Goal: Contribute content: Contribute content

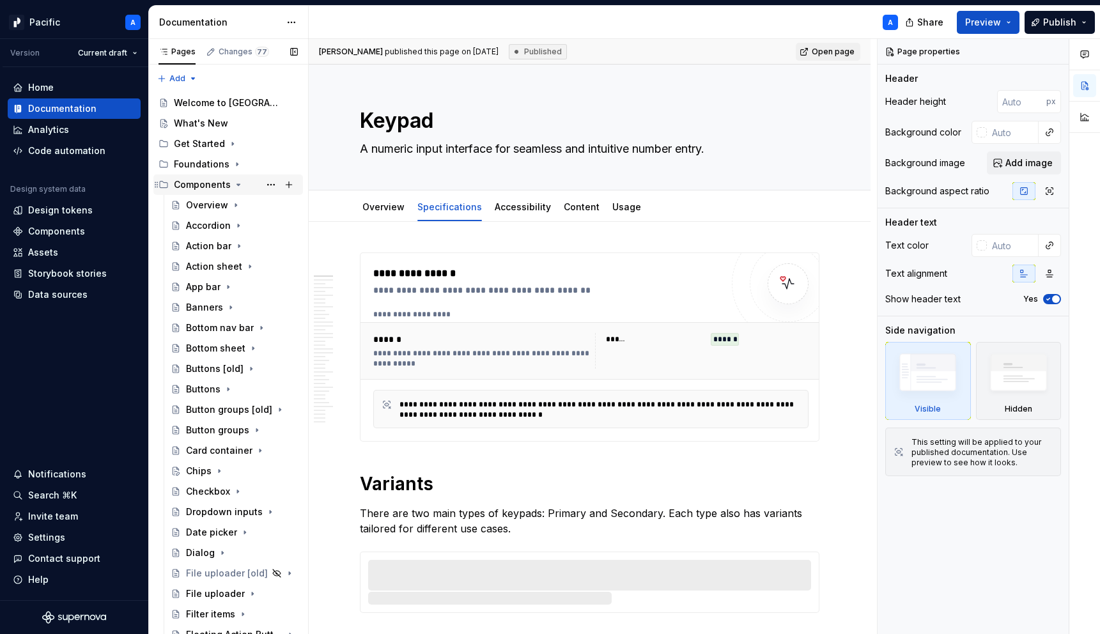
click at [237, 184] on icon "Page tree" at bounding box center [238, 184] width 3 height 1
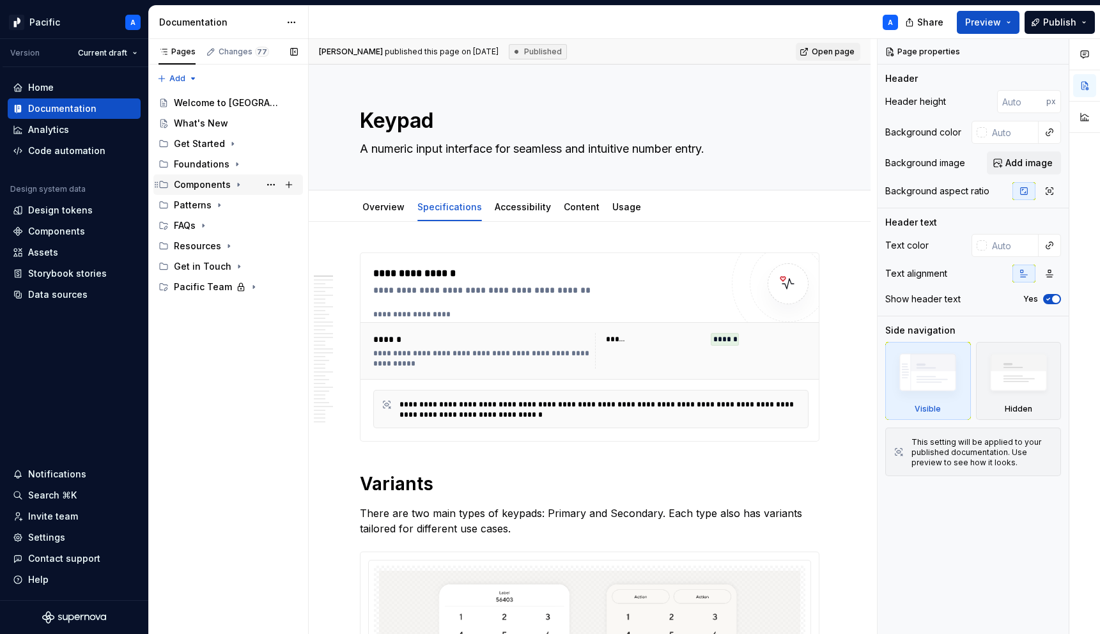
click at [237, 180] on icon "Page tree" at bounding box center [238, 185] width 10 height 10
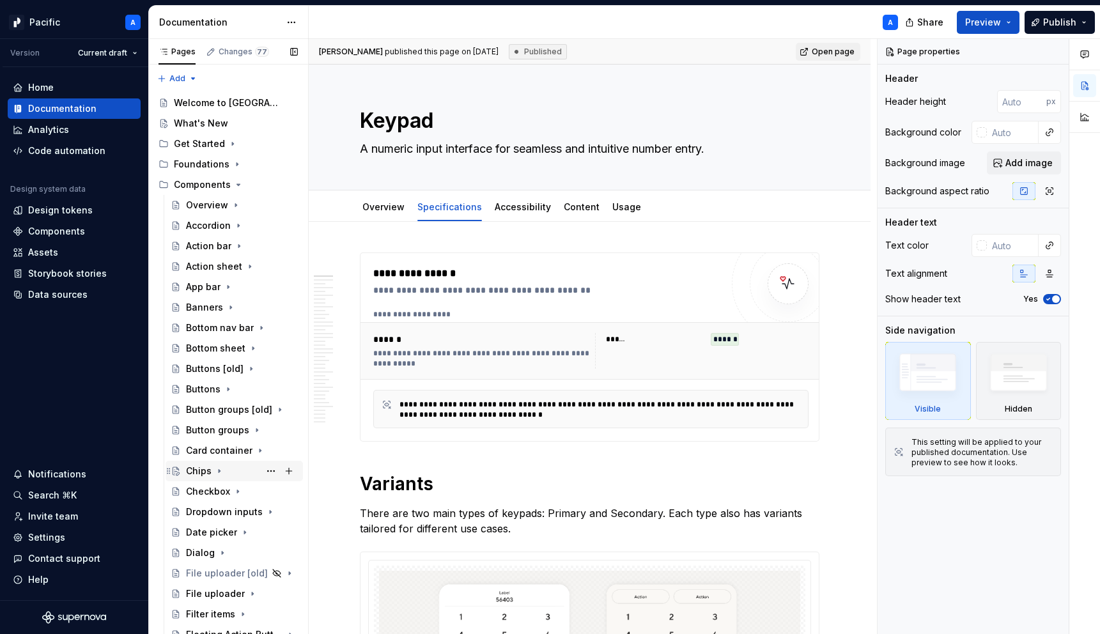
click at [221, 469] on icon "Page tree" at bounding box center [219, 471] width 10 height 10
click at [249, 511] on div "Specifications" at bounding box center [228, 512] width 61 height 13
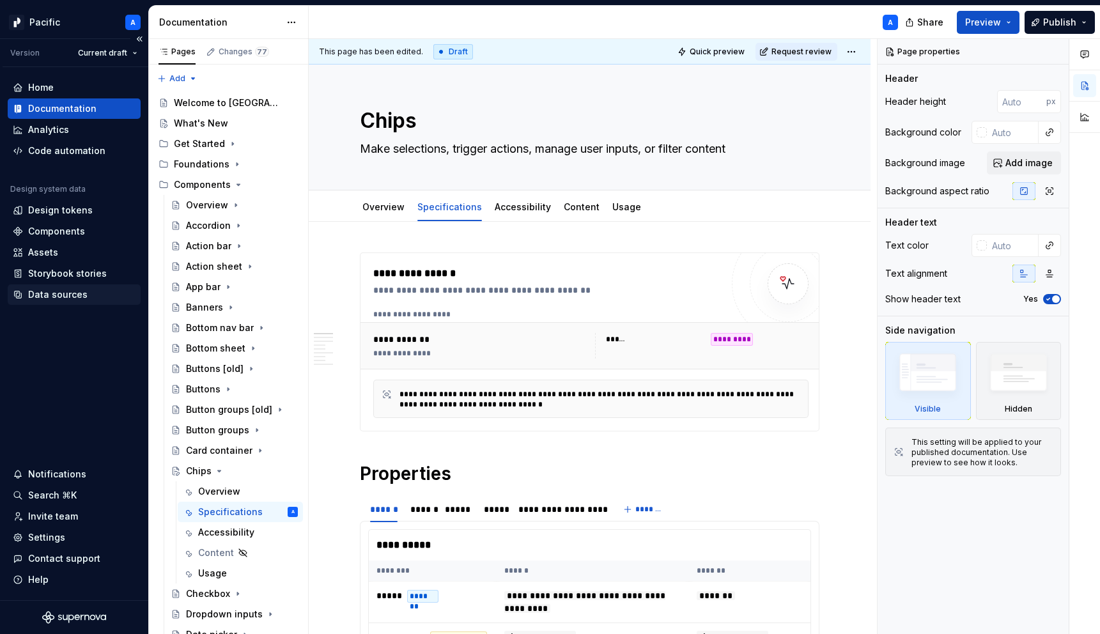
click at [94, 289] on div "Data sources" at bounding box center [74, 294] width 123 height 13
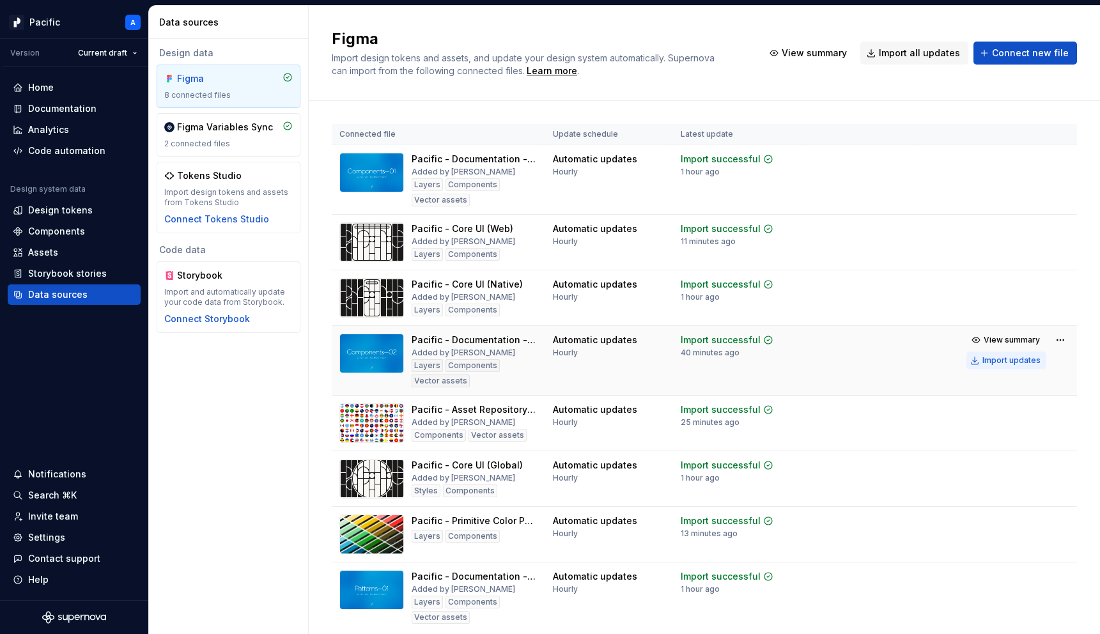
click at [1001, 365] on div "Import updates" at bounding box center [1012, 360] width 58 height 10
click at [62, 105] on div "Documentation" at bounding box center [62, 108] width 68 height 13
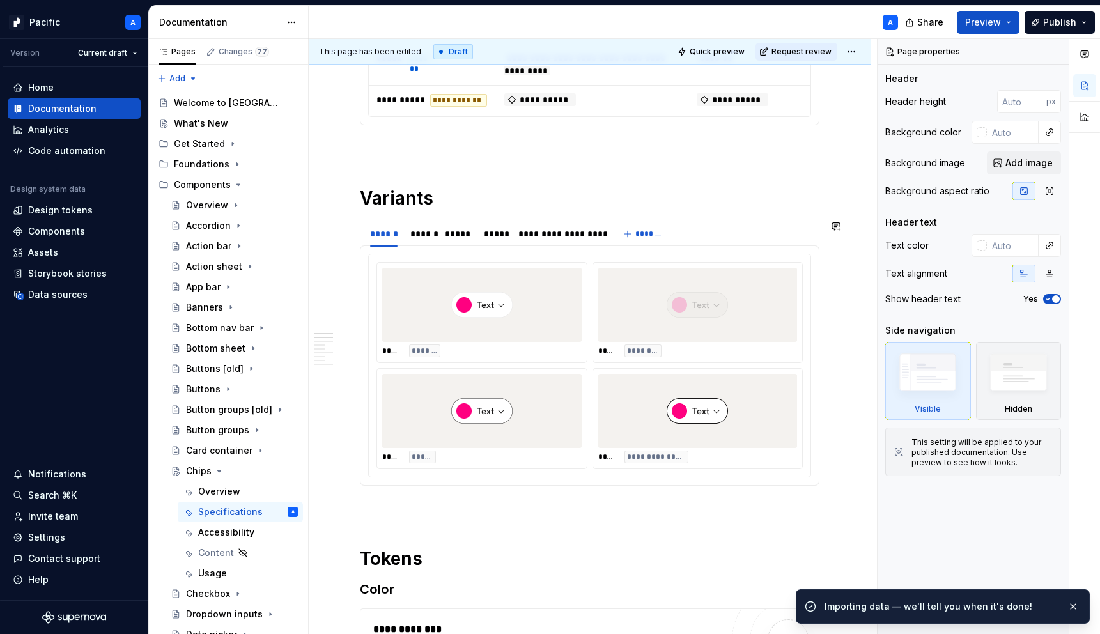
scroll to position [719, 0]
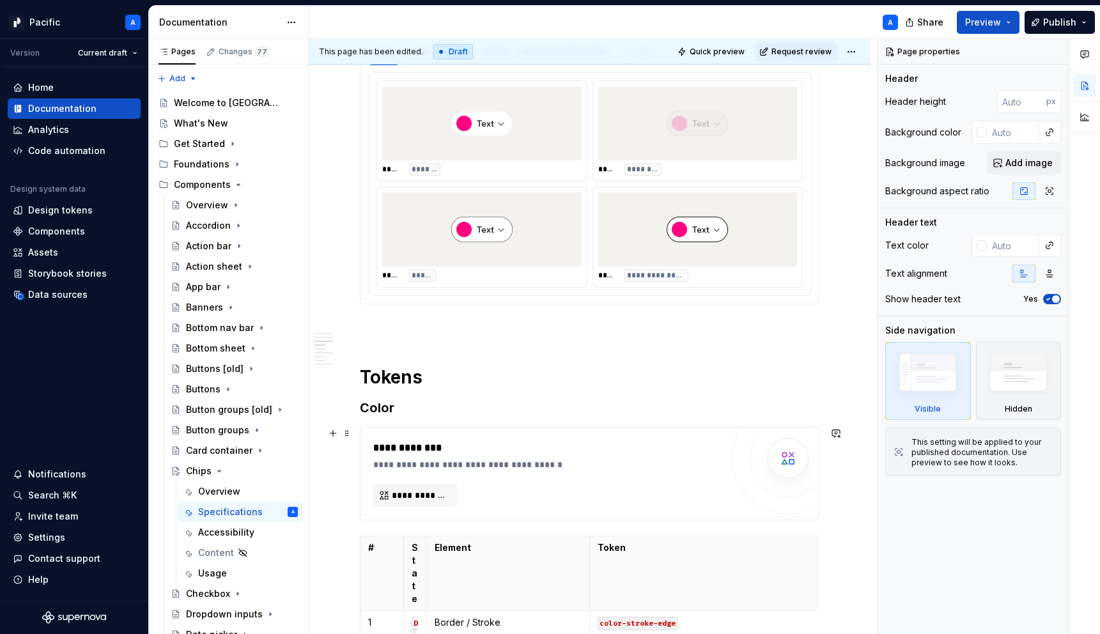
click at [469, 469] on div "**********" at bounding box center [550, 464] width 355 height 13
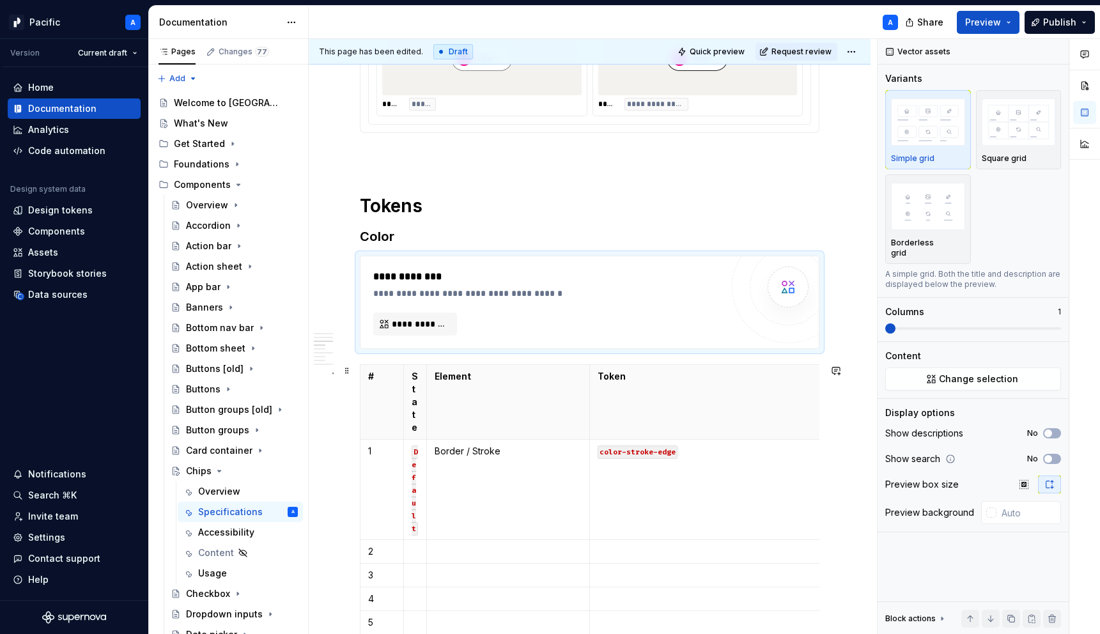
scroll to position [891, 0]
click at [351, 371] on span at bounding box center [347, 370] width 10 height 18
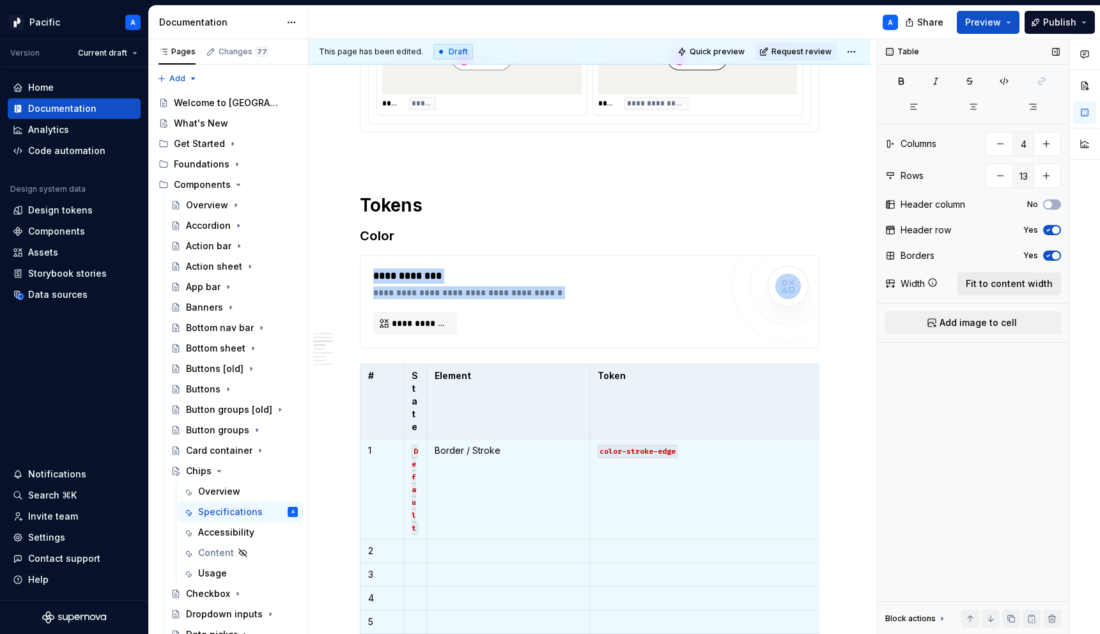
click at [1006, 283] on span "Fit to content width" at bounding box center [1009, 283] width 87 height 13
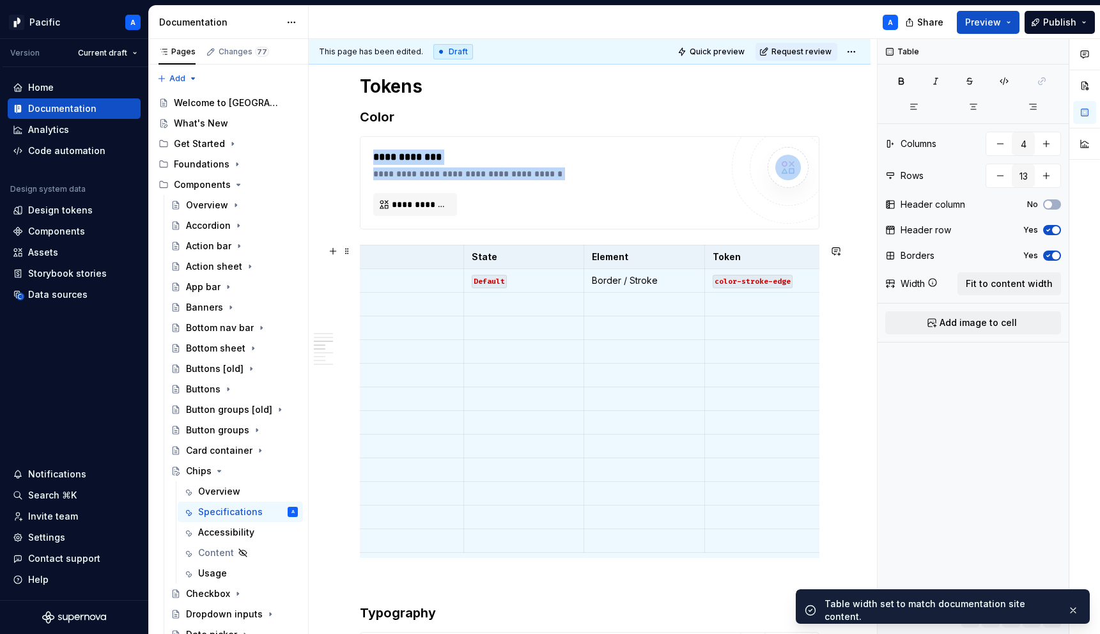
scroll to position [0, 0]
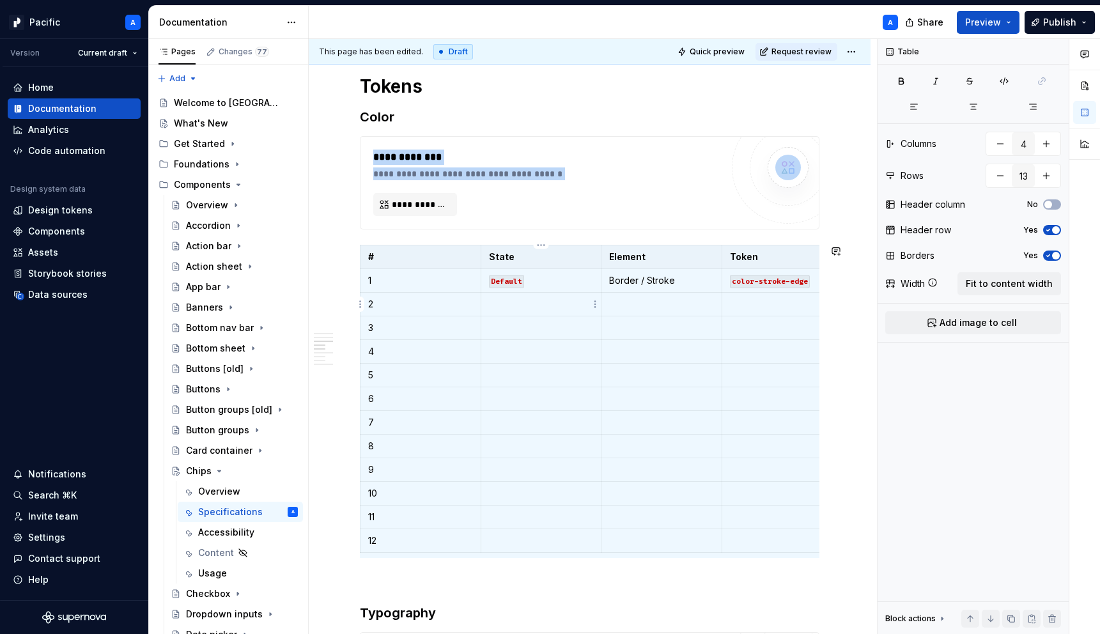
click at [504, 306] on p at bounding box center [541, 304] width 105 height 13
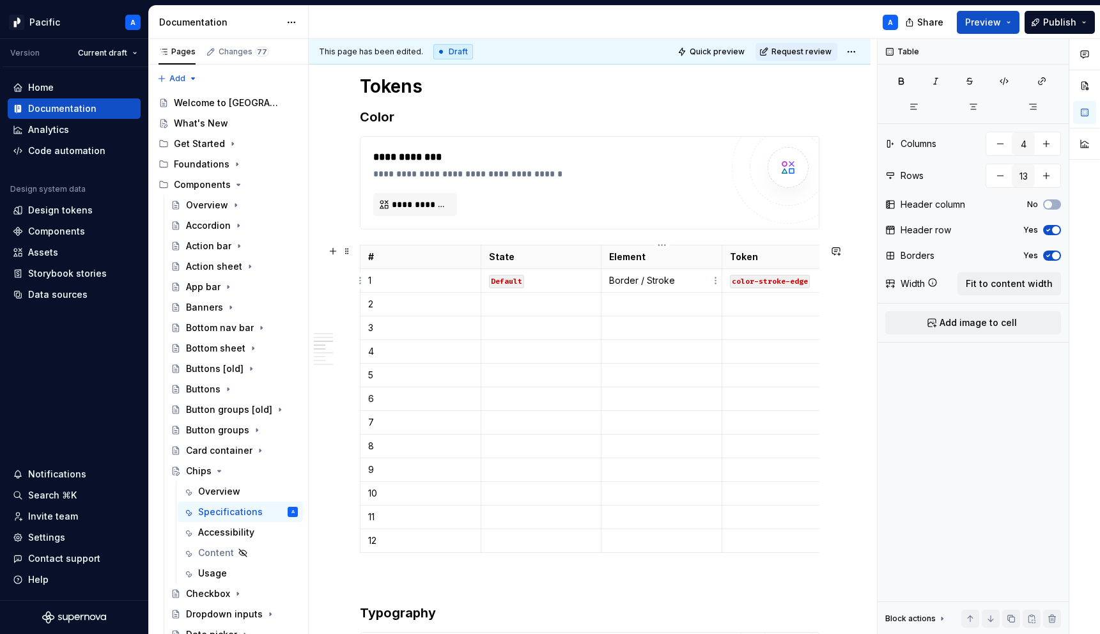
type textarea "*"
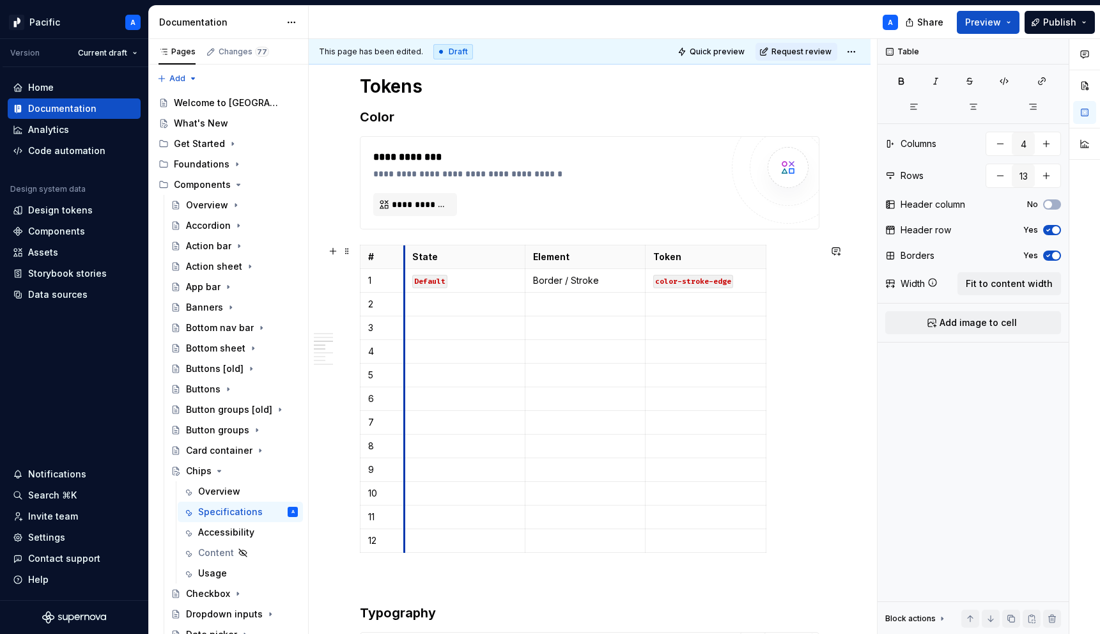
drag, startPoint x: 479, startPoint y: 259, endPoint x: 403, endPoint y: 267, distance: 77.1
drag, startPoint x: 765, startPoint y: 254, endPoint x: 829, endPoint y: 250, distance: 64.1
click at [481, 208] on div "**********" at bounding box center [547, 183] width 348 height 66
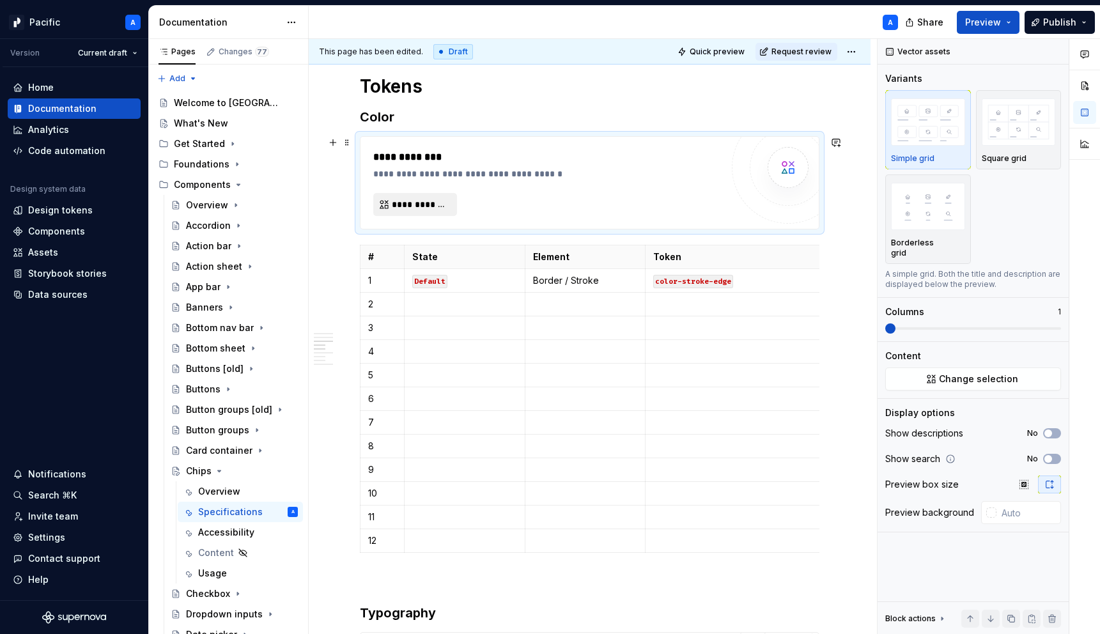
click at [436, 209] on span "**********" at bounding box center [420, 204] width 57 height 13
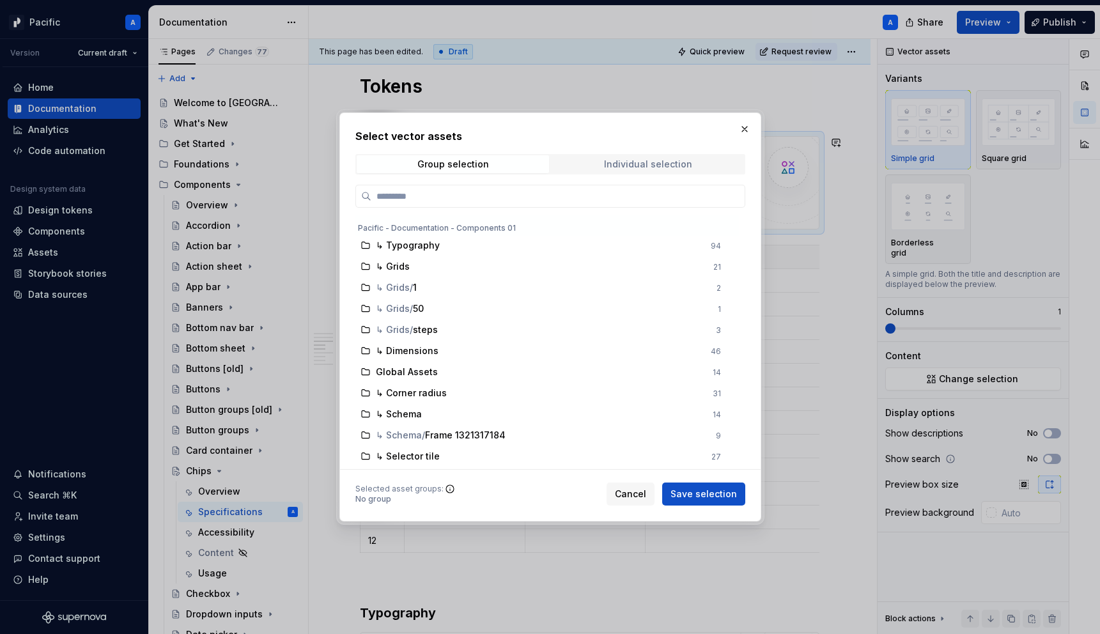
click at [655, 166] on div "Individual selection" at bounding box center [648, 164] width 88 height 10
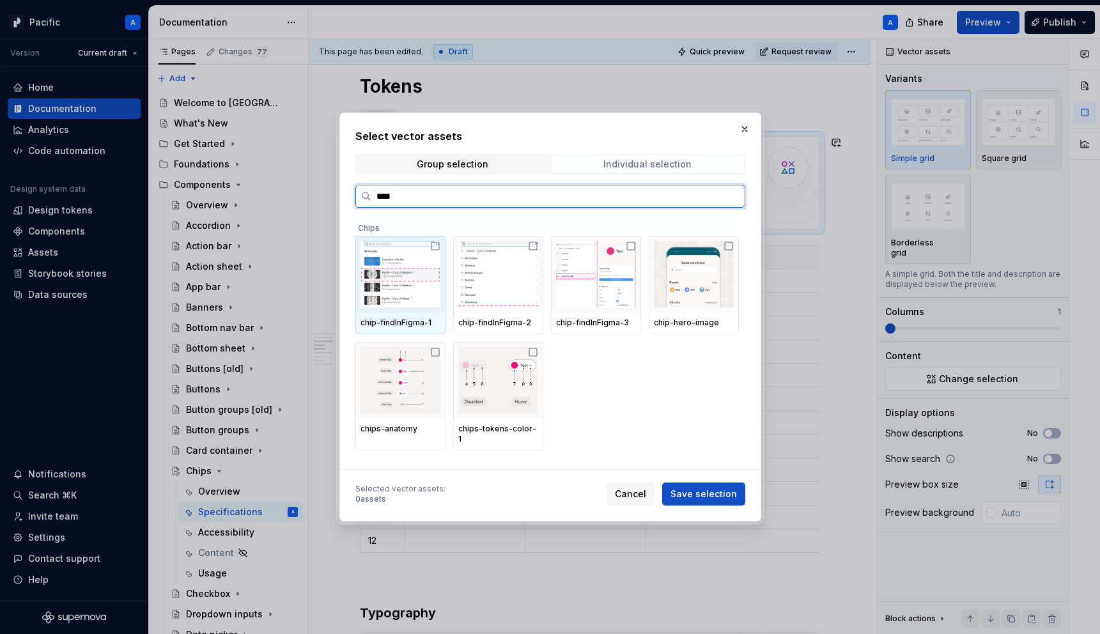
type input "*****"
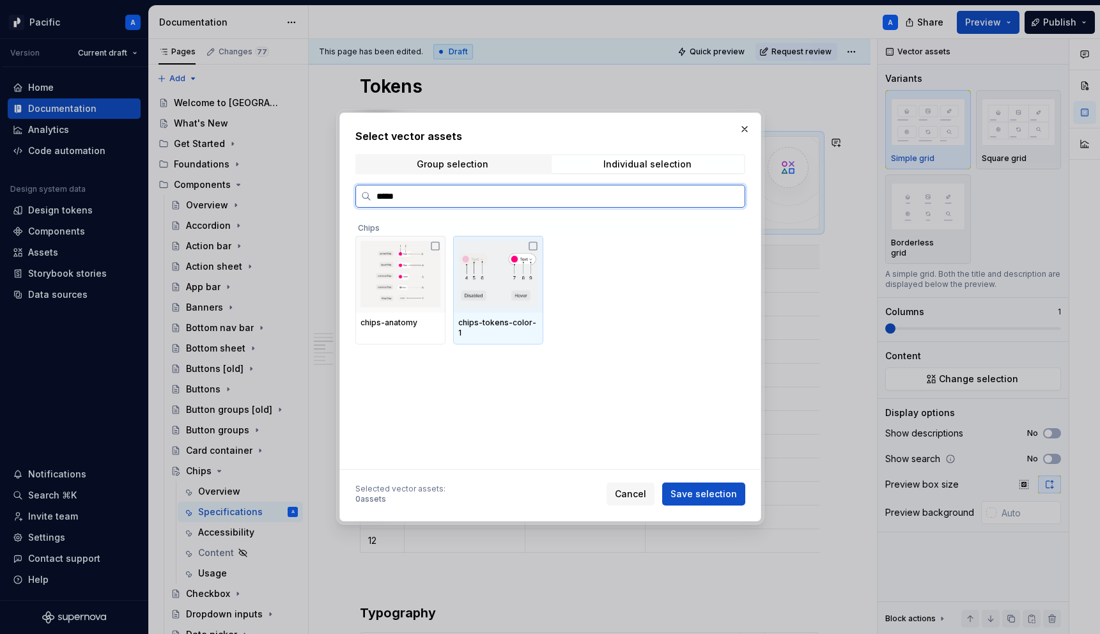
click at [508, 290] on img at bounding box center [498, 274] width 80 height 66
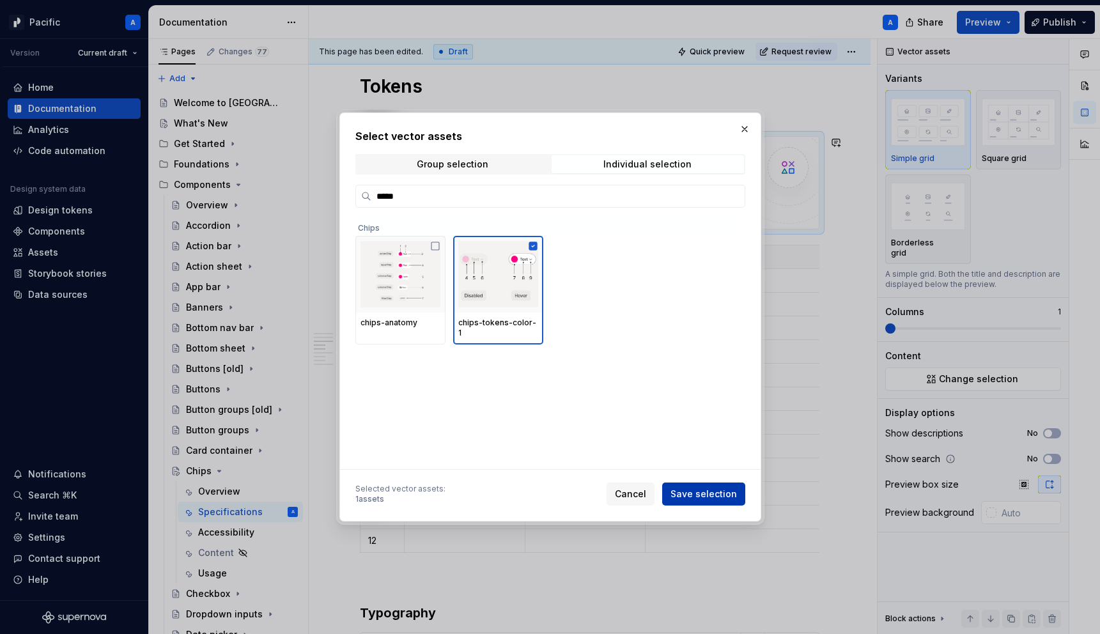
click at [700, 495] on span "Save selection" at bounding box center [704, 494] width 66 height 13
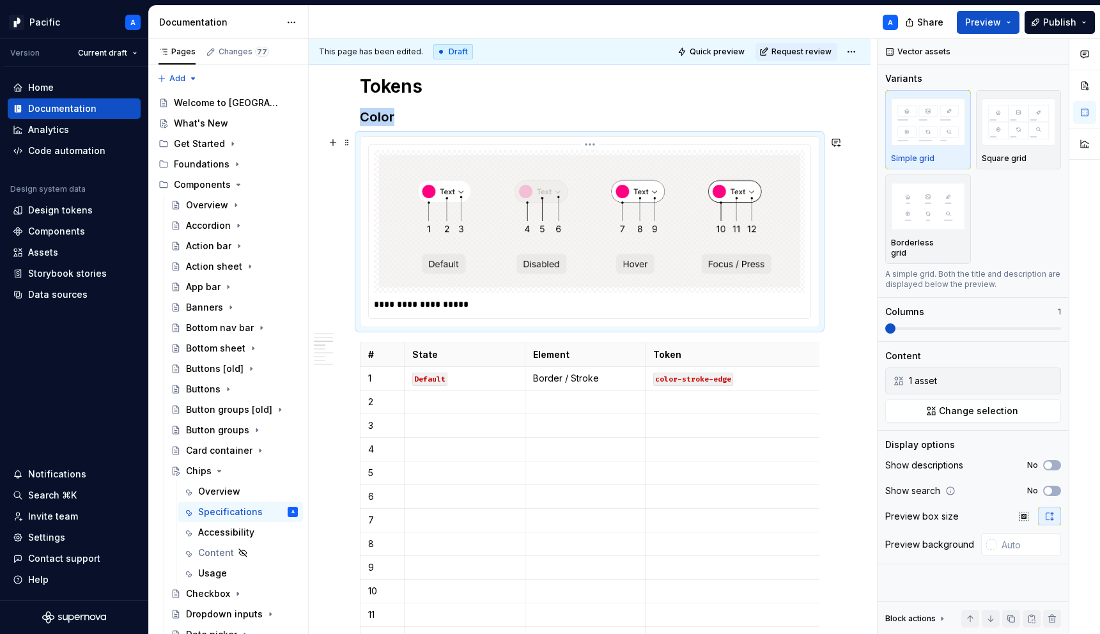
click at [453, 311] on p "**********" at bounding box center [593, 304] width 438 height 13
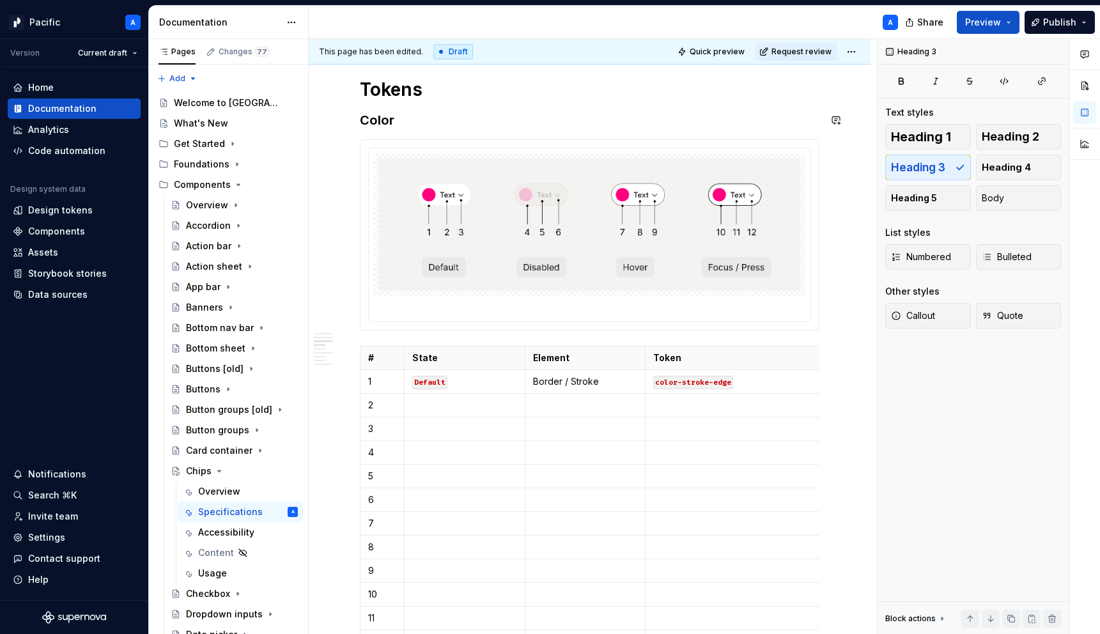
click at [412, 129] on div "**********" at bounding box center [590, 414] width 460 height 2336
click at [520, 122] on h3 "Color (All variants except FilterChip)" at bounding box center [590, 120] width 460 height 18
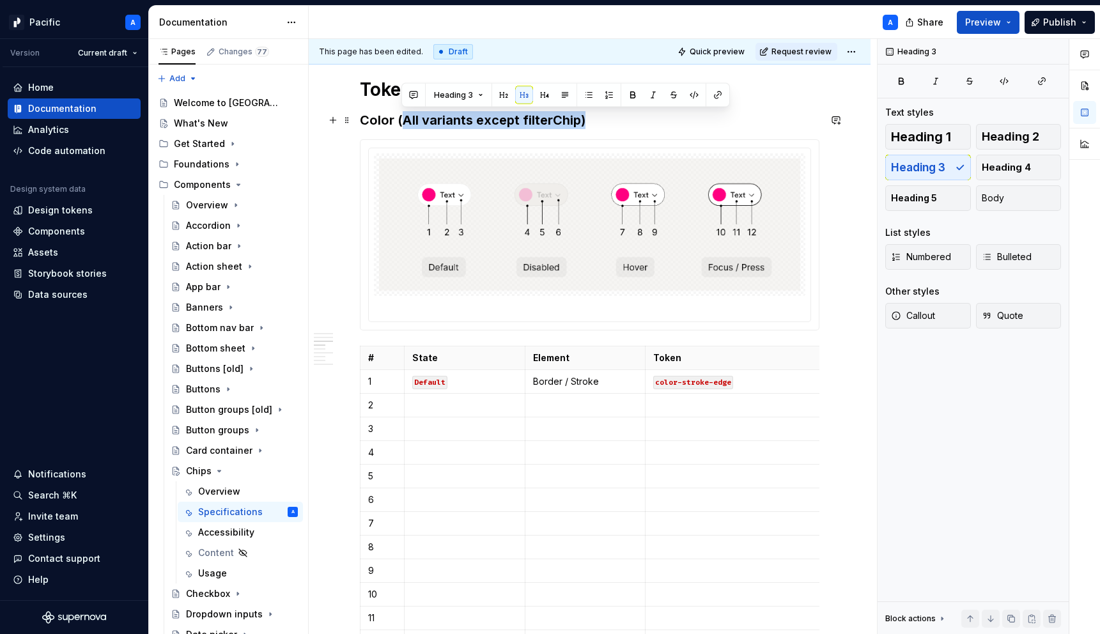
drag, startPoint x: 617, startPoint y: 121, endPoint x: 401, endPoint y: 121, distance: 216.1
click at [401, 121] on h3 "Color (All variants except filterChip)" at bounding box center [590, 120] width 460 height 18
click at [419, 128] on h3 "Color (All variants except filterChip)" at bounding box center [590, 120] width 460 height 18
drag, startPoint x: 598, startPoint y: 121, endPoint x: 396, endPoint y: 122, distance: 201.4
click at [396, 122] on h3 "Color (All variants except filterChip)" at bounding box center [590, 120] width 460 height 18
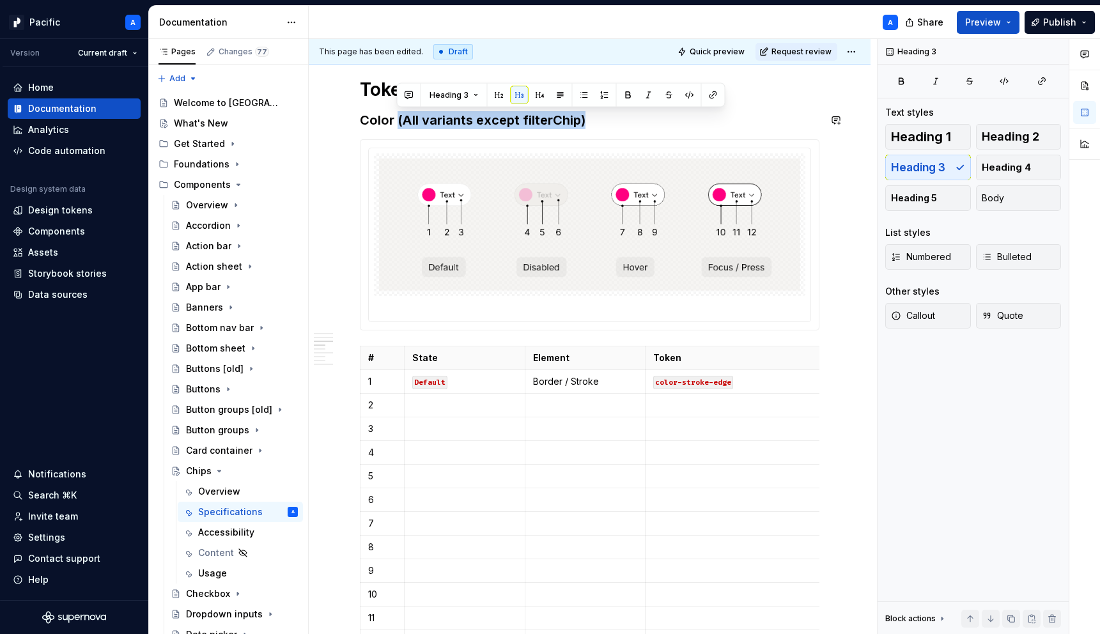
copy h3 "(All variants except filterChip)"
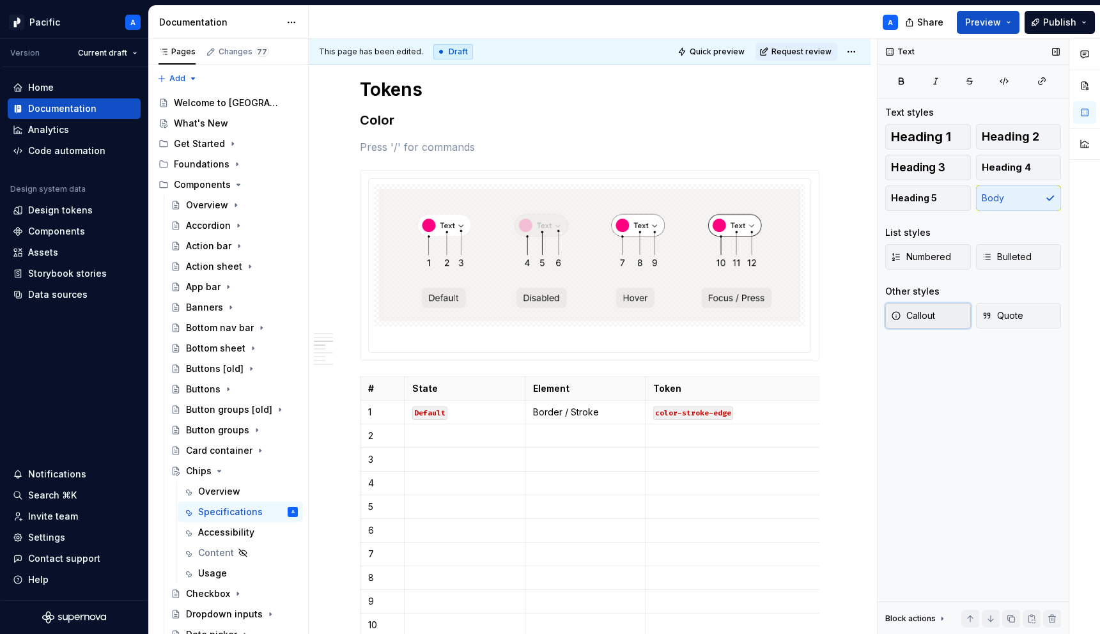
click at [947, 315] on button "Callout" at bounding box center [928, 316] width 86 height 26
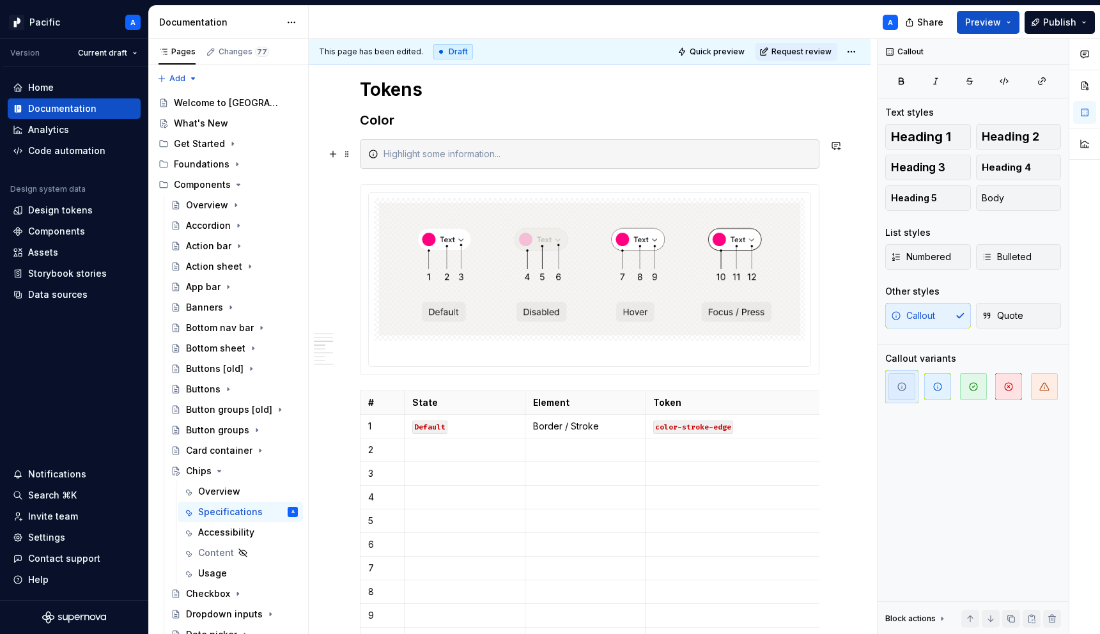
click at [475, 155] on div at bounding box center [598, 154] width 428 height 13
click at [386, 154] on div "(All variants except filterChip)" at bounding box center [598, 154] width 428 height 13
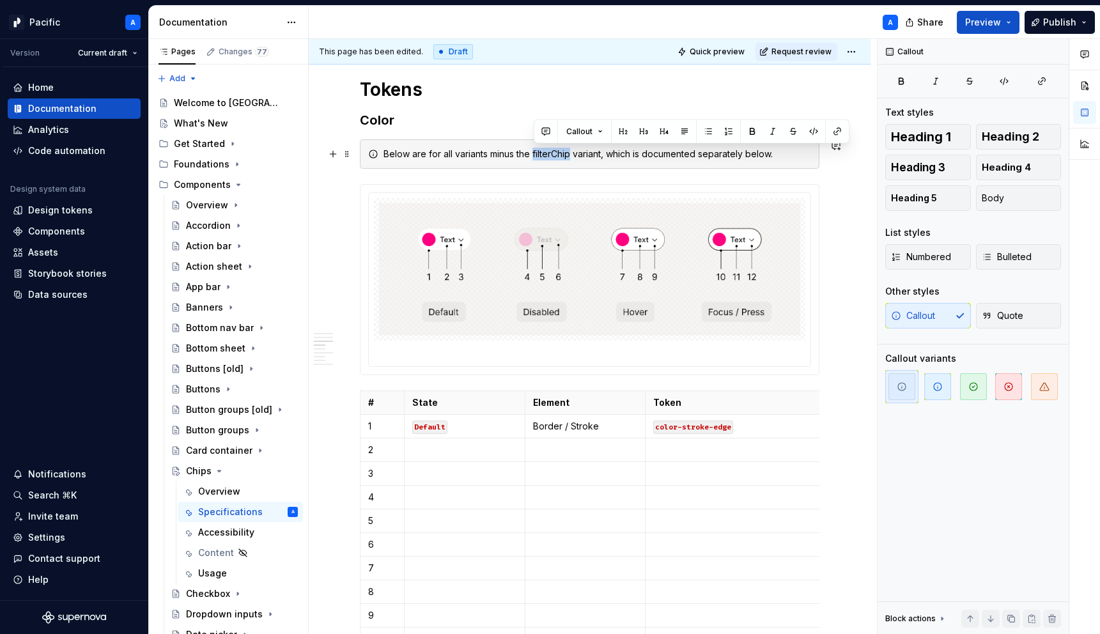
drag, startPoint x: 533, startPoint y: 152, endPoint x: 572, endPoint y: 148, distance: 38.6
click at [572, 148] on div "Below are for all variants minus the filterChip variant, which is documented se…" at bounding box center [598, 154] width 428 height 13
click at [786, 166] on div "Below are for all variants minus the filterChip variant, which is documented se…" at bounding box center [590, 153] width 460 height 29
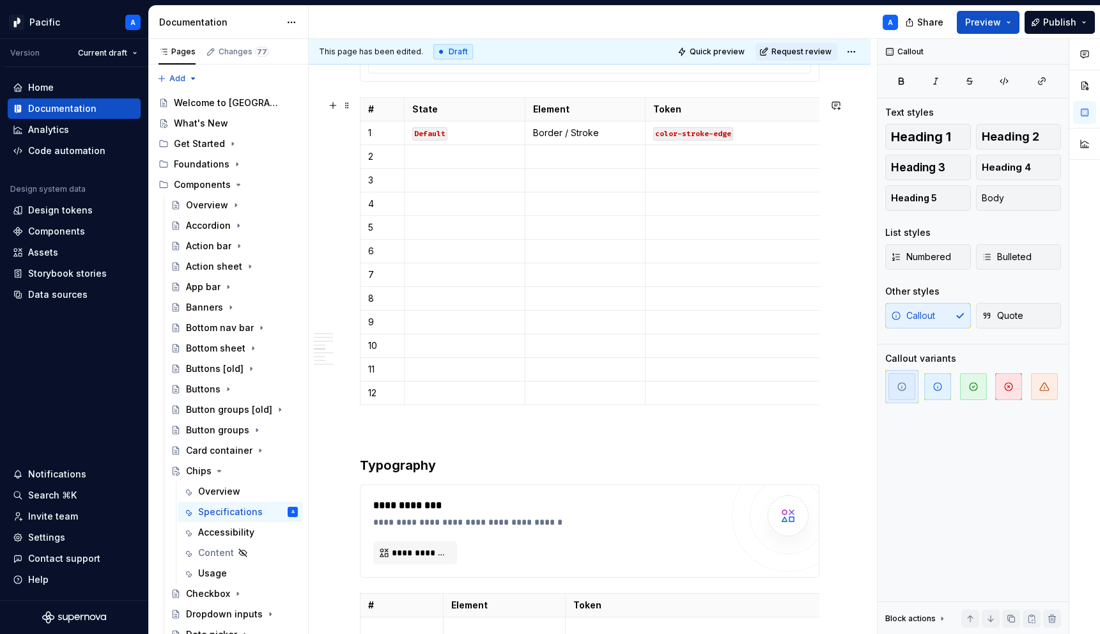
scroll to position [1332, 0]
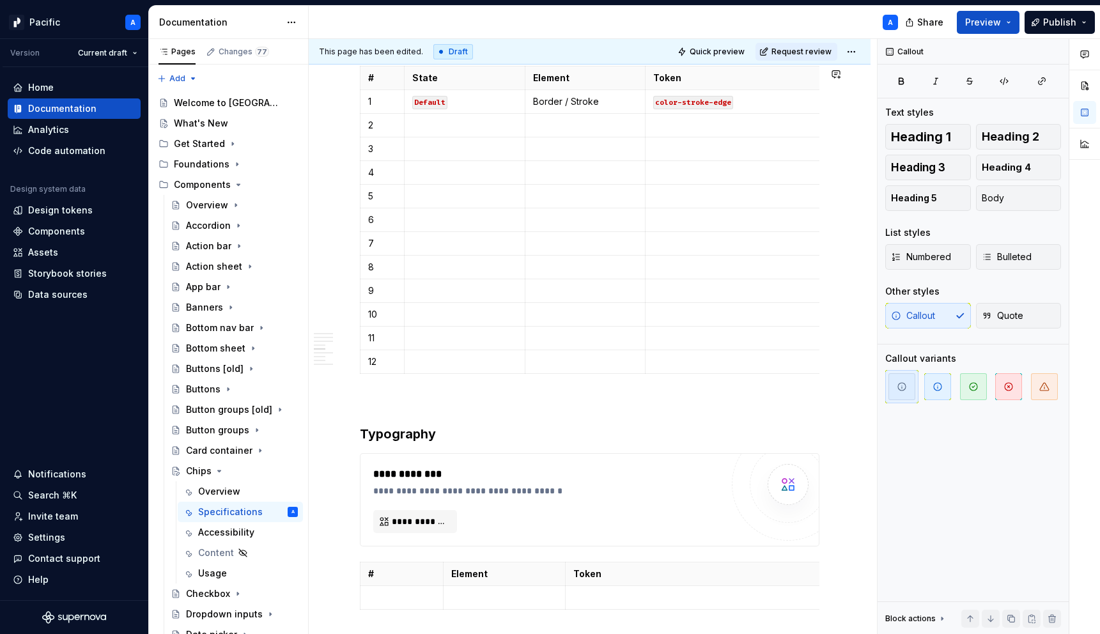
click at [450, 385] on div "**********" at bounding box center [590, 111] width 460 height 2381
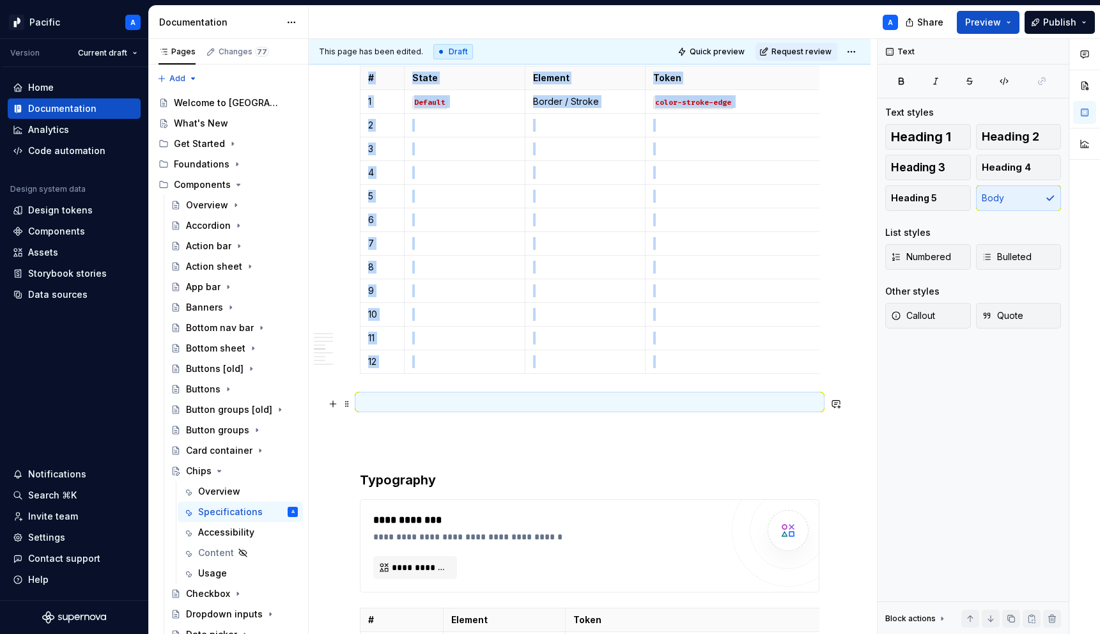
click at [391, 406] on p at bounding box center [590, 401] width 460 height 15
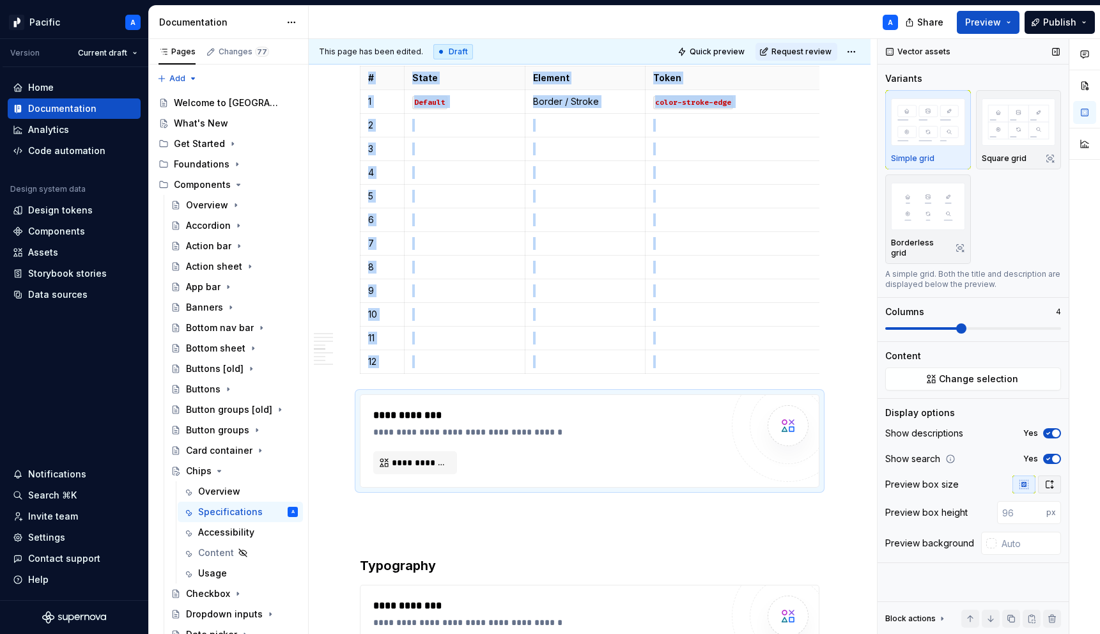
click at [1053, 481] on button "button" at bounding box center [1049, 485] width 23 height 18
click at [1055, 455] on span "button" at bounding box center [1056, 459] width 8 height 8
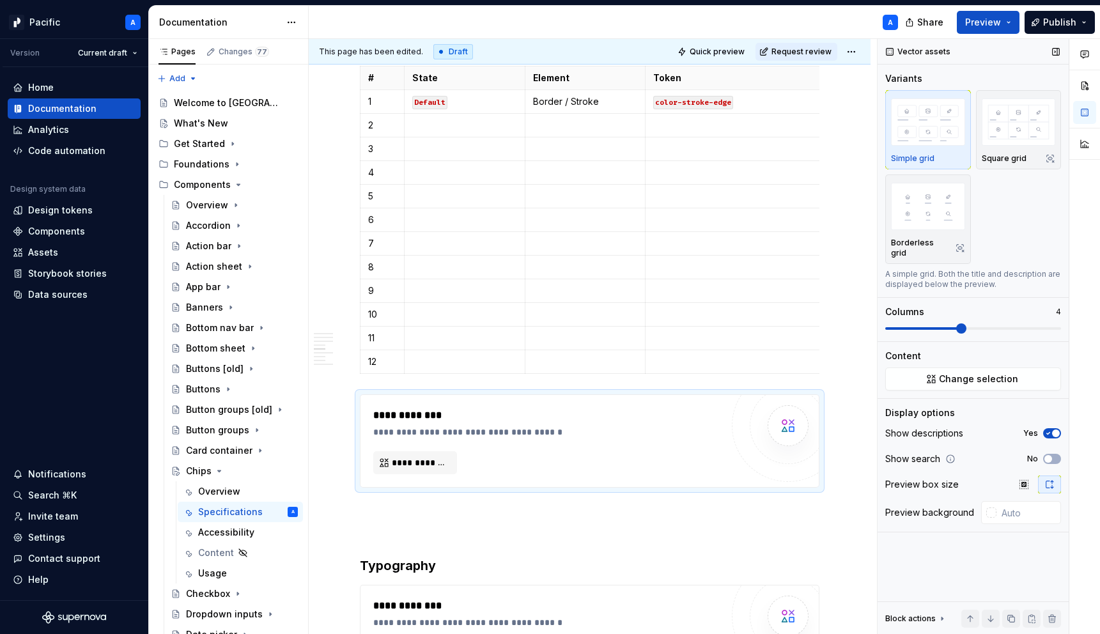
click at [1055, 431] on div "Show descriptions Yes" at bounding box center [973, 434] width 176 height 18
click at [1054, 430] on span "button" at bounding box center [1056, 434] width 8 height 8
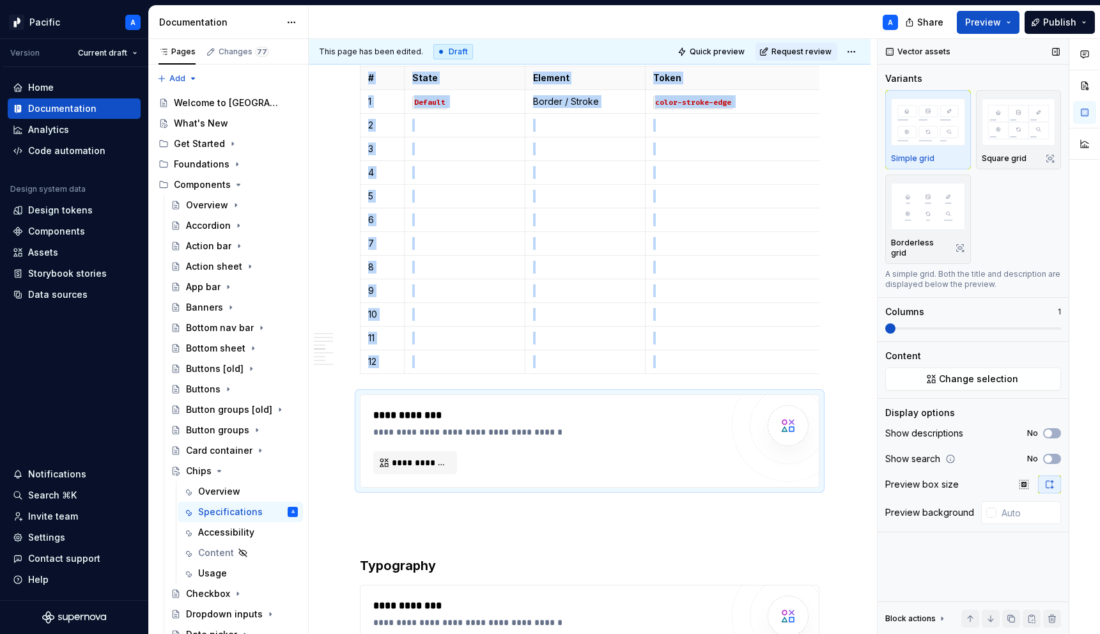
click at [885, 334] on span at bounding box center [890, 328] width 10 height 10
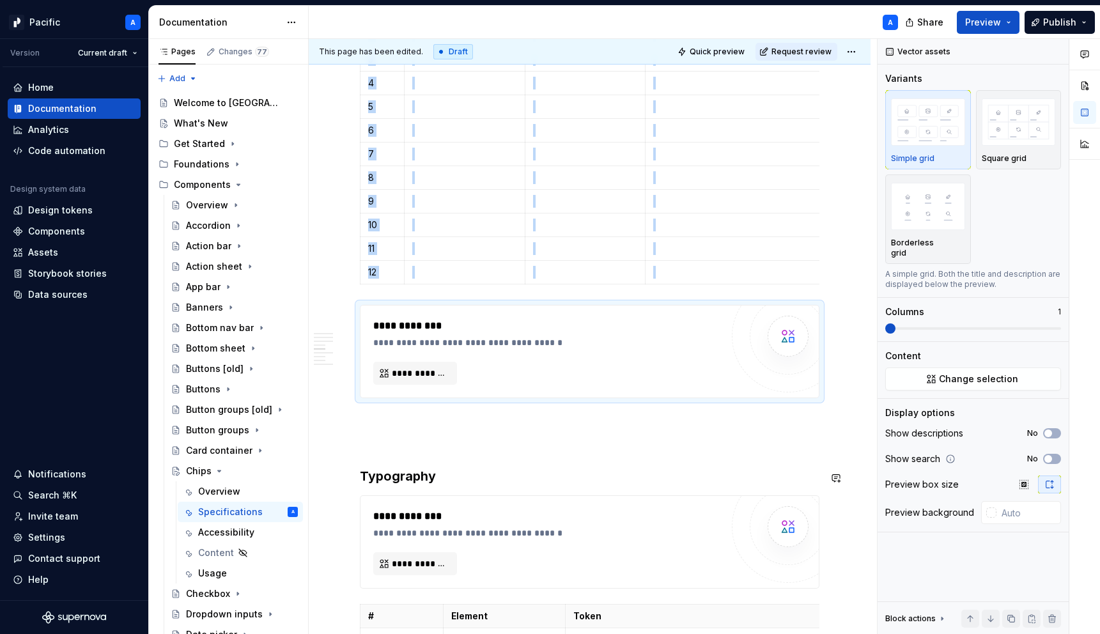
scroll to position [1423, 0]
click at [531, 425] on p at bounding box center [590, 419] width 460 height 15
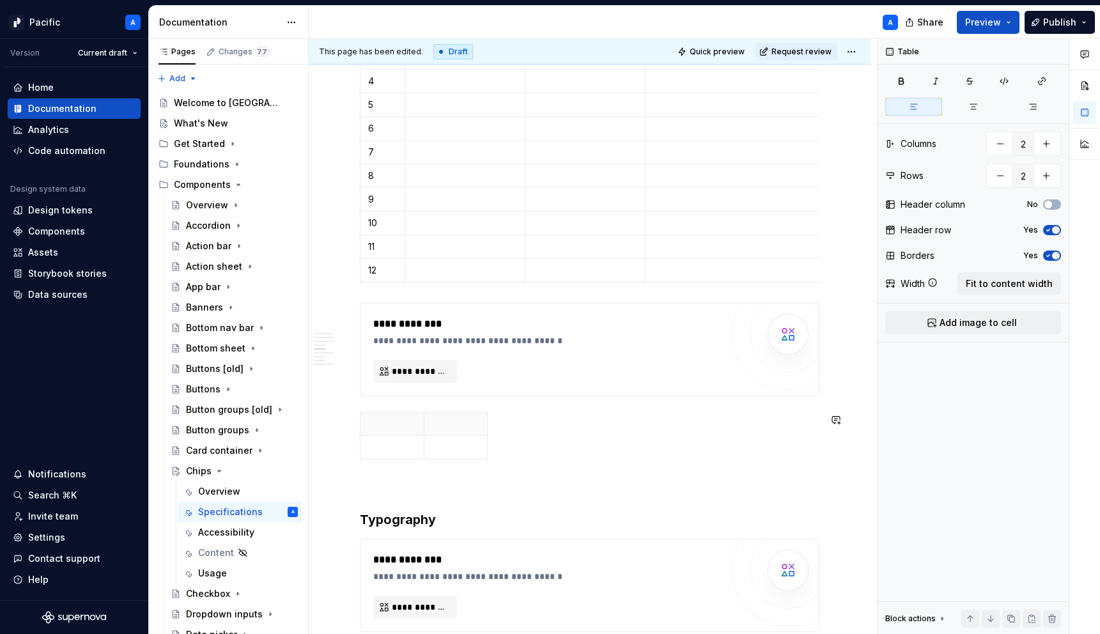
click at [488, 475] on div "**********" at bounding box center [590, 108] width 460 height 2558
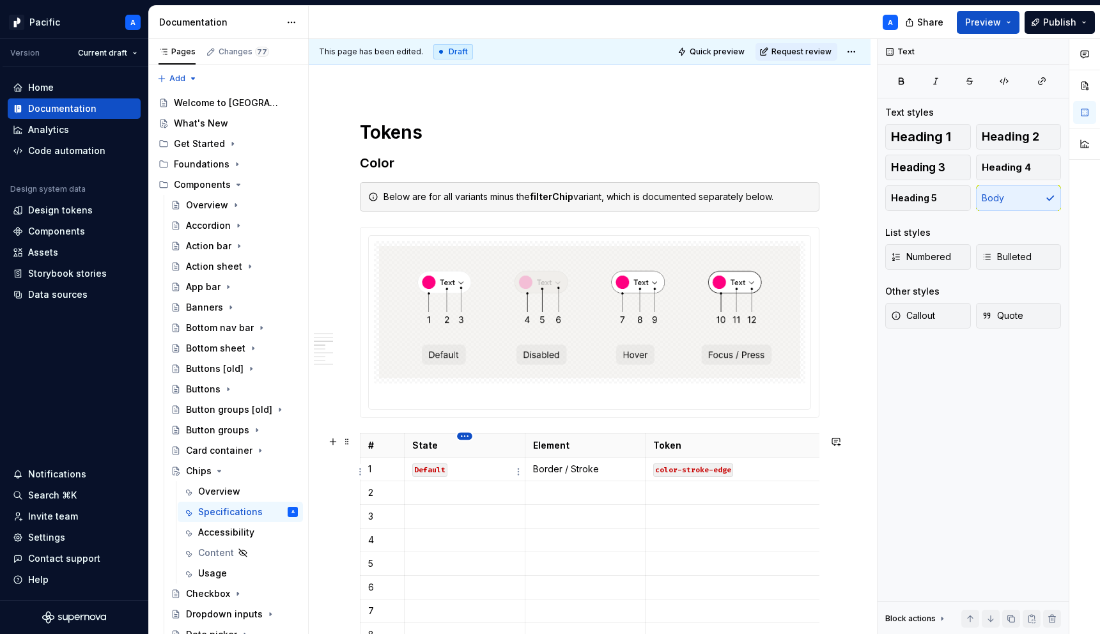
scroll to position [963, 0]
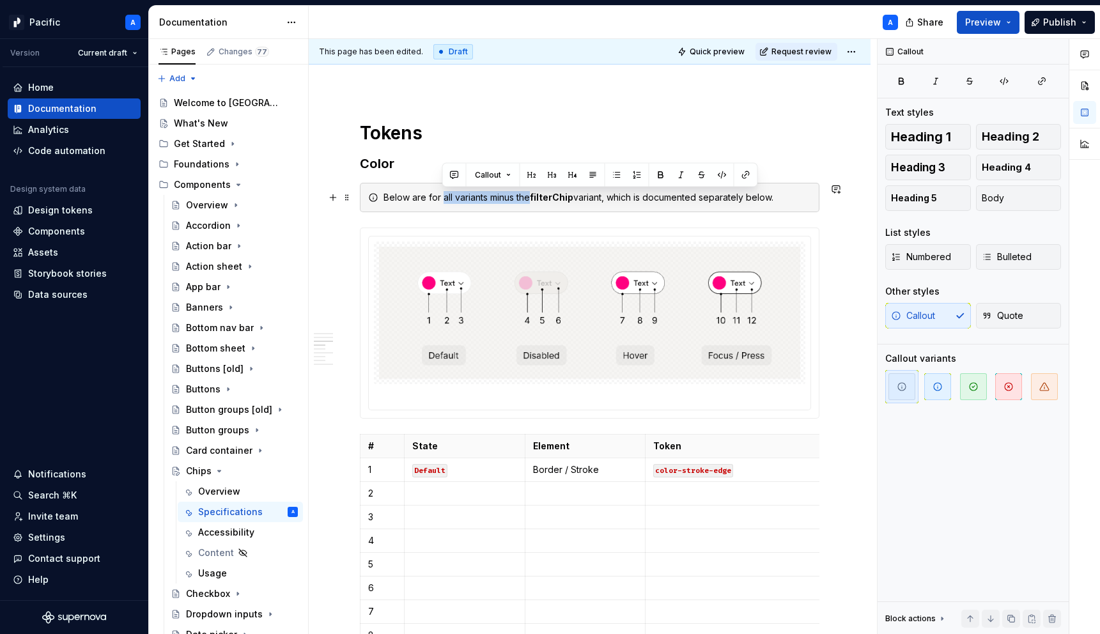
drag, startPoint x: 442, startPoint y: 197, endPoint x: 531, endPoint y: 194, distance: 88.9
click at [531, 194] on div "Below are for all variants minus the filterChip variant, which is documented se…" at bounding box center [598, 197] width 428 height 13
click at [568, 228] on div at bounding box center [590, 323] width 460 height 191
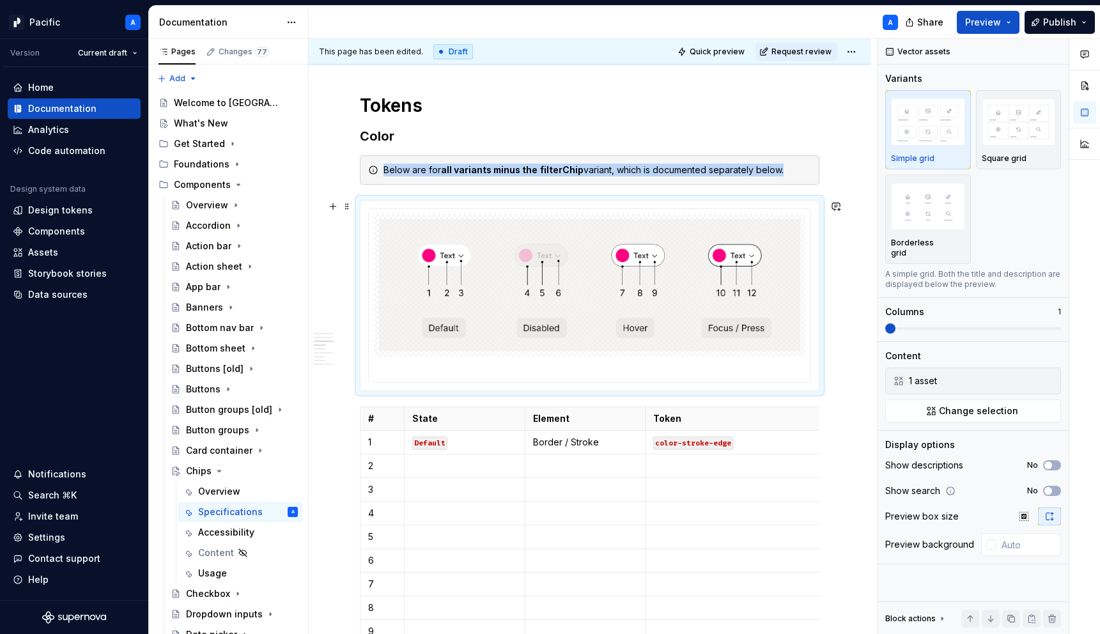
scroll to position [994, 0]
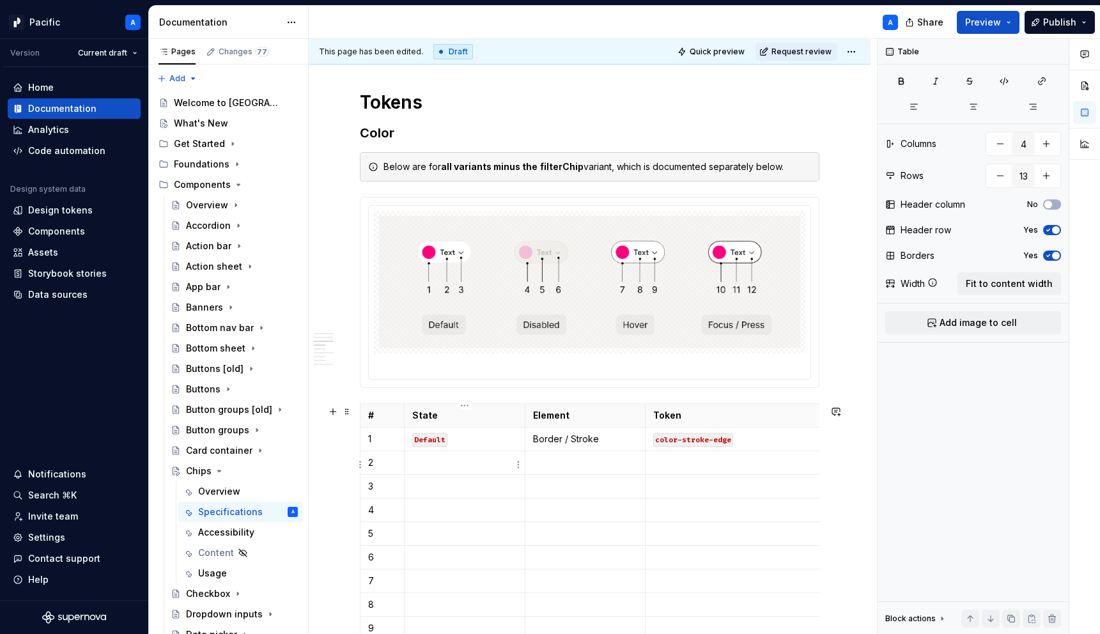
click at [432, 461] on p at bounding box center [464, 462] width 105 height 13
click at [455, 440] on p "Default" at bounding box center [464, 439] width 105 height 13
click at [457, 474] on td at bounding box center [464, 463] width 121 height 24
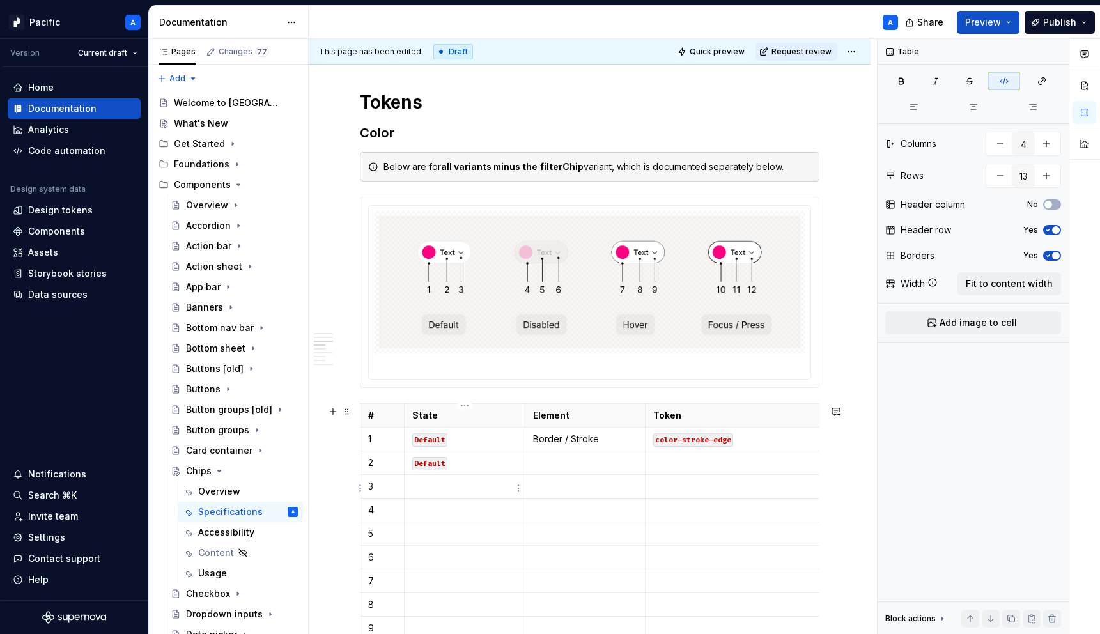
click at [456, 488] on p at bounding box center [464, 486] width 105 height 13
click at [501, 512] on p at bounding box center [464, 510] width 105 height 13
click at [430, 514] on code "Default" at bounding box center [429, 510] width 35 height 13
click at [441, 508] on code "Disabled" at bounding box center [432, 510] width 40 height 13
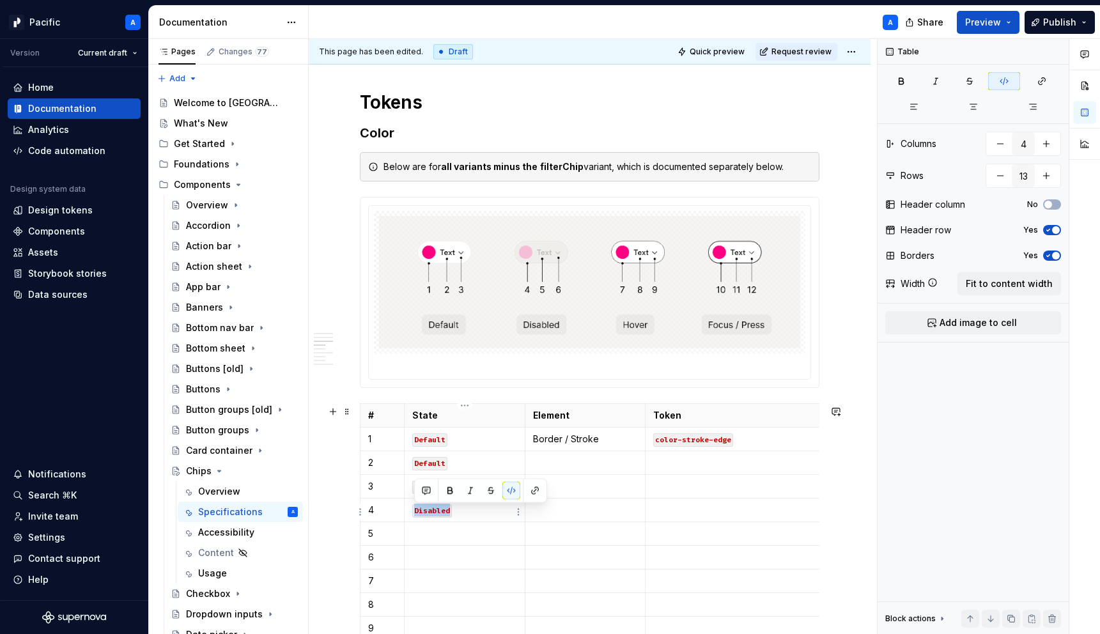
click at [441, 508] on code "Disabled" at bounding box center [432, 510] width 40 height 13
copy code "Disabled"
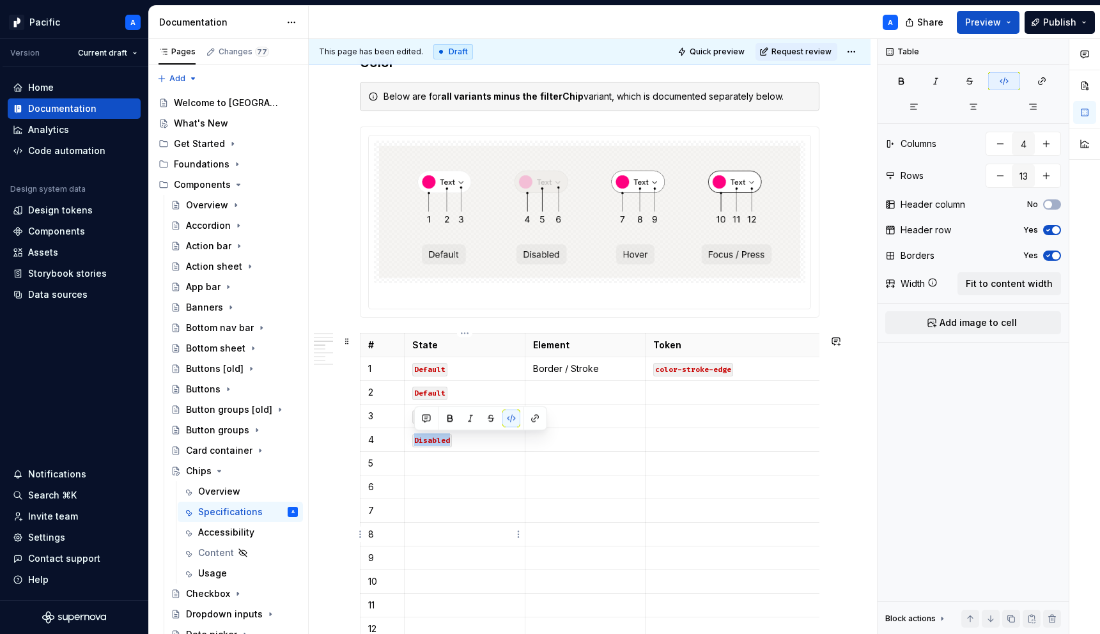
scroll to position [1066, 0]
click at [437, 460] on p at bounding box center [464, 461] width 105 height 13
type textarea "*"
click at [432, 489] on p at bounding box center [464, 485] width 105 height 13
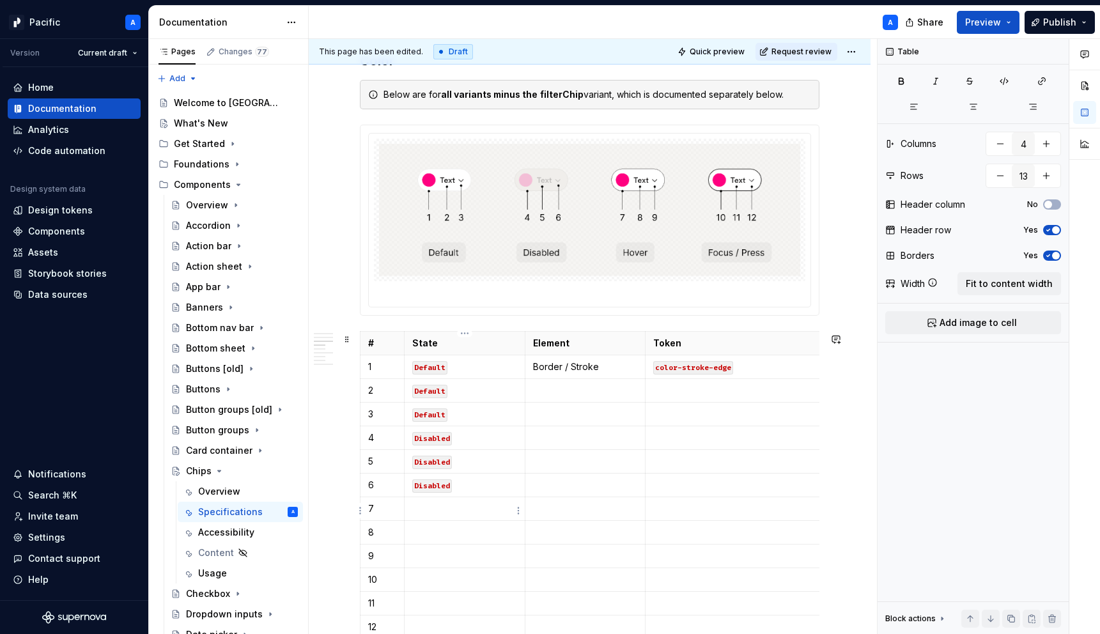
click at [432, 501] on td at bounding box center [464, 509] width 121 height 24
click at [426, 510] on p "Hover" at bounding box center [464, 509] width 105 height 13
click at [520, 483] on div at bounding box center [479, 488] width 127 height 18
click at [514, 485] on button "button" at bounding box center [510, 488] width 18 height 18
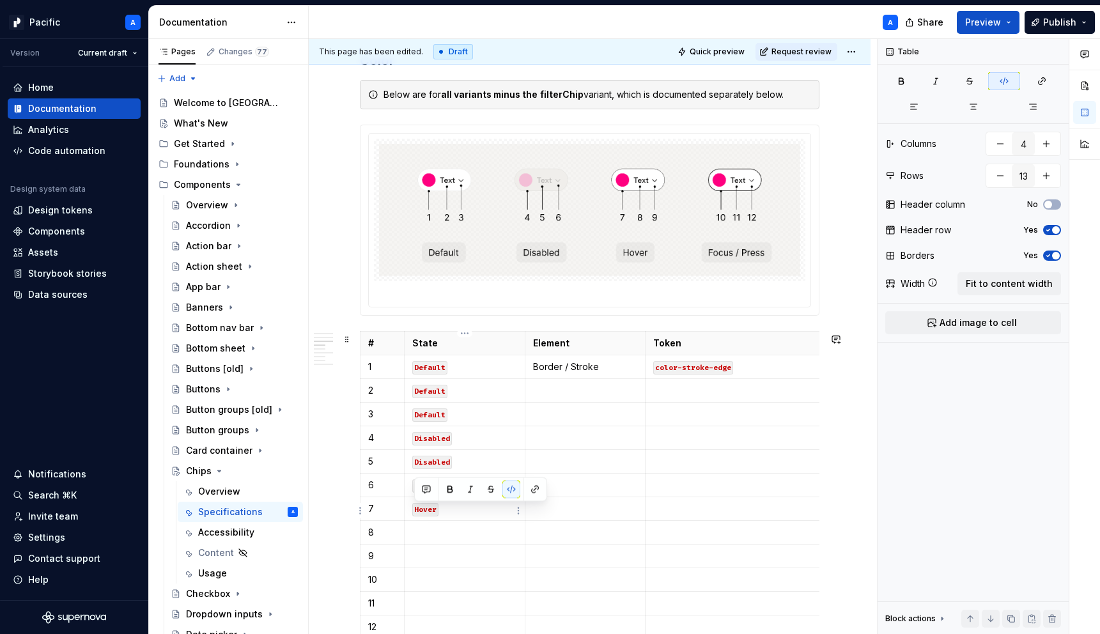
click at [498, 508] on p "Hover" at bounding box center [464, 509] width 105 height 13
copy code "Hover"
click at [455, 534] on p at bounding box center [464, 532] width 105 height 13
click at [444, 556] on p at bounding box center [464, 556] width 105 height 13
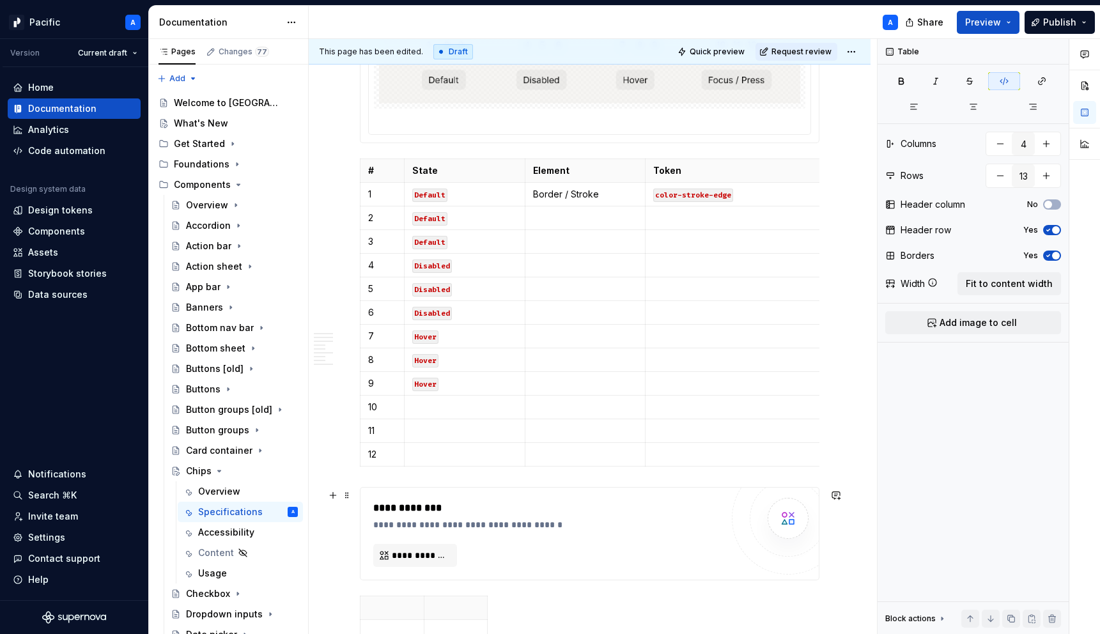
scroll to position [1238, 0]
click at [435, 409] on p at bounding box center [464, 408] width 105 height 13
drag, startPoint x: 414, startPoint y: 409, endPoint x: 486, endPoint y: 411, distance: 72.3
click at [486, 411] on p "Focus / Pressed" at bounding box center [464, 408] width 105 height 13
click at [513, 382] on button "button" at bounding box center [510, 388] width 18 height 18
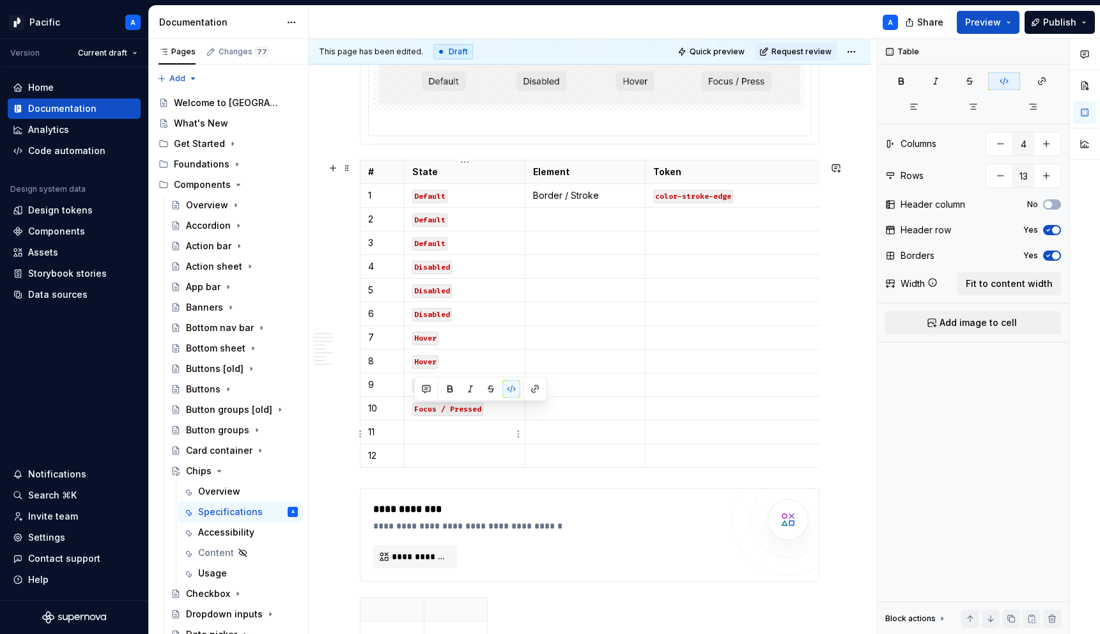
click at [455, 434] on p at bounding box center [464, 432] width 105 height 13
click at [446, 458] on p at bounding box center [464, 455] width 105 height 13
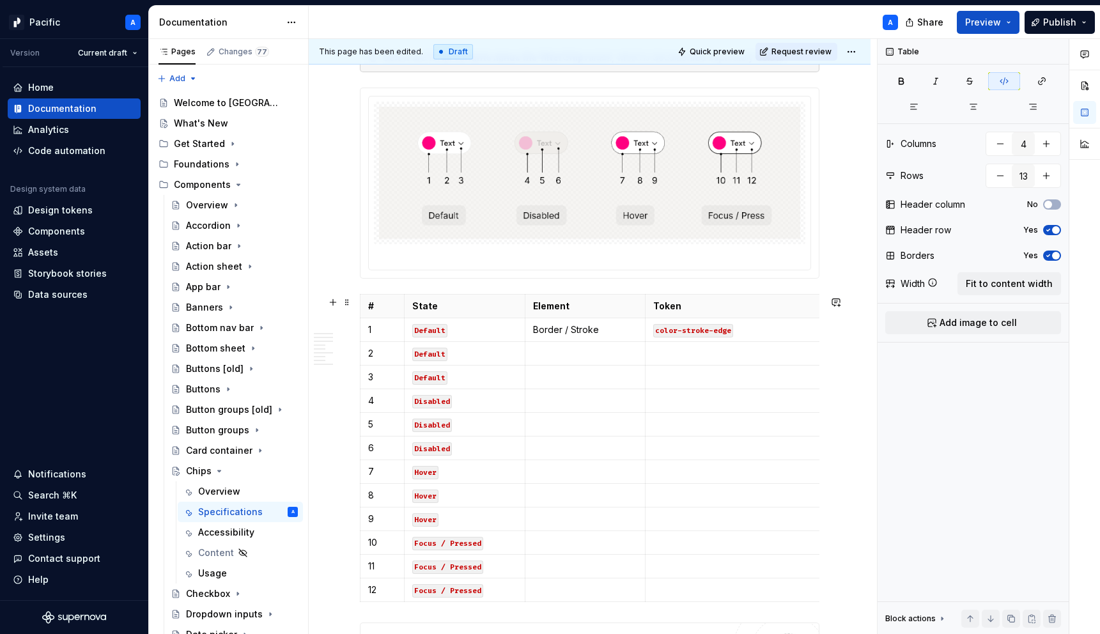
scroll to position [1103, 0]
click at [572, 351] on p at bounding box center [585, 354] width 105 height 13
click at [577, 371] on td at bounding box center [585, 378] width 121 height 24
click at [572, 403] on p at bounding box center [585, 401] width 105 height 13
click at [545, 380] on p "Glyph" at bounding box center [585, 377] width 105 height 13
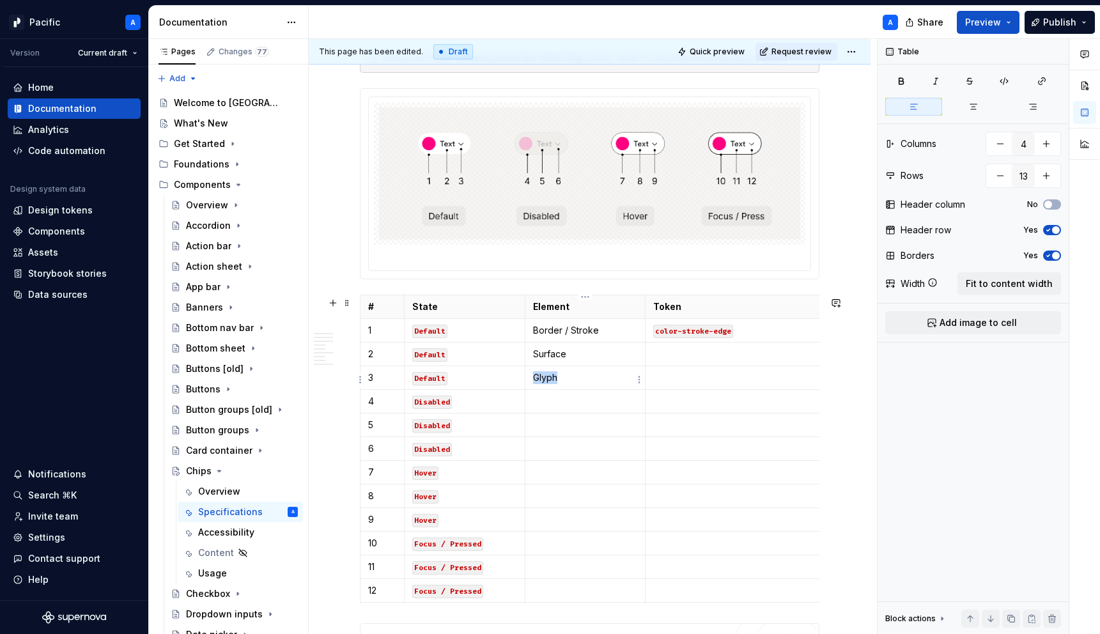
click at [545, 380] on p "Glyph" at bounding box center [585, 377] width 105 height 13
click at [563, 399] on p at bounding box center [585, 401] width 105 height 13
click at [570, 376] on p "Content" at bounding box center [585, 377] width 105 height 13
click at [573, 399] on p at bounding box center [585, 401] width 105 height 13
click at [556, 329] on p "Border / Stroke" at bounding box center [585, 330] width 105 height 13
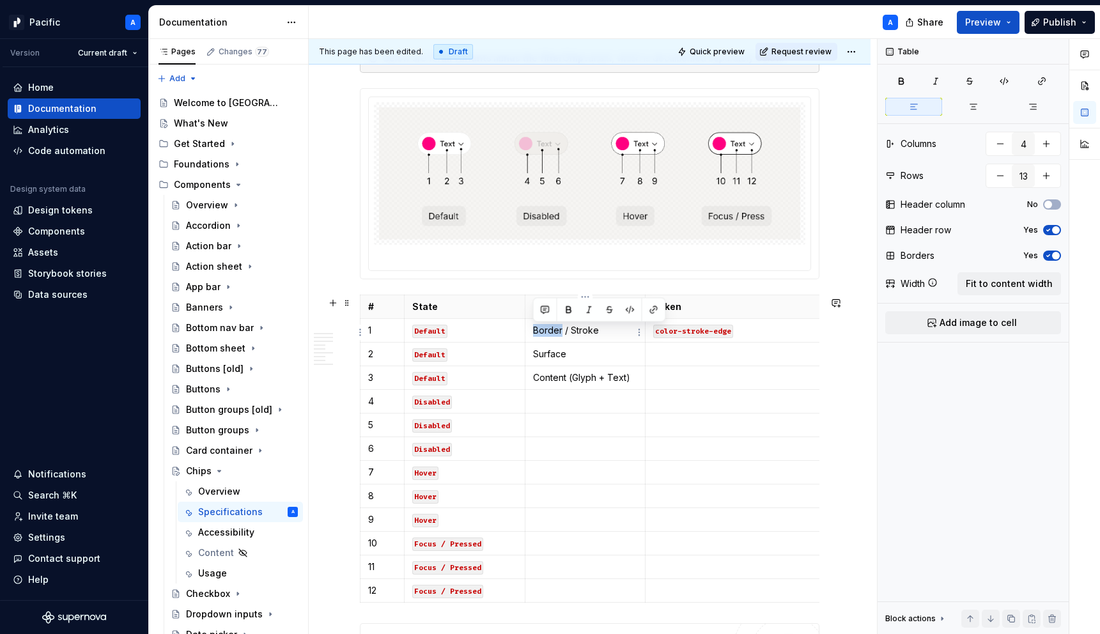
click at [556, 329] on p "Border / Stroke" at bounding box center [585, 330] width 105 height 13
click at [552, 407] on p at bounding box center [585, 401] width 105 height 13
click at [548, 432] on p at bounding box center [585, 425] width 105 height 13
click at [560, 350] on p "Surface" at bounding box center [585, 354] width 105 height 13
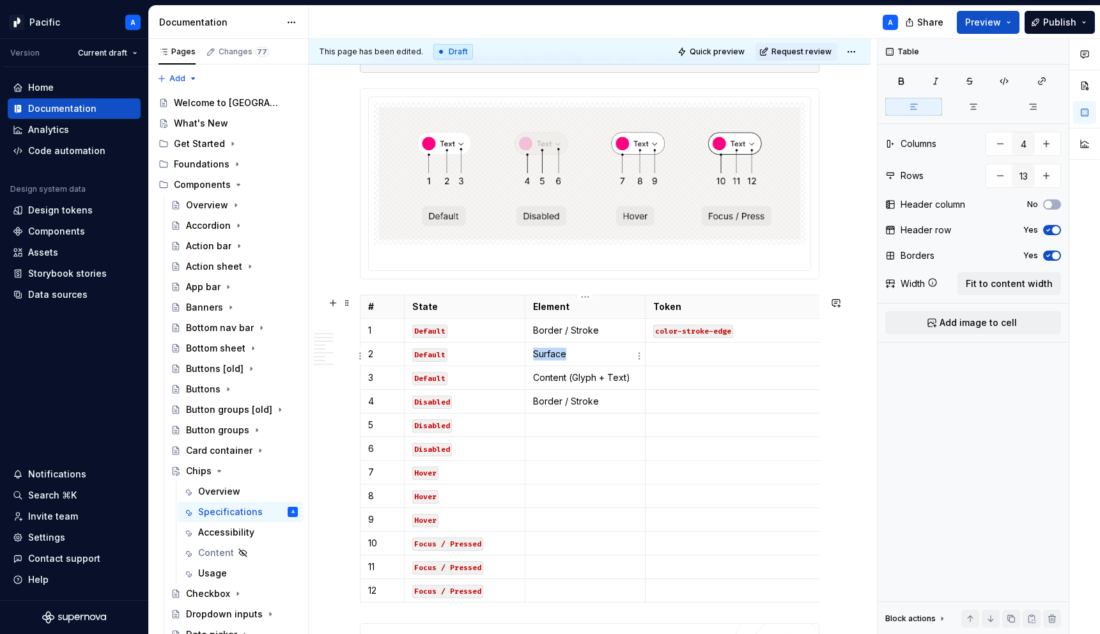
click at [560, 350] on p "Surface" at bounding box center [585, 354] width 105 height 13
copy p "Surface"
click at [568, 428] on p at bounding box center [585, 425] width 105 height 13
click at [573, 380] on p "Content (Glyph + Text)" at bounding box center [585, 377] width 105 height 13
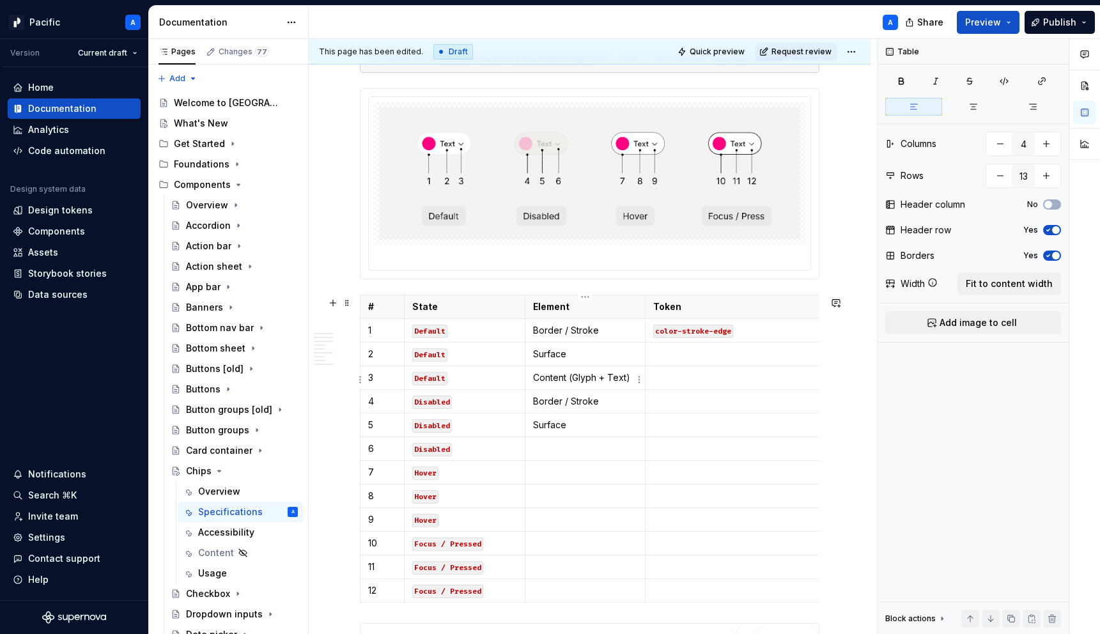
click at [573, 380] on p "Content (Glyph + Text)" at bounding box center [585, 377] width 105 height 13
click at [550, 448] on p at bounding box center [585, 448] width 105 height 13
click at [554, 472] on p at bounding box center [585, 472] width 105 height 13
click at [561, 403] on p "Border / Stroke" at bounding box center [585, 401] width 105 height 13
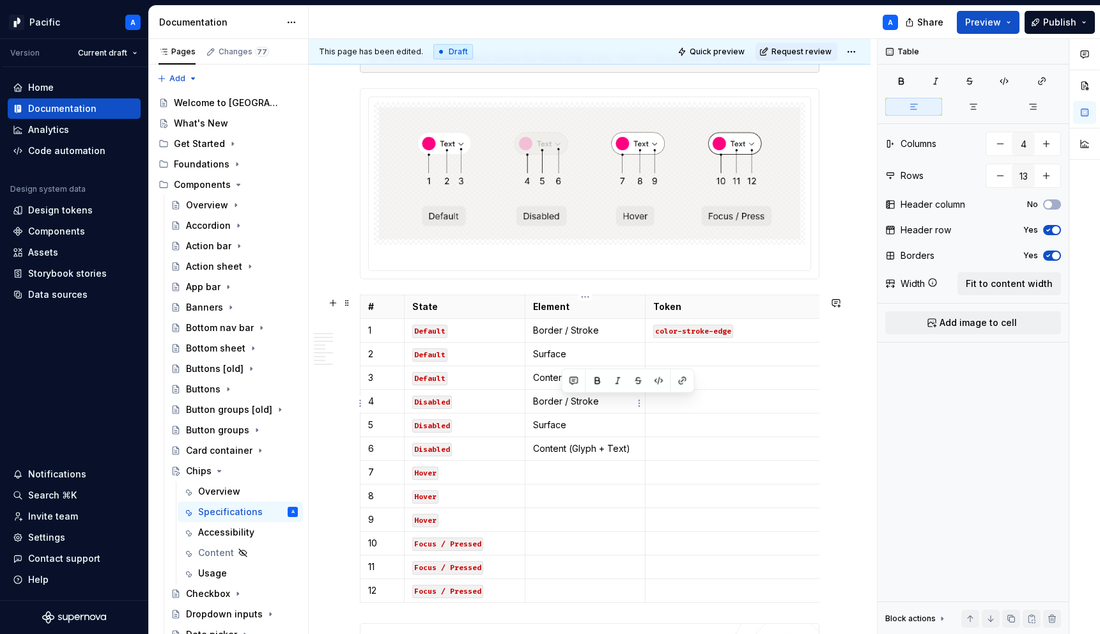
click at [561, 403] on p "Border / Stroke" at bounding box center [585, 401] width 105 height 13
click at [549, 473] on p at bounding box center [585, 472] width 105 height 13
click at [558, 429] on p "Surface" at bounding box center [585, 425] width 105 height 13
copy p "Surface"
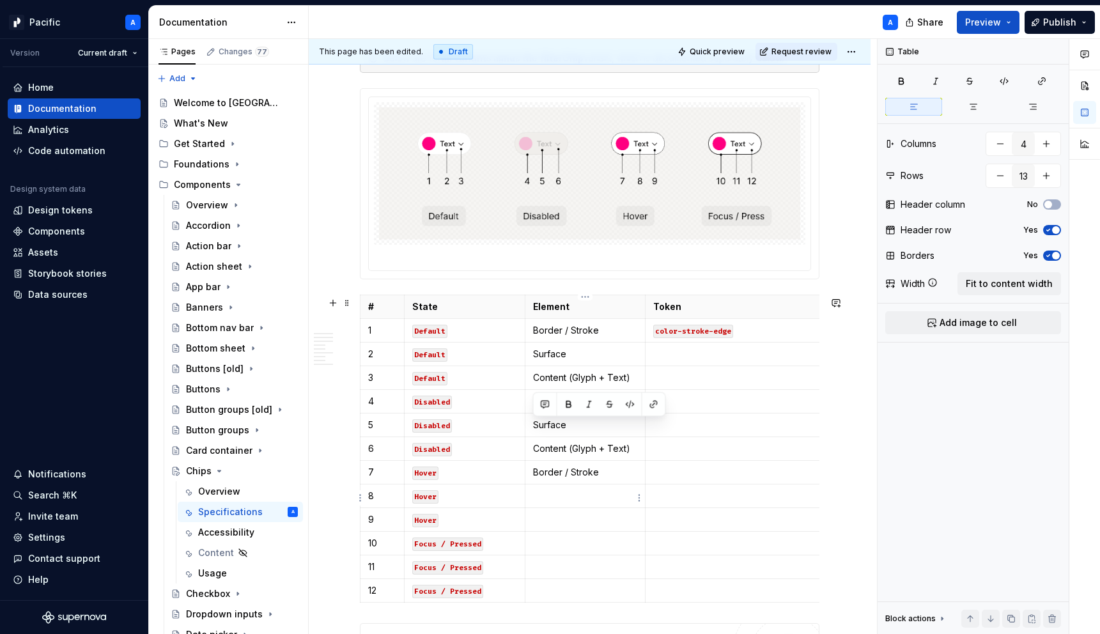
click at [553, 493] on p at bounding box center [585, 496] width 105 height 13
click at [552, 518] on p at bounding box center [585, 519] width 105 height 13
click at [583, 440] on td "Content (Glyph + Text)" at bounding box center [585, 449] width 121 height 24
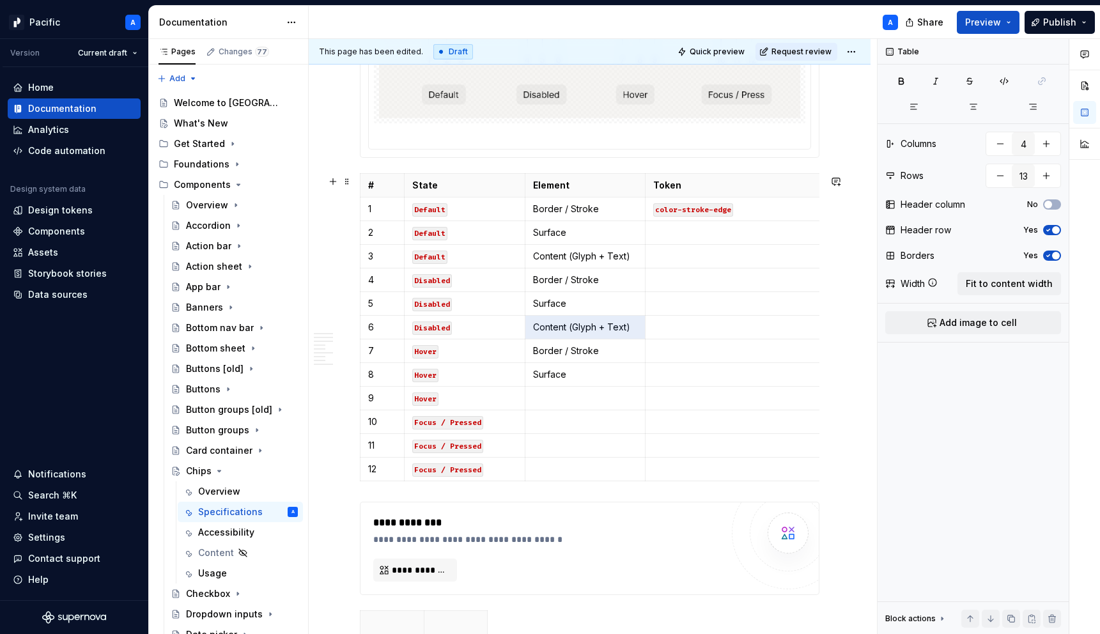
scroll to position [1232, 0]
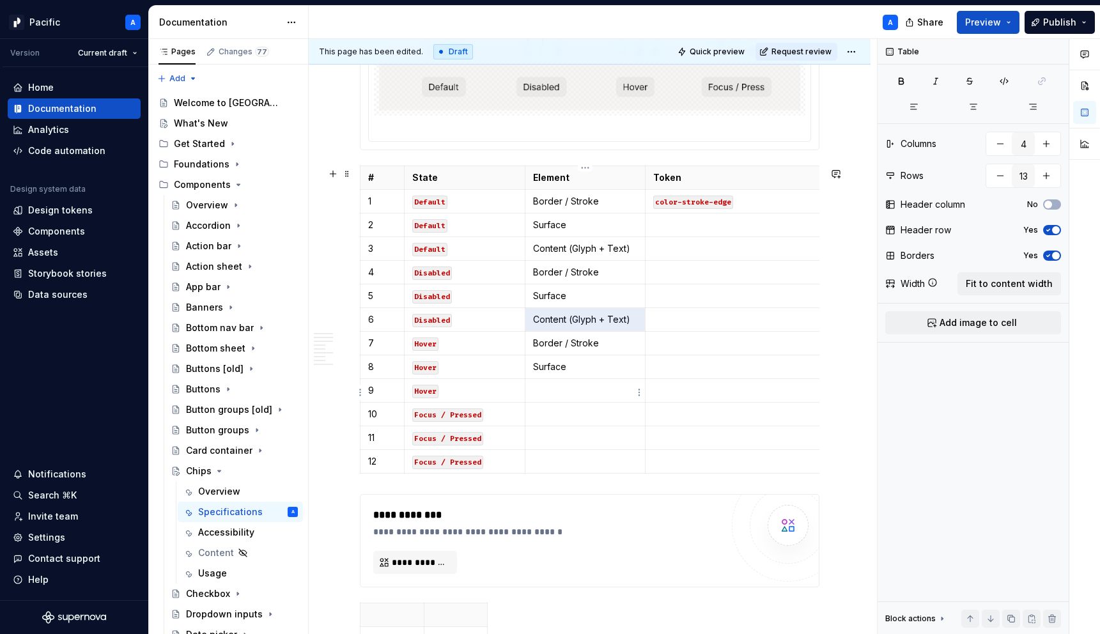
click at [586, 390] on p at bounding box center [585, 390] width 105 height 13
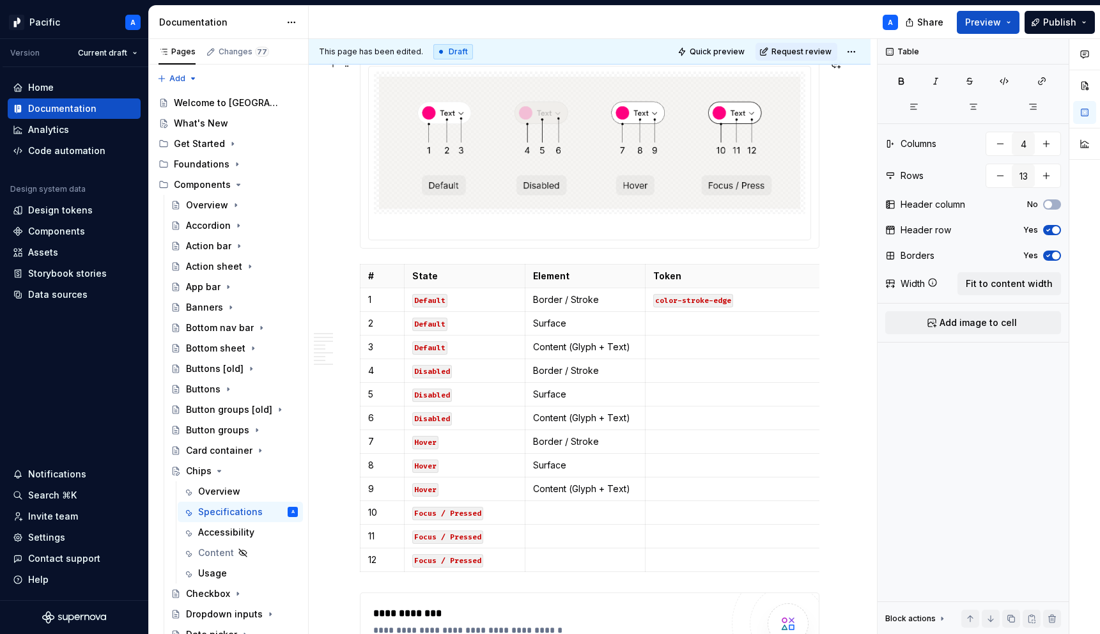
scroll to position [1131, 0]
click at [561, 519] on p at bounding box center [585, 515] width 105 height 13
click at [554, 308] on p "Border / Stroke" at bounding box center [585, 302] width 105 height 13
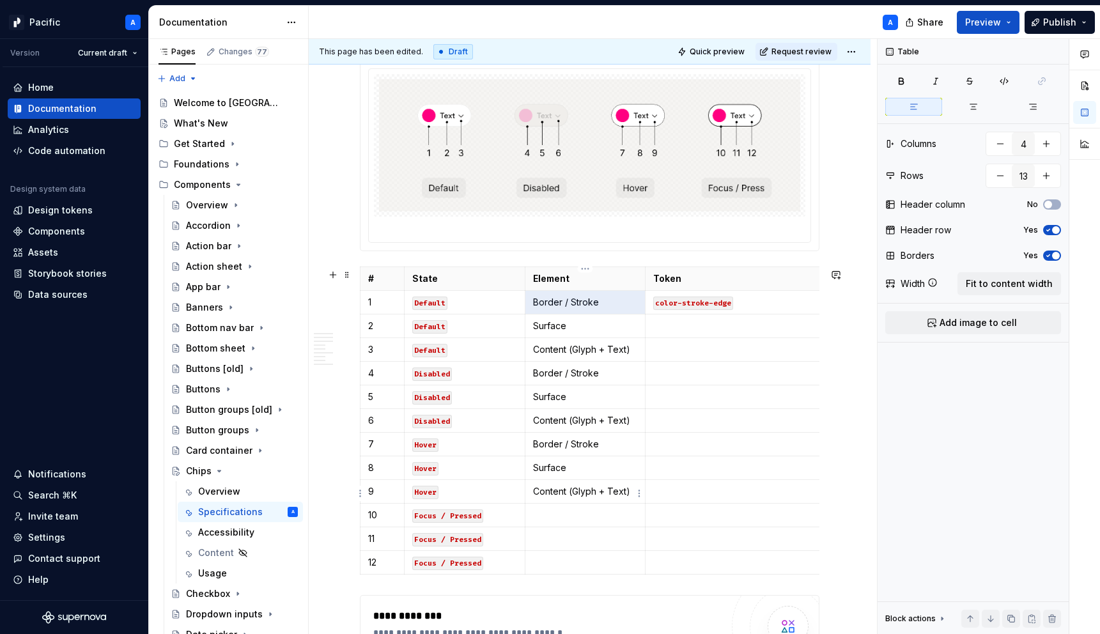
click at [577, 514] on p at bounding box center [585, 515] width 105 height 13
click at [578, 536] on p at bounding box center [585, 539] width 105 height 13
click at [555, 494] on p "Content (Glyph + Text)" at bounding box center [585, 491] width 105 height 13
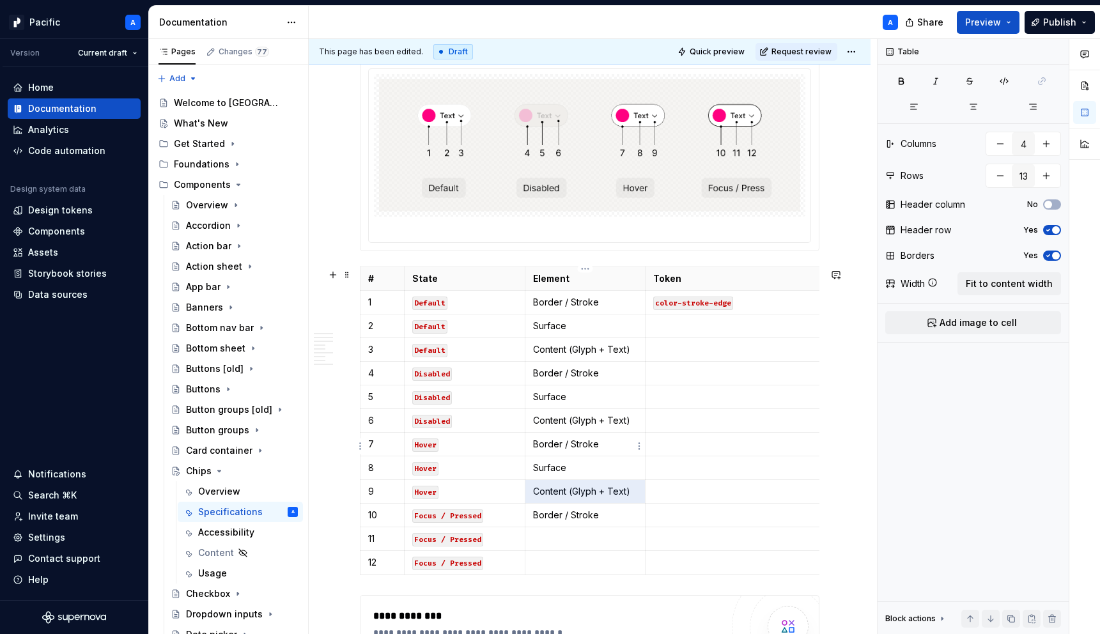
click at [561, 462] on td "Surface" at bounding box center [585, 468] width 121 height 24
copy p "Surface"
click at [566, 539] on p at bounding box center [585, 539] width 105 height 13
click at [558, 563] on p at bounding box center [585, 562] width 105 height 13
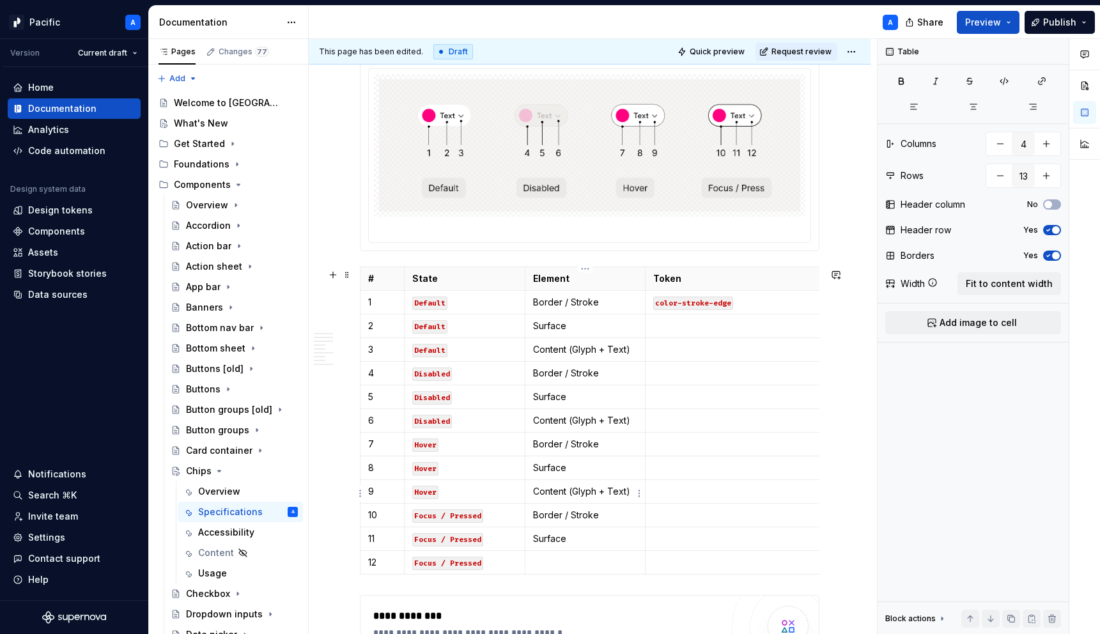
click at [559, 494] on p "Content (Glyph + Text)" at bounding box center [585, 491] width 105 height 13
click at [550, 569] on p at bounding box center [585, 562] width 105 height 13
click at [697, 331] on p at bounding box center [737, 326] width 169 height 13
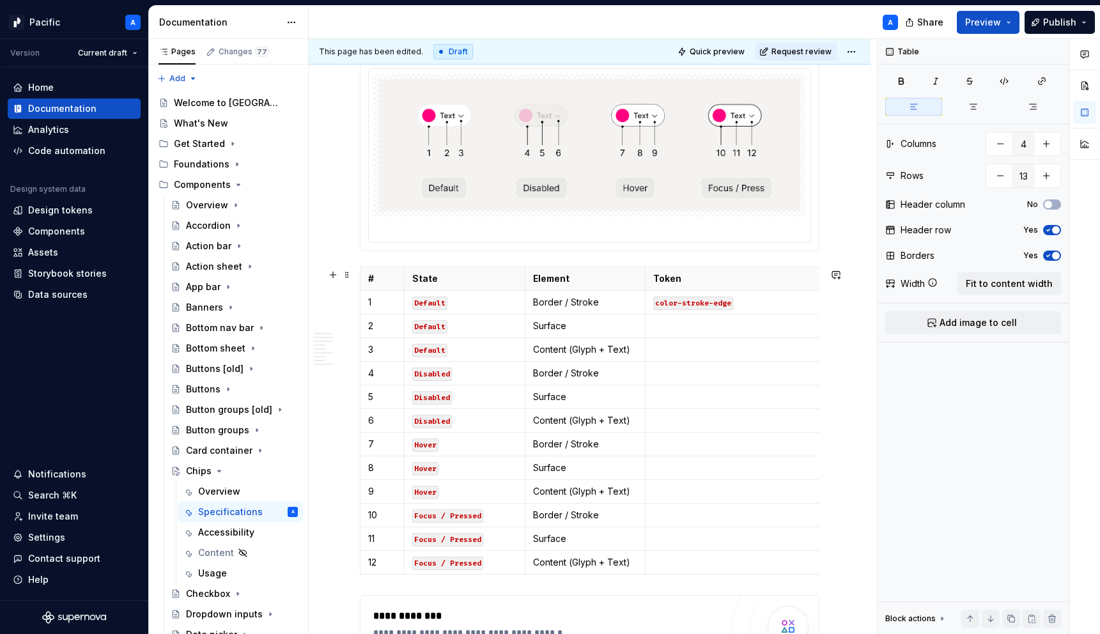
scroll to position [0, 4]
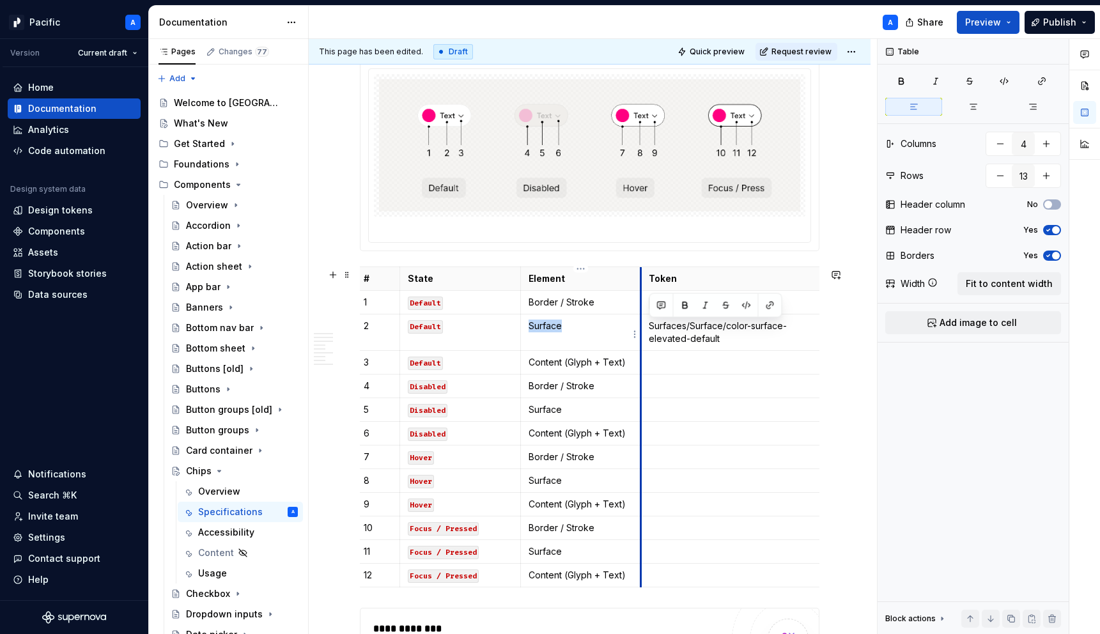
drag, startPoint x: 727, startPoint y: 330, endPoint x: 639, endPoint y: 332, distance: 87.6
click at [639, 332] on tr "2 Default Surface Surfaces/Surface/color-surface-elevated-default" at bounding box center [591, 332] width 470 height 36
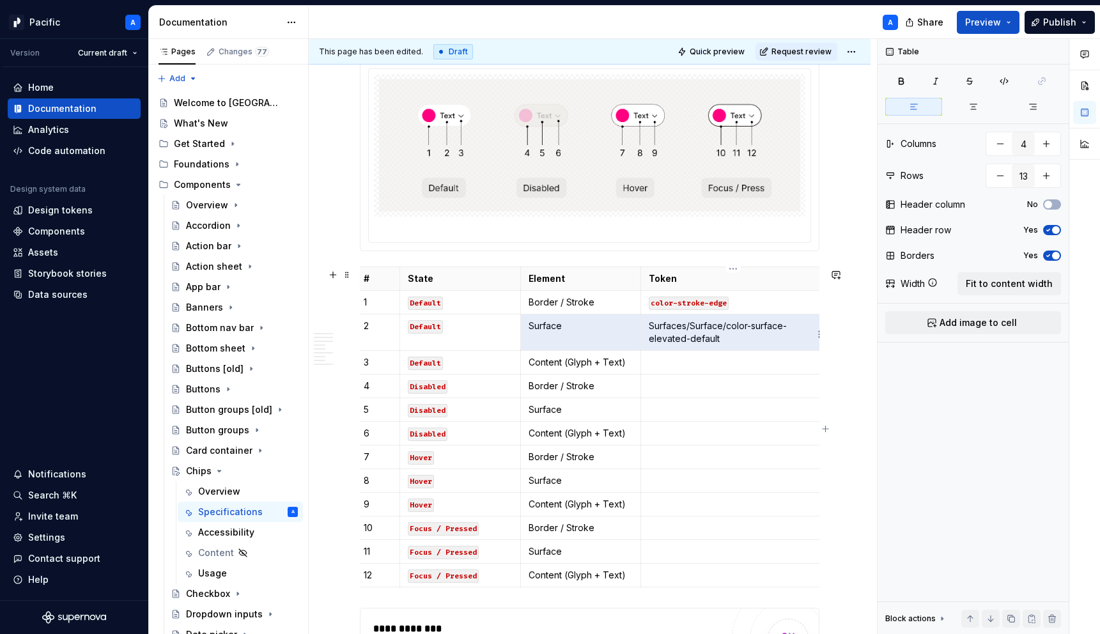
click at [708, 342] on p "Surfaces/Surface/color-surface-elevated-default" at bounding box center [733, 333] width 169 height 26
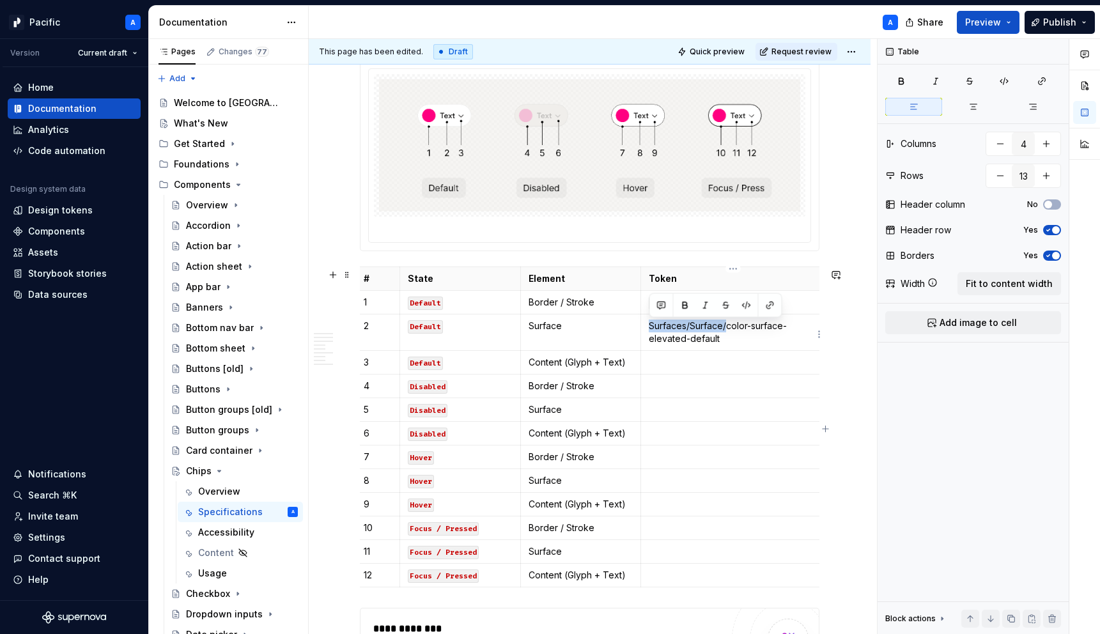
drag, startPoint x: 728, startPoint y: 330, endPoint x: 650, endPoint y: 331, distance: 77.4
click at [650, 331] on p "Surfaces/Surface/color-surface-elevated-default" at bounding box center [733, 333] width 169 height 26
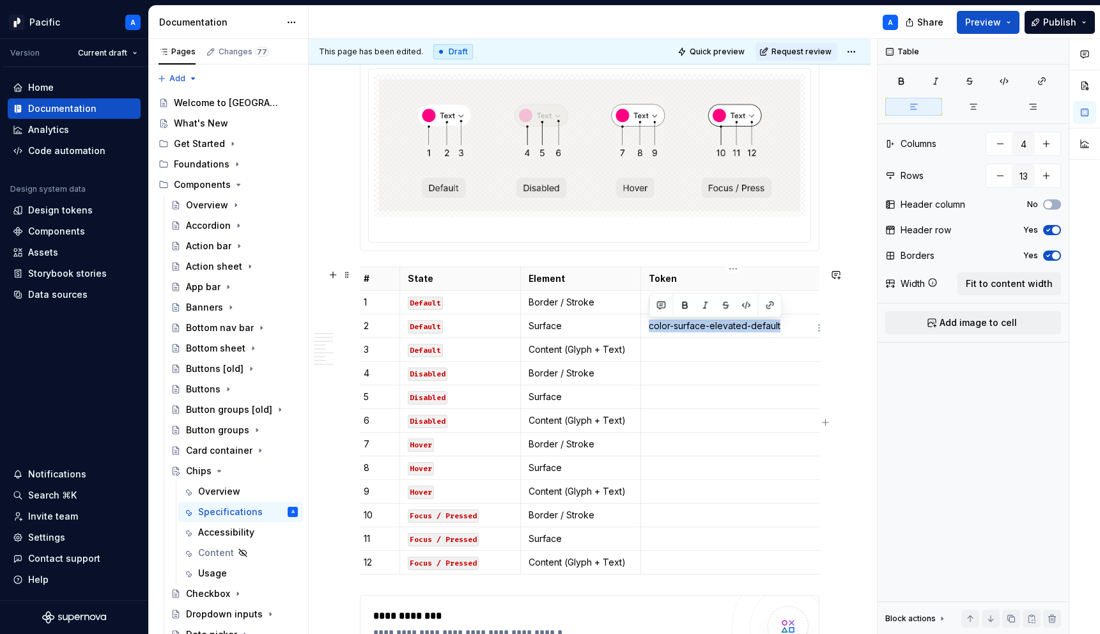
drag, startPoint x: 790, startPoint y: 331, endPoint x: 651, endPoint y: 334, distance: 138.8
click at [651, 332] on p "color-surface-elevated-default" at bounding box center [733, 326] width 169 height 13
click at [753, 302] on button "button" at bounding box center [747, 306] width 18 height 18
copy code "color-surface-elevated-default"
click at [752, 358] on td at bounding box center [733, 350] width 185 height 24
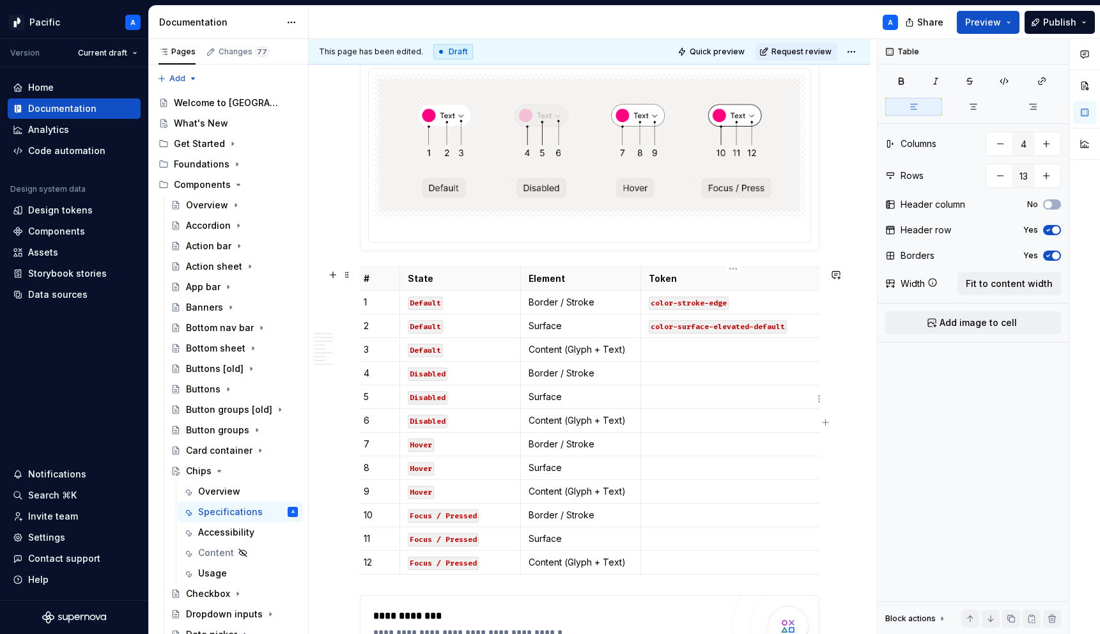
click at [721, 401] on p at bounding box center [733, 397] width 169 height 13
click at [696, 466] on p at bounding box center [733, 468] width 169 height 13
click at [667, 544] on p at bounding box center [733, 539] width 169 height 13
click at [670, 348] on p at bounding box center [733, 349] width 169 height 13
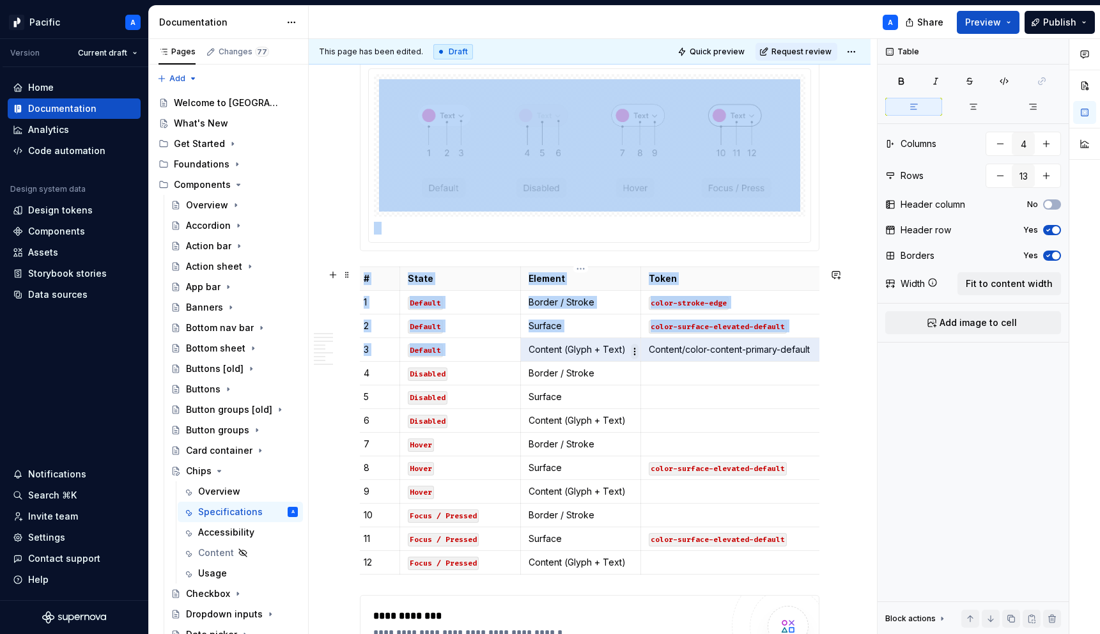
drag, startPoint x: 687, startPoint y: 352, endPoint x: 637, endPoint y: 352, distance: 49.2
click at [637, 352] on body "Pacific A Version Current draft Home Documentation Analytics Code automation De…" at bounding box center [550, 317] width 1100 height 634
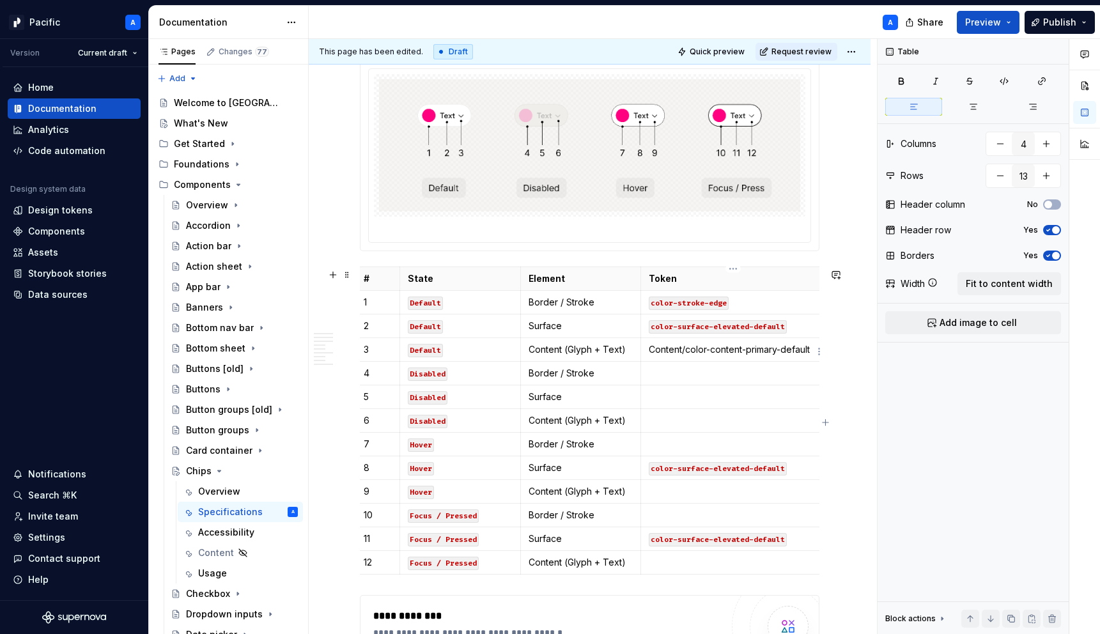
click at [726, 361] on td "Content/color-content-primary-default" at bounding box center [733, 350] width 185 height 24
drag, startPoint x: 685, startPoint y: 351, endPoint x: 653, endPoint y: 351, distance: 32.0
click at [653, 351] on p "Content/color-content-primary-default" at bounding box center [733, 349] width 169 height 13
drag, startPoint x: 791, startPoint y: 350, endPoint x: 650, endPoint y: 349, distance: 141.3
click at [650, 349] on p "color-content-primary-default" at bounding box center [733, 349] width 169 height 13
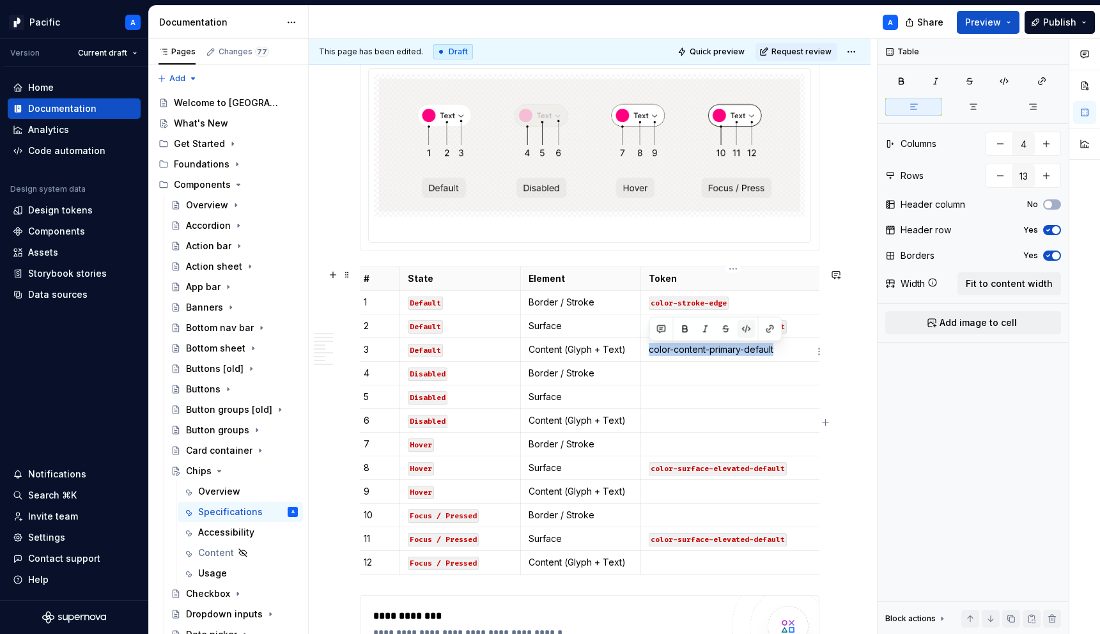
click at [749, 331] on button "button" at bounding box center [747, 329] width 18 height 18
click at [747, 380] on p at bounding box center [733, 373] width 169 height 13
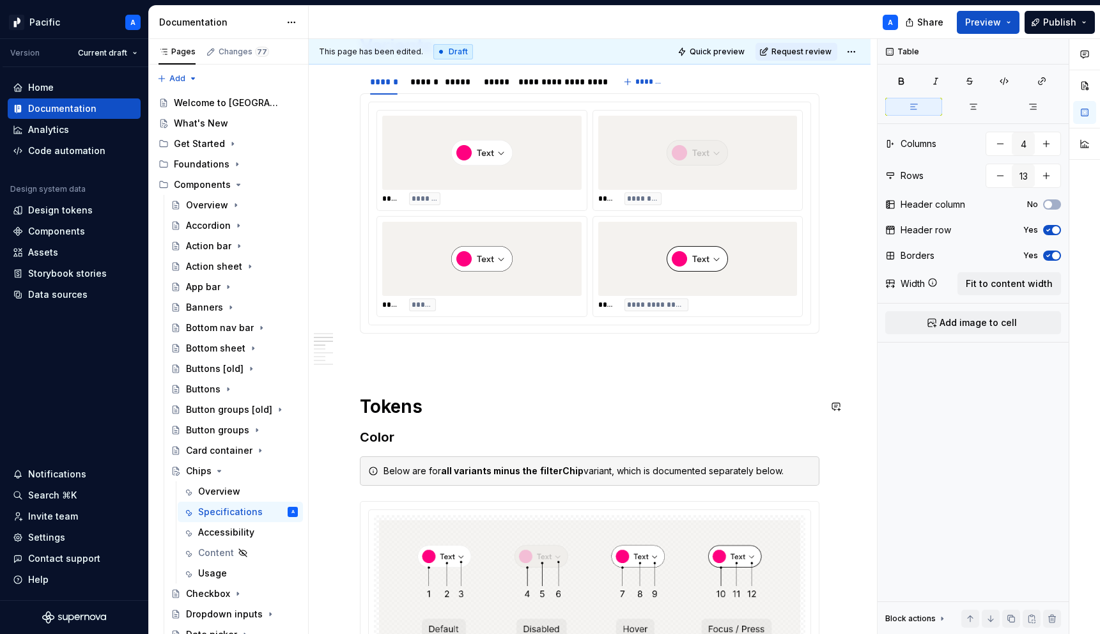
scroll to position [687, 0]
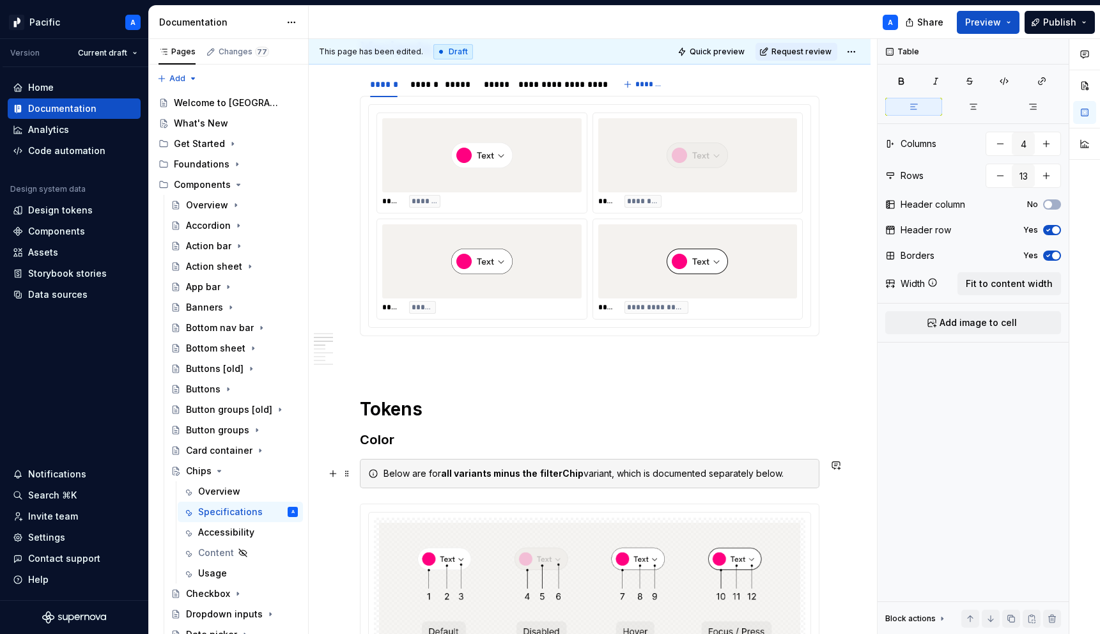
click at [715, 474] on div "Below are for all variants minus the filterChip variant, which is documented se…" at bounding box center [598, 473] width 428 height 13
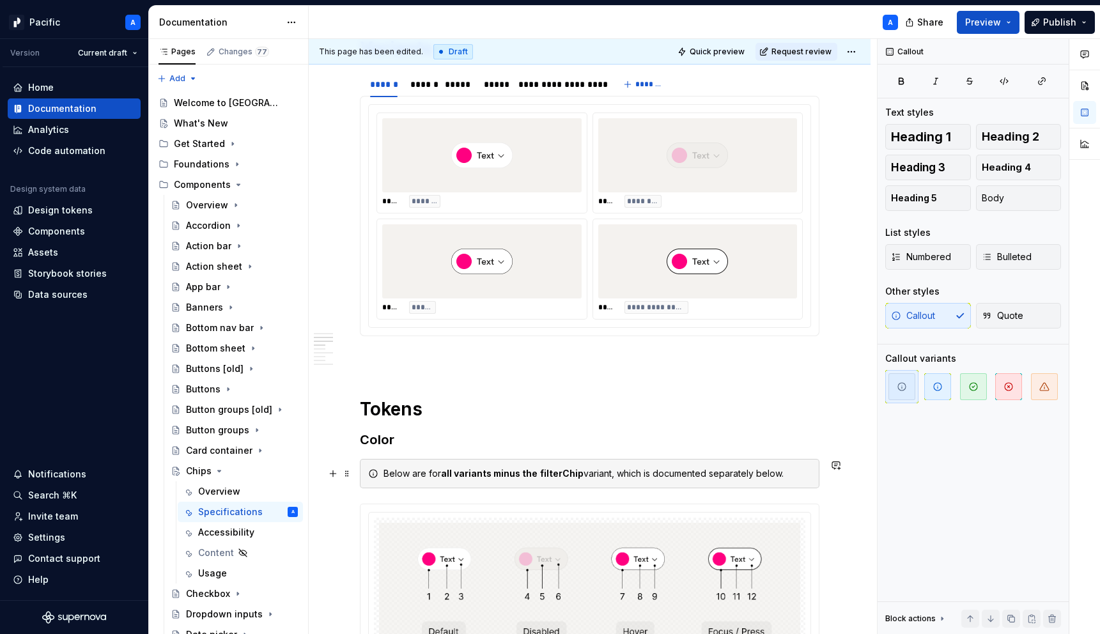
click at [756, 474] on div "Below are for all variants minus the filterChip variant, which is documented se…" at bounding box center [598, 473] width 428 height 13
click at [765, 472] on div "Below are for all variants minus the filterChip variant, which is documented se…" at bounding box center [598, 473] width 428 height 13
click at [1056, 455] on button "button" at bounding box center [1057, 451] width 18 height 18
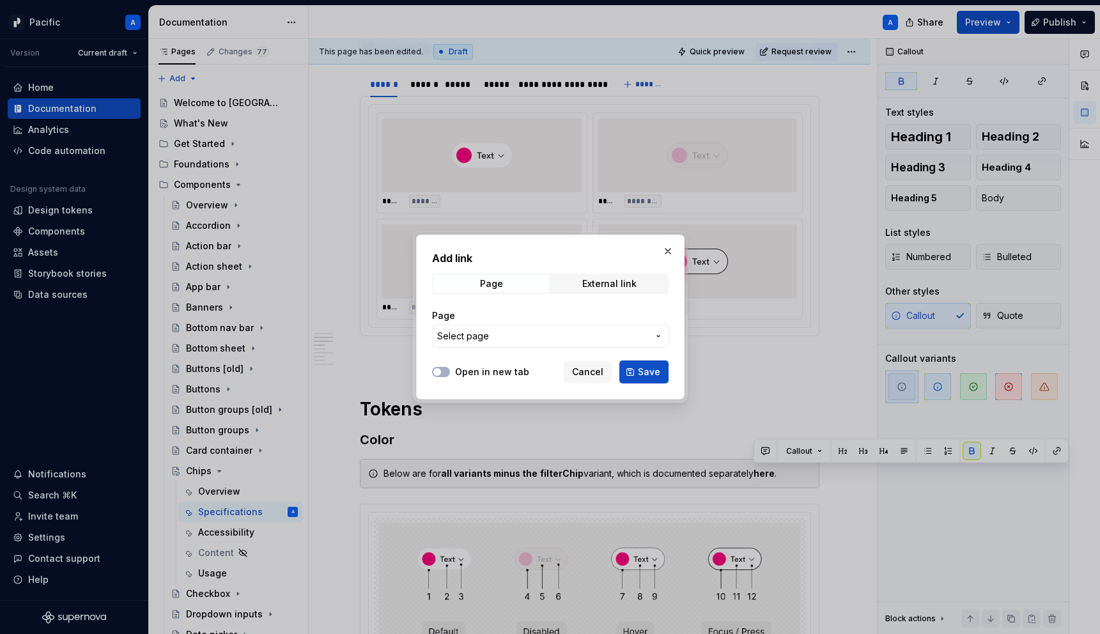
click at [580, 332] on span "Select page" at bounding box center [542, 336] width 211 height 13
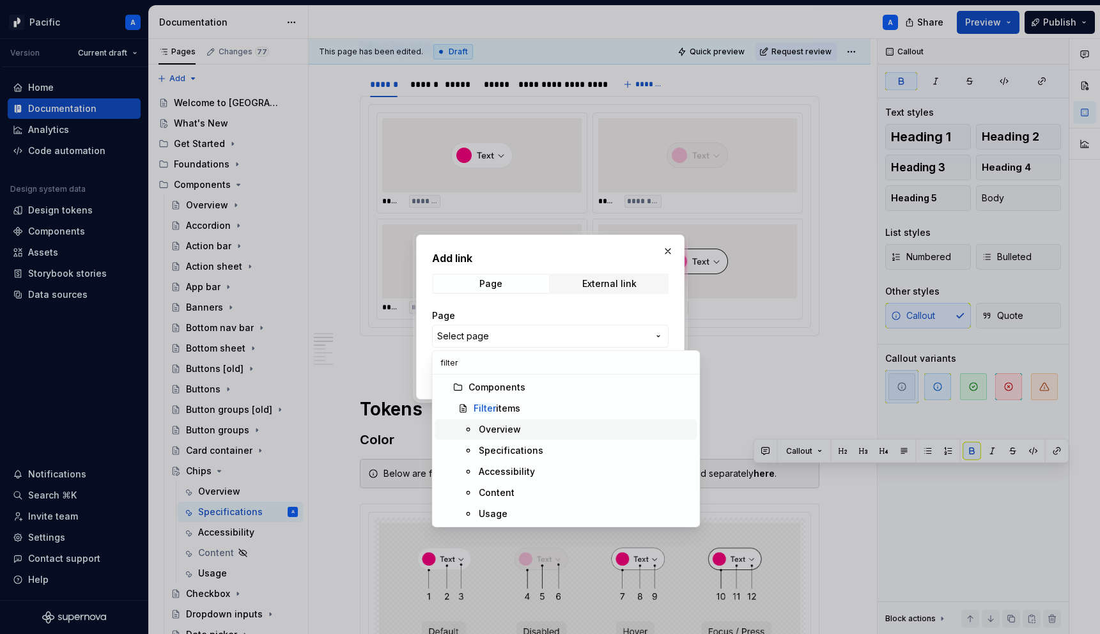
type input "filter"
click at [516, 407] on div "Filter items" at bounding box center [497, 408] width 47 height 13
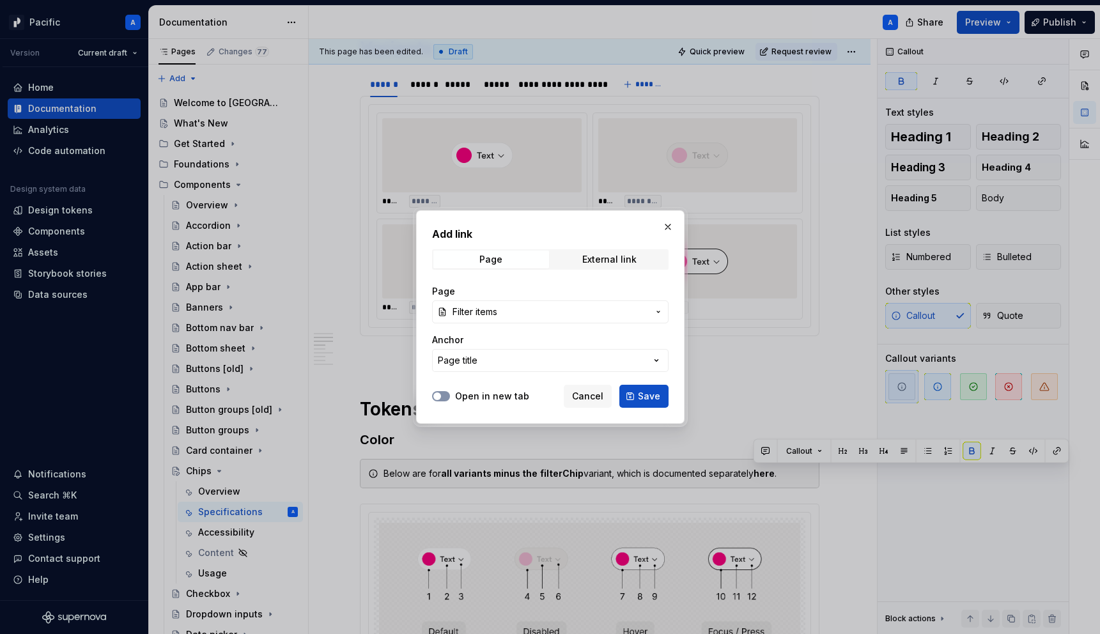
click at [442, 393] on button "Open in new tab" at bounding box center [441, 396] width 18 height 10
click at [644, 392] on span "Save" at bounding box center [649, 396] width 22 height 13
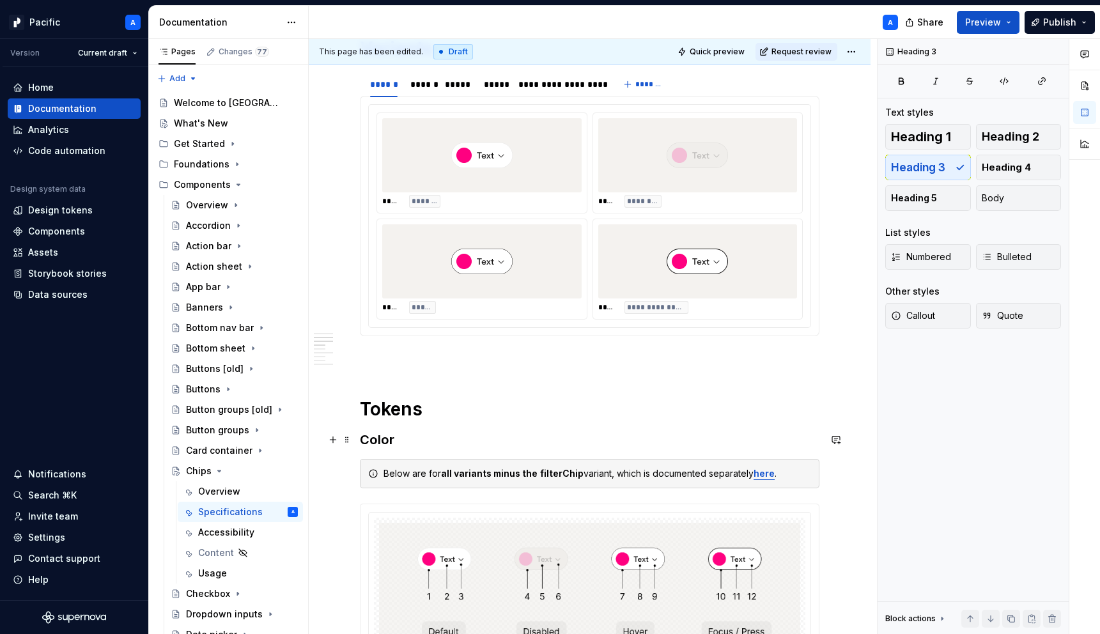
click at [651, 441] on h3 "Color" at bounding box center [590, 440] width 460 height 18
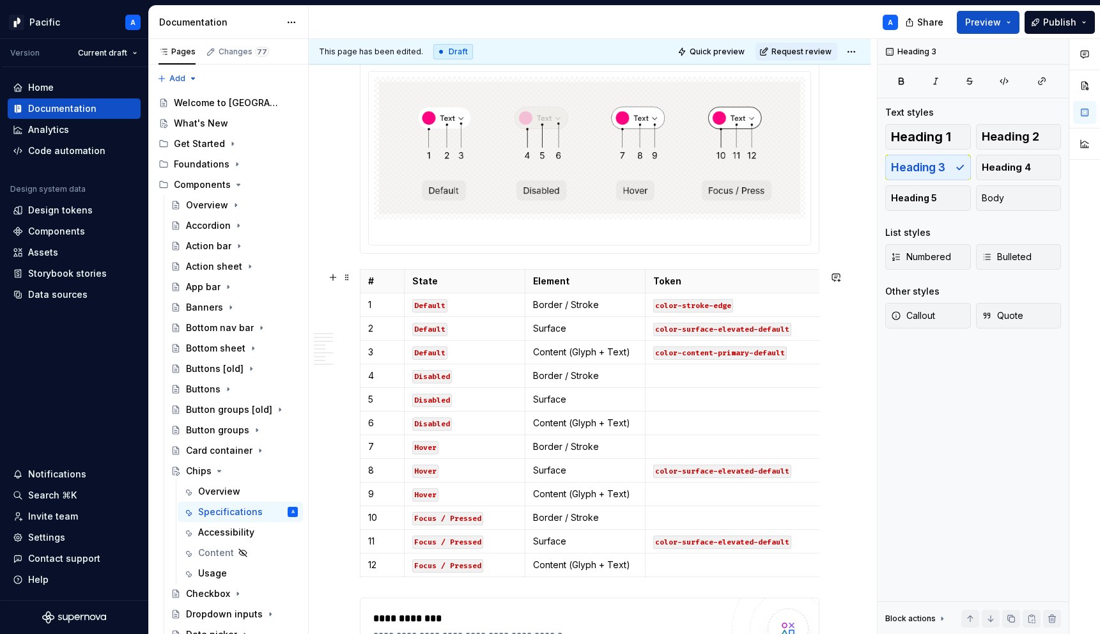
scroll to position [1130, 0]
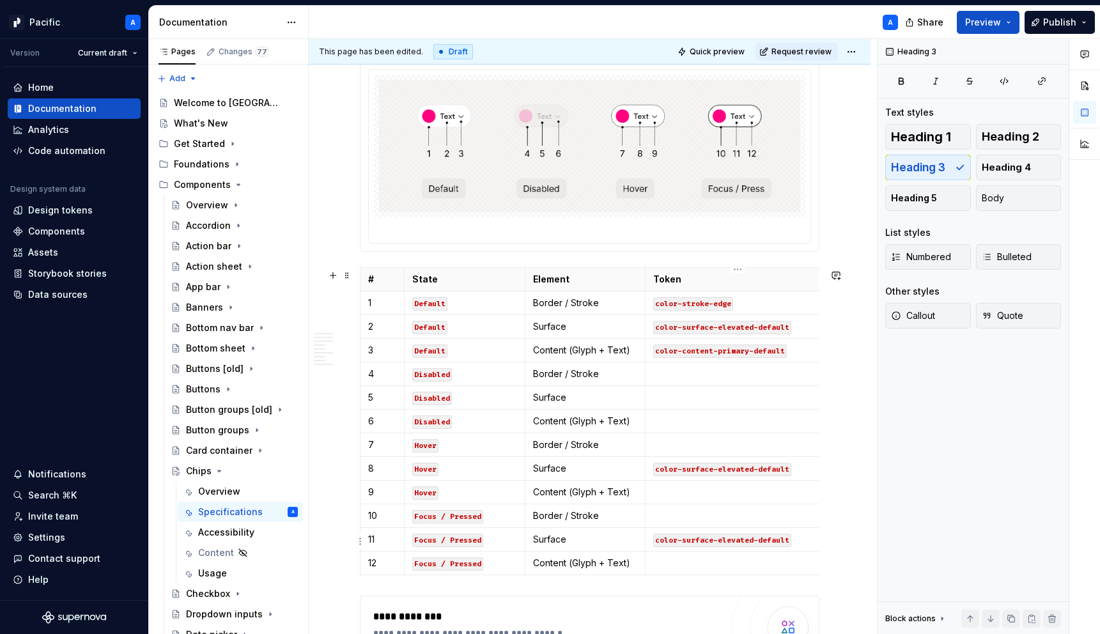
click at [737, 539] on code "color-surface-elevated-default" at bounding box center [722, 540] width 138 height 13
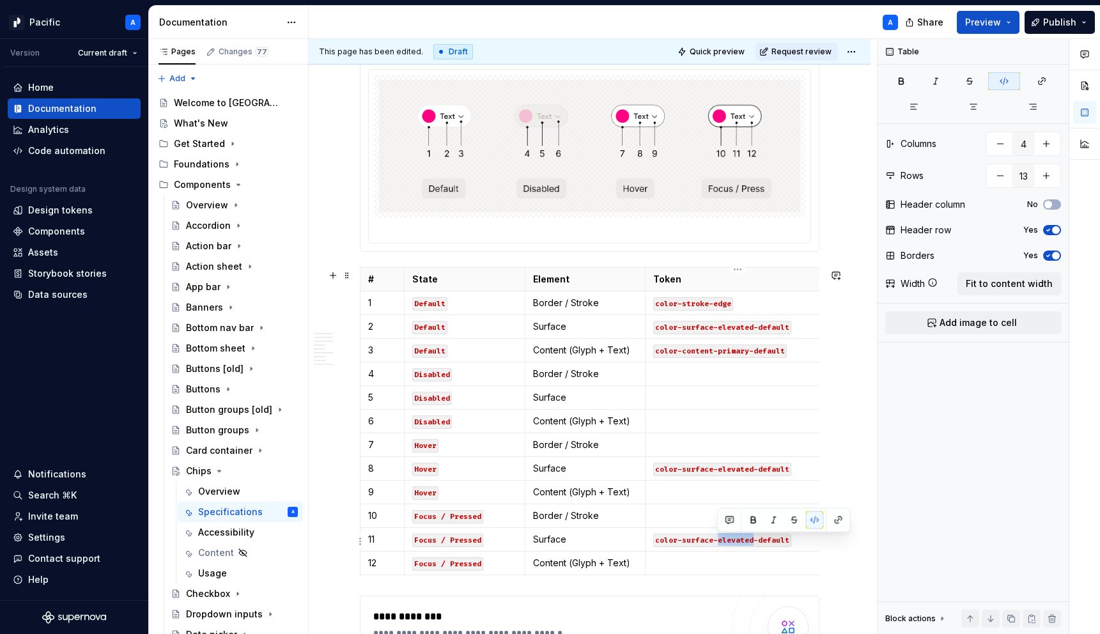
click at [737, 539] on code "color-surface-elevated-default" at bounding box center [722, 540] width 138 height 13
click at [744, 354] on code "color-content-primary-default" at bounding box center [720, 351] width 134 height 13
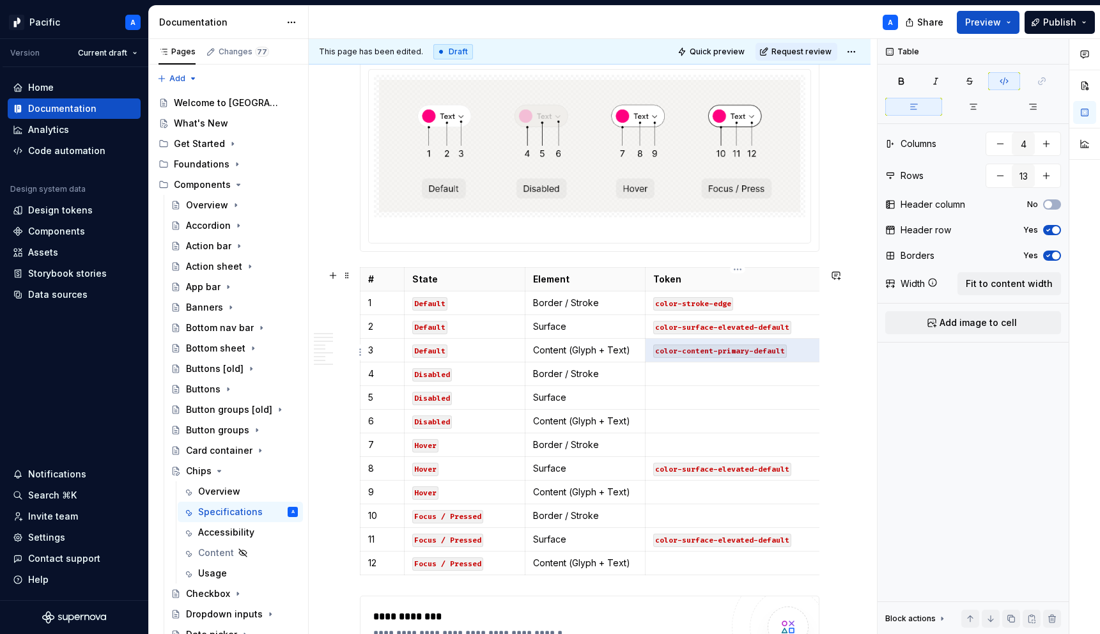
click at [744, 354] on code "color-content-primary-default" at bounding box center [720, 351] width 134 height 13
click at [688, 499] on p at bounding box center [737, 492] width 169 height 13
click at [690, 566] on p at bounding box center [737, 563] width 169 height 13
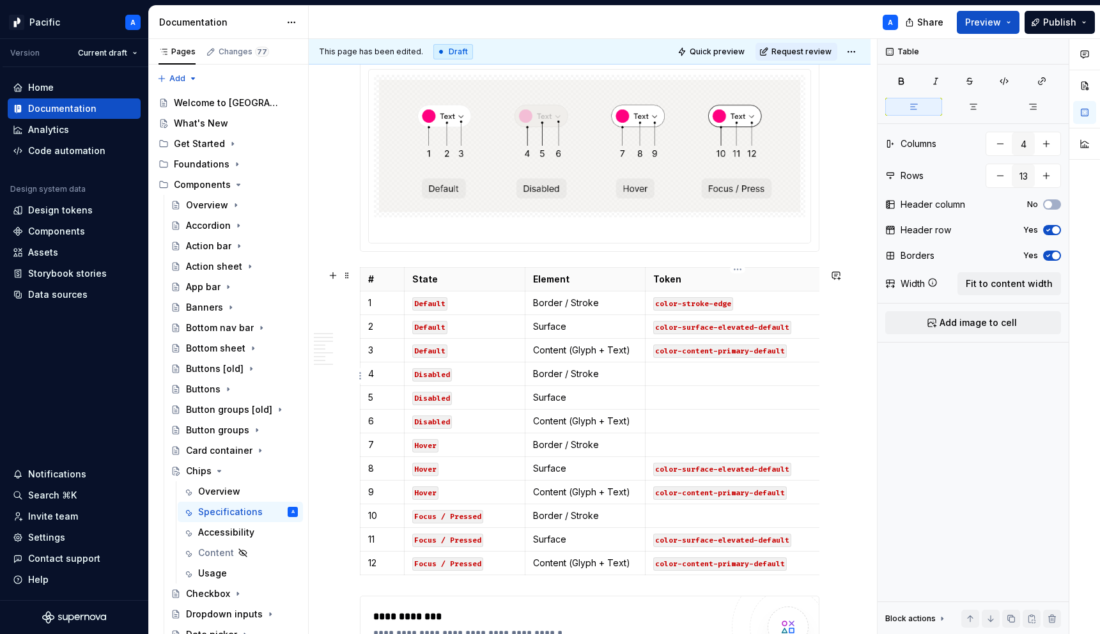
click at [690, 375] on p at bounding box center [737, 374] width 169 height 13
drag, startPoint x: 682, startPoint y: 376, endPoint x: 653, endPoint y: 375, distance: 29.4
click at [653, 375] on td "Stroke/color-stroke-indicator-hover" at bounding box center [738, 374] width 185 height 24
click at [676, 392] on td at bounding box center [738, 398] width 185 height 24
click at [677, 393] on p "Stroke/color-stroke-indicator-hover" at bounding box center [737, 397] width 169 height 13
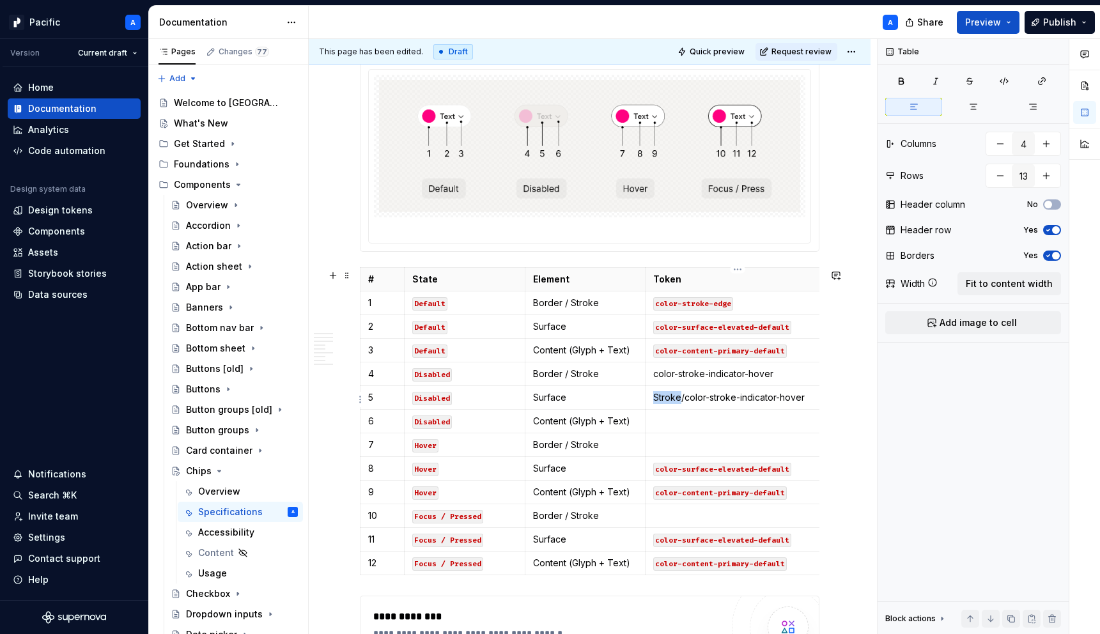
click at [677, 393] on p "Stroke/color-stroke-indicator-hover" at bounding box center [737, 397] width 169 height 13
click at [695, 451] on p at bounding box center [737, 445] width 169 height 13
click at [700, 383] on td "color-stroke-indicator-hover" at bounding box center [738, 374] width 185 height 24
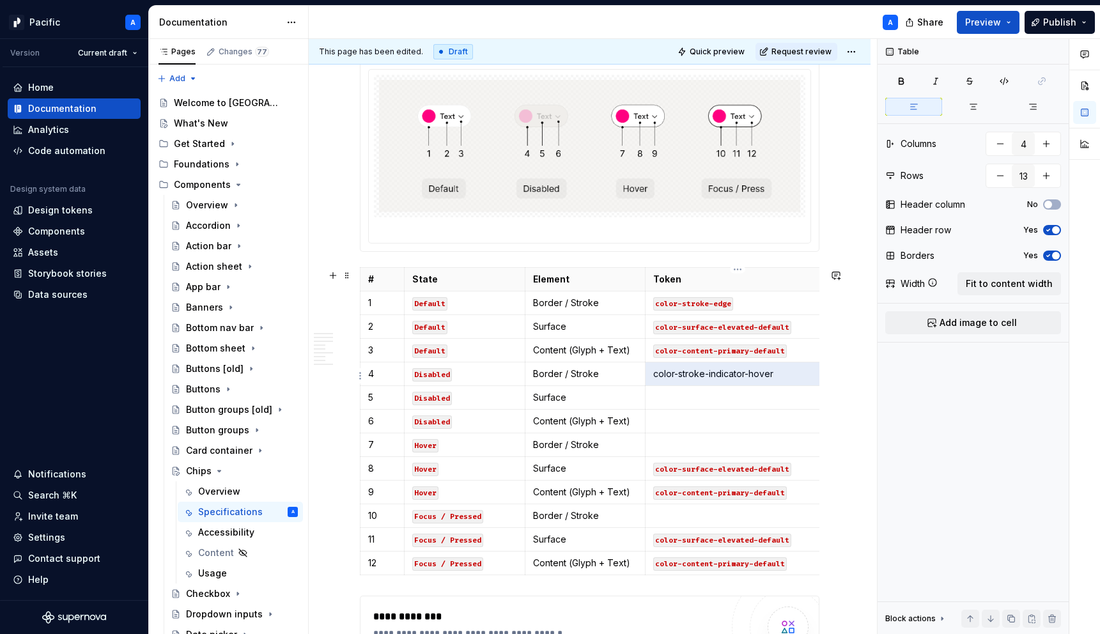
click at [700, 383] on td "color-stroke-indicator-hover" at bounding box center [738, 374] width 185 height 24
click at [681, 444] on p at bounding box center [737, 445] width 169 height 13
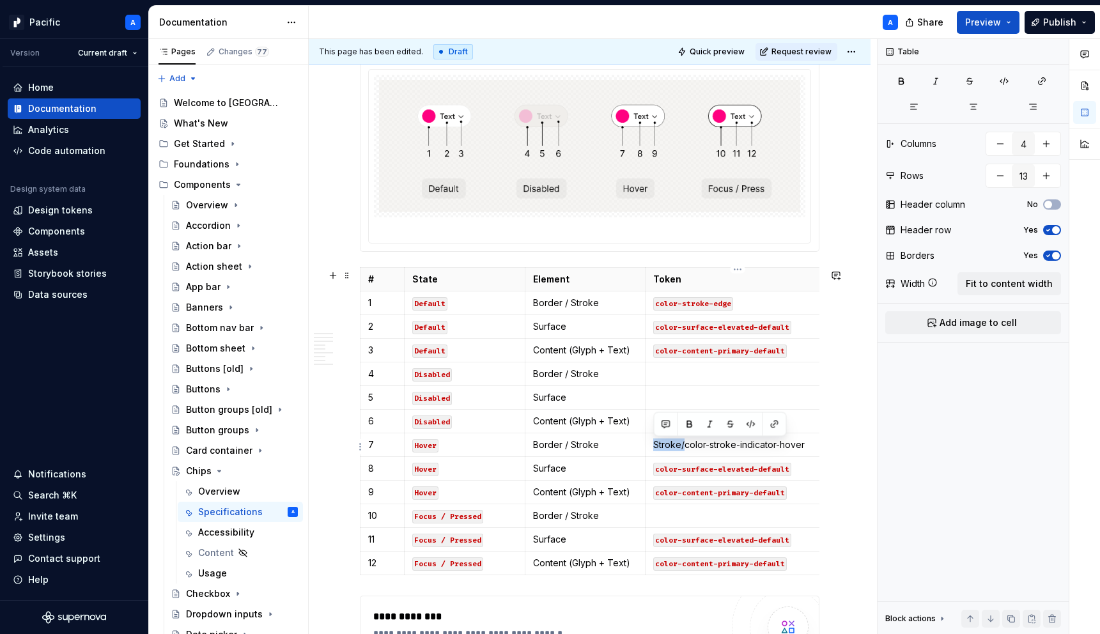
drag, startPoint x: 686, startPoint y: 448, endPoint x: 651, endPoint y: 446, distance: 34.5
click at [651, 446] on td "Stroke/color-stroke-indicator-hover" at bounding box center [738, 445] width 185 height 24
drag, startPoint x: 786, startPoint y: 444, endPoint x: 648, endPoint y: 443, distance: 138.1
click at [648, 443] on td "color-stroke-indicator-hover" at bounding box center [738, 445] width 185 height 24
click at [751, 425] on button "button" at bounding box center [751, 425] width 18 height 18
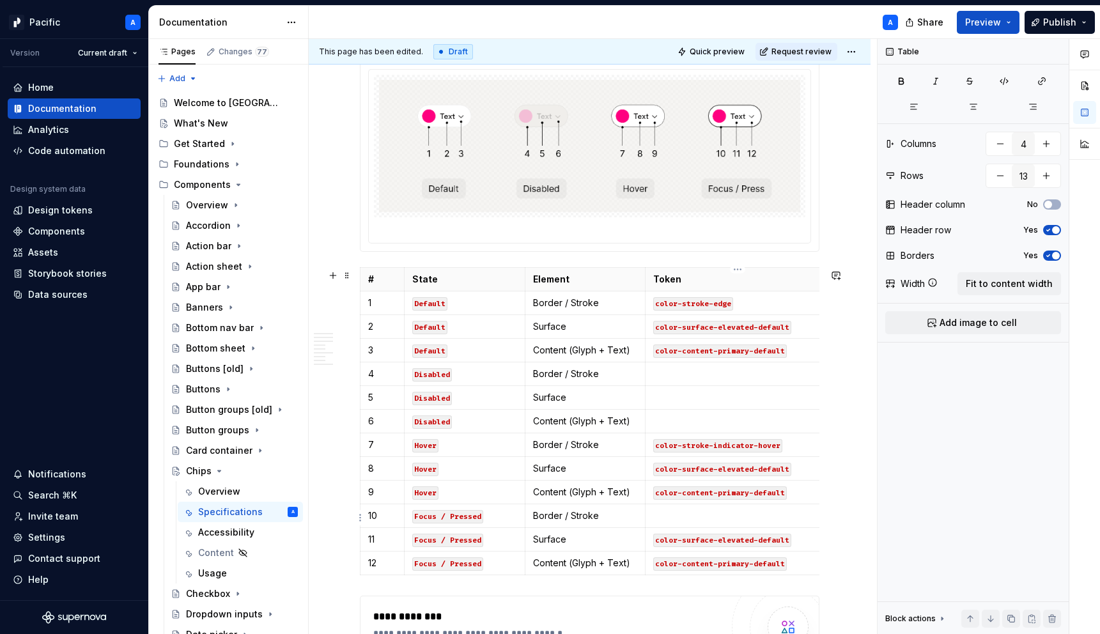
click at [753, 511] on p at bounding box center [737, 516] width 169 height 13
drag, startPoint x: 685, startPoint y: 517, endPoint x: 653, endPoint y: 515, distance: 32.1
click at [653, 515] on p "Stroke/color-stroke-indicator-pressed" at bounding box center [737, 516] width 169 height 13
drag, startPoint x: 791, startPoint y: 520, endPoint x: 634, endPoint y: 516, distance: 157.3
click at [634, 516] on tr "10 Focus / Pressed Border / Stroke color-stroke-indicator-pressed" at bounding box center [596, 516] width 470 height 24
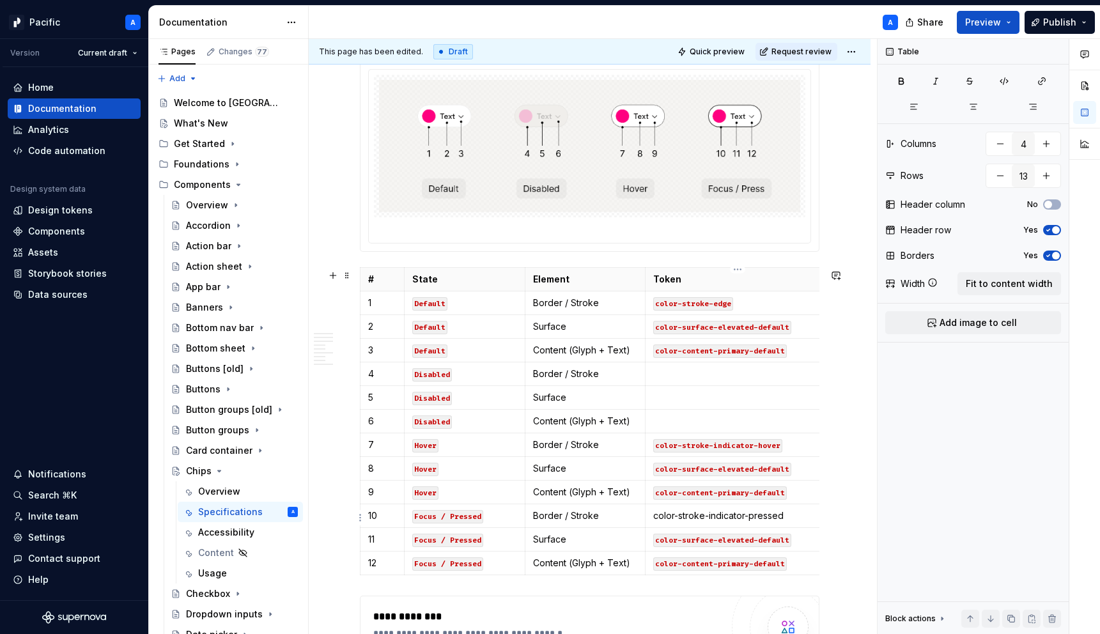
click at [722, 513] on p "color-stroke-indicator-pressed" at bounding box center [737, 516] width 169 height 13
click at [764, 520] on p "color-stroke-indicator-pressed" at bounding box center [737, 516] width 169 height 13
drag, startPoint x: 793, startPoint y: 515, endPoint x: 654, endPoint y: 518, distance: 139.4
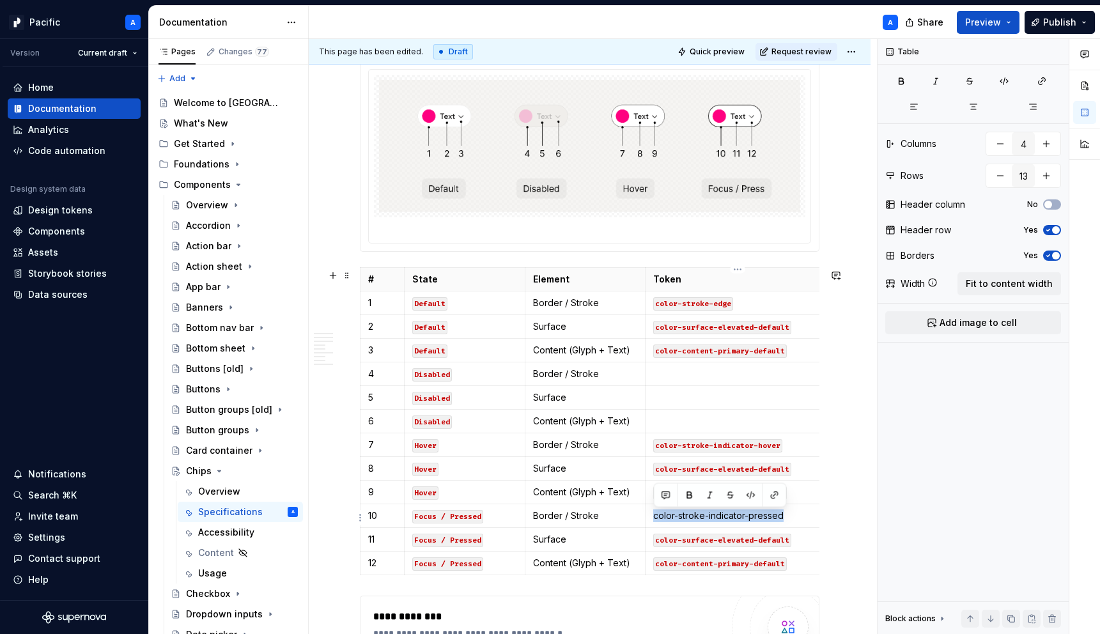
click at [654, 518] on p "color-stroke-indicator-pressed" at bounding box center [737, 516] width 169 height 13
click at [747, 497] on button "button" at bounding box center [751, 496] width 18 height 18
click at [706, 431] on td at bounding box center [738, 421] width 185 height 24
click at [682, 383] on td at bounding box center [738, 374] width 185 height 24
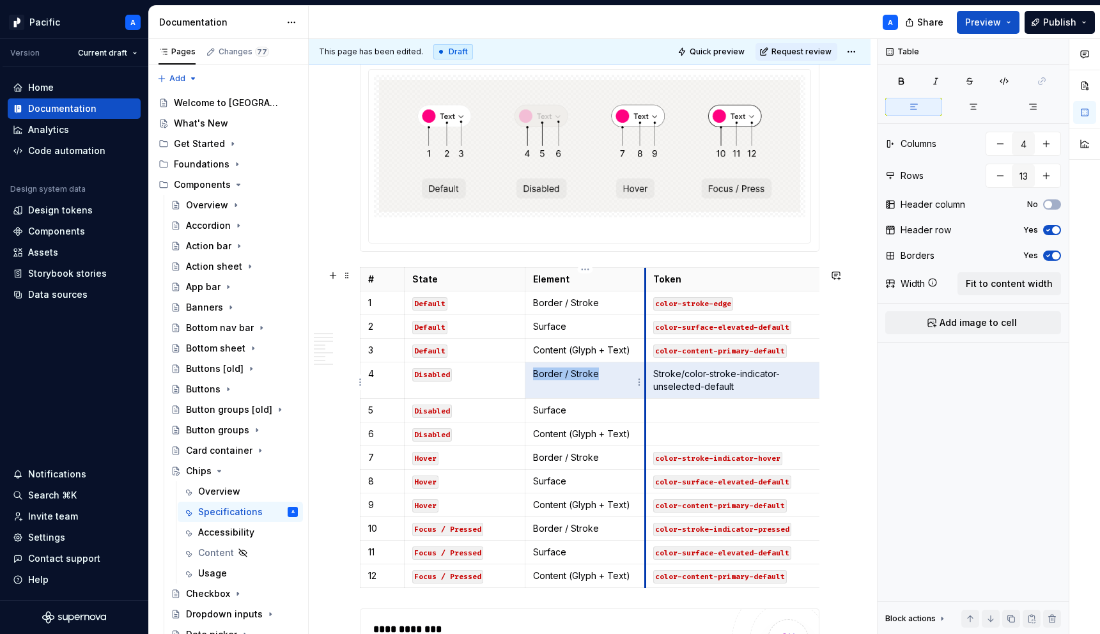
drag, startPoint x: 685, startPoint y: 373, endPoint x: 644, endPoint y: 373, distance: 40.9
click at [644, 373] on tr "4 Disabled Border / Stroke Stroke/color-stroke-indicator-unselected-default" at bounding box center [596, 380] width 470 height 36
click at [701, 373] on p "Stroke/color-stroke-indicator-unselected-default" at bounding box center [737, 381] width 169 height 26
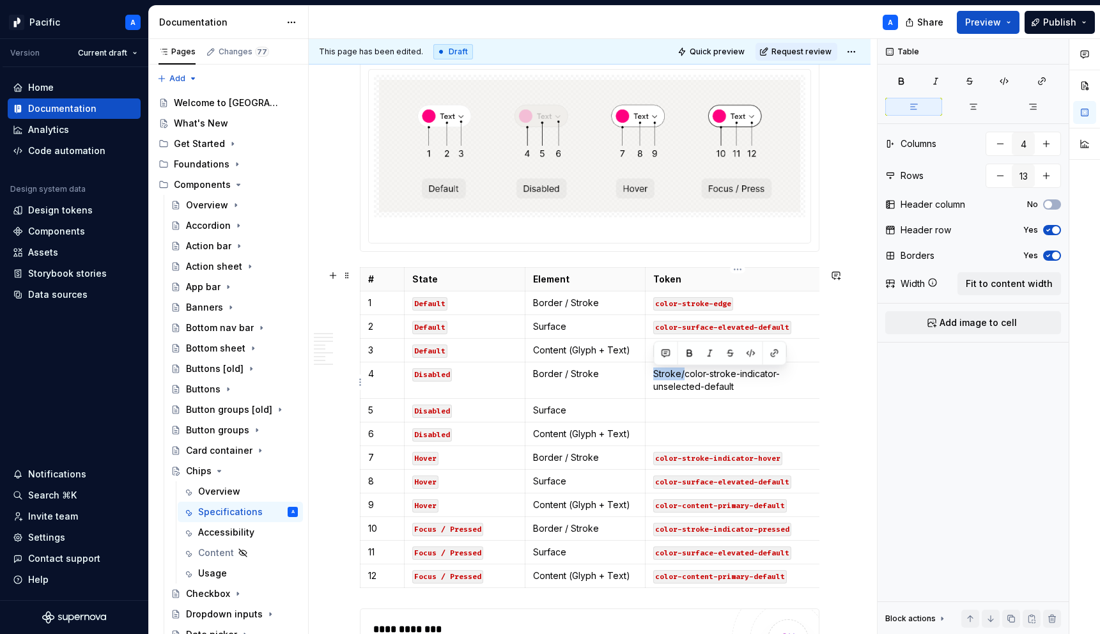
drag, startPoint x: 684, startPoint y: 375, endPoint x: 653, endPoint y: 375, distance: 30.7
click at [653, 375] on p "Stroke/color-stroke-indicator-unselected-default" at bounding box center [737, 381] width 169 height 26
click at [671, 381] on p "color-stroke-indicator-unselected-default" at bounding box center [737, 381] width 169 height 26
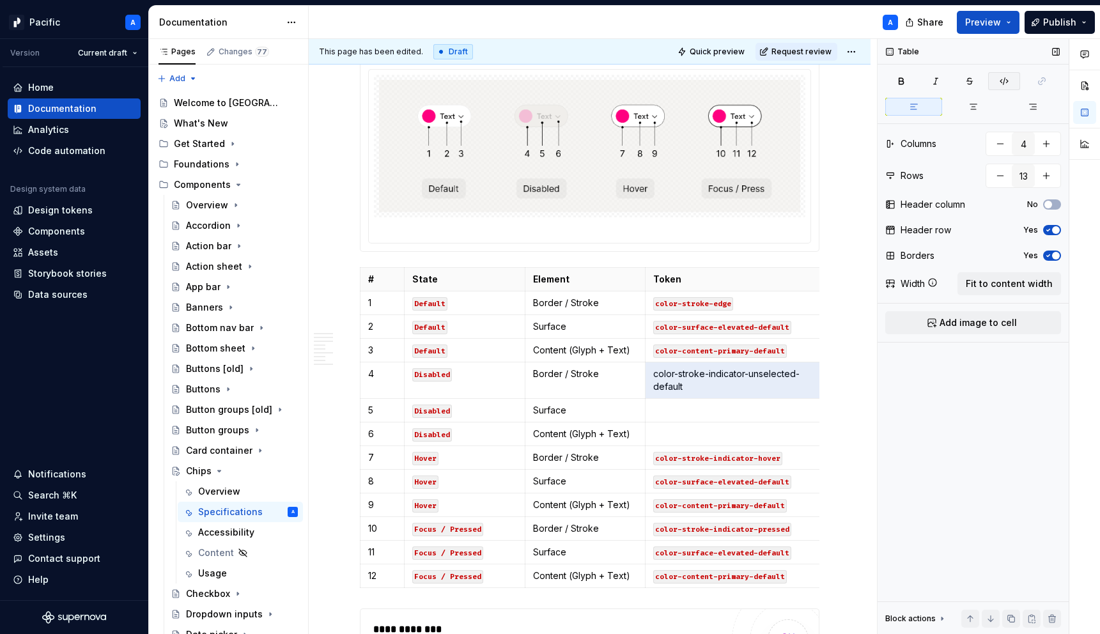
click at [1003, 88] on button "button" at bounding box center [1004, 81] width 32 height 18
click at [738, 424] on td at bounding box center [738, 434] width 185 height 24
click at [703, 409] on p at bounding box center [737, 410] width 169 height 13
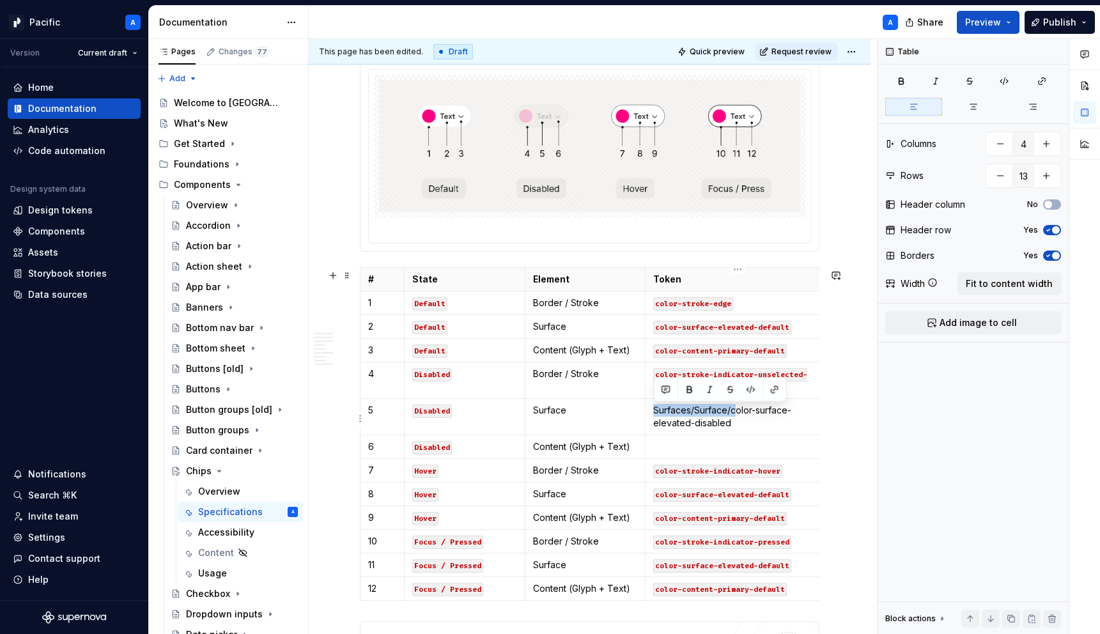
drag, startPoint x: 735, startPoint y: 410, endPoint x: 655, endPoint y: 410, distance: 79.9
click at [655, 410] on p "Surfaces/Surface/color-surface-elevated-disabled" at bounding box center [737, 417] width 169 height 26
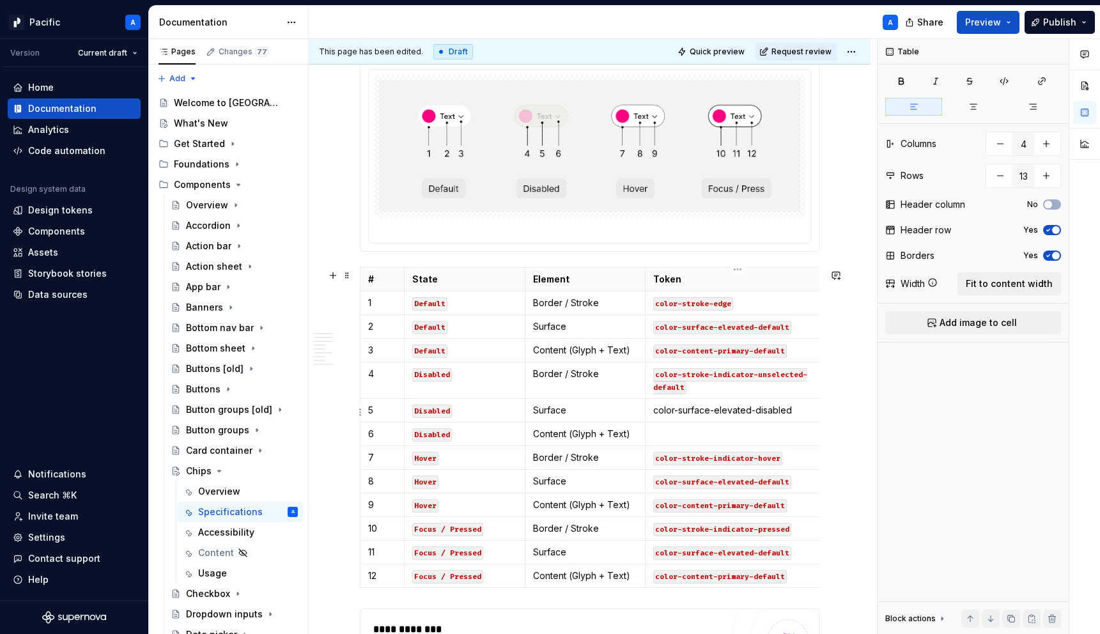
click at [707, 410] on p "color-surface-elevated-disabled" at bounding box center [737, 410] width 169 height 13
click at [1006, 84] on icon "button" at bounding box center [1004, 81] width 10 height 10
click at [671, 436] on p at bounding box center [737, 434] width 169 height 13
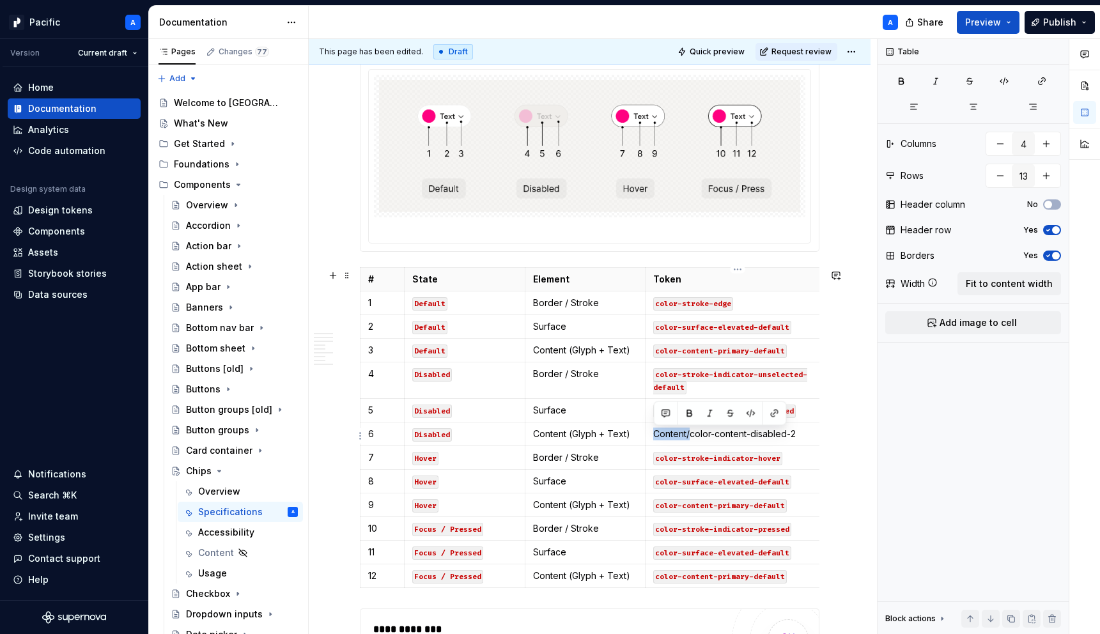
drag, startPoint x: 689, startPoint y: 437, endPoint x: 656, endPoint y: 437, distance: 32.6
click at [656, 437] on p "Content/color-content-disabled-2" at bounding box center [737, 434] width 169 height 13
click at [722, 426] on td "color-content-disabled-2" at bounding box center [738, 434] width 185 height 24
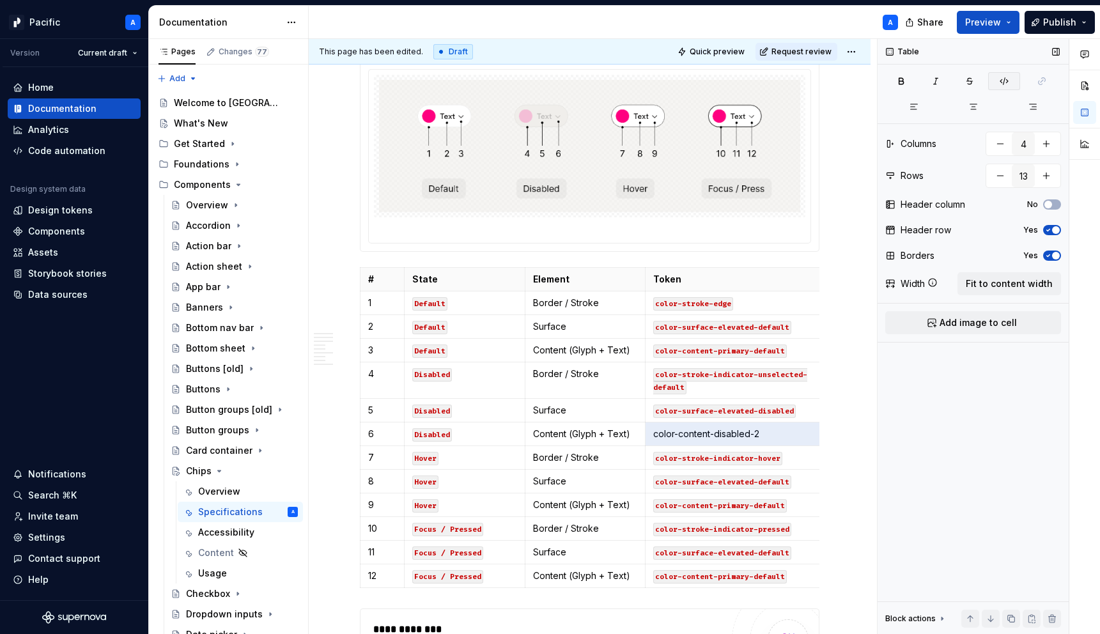
click at [1005, 81] on icon "button" at bounding box center [1004, 81] width 10 height 10
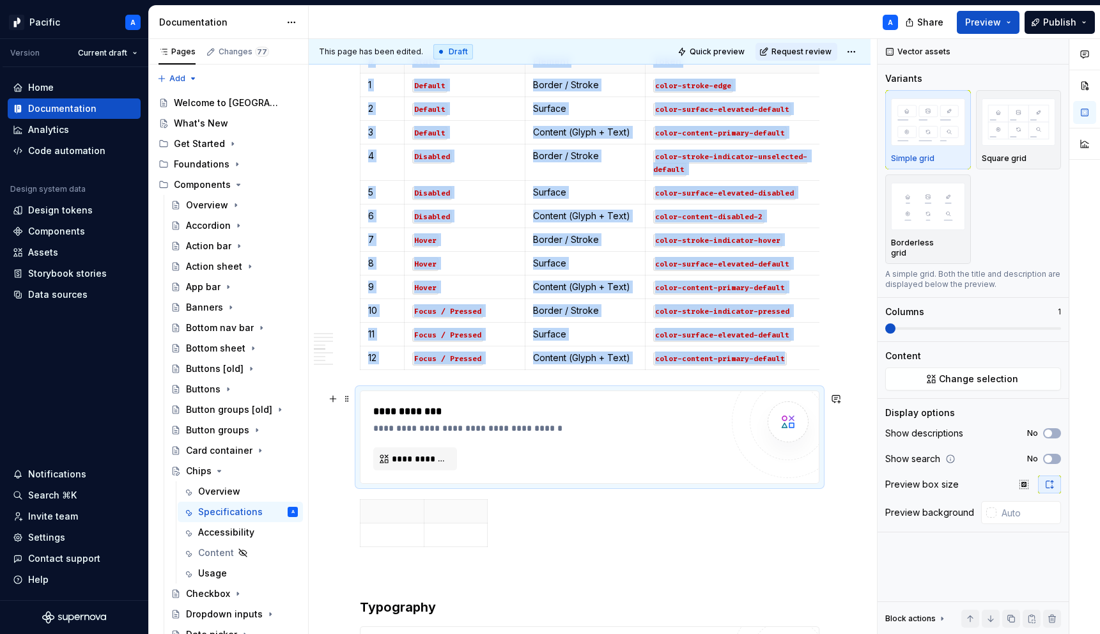
click at [657, 455] on div "**********" at bounding box center [547, 437] width 348 height 66
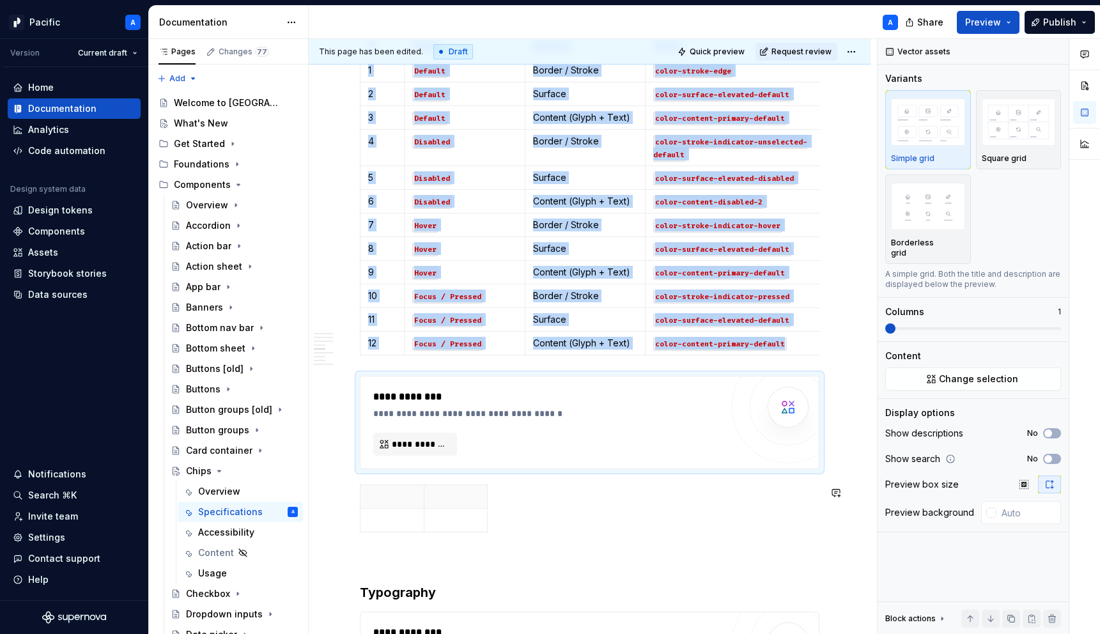
scroll to position [1372, 0]
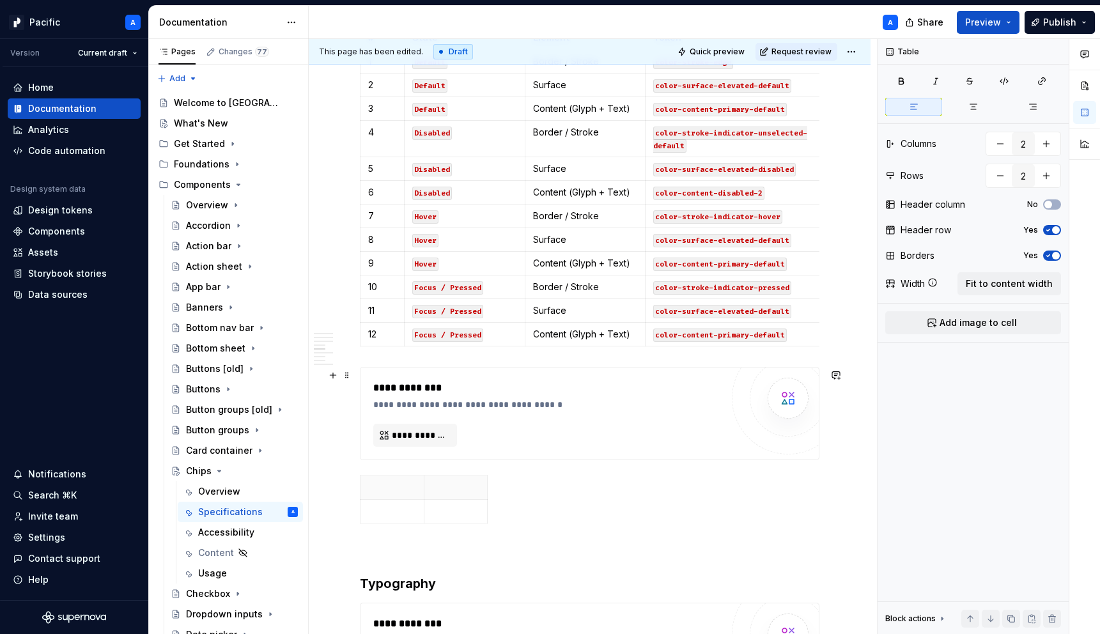
drag, startPoint x: 550, startPoint y: 520, endPoint x: 380, endPoint y: 386, distance: 216.3
click at [380, 386] on div "**********" at bounding box center [590, 166] width 460 height 2571
click at [349, 376] on span at bounding box center [347, 375] width 10 height 18
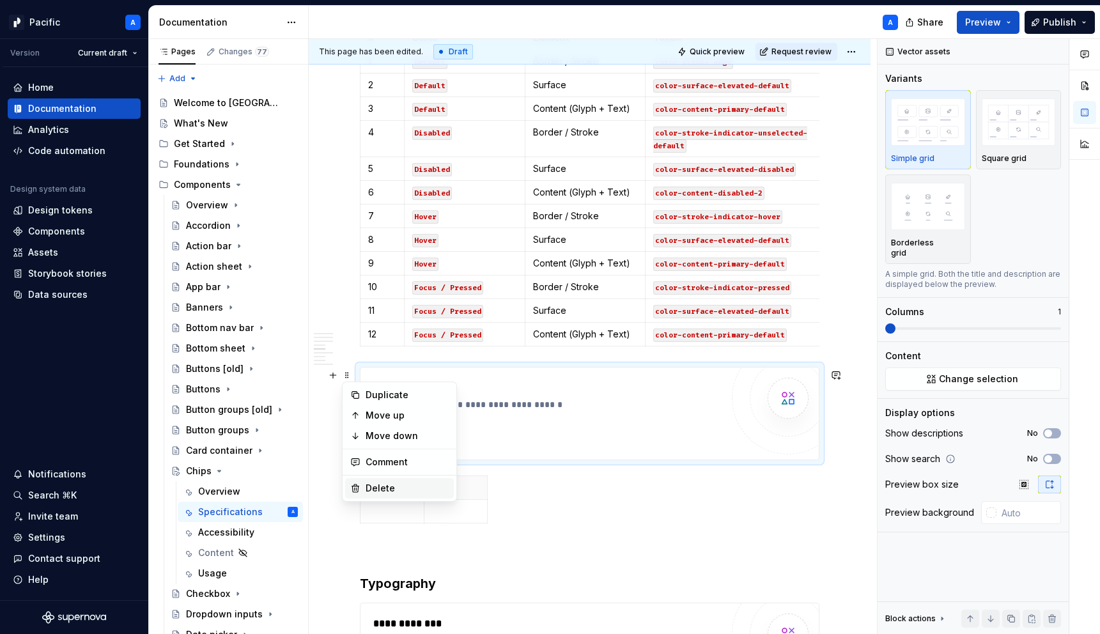
click at [403, 483] on div "Delete" at bounding box center [407, 488] width 83 height 13
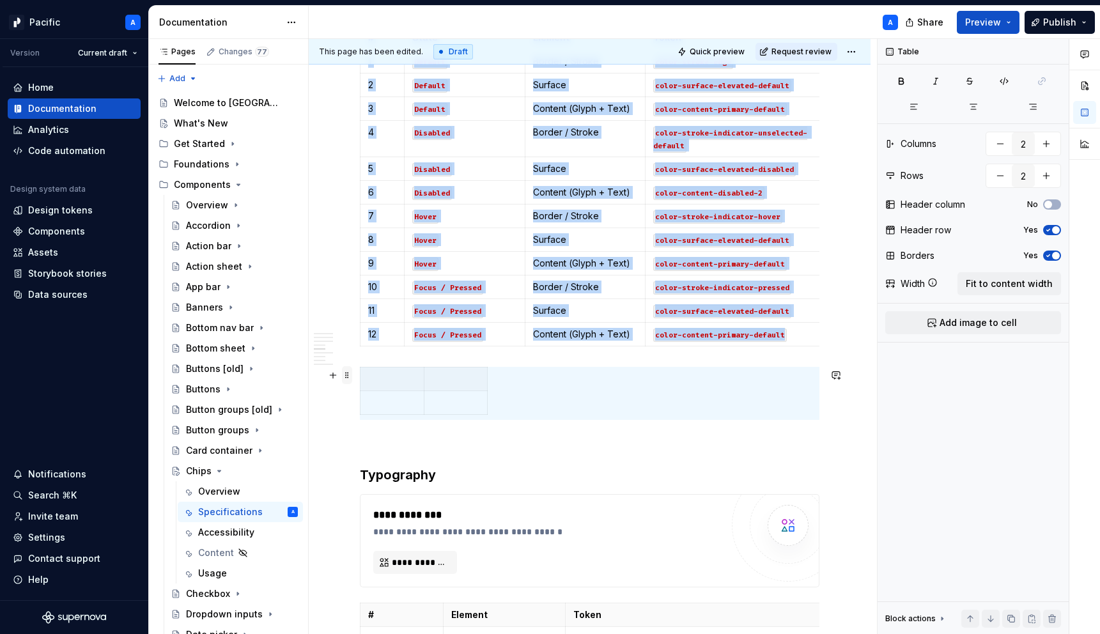
click at [350, 378] on span at bounding box center [347, 375] width 10 height 18
click at [405, 485] on div "Delete" at bounding box center [407, 488] width 83 height 13
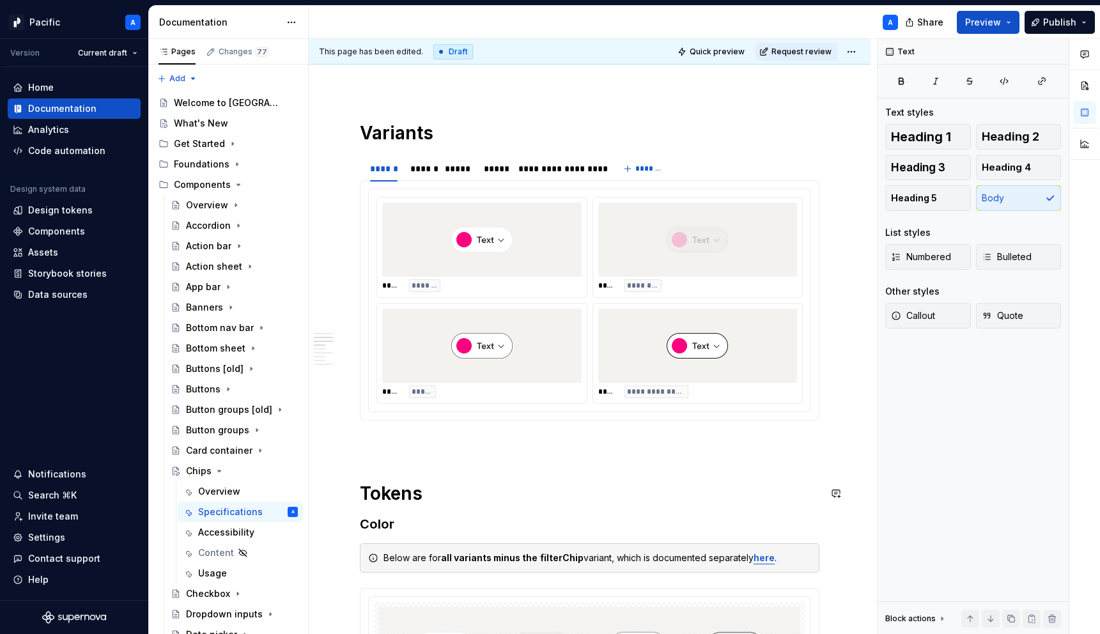
scroll to position [51, 0]
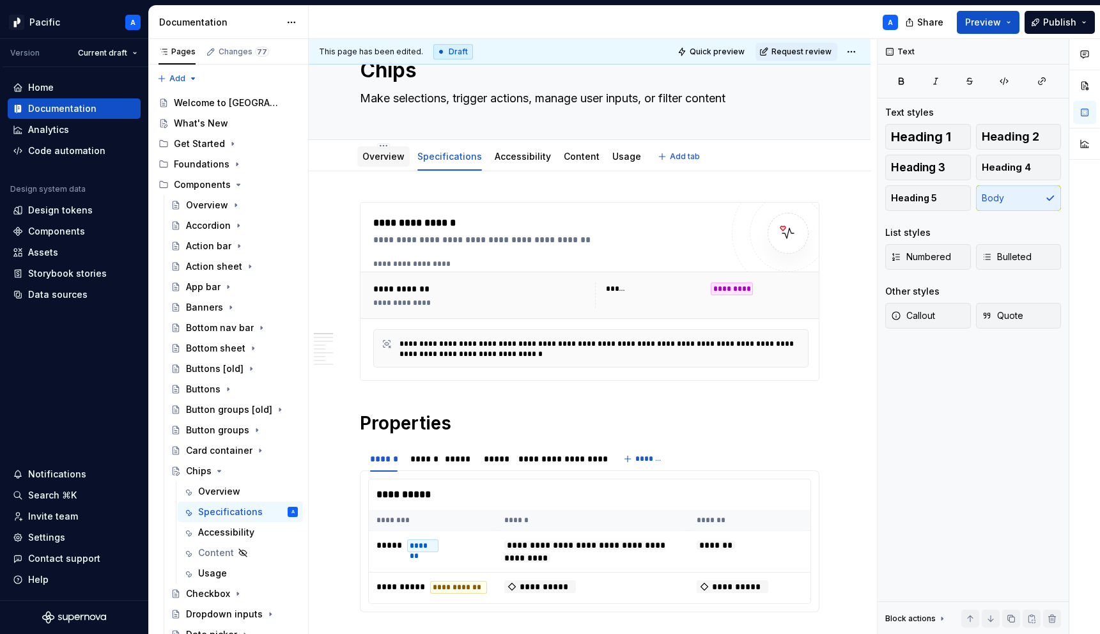
click at [378, 155] on link "Overview" at bounding box center [383, 156] width 42 height 11
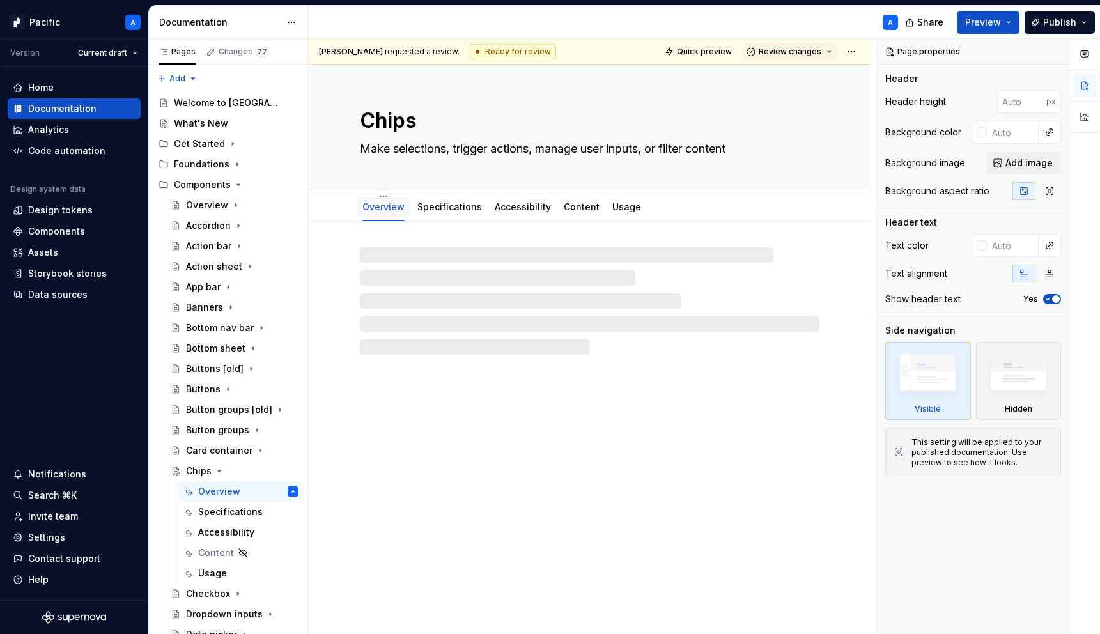
type textarea "*"
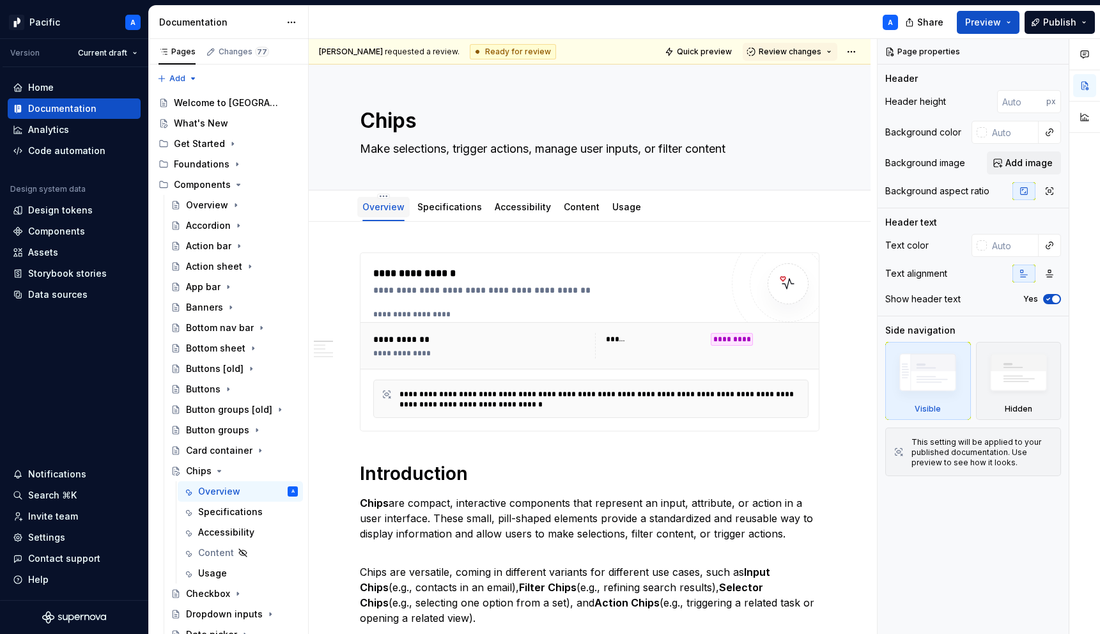
click at [436, 332] on div "**********" at bounding box center [591, 346] width 446 height 36
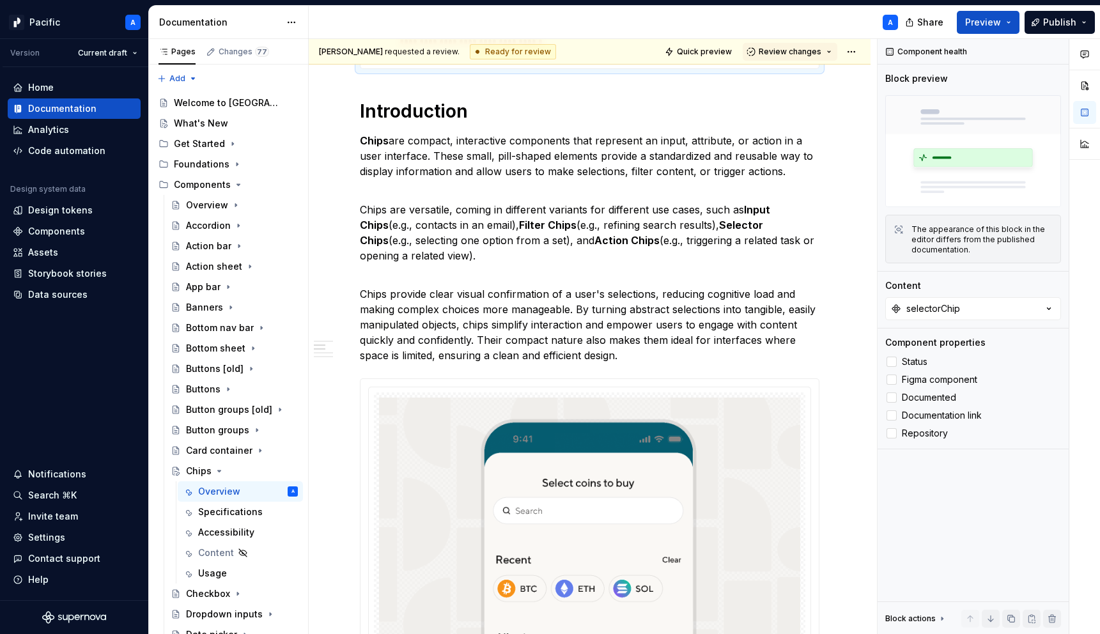
scroll to position [190, 0]
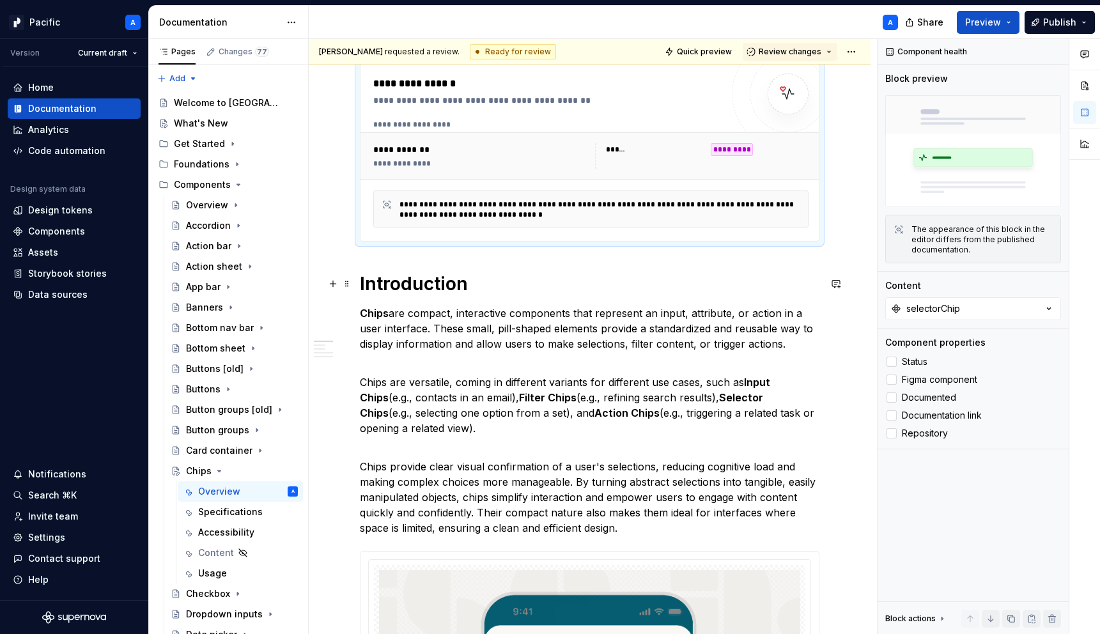
click at [361, 279] on h1 "Introduction" at bounding box center [590, 283] width 460 height 23
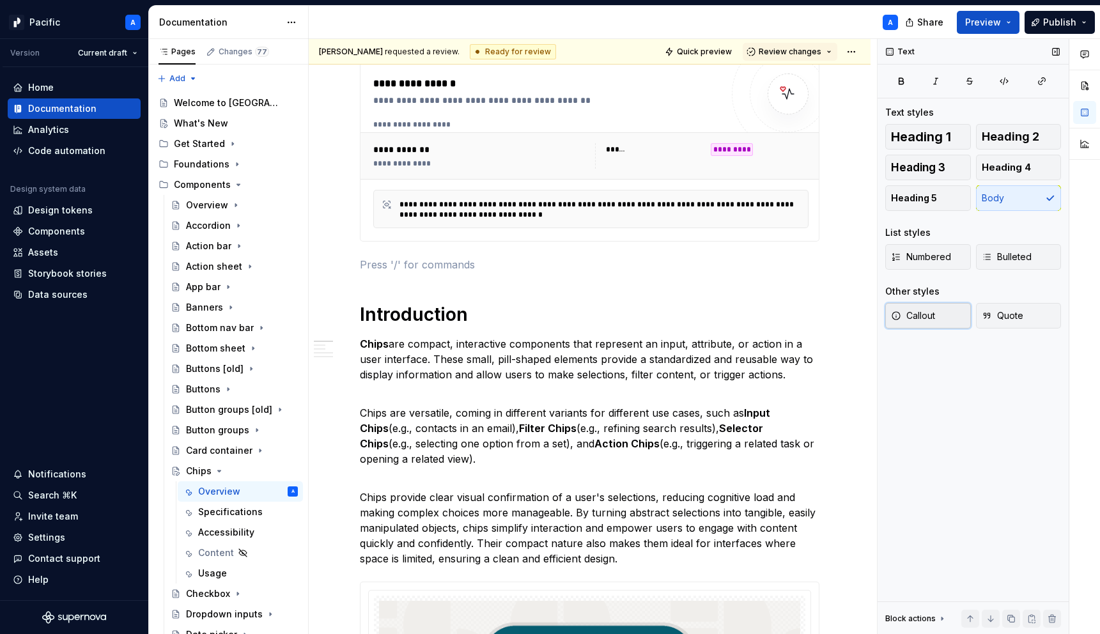
click at [940, 313] on button "Callout" at bounding box center [928, 316] width 86 height 26
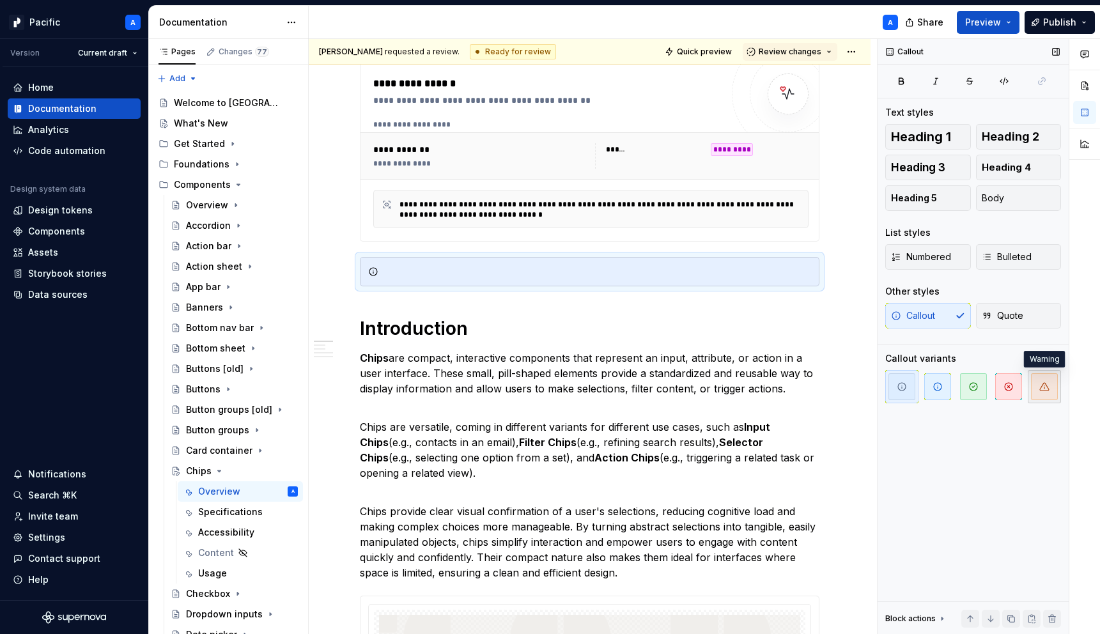
click at [1040, 387] on icon "button" at bounding box center [1045, 387] width 10 height 10
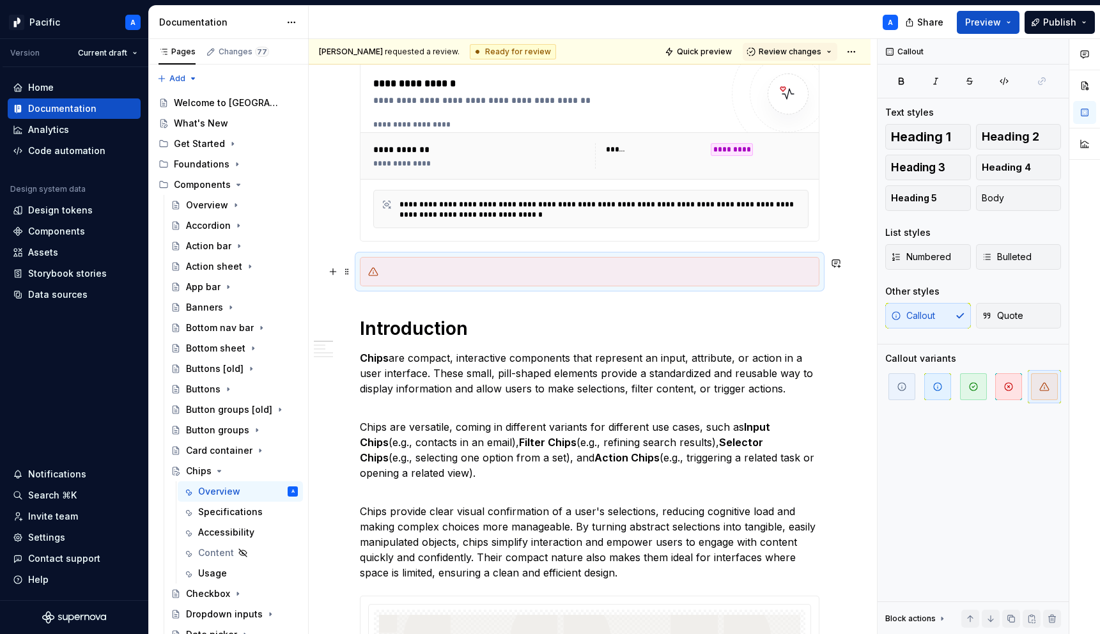
click at [433, 272] on div at bounding box center [598, 271] width 428 height 13
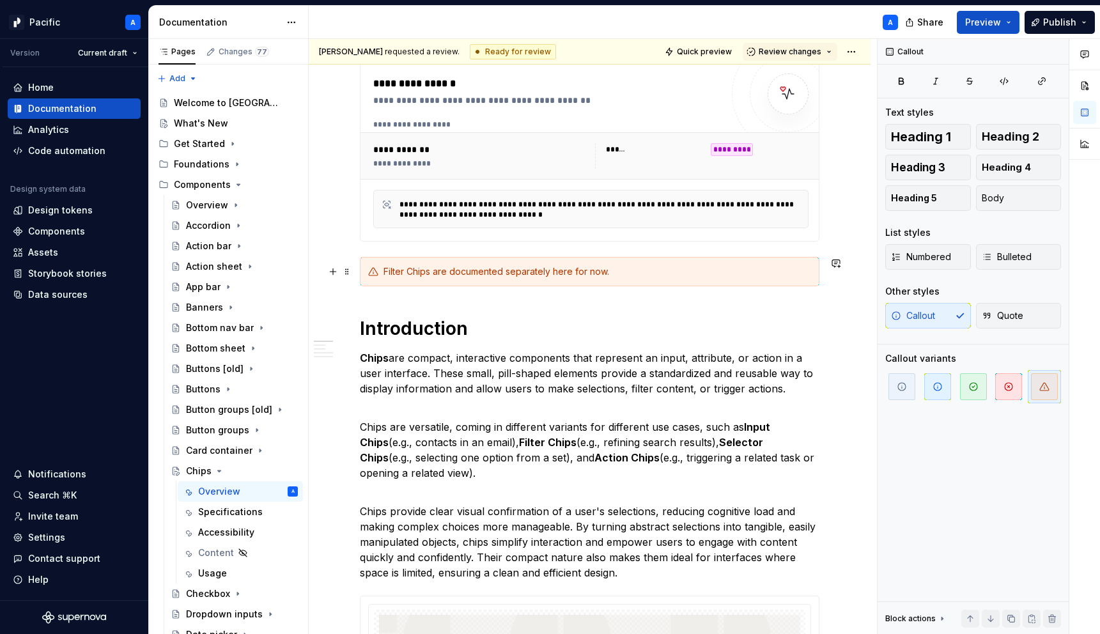
click at [595, 270] on div "Filter Chips are documented separately here for now." at bounding box center [598, 271] width 428 height 13
click at [643, 281] on div "Filter Chips are documented separately here for now." at bounding box center [590, 271] width 460 height 29
click at [720, 270] on div "Filter Chips are documented separately here for now. They are already available…" at bounding box center [598, 271] width 428 height 13
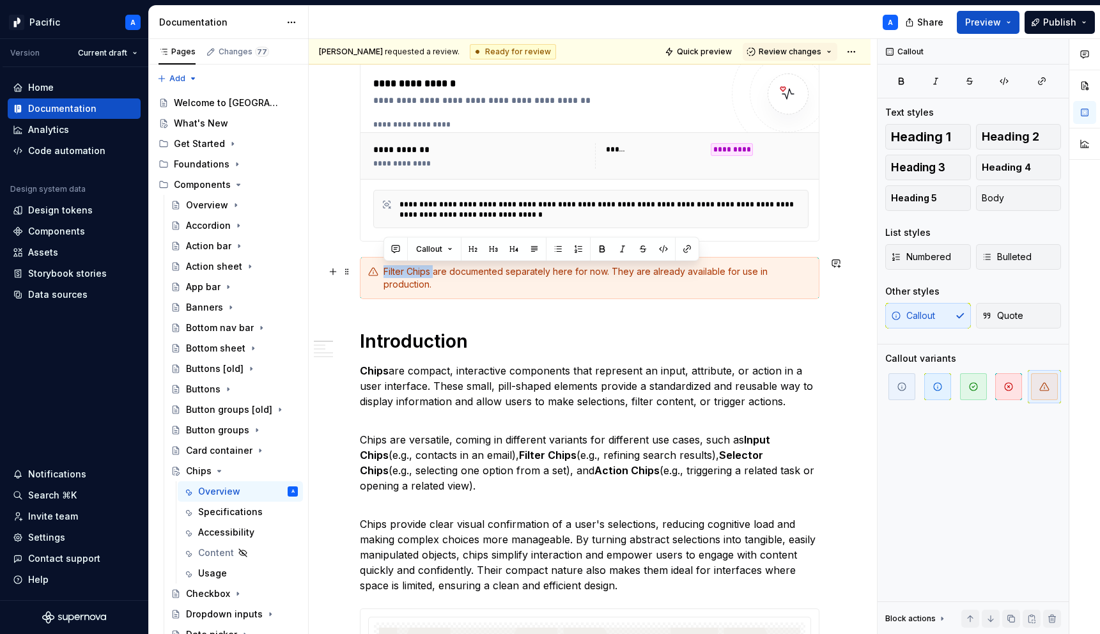
drag, startPoint x: 382, startPoint y: 270, endPoint x: 434, endPoint y: 269, distance: 52.4
click at [434, 269] on div "Filter Chips are documented separately here for now. They are already available…" at bounding box center [590, 278] width 460 height 42
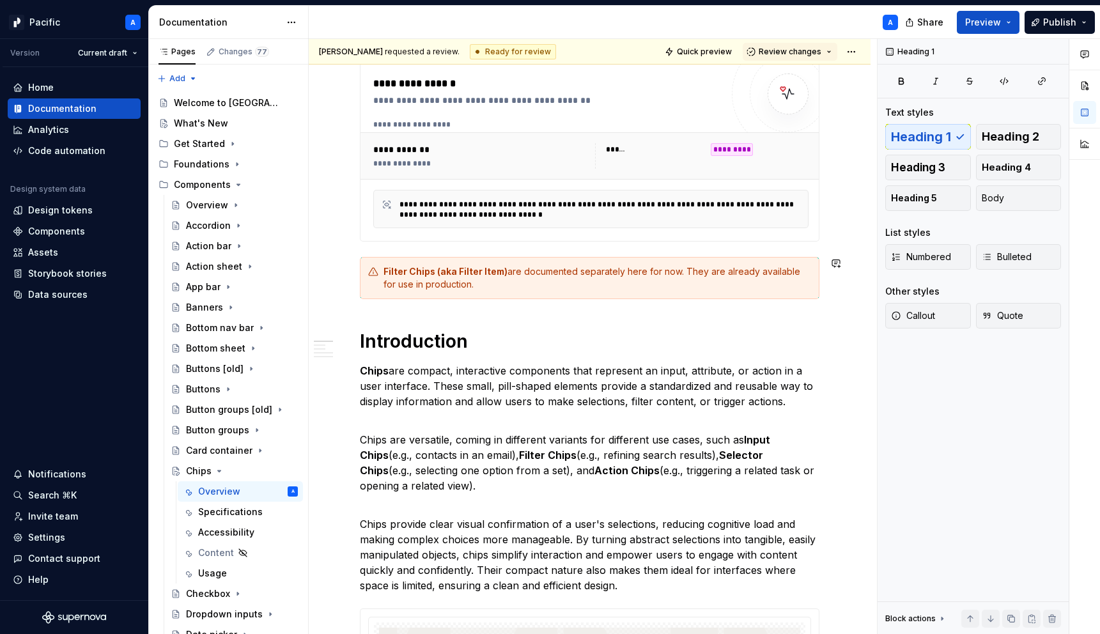
click at [643, 259] on div "Filter Chips (aka Filter Item) are documented separately here for now. They are…" at bounding box center [590, 278] width 460 height 42
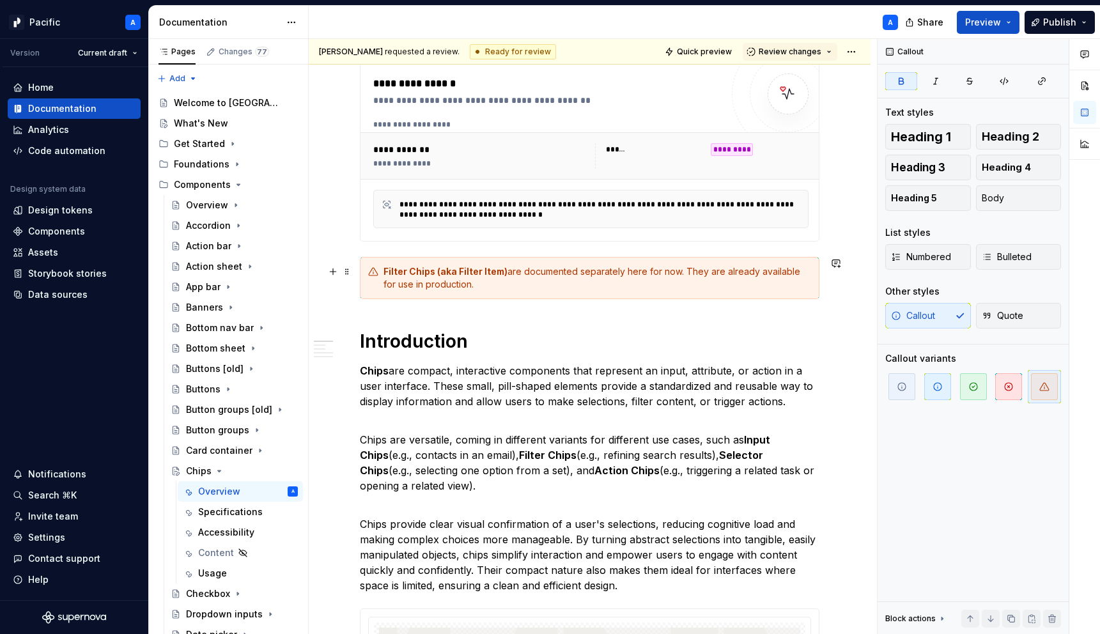
click at [653, 286] on div "Filter Chips (aka Filter Item) are documented separately here for now. They are…" at bounding box center [598, 278] width 428 height 26
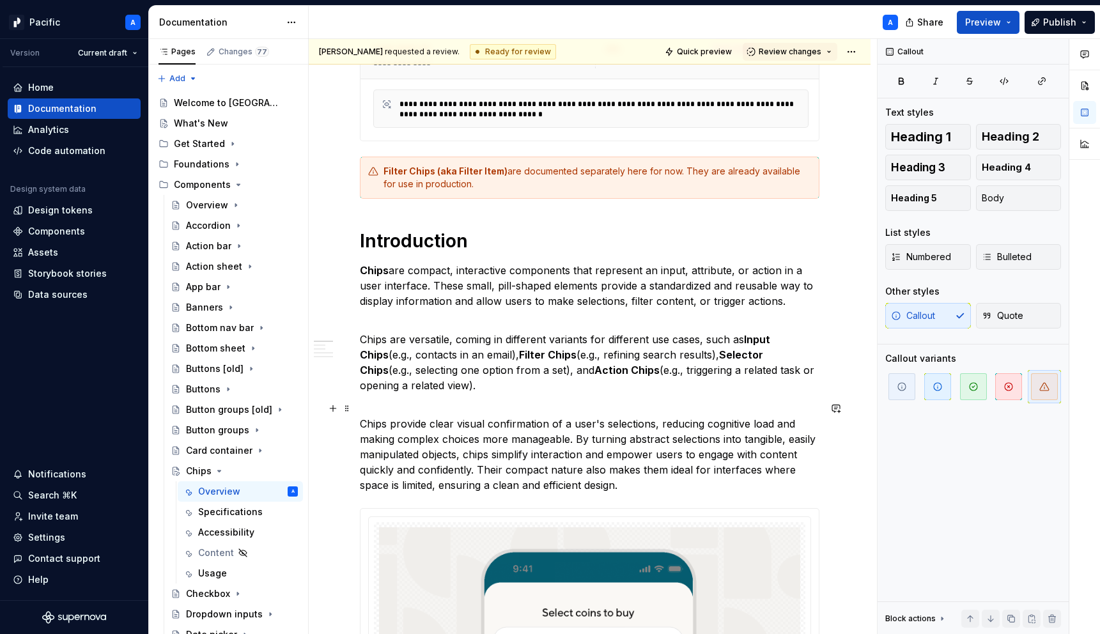
scroll to position [238, 0]
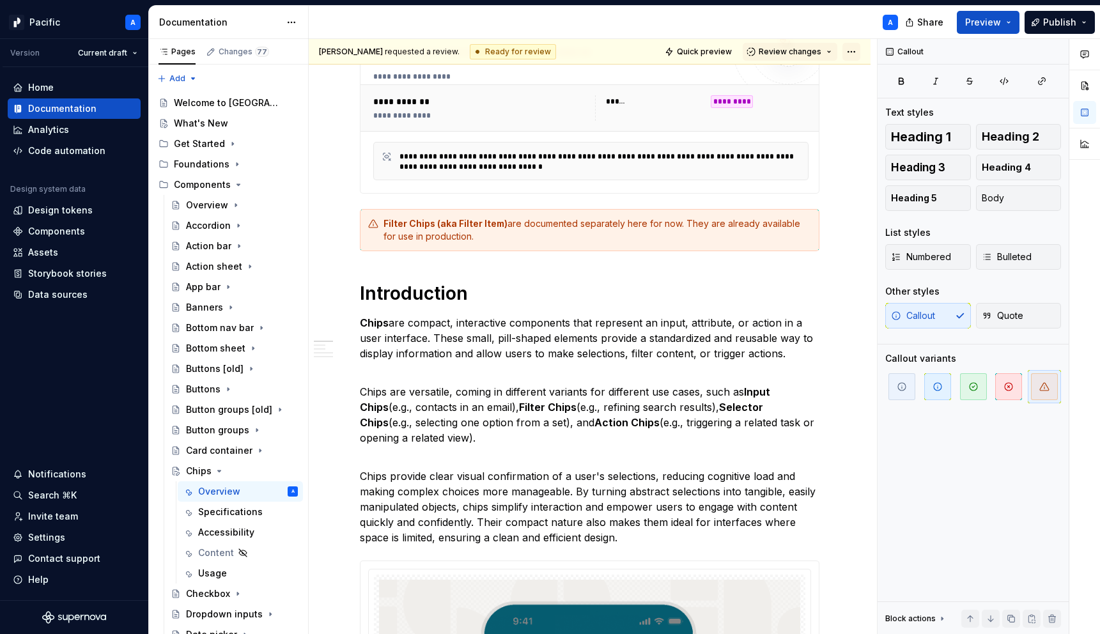
click at [858, 50] on html "Pacific A Version Current draft Home Documentation Analytics Code automation De…" at bounding box center [550, 317] width 1100 height 634
click at [859, 48] on html "Pacific A Version Current draft Home Documentation Analytics Code automation De…" at bounding box center [550, 317] width 1100 height 634
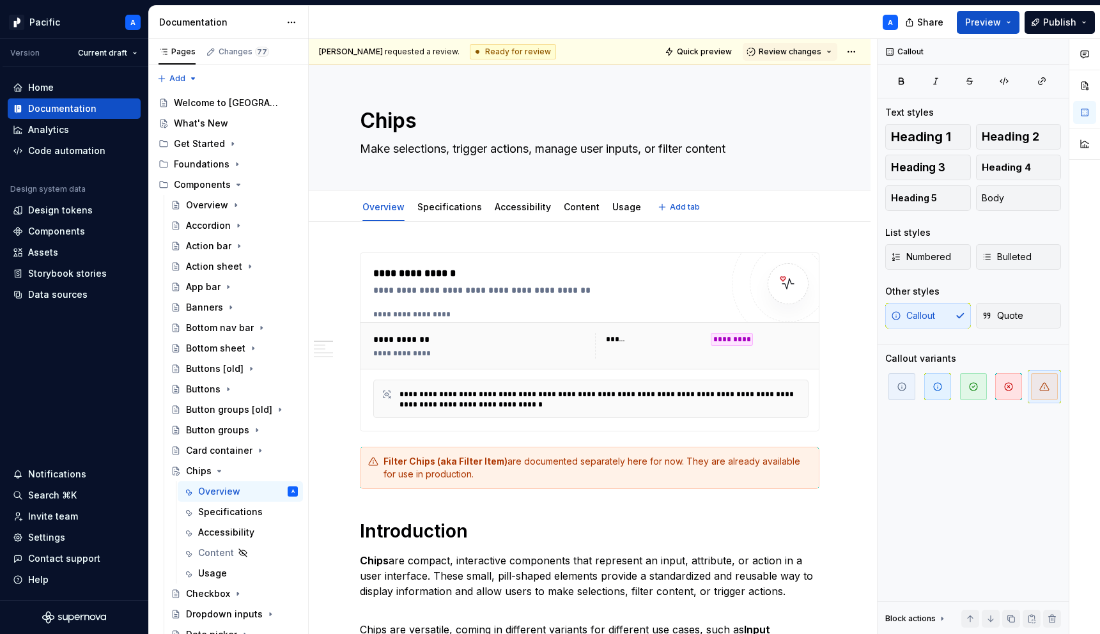
type textarea "*"
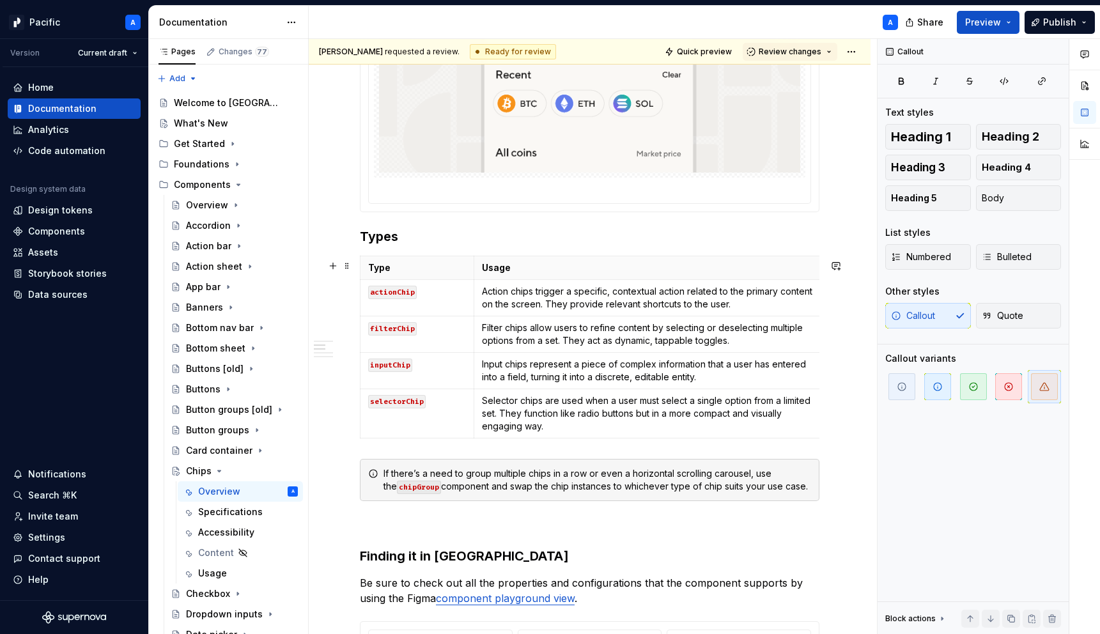
scroll to position [907, 0]
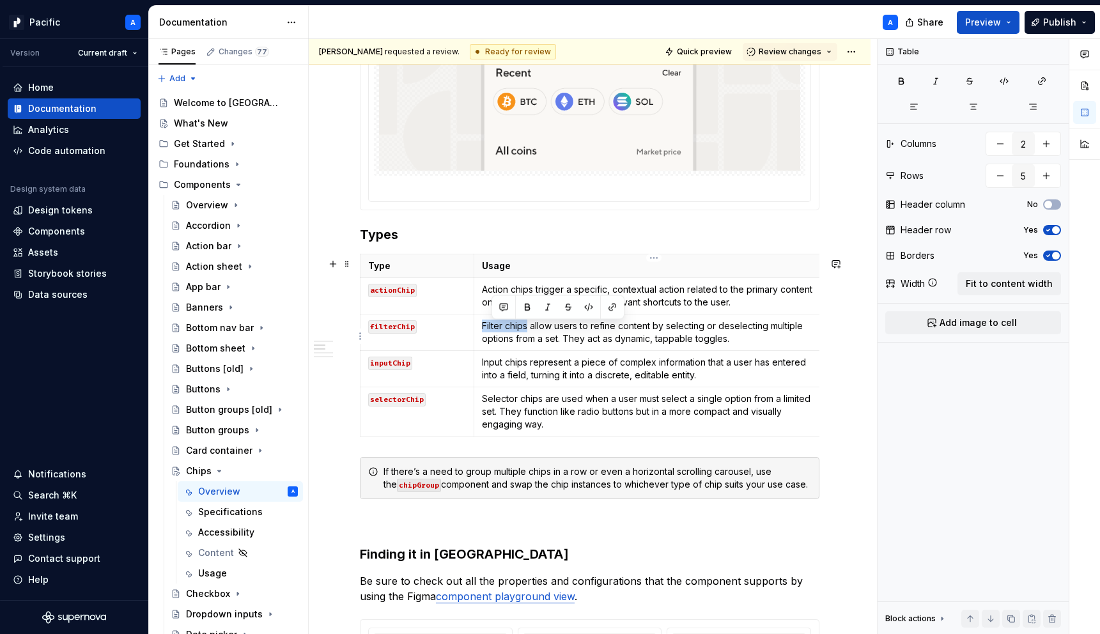
drag, startPoint x: 527, startPoint y: 329, endPoint x: 482, endPoint y: 329, distance: 44.8
click at [482, 329] on p "Filter chips allow users to refine content by selecting or deselecting multiple…" at bounding box center [654, 333] width 344 height 26
click at [607, 308] on button "button" at bounding box center [603, 308] width 18 height 18
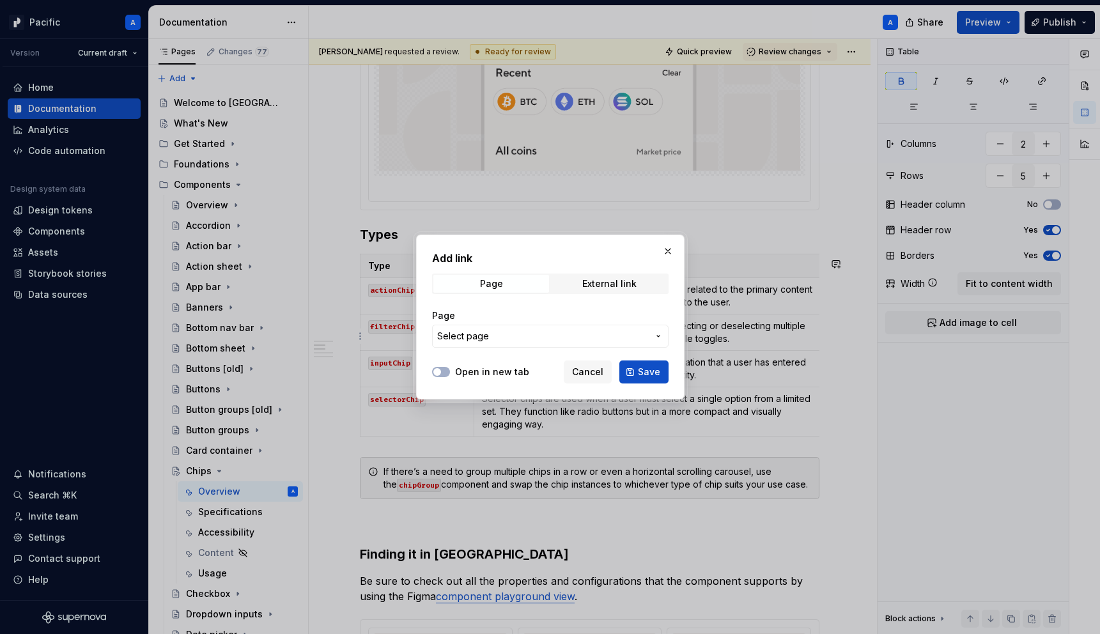
click at [584, 339] on span "Select page" at bounding box center [542, 336] width 211 height 13
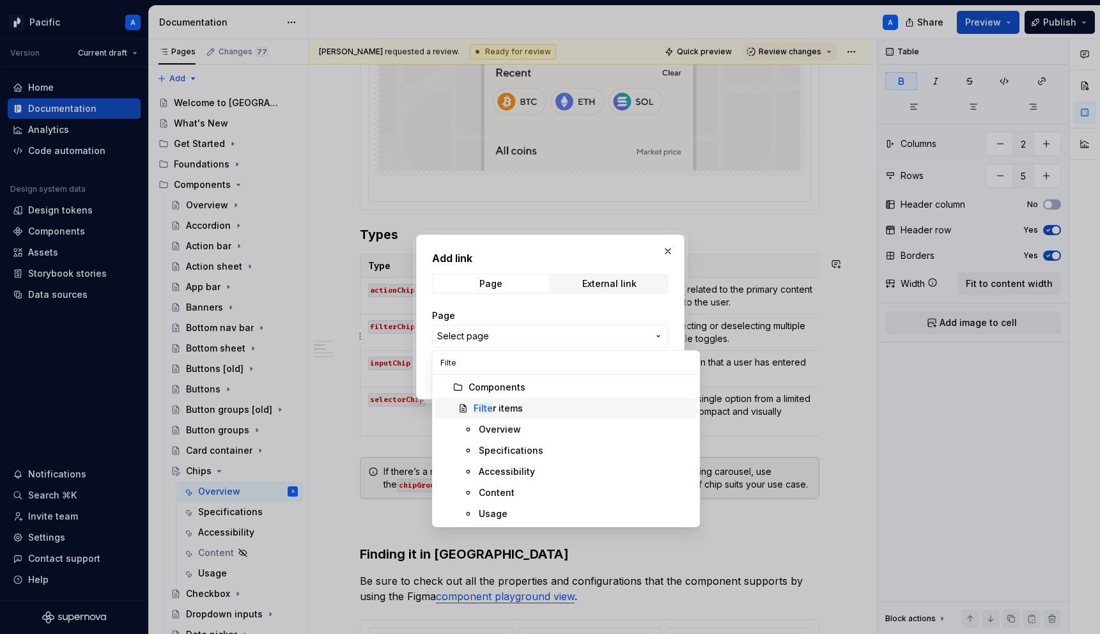
type input "Filte"
click at [501, 408] on div "Filte r items" at bounding box center [498, 408] width 49 height 13
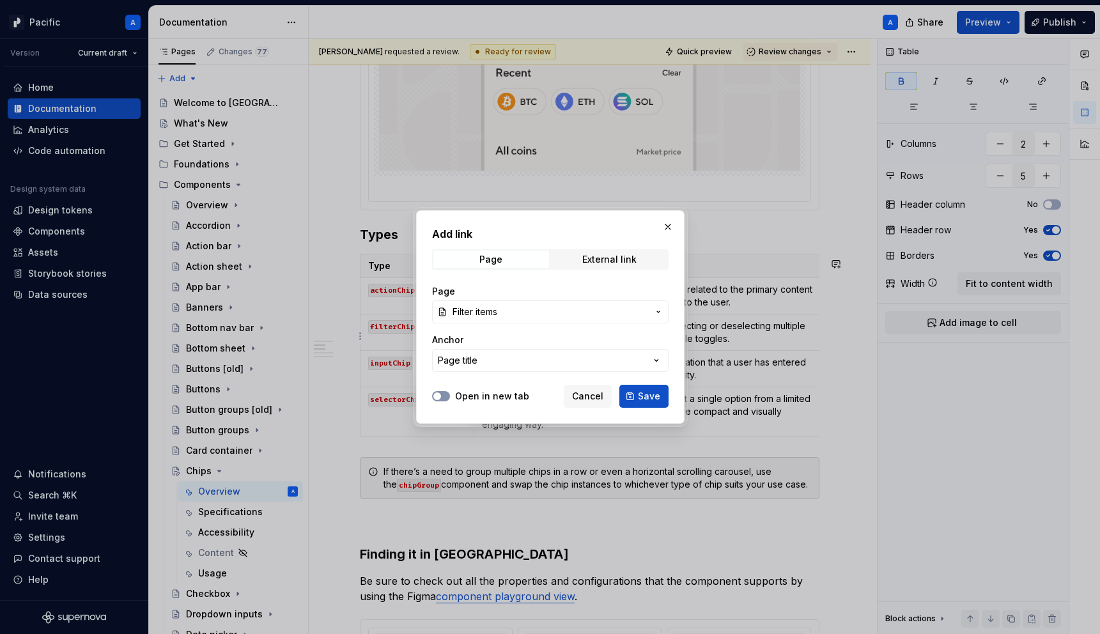
click at [445, 398] on button "Open in new tab" at bounding box center [441, 396] width 18 height 10
click at [662, 389] on button "Save" at bounding box center [644, 396] width 49 height 23
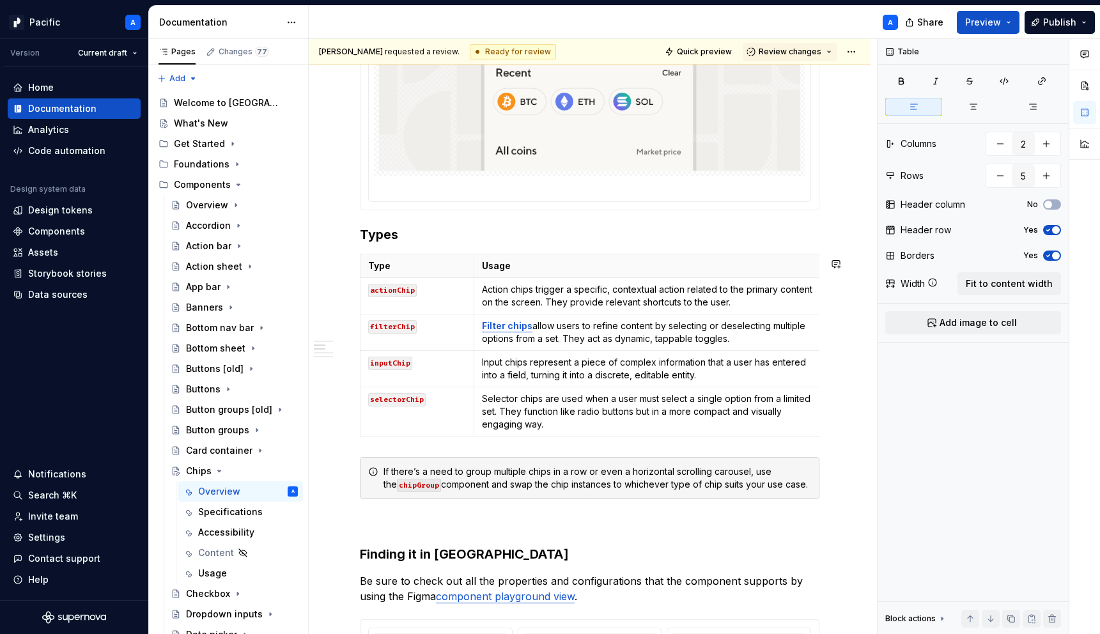
click at [662, 387] on td "Input chips represent a piece of complex information that a user has entered in…" at bounding box center [654, 368] width 360 height 36
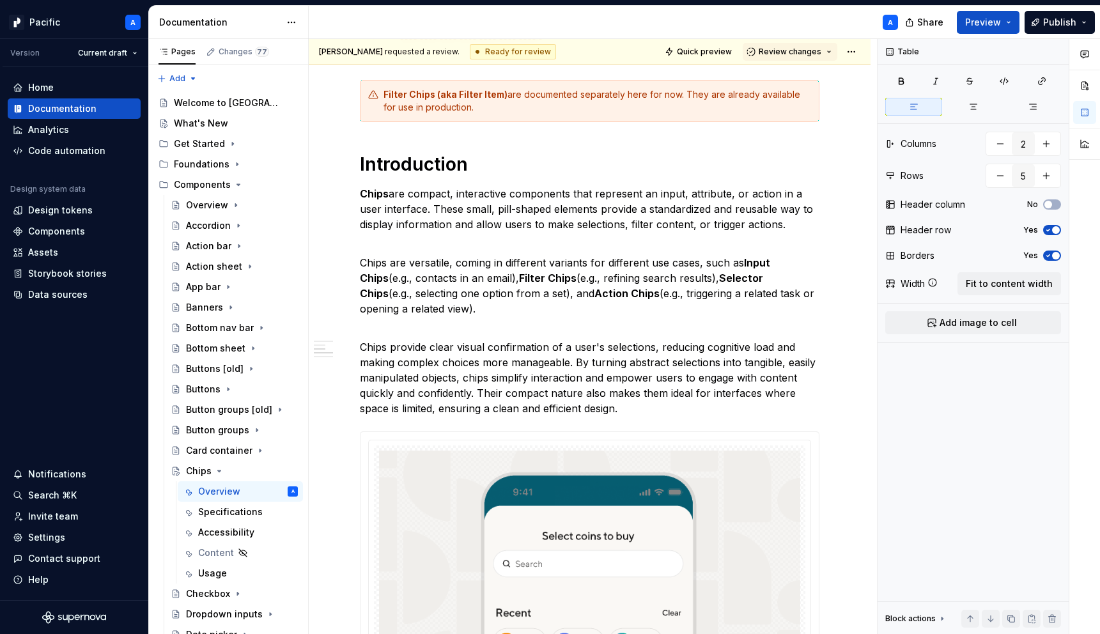
scroll to position [108, 0]
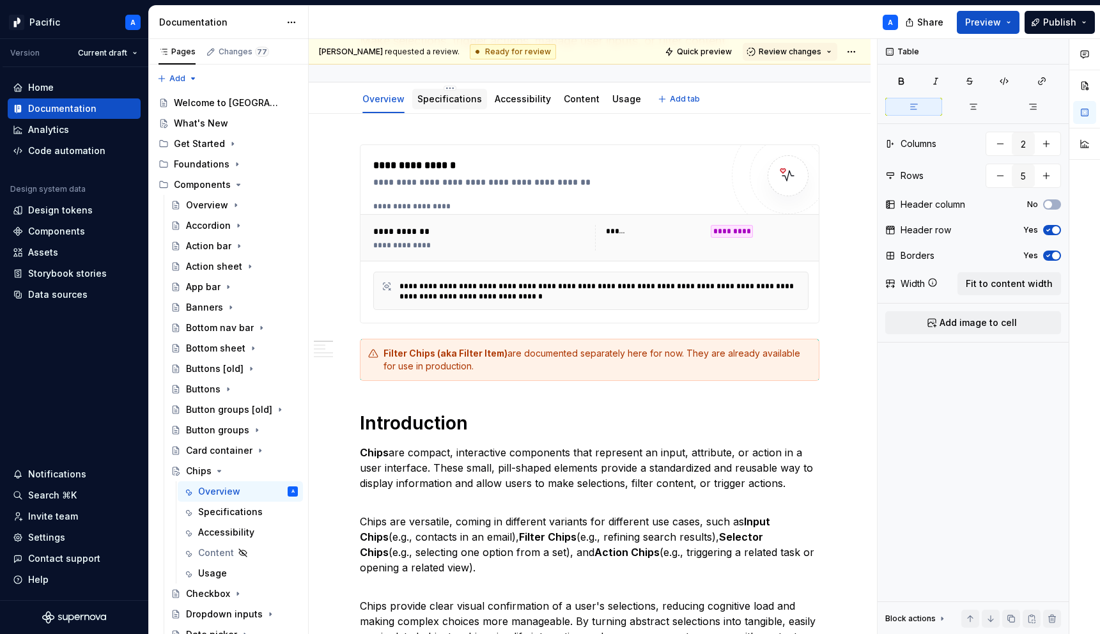
click at [470, 105] on div "Specifications" at bounding box center [449, 98] width 65 height 15
click at [451, 98] on link "Specifications" at bounding box center [449, 98] width 65 height 11
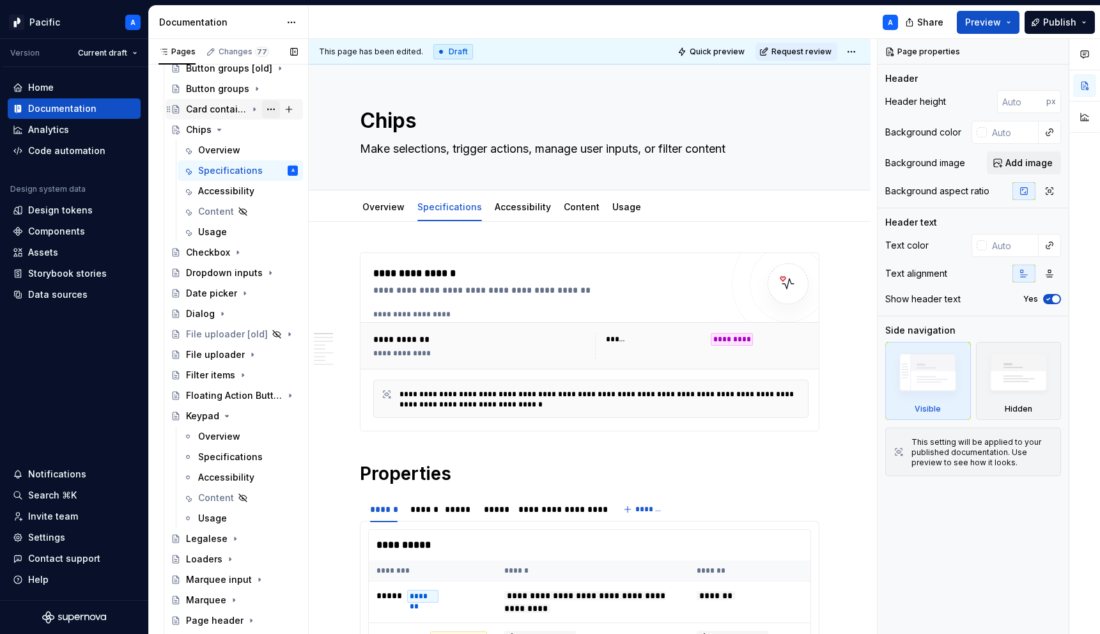
scroll to position [509, 0]
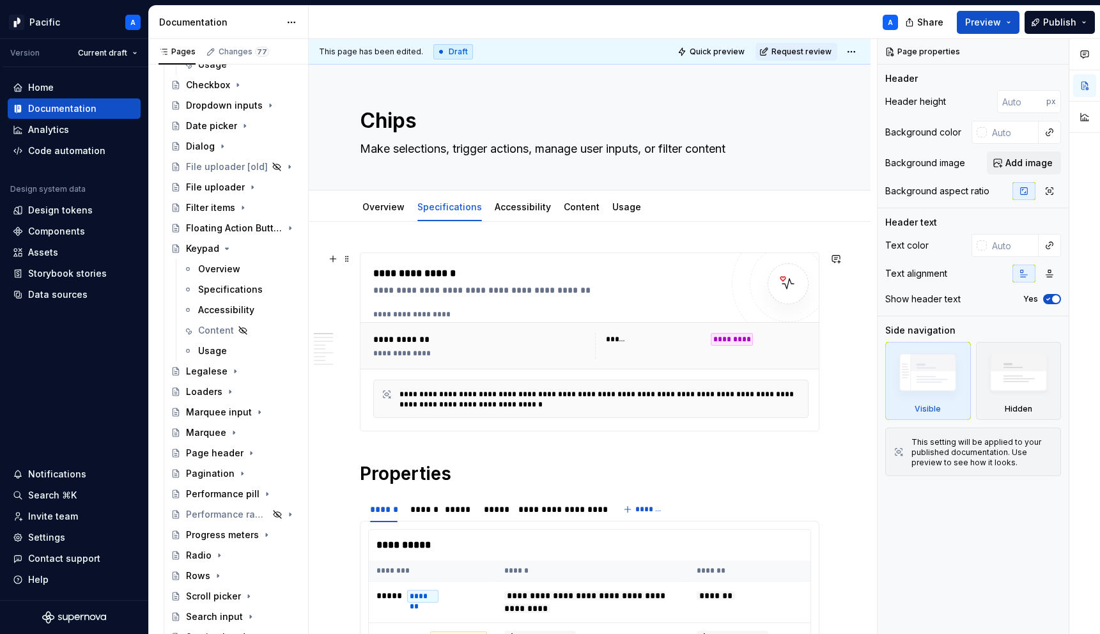
click at [462, 349] on div "**********" at bounding box center [481, 353] width 217 height 10
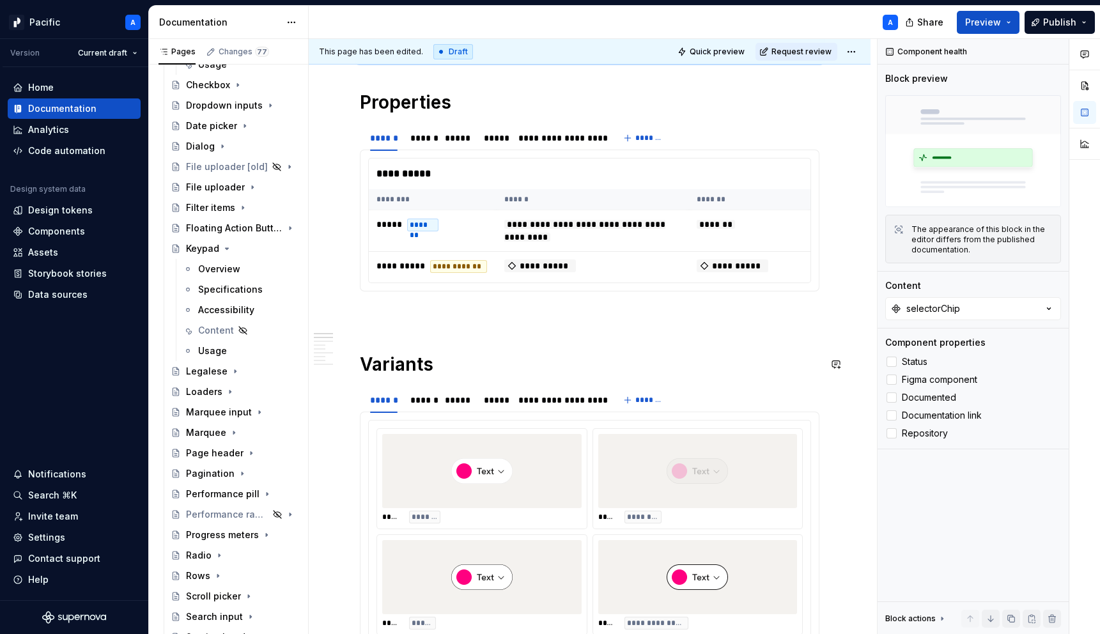
scroll to position [360, 0]
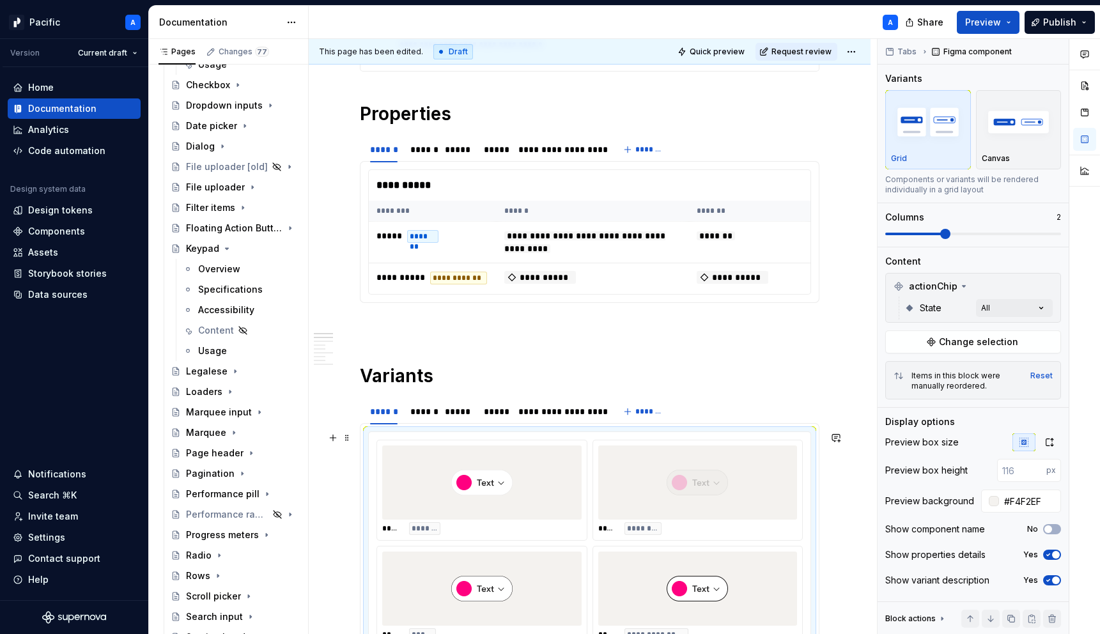
click at [531, 487] on div at bounding box center [481, 483] width 199 height 74
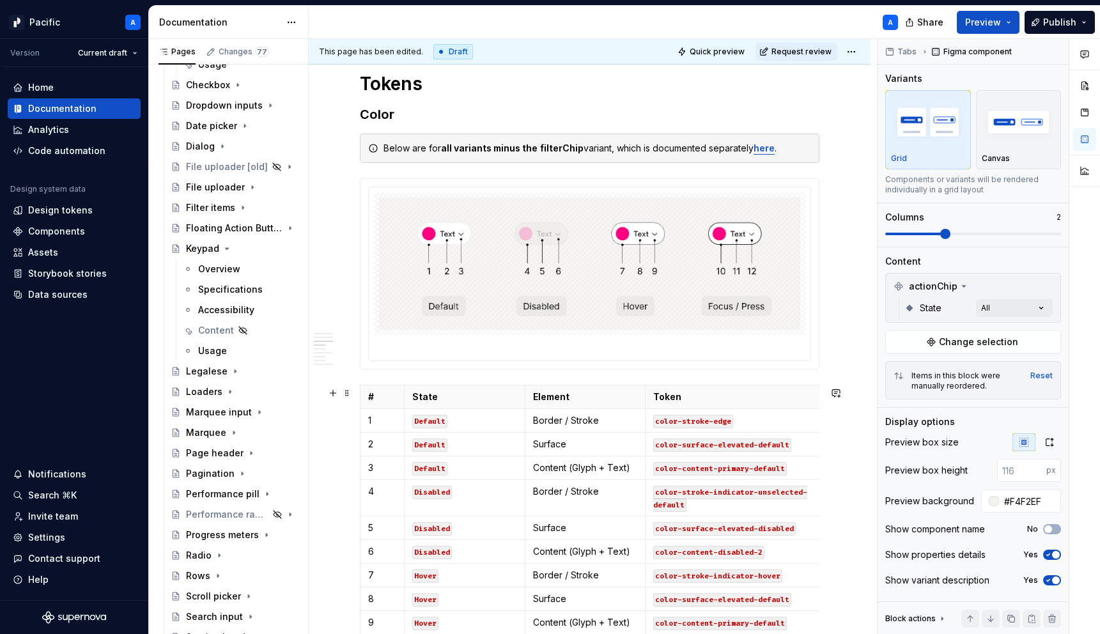
scroll to position [985, 0]
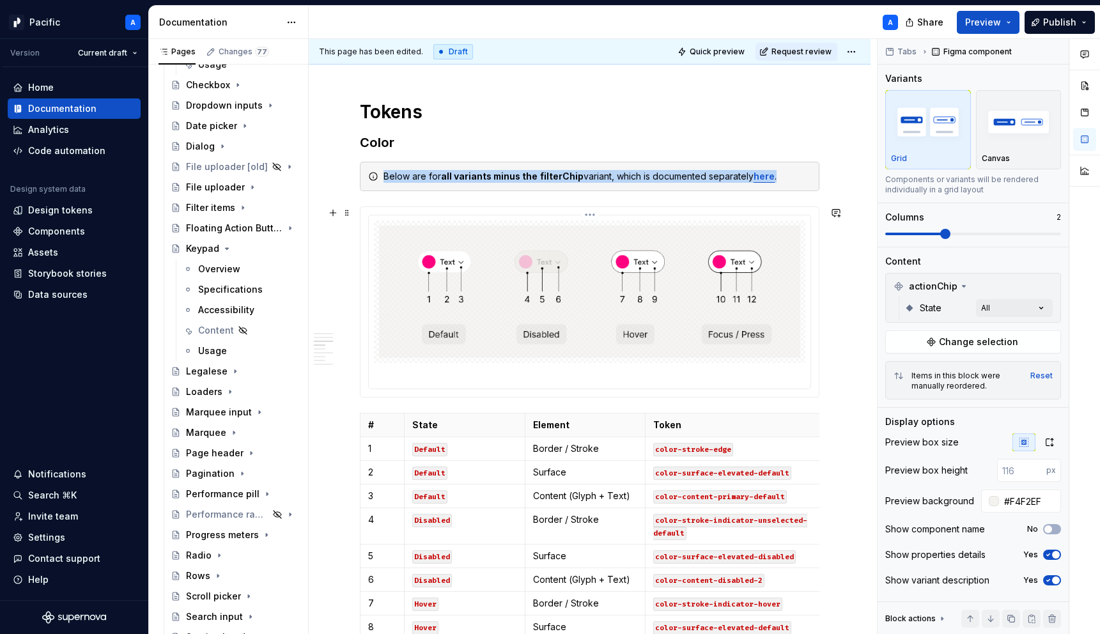
click at [465, 270] on img at bounding box center [589, 292] width 421 height 132
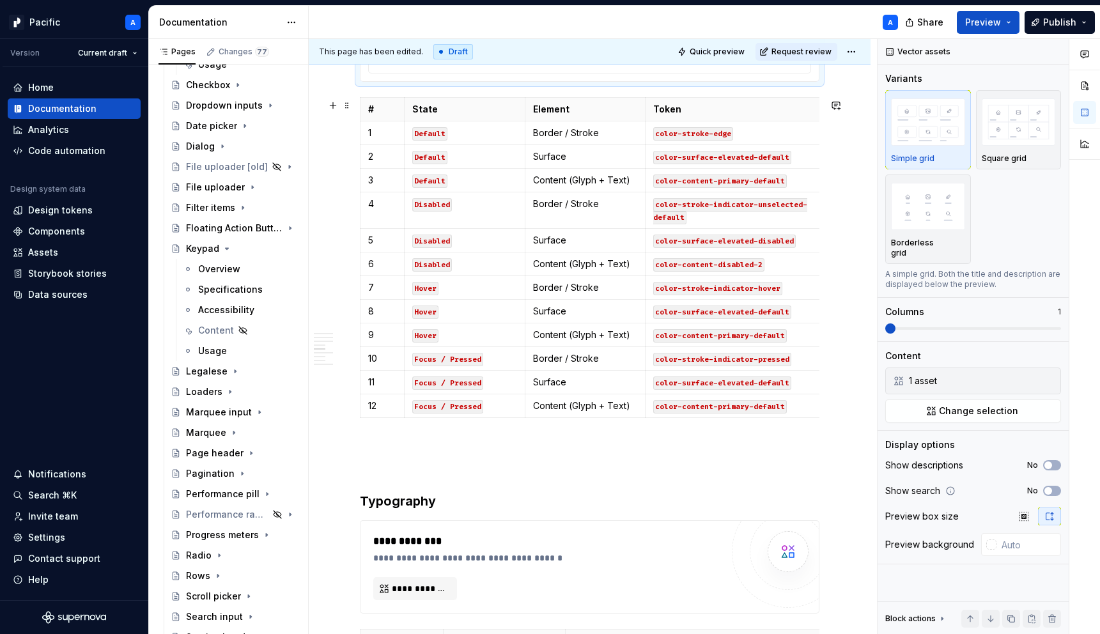
scroll to position [1320, 0]
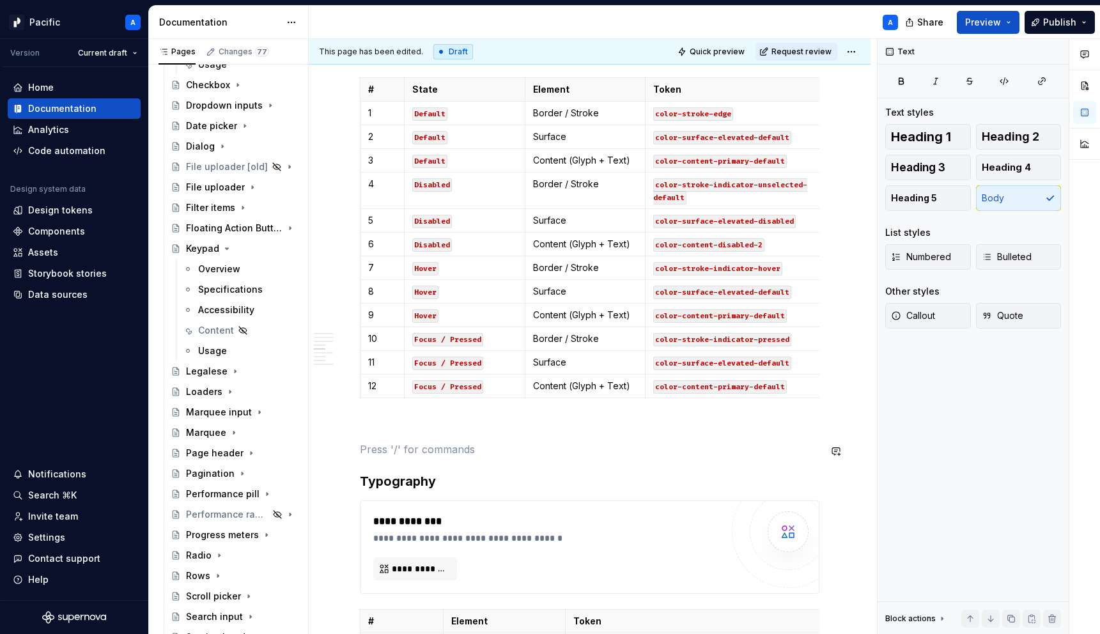
click at [566, 436] on div "**********" at bounding box center [590, 140] width 460 height 2417
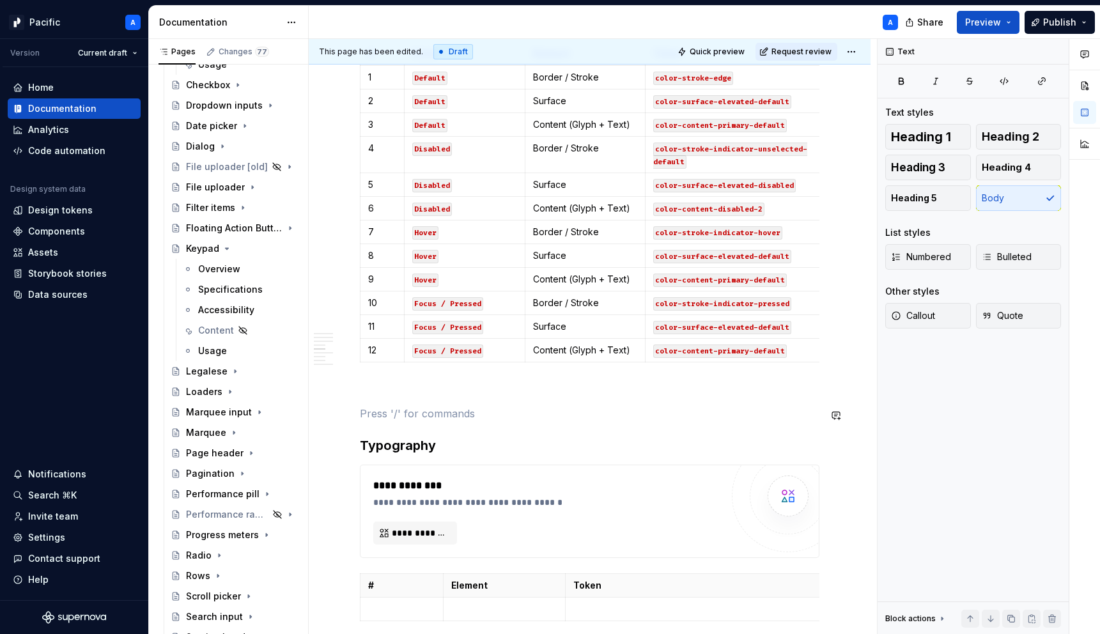
scroll to position [1362, 0]
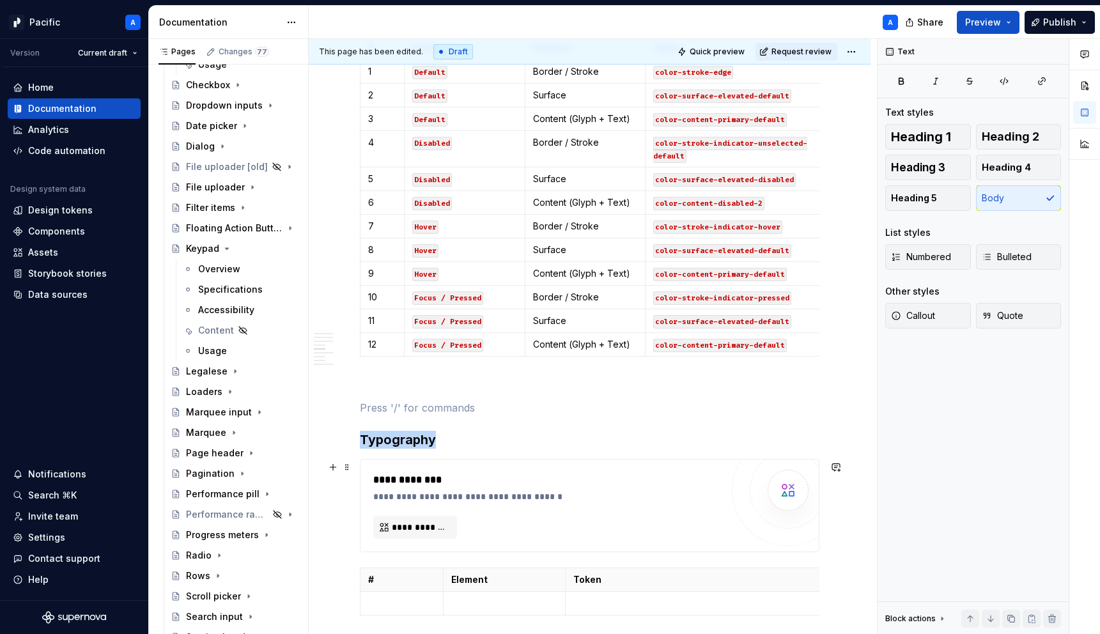
click at [456, 485] on div "**********" at bounding box center [550, 479] width 355 height 15
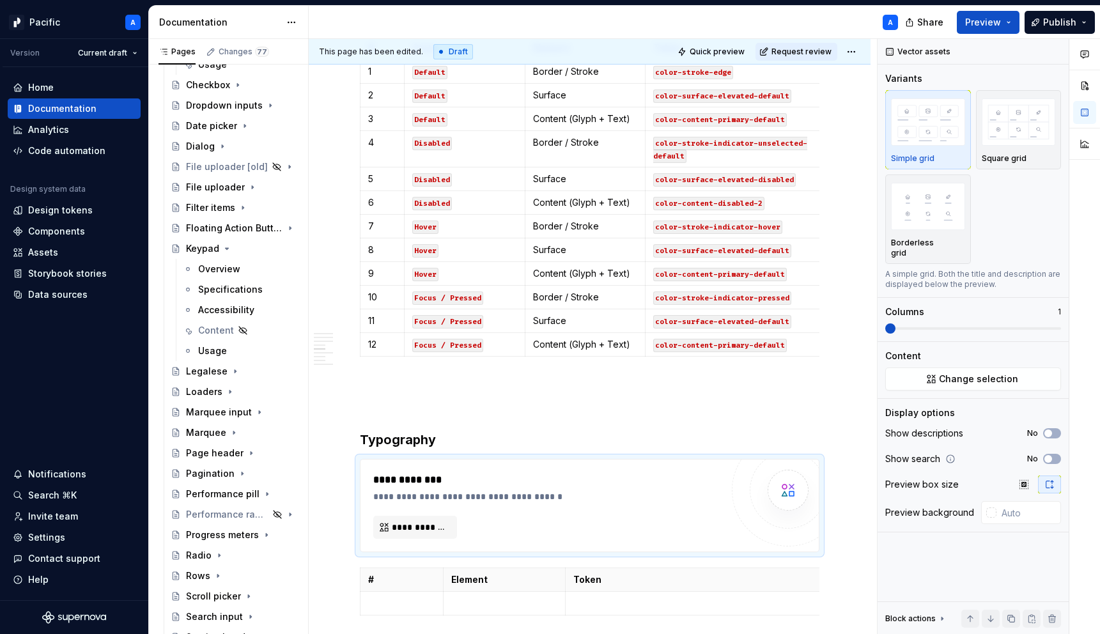
type textarea "*"
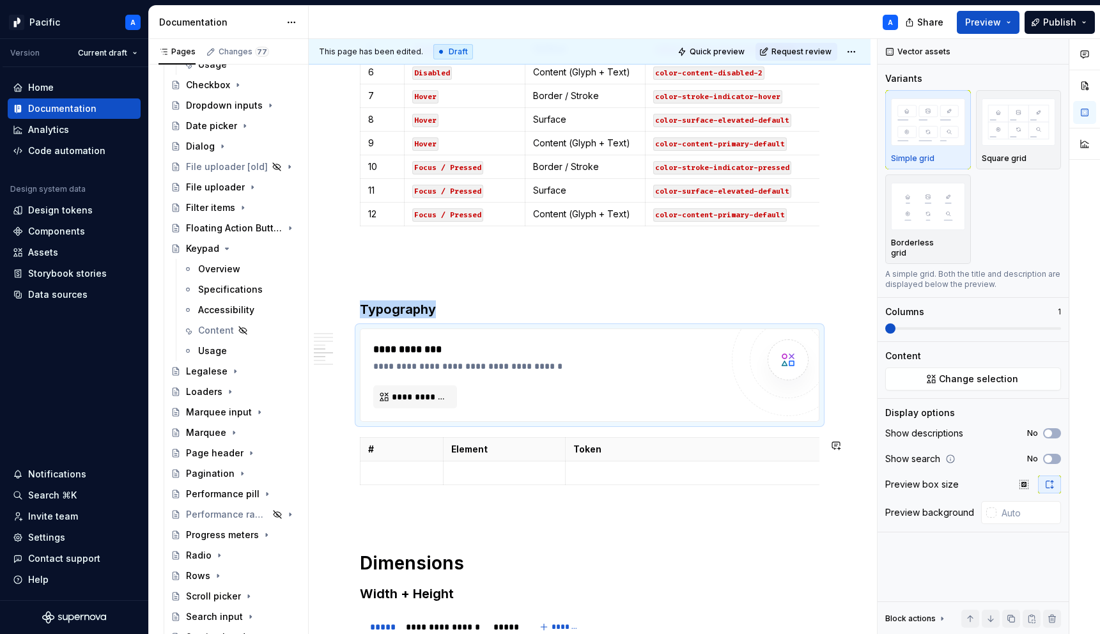
scroll to position [1513, 0]
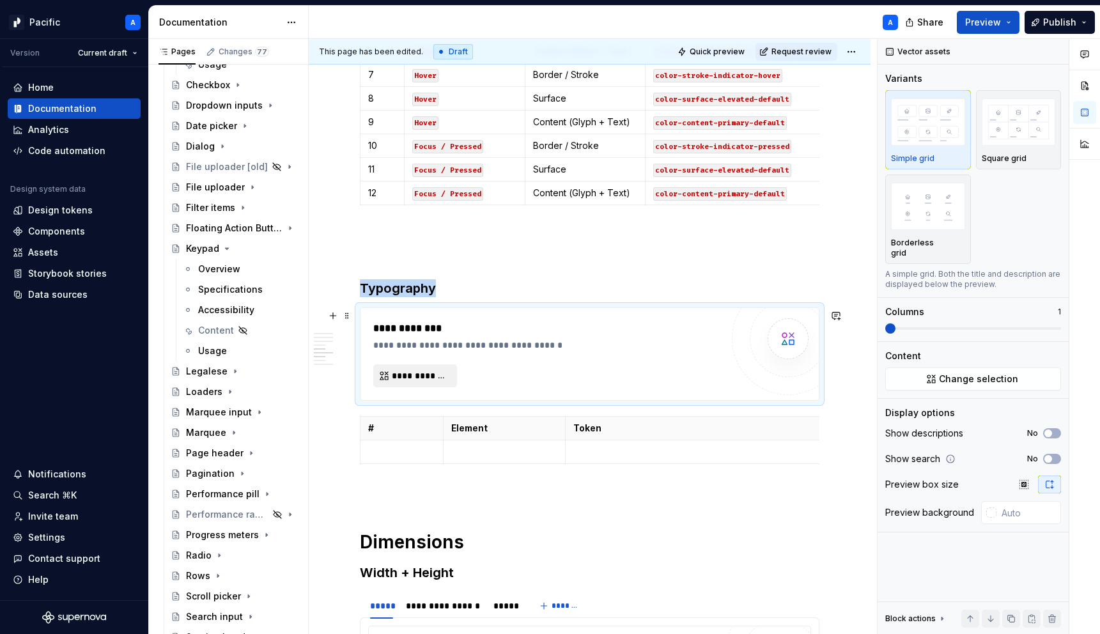
click at [410, 371] on button "**********" at bounding box center [415, 375] width 84 height 23
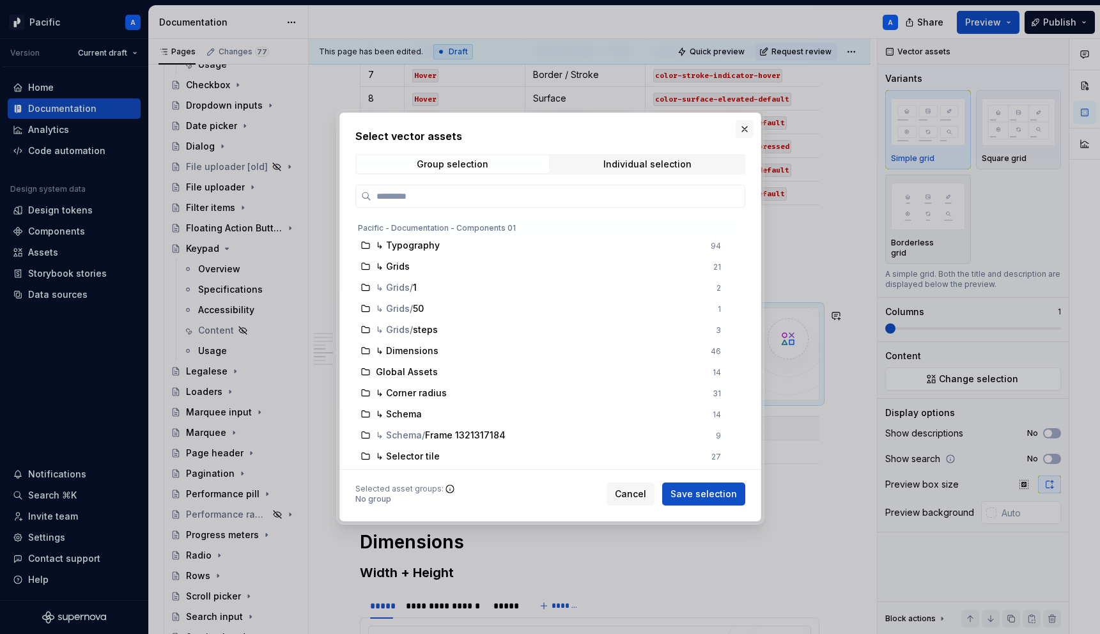
click at [744, 127] on button "button" at bounding box center [745, 129] width 18 height 18
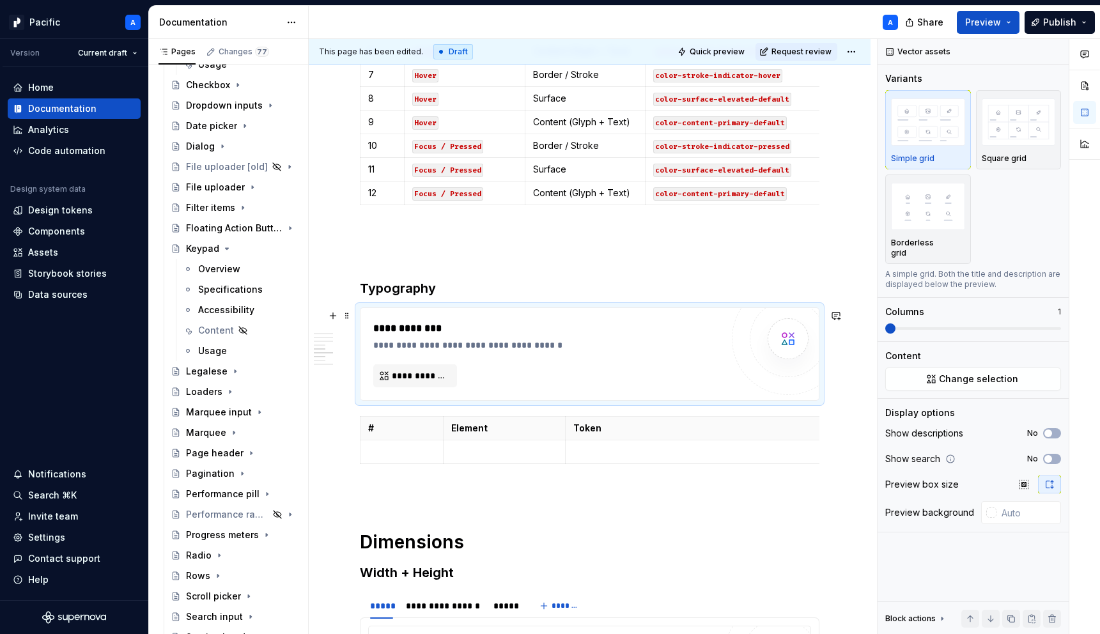
scroll to position [1528, 0]
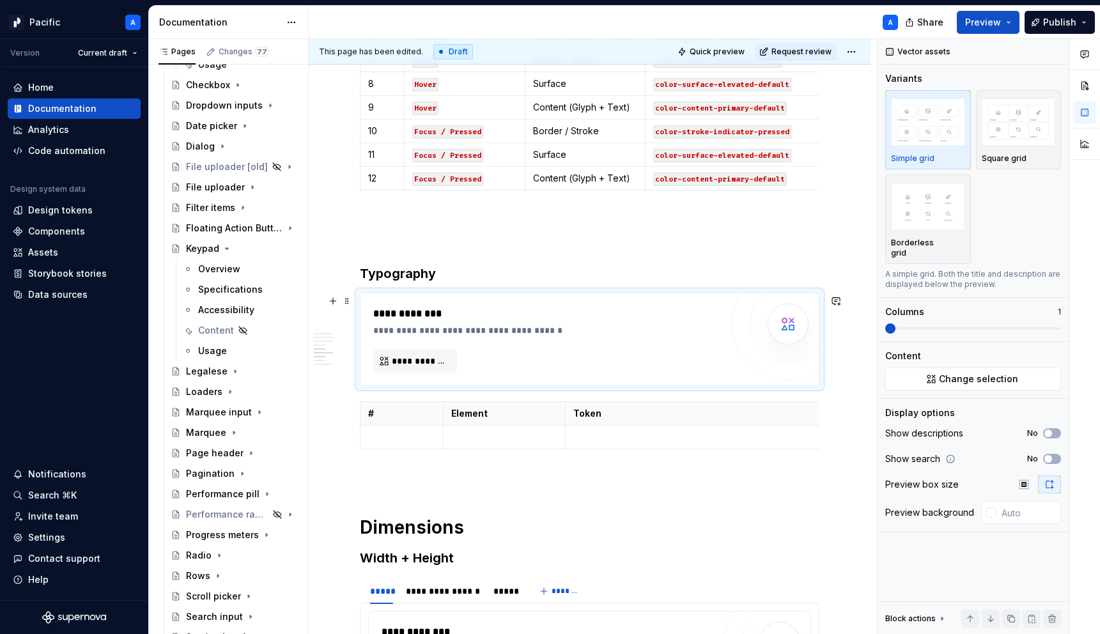
click at [478, 279] on h3 "Typography" at bounding box center [590, 274] width 460 height 18
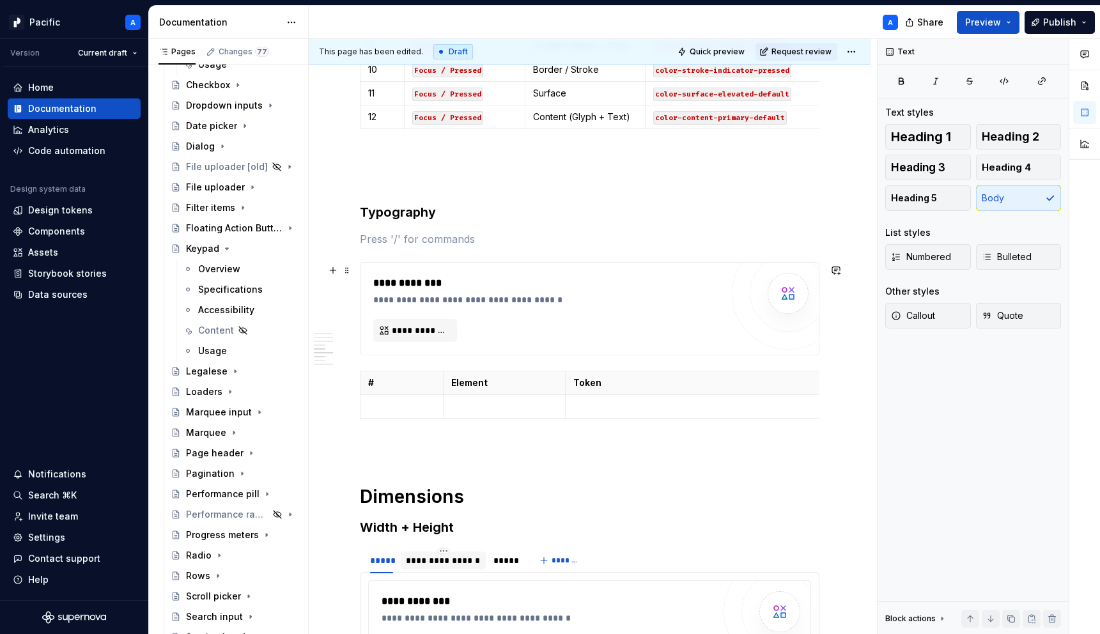
scroll to position [1590, 0]
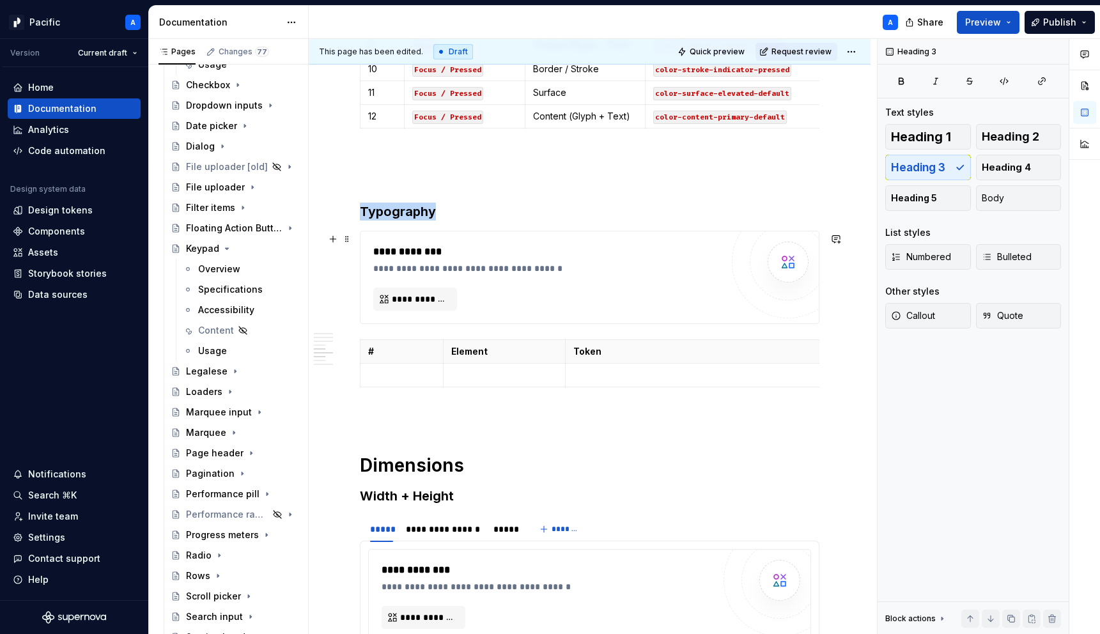
click at [396, 265] on div "**********" at bounding box center [550, 268] width 355 height 13
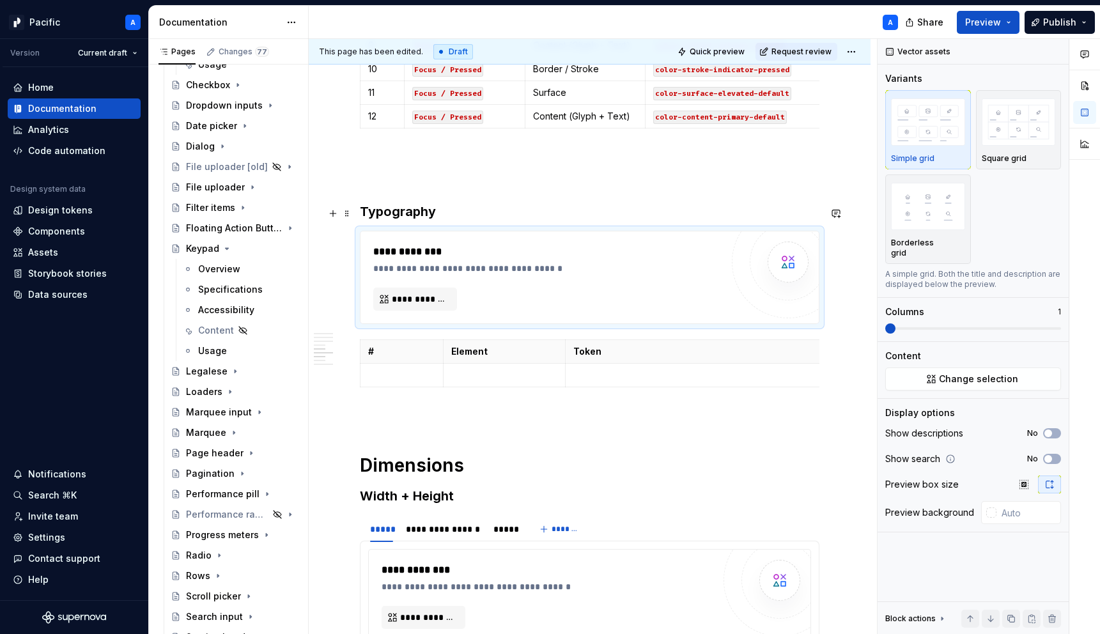
click at [469, 218] on h3 "Typography" at bounding box center [590, 212] width 460 height 18
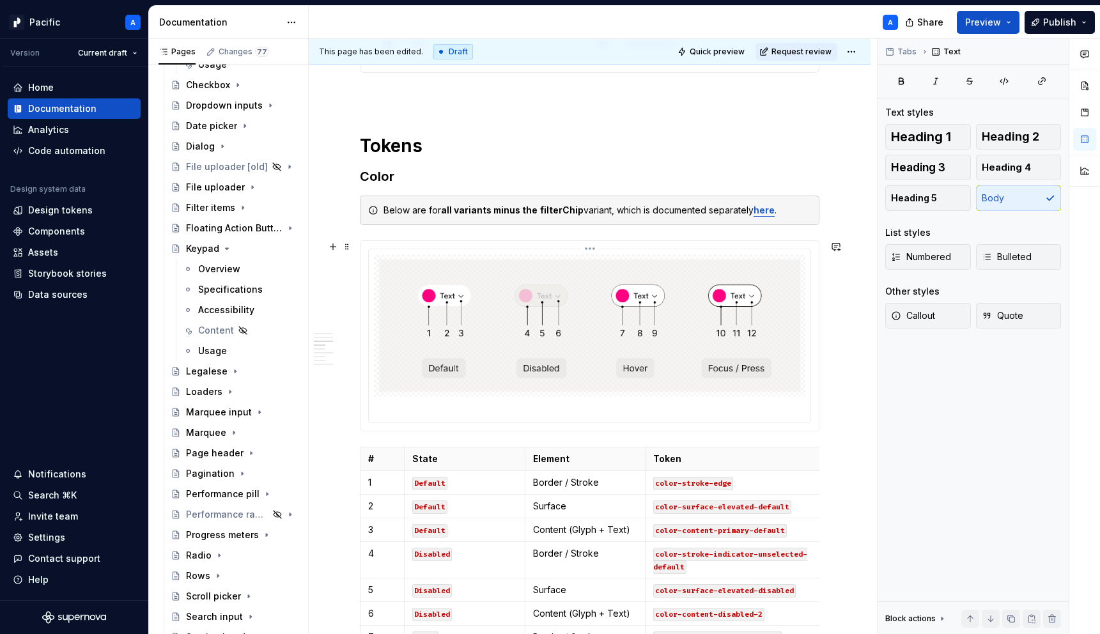
type textarea "*"
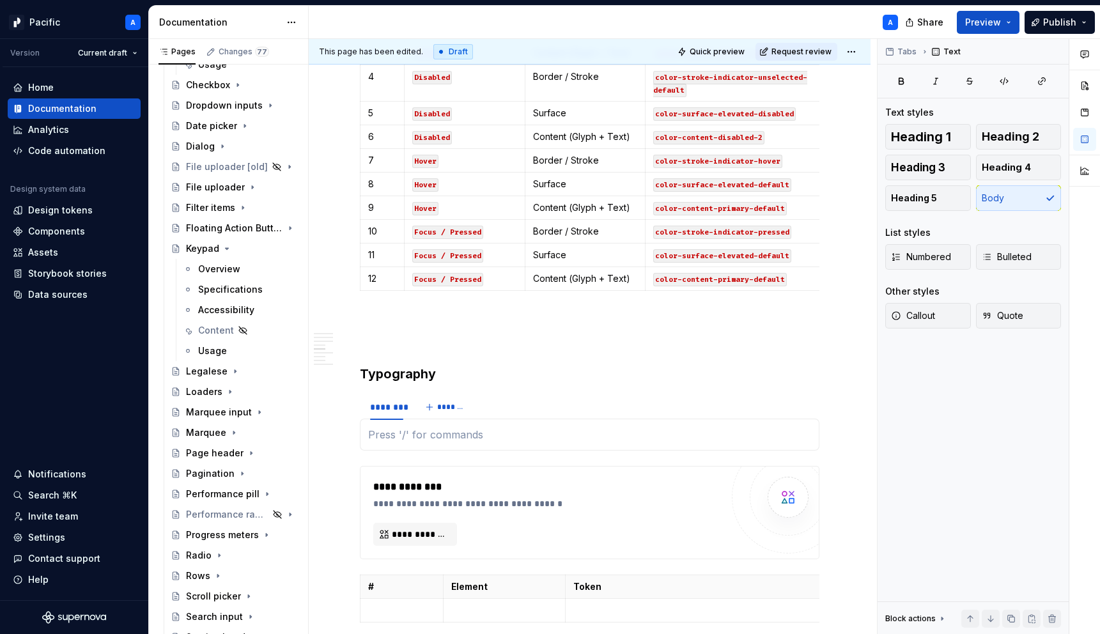
scroll to position [1466, 0]
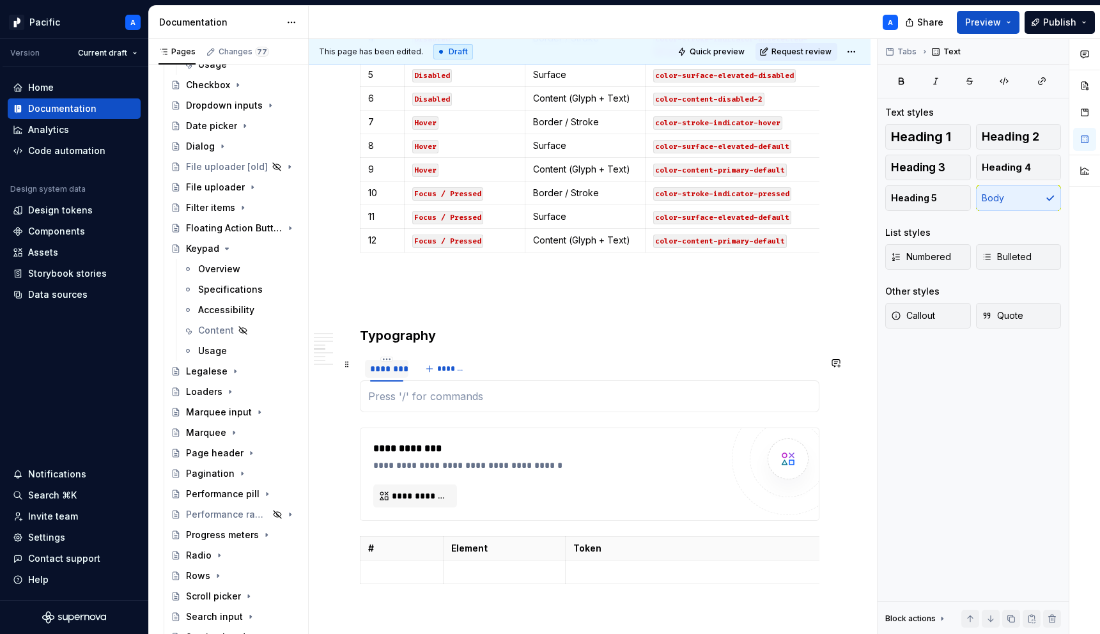
click at [394, 367] on div "********" at bounding box center [386, 368] width 33 height 13
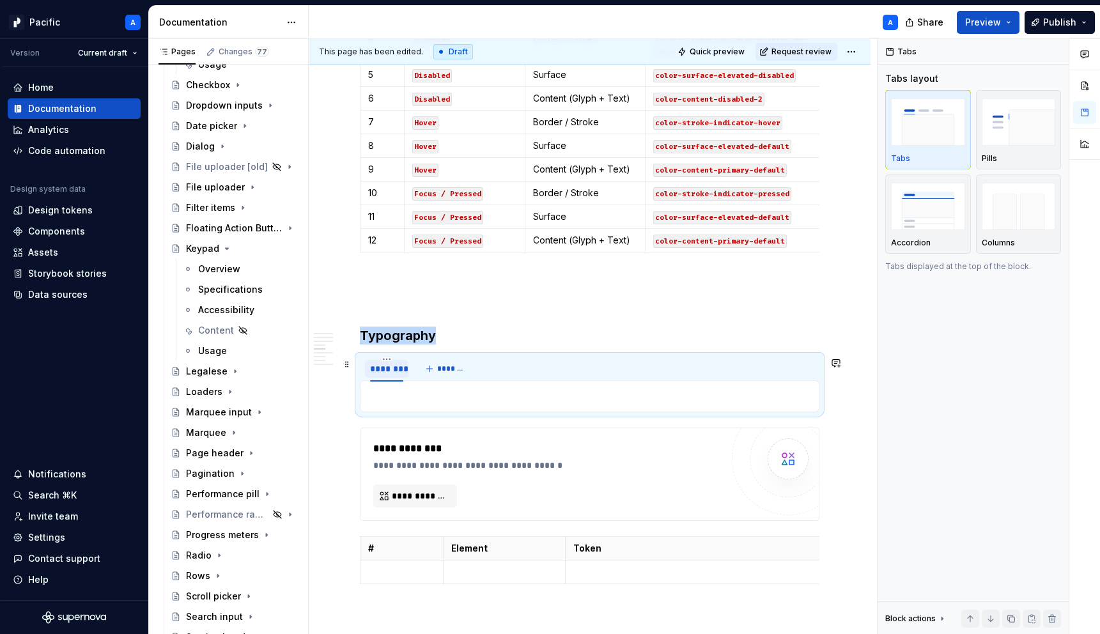
click at [394, 367] on div "********" at bounding box center [386, 368] width 33 height 13
type input "******"
click at [436, 371] on span "*******" at bounding box center [446, 369] width 29 height 10
type input "******"
click at [488, 374] on span "*******" at bounding box center [480, 369] width 29 height 10
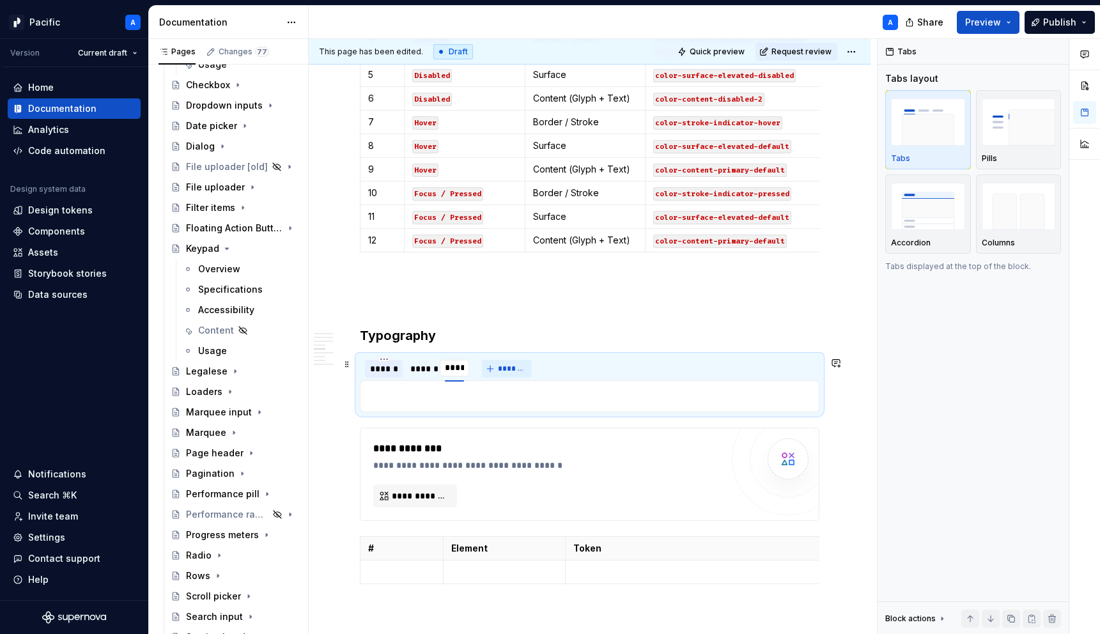
type input "*****"
click at [515, 370] on span "*******" at bounding box center [515, 369] width 29 height 10
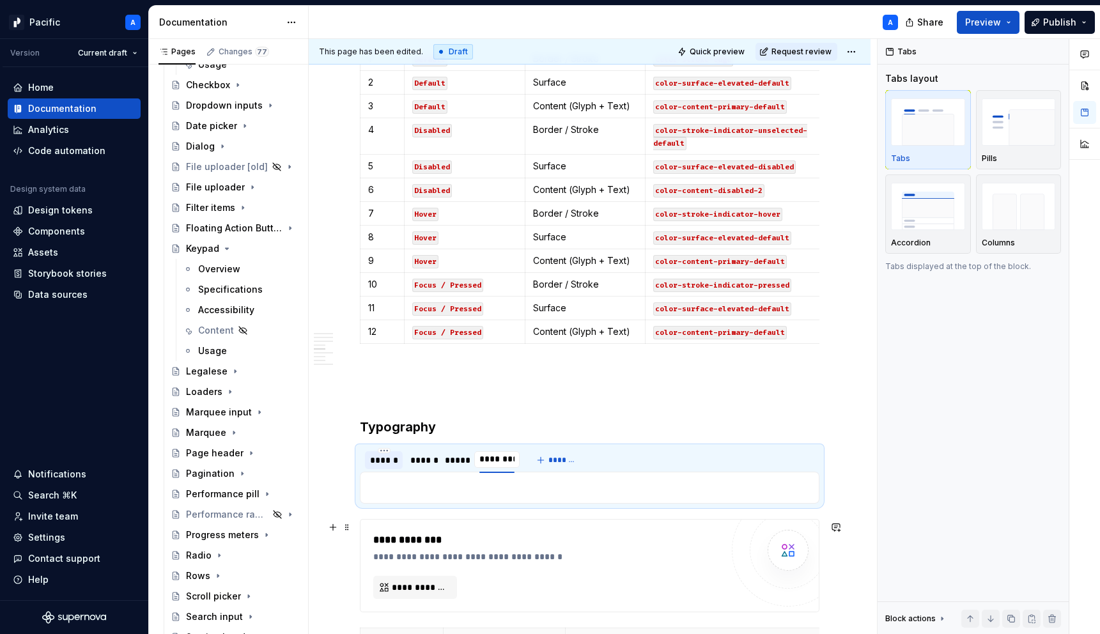
scroll to position [1376, 0]
click at [528, 458] on input "**********" at bounding box center [517, 458] width 86 height 23
type input "**********"
click at [559, 417] on div "**********" at bounding box center [590, 122] width 460 height 2490
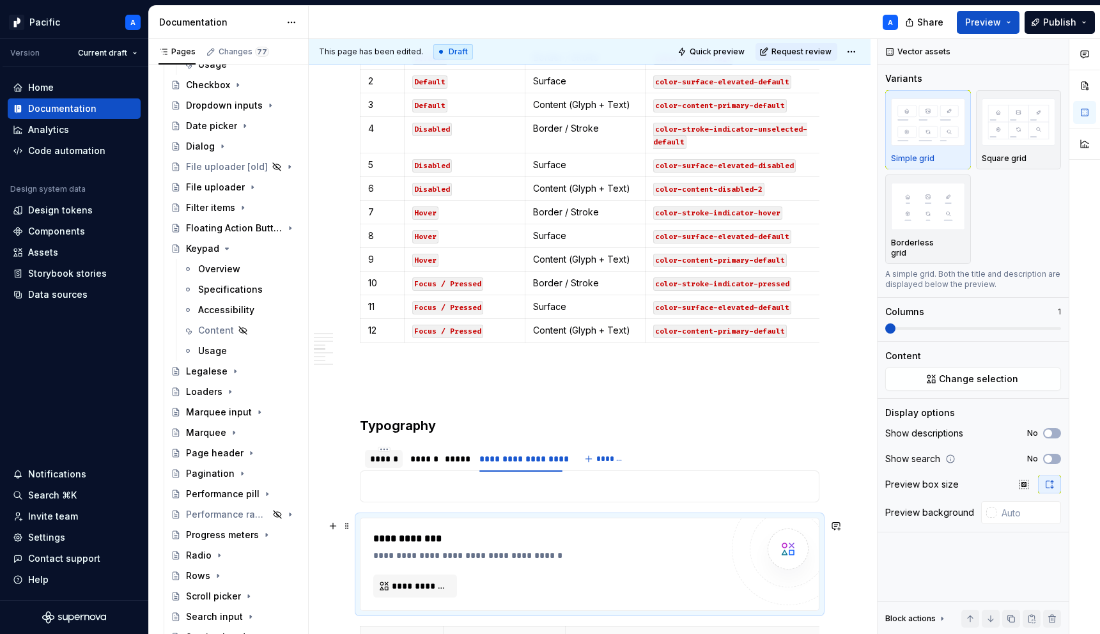
click at [492, 531] on div "**********" at bounding box center [590, 564] width 458 height 92
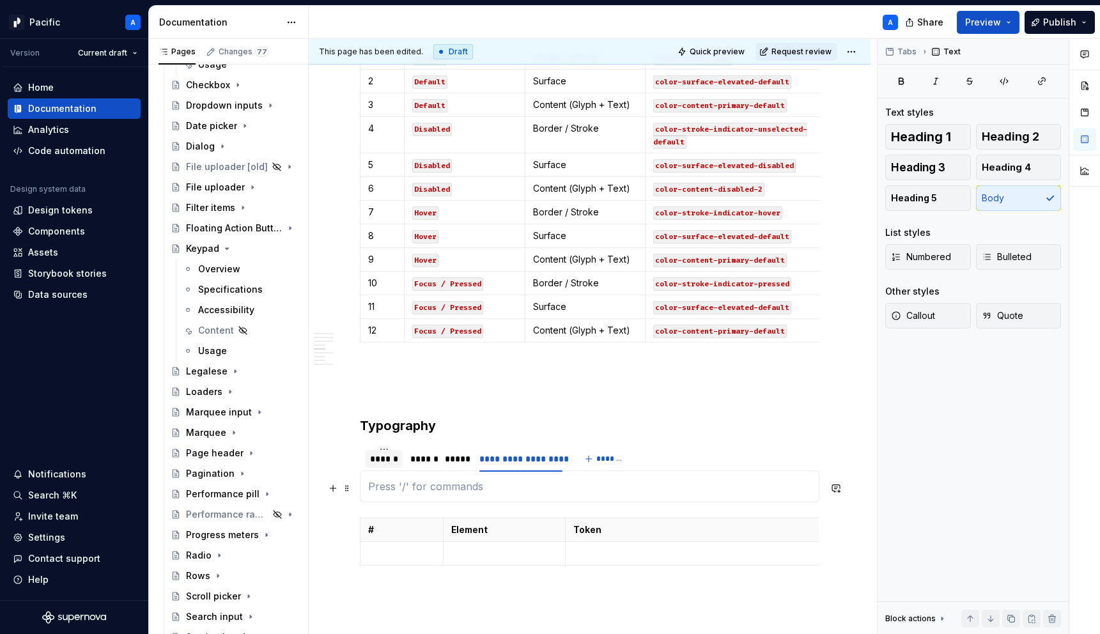
click at [482, 483] on p at bounding box center [589, 486] width 443 height 15
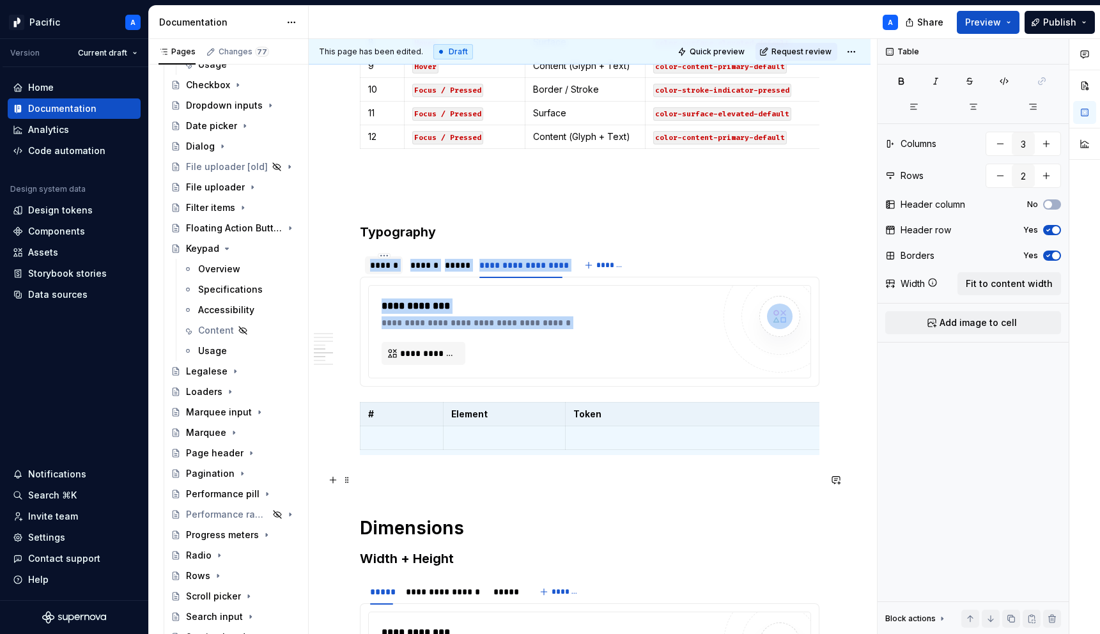
scroll to position [1573, 0]
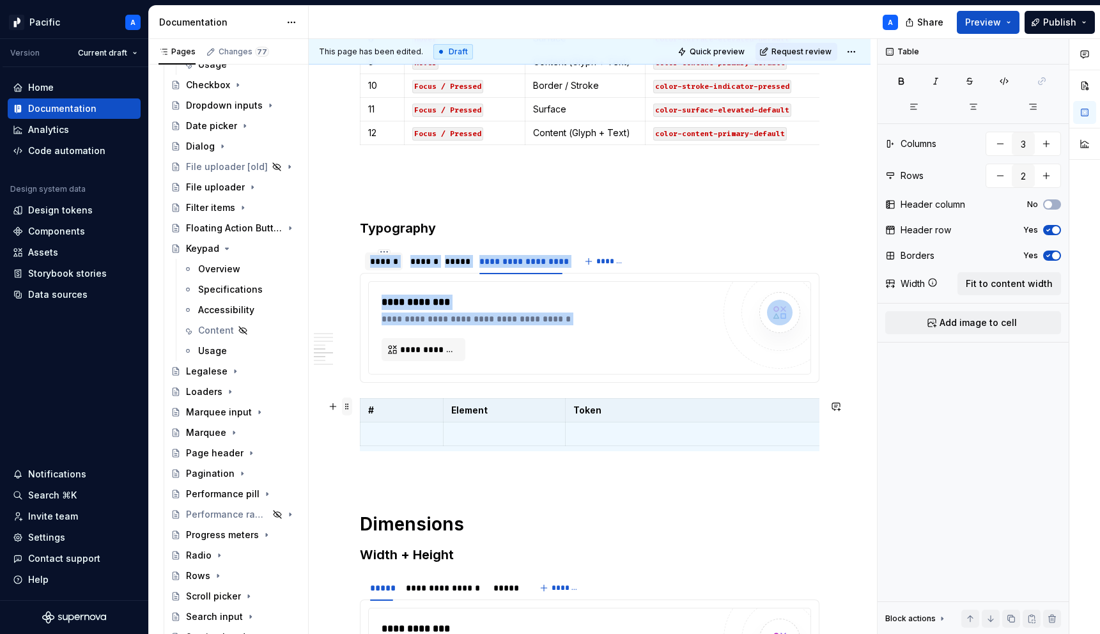
click at [345, 412] on span at bounding box center [347, 407] width 10 height 18
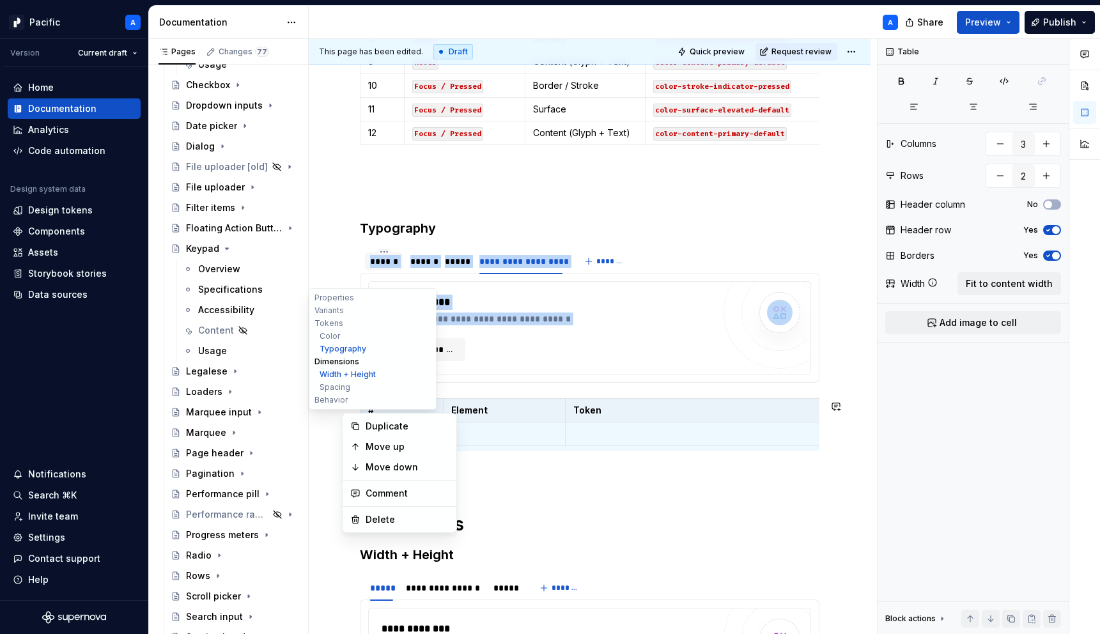
click at [338, 362] on button "Dimensions" at bounding box center [372, 361] width 121 height 13
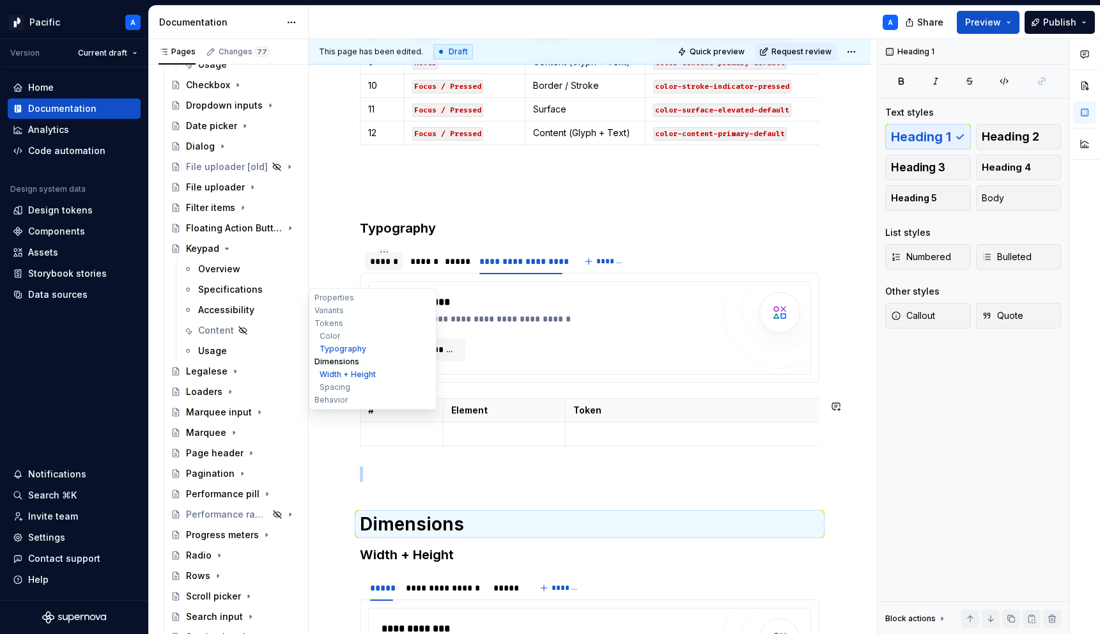
scroll to position [6, 0]
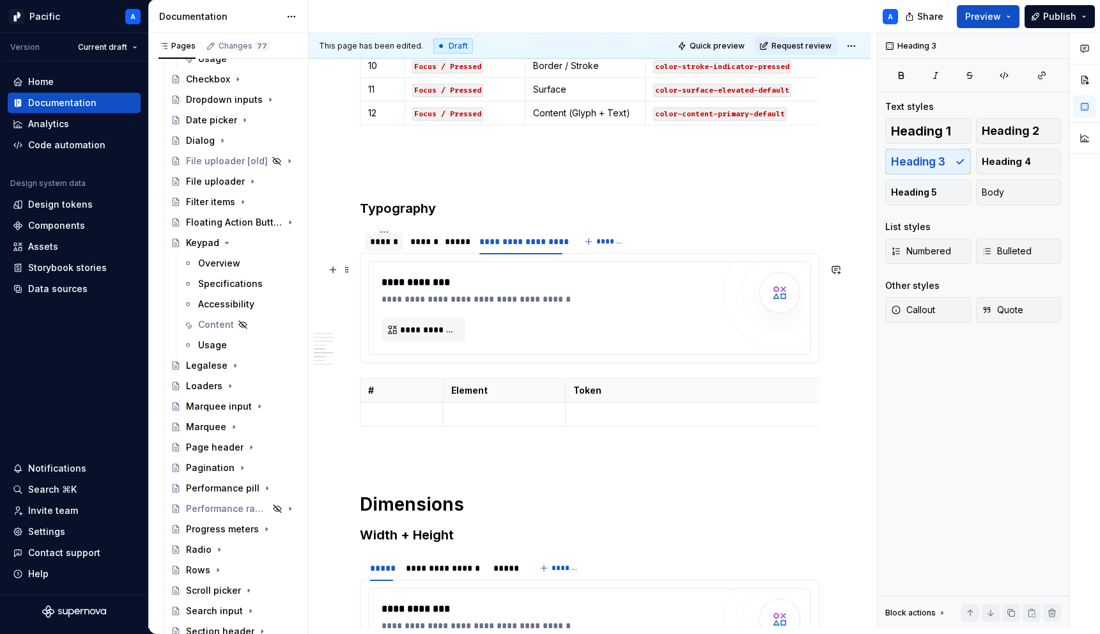
scroll to position [1502, 0]
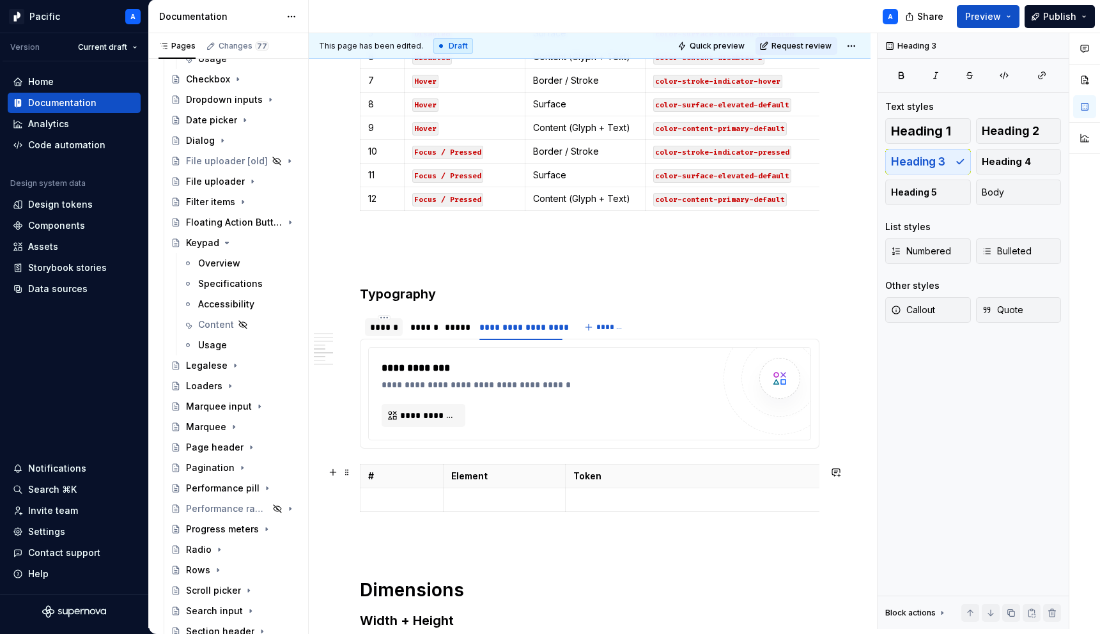
click at [345, 472] on span at bounding box center [347, 473] width 10 height 18
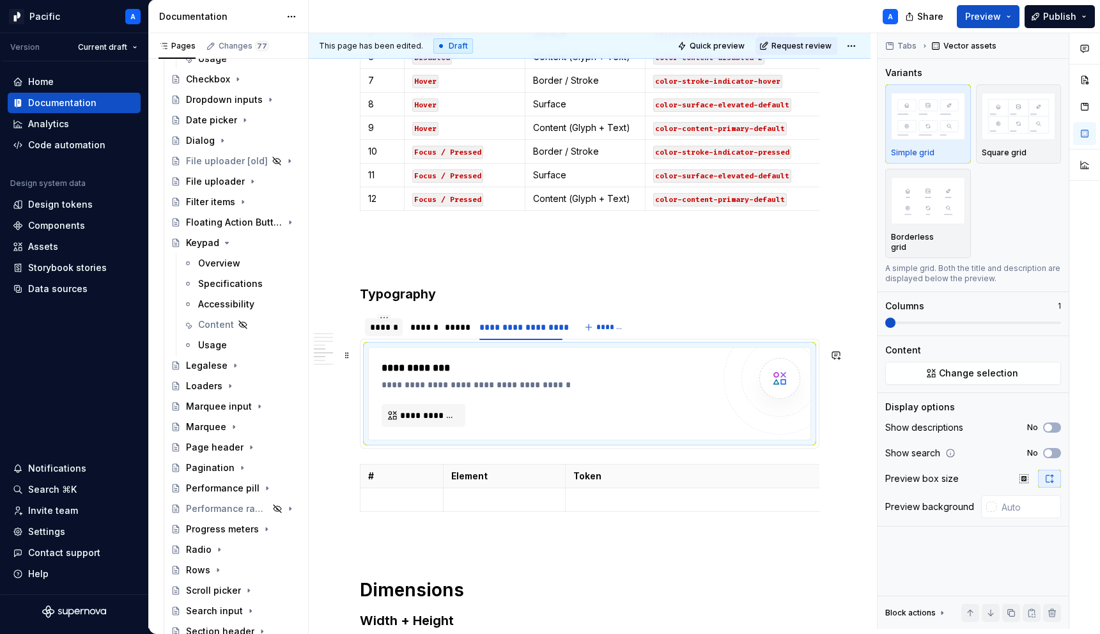
click at [531, 369] on div "**********" at bounding box center [551, 368] width 338 height 15
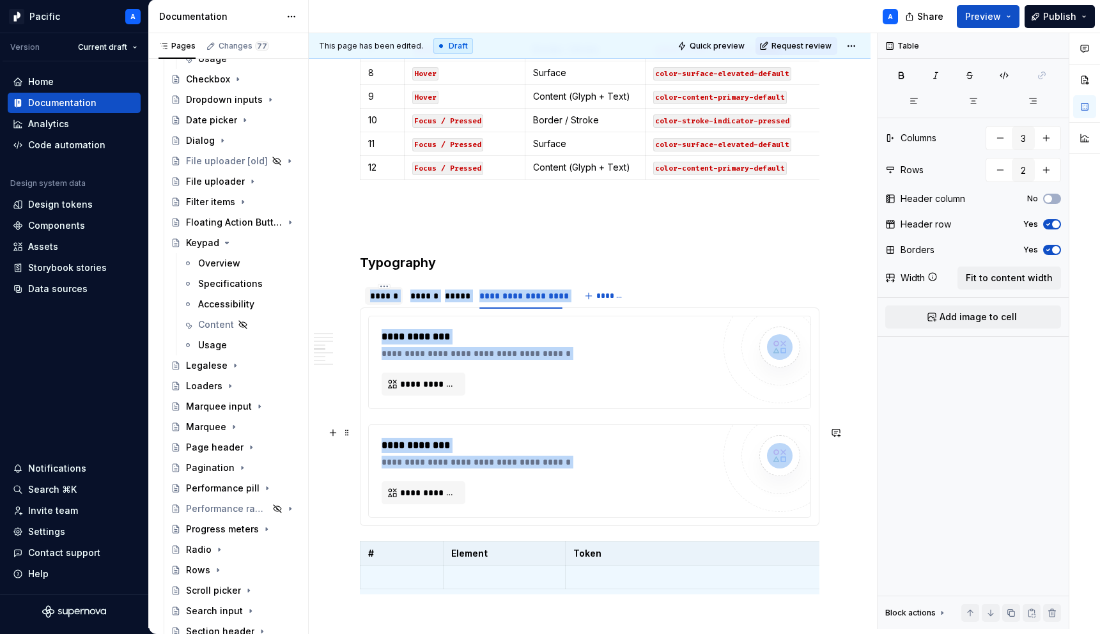
scroll to position [1536, 0]
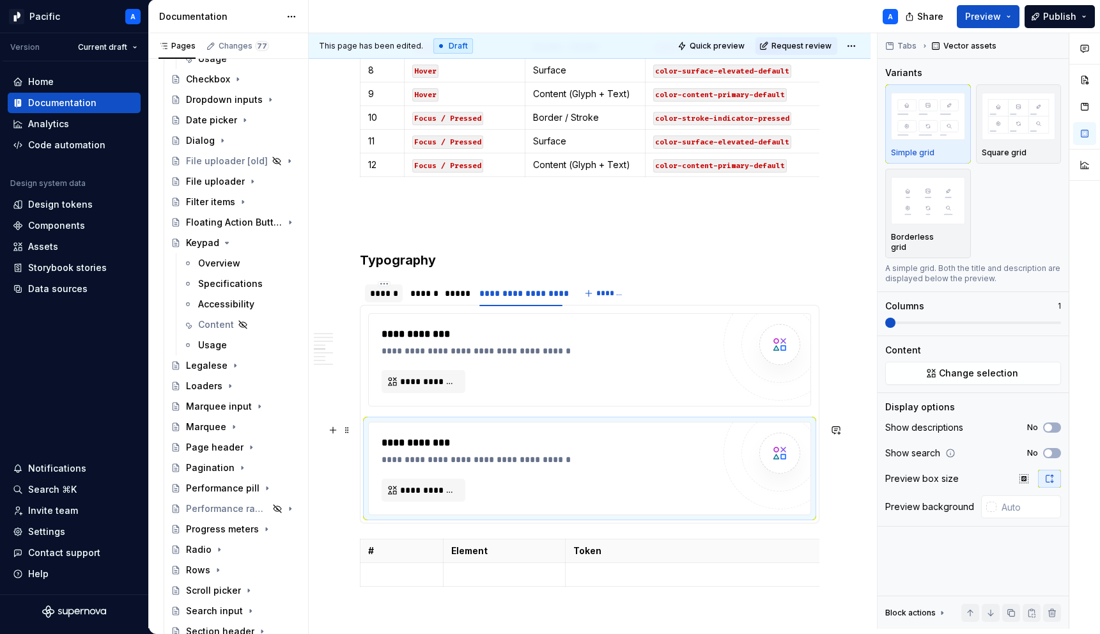
click at [493, 456] on div "**********" at bounding box center [551, 459] width 338 height 13
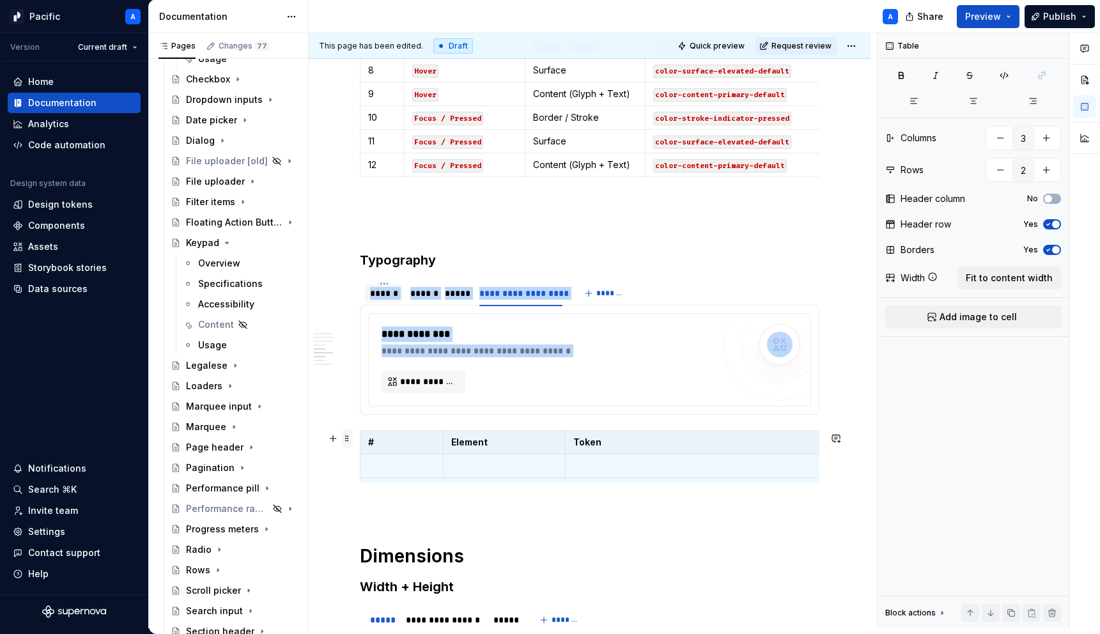
click at [348, 442] on span at bounding box center [347, 439] width 10 height 18
click at [374, 462] on div "Duplicate" at bounding box center [407, 458] width 83 height 13
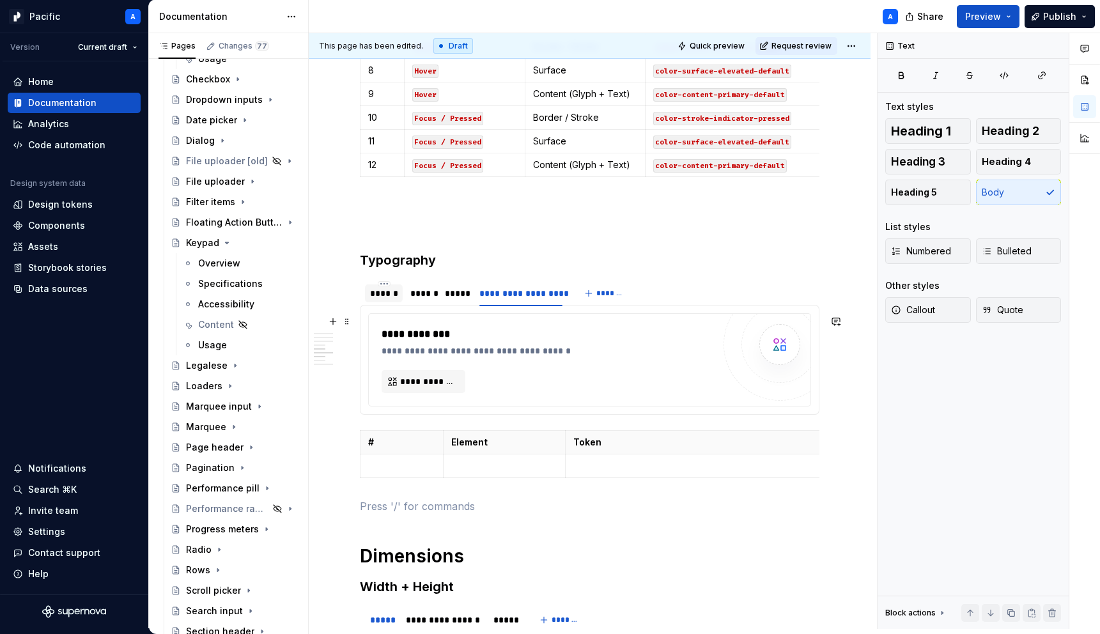
click at [495, 383] on div "**********" at bounding box center [548, 360] width 332 height 66
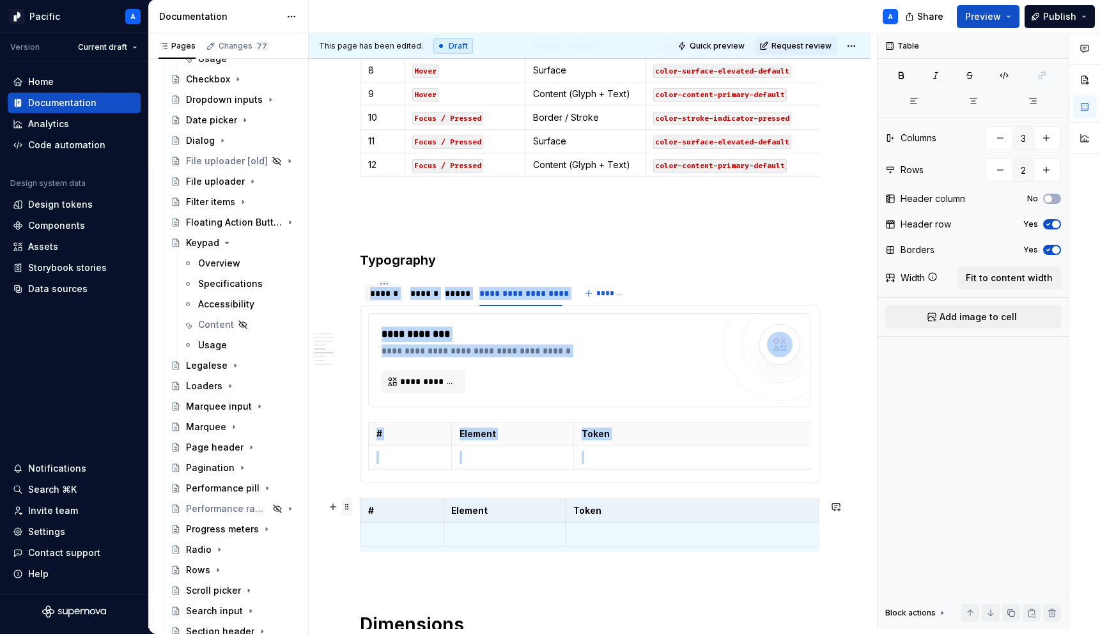
click at [347, 505] on span at bounding box center [347, 507] width 10 height 18
click at [404, 614] on div "Delete" at bounding box center [407, 620] width 83 height 13
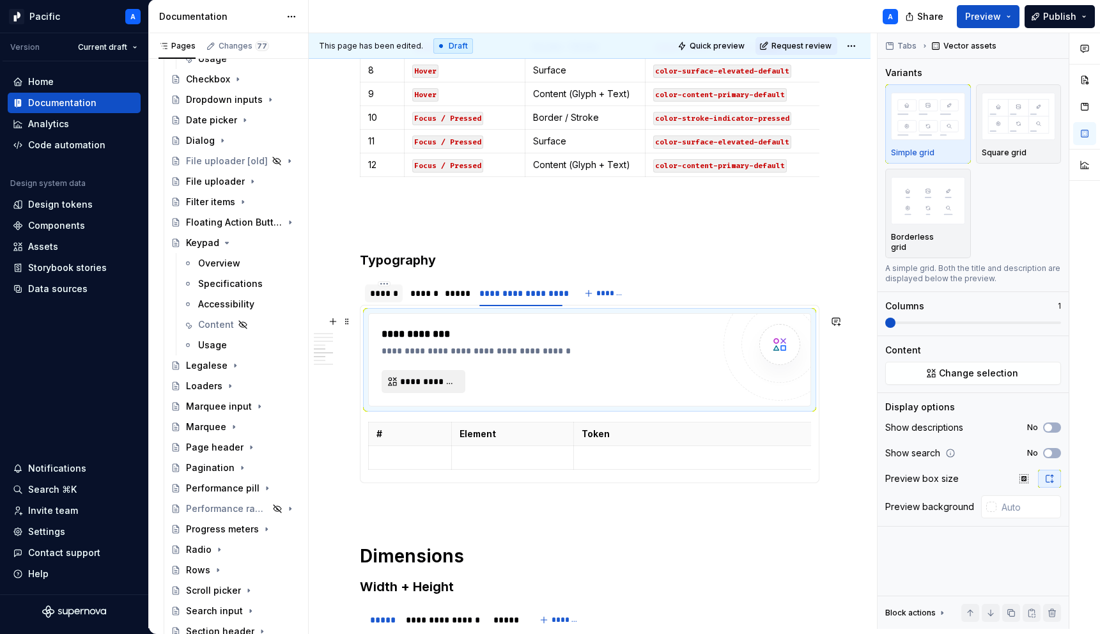
click at [454, 373] on button "**********" at bounding box center [424, 381] width 84 height 23
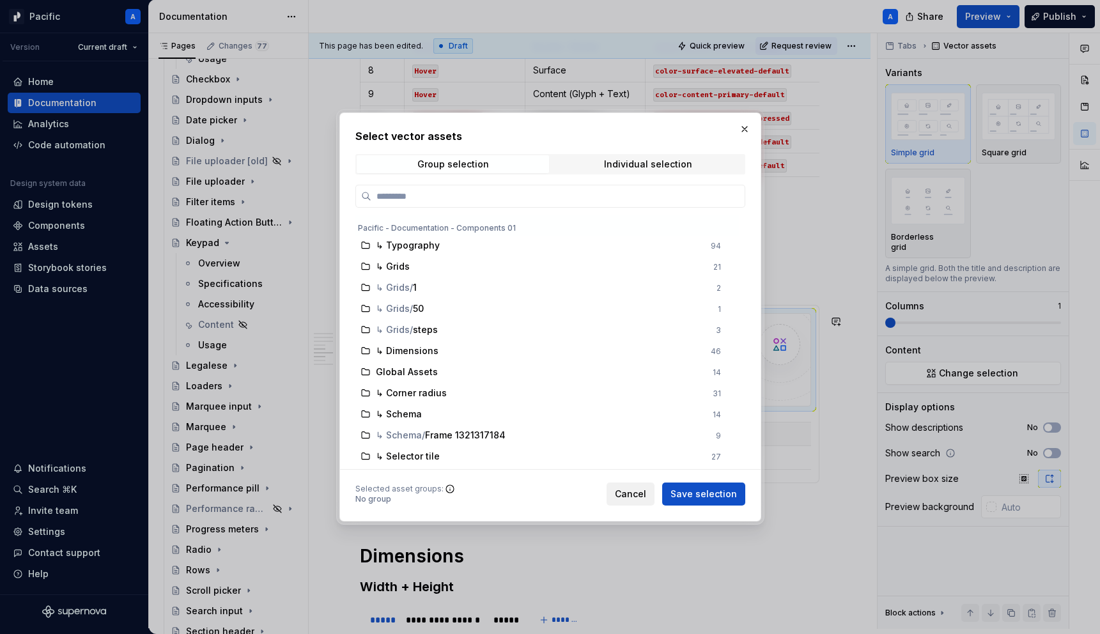
click at [637, 493] on span "Cancel" at bounding box center [630, 494] width 31 height 13
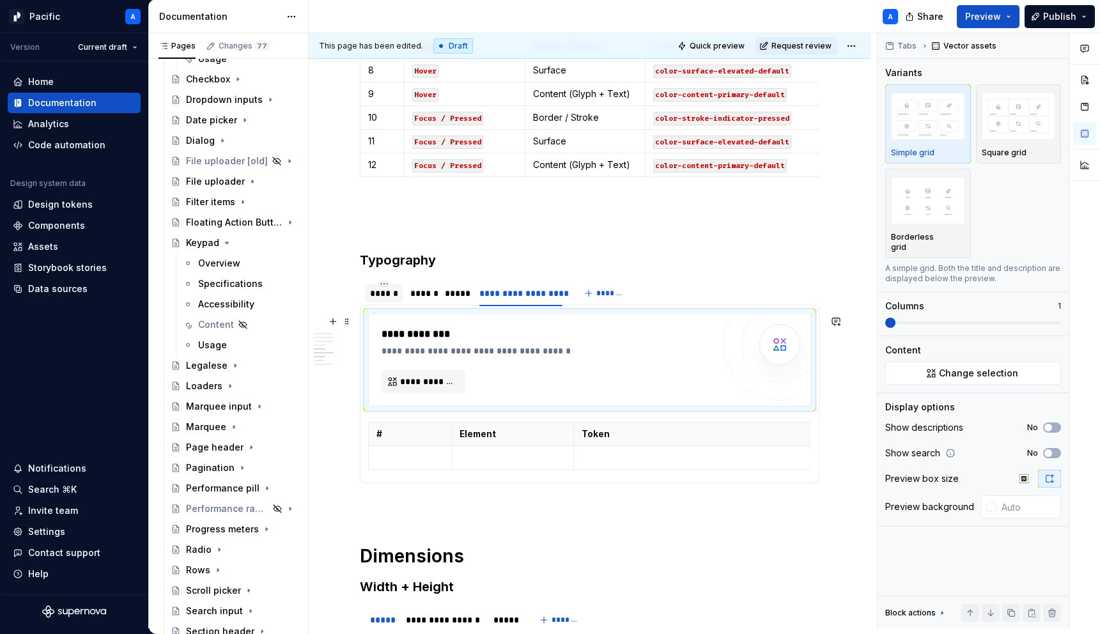
click at [497, 339] on div "**********" at bounding box center [551, 334] width 338 height 15
click at [419, 454] on p at bounding box center [410, 457] width 67 height 13
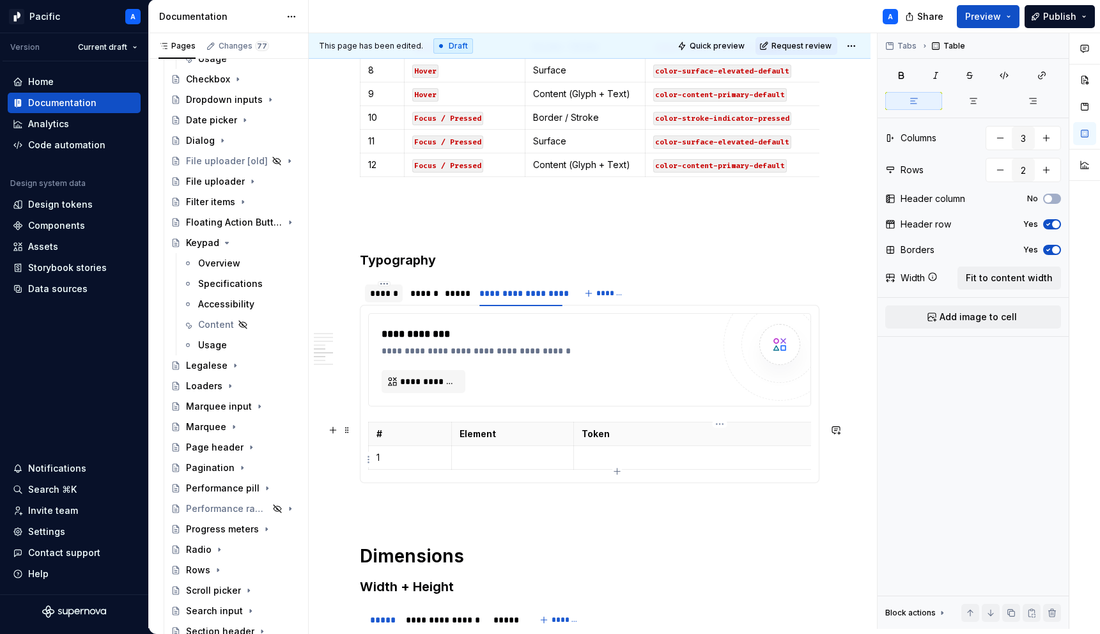
click at [618, 470] on icon "button" at bounding box center [617, 472] width 10 height 10
type input "3"
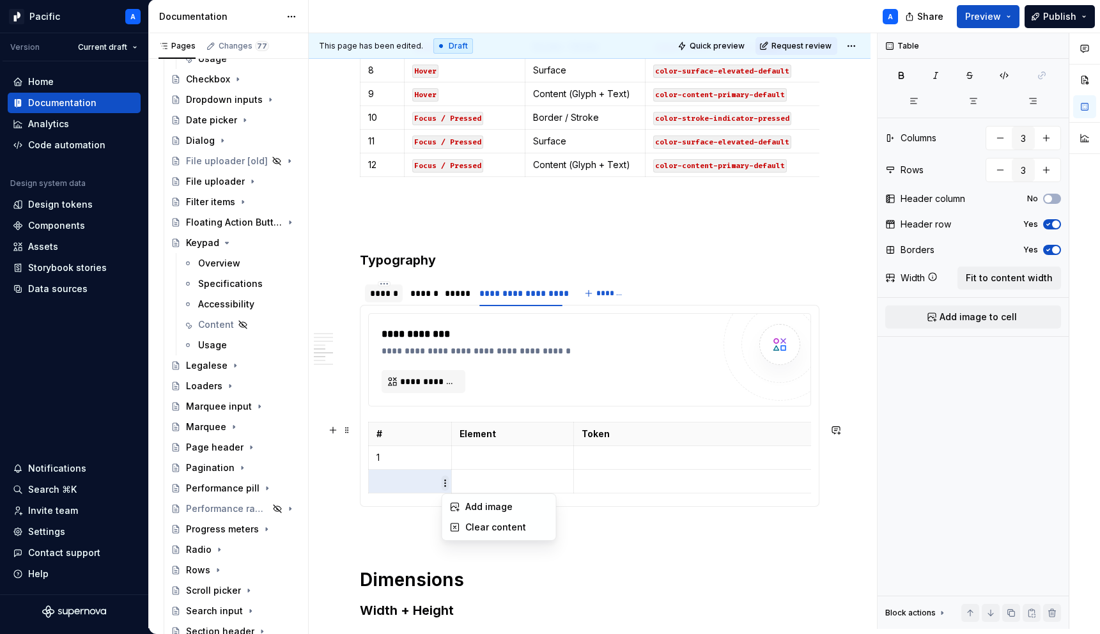
click at [442, 484] on html "Pacific A Version Current draft Home Documentation Analytics Code automation De…" at bounding box center [550, 317] width 1100 height 634
click at [492, 506] on div "Add image" at bounding box center [506, 507] width 83 height 13
click at [619, 493] on icon "button" at bounding box center [617, 495] width 10 height 10
type input "4"
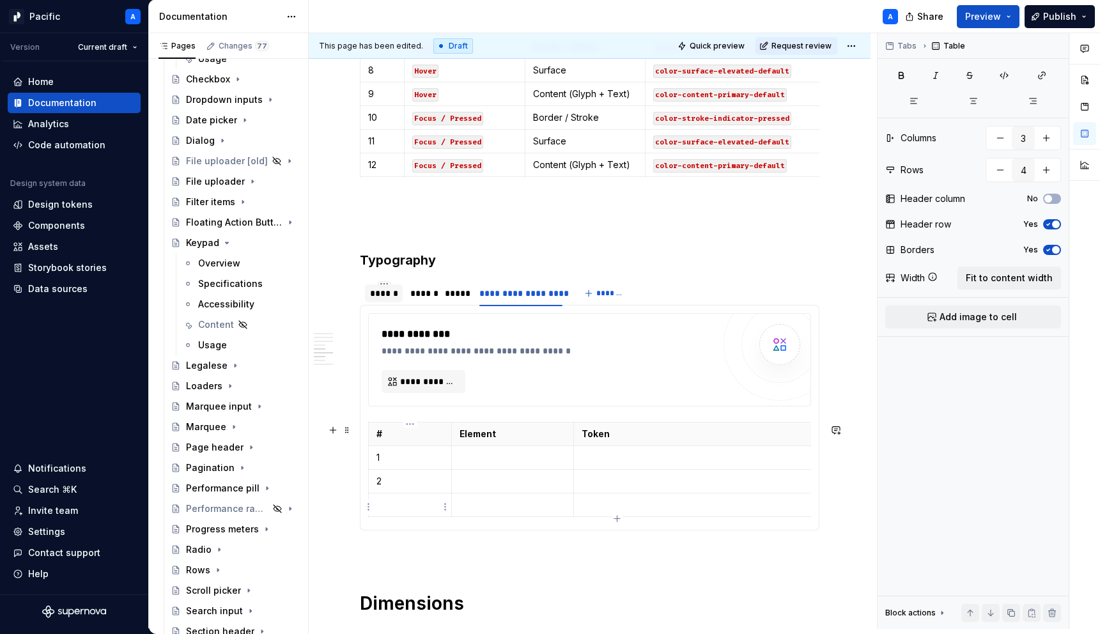
click at [426, 507] on p at bounding box center [410, 505] width 67 height 13
click at [485, 440] on p "Element" at bounding box center [513, 434] width 106 height 13
click at [498, 464] on p at bounding box center [513, 457] width 106 height 13
click at [499, 484] on p at bounding box center [513, 481] width 106 height 13
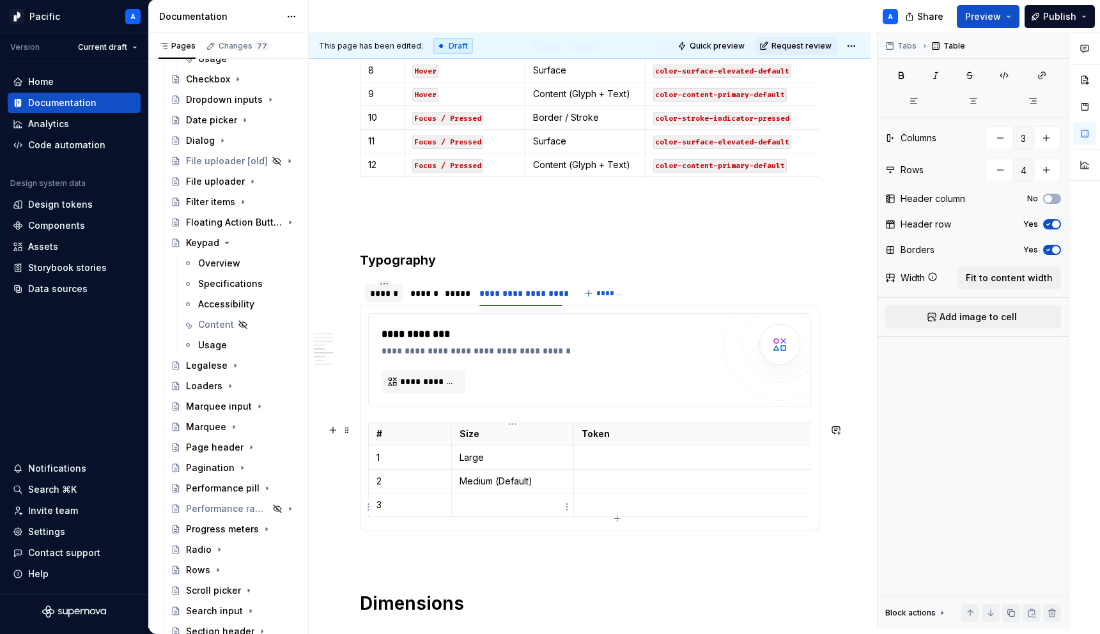
click at [502, 501] on p at bounding box center [513, 505] width 106 height 13
click at [629, 454] on p at bounding box center [720, 457] width 276 height 13
click at [347, 429] on span at bounding box center [347, 430] width 10 height 18
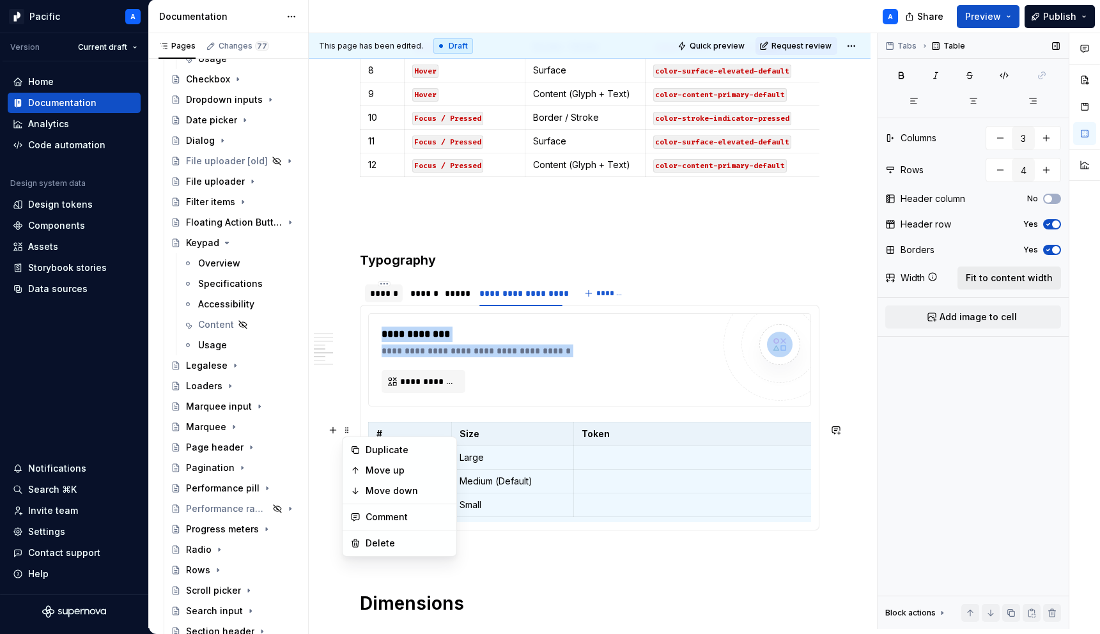
click at [1026, 284] on span "Fit to content width" at bounding box center [1009, 278] width 87 height 13
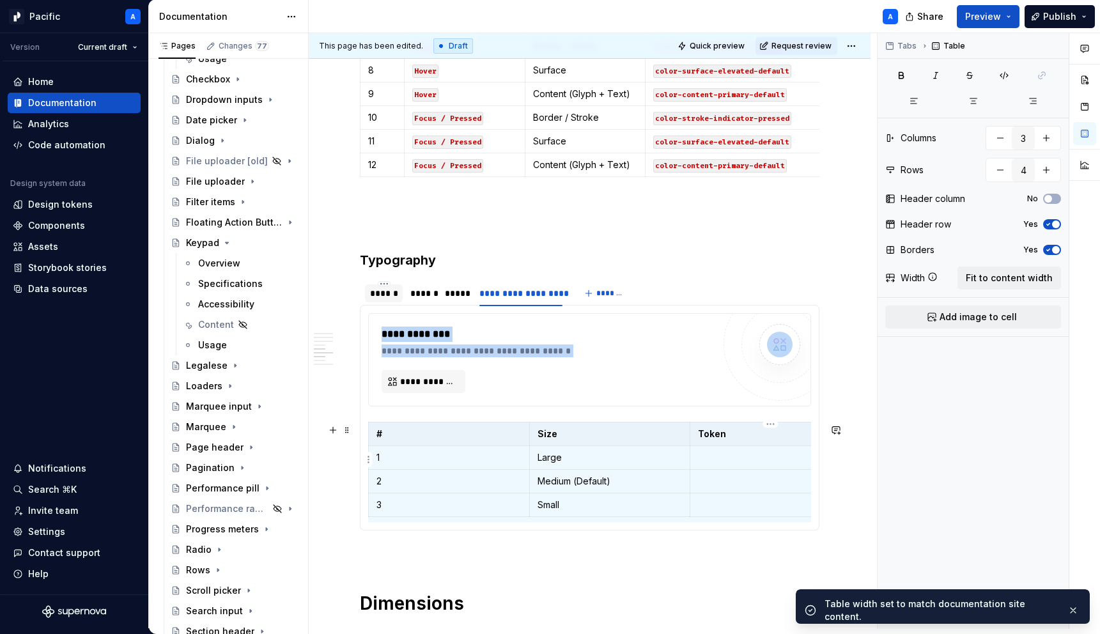
click at [733, 464] on p at bounding box center [770, 457] width 145 height 13
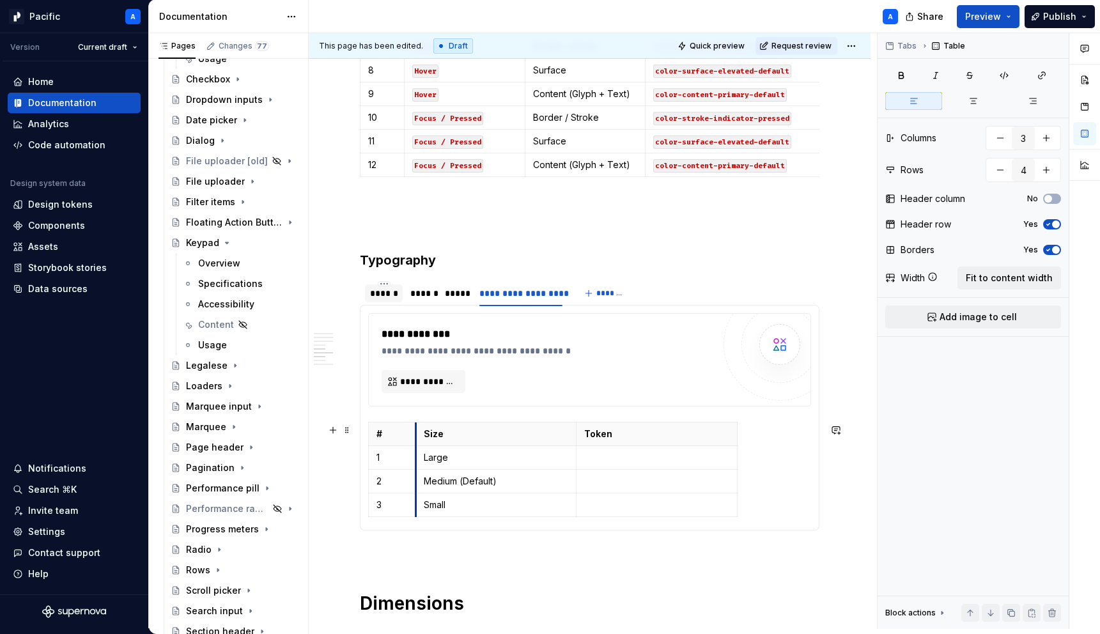
drag, startPoint x: 529, startPoint y: 431, endPoint x: 416, endPoint y: 439, distance: 114.1
click at [416, 439] on th "Size" at bounding box center [496, 434] width 161 height 24
drag, startPoint x: 737, startPoint y: 432, endPoint x: 882, endPoint y: 440, distance: 145.4
click at [654, 481] on p at bounding box center [730, 481] width 290 height 13
click at [618, 510] on p at bounding box center [730, 505] width 290 height 13
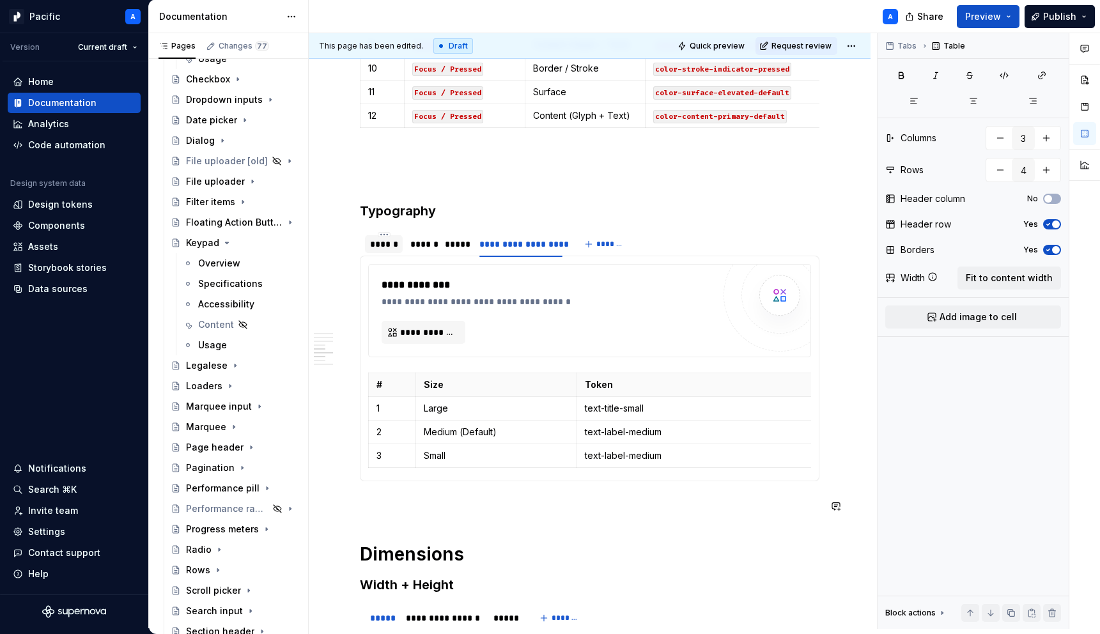
scroll to position [1600, 0]
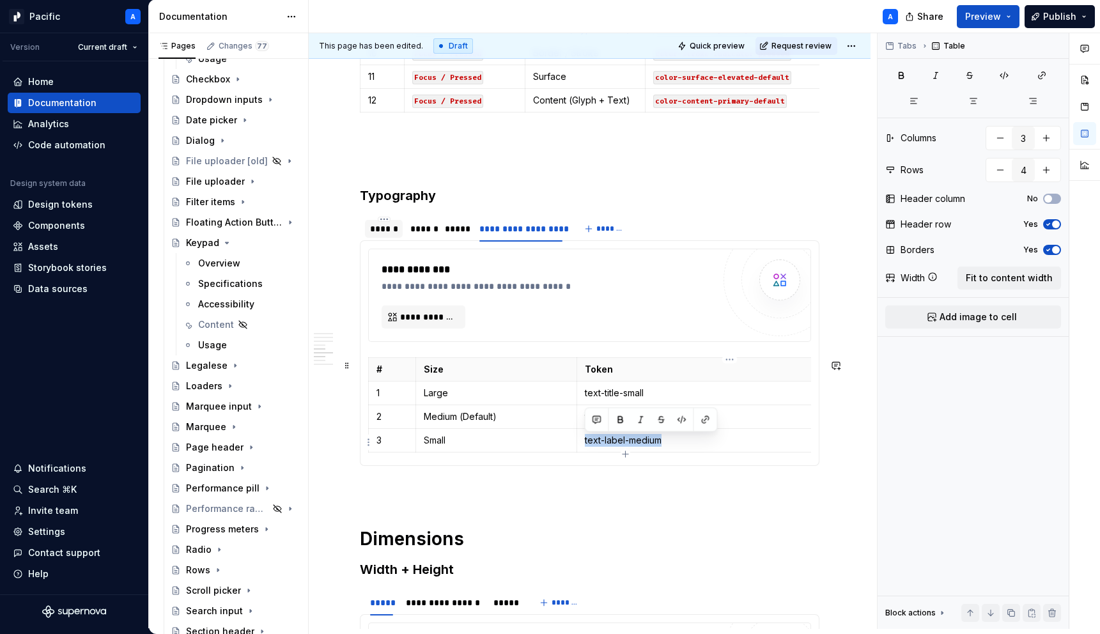
drag, startPoint x: 673, startPoint y: 442, endPoint x: 587, endPoint y: 433, distance: 86.7
click at [587, 433] on td "text-label-medium" at bounding box center [730, 440] width 306 height 24
click at [680, 419] on button "button" at bounding box center [682, 420] width 18 height 18
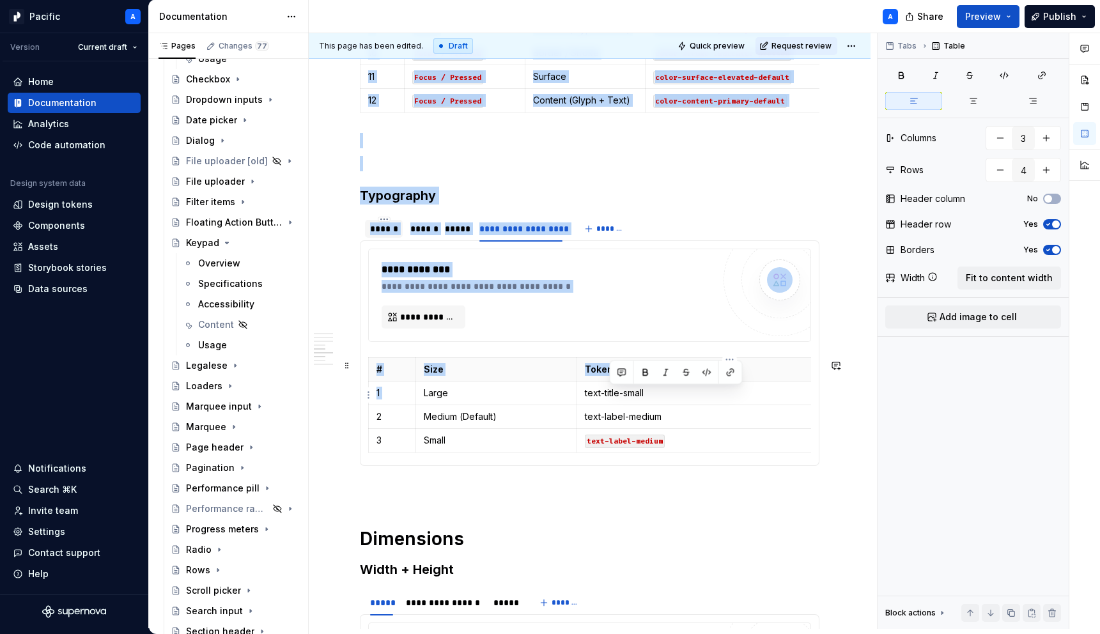
click at [573, 393] on body "Pacific A Version Current draft Home Documentation Analytics Code automation De…" at bounding box center [550, 317] width 1100 height 634
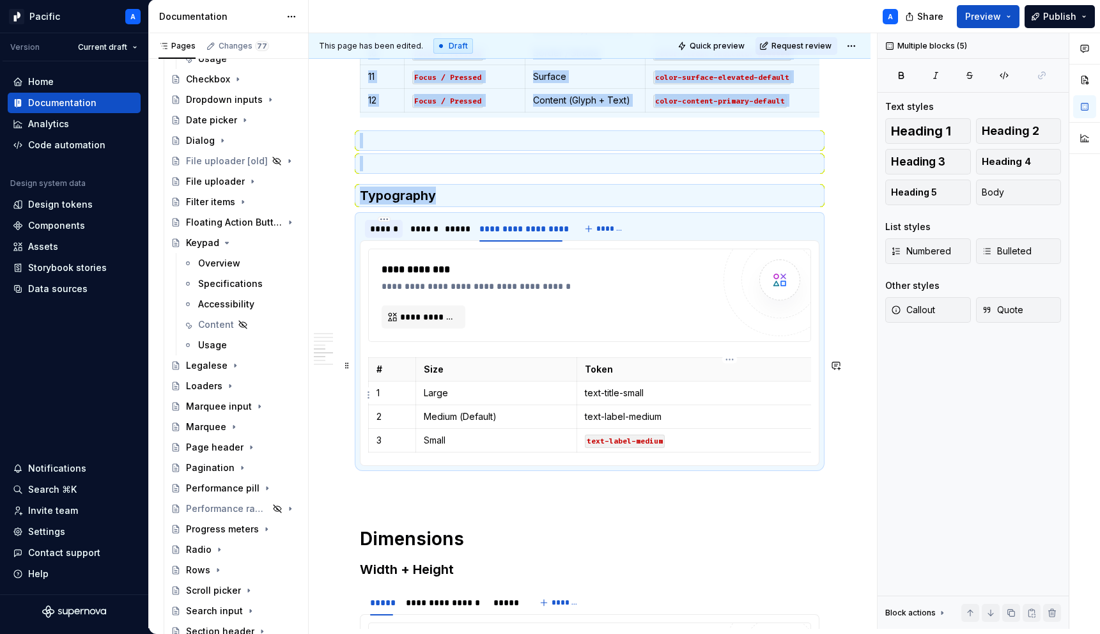
click at [635, 392] on p "text-title-small" at bounding box center [730, 393] width 290 height 13
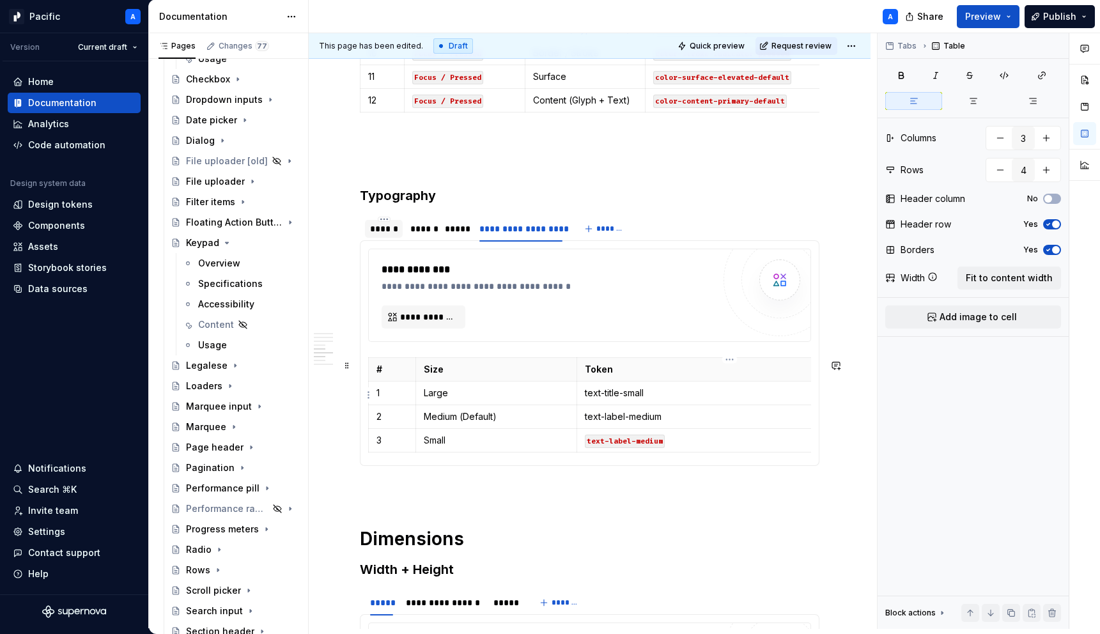
click at [611, 394] on p "text-title-small" at bounding box center [730, 393] width 290 height 13
click at [667, 395] on p "text-title-small" at bounding box center [730, 393] width 290 height 13
drag, startPoint x: 662, startPoint y: 395, endPoint x: 580, endPoint y: 391, distance: 82.6
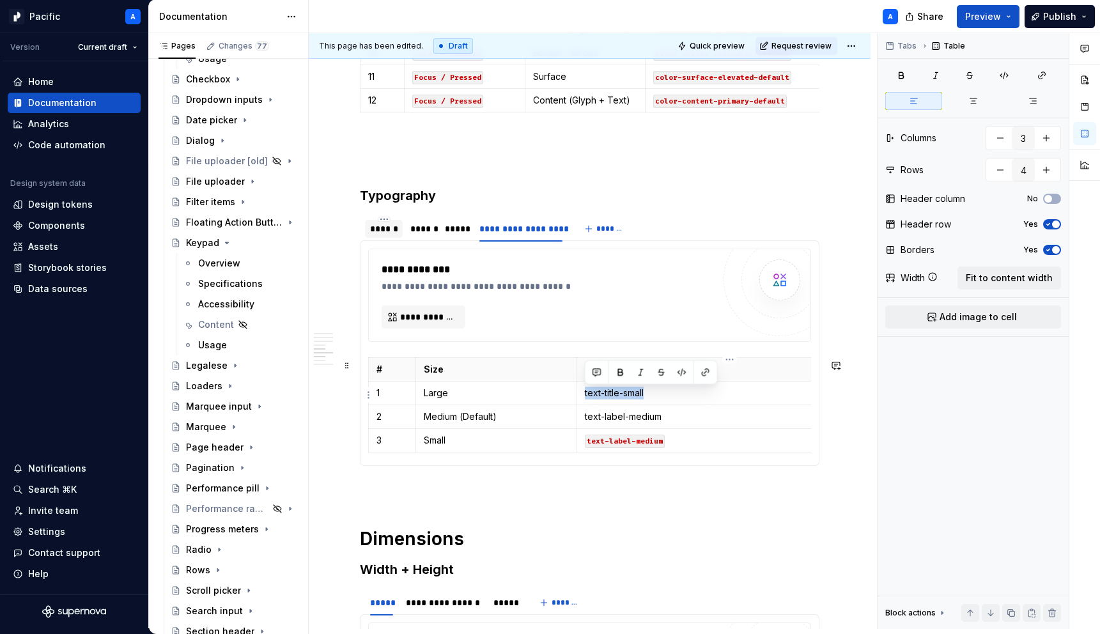
click at [580, 391] on td "text-title-small" at bounding box center [730, 393] width 306 height 24
click at [684, 371] on button "button" at bounding box center [682, 373] width 18 height 18
drag, startPoint x: 671, startPoint y: 419, endPoint x: 582, endPoint y: 417, distance: 88.3
click at [582, 417] on td "text-label-medium" at bounding box center [730, 417] width 306 height 24
click at [680, 401] on button "button" at bounding box center [682, 396] width 18 height 18
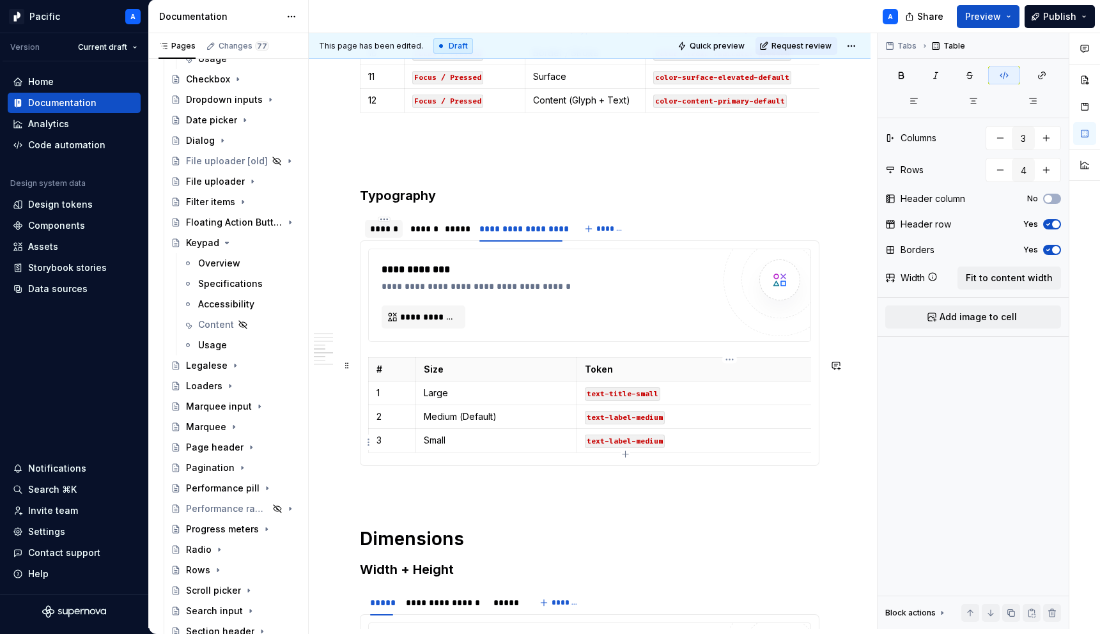
click at [693, 439] on p "text-label-medium" at bounding box center [730, 440] width 290 height 13
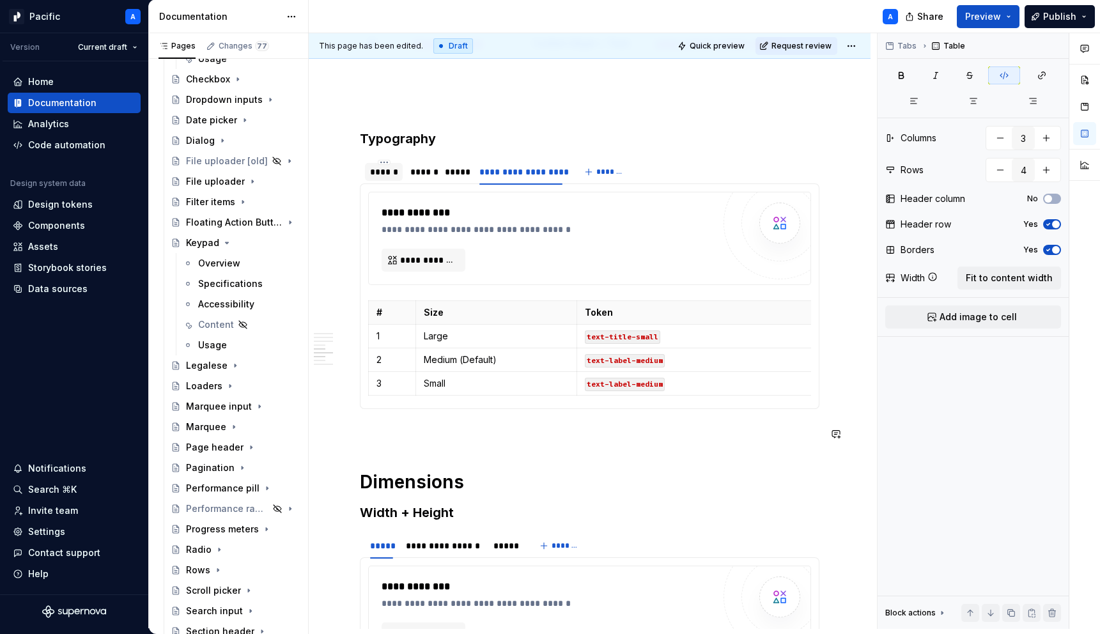
scroll to position [1660, 0]
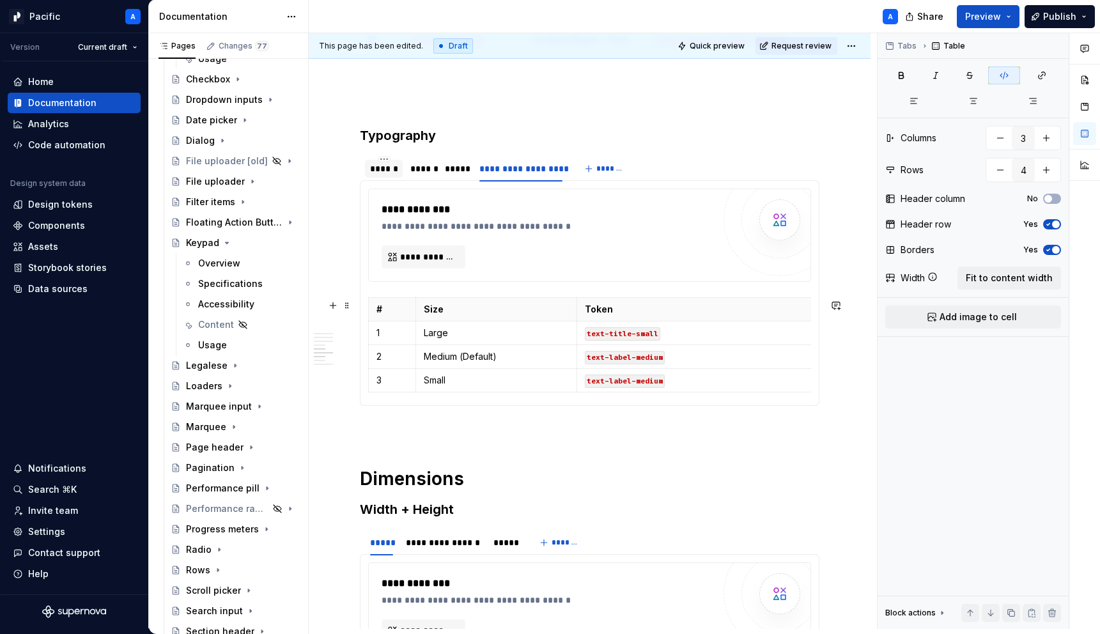
click at [591, 263] on div "**********" at bounding box center [548, 235] width 332 height 66
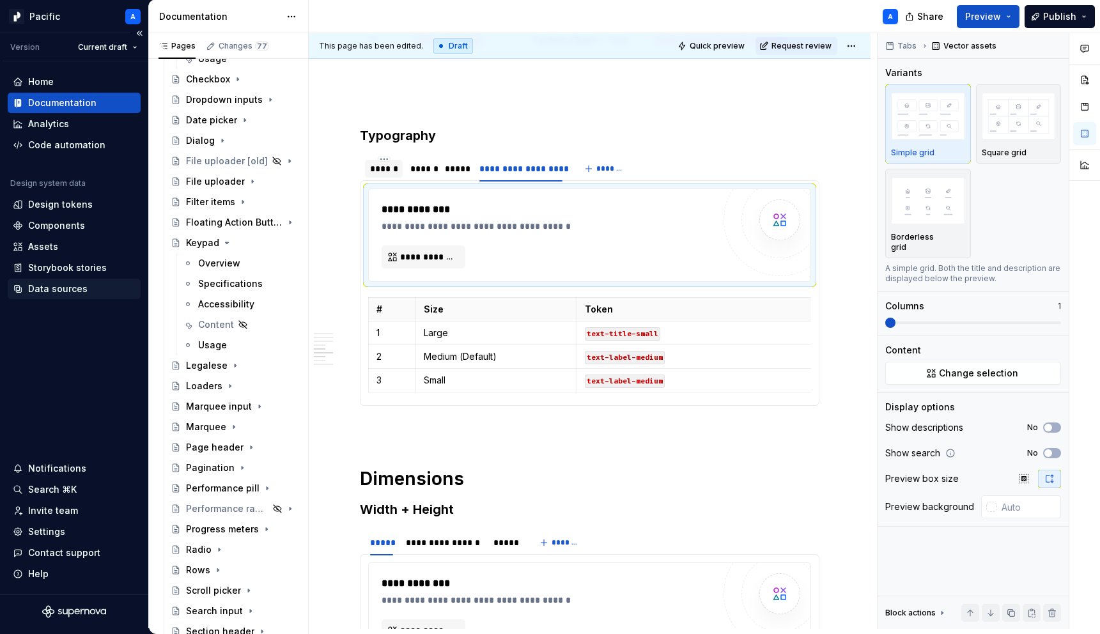
click at [82, 294] on div "Data sources" at bounding box center [57, 289] width 59 height 13
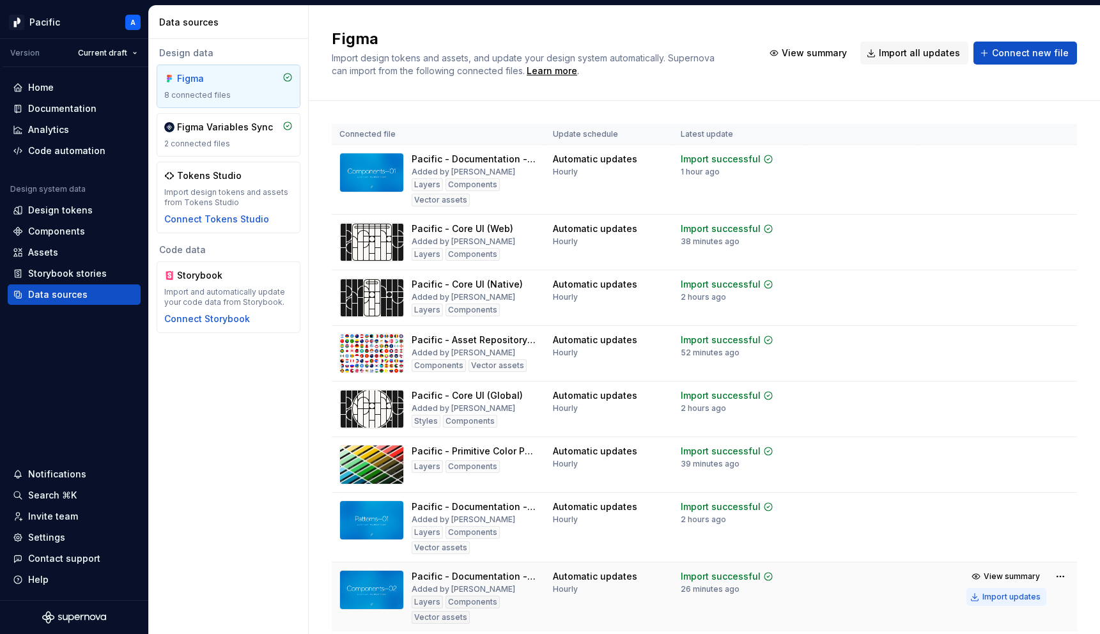
click at [1013, 603] on button "Import updates" at bounding box center [1007, 597] width 80 height 18
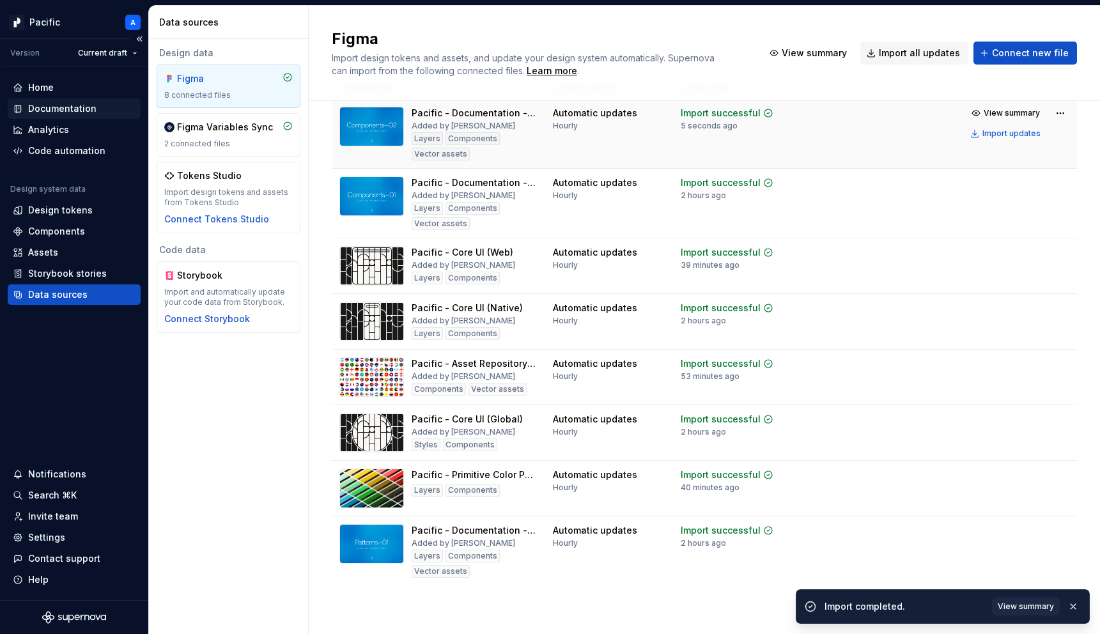
click at [88, 106] on div "Documentation" at bounding box center [62, 108] width 68 height 13
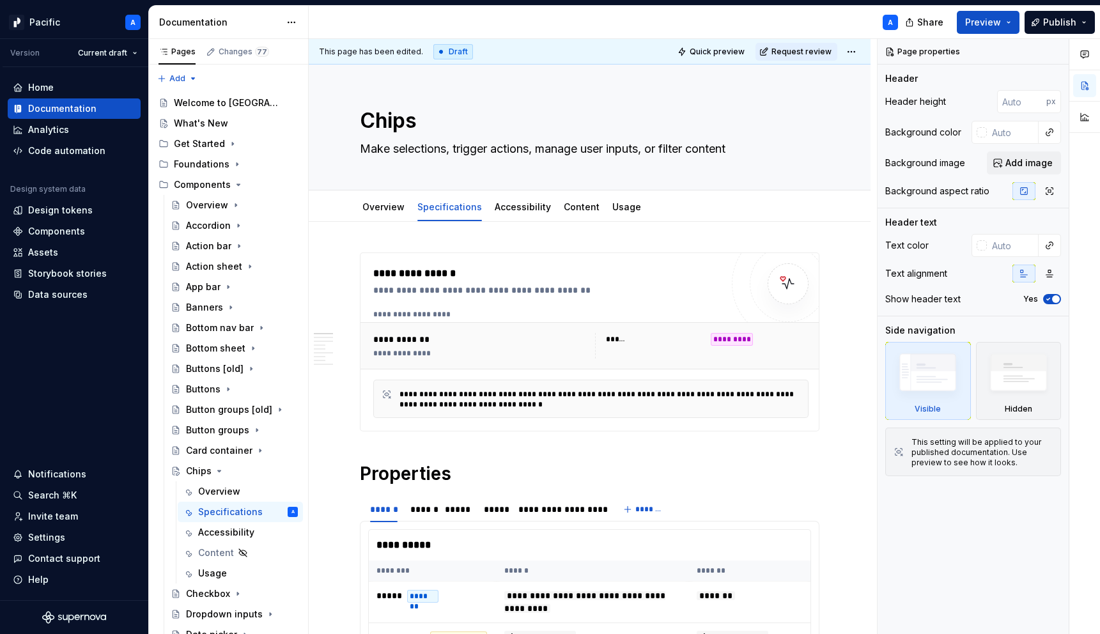
type textarea "*"
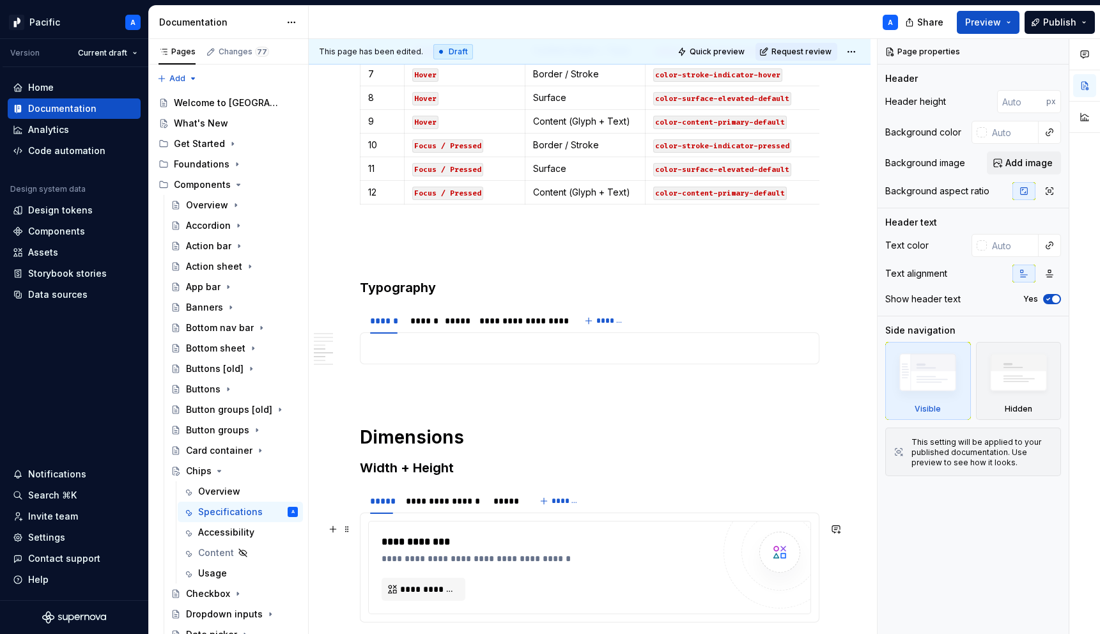
scroll to position [1517, 0]
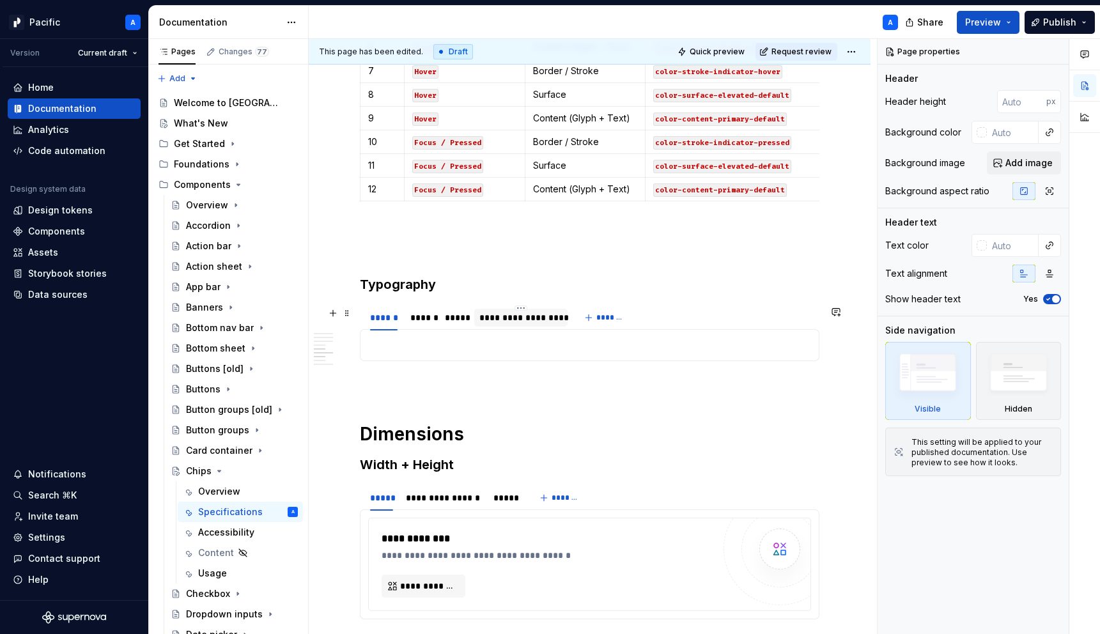
click at [531, 316] on div "**********" at bounding box center [520, 317] width 83 height 13
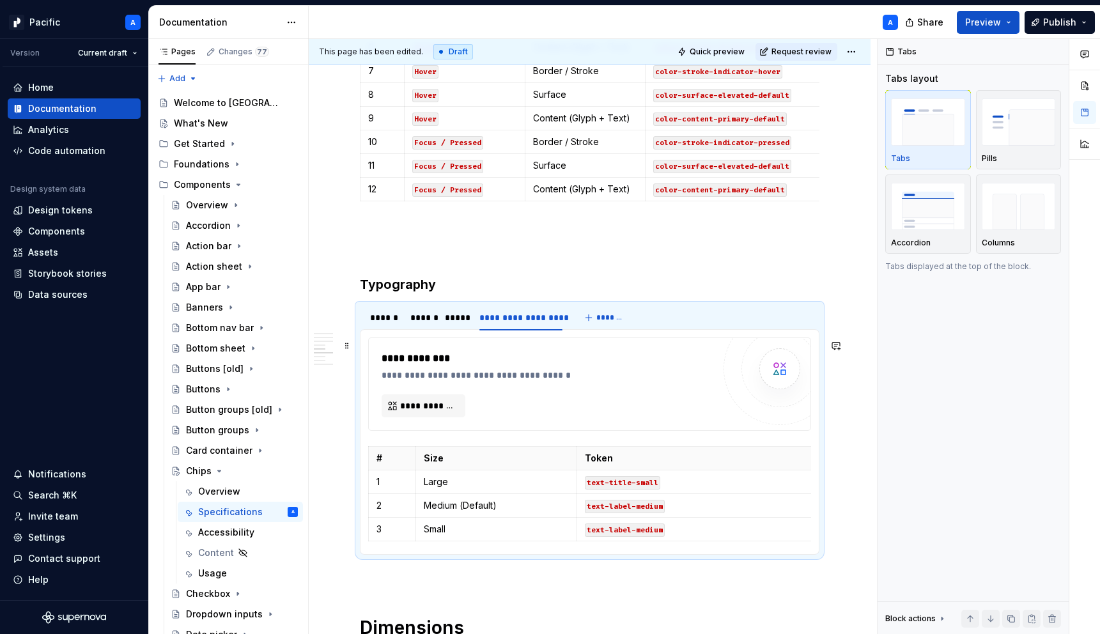
click at [536, 368] on div "**********" at bounding box center [548, 366] width 332 height 31
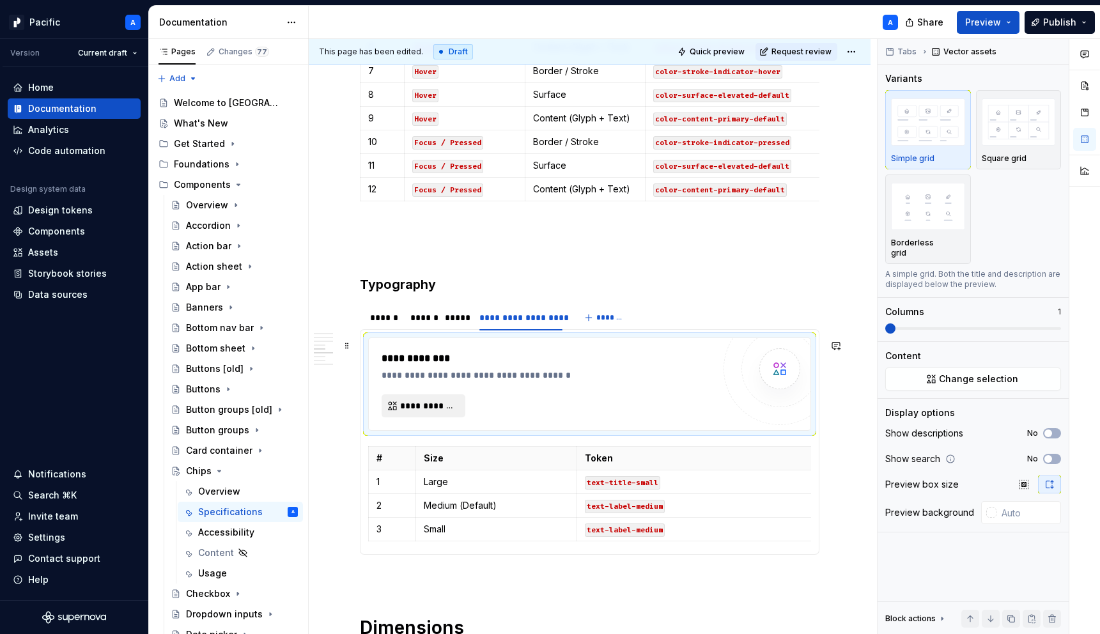
click at [434, 398] on button "**********" at bounding box center [424, 405] width 84 height 23
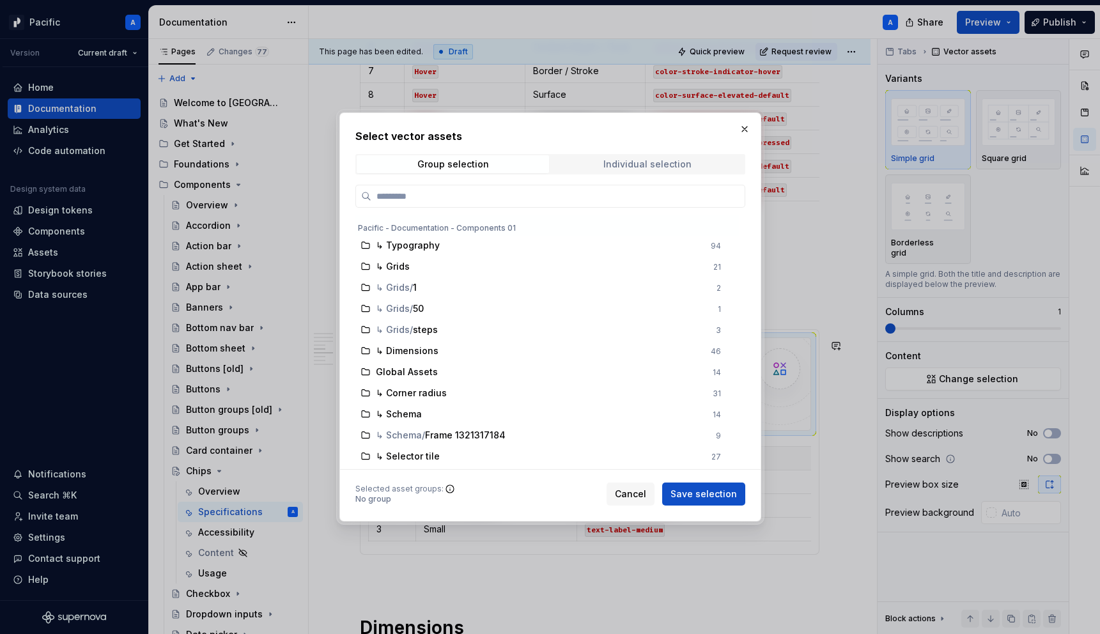
click at [634, 171] on span "Individual selection" at bounding box center [648, 164] width 192 height 18
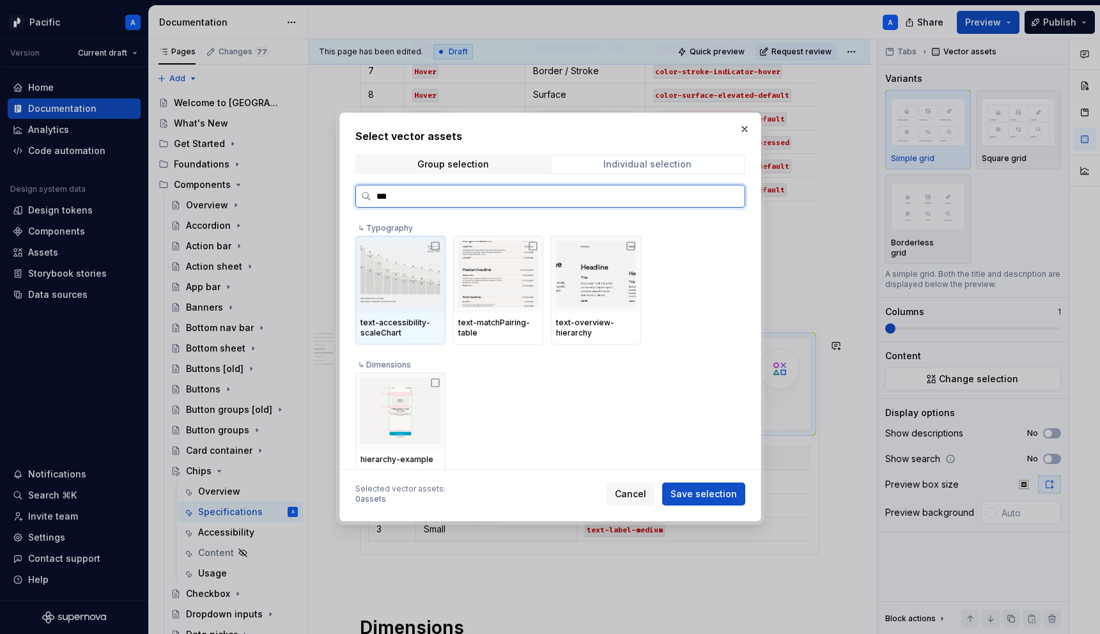
type input "****"
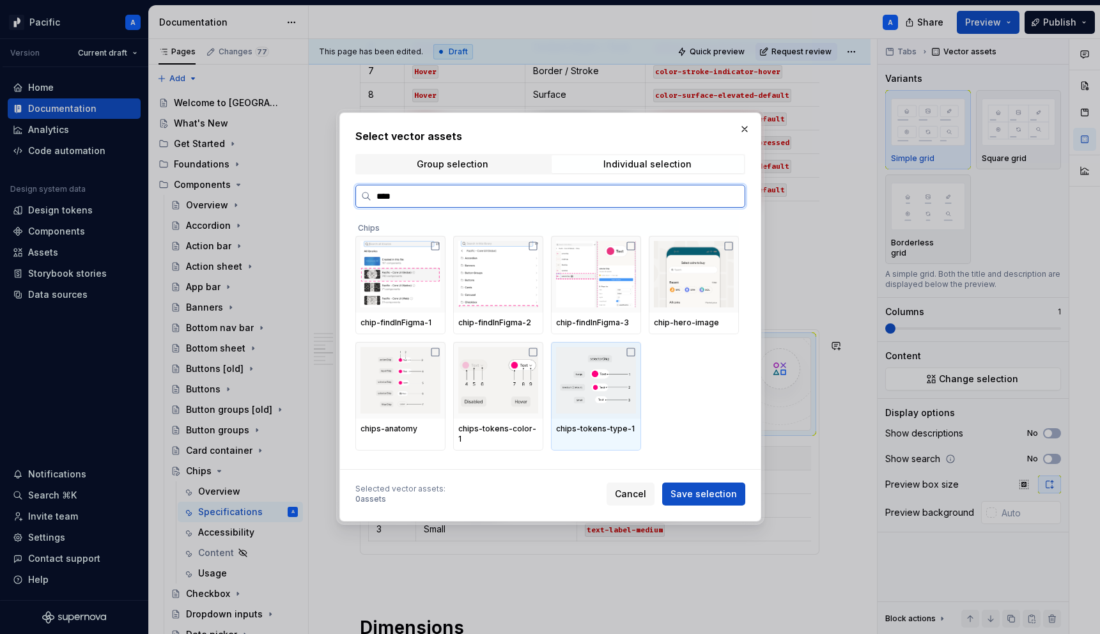
click at [596, 371] on img at bounding box center [596, 380] width 80 height 66
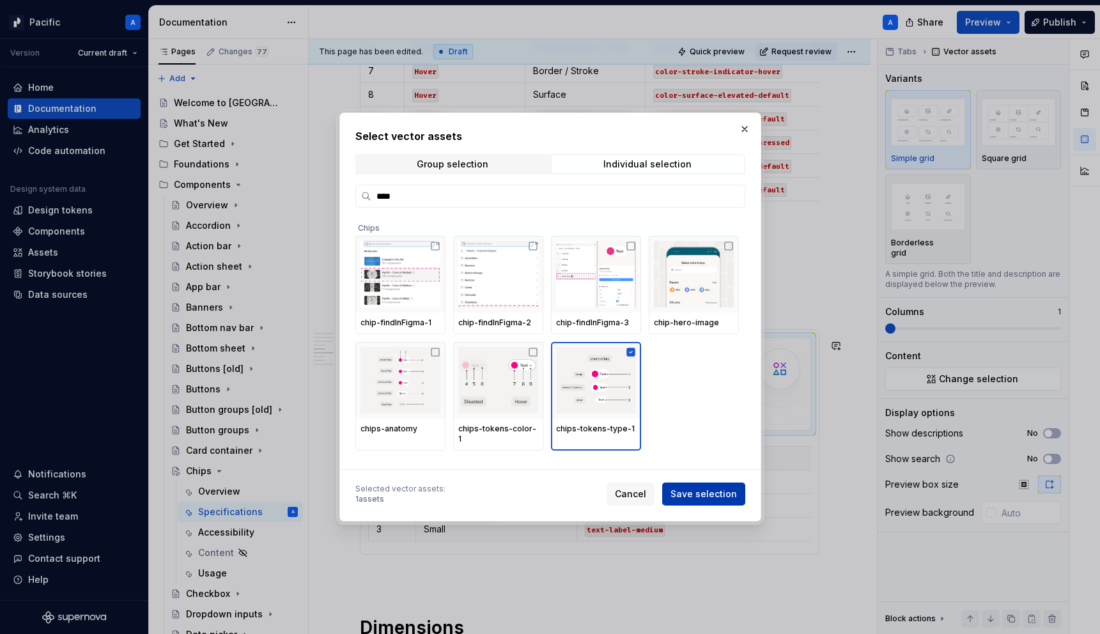
click at [722, 499] on span "Save selection" at bounding box center [704, 494] width 66 height 13
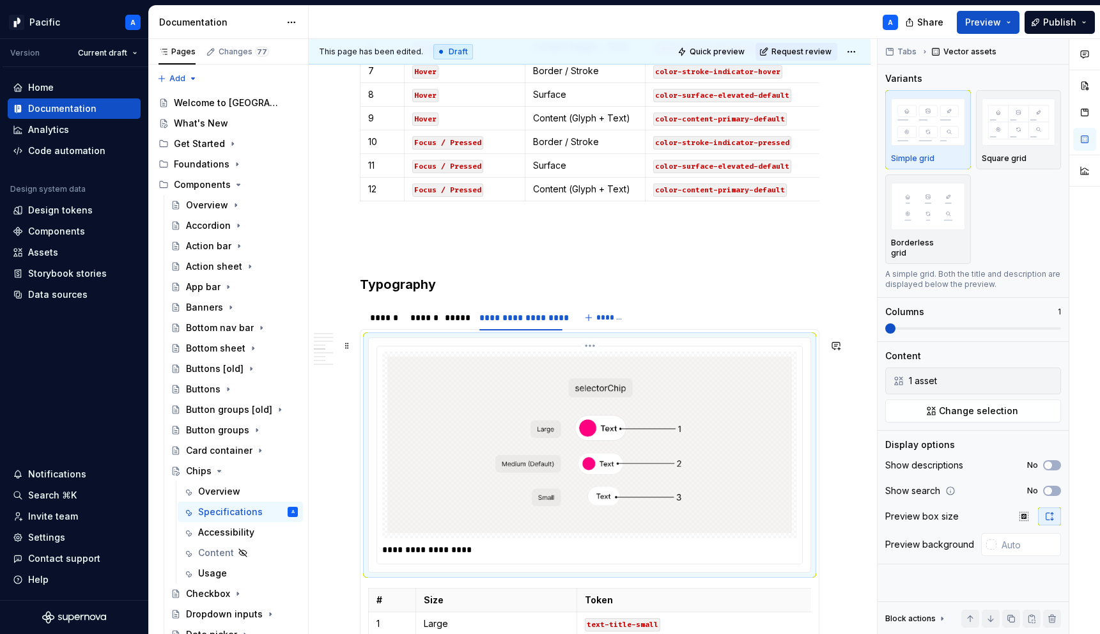
click at [464, 554] on p "**********" at bounding box center [592, 549] width 421 height 13
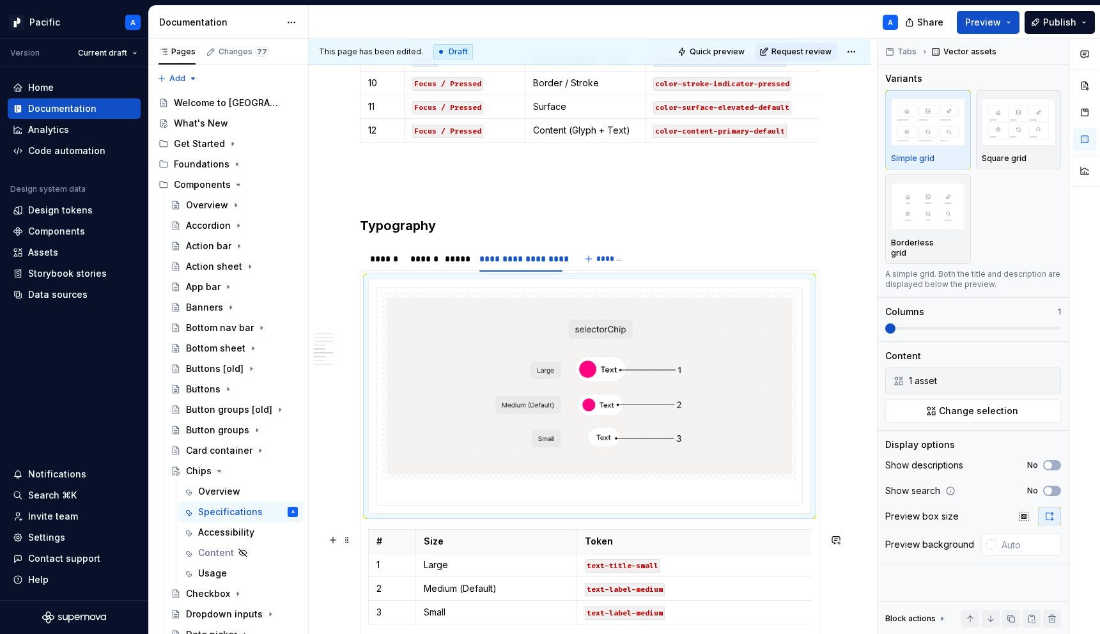
scroll to position [1565, 0]
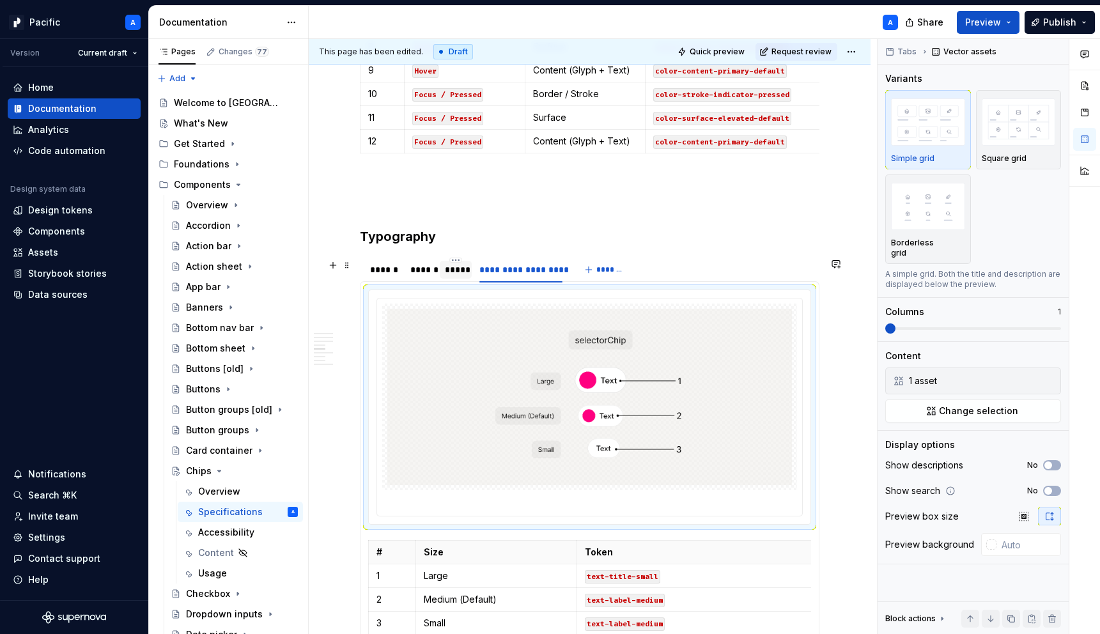
click at [453, 276] on div "*****" at bounding box center [456, 269] width 22 height 13
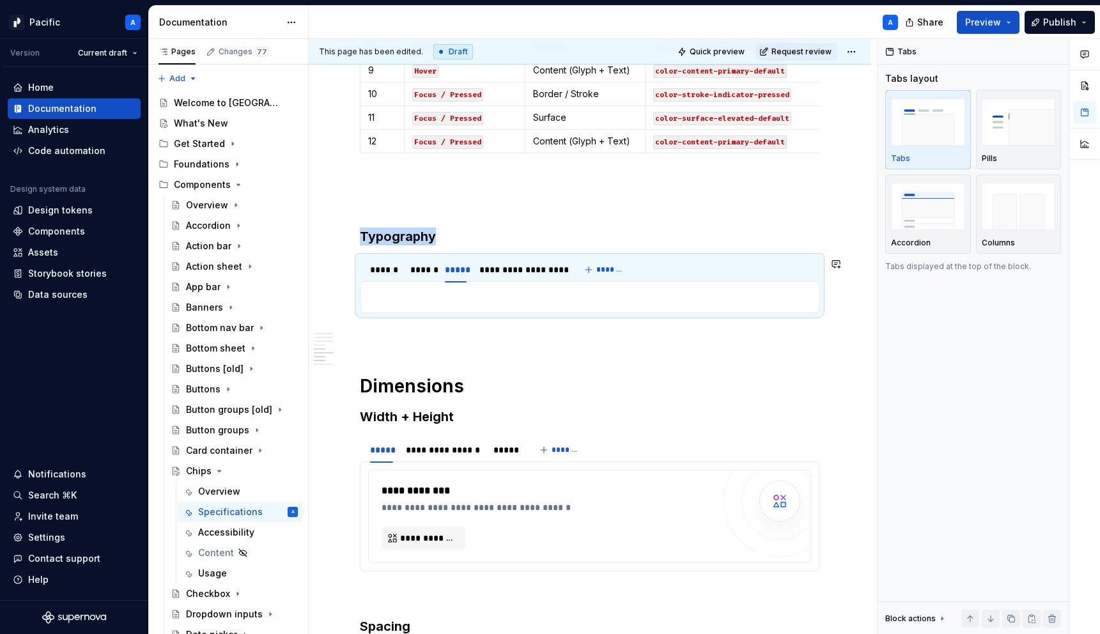
click at [490, 309] on div "# Size Token 1 Large text-title-small 2 Medium (Default) text-label-medium 3 Sm…" at bounding box center [590, 297] width 460 height 32
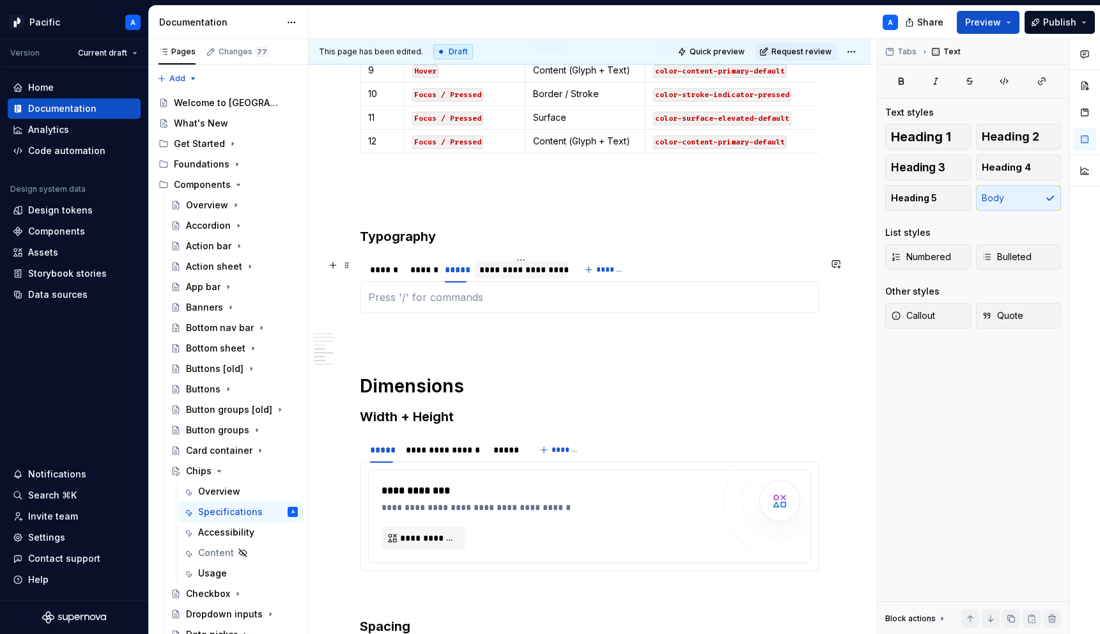
click at [517, 276] on div "**********" at bounding box center [520, 269] width 83 height 13
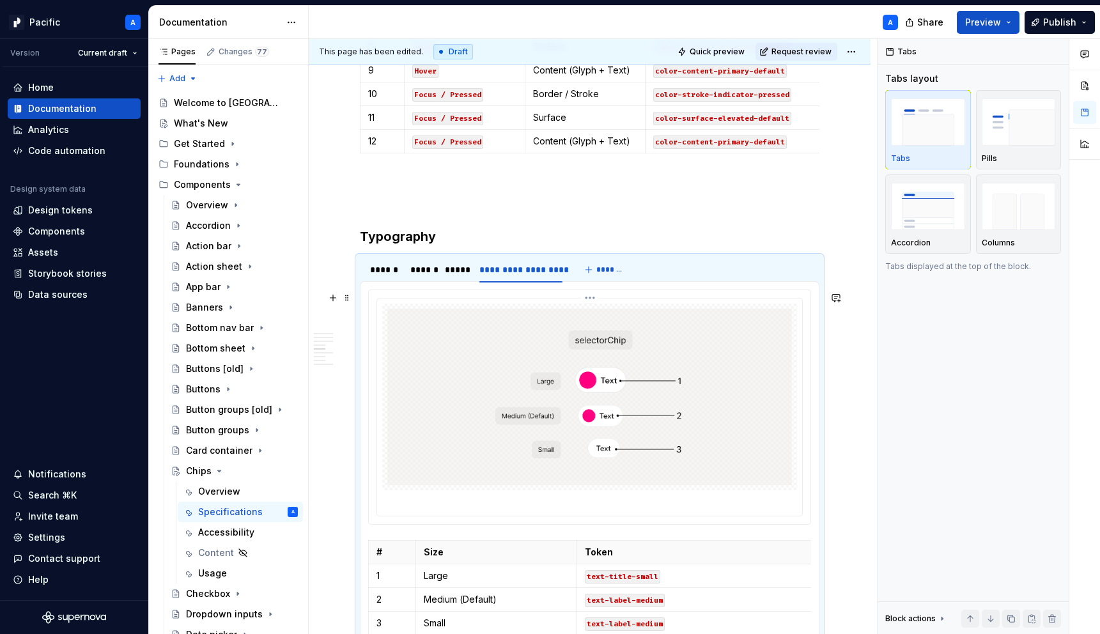
click at [527, 360] on img at bounding box center [589, 397] width 405 height 176
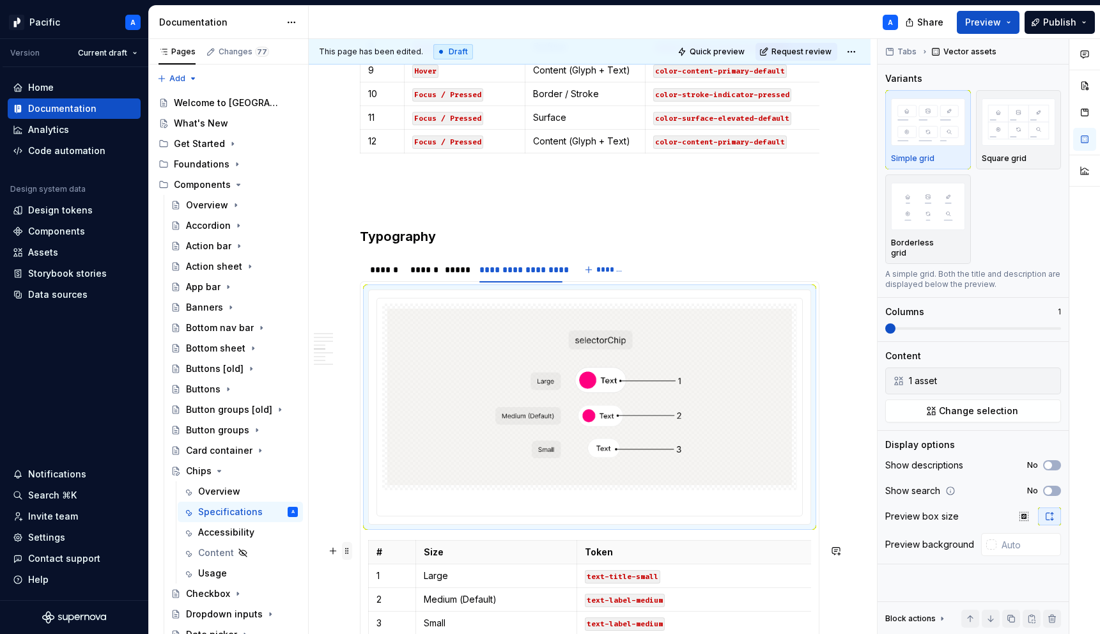
click at [351, 552] on span at bounding box center [347, 551] width 10 height 18
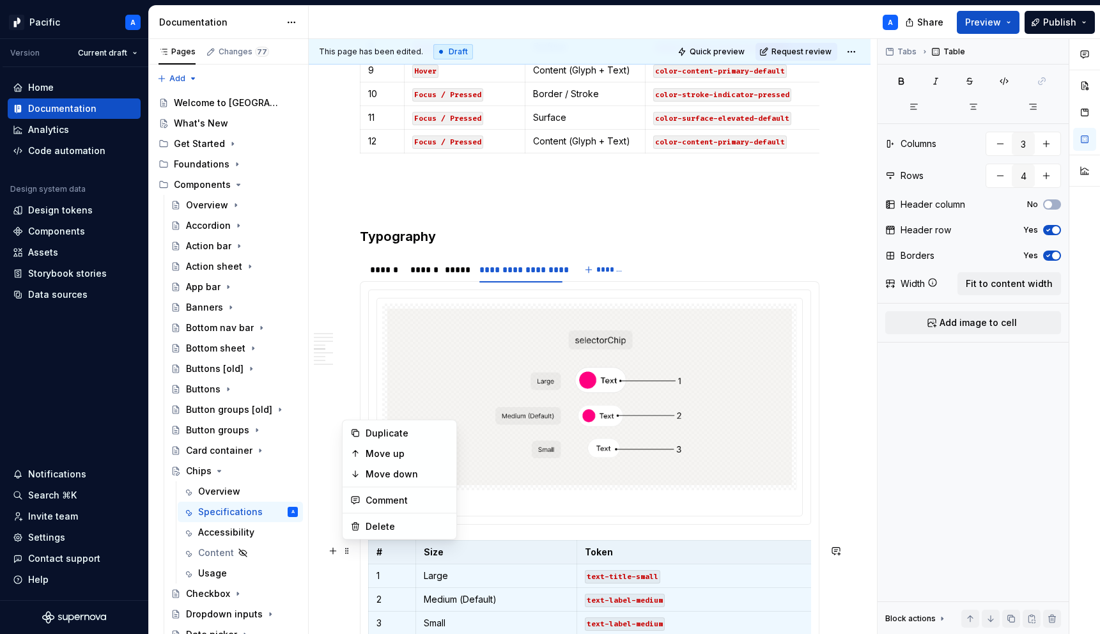
click at [447, 418] on img at bounding box center [589, 397] width 405 height 176
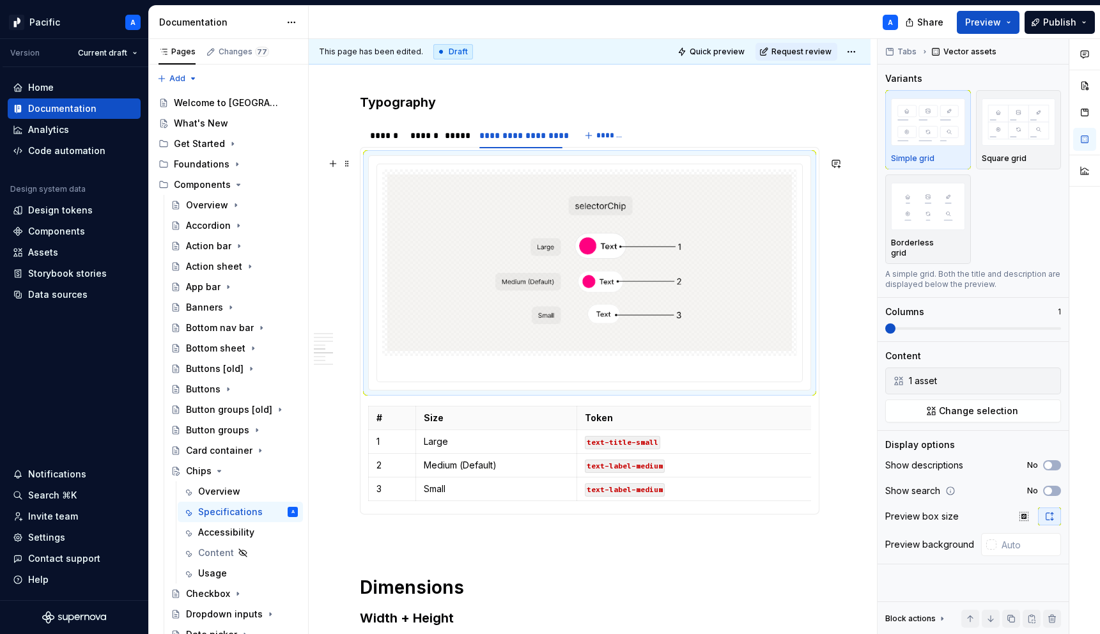
scroll to position [1694, 0]
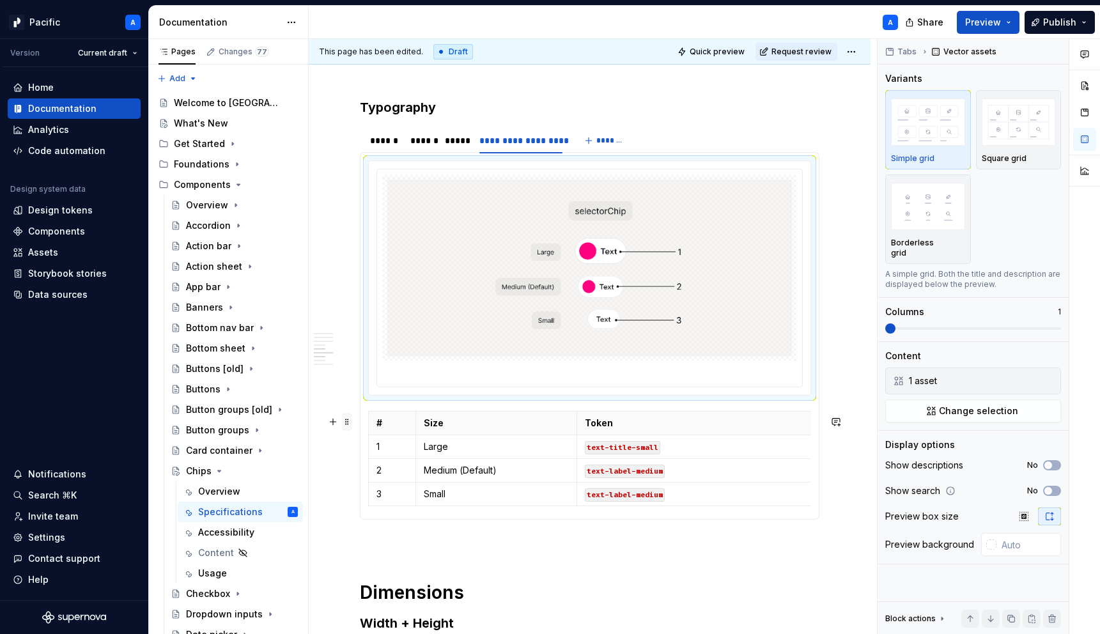
click at [345, 421] on span at bounding box center [347, 422] width 10 height 18
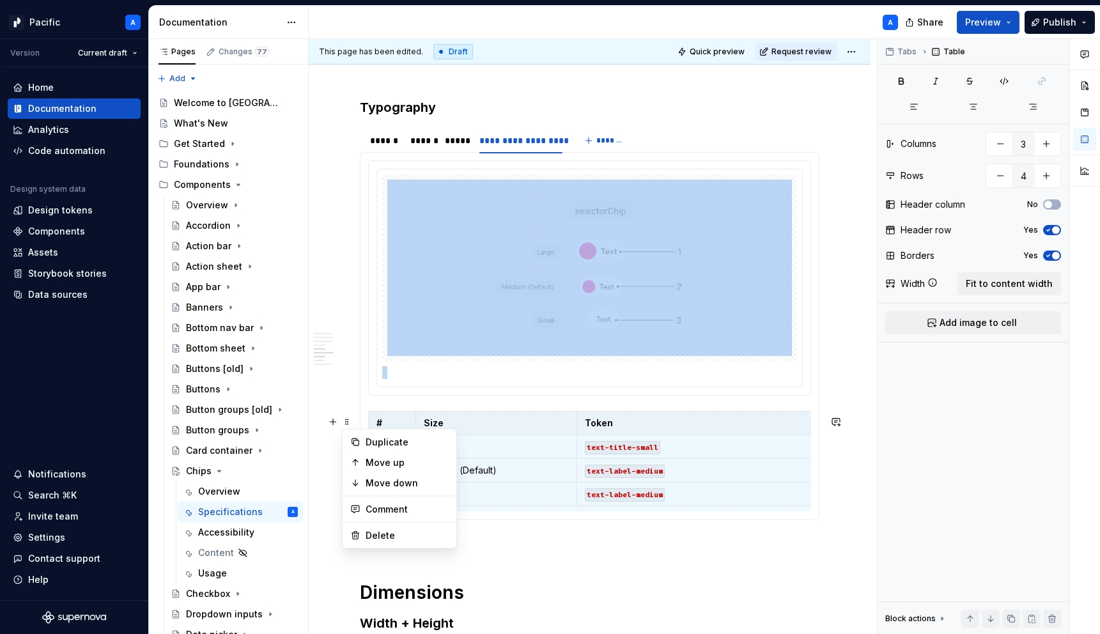
click at [546, 410] on section-item-column "# Size Token 1 Large text-title-small 2 Medium (Default) text-label-medium 3 Sm…" at bounding box center [589, 335] width 443 height 351
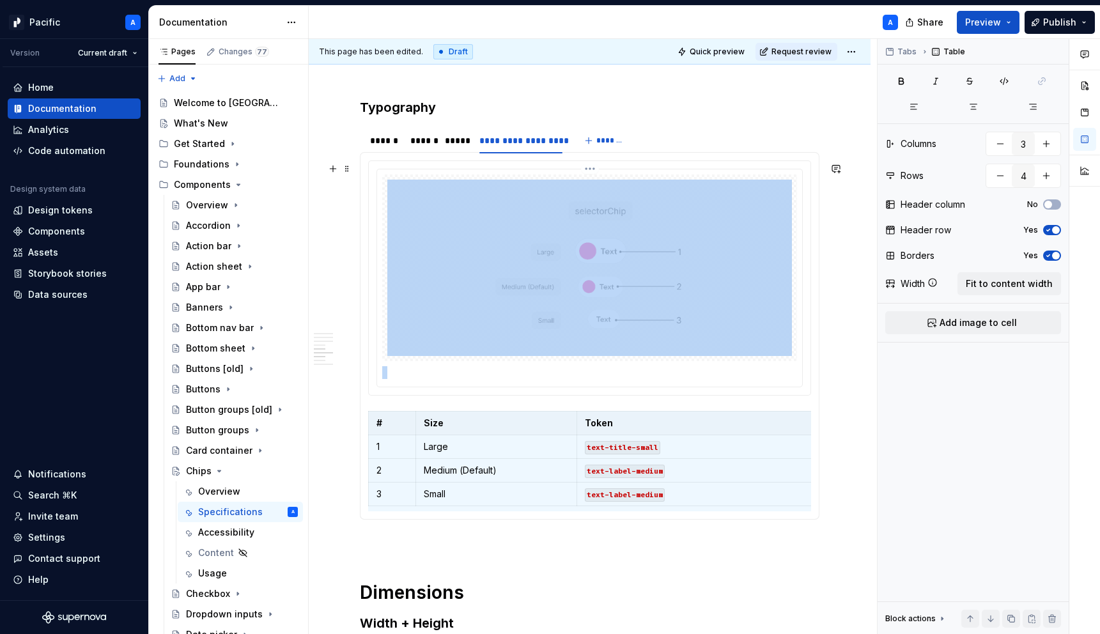
click at [515, 303] on img at bounding box center [589, 268] width 405 height 176
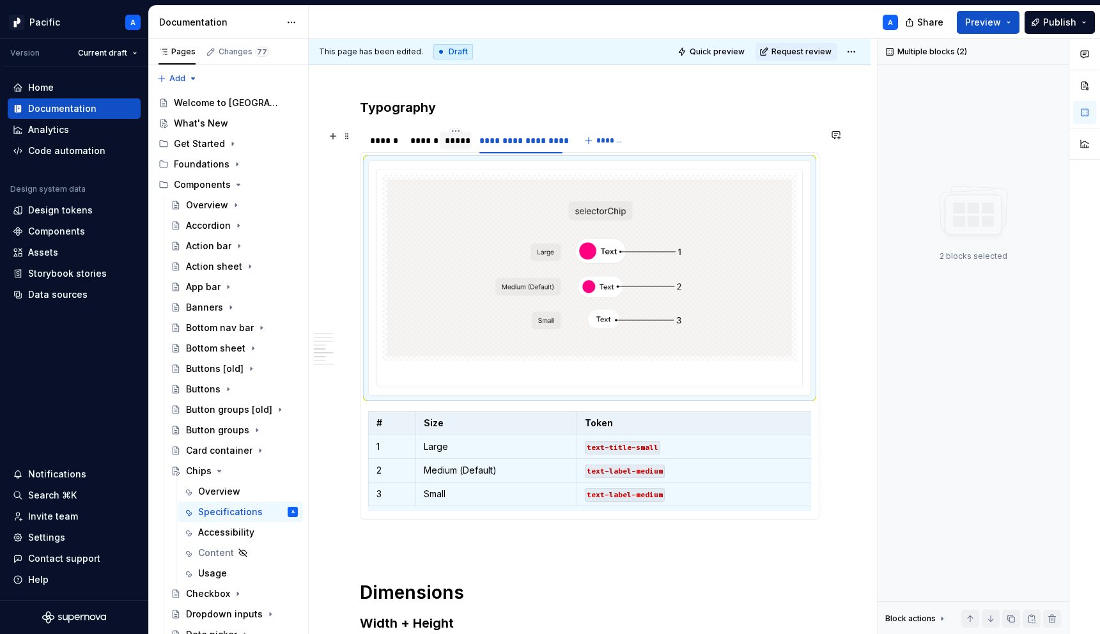
click at [452, 147] on div "*****" at bounding box center [456, 140] width 22 height 13
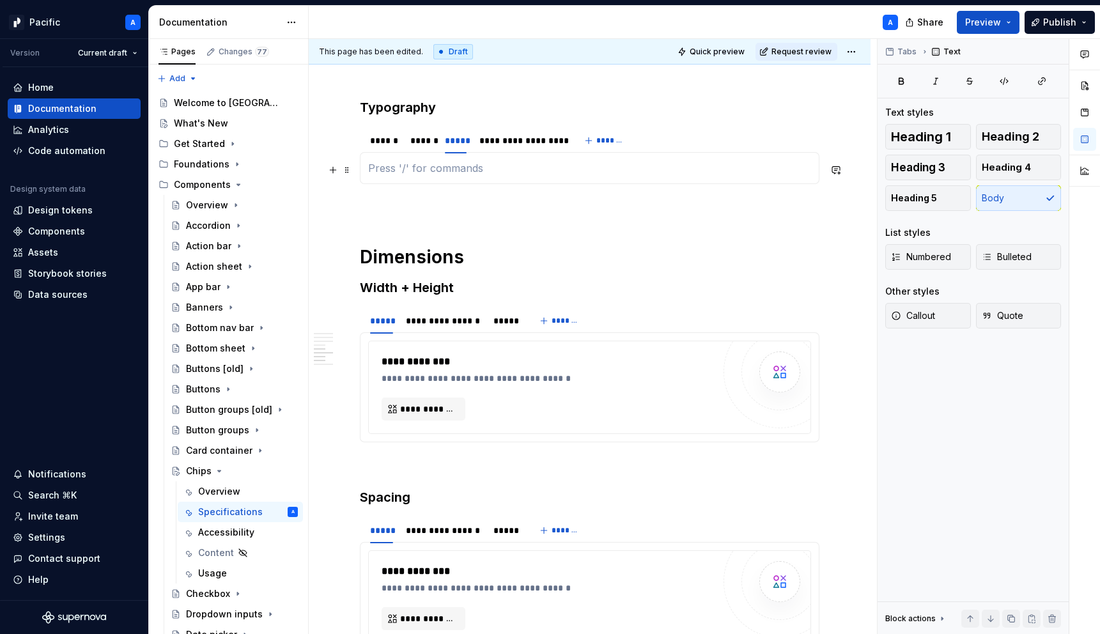
click at [476, 176] on p at bounding box center [589, 167] width 443 height 15
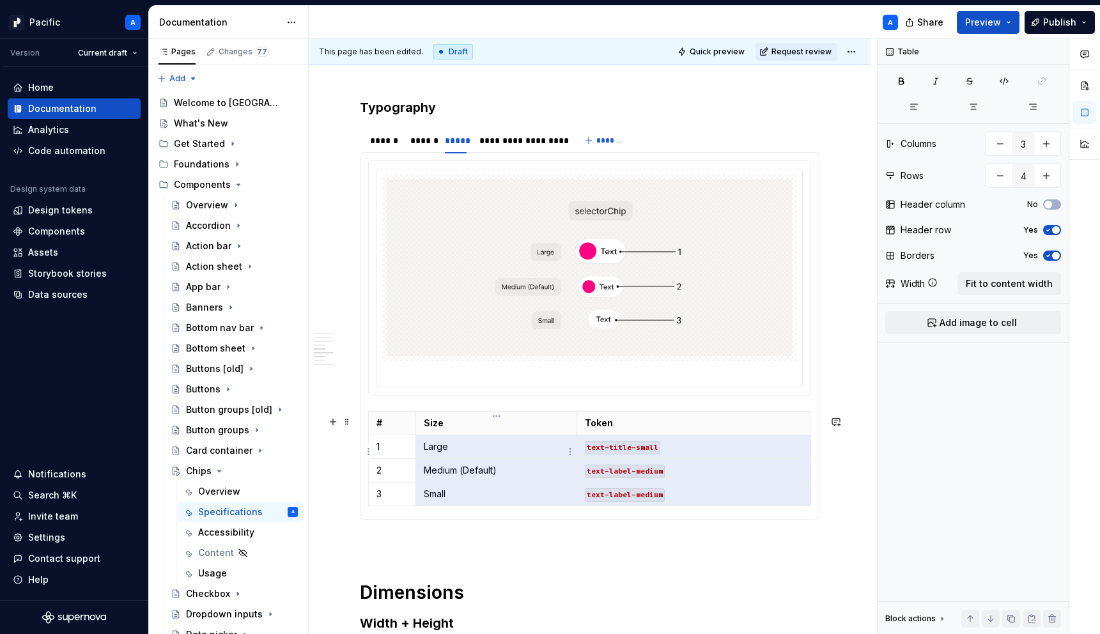
drag, startPoint x: 700, startPoint y: 502, endPoint x: 446, endPoint y: 452, distance: 259.3
click at [446, 452] on tbody "# Size Token 1 Large text-title-small 2 Medium (Default) text-label-medium 3 Sm…" at bounding box center [626, 458] width 514 height 95
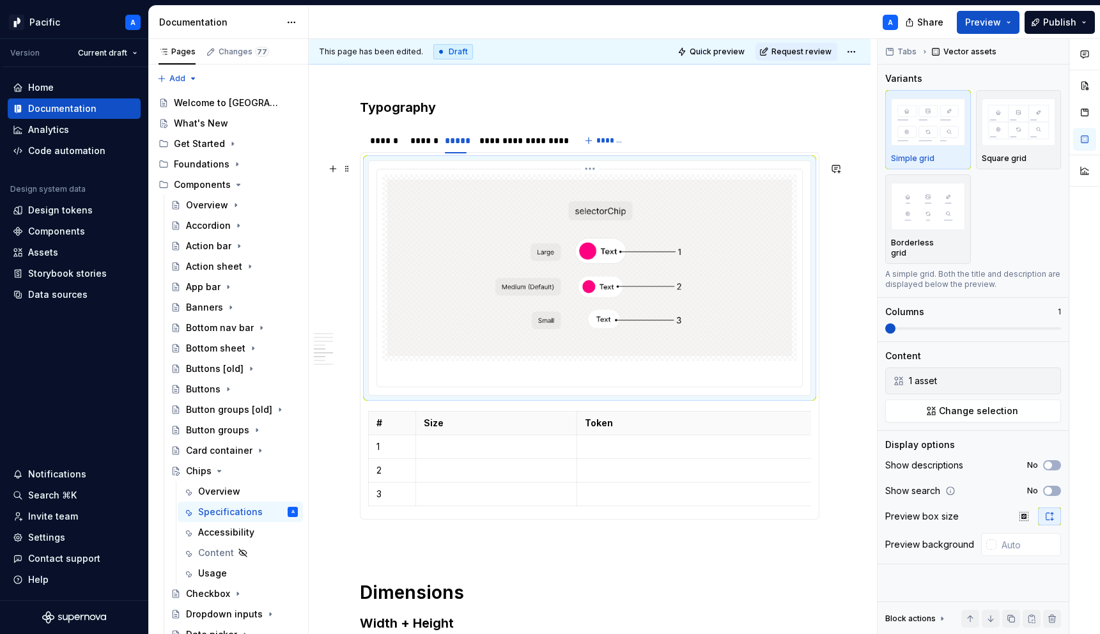
click at [605, 308] on img at bounding box center [589, 268] width 405 height 176
click at [1054, 373] on button "button" at bounding box center [1049, 381] width 18 height 18
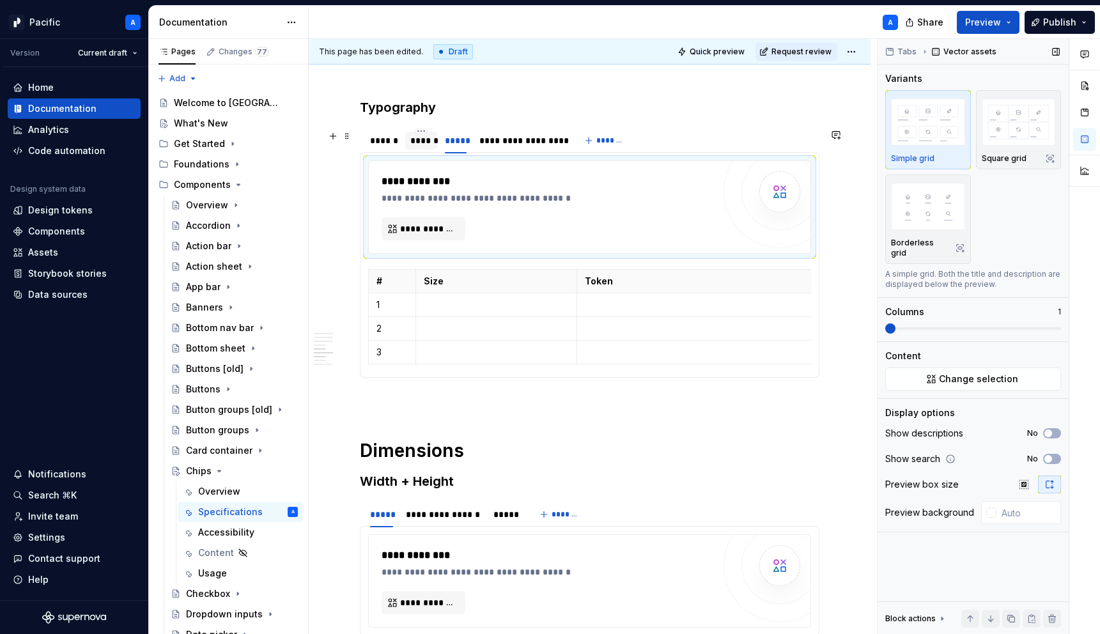
click at [425, 145] on div "******" at bounding box center [421, 140] width 22 height 13
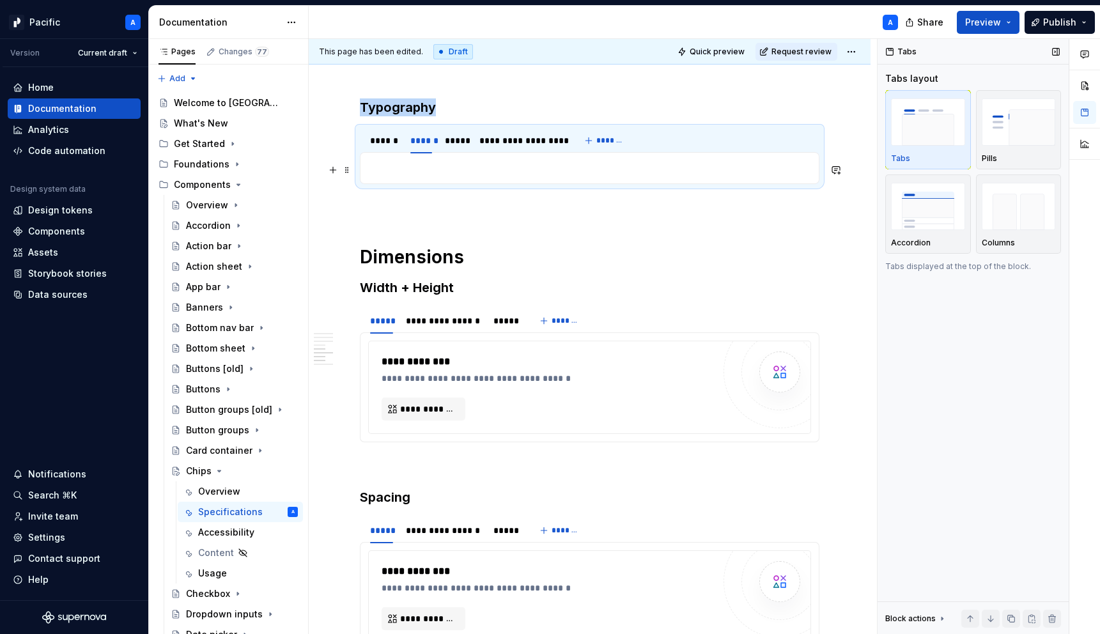
click at [446, 175] on p at bounding box center [589, 167] width 443 height 15
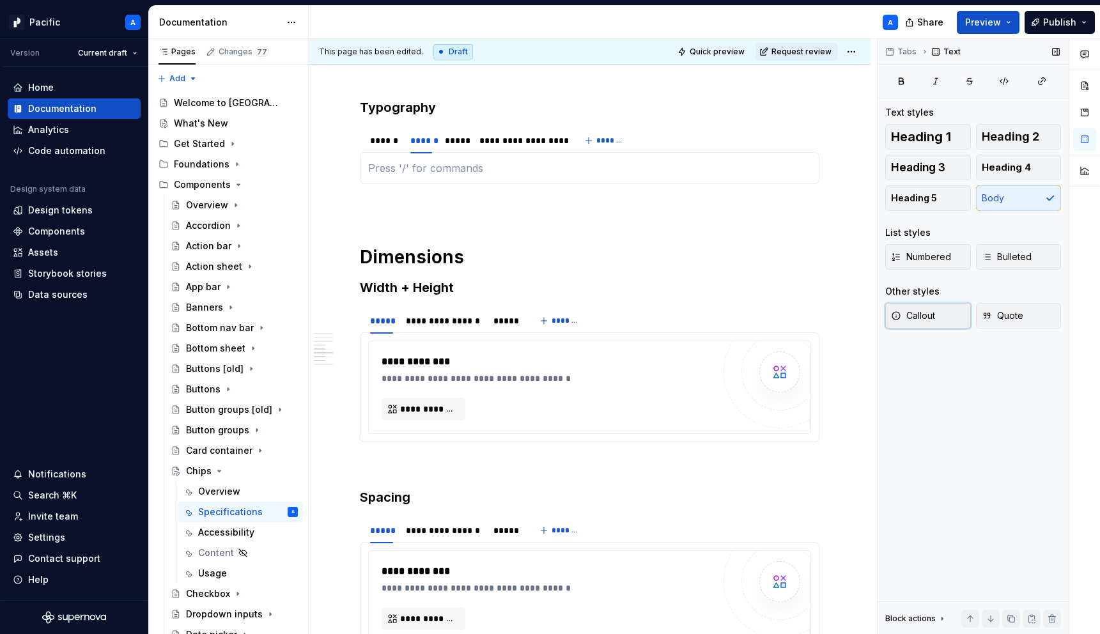
click at [928, 318] on span "Callout" at bounding box center [913, 315] width 44 height 13
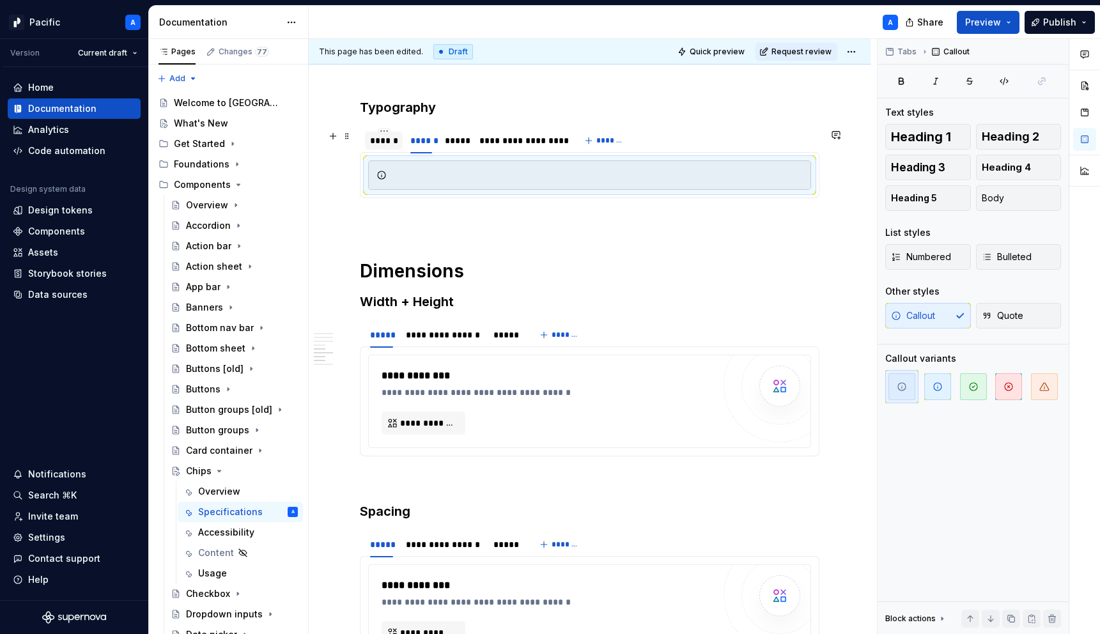
click at [381, 140] on div "******" at bounding box center [383, 140] width 27 height 13
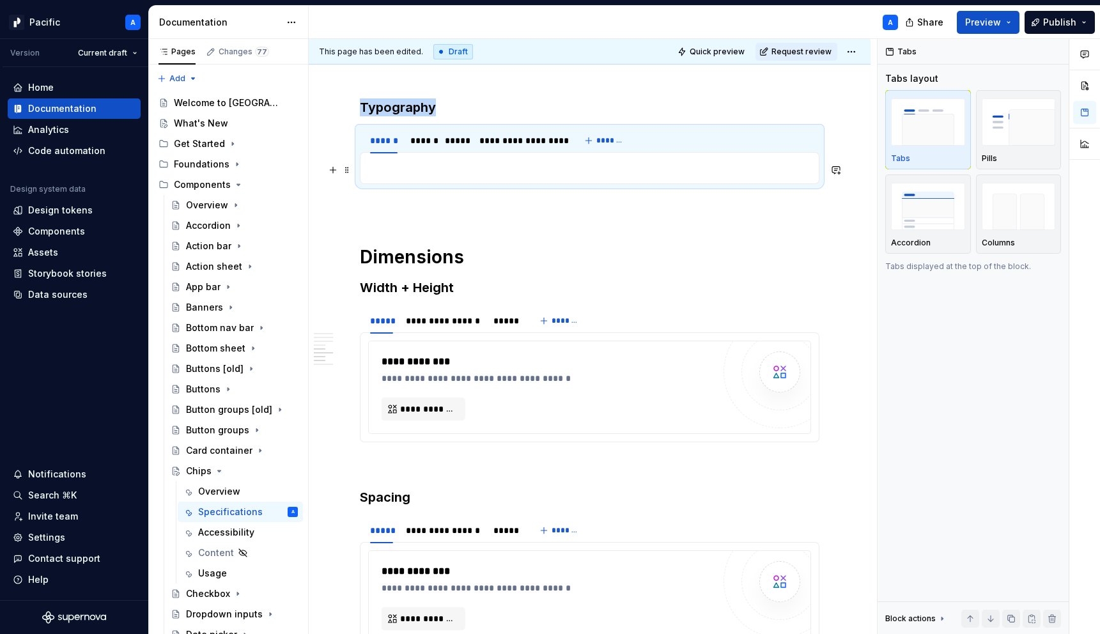
click at [419, 171] on p at bounding box center [589, 167] width 443 height 15
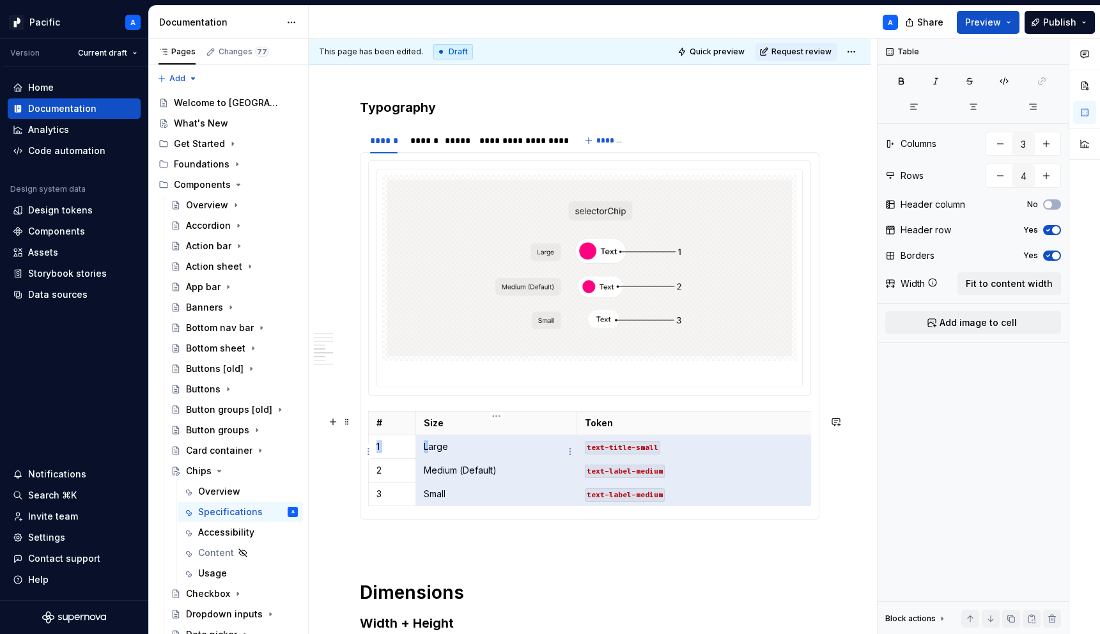
drag, startPoint x: 681, startPoint y: 501, endPoint x: 427, endPoint y: 452, distance: 258.4
click at [427, 452] on tbody "# Size Token 1 Large text-title-small 2 Medium (Default) text-label-medium 3 Sm…" at bounding box center [626, 458] width 514 height 95
click at [469, 231] on img at bounding box center [589, 268] width 405 height 176
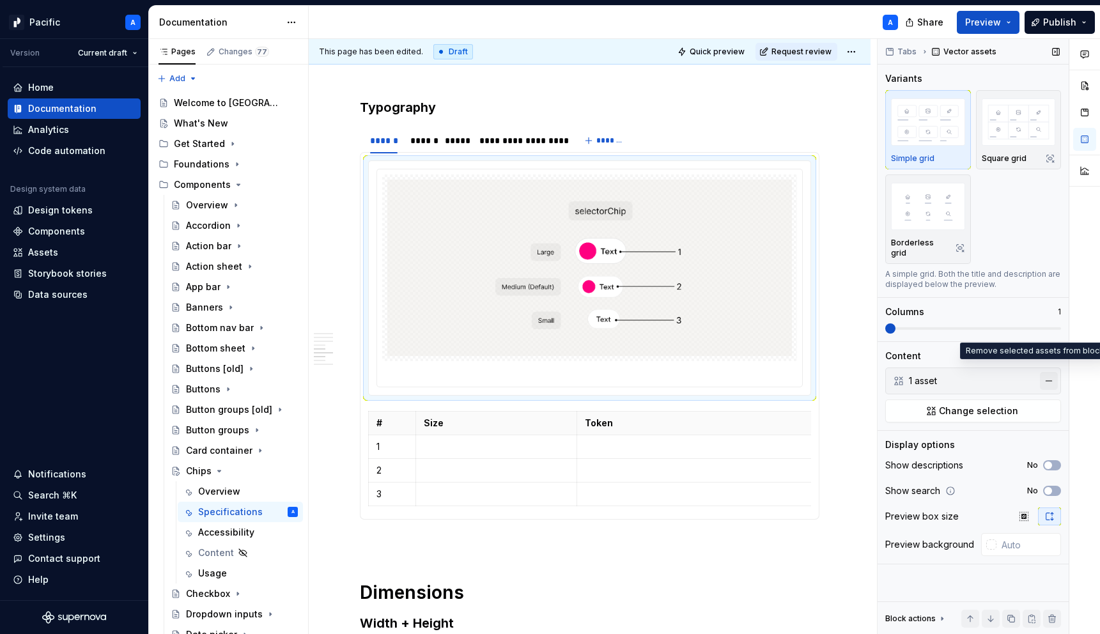
click at [1047, 377] on button "button" at bounding box center [1049, 381] width 18 height 18
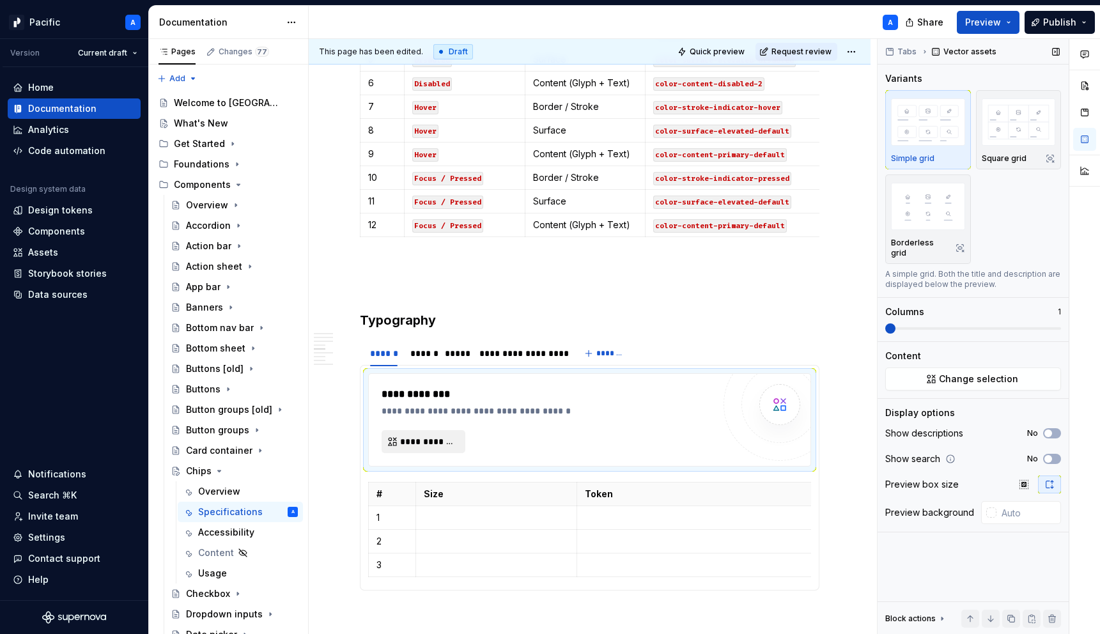
scroll to position [1483, 0]
click at [417, 355] on div "******" at bounding box center [421, 352] width 22 height 13
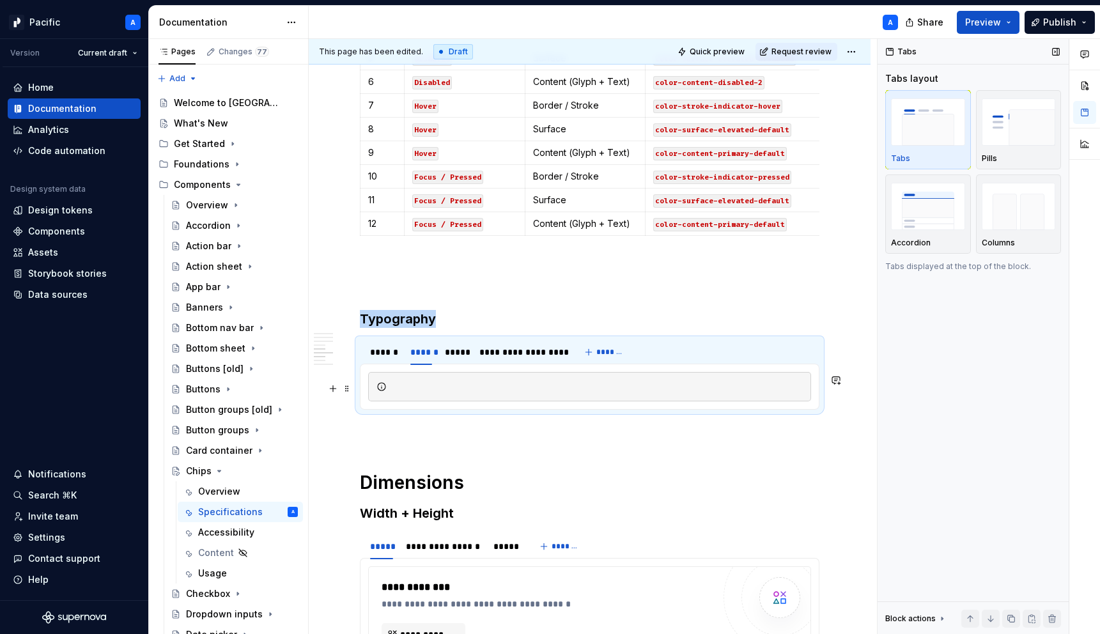
click at [494, 398] on div at bounding box center [589, 386] width 443 height 29
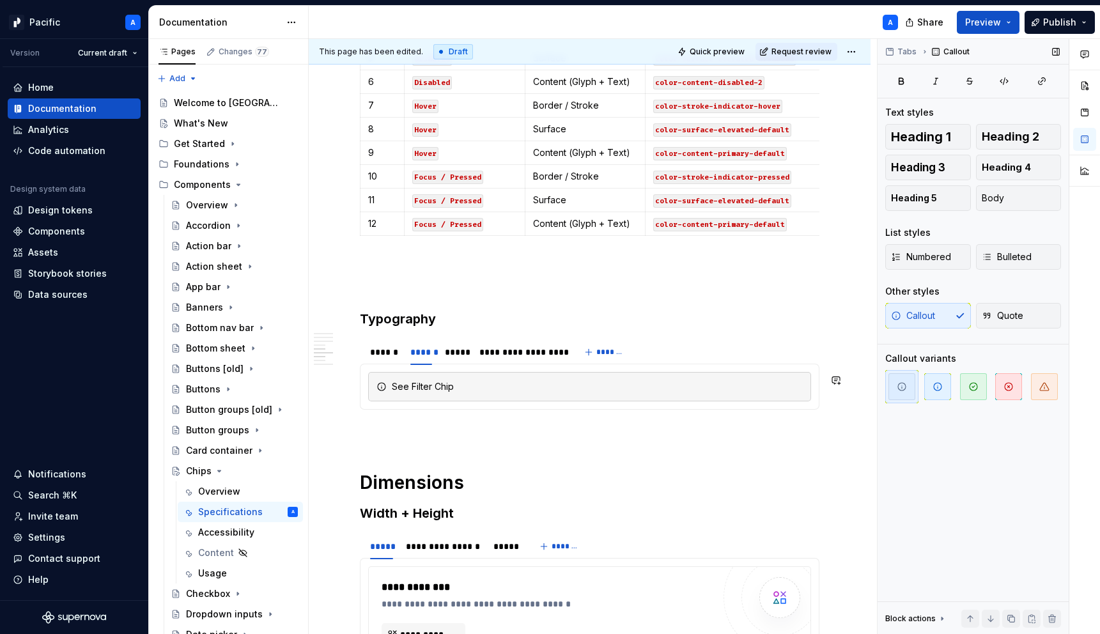
type textarea "*"
drag, startPoint x: 412, startPoint y: 384, endPoint x: 530, endPoint y: 391, distance: 117.8
click at [530, 391] on div "See Filter Chip (aka Filter Item)" at bounding box center [597, 386] width 411 height 13
click at [542, 386] on div "See Filter Chip (aka Filter Item)" at bounding box center [597, 386] width 411 height 13
click at [643, 384] on div "See Filter Chip (aka Filter Item) specifications and tokens here." at bounding box center [597, 386] width 411 height 13
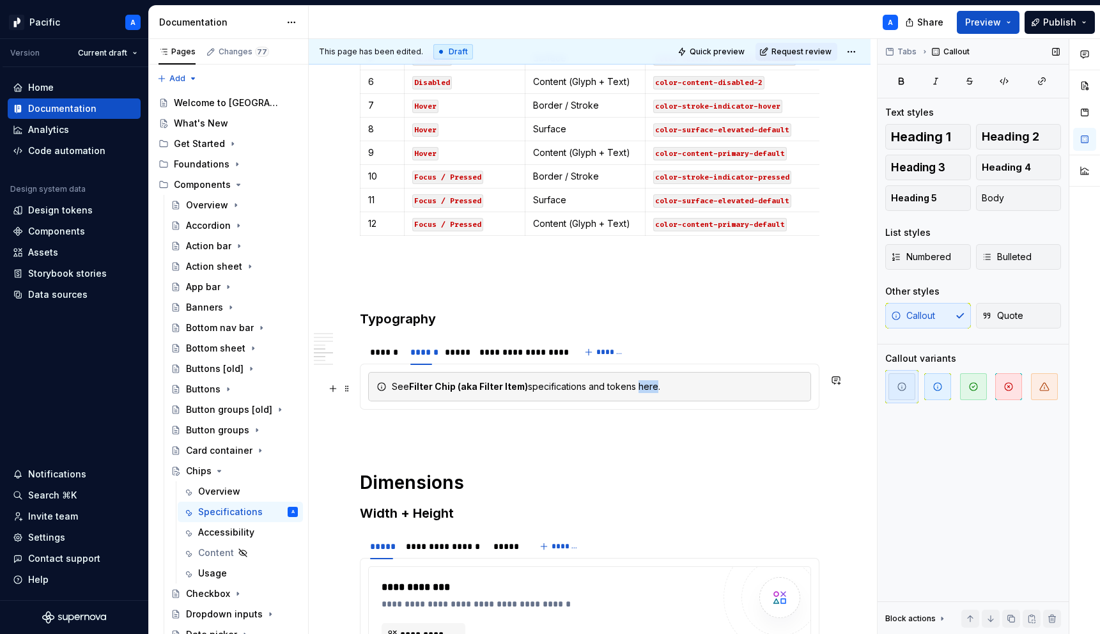
click at [643, 384] on div "See Filter Chip (aka Filter Item) specifications and tokens here." at bounding box center [597, 386] width 411 height 13
click at [942, 359] on button "button" at bounding box center [942, 366] width 18 height 18
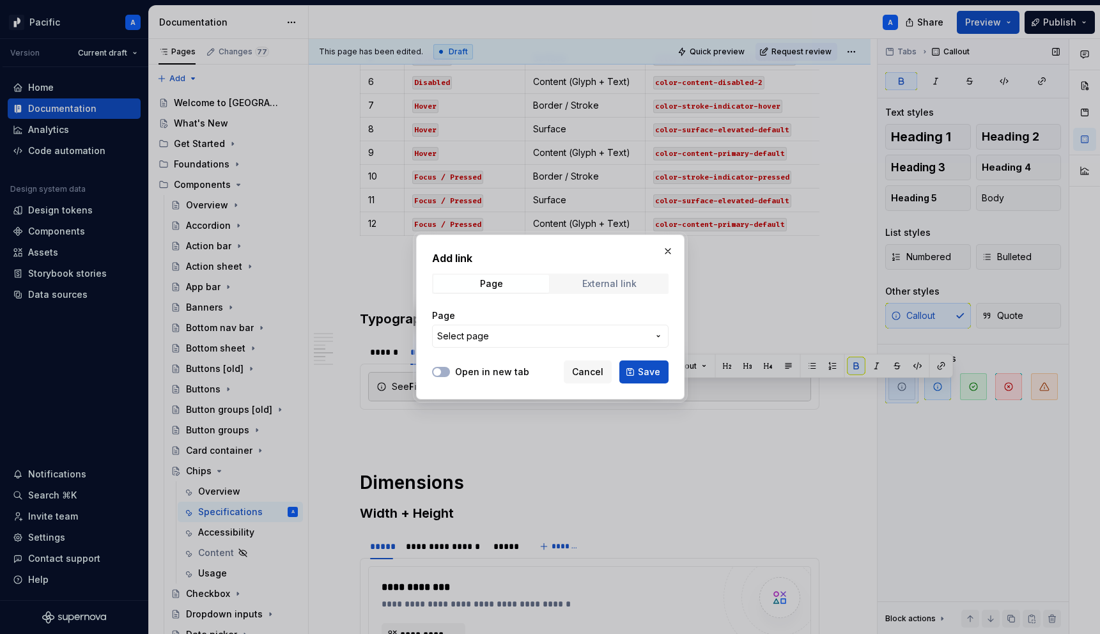
click at [578, 288] on span "External link" at bounding box center [610, 284] width 116 height 18
click at [513, 282] on span "Page" at bounding box center [491, 284] width 116 height 18
click at [490, 343] on button "Select page" at bounding box center [550, 336] width 237 height 23
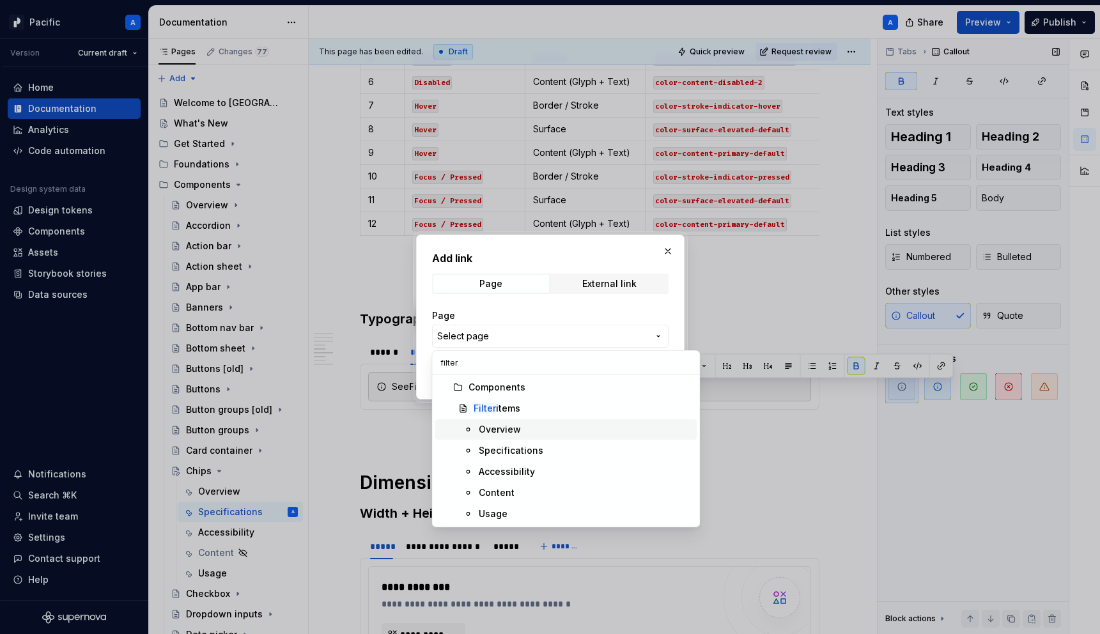
type input "filter"
click at [512, 400] on span "Filter items" at bounding box center [566, 408] width 262 height 20
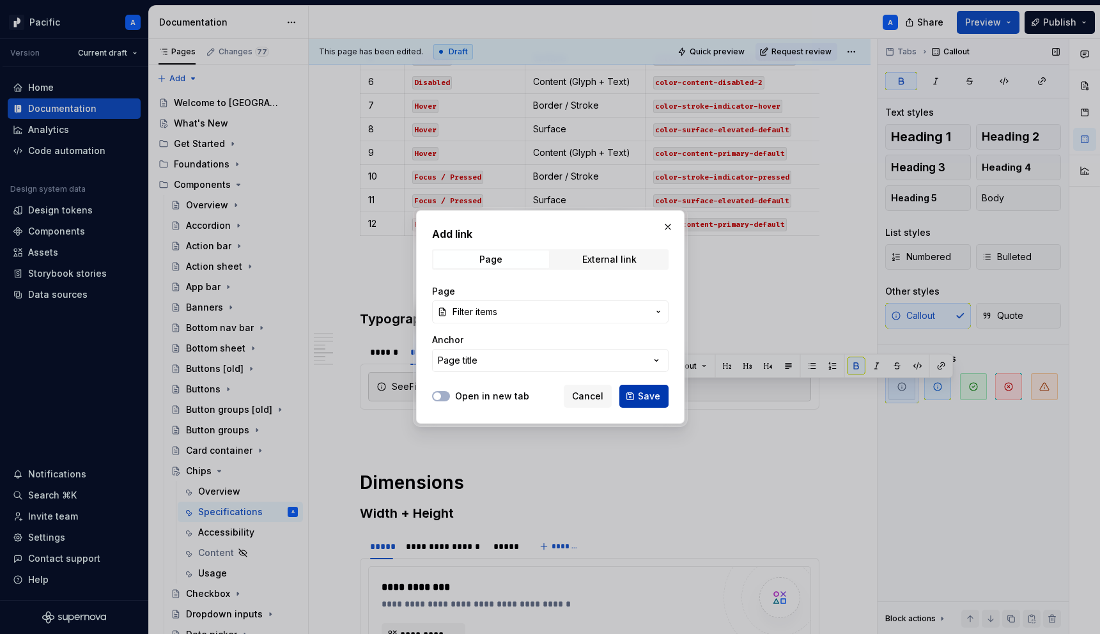
click at [648, 391] on span "Save" at bounding box center [649, 396] width 22 height 13
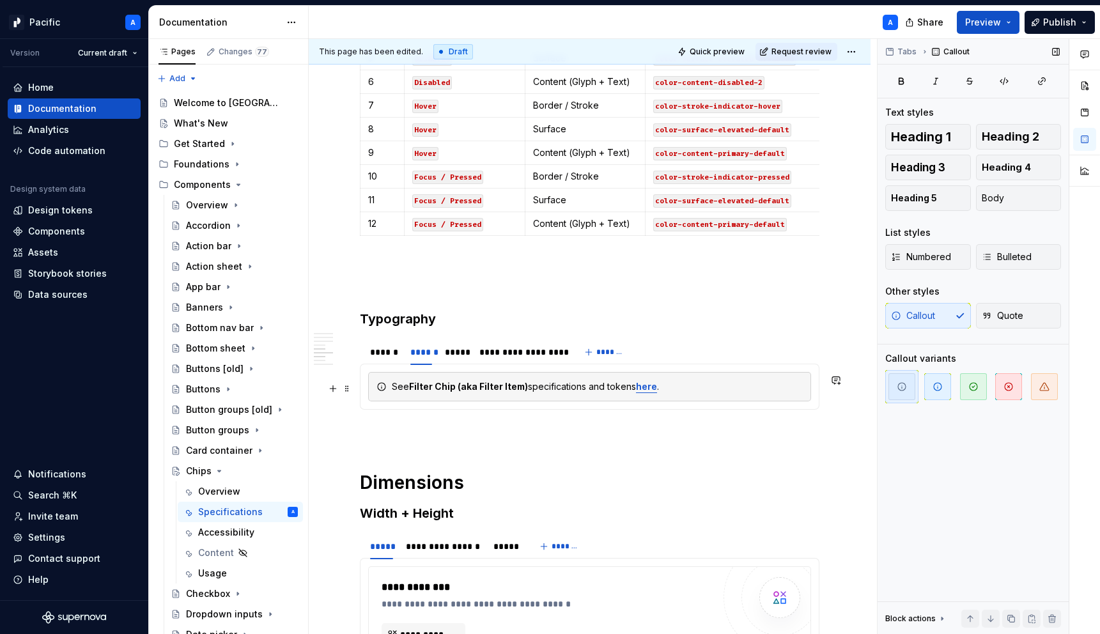
click at [663, 391] on div "See Filter Chip (aka Filter Item) specifications and tokens here ." at bounding box center [597, 386] width 411 height 13
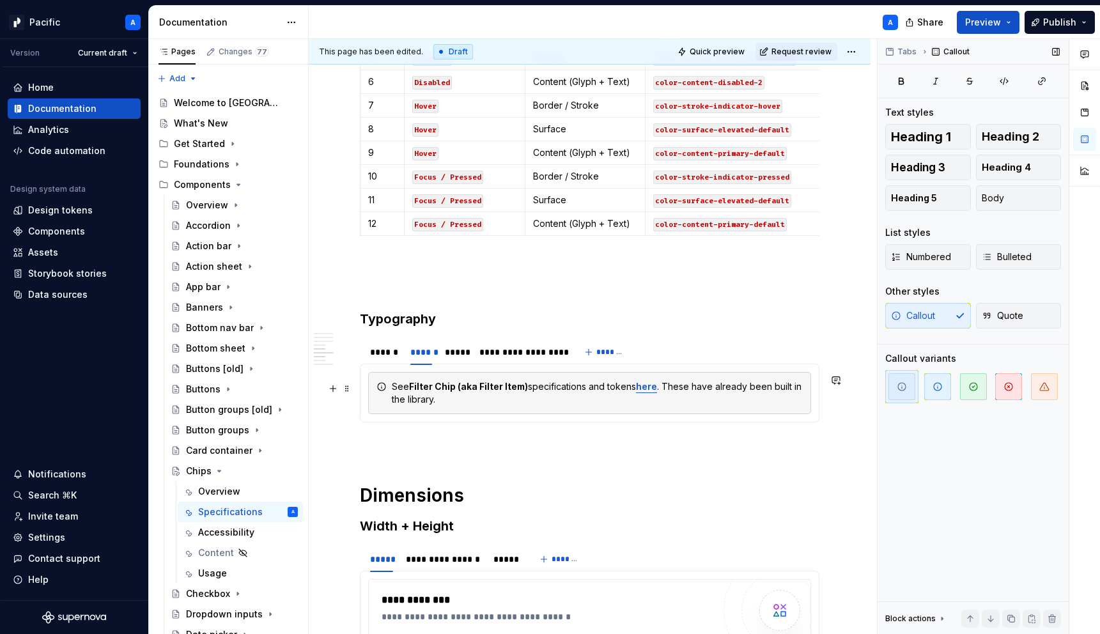
click at [679, 391] on div "See Filter Chip (aka Filter Item) specifications and tokens here . These have a…" at bounding box center [597, 393] width 411 height 26
click at [737, 391] on div "See Filter Chip (aka Filter Item) specifications and tokens here . This variant…" at bounding box center [597, 393] width 411 height 26
click at [655, 405] on div "See Filter Chip (aka Filter Item) specifications and tokens here . This variant…" at bounding box center [597, 393] width 411 height 26
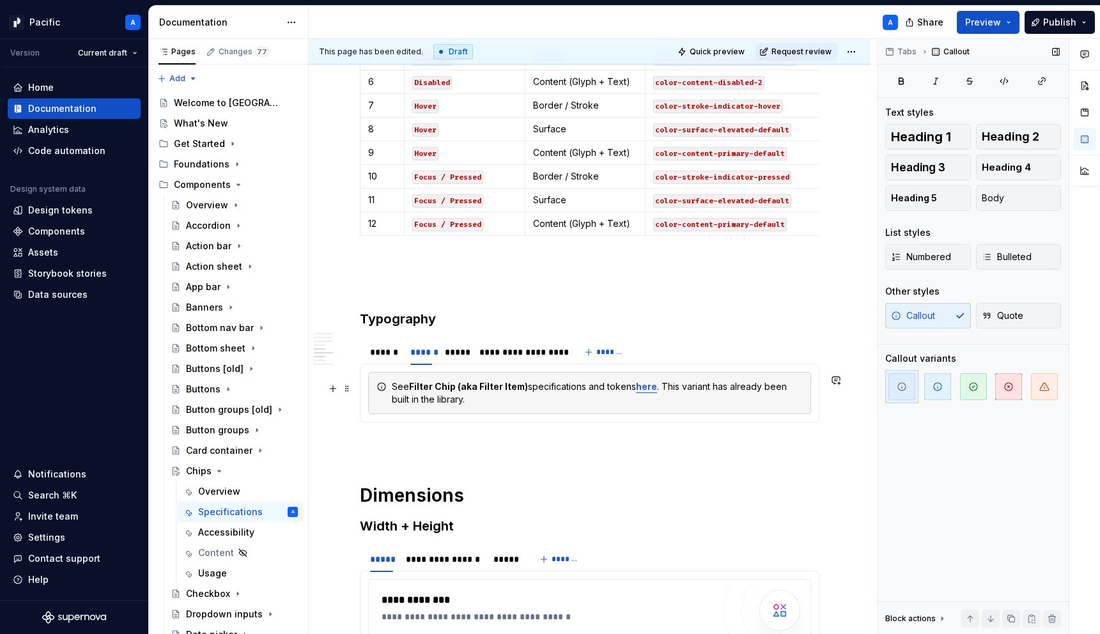
click at [416, 401] on div "See Filter Chip (aka Filter Item) specifications and tokens here . This variant…" at bounding box center [597, 393] width 411 height 26
click at [522, 400] on div "See Filter Chip (aka Filter Item) specifications and tokens here . This variant…" at bounding box center [597, 393] width 411 height 26
click at [469, 401] on div "See Filter Chip (aka Filter Item) specifications and tokens here . This variant…" at bounding box center [597, 393] width 411 height 26
click at [552, 405] on div "See Filter Chip (aka Filter Item) specifications and tokens here . This variant…" at bounding box center [597, 393] width 411 height 26
click at [380, 350] on div "******" at bounding box center [383, 352] width 27 height 13
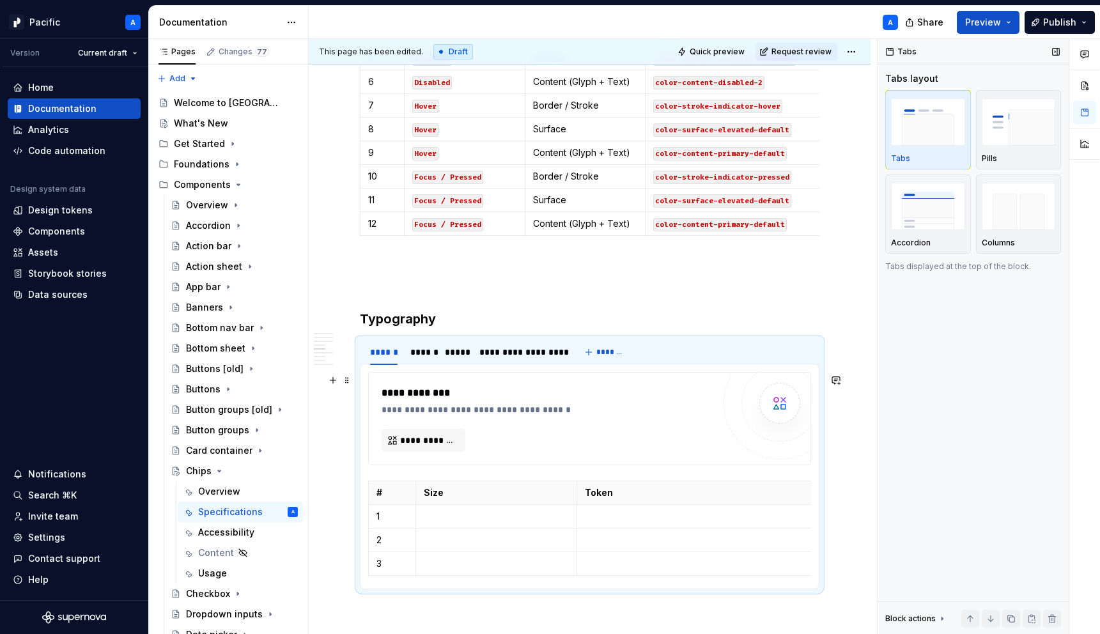
click at [468, 386] on div "**********" at bounding box center [590, 419] width 442 height 92
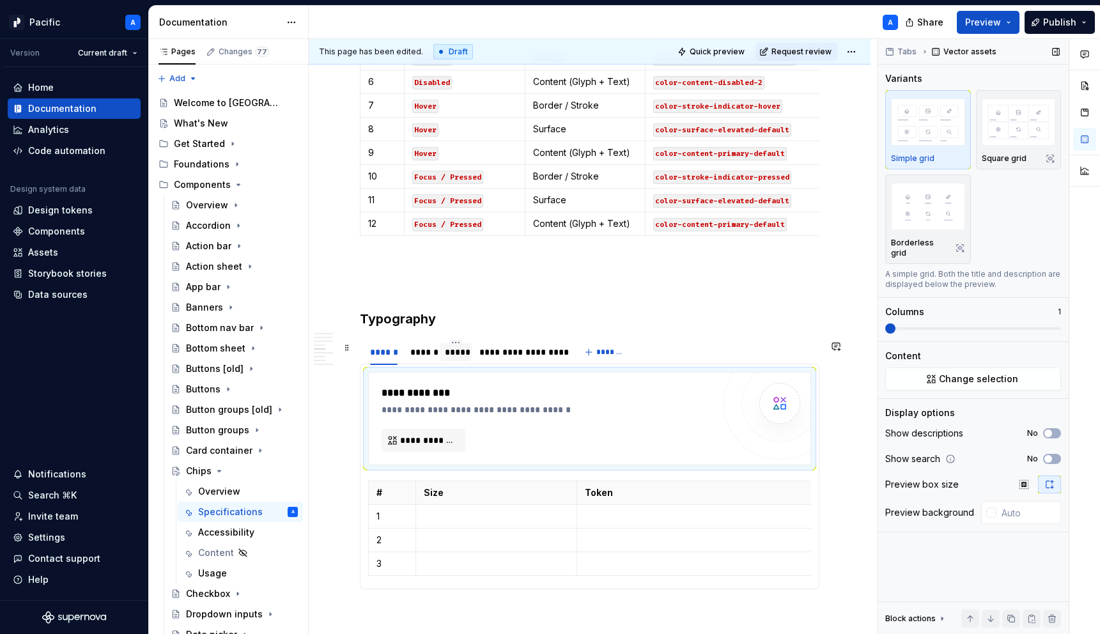
click at [460, 354] on div "*****" at bounding box center [456, 352] width 22 height 13
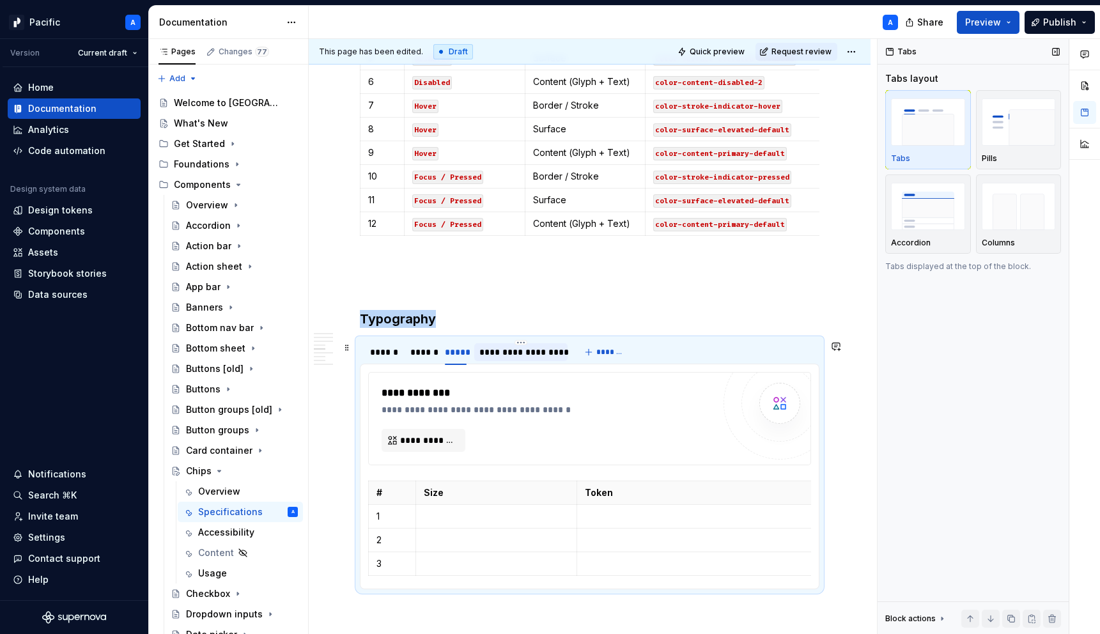
click at [525, 353] on div "**********" at bounding box center [520, 352] width 83 height 13
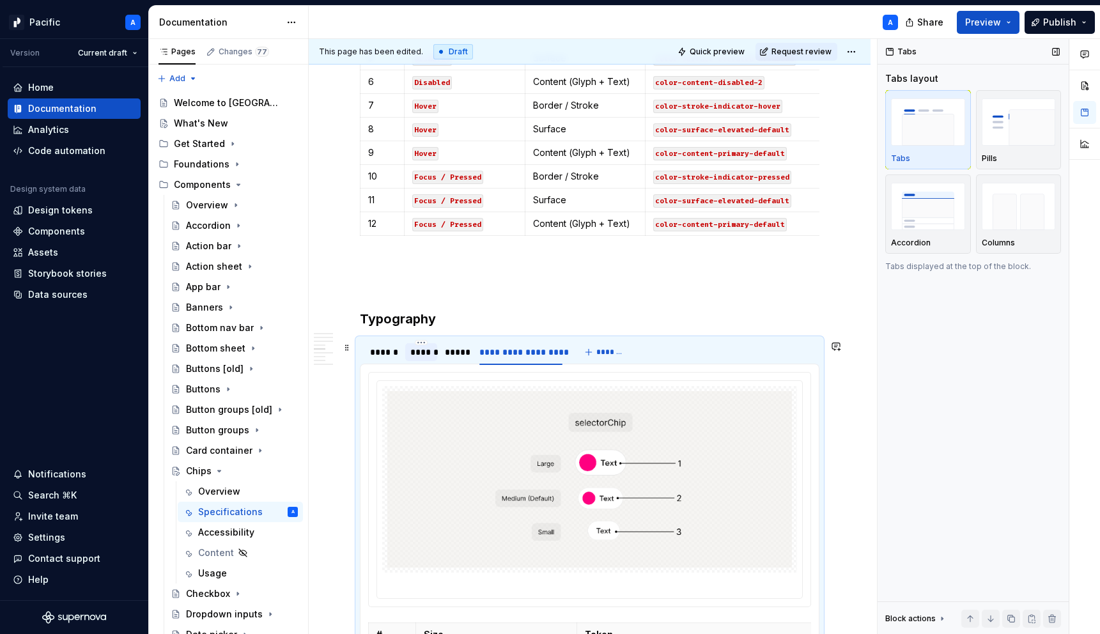
click at [409, 351] on div "******" at bounding box center [421, 352] width 32 height 18
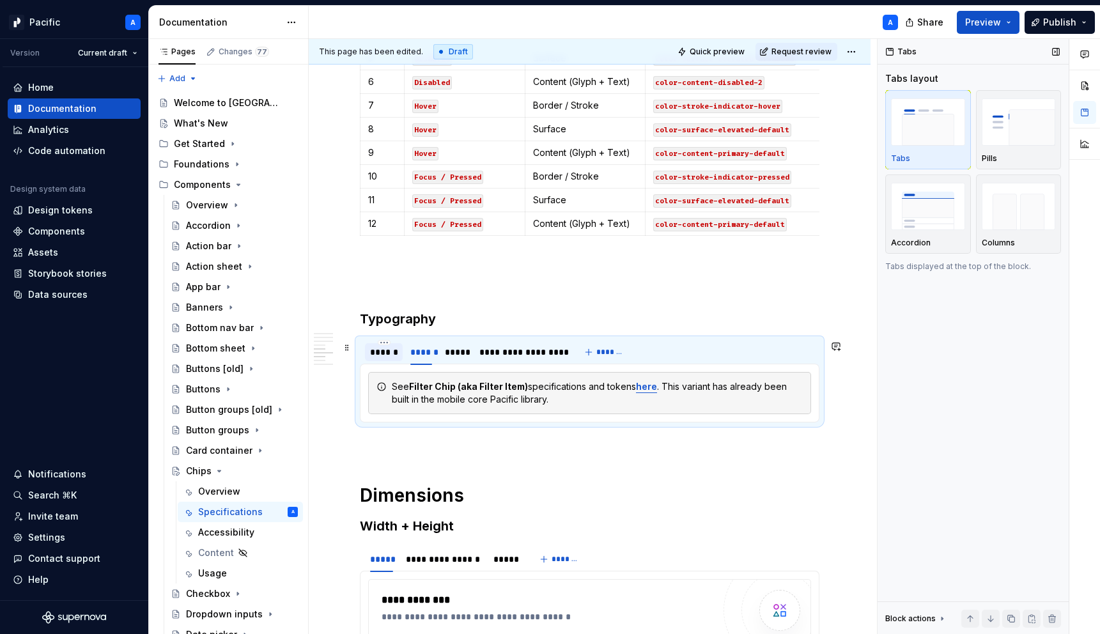
click at [389, 350] on div "******" at bounding box center [383, 352] width 27 height 13
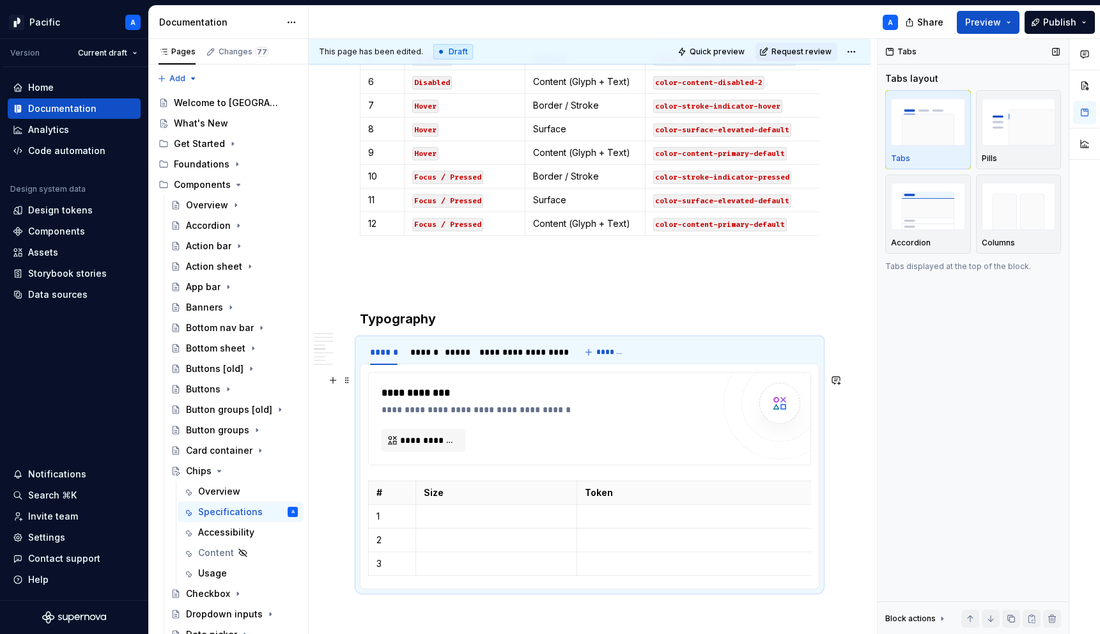
click at [476, 409] on div "**********" at bounding box center [551, 409] width 338 height 13
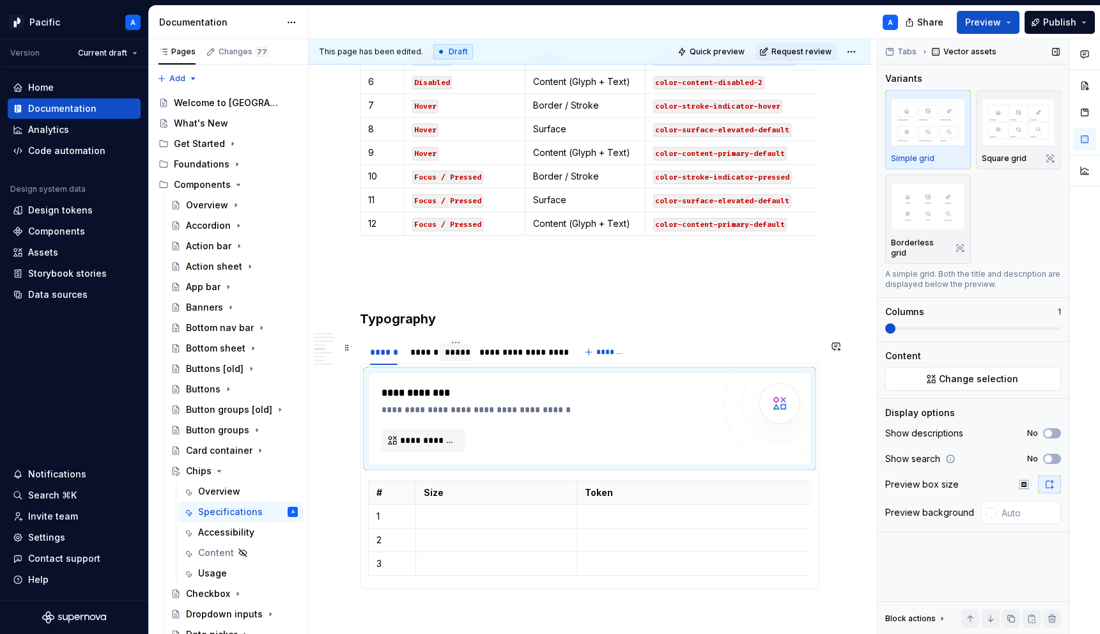
click at [453, 354] on div "*****" at bounding box center [456, 352] width 22 height 13
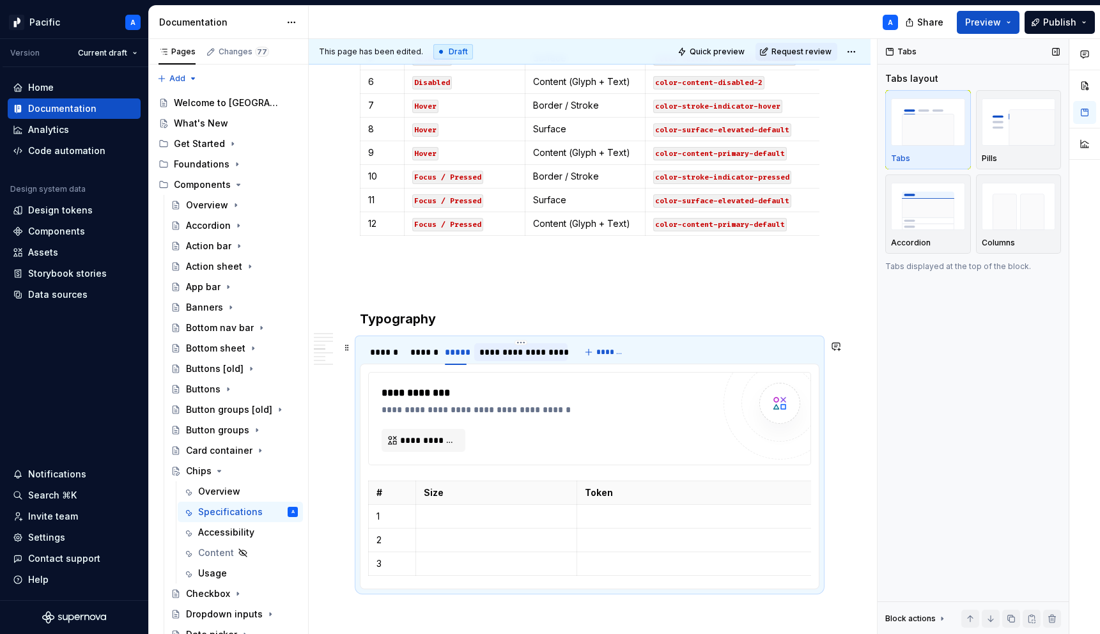
click at [528, 353] on div "**********" at bounding box center [520, 352] width 83 height 13
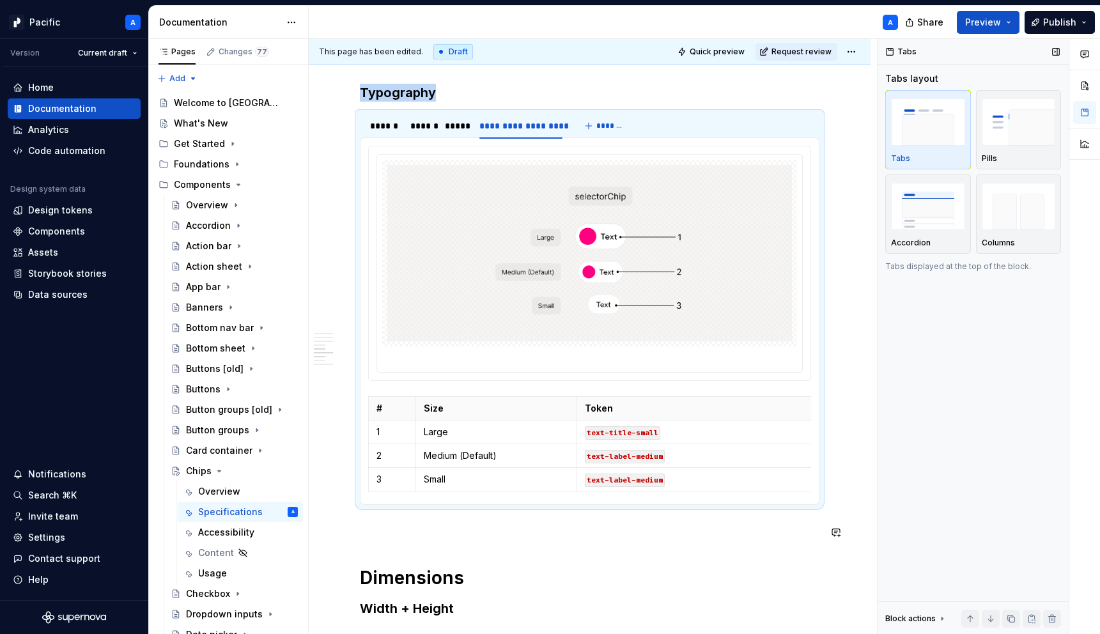
scroll to position [1718, 0]
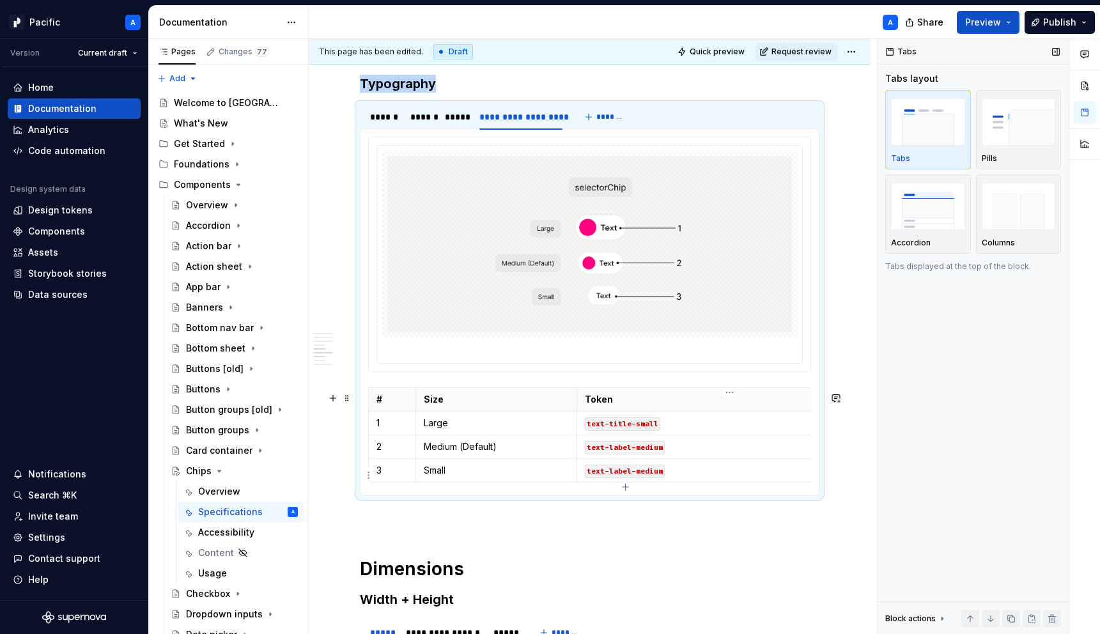
click at [641, 474] on code "text-label-medium" at bounding box center [625, 471] width 80 height 13
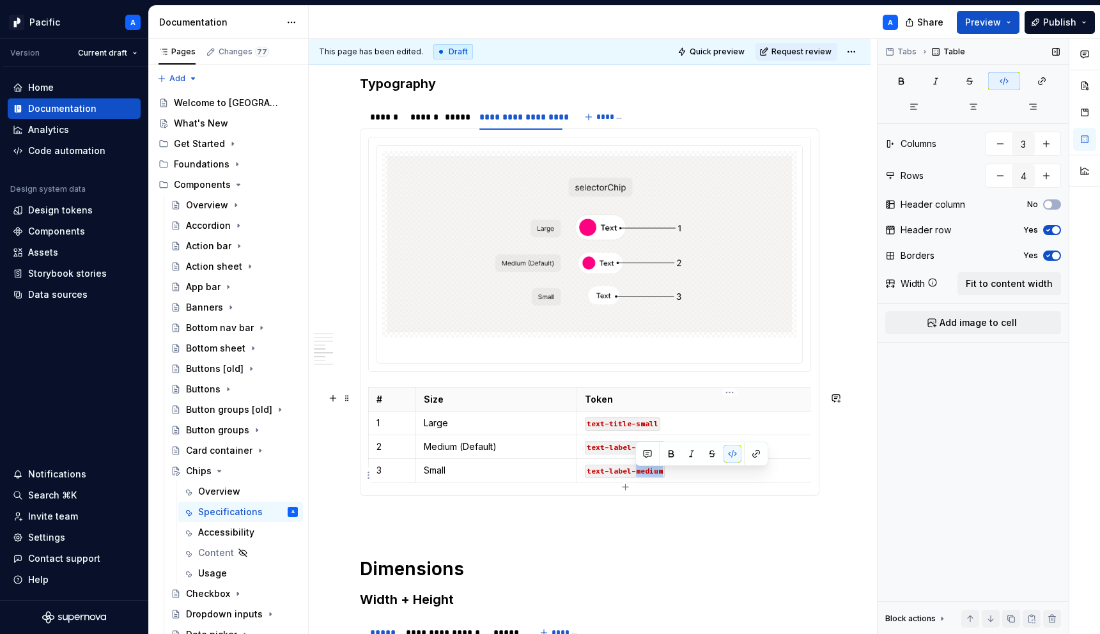
click at [641, 474] on code "text-label-medium" at bounding box center [625, 471] width 80 height 13
click at [679, 425] on p "text-title-small" at bounding box center [730, 423] width 290 height 13
click at [453, 118] on div "*****" at bounding box center [456, 117] width 22 height 13
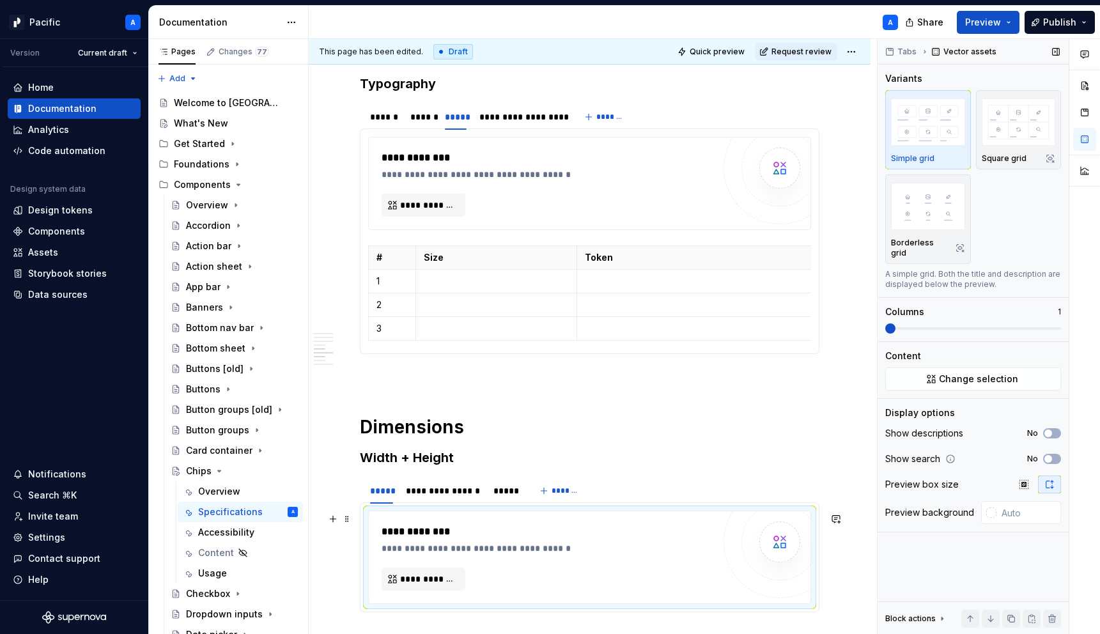
click at [605, 549] on div "**********" at bounding box center [551, 548] width 338 height 13
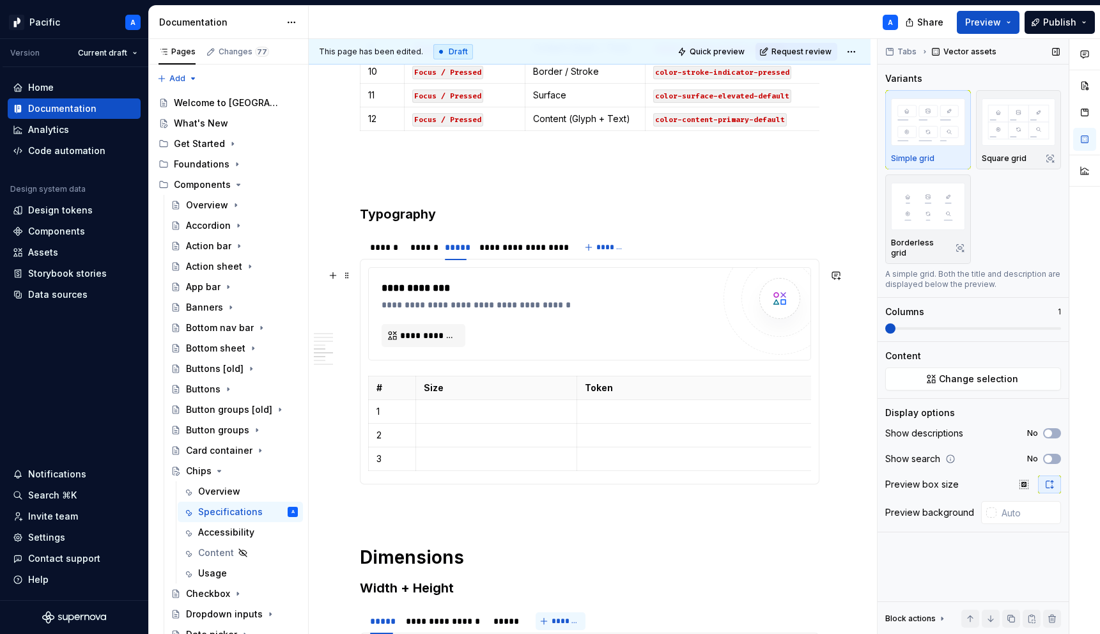
scroll to position [1591, 0]
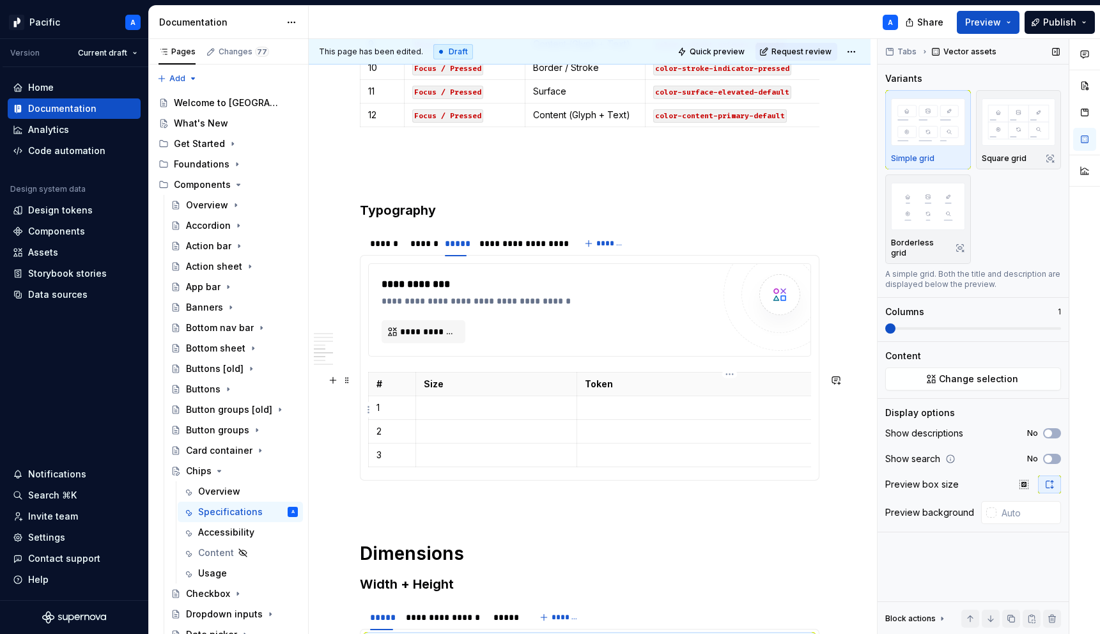
click at [628, 402] on td at bounding box center [730, 408] width 306 height 24
click at [515, 285] on div "**********" at bounding box center [551, 284] width 338 height 15
click at [428, 330] on span "**********" at bounding box center [428, 331] width 57 height 13
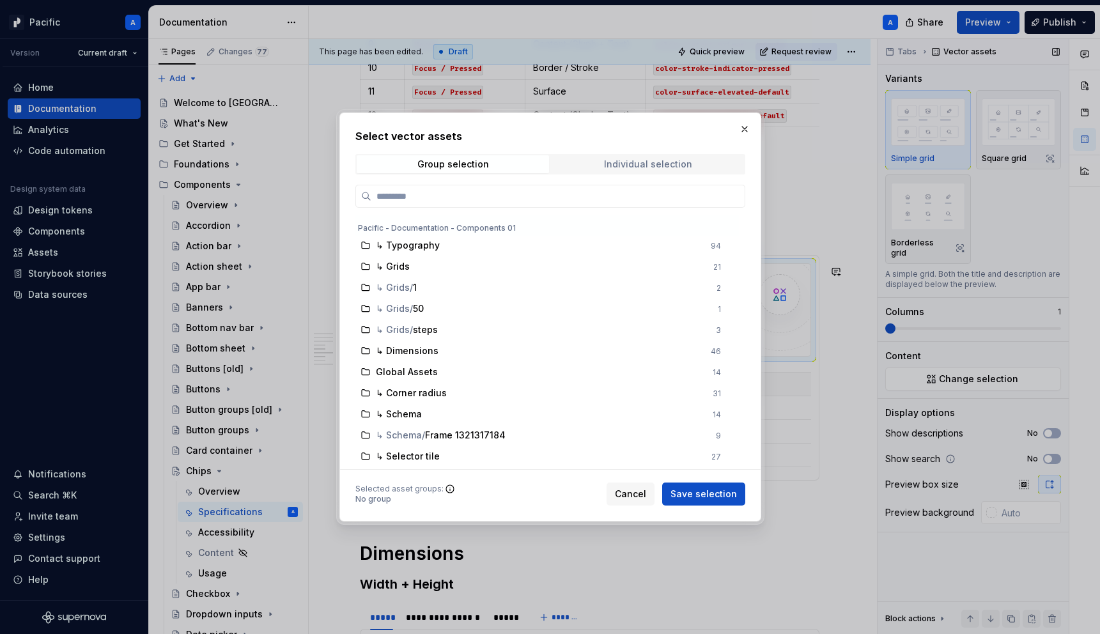
click at [617, 169] on span "Individual selection" at bounding box center [648, 164] width 192 height 18
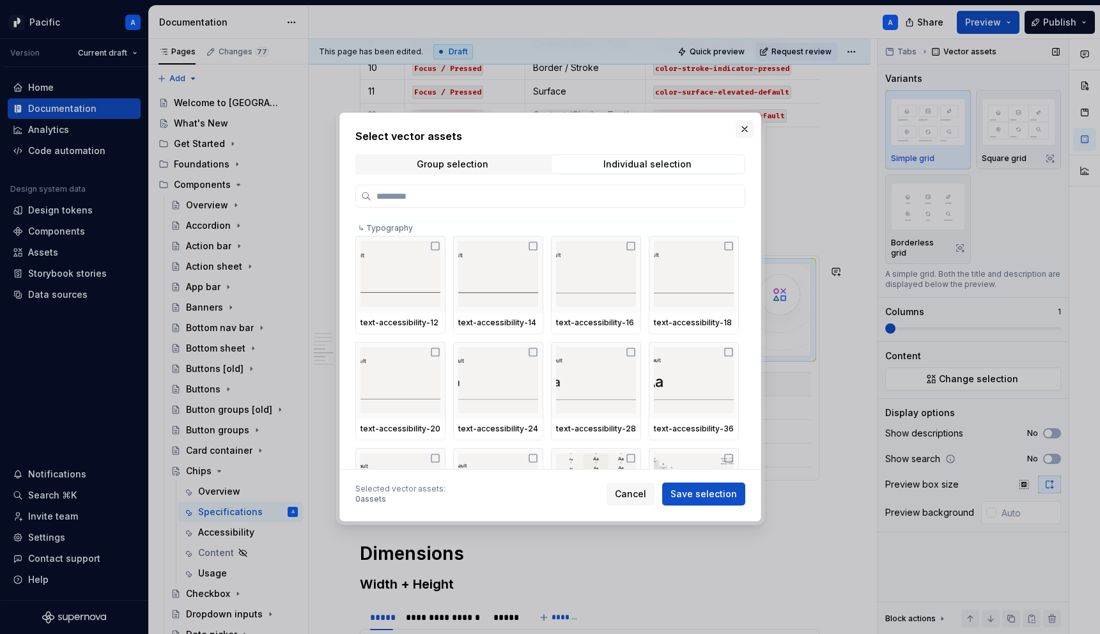
click at [745, 127] on button "button" at bounding box center [745, 129] width 18 height 18
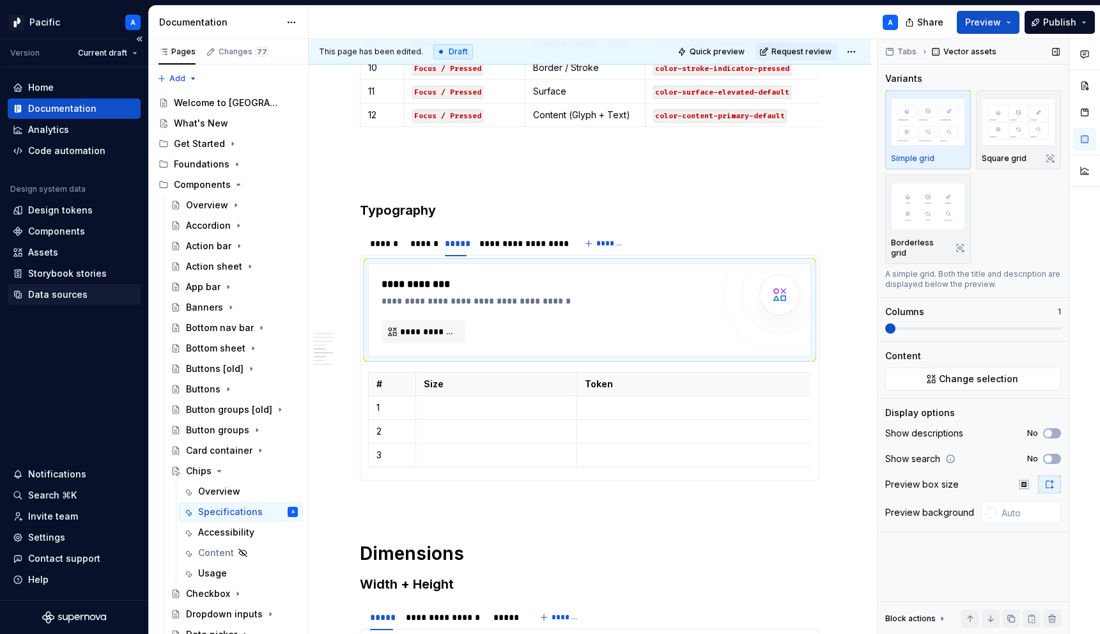
click at [92, 293] on div "Data sources" at bounding box center [74, 294] width 123 height 13
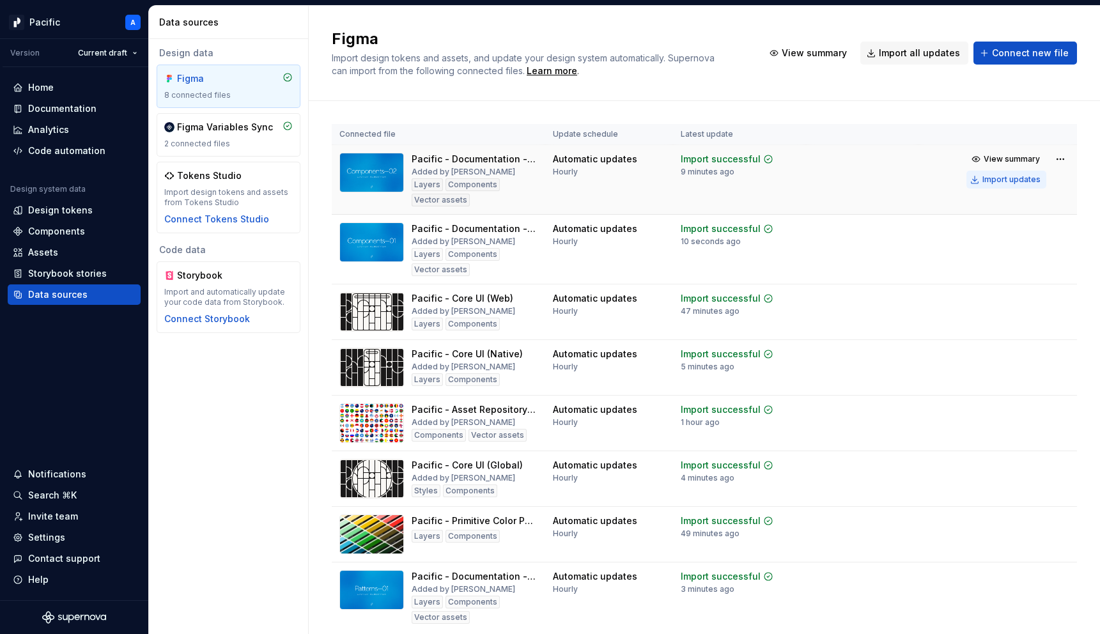
click at [1010, 180] on div "Import updates" at bounding box center [1012, 180] width 58 height 10
click at [81, 110] on div "Documentation" at bounding box center [62, 108] width 68 height 13
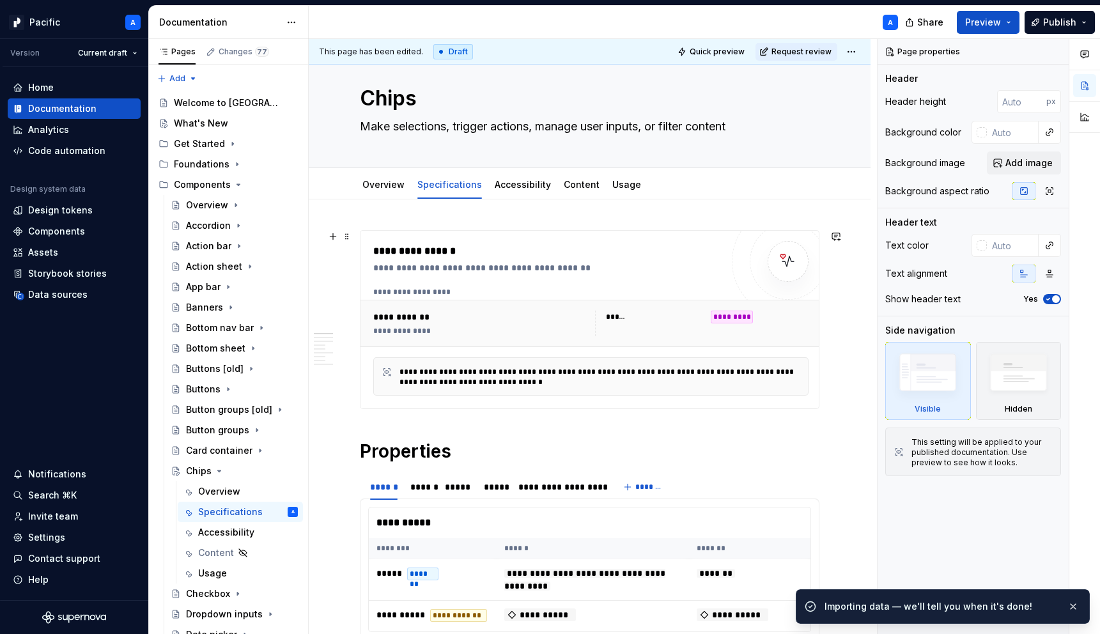
scroll to position [24, 0]
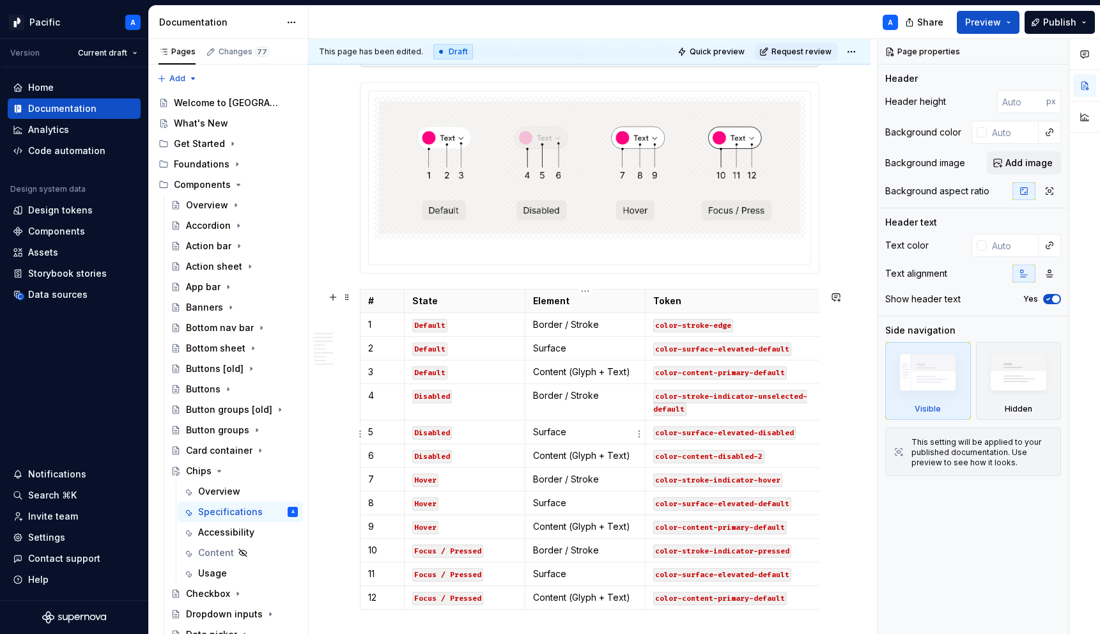
type textarea "*"
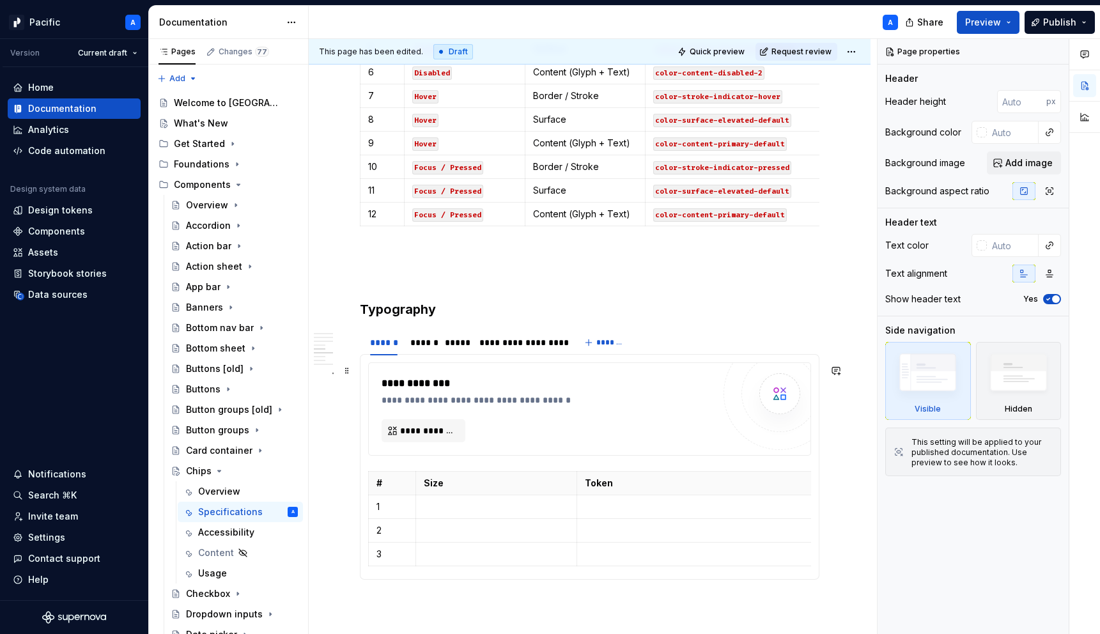
scroll to position [1520, 0]
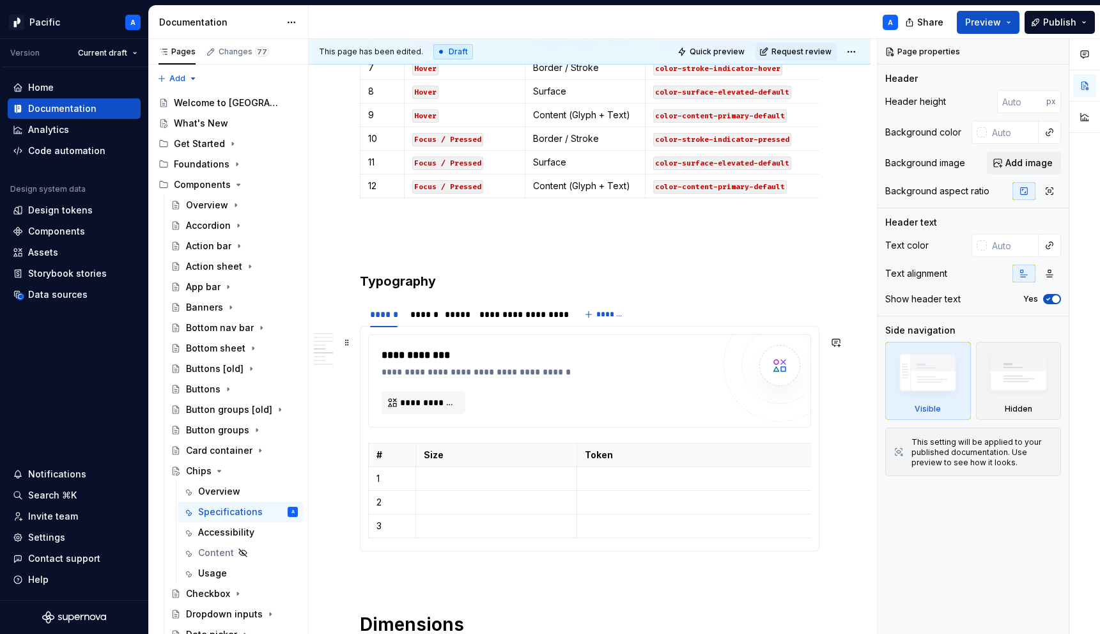
click at [557, 396] on div "**********" at bounding box center [548, 381] width 332 height 66
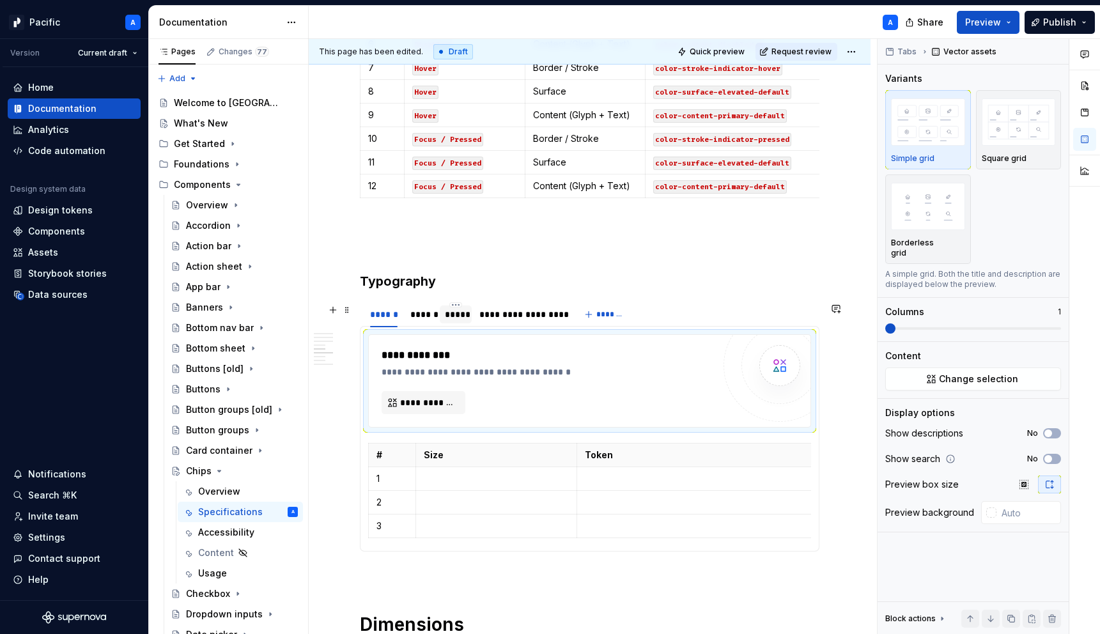
click at [448, 309] on div "*****" at bounding box center [456, 315] width 32 height 18
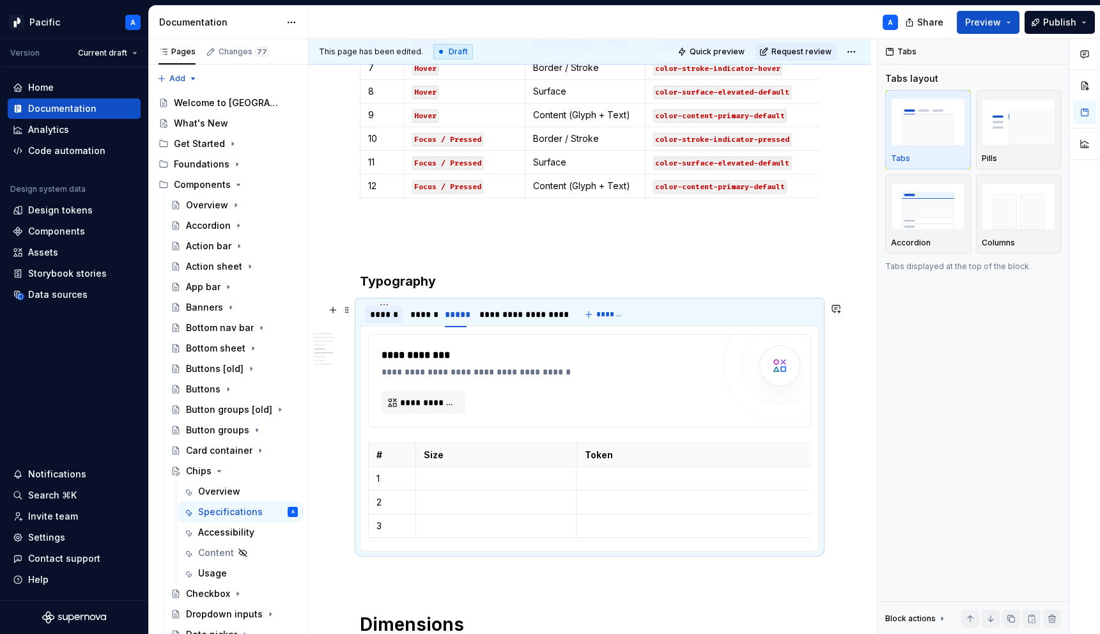
click at [386, 311] on div "******" at bounding box center [383, 314] width 27 height 13
click at [425, 318] on div "******" at bounding box center [421, 314] width 22 height 13
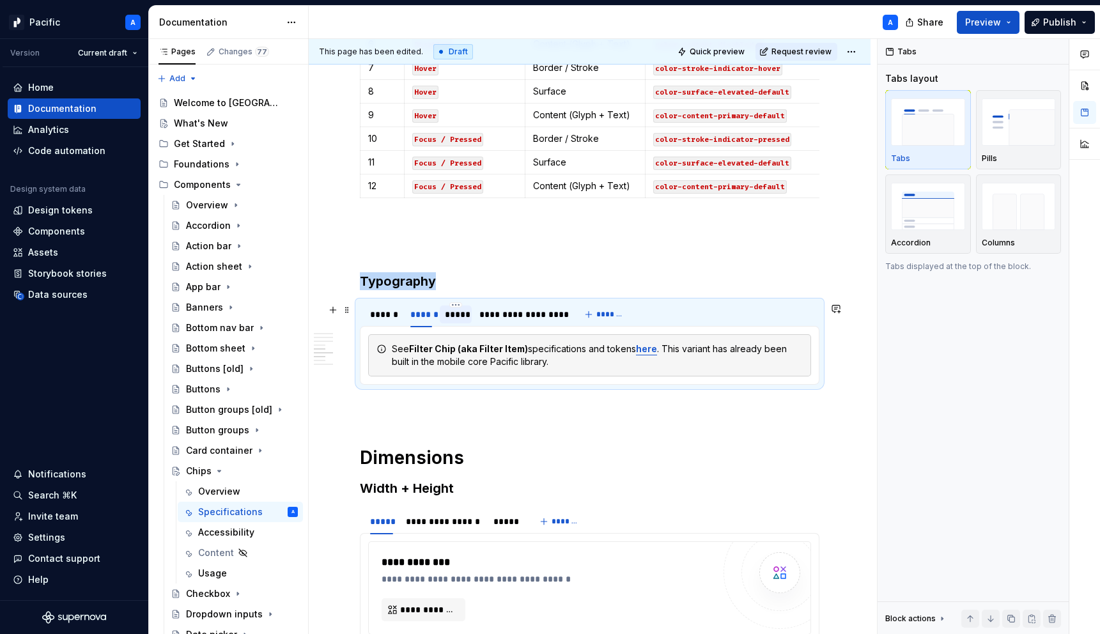
click at [459, 318] on div "*****" at bounding box center [456, 314] width 22 height 13
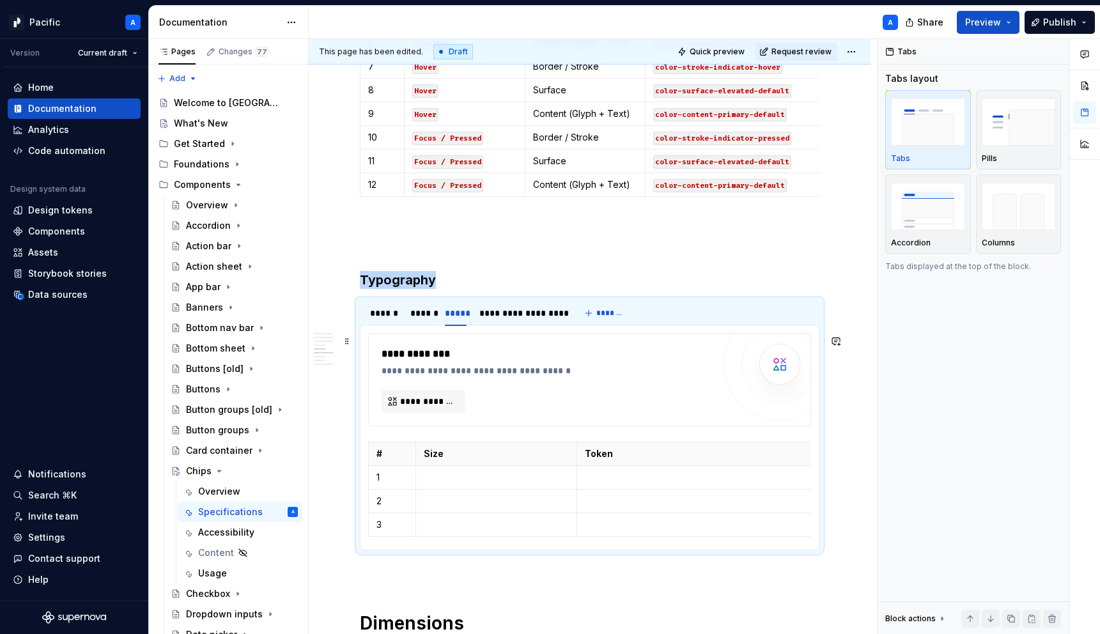
scroll to position [1530, 0]
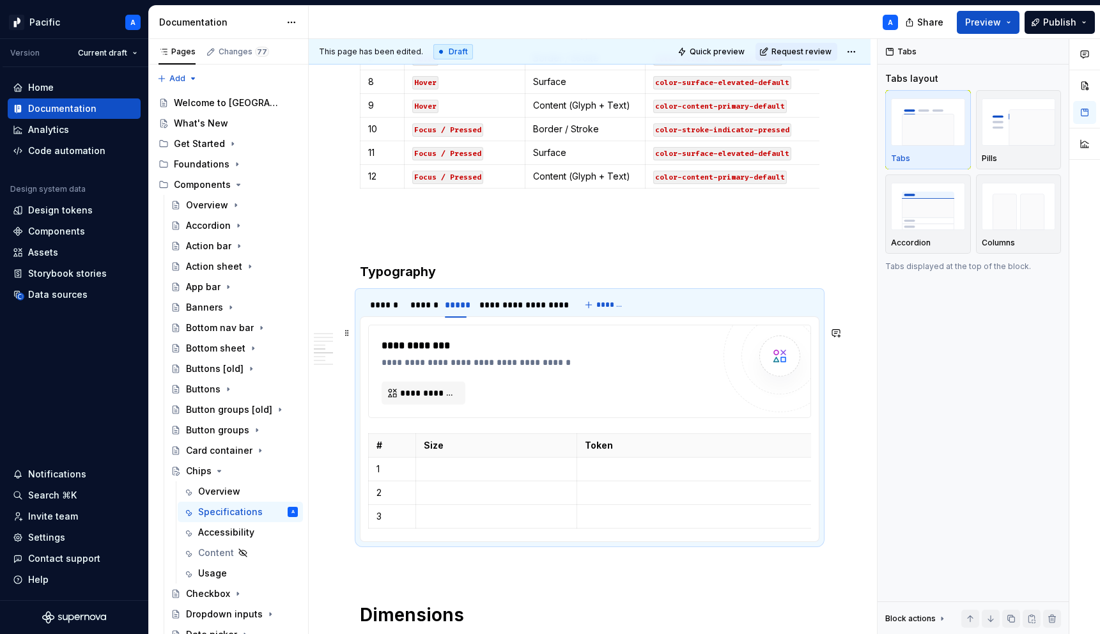
click at [497, 369] on div "**********" at bounding box center [551, 362] width 338 height 13
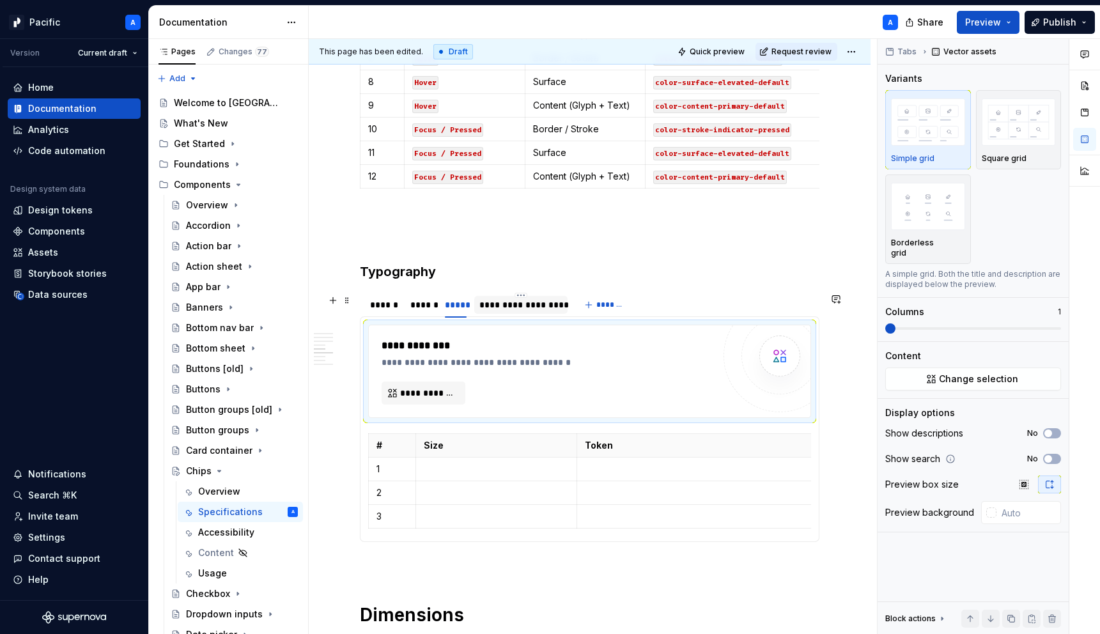
click at [496, 306] on div "**********" at bounding box center [520, 305] width 83 height 13
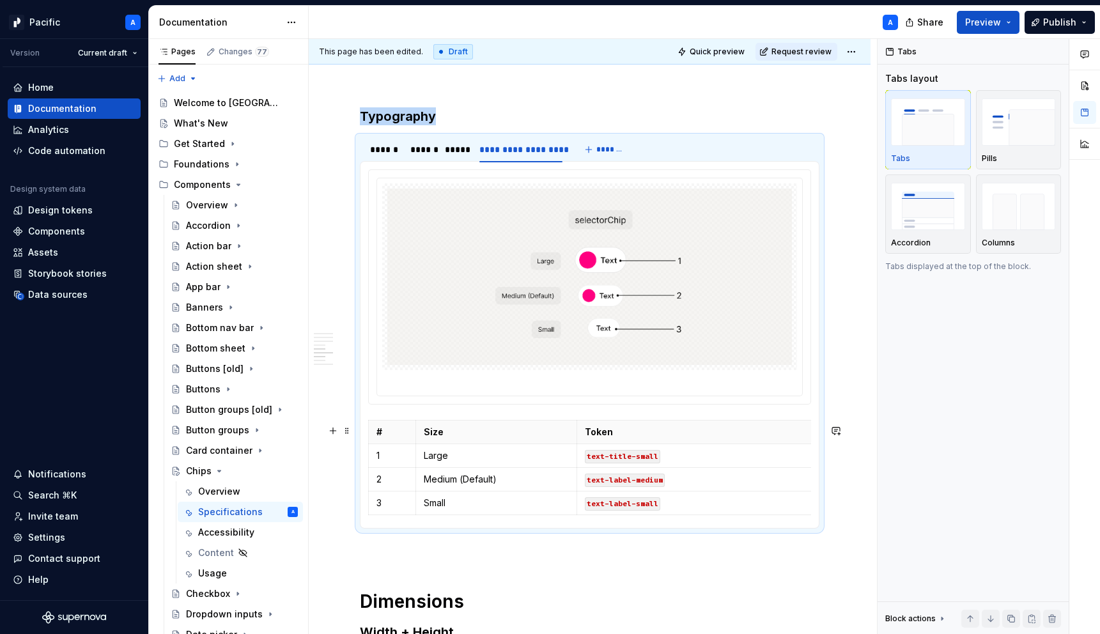
scroll to position [1692, 0]
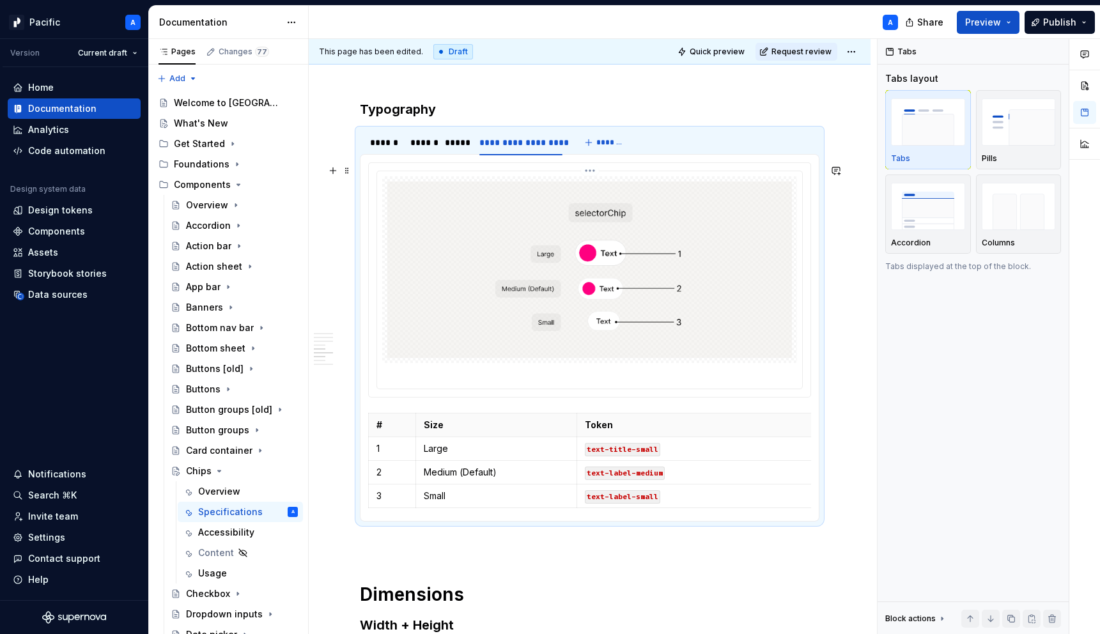
click at [555, 350] on img at bounding box center [589, 270] width 405 height 176
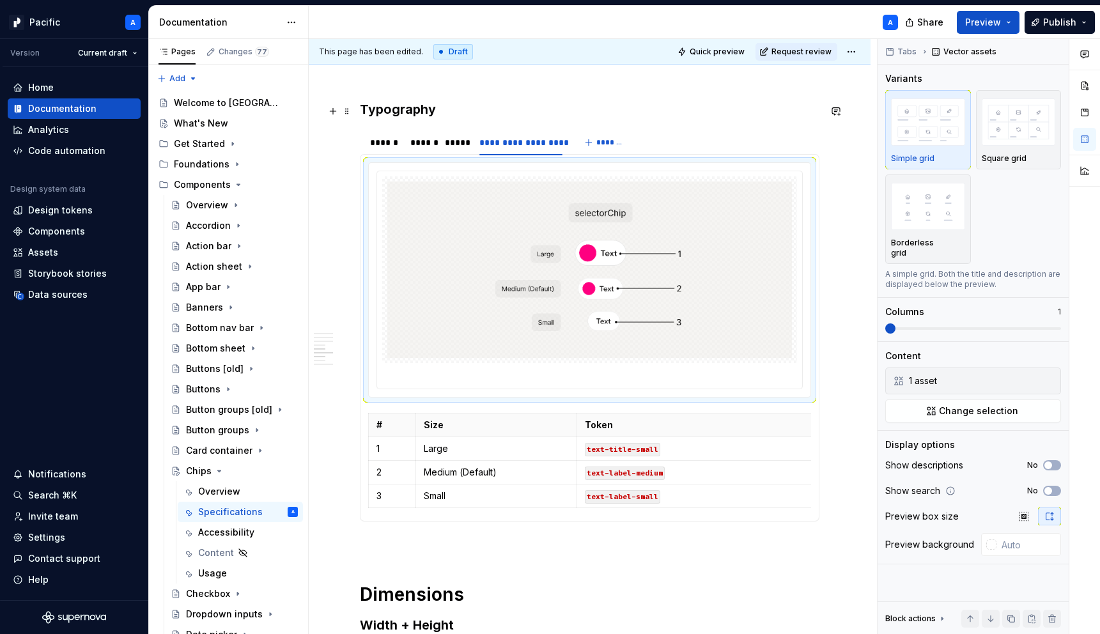
click at [404, 103] on h3 "Typography" at bounding box center [590, 109] width 460 height 18
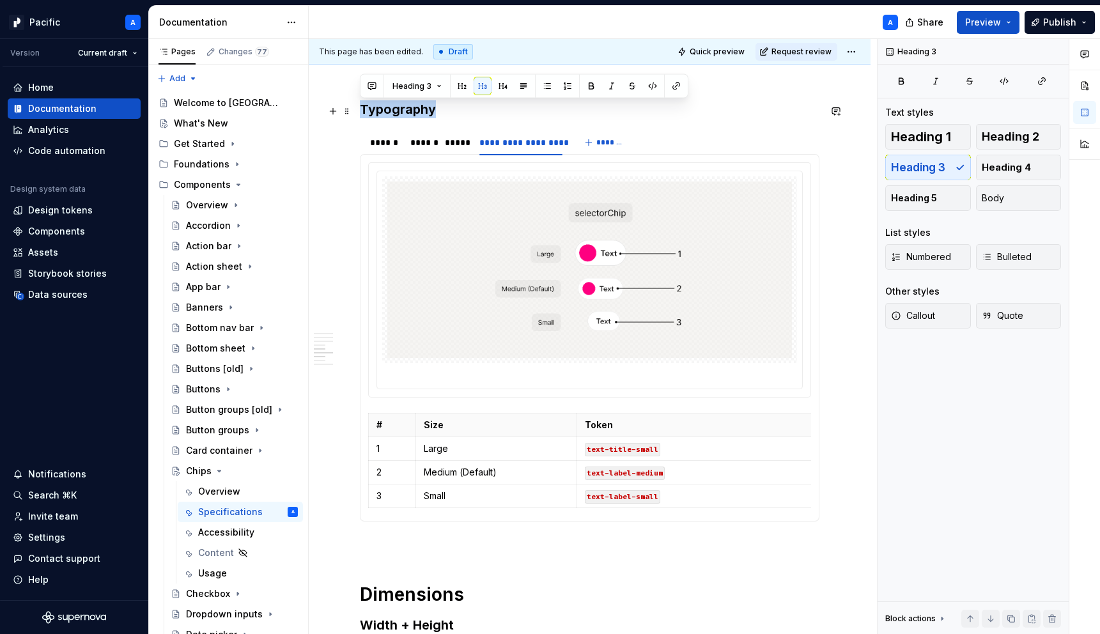
click at [404, 103] on h3 "Typography" at bounding box center [590, 109] width 460 height 18
copy h3 "Typography"
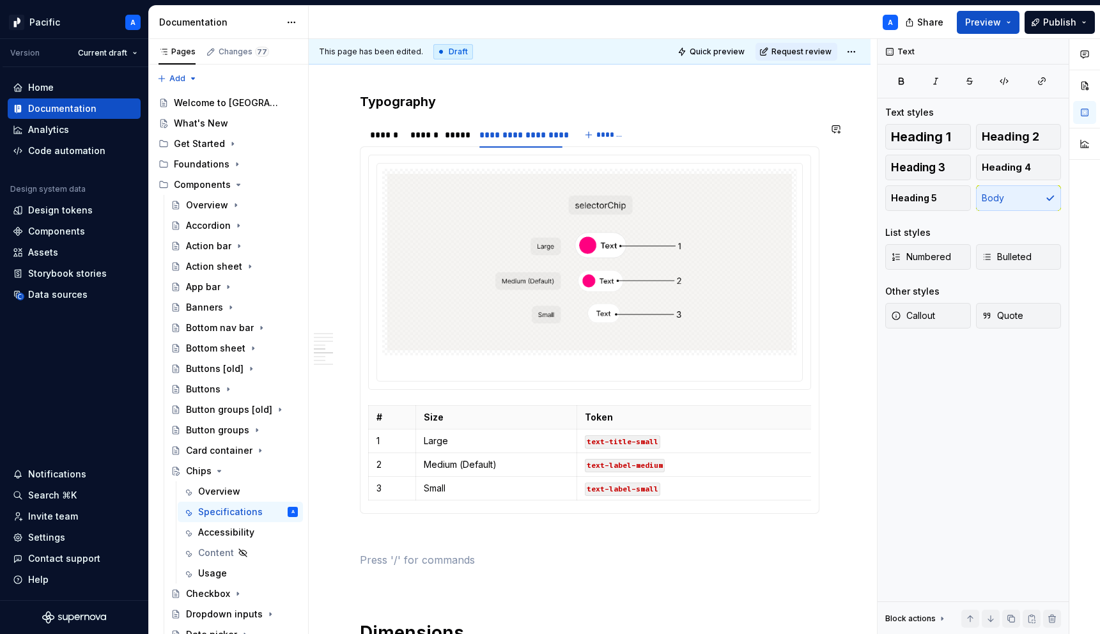
paste div
click at [372, 561] on p "Typography" at bounding box center [590, 559] width 460 height 15
click at [363, 563] on p "Stroke" at bounding box center [590, 559] width 460 height 15
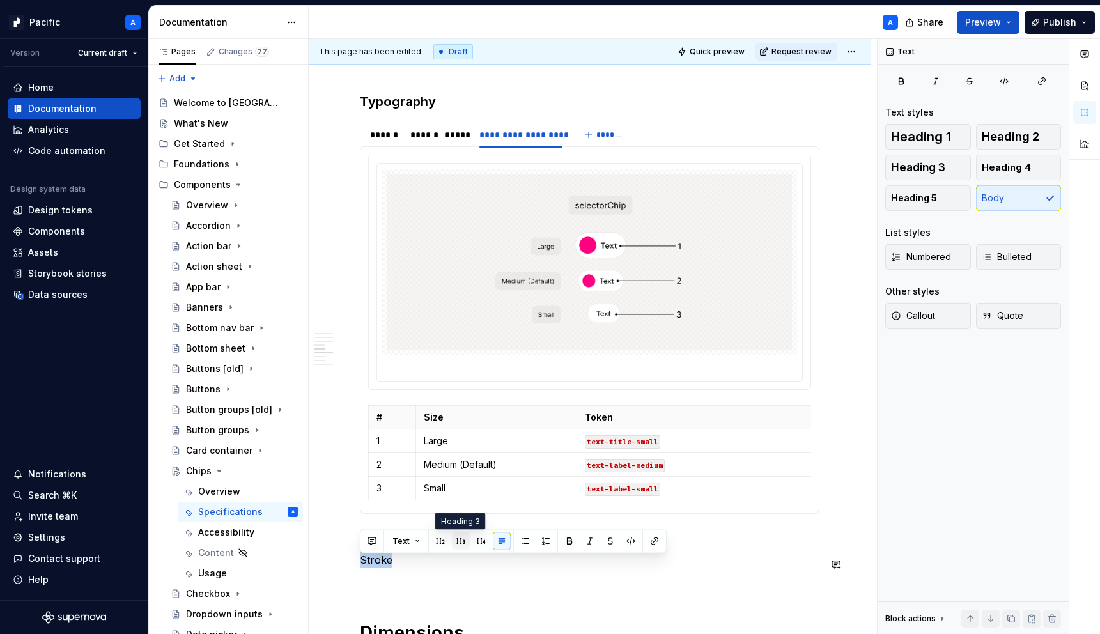
click at [454, 536] on button "button" at bounding box center [461, 542] width 18 height 18
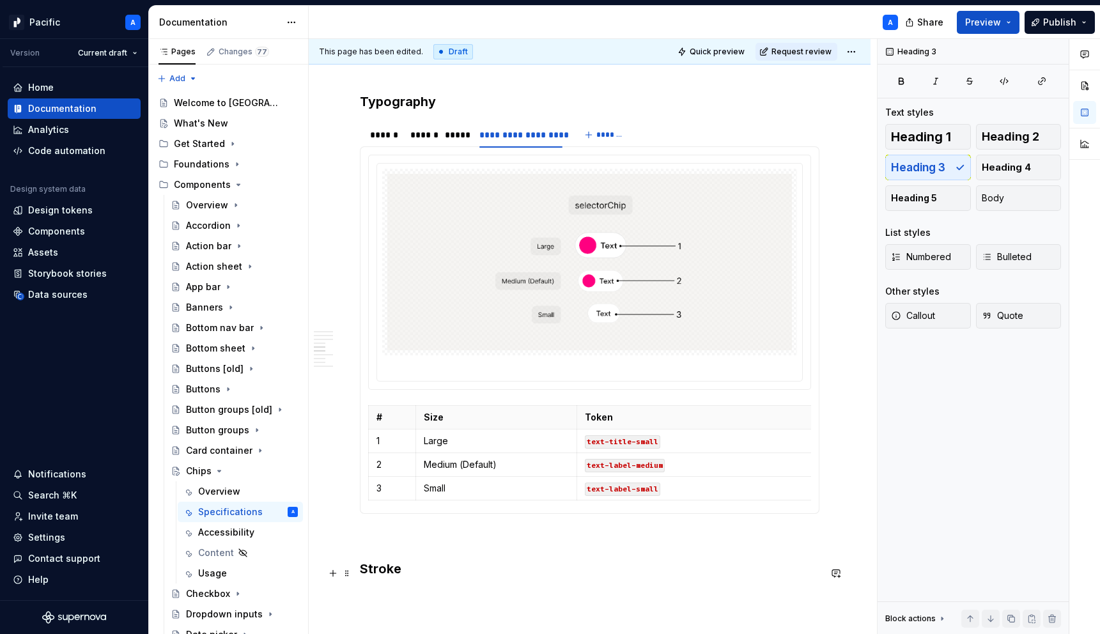
click at [418, 538] on p at bounding box center [590, 536] width 460 height 15
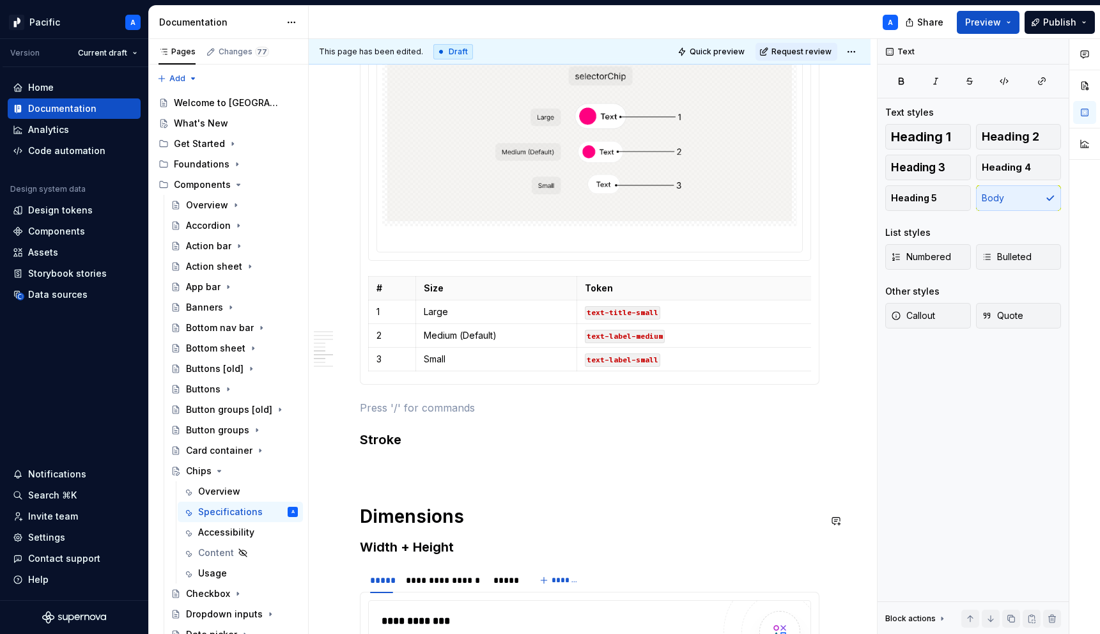
scroll to position [1832, 0]
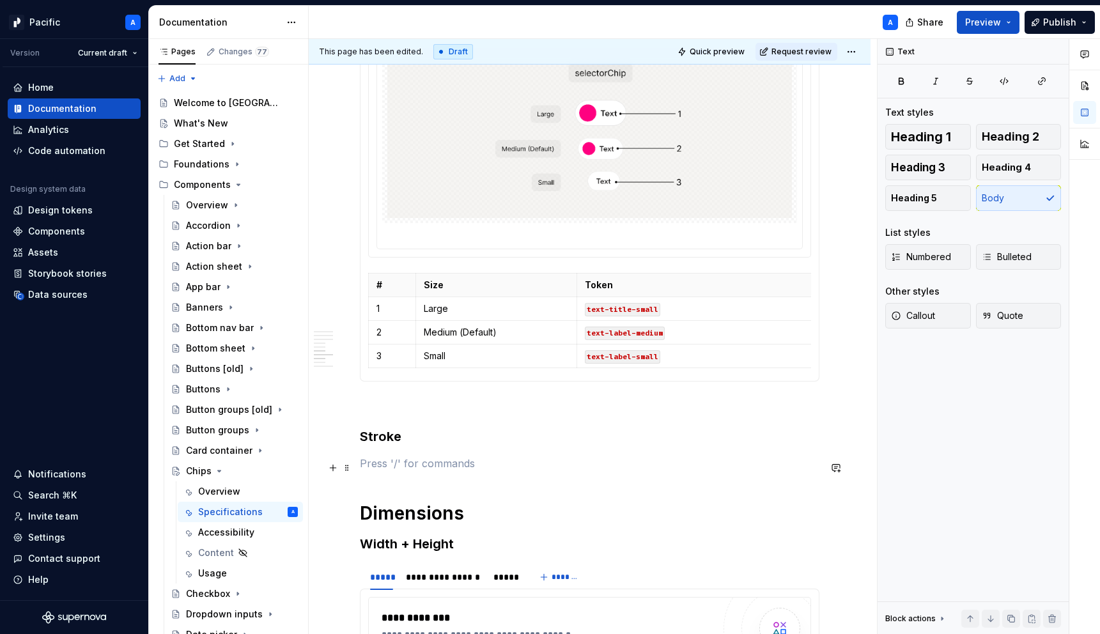
click at [394, 469] on p at bounding box center [590, 463] width 460 height 15
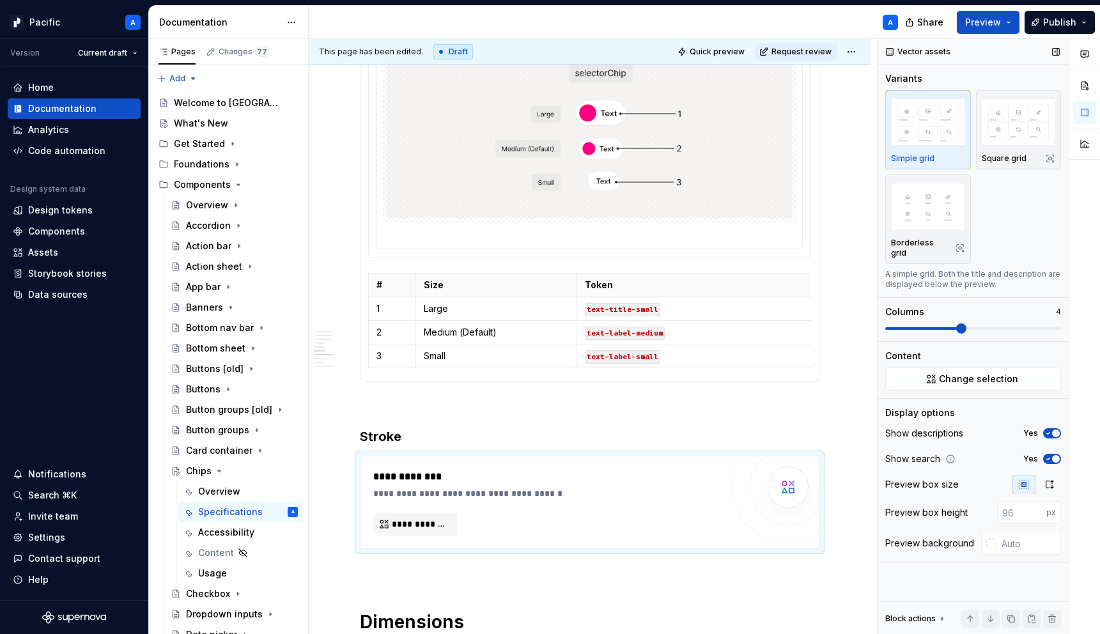
click at [1052, 455] on span "button" at bounding box center [1056, 459] width 8 height 8
click at [1052, 430] on icon "button" at bounding box center [1048, 434] width 10 height 8
click at [499, 549] on div "**********" at bounding box center [590, 502] width 458 height 92
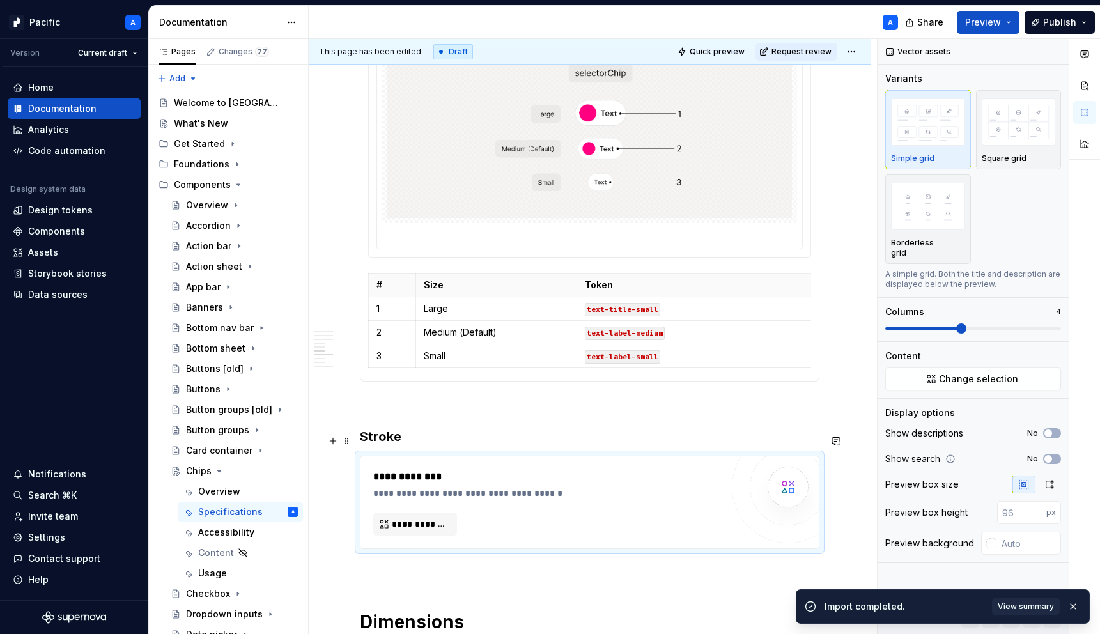
click at [408, 442] on h3 "Stroke" at bounding box center [590, 437] width 460 height 18
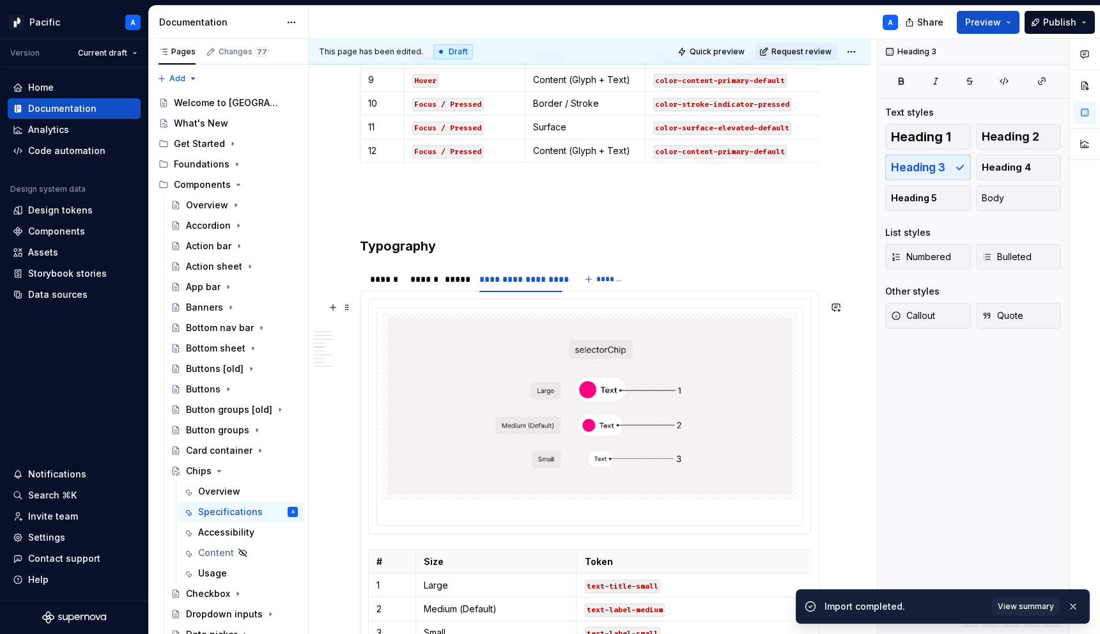
scroll to position [1549, 0]
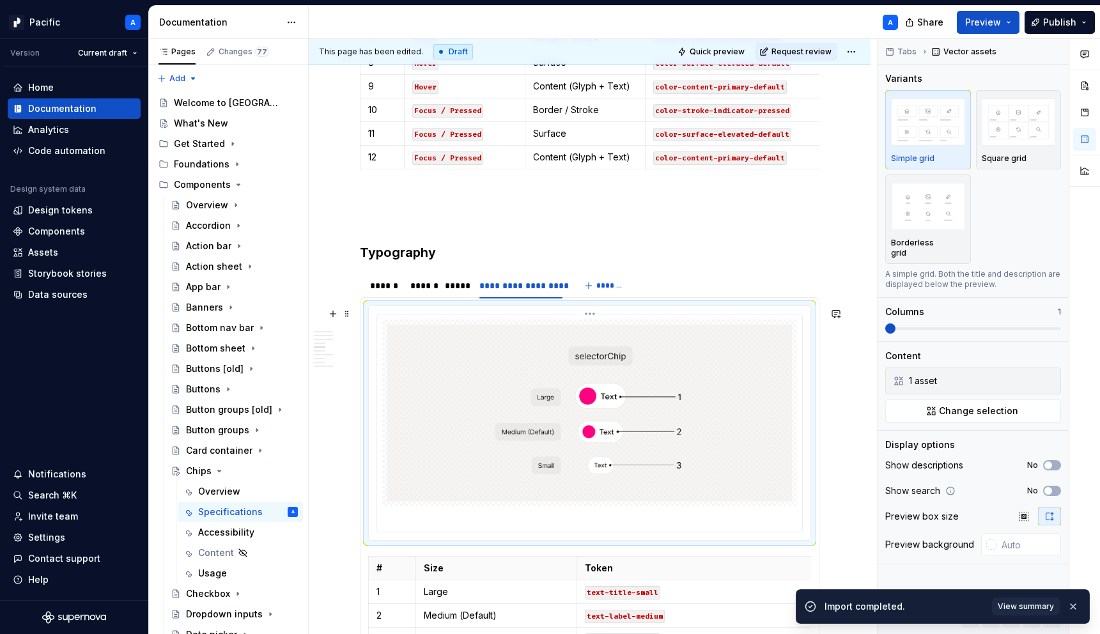
click at [495, 451] on img at bounding box center [589, 413] width 405 height 176
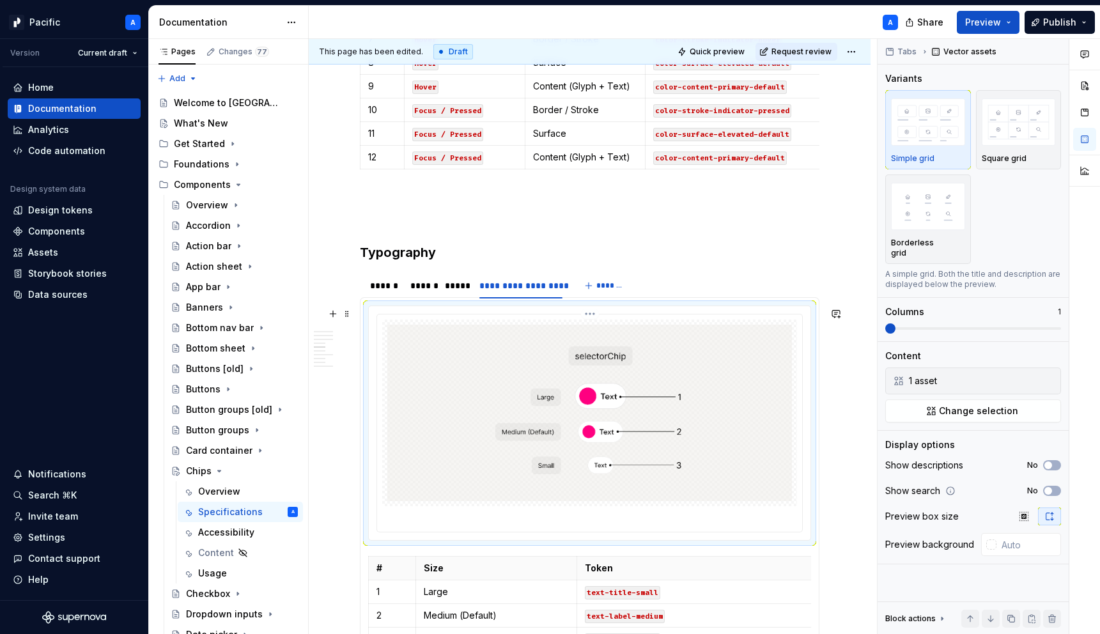
type textarea "*"
click at [452, 292] on div "*****" at bounding box center [456, 285] width 22 height 13
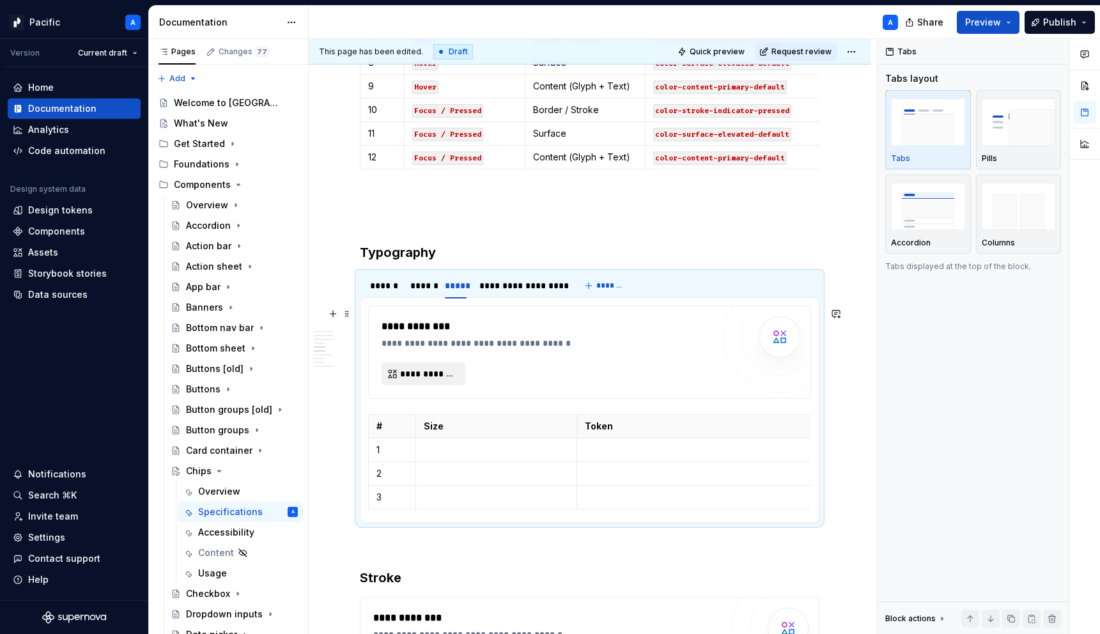
click at [453, 370] on span "**********" at bounding box center [428, 374] width 57 height 13
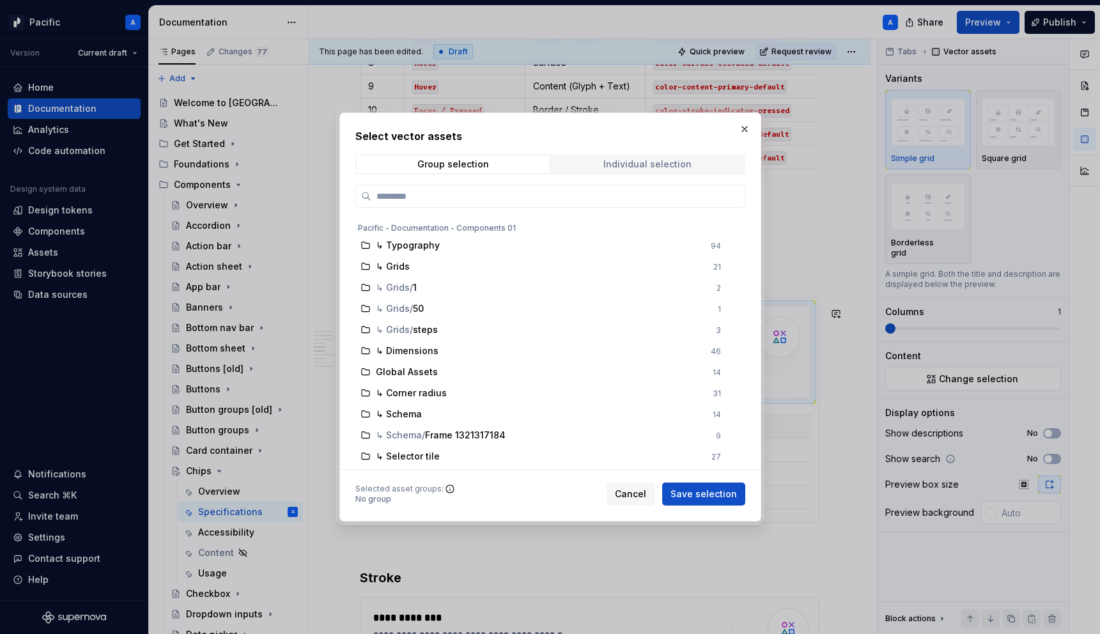
click at [629, 164] on div "Individual selection" at bounding box center [648, 164] width 88 height 10
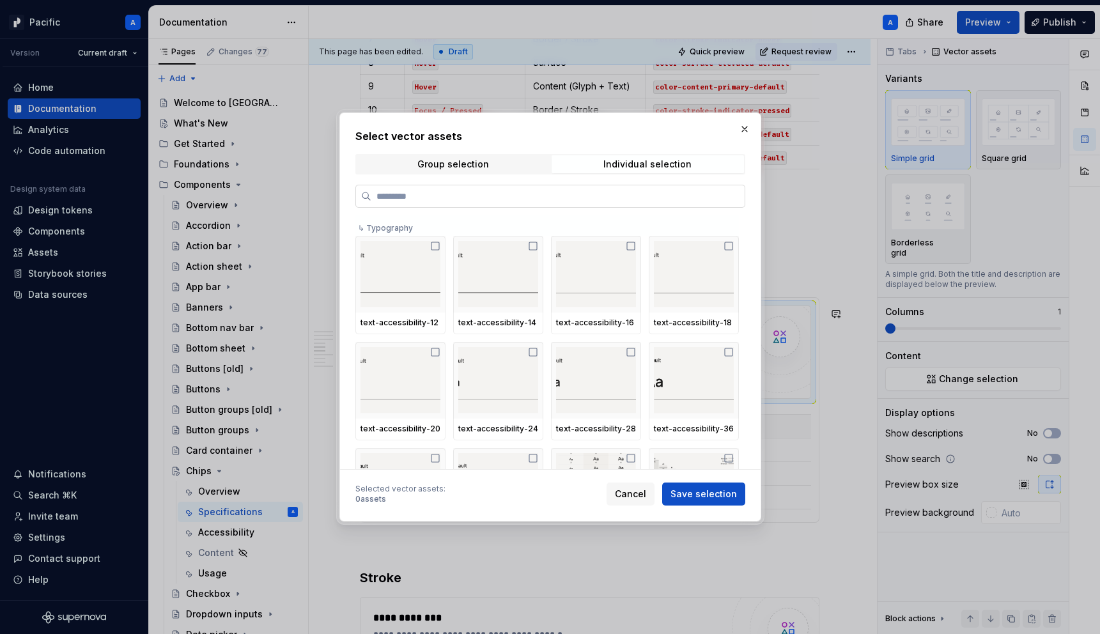
click at [629, 199] on input "search" at bounding box center [557, 196] width 373 height 13
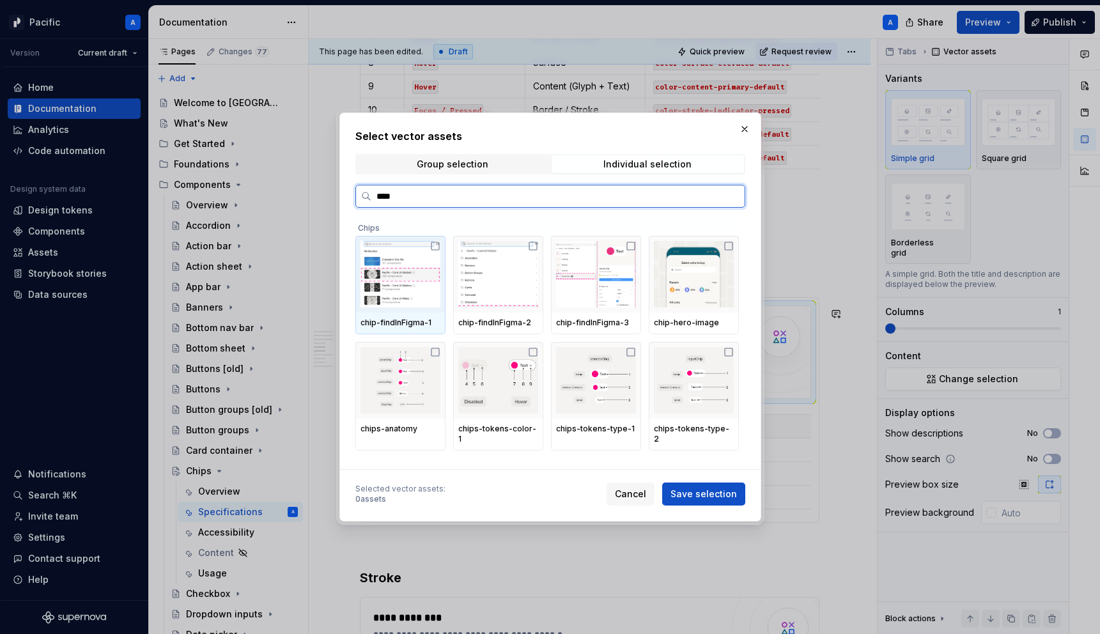
type input "*****"
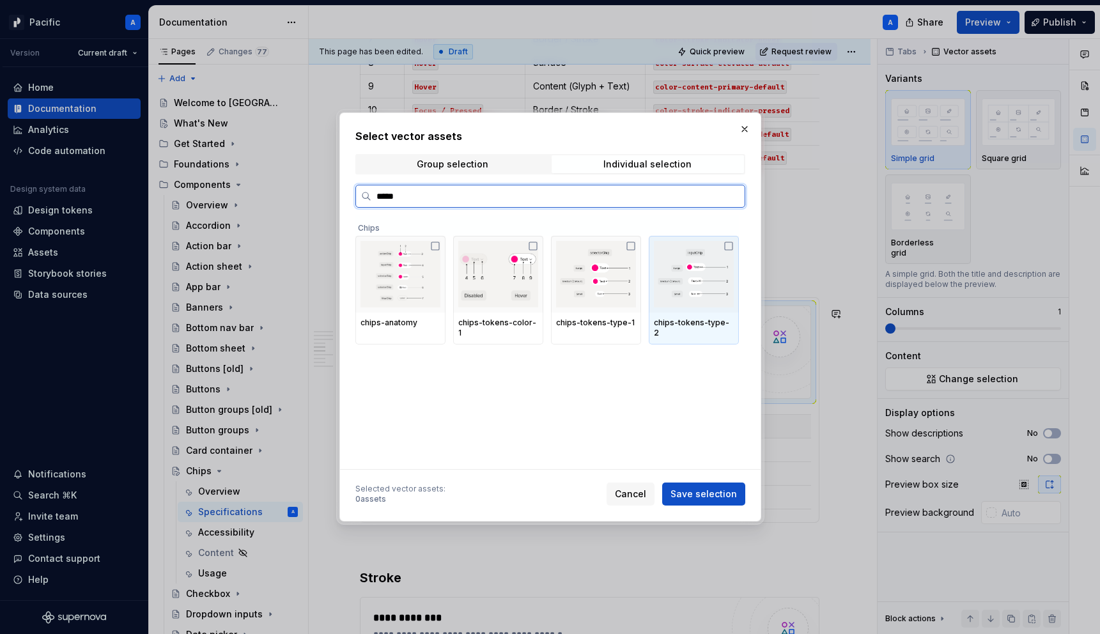
click at [681, 279] on img at bounding box center [694, 274] width 80 height 66
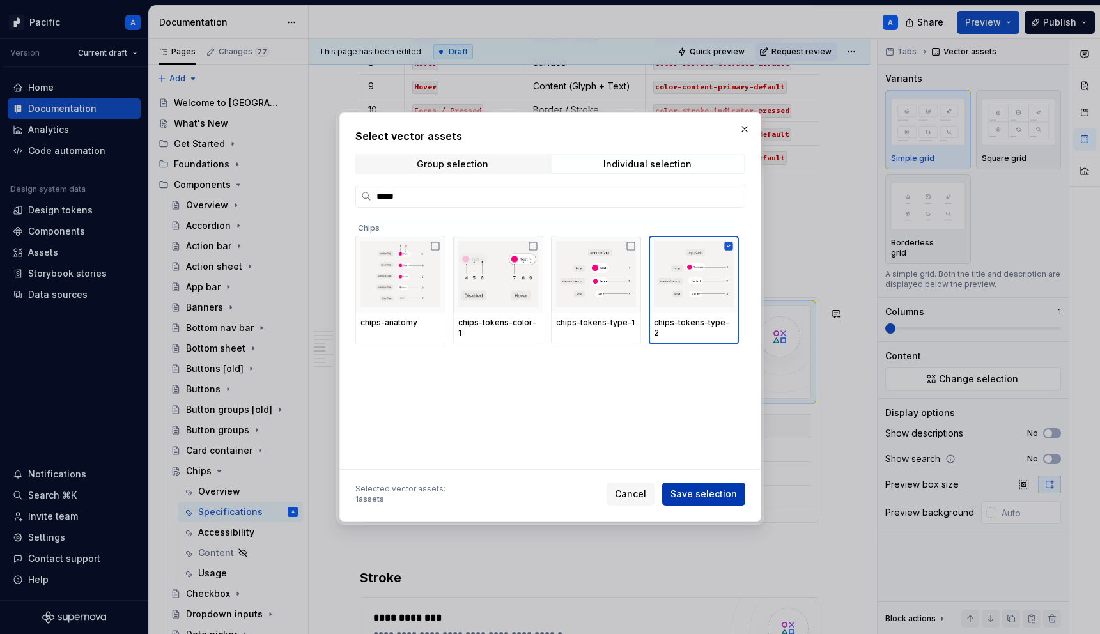
click at [710, 495] on span "Save selection" at bounding box center [704, 494] width 66 height 13
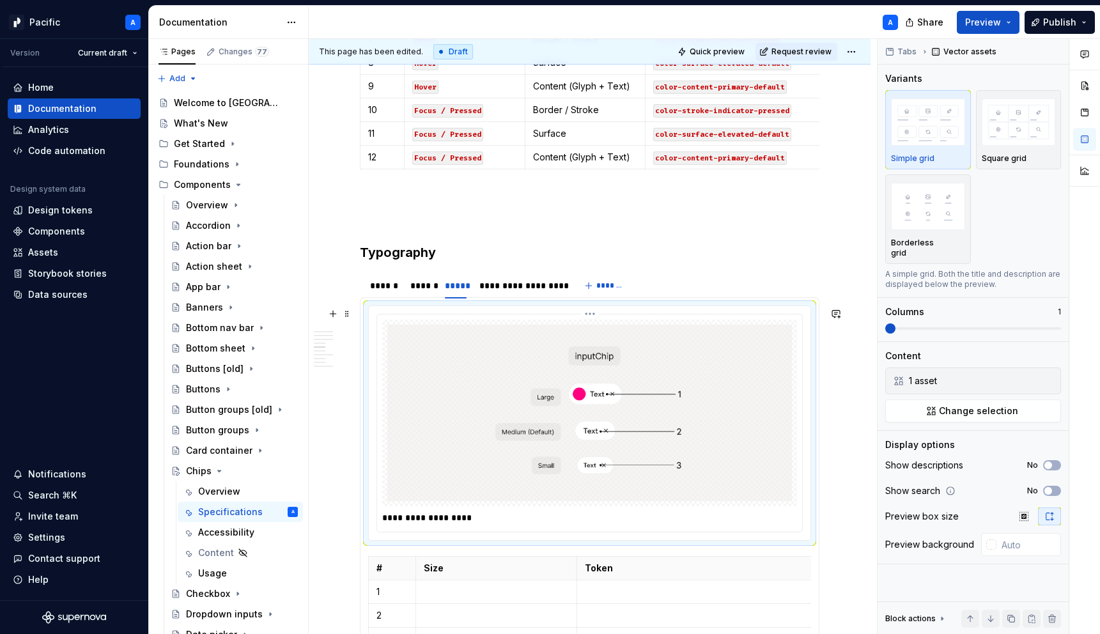
click at [451, 524] on p "**********" at bounding box center [592, 517] width 421 height 13
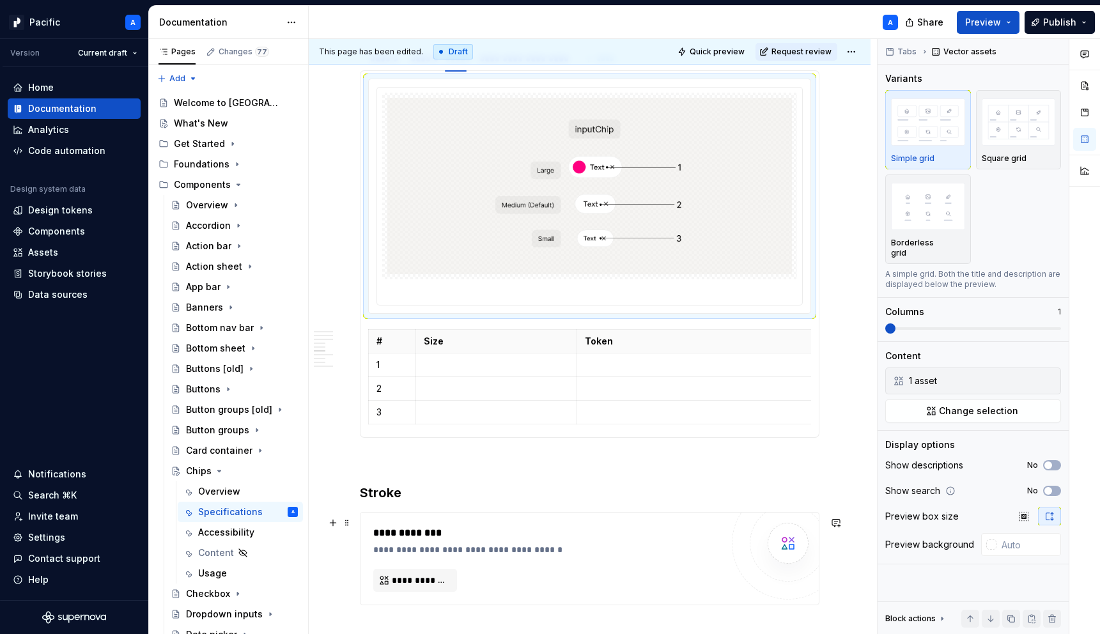
scroll to position [1775, 0]
click at [487, 370] on p at bounding box center [496, 365] width 145 height 13
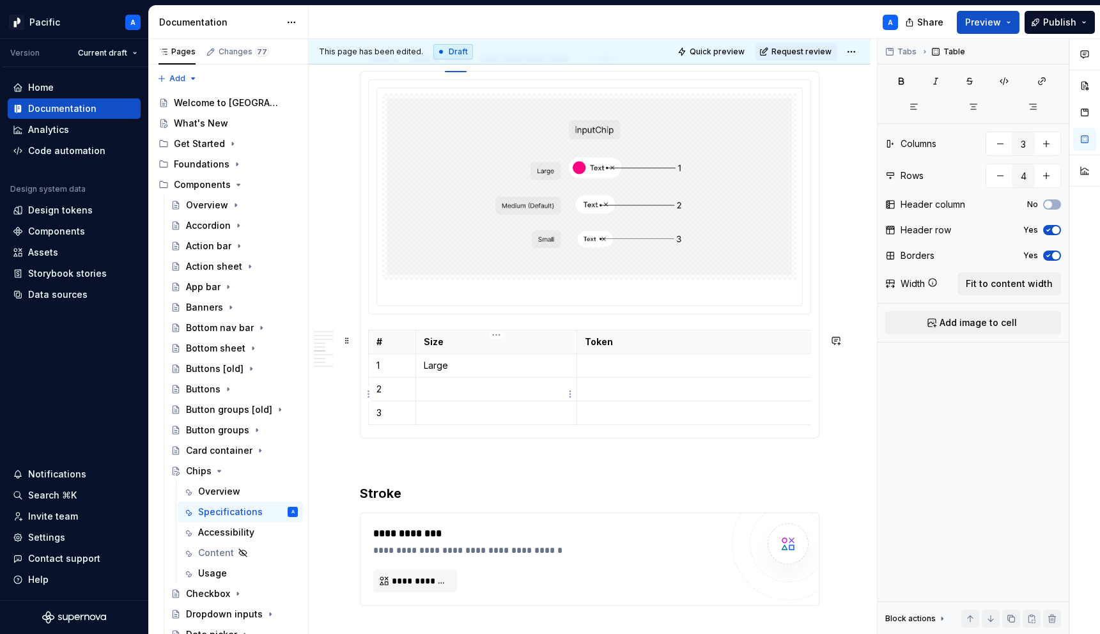
click at [486, 396] on p at bounding box center [496, 389] width 145 height 13
click at [495, 416] on p at bounding box center [496, 413] width 145 height 13
click at [644, 372] on p at bounding box center [730, 365] width 290 height 13
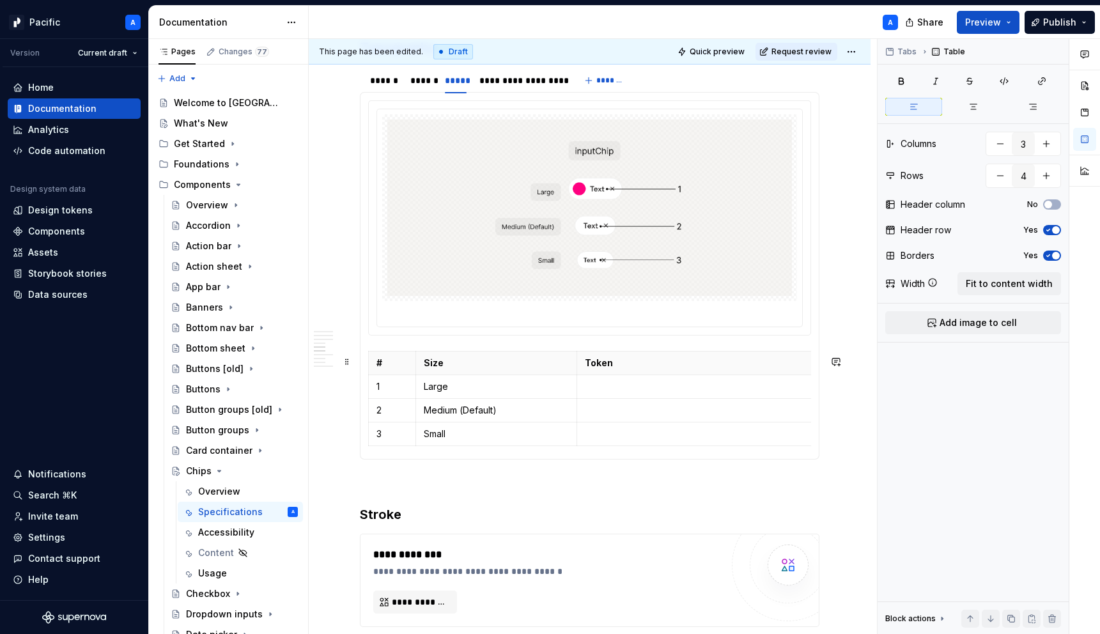
scroll to position [1746, 0]
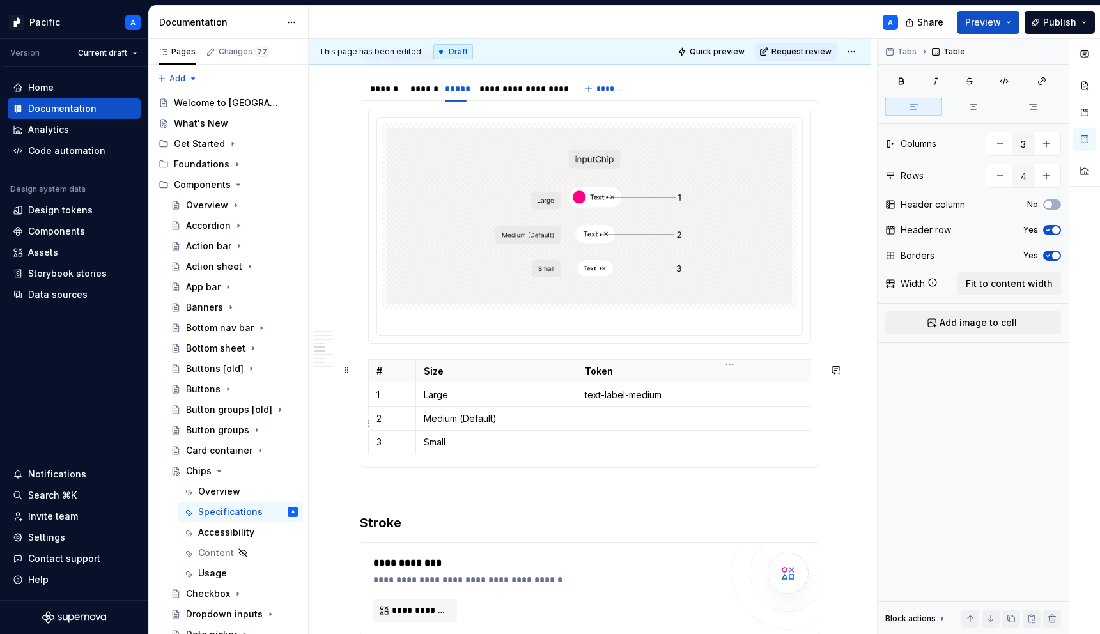
click at [620, 419] on p at bounding box center [730, 418] width 290 height 13
drag, startPoint x: 663, startPoint y: 418, endPoint x: 772, endPoint y: 410, distance: 109.0
click at [772, 410] on tbody "# Size Token 1 Large text-label-medium 2 Medium (Default) text-label-mediumtext…" at bounding box center [626, 406] width 514 height 95
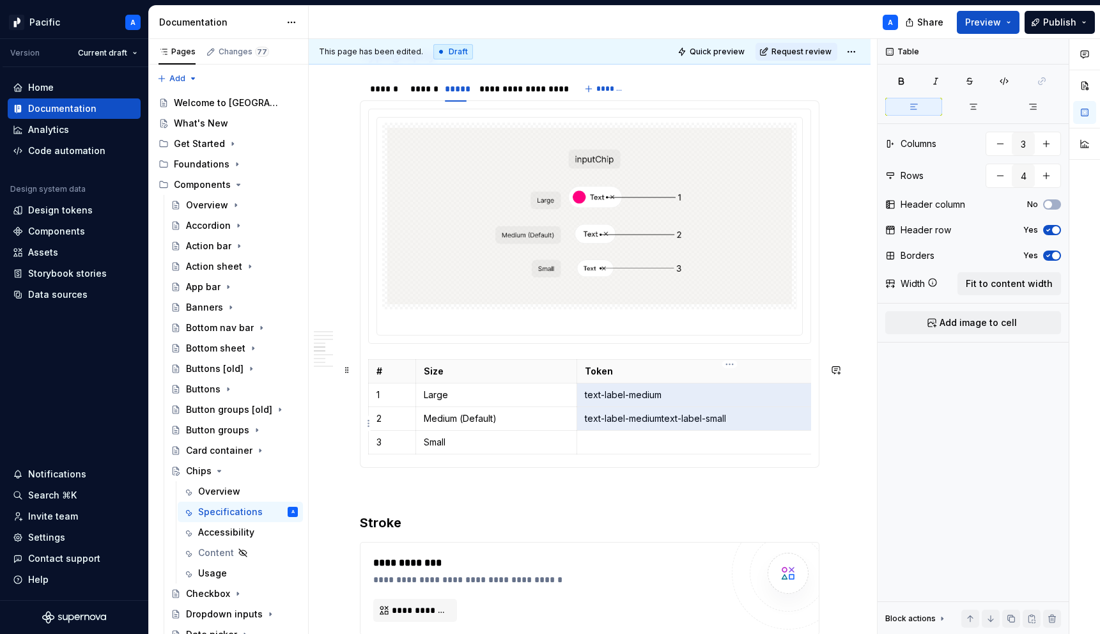
click at [742, 425] on p "text-label-mediumtext-label-small" at bounding box center [730, 418] width 290 height 13
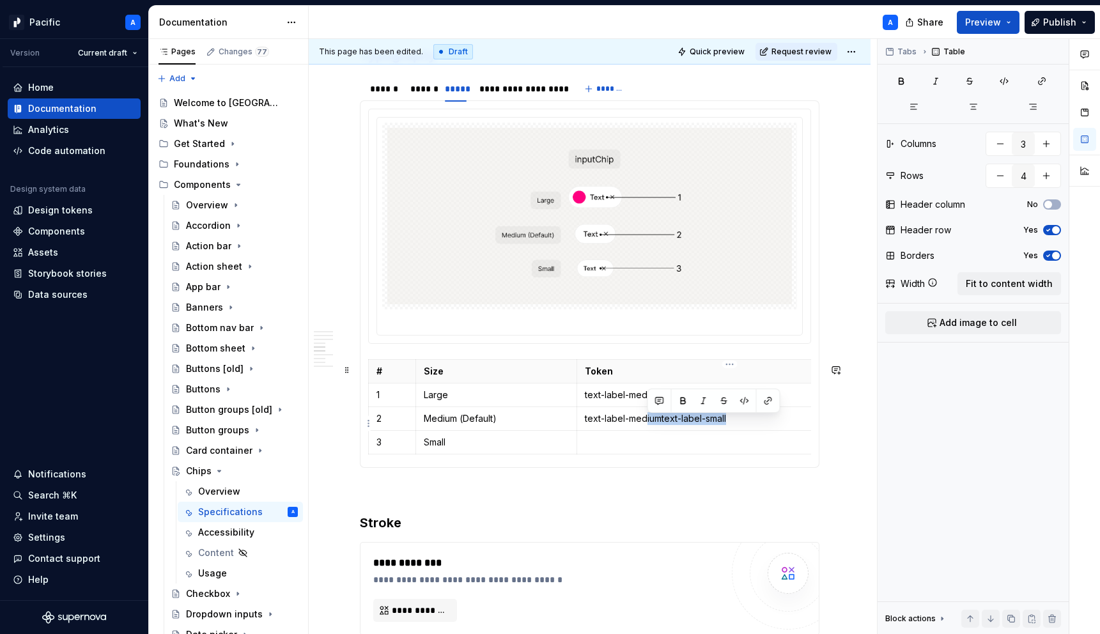
drag, startPoint x: 759, startPoint y: 423, endPoint x: 648, endPoint y: 425, distance: 111.3
click at [648, 425] on p "text-label-mediumtext-label-small" at bounding box center [730, 418] width 290 height 13
click at [666, 425] on p "text-label-mediumtext-label-small" at bounding box center [730, 418] width 290 height 13
drag, startPoint x: 662, startPoint y: 425, endPoint x: 749, endPoint y: 428, distance: 87.6
click at [749, 425] on p "text-label-mediumtext-label-small" at bounding box center [730, 418] width 290 height 13
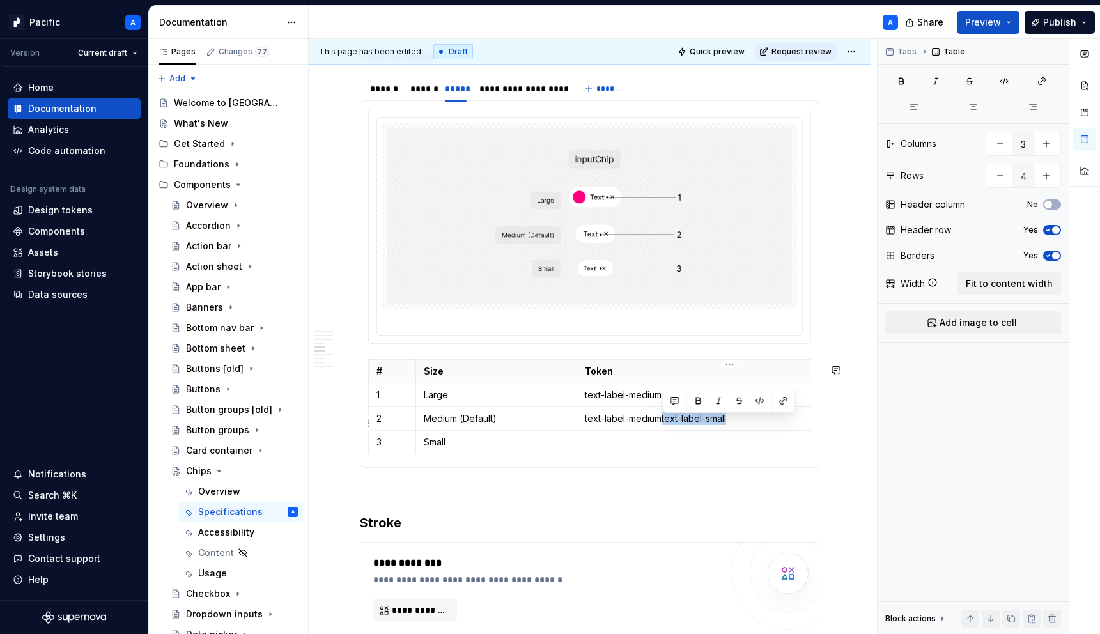
copy p "text-label-small"
click at [650, 445] on p at bounding box center [730, 442] width 290 height 13
drag, startPoint x: 682, startPoint y: 450, endPoint x: 592, endPoint y: 440, distance: 90.7
click at [592, 440] on p "text-label-small" at bounding box center [730, 442] width 290 height 13
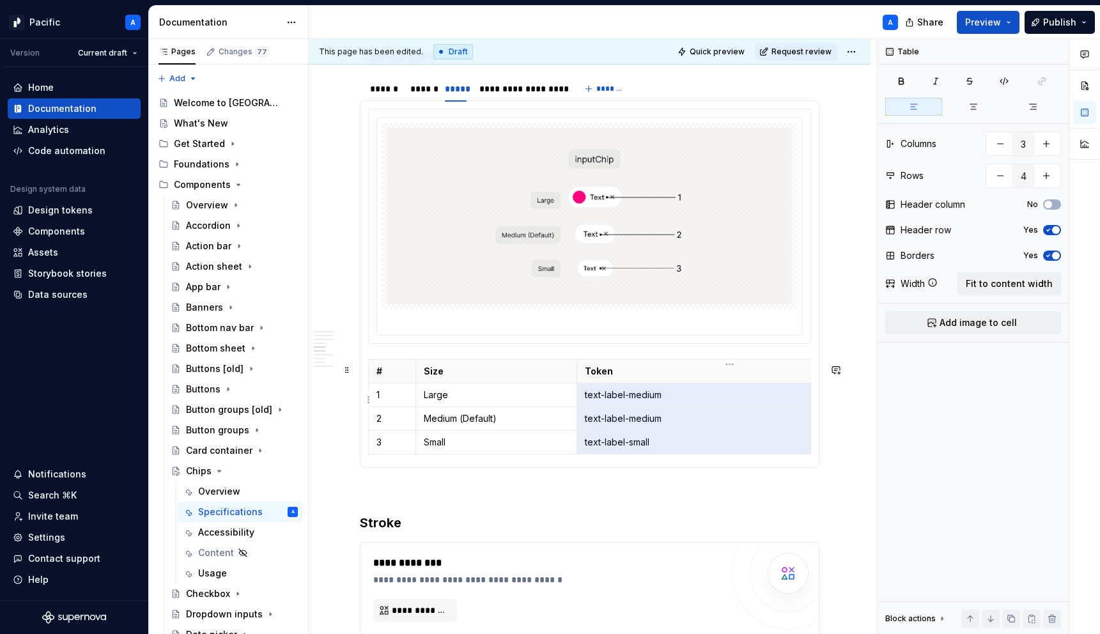
drag, startPoint x: 684, startPoint y: 447, endPoint x: 585, endPoint y: 396, distance: 111.2
click at [585, 396] on tbody "# Size Token 1 Large text-label-medium 2 Medium (Default) text-label-medium 3 S…" at bounding box center [626, 406] width 514 height 95
click at [1010, 79] on button "button" at bounding box center [1004, 81] width 32 height 18
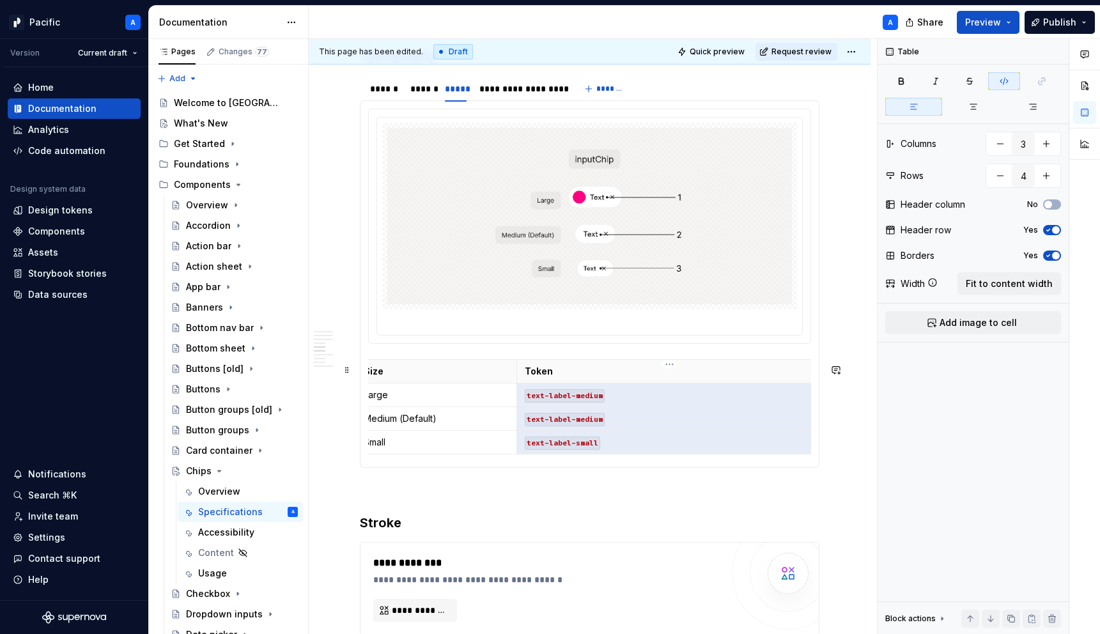
click at [669, 419] on p "text-label-medium" at bounding box center [670, 418] width 290 height 13
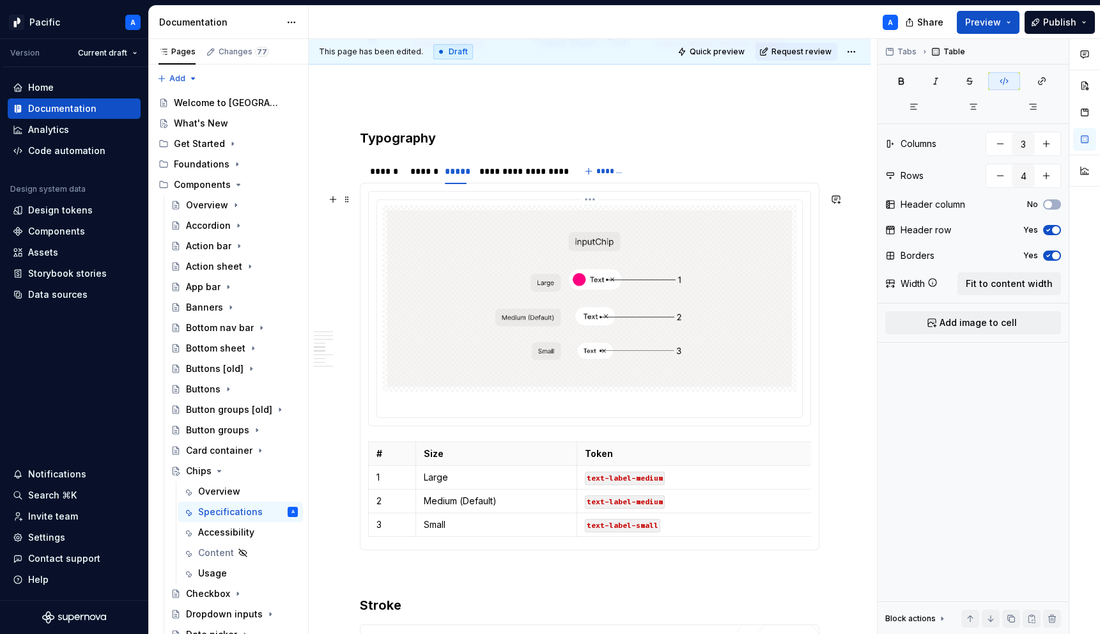
scroll to position [1656, 0]
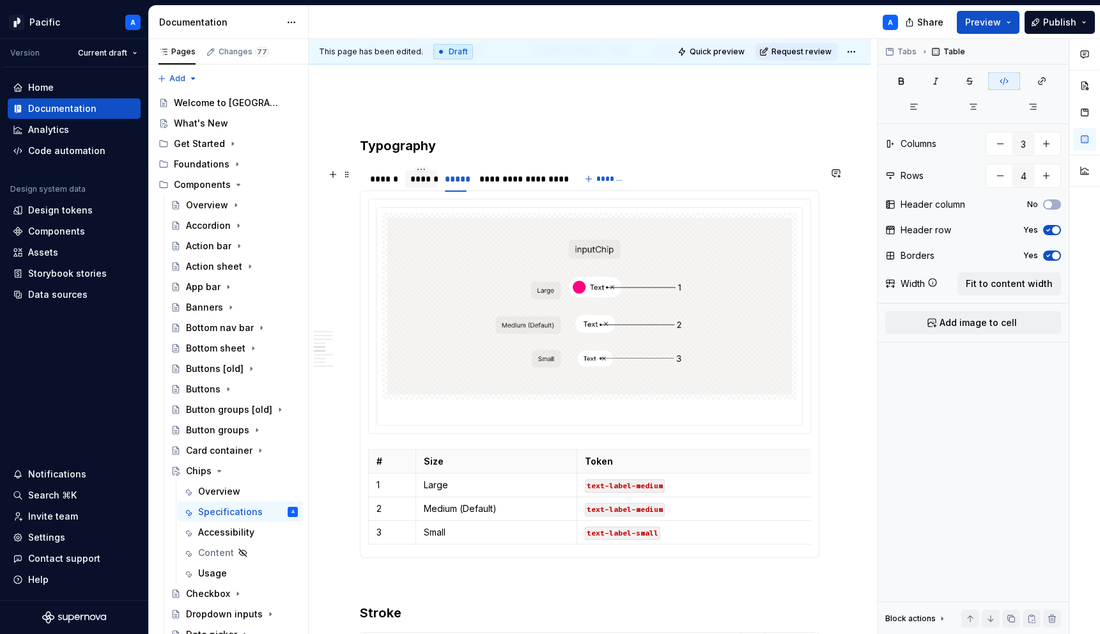
click at [426, 191] on div at bounding box center [421, 189] width 32 height 1
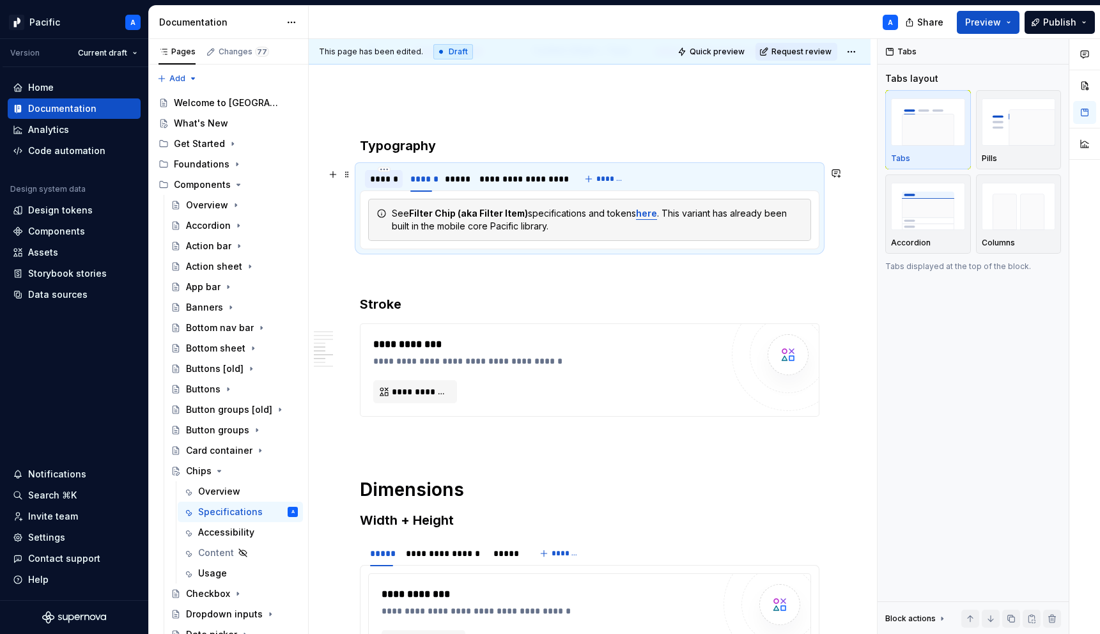
click at [381, 179] on div "******" at bounding box center [383, 179] width 27 height 13
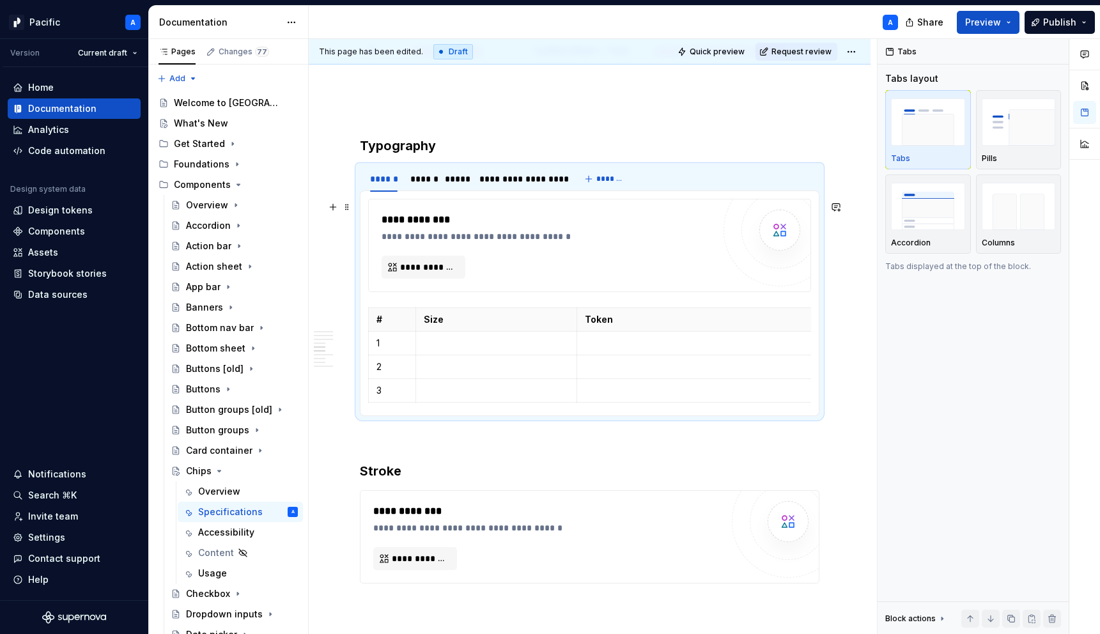
click at [514, 269] on div "**********" at bounding box center [548, 245] width 332 height 66
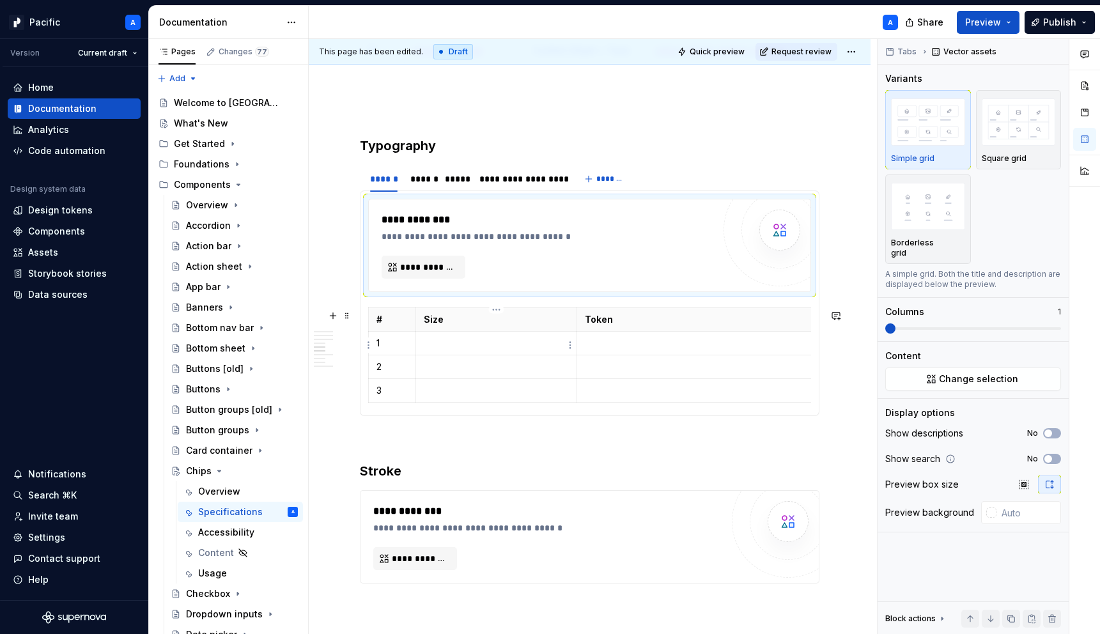
click at [550, 338] on td at bounding box center [496, 343] width 161 height 24
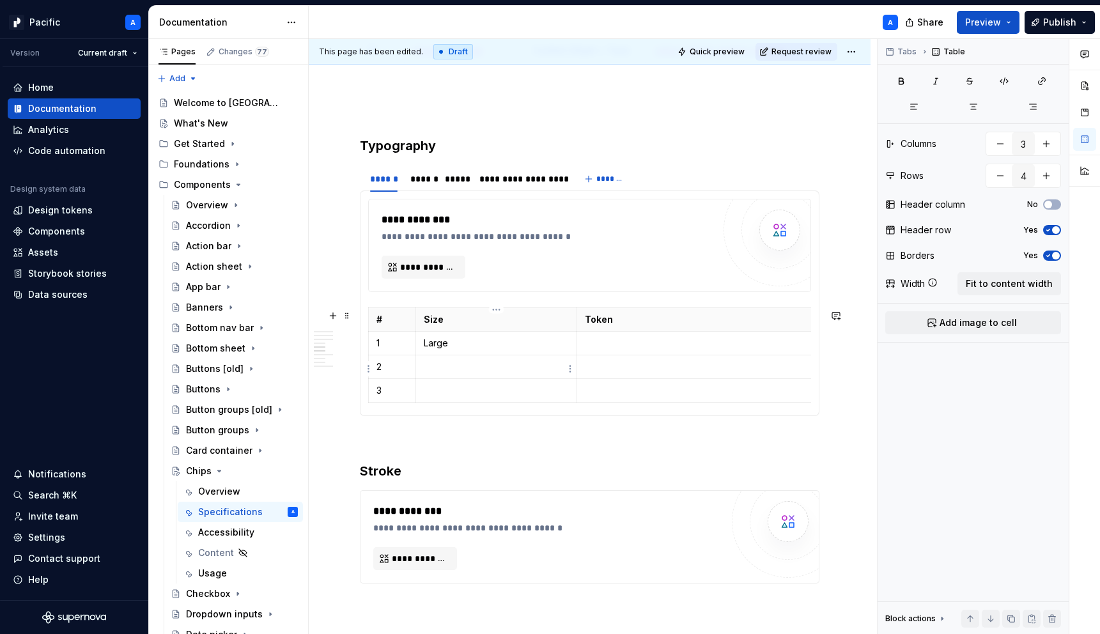
click at [513, 373] on p at bounding box center [496, 367] width 145 height 13
click at [508, 401] on td at bounding box center [496, 390] width 161 height 24
click at [620, 348] on p at bounding box center [730, 343] width 290 height 13
click at [458, 342] on p "Large" at bounding box center [496, 343] width 145 height 13
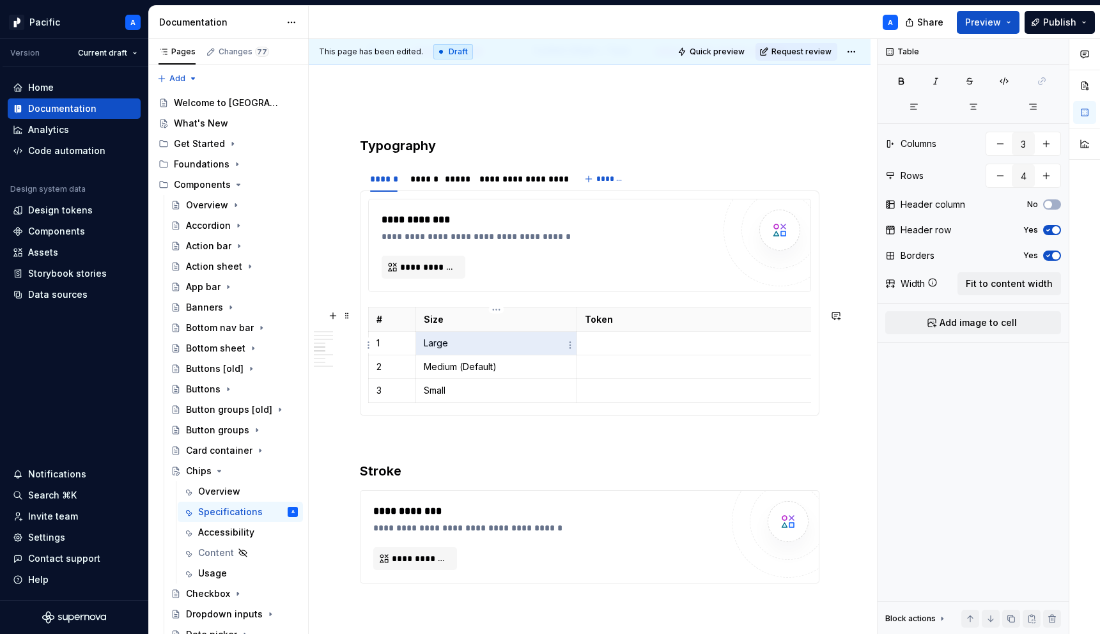
click at [458, 342] on p "Large" at bounding box center [496, 343] width 145 height 13
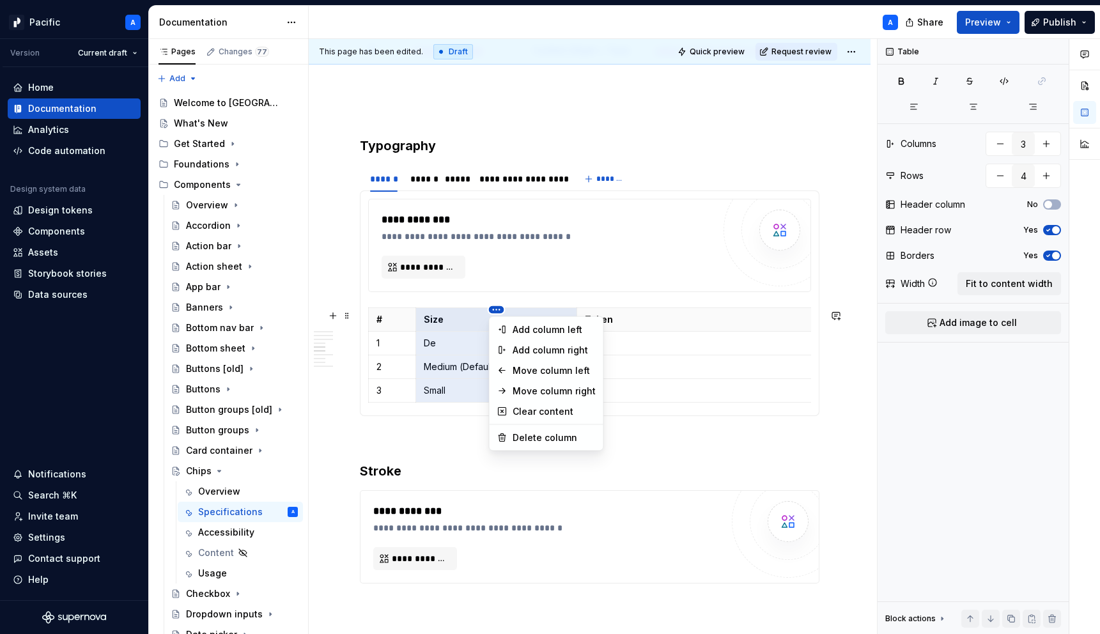
click at [494, 314] on html "Pacific A Version Current draft Home Documentation Analytics Code automation De…" at bounding box center [550, 317] width 1100 height 634
click at [546, 439] on div "Delete column" at bounding box center [554, 438] width 83 height 13
type input "2"
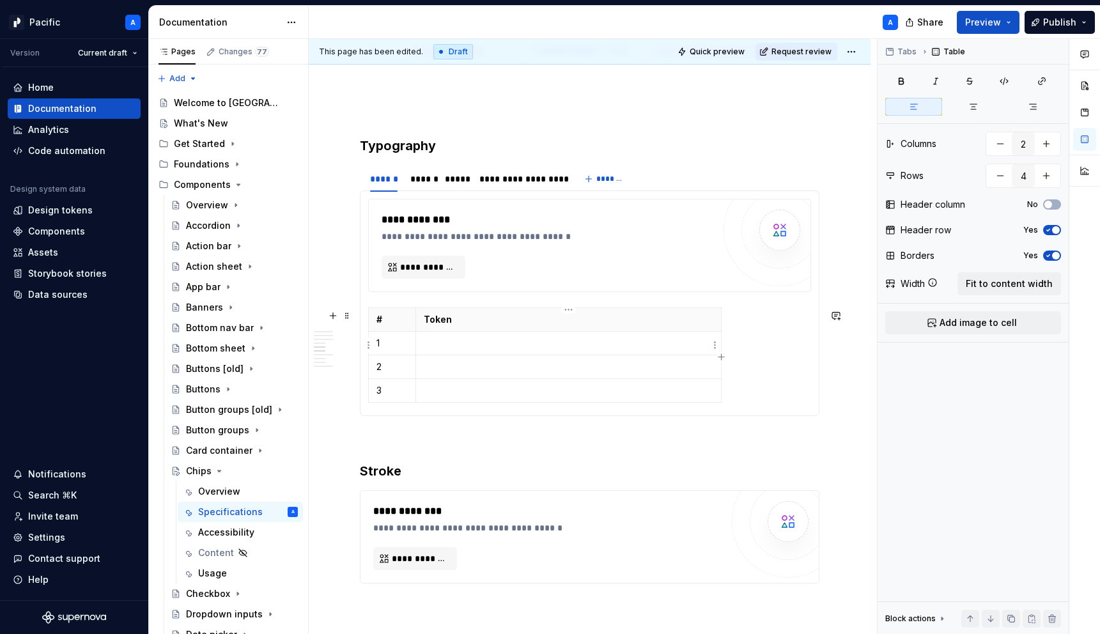
click at [477, 349] on p at bounding box center [569, 343] width 290 height 13
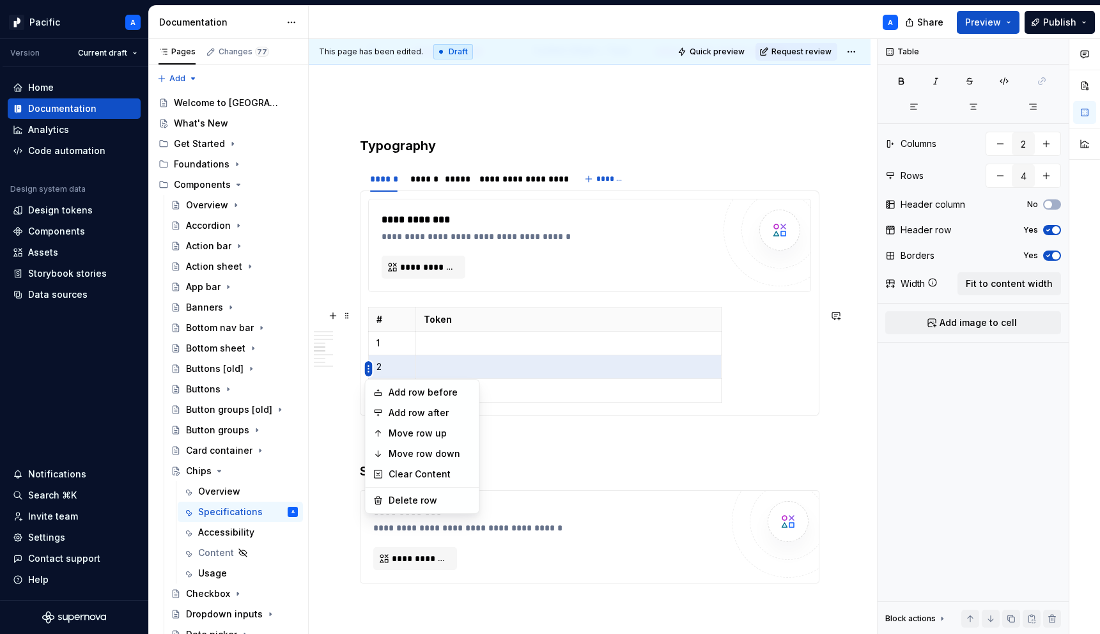
click at [368, 368] on html "Pacific A Version Current draft Home Documentation Analytics Code automation De…" at bounding box center [550, 317] width 1100 height 634
click at [421, 495] on div "Delete row" at bounding box center [430, 500] width 83 height 13
type input "3"
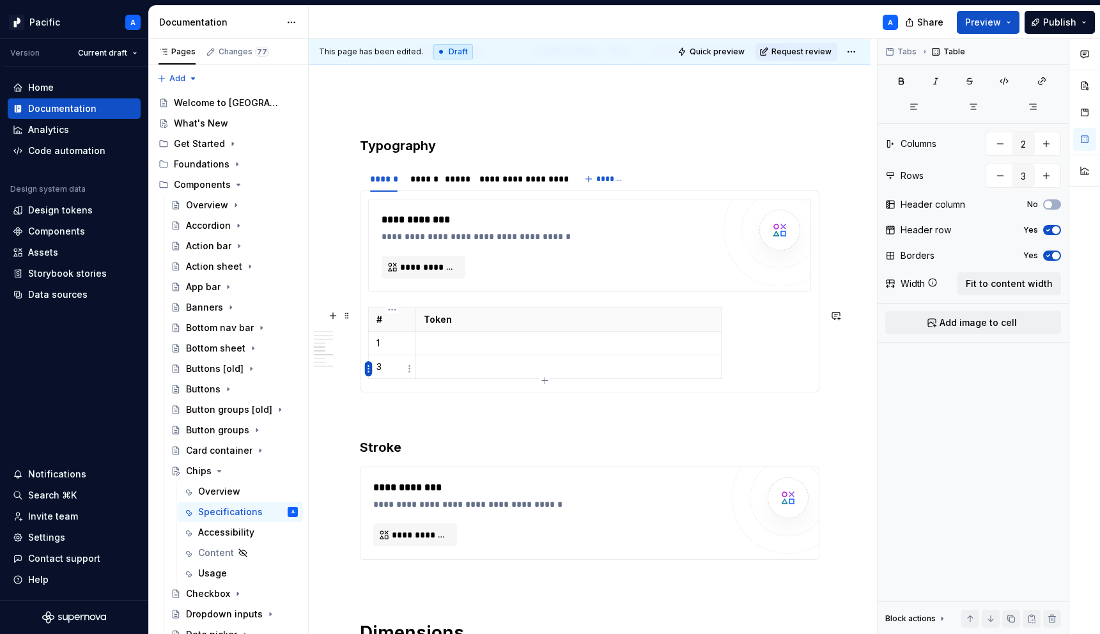
click at [366, 369] on html "Pacific A Version Current draft Home Documentation Analytics Code automation De…" at bounding box center [550, 317] width 1100 height 634
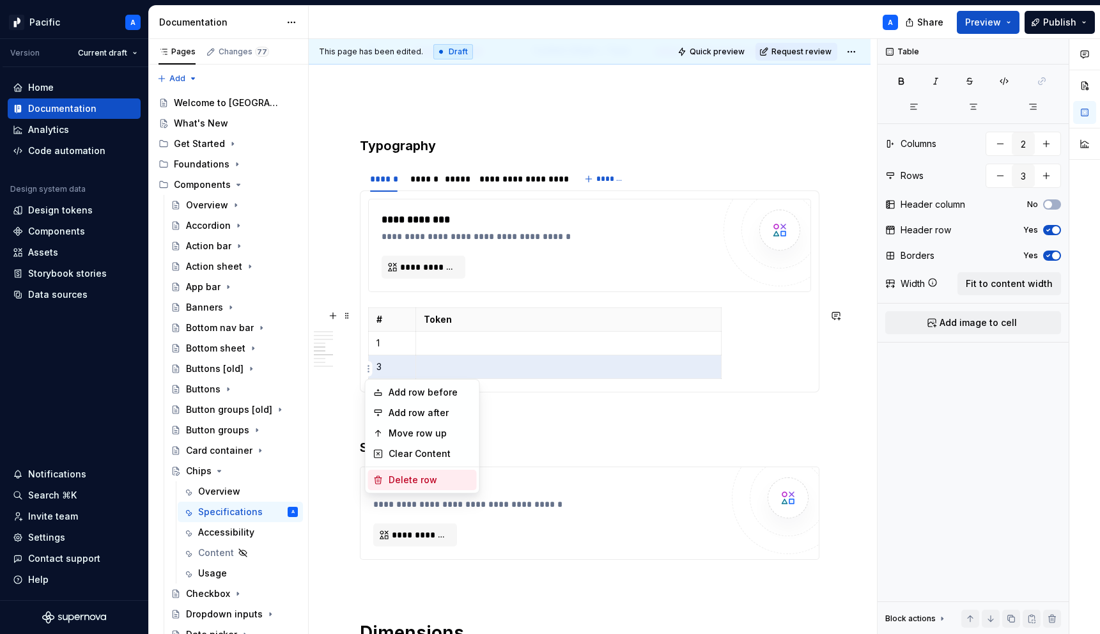
click at [436, 476] on div "Delete row" at bounding box center [430, 480] width 83 height 13
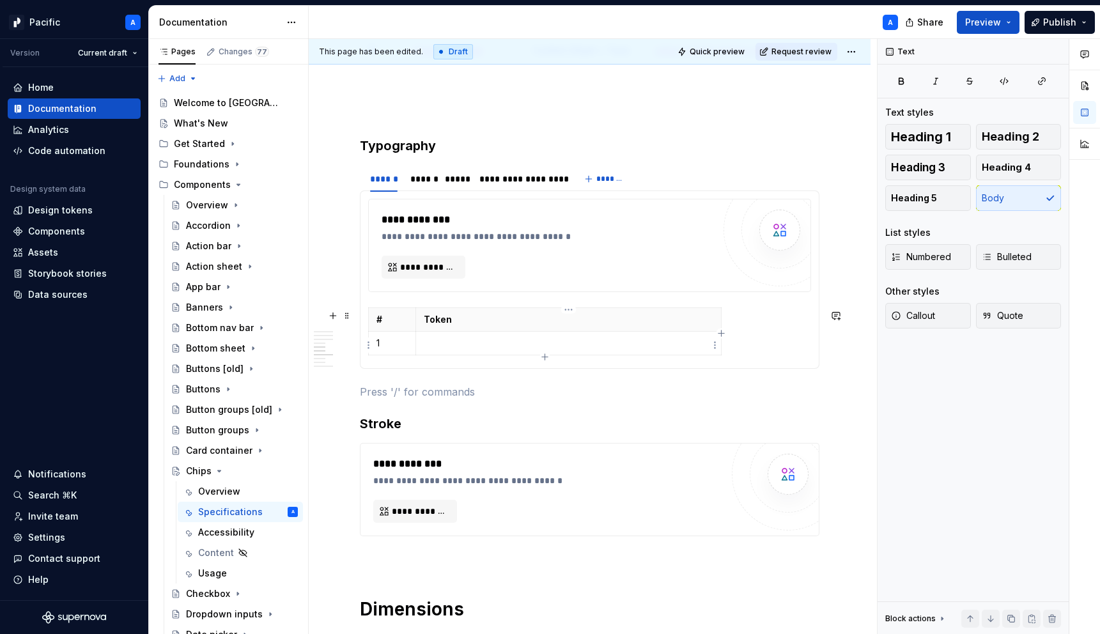
click at [471, 334] on td at bounding box center [569, 343] width 306 height 24
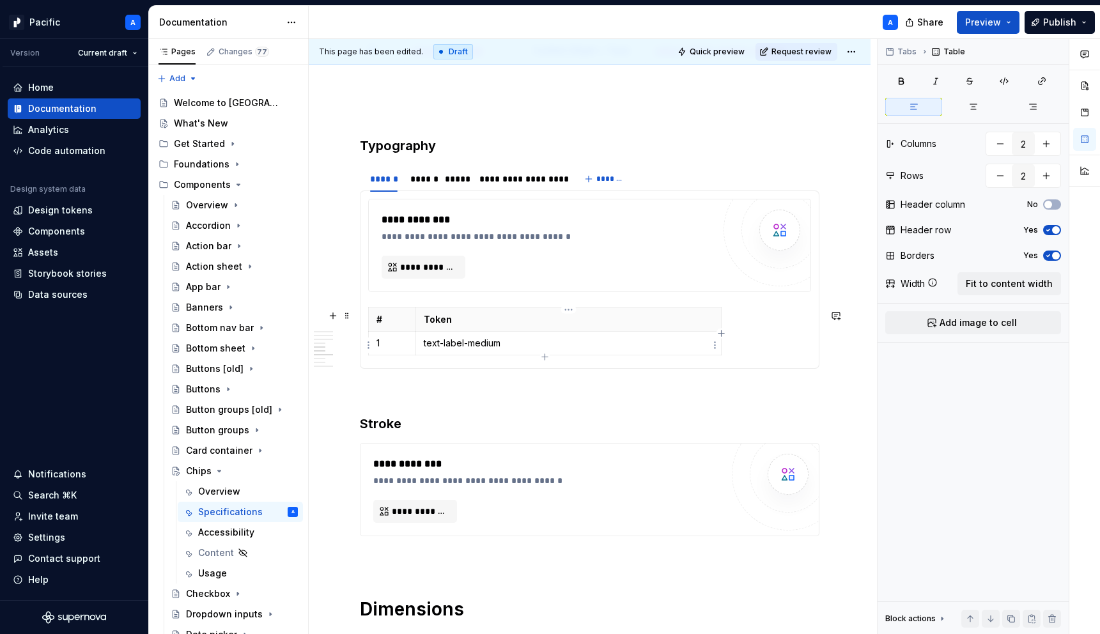
click at [563, 348] on p "text-label-medium" at bounding box center [569, 343] width 290 height 13
click at [1002, 79] on icon "button" at bounding box center [1004, 81] width 10 height 10
click at [368, 322] on html "Pacific A Version Current draft Home Documentation Analytics Code automation De…" at bounding box center [550, 317] width 1100 height 634
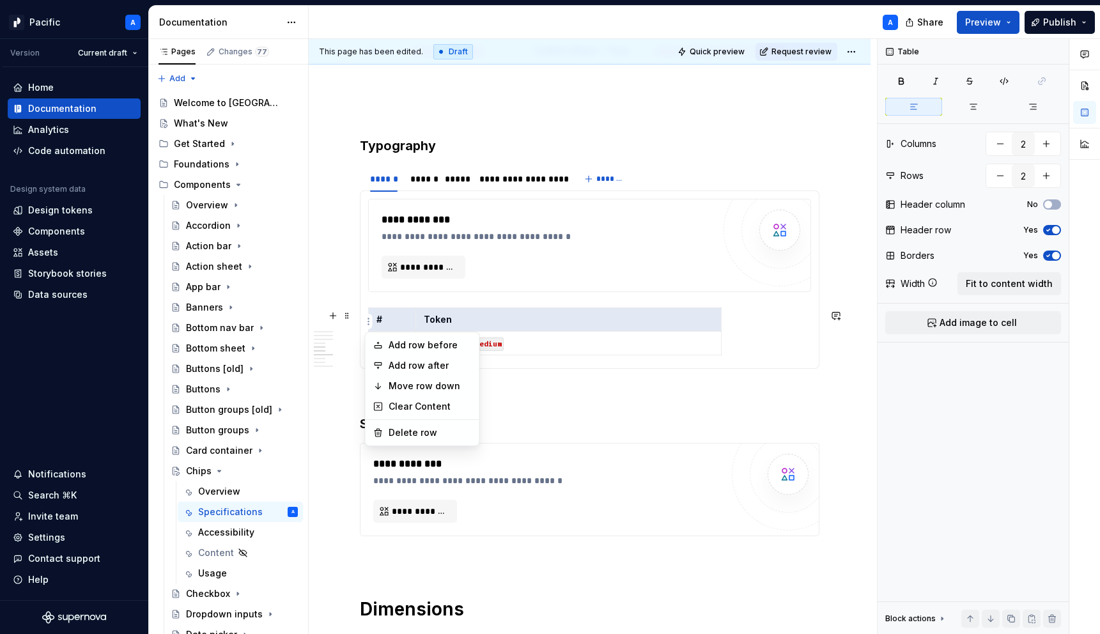
click at [571, 319] on html "Pacific A Version Current draft Home Documentation Analytics Code automation De…" at bounding box center [550, 317] width 1100 height 634
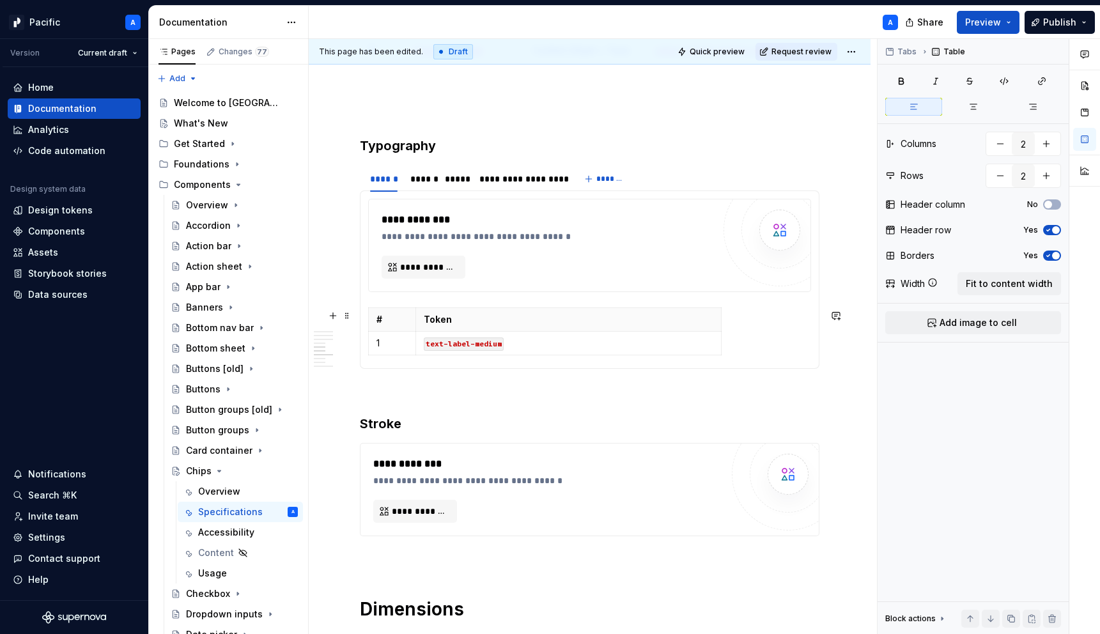
click at [742, 326] on div "# Token 1 text-label-medium" at bounding box center [589, 334] width 443 height 53
click at [366, 323] on html "Pacific A Version Current draft Home Documentation Analytics Code automation De…" at bounding box center [550, 317] width 1100 height 634
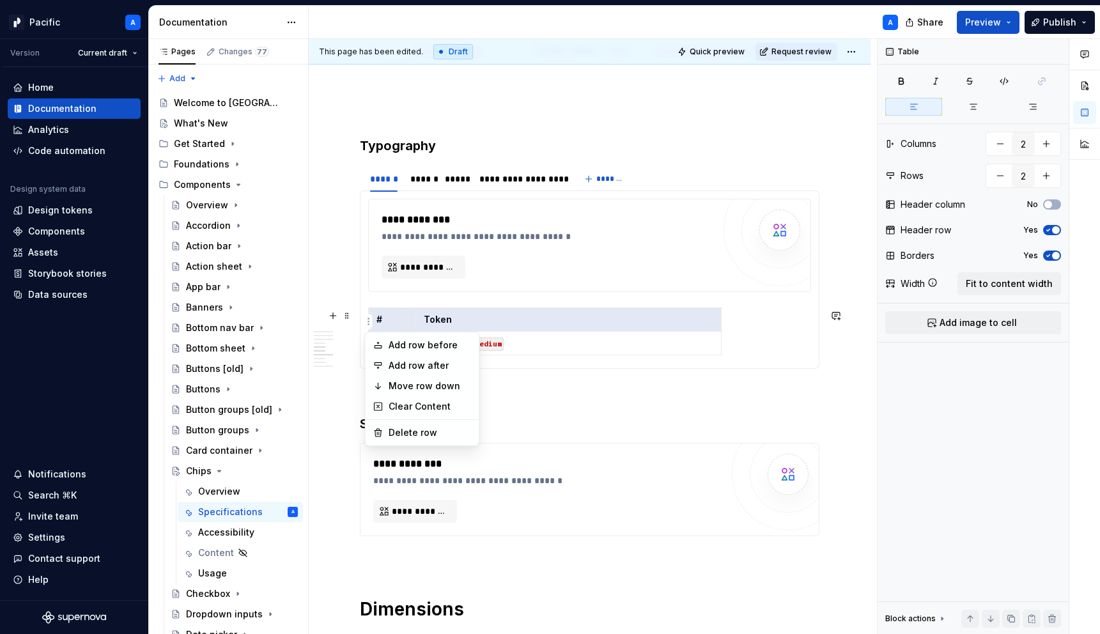
click at [501, 310] on html "Pacific A Version Current draft Home Documentation Analytics Code automation De…" at bounding box center [550, 317] width 1100 height 634
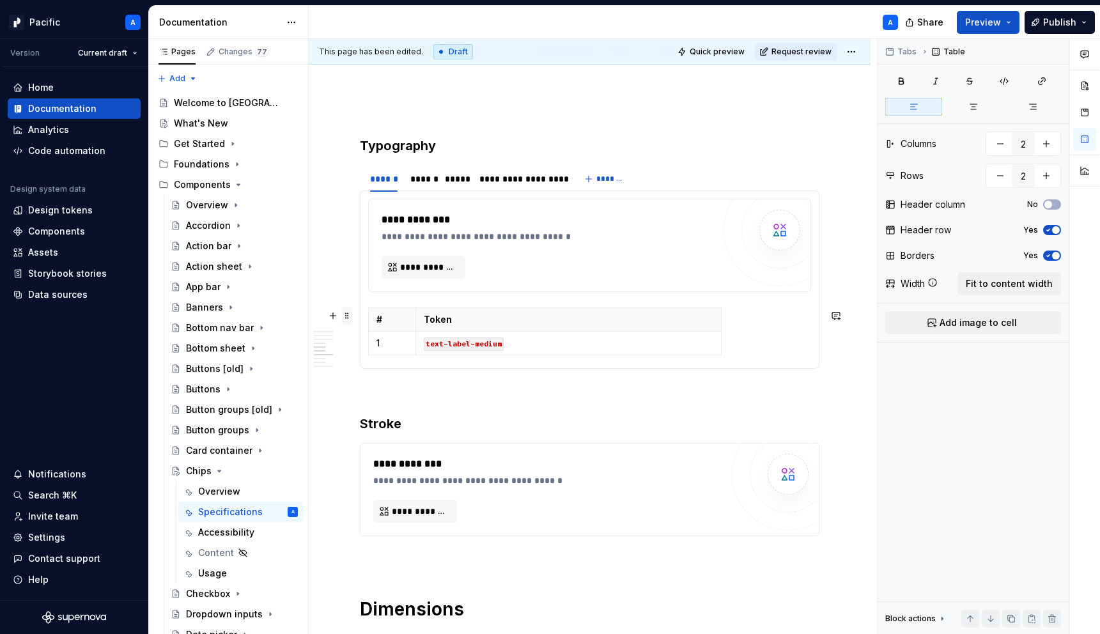
click at [344, 316] on span at bounding box center [347, 316] width 10 height 18
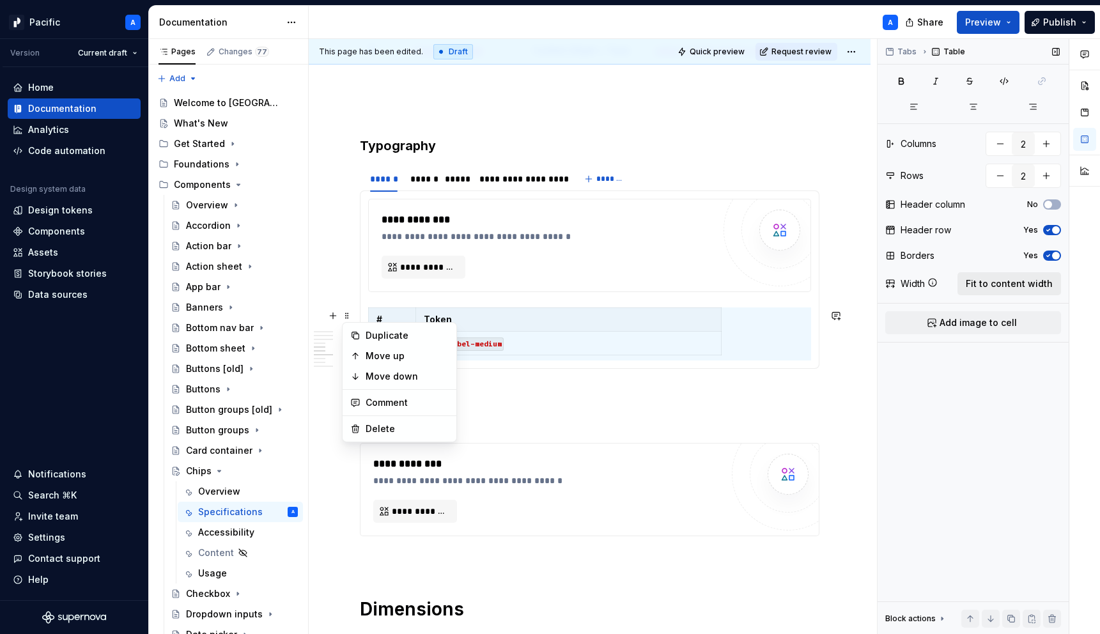
click at [1003, 280] on span "Fit to content width" at bounding box center [1009, 283] width 87 height 13
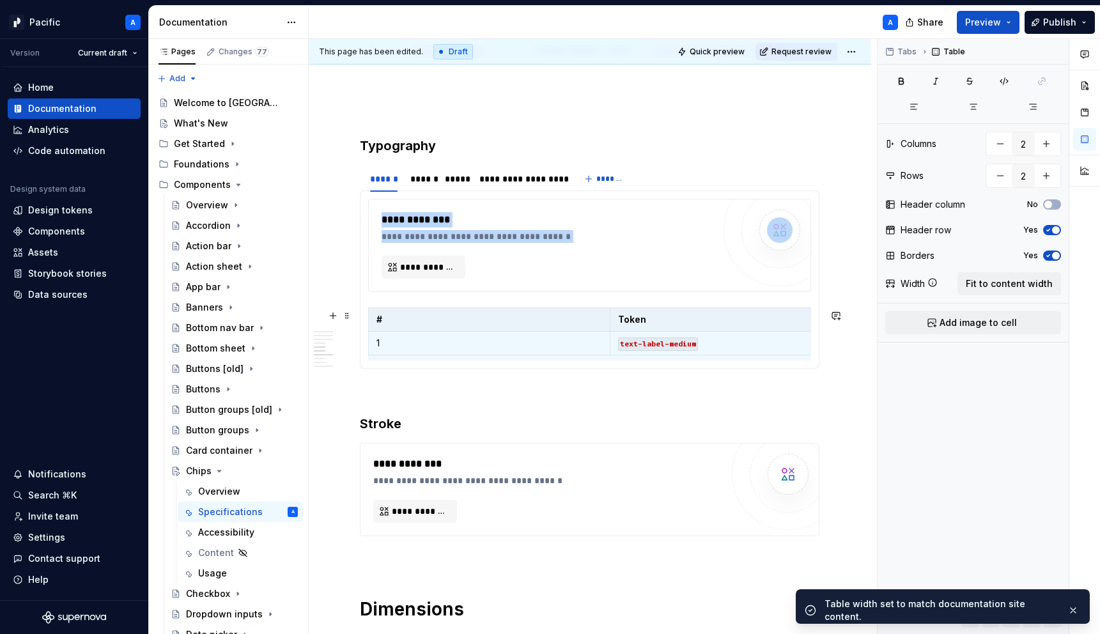
click at [534, 339] on p "1" at bounding box center [490, 343] width 226 height 13
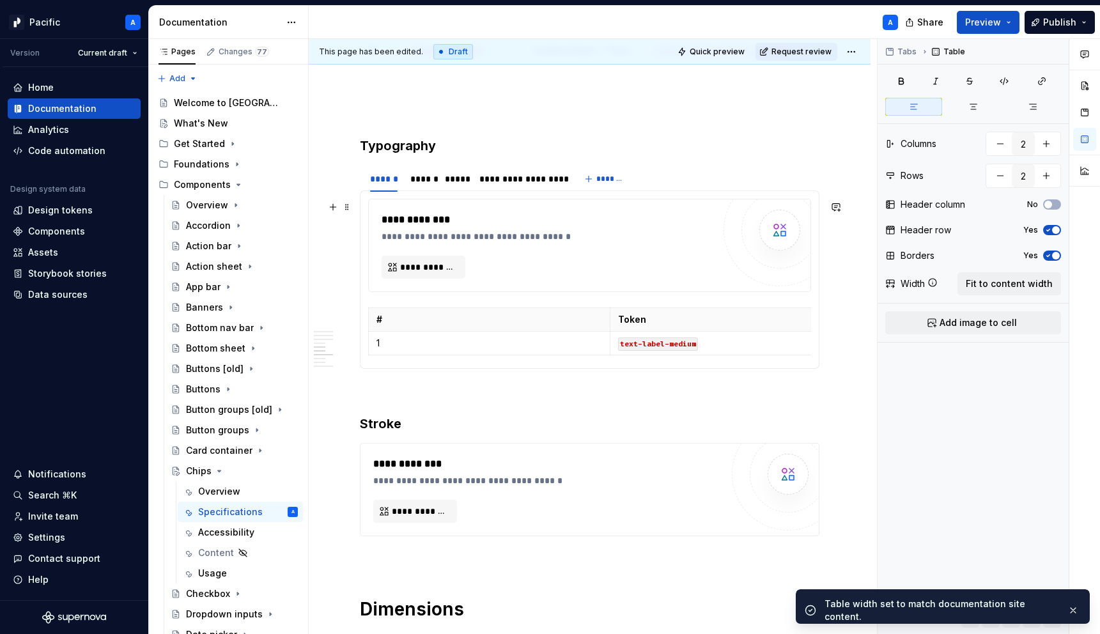
click at [512, 242] on div "**********" at bounding box center [551, 236] width 338 height 13
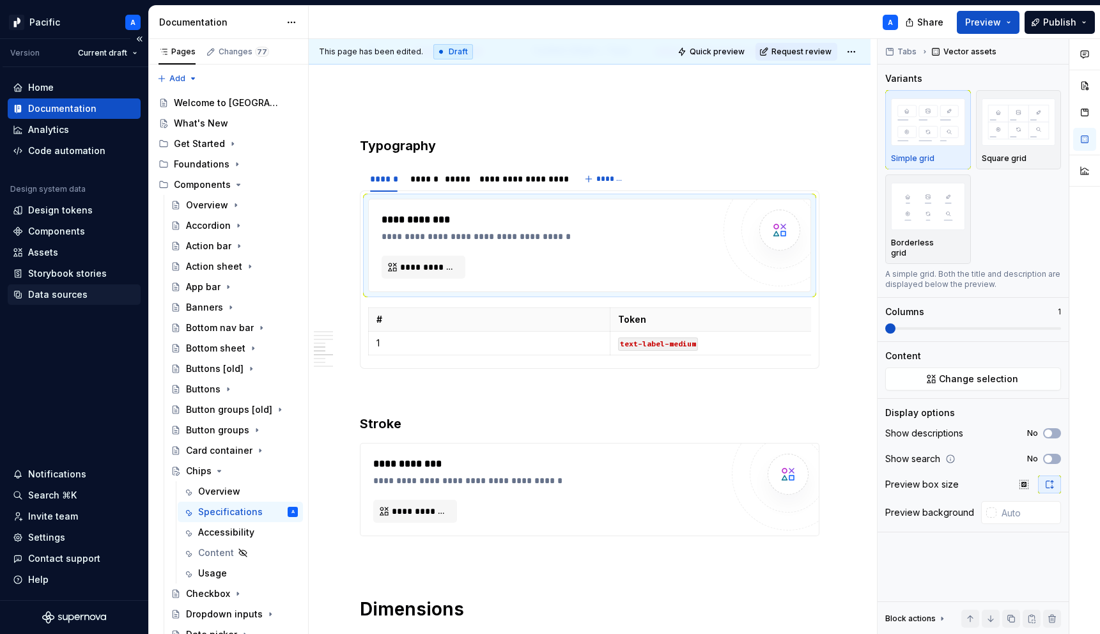
click at [66, 292] on div "Data sources" at bounding box center [57, 294] width 59 height 13
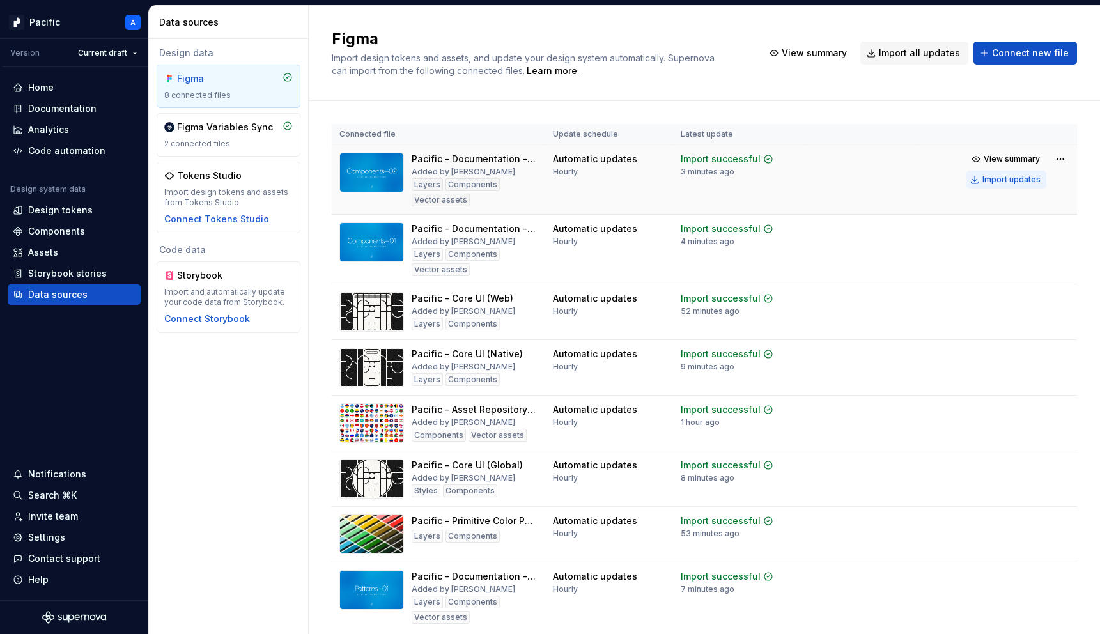
click at [986, 178] on div "Import updates" at bounding box center [1012, 180] width 58 height 10
click at [73, 107] on div "Documentation" at bounding box center [62, 108] width 68 height 13
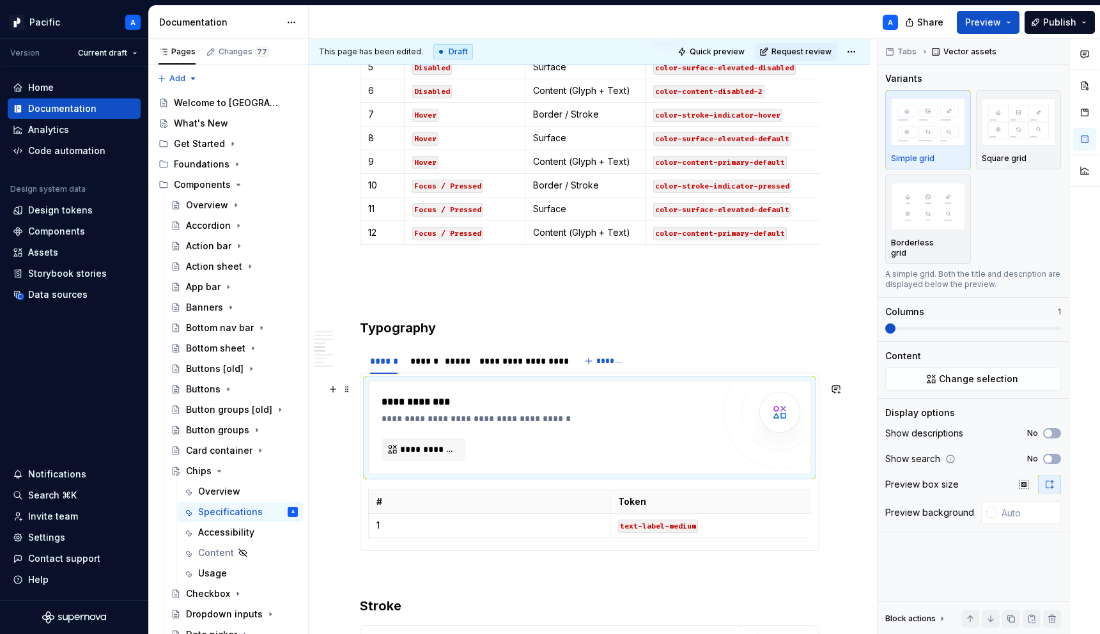
click at [452, 432] on div "**********" at bounding box center [548, 427] width 332 height 66
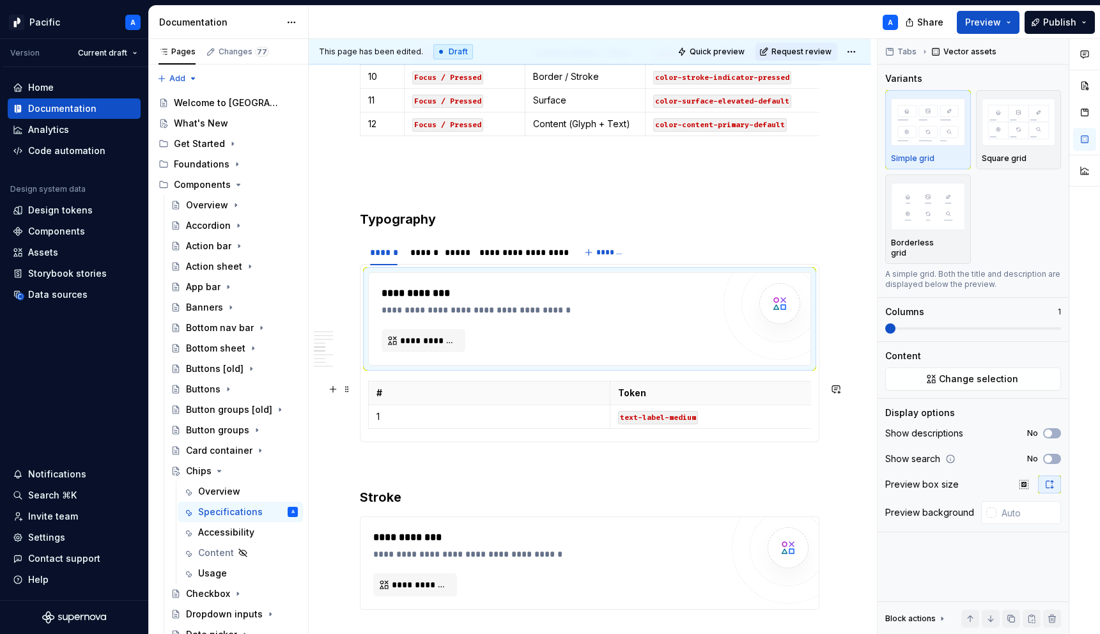
scroll to position [1589, 0]
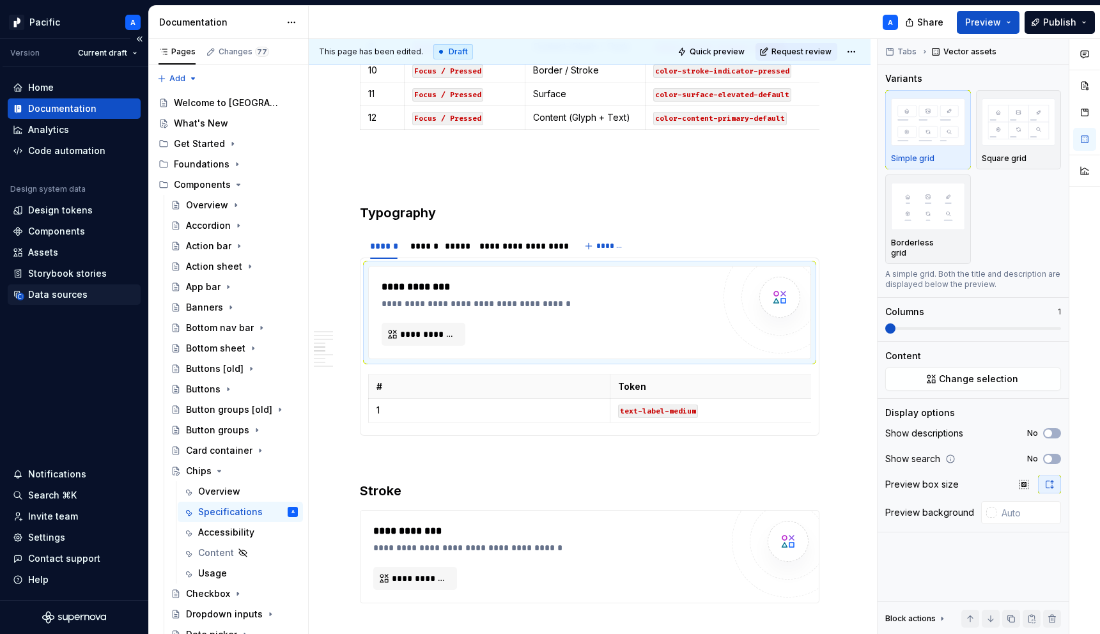
click at [75, 289] on div "Data sources" at bounding box center [57, 294] width 59 height 13
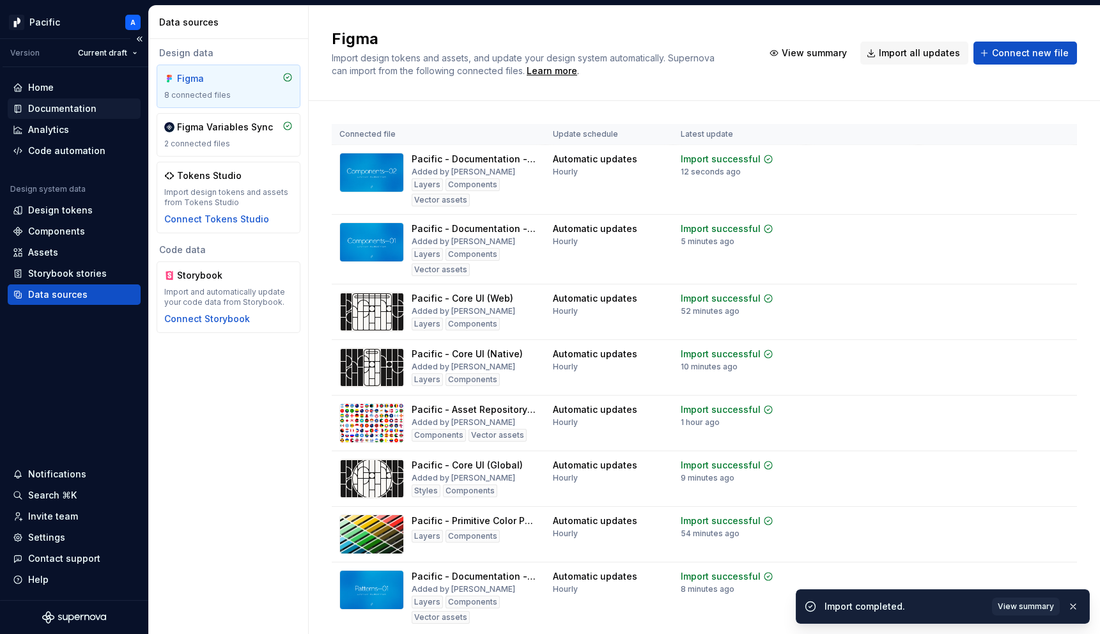
click at [105, 109] on div "Documentation" at bounding box center [74, 108] width 123 height 13
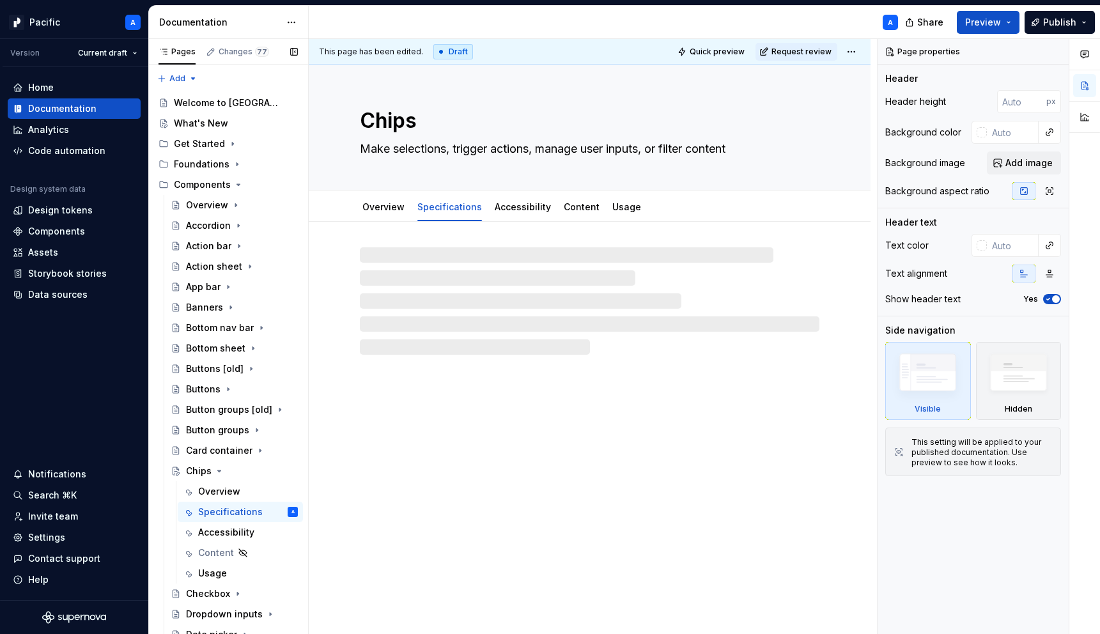
type textarea "*"
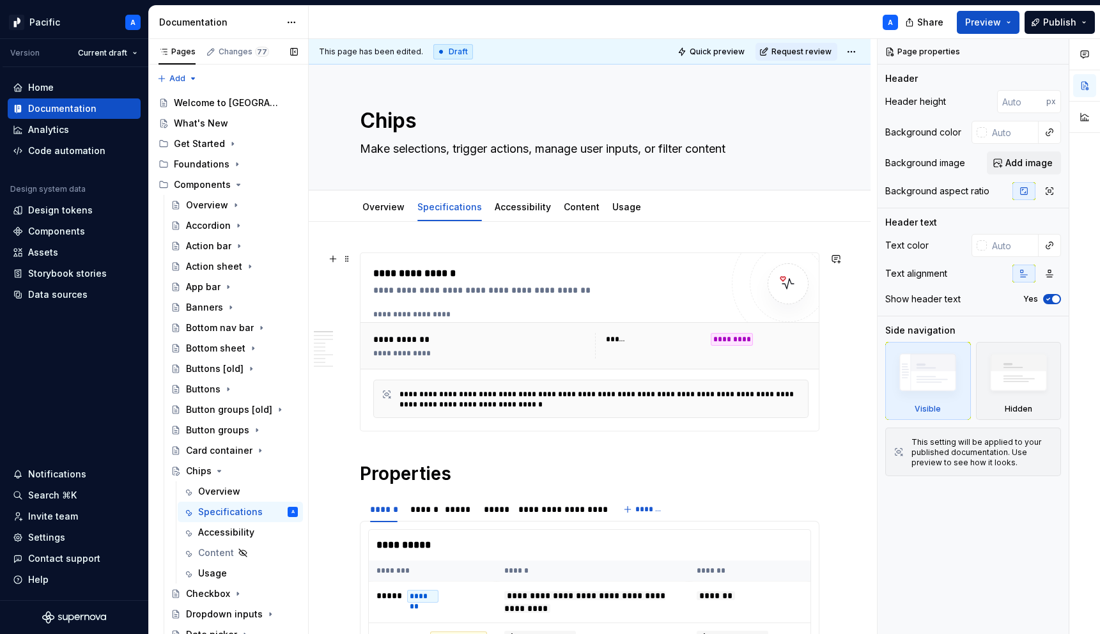
click at [538, 388] on div "**********" at bounding box center [603, 399] width 407 height 22
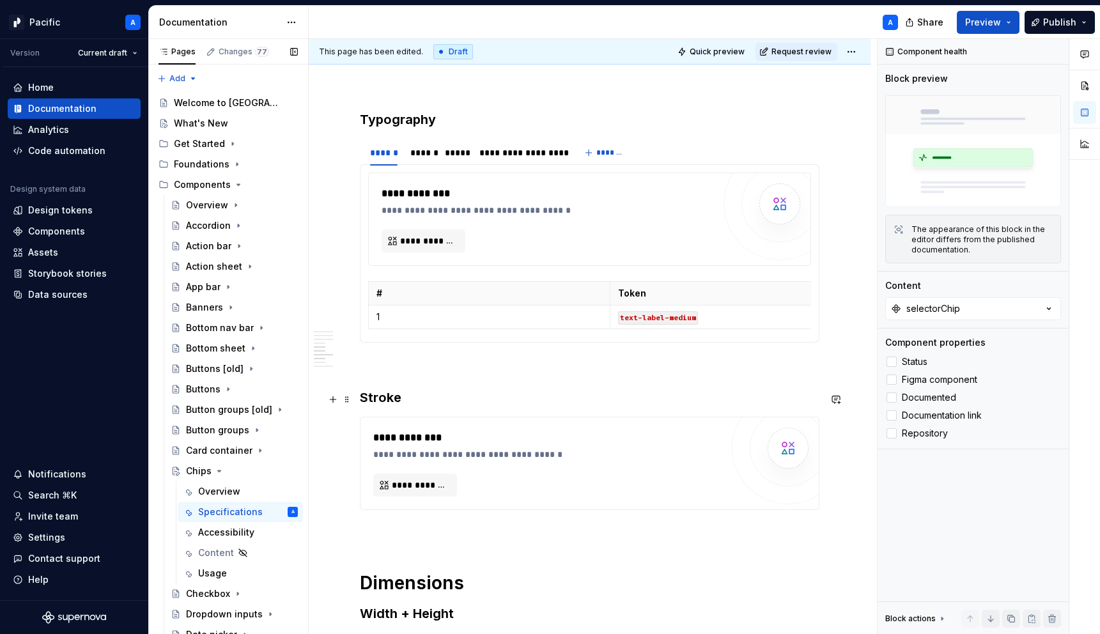
scroll to position [1685, 0]
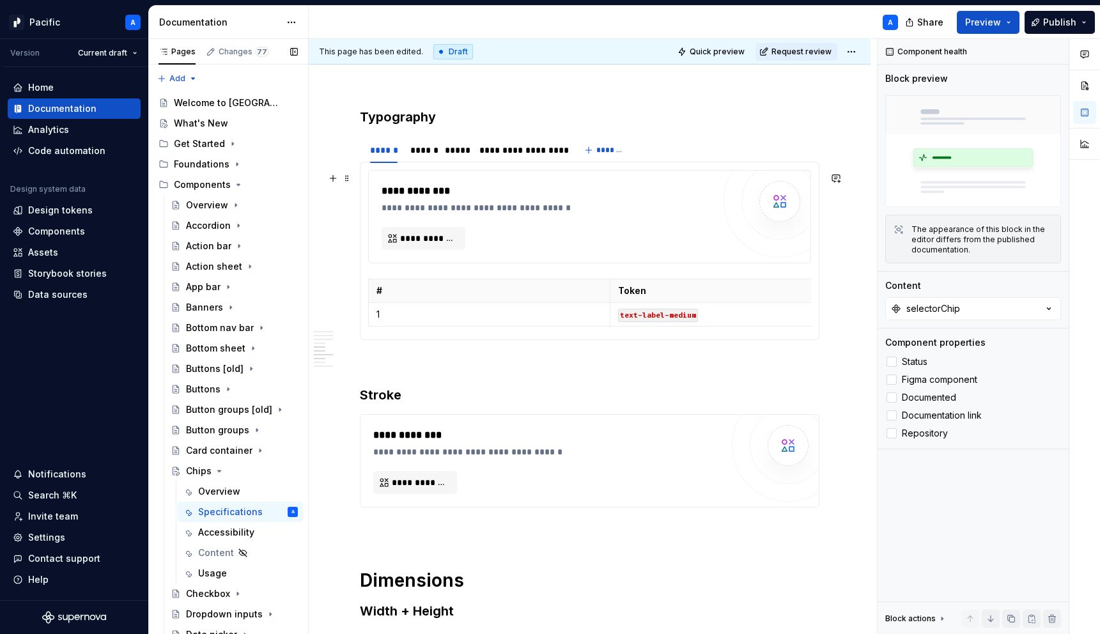
click at [518, 238] on div "**********" at bounding box center [548, 216] width 332 height 66
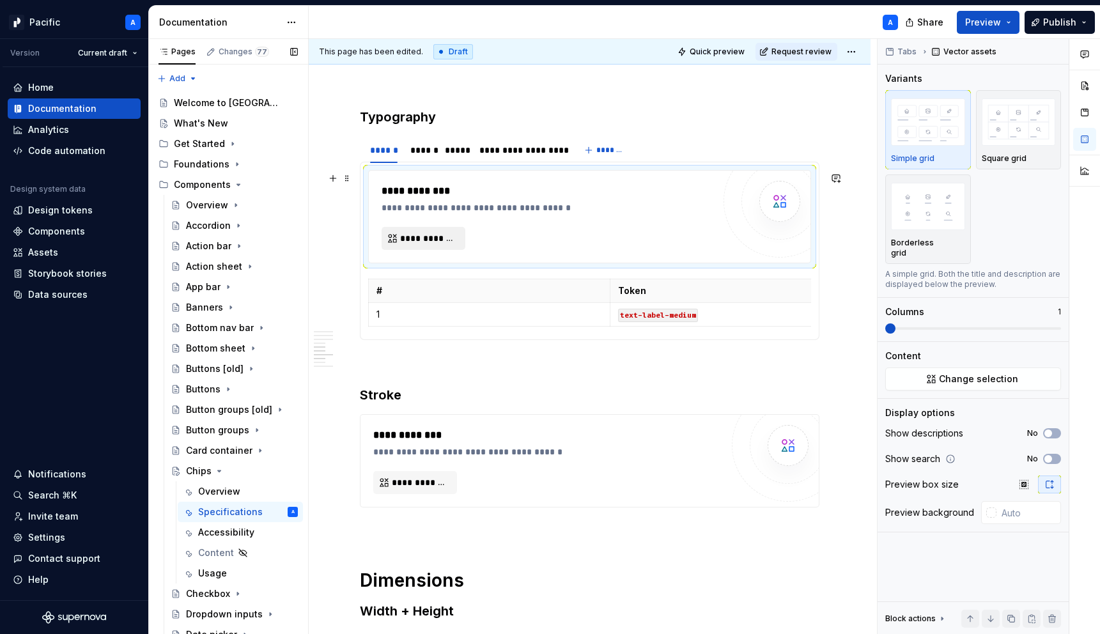
click at [417, 237] on span "**********" at bounding box center [428, 238] width 57 height 13
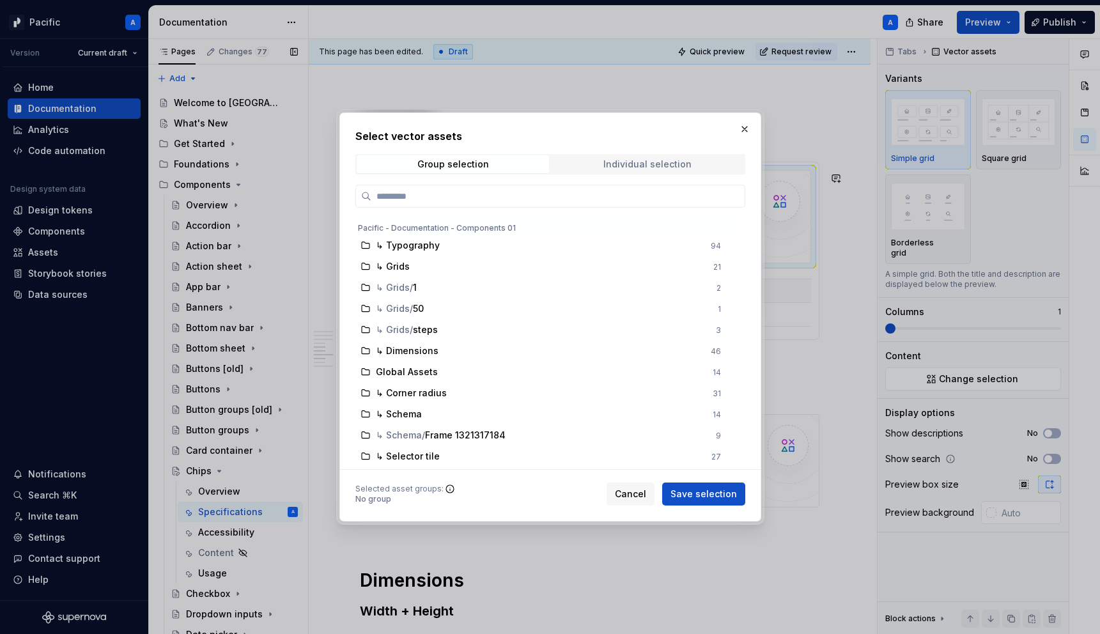
click at [711, 168] on span "Individual selection" at bounding box center [648, 164] width 192 height 18
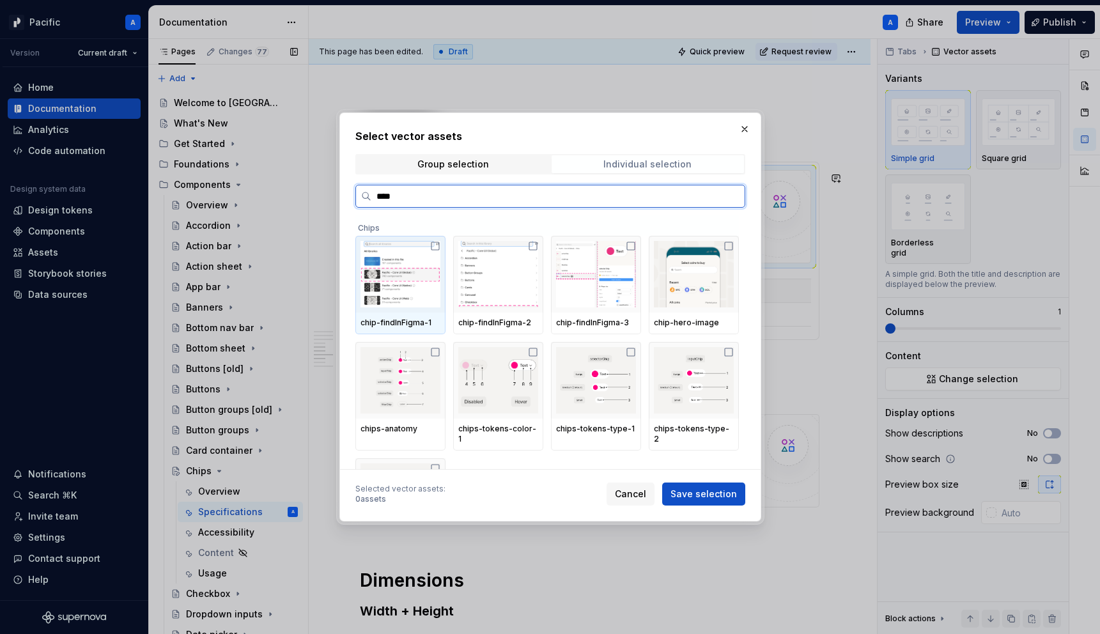
type input "*****"
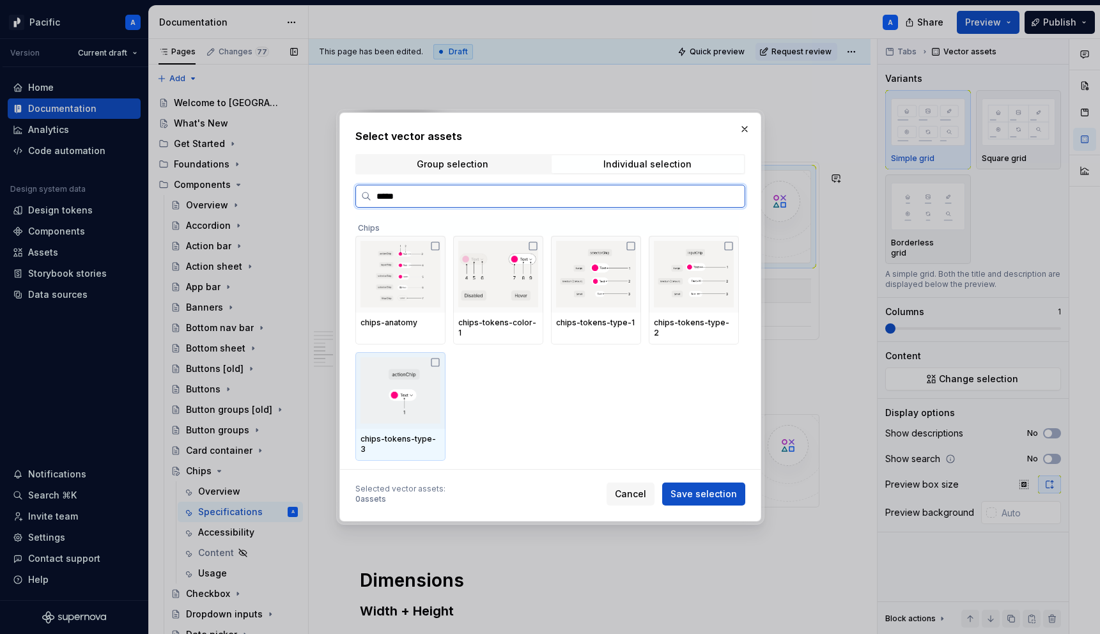
click at [428, 400] on img at bounding box center [401, 390] width 80 height 66
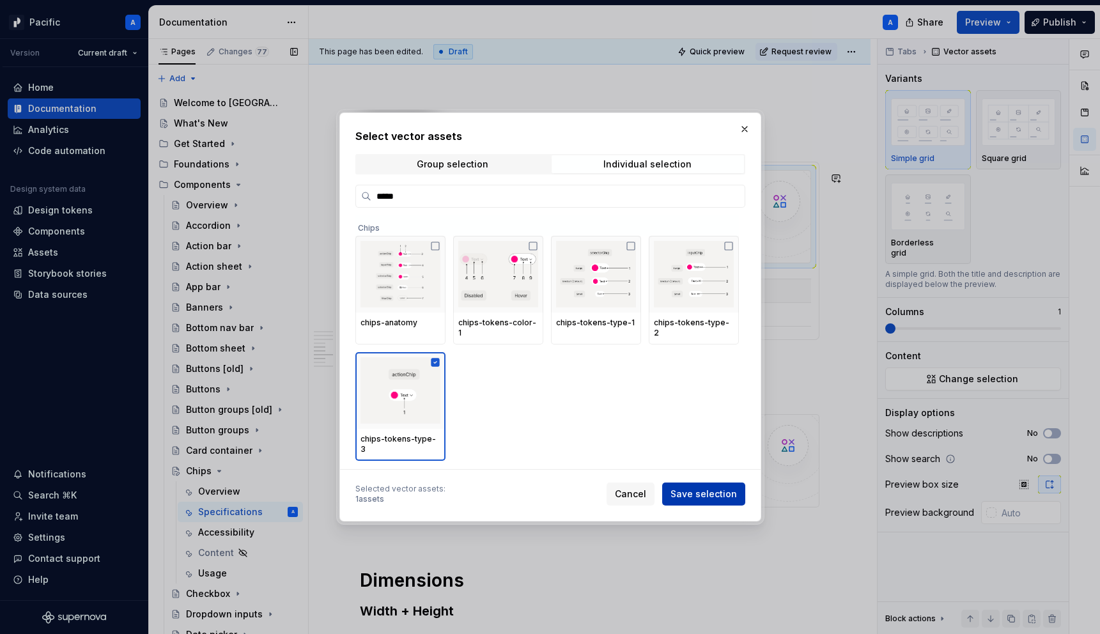
click at [708, 493] on span "Save selection" at bounding box center [704, 494] width 66 height 13
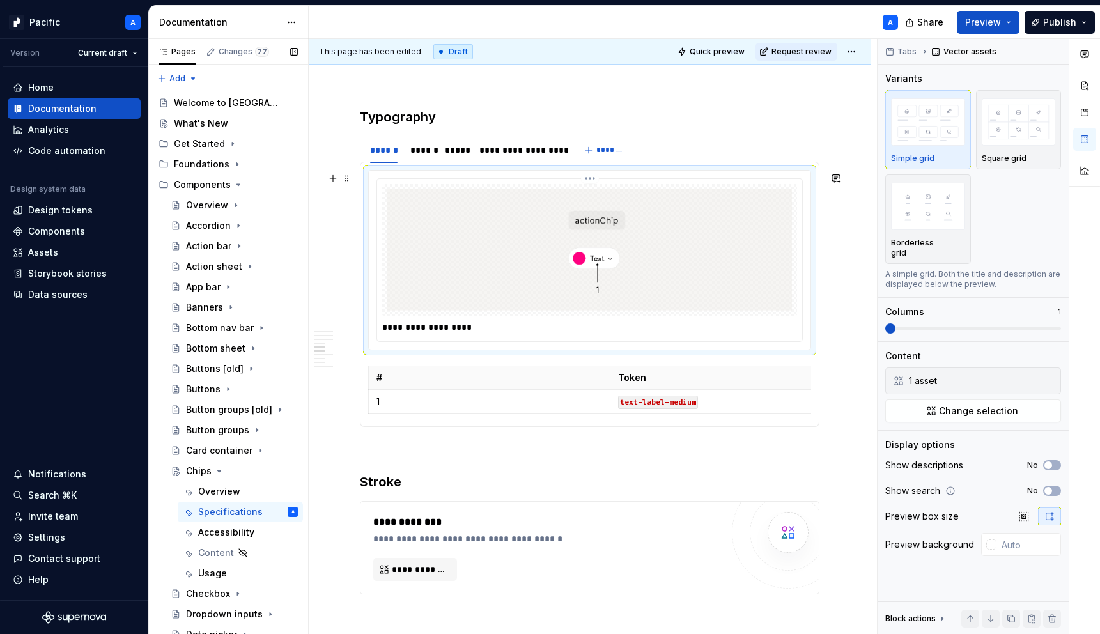
click at [518, 334] on p "**********" at bounding box center [592, 327] width 421 height 13
click at [623, 527] on div "**********" at bounding box center [550, 522] width 355 height 15
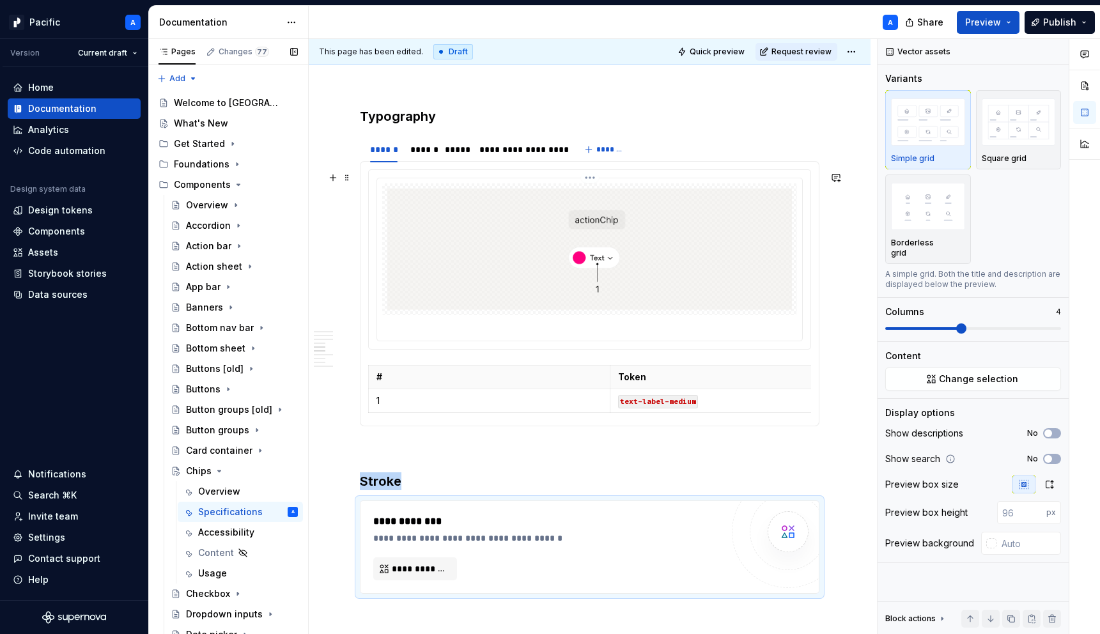
scroll to position [1766, 0]
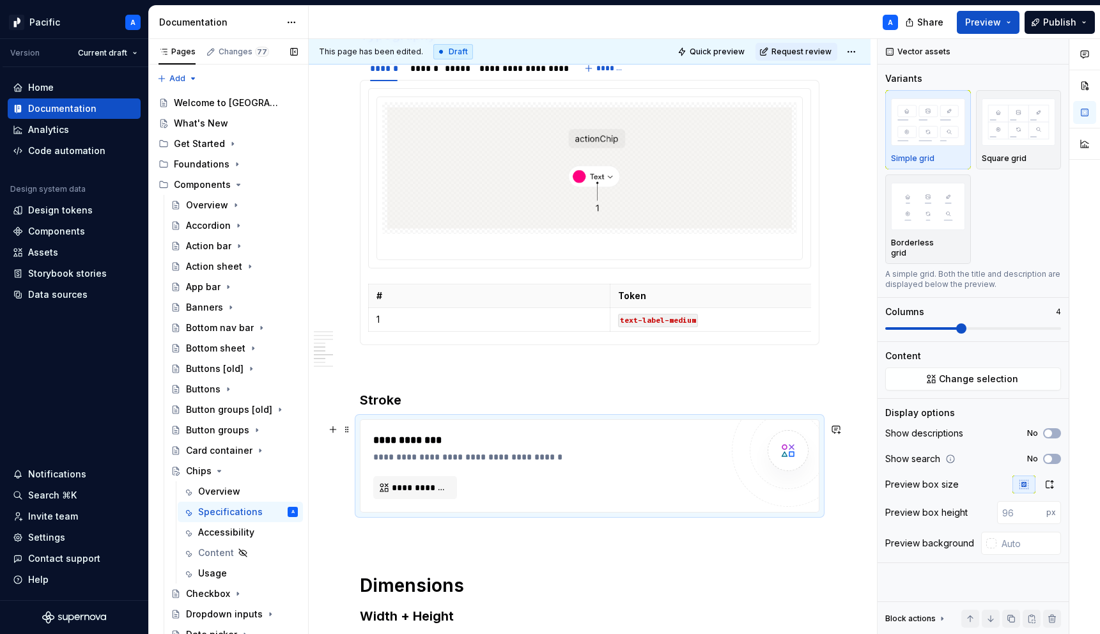
click at [467, 457] on div "**********" at bounding box center [550, 457] width 355 height 13
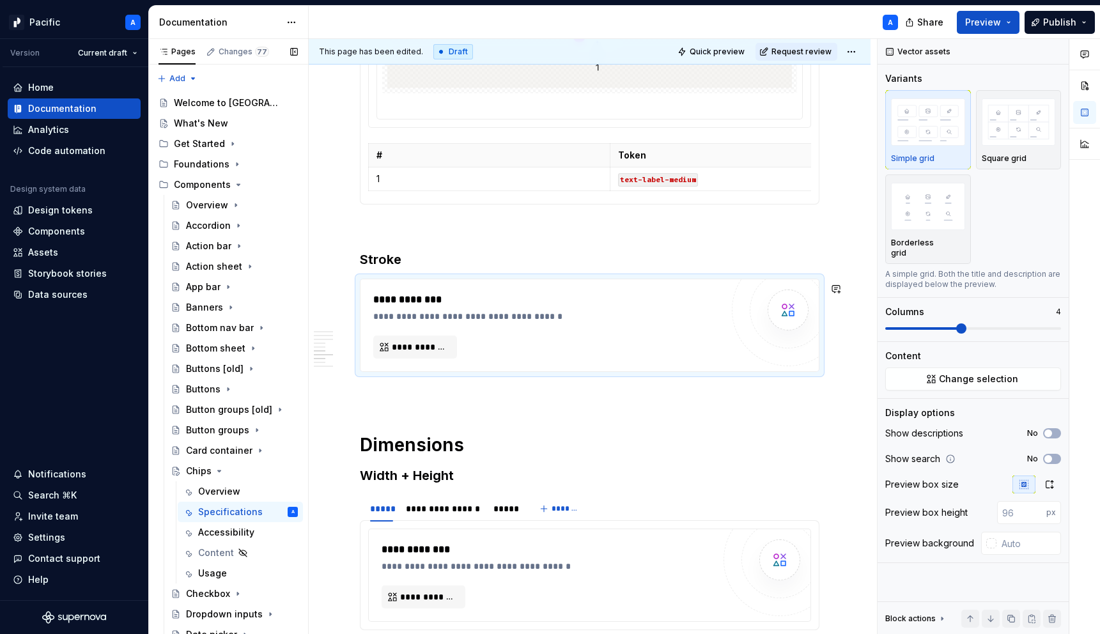
scroll to position [1909, 0]
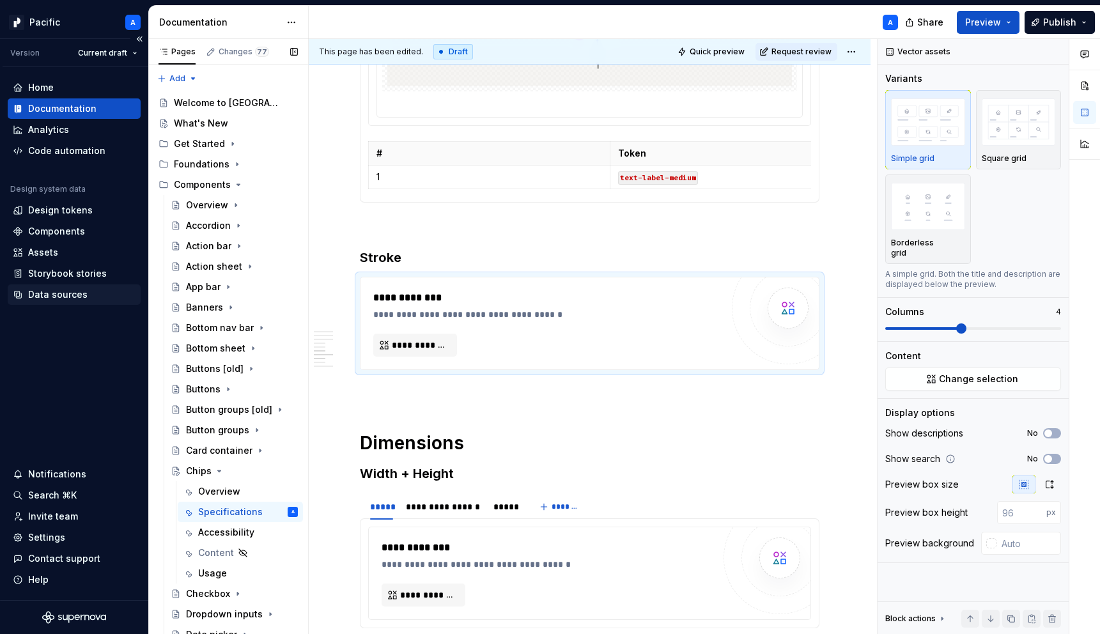
click at [54, 295] on div "Data sources" at bounding box center [57, 294] width 59 height 13
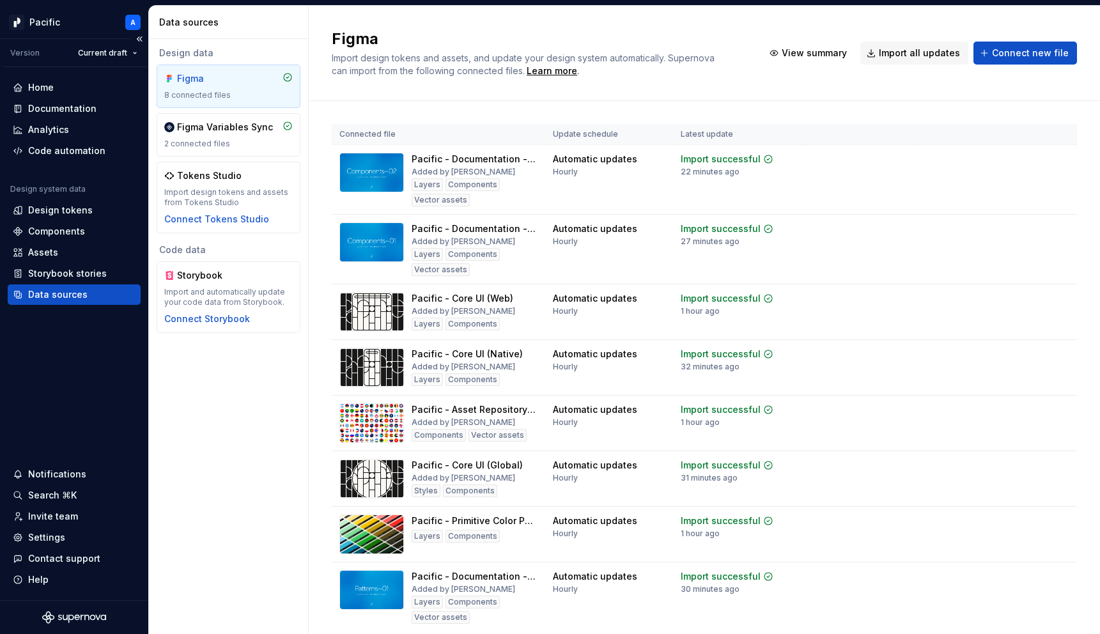
click at [74, 296] on div "Data sources" at bounding box center [57, 294] width 59 height 13
click at [1022, 181] on div "Import updates" at bounding box center [1012, 180] width 58 height 10
click at [55, 112] on div "Documentation" at bounding box center [62, 108] width 68 height 13
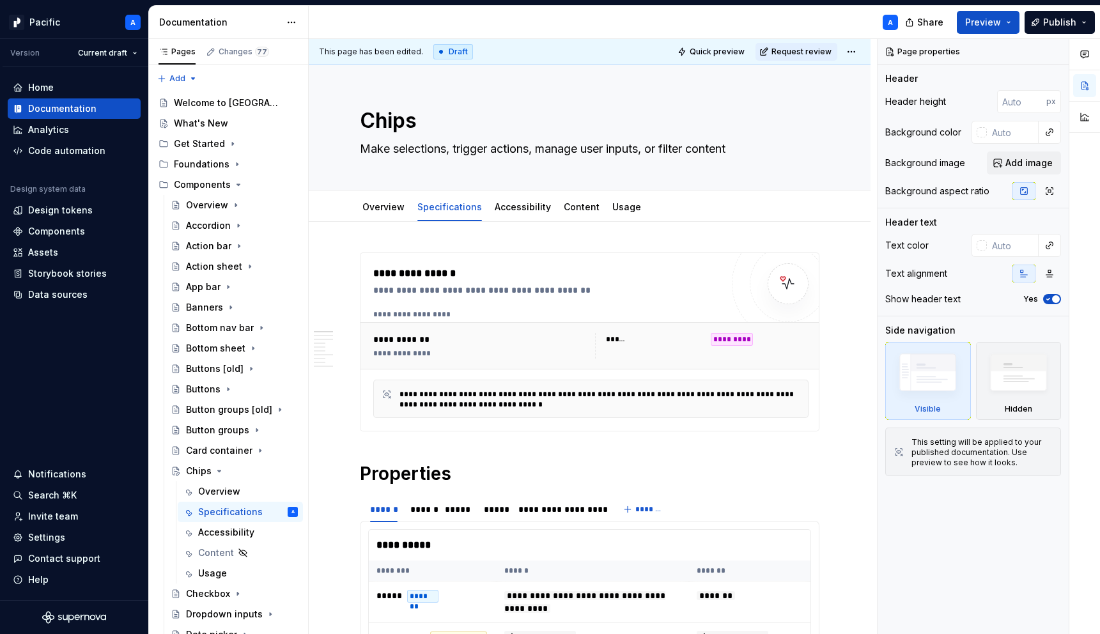
type textarea "*"
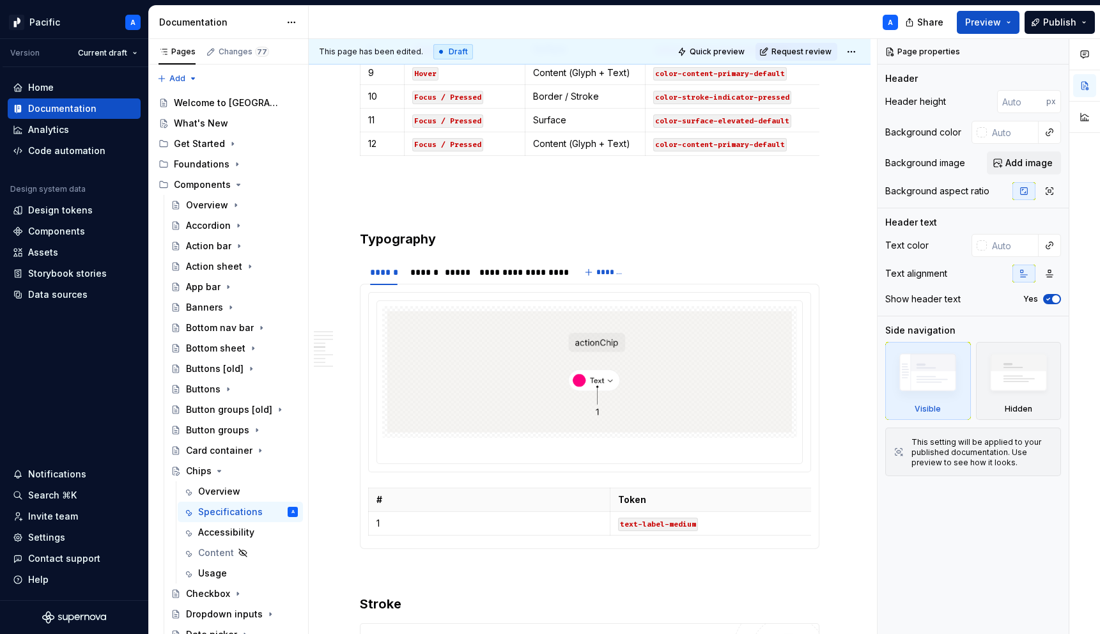
scroll to position [1925, 0]
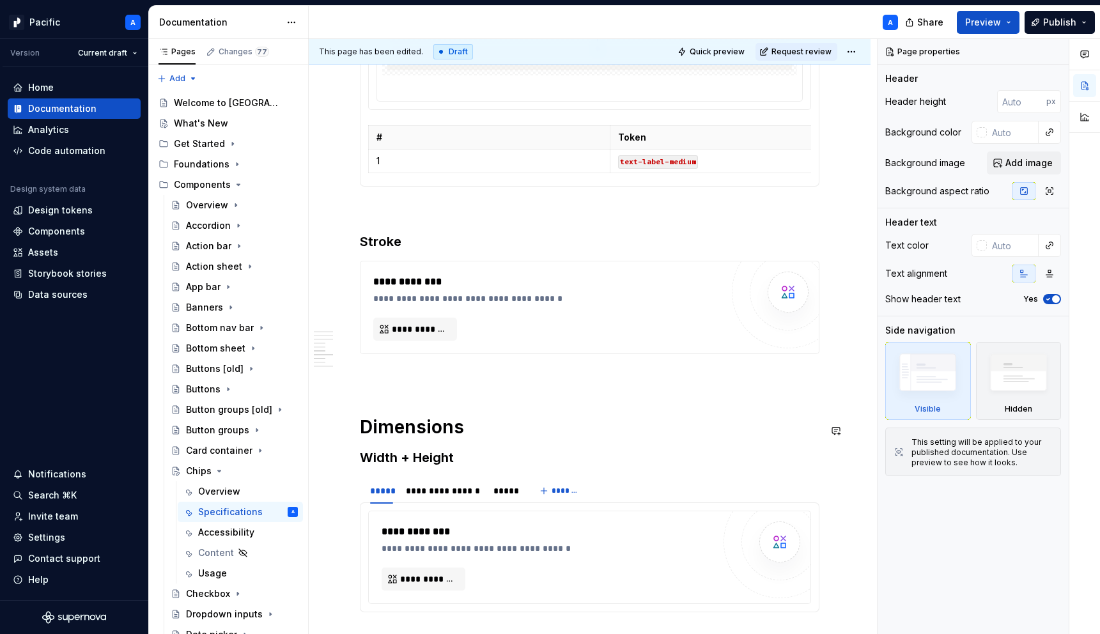
click at [568, 337] on div "**********" at bounding box center [547, 307] width 348 height 66
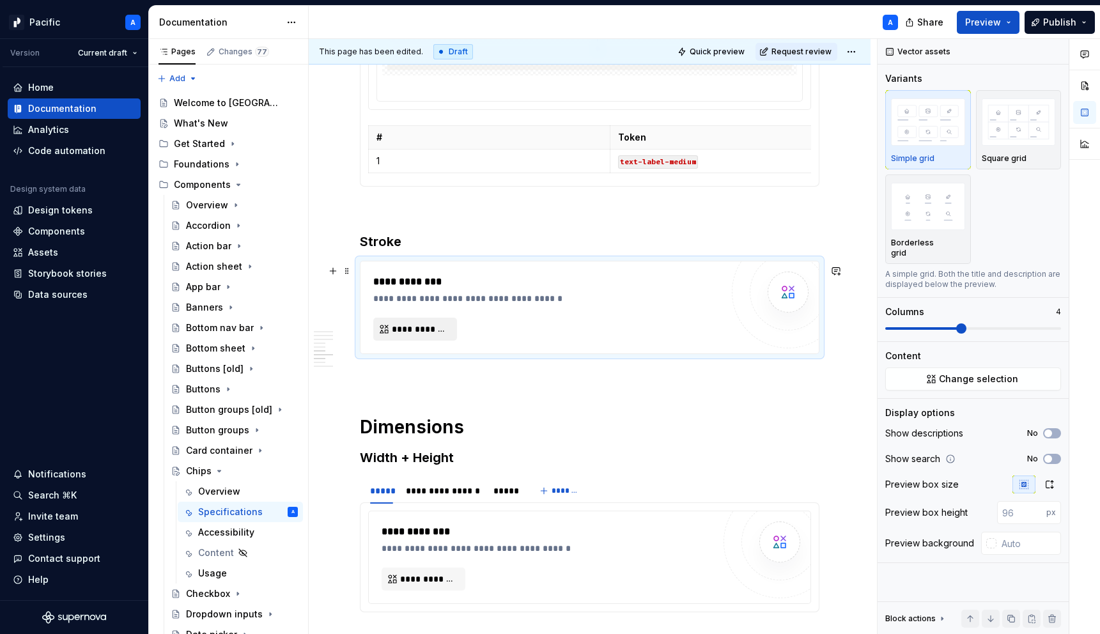
click at [439, 329] on span "**********" at bounding box center [420, 329] width 57 height 13
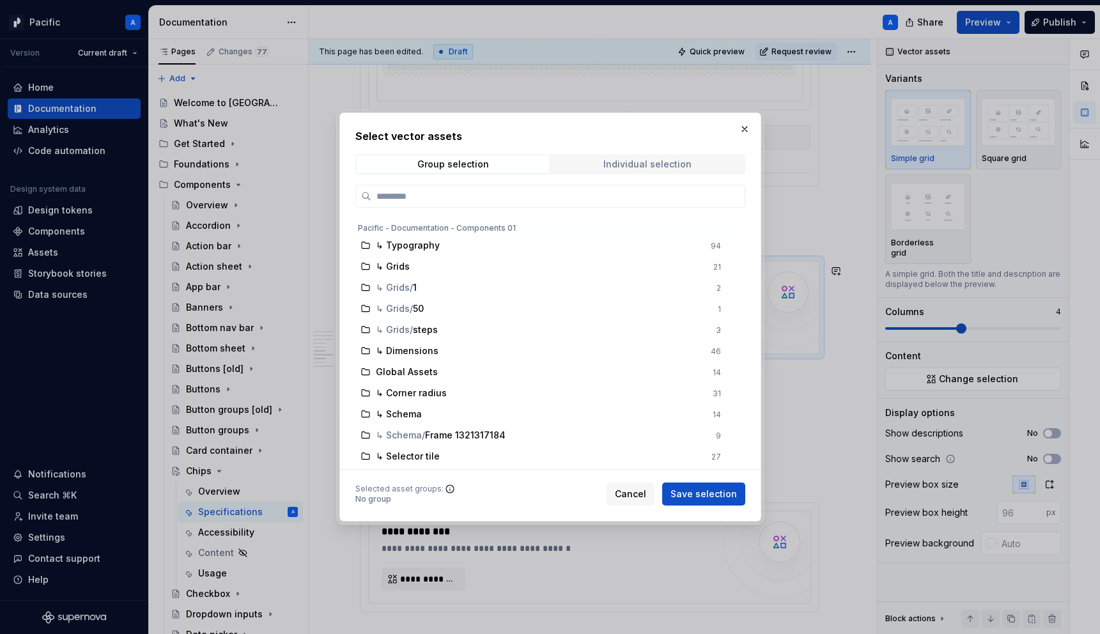
click at [661, 157] on span "Individual selection" at bounding box center [648, 164] width 192 height 18
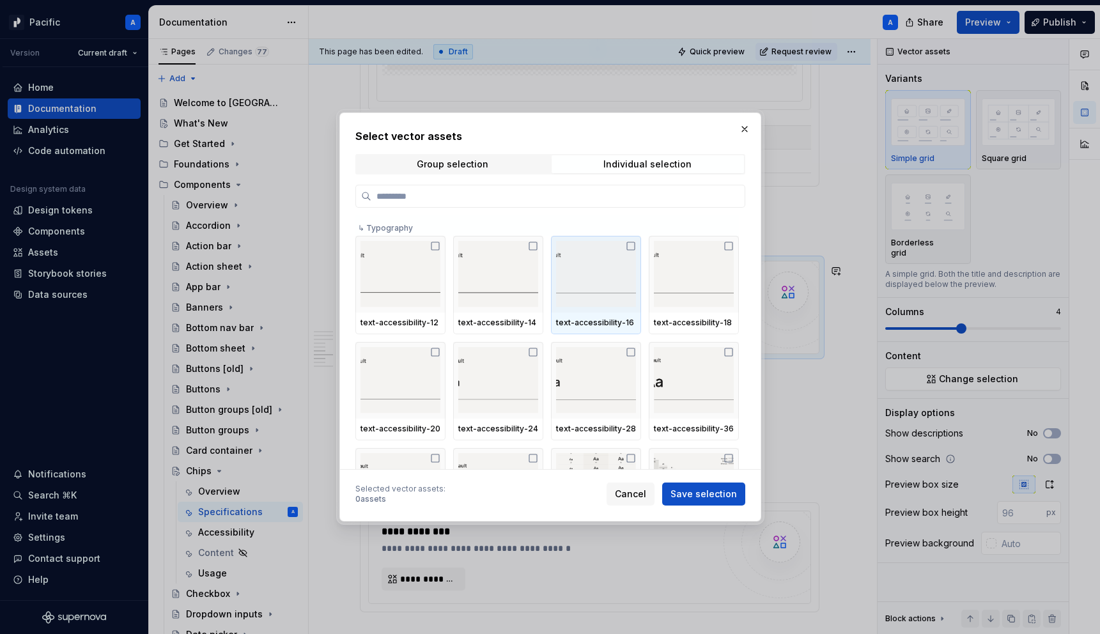
type input "*"
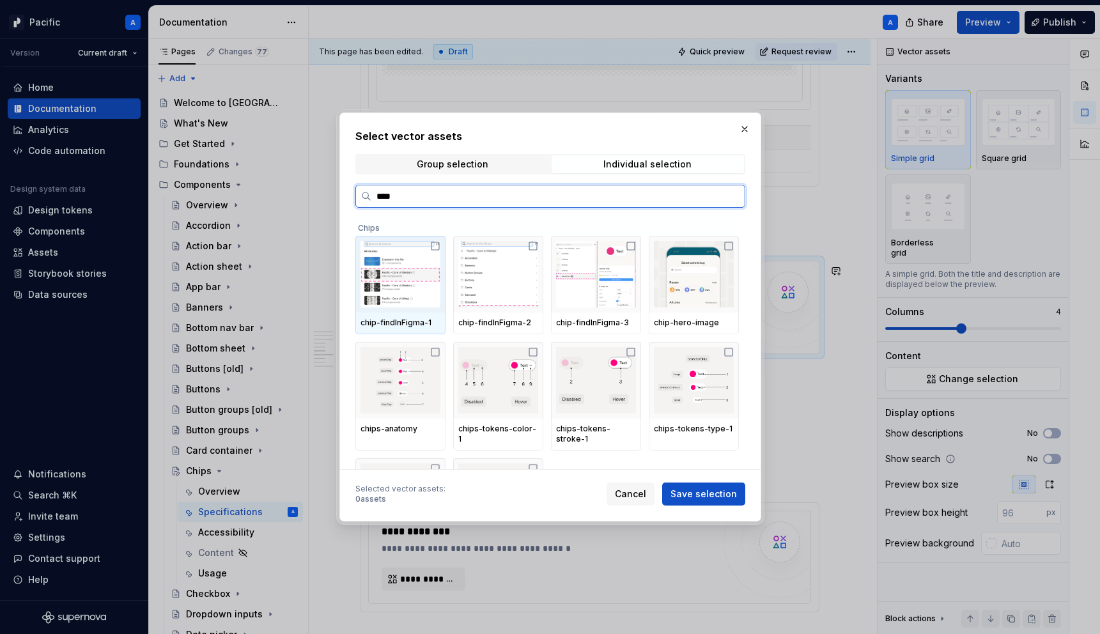
type input "*****"
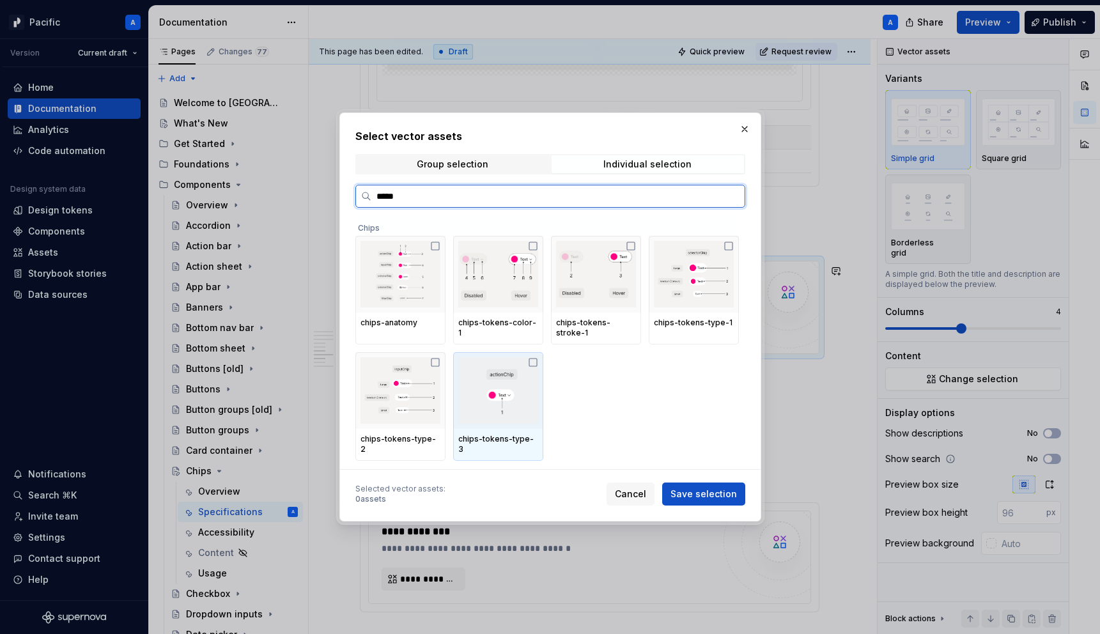
click at [505, 403] on img at bounding box center [498, 390] width 80 height 66
click at [523, 401] on img at bounding box center [498, 390] width 80 height 66
click at [593, 311] on div at bounding box center [596, 274] width 90 height 77
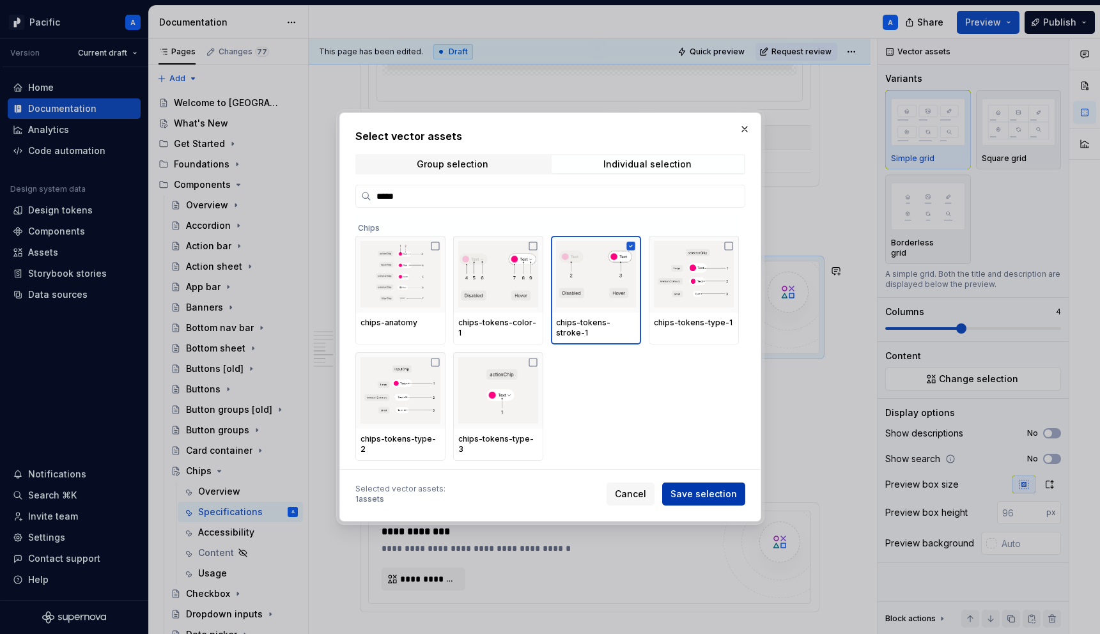
click at [720, 490] on span "Save selection" at bounding box center [704, 494] width 66 height 13
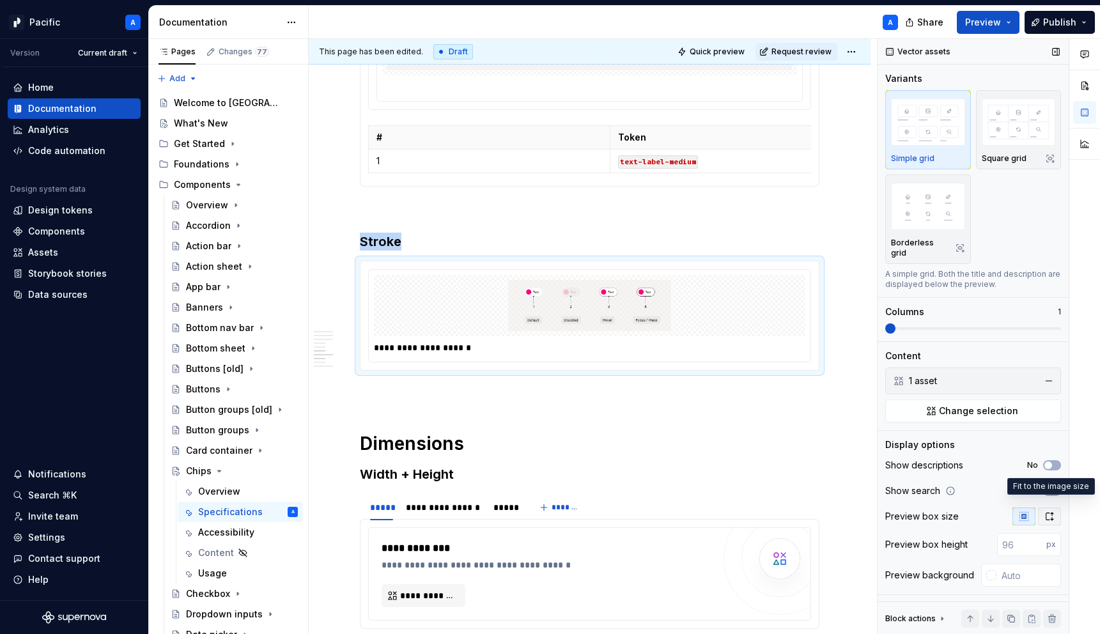
click at [1048, 511] on icon "button" at bounding box center [1050, 516] width 10 height 10
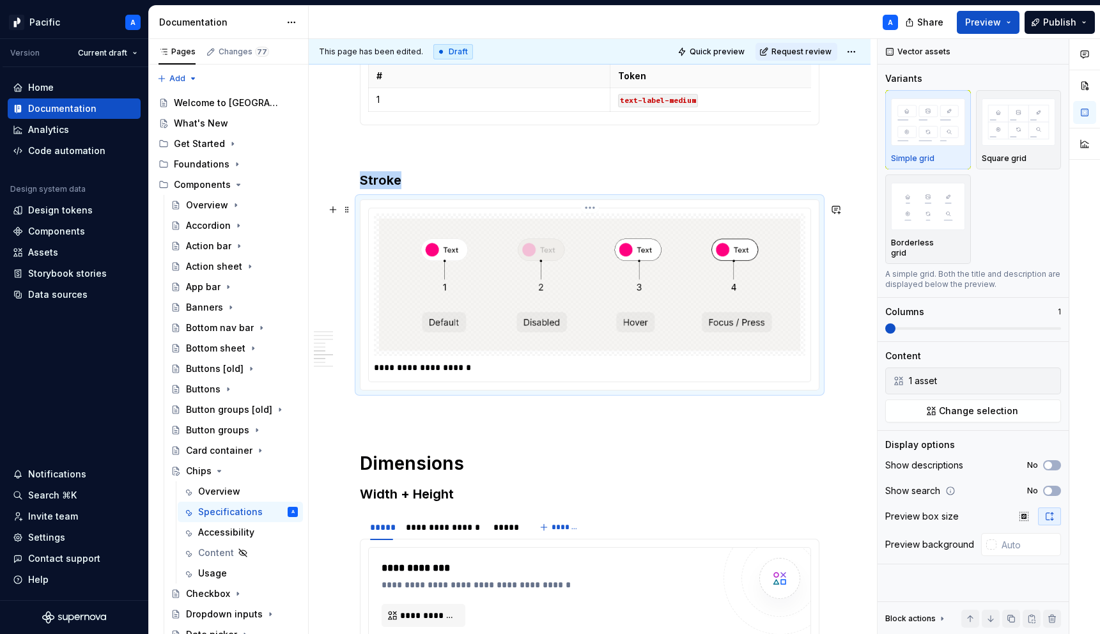
scroll to position [1986, 0]
click at [686, 372] on p "**********" at bounding box center [593, 367] width 438 height 13
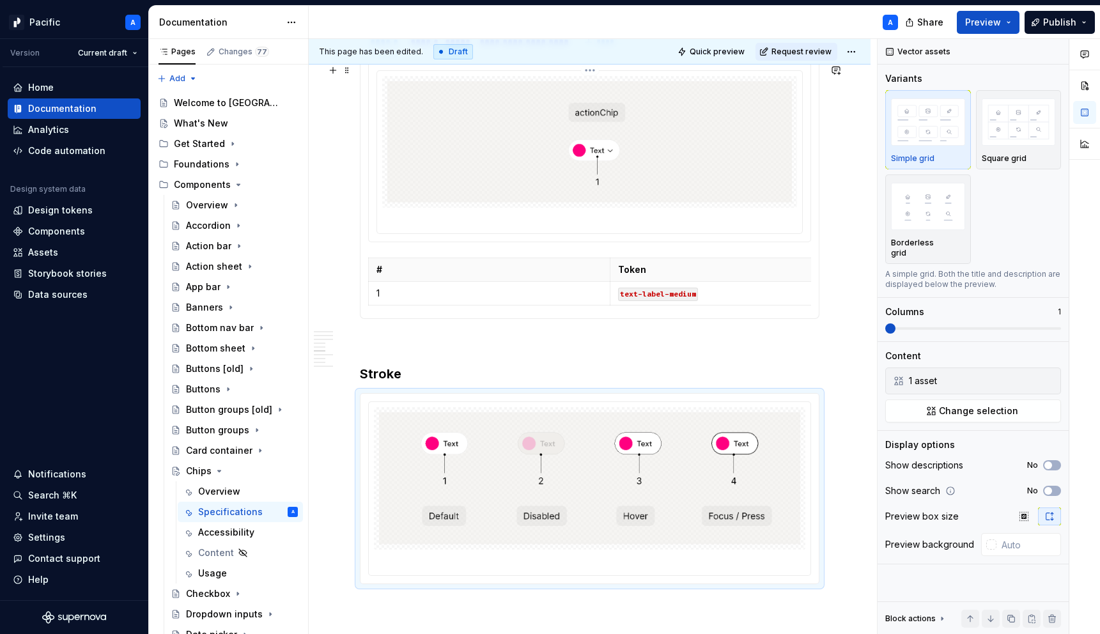
scroll to position [1752, 0]
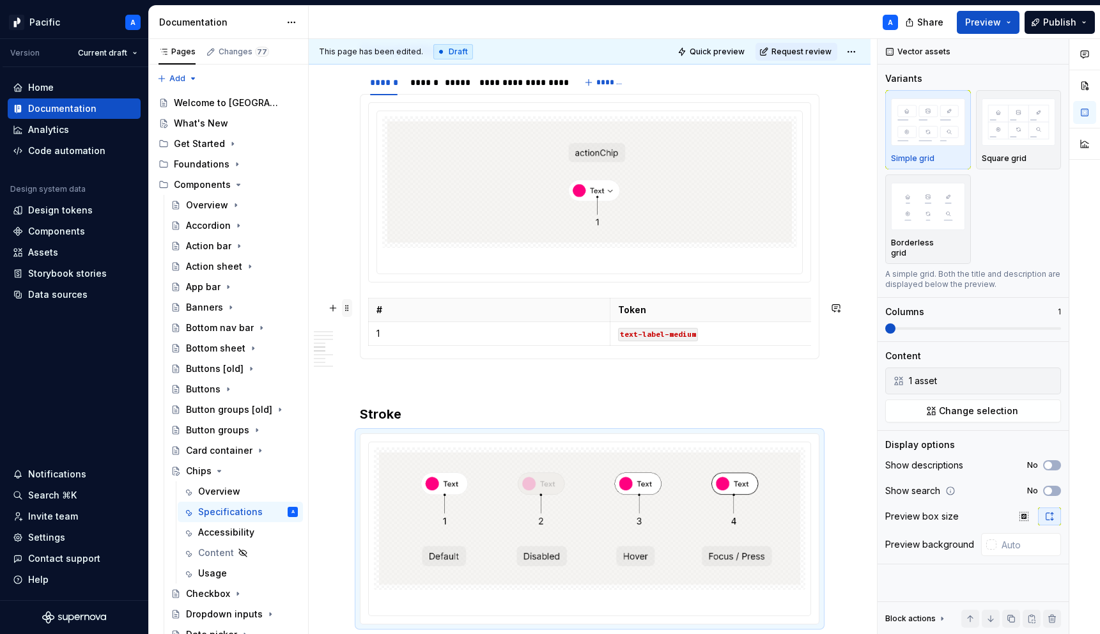
click at [348, 306] on span at bounding box center [347, 308] width 10 height 18
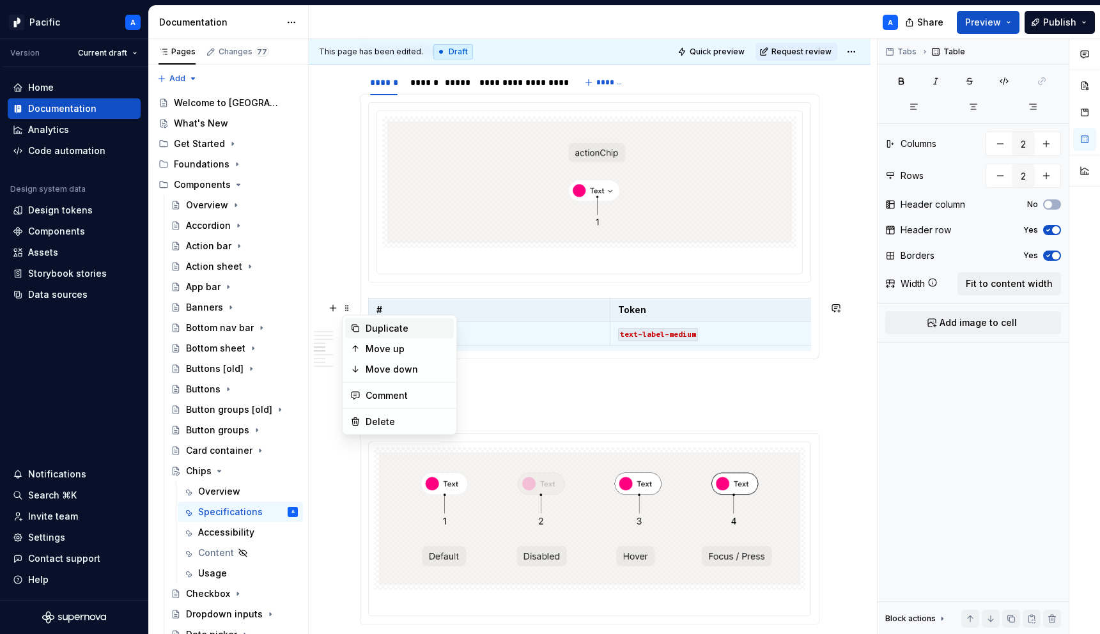
click at [381, 327] on div "Duplicate" at bounding box center [407, 328] width 83 height 13
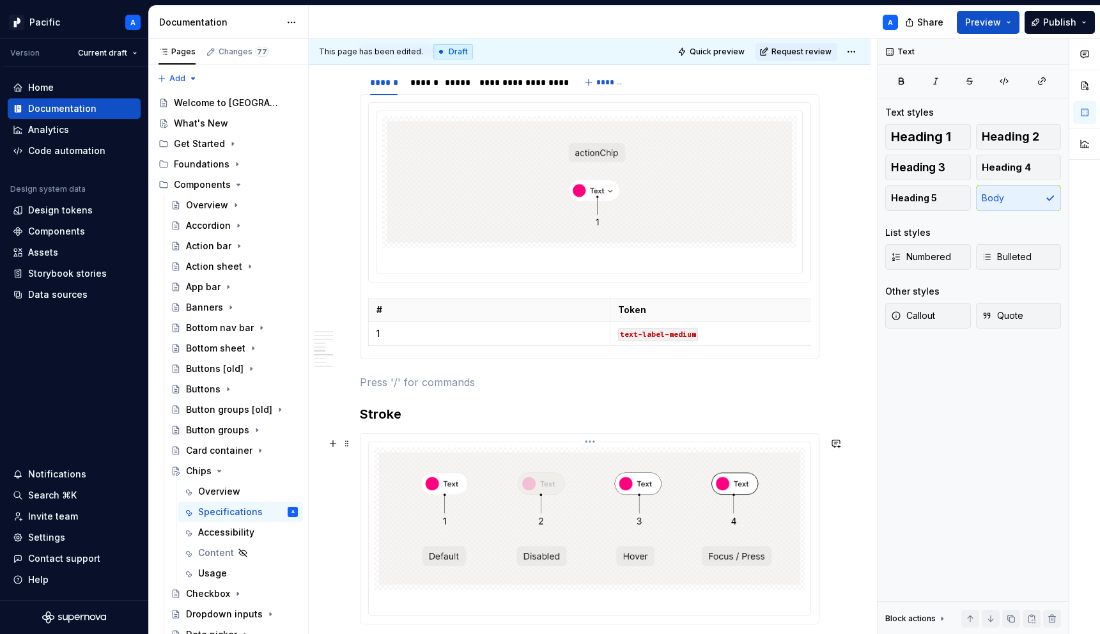
scroll to position [1950, 0]
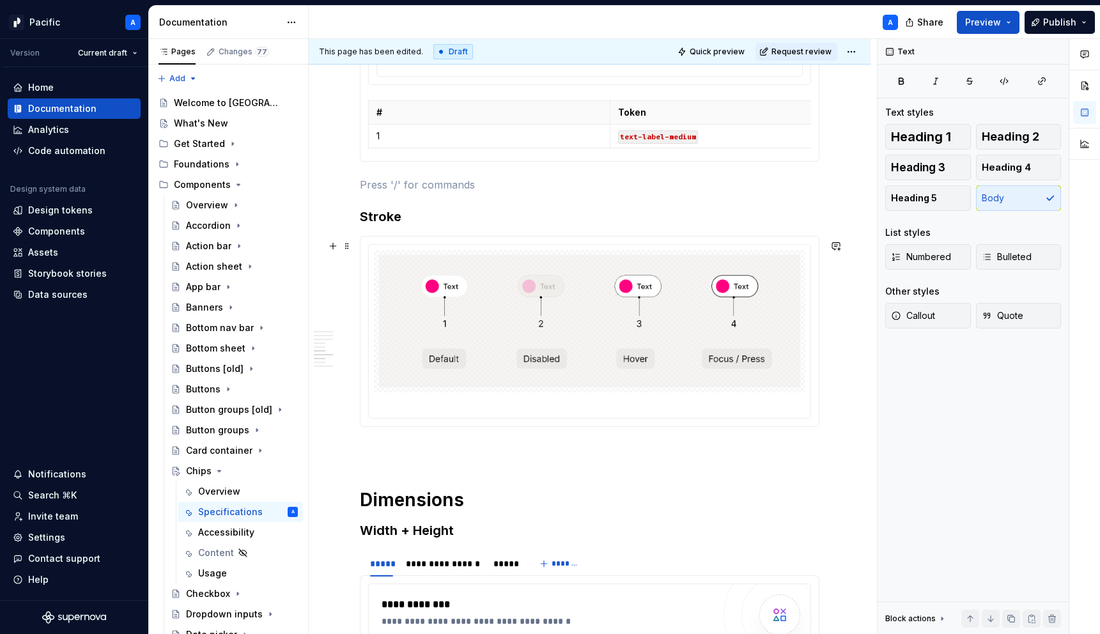
click at [445, 427] on div at bounding box center [590, 331] width 460 height 191
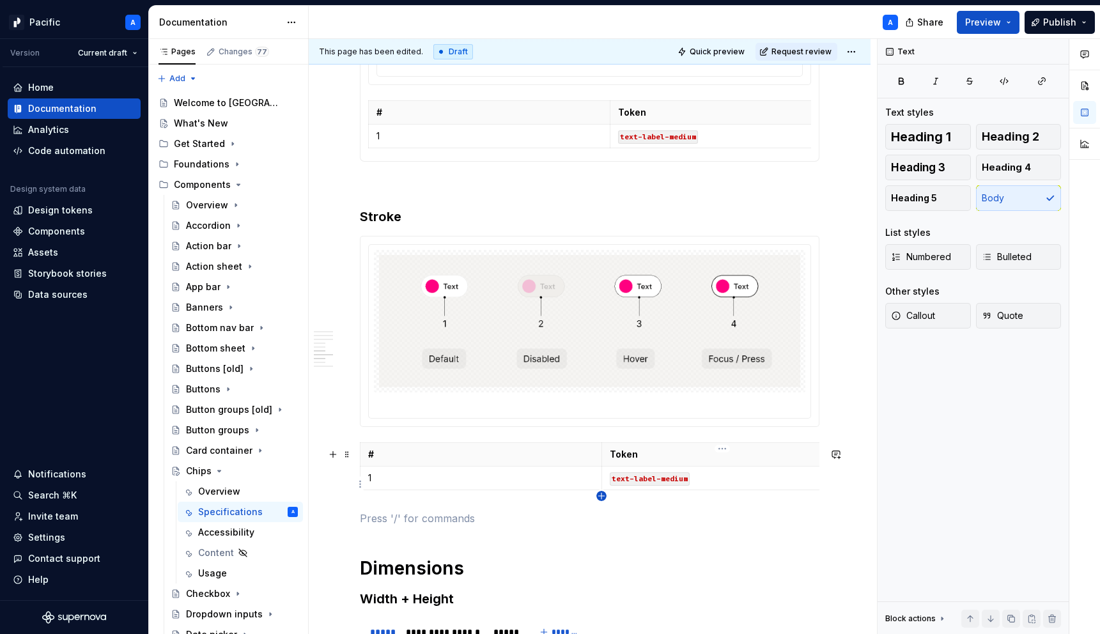
click at [602, 494] on icon "button" at bounding box center [601, 496] width 10 height 10
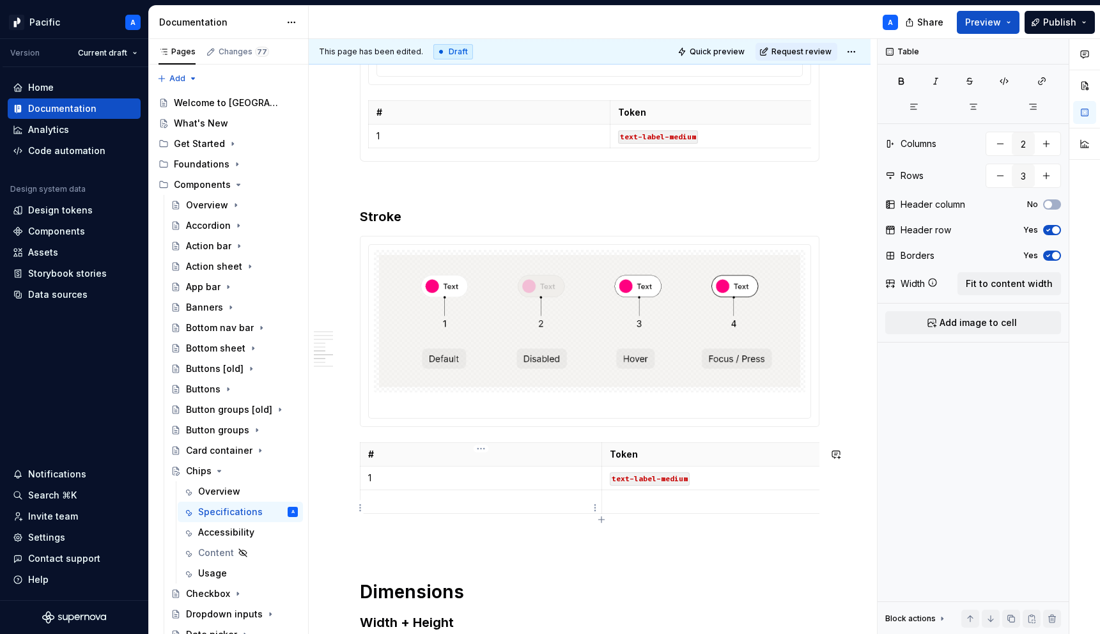
click at [537, 506] on p at bounding box center [481, 501] width 226 height 13
click at [601, 519] on icon "button" at bounding box center [601, 520] width 6 height 6
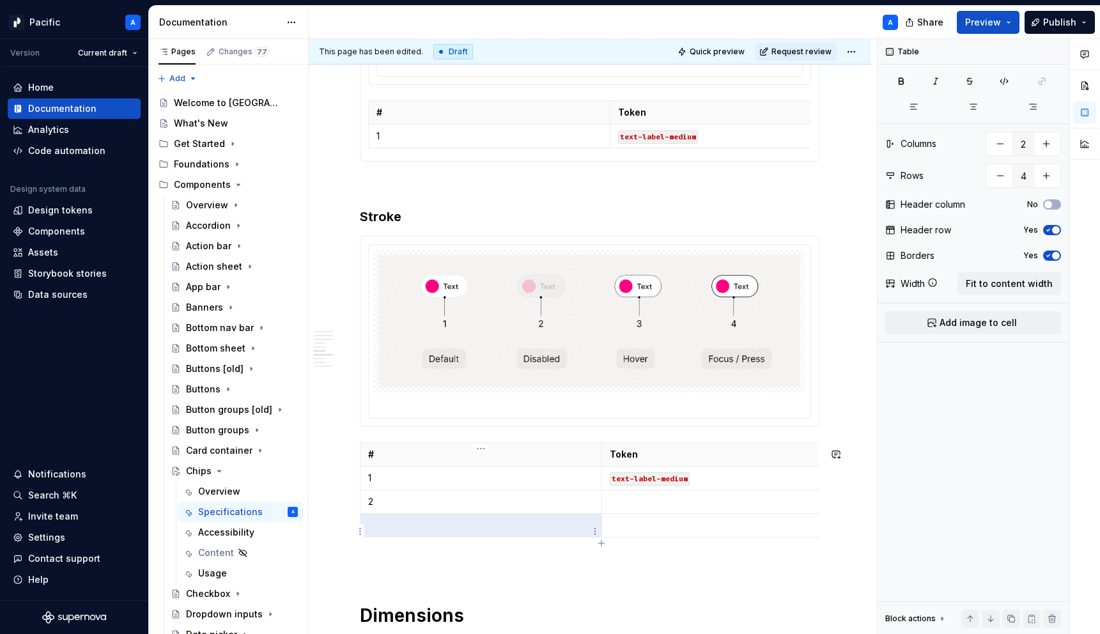
click at [557, 524] on td at bounding box center [482, 525] width 242 height 24
click at [603, 542] on icon "button" at bounding box center [601, 543] width 10 height 10
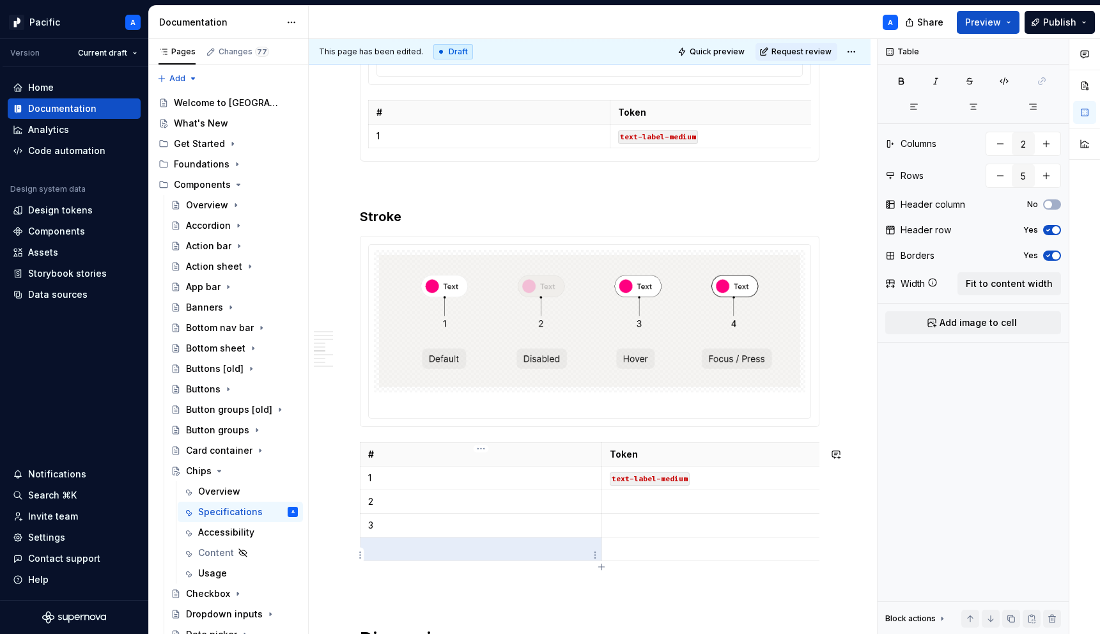
click at [541, 551] on p at bounding box center [481, 549] width 226 height 13
click at [604, 568] on icon "button" at bounding box center [601, 567] width 10 height 10
type input "6"
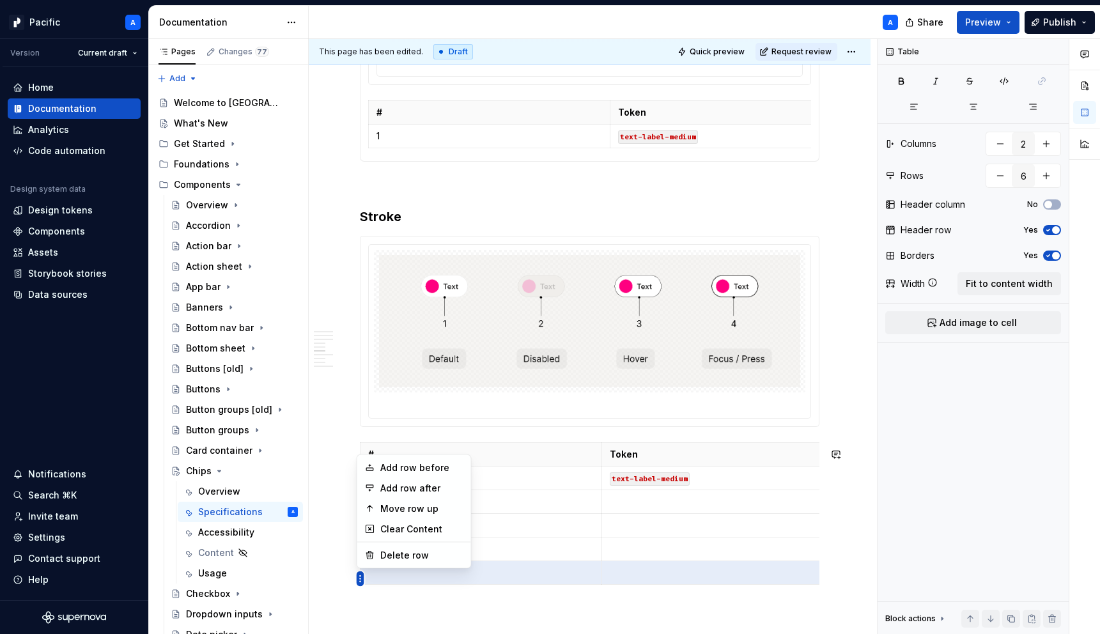
click at [359, 579] on html "Pacific A Version Current draft Home Documentation Analytics Code automation De…" at bounding box center [550, 317] width 1100 height 634
click at [437, 556] on div "Delete row" at bounding box center [421, 555] width 83 height 13
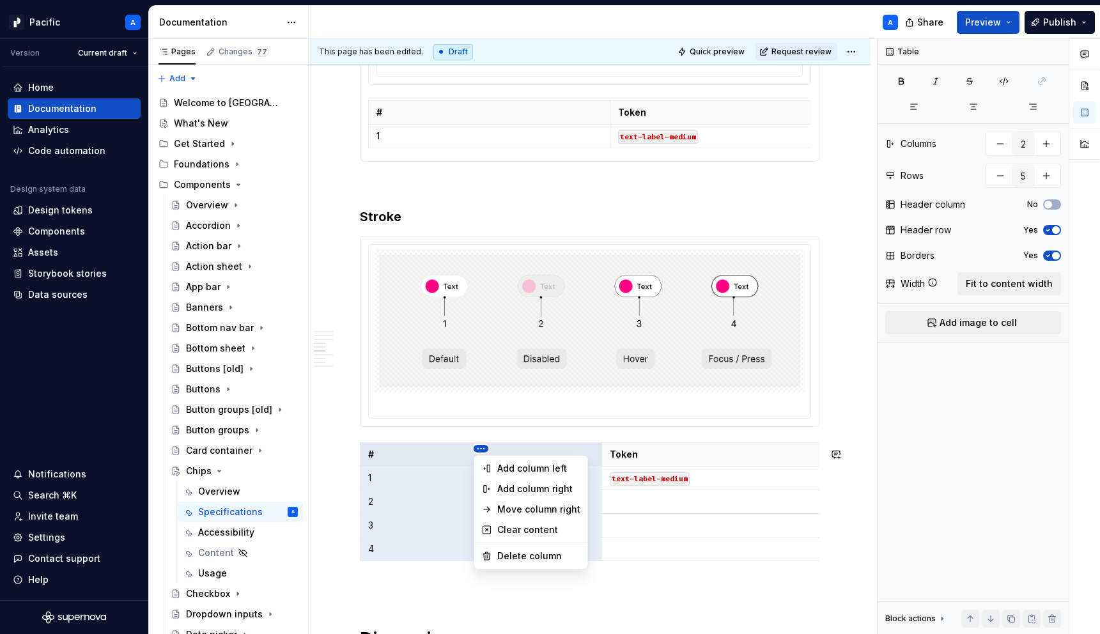
click at [483, 447] on html "Pacific A Version Current draft Home Documentation Analytics Code automation De…" at bounding box center [550, 317] width 1100 height 634
click at [547, 488] on div "Add column right" at bounding box center [538, 489] width 83 height 13
type input "3"
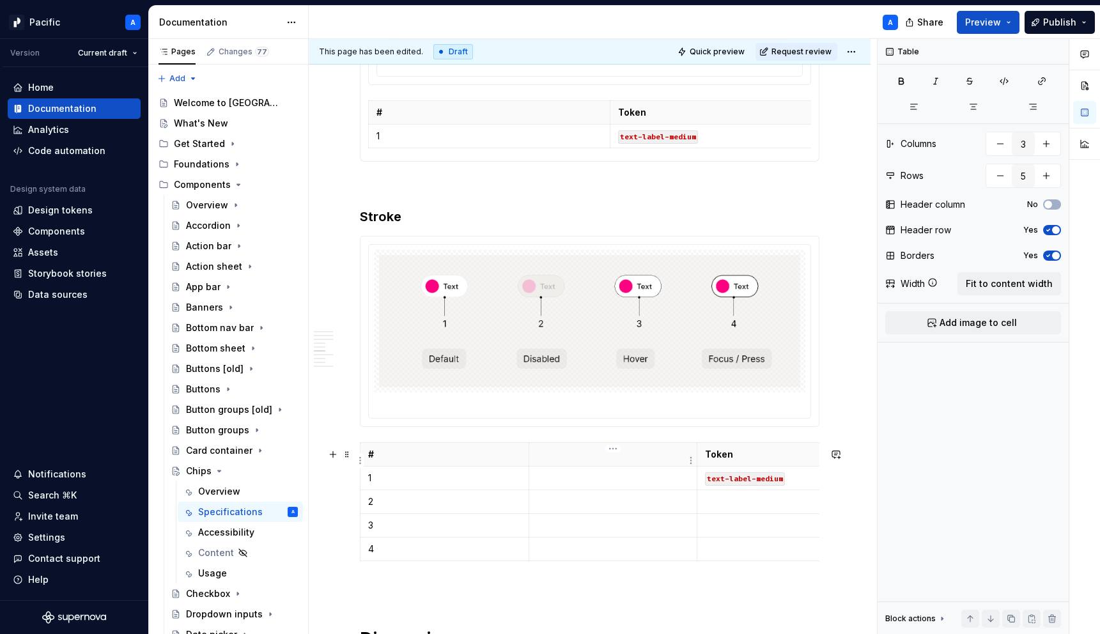
click at [609, 460] on p at bounding box center [613, 454] width 153 height 13
drag, startPoint x: 527, startPoint y: 461, endPoint x: 369, endPoint y: 462, distance: 158.6
drag, startPoint x: 482, startPoint y: 467, endPoint x: 634, endPoint y: 487, distance: 152.9
click at [634, 487] on tbody "# State Token 1 text-label-medium 2 3 4" at bounding box center [597, 501] width 472 height 118
click at [544, 485] on p at bounding box center [538, 478] width 174 height 13
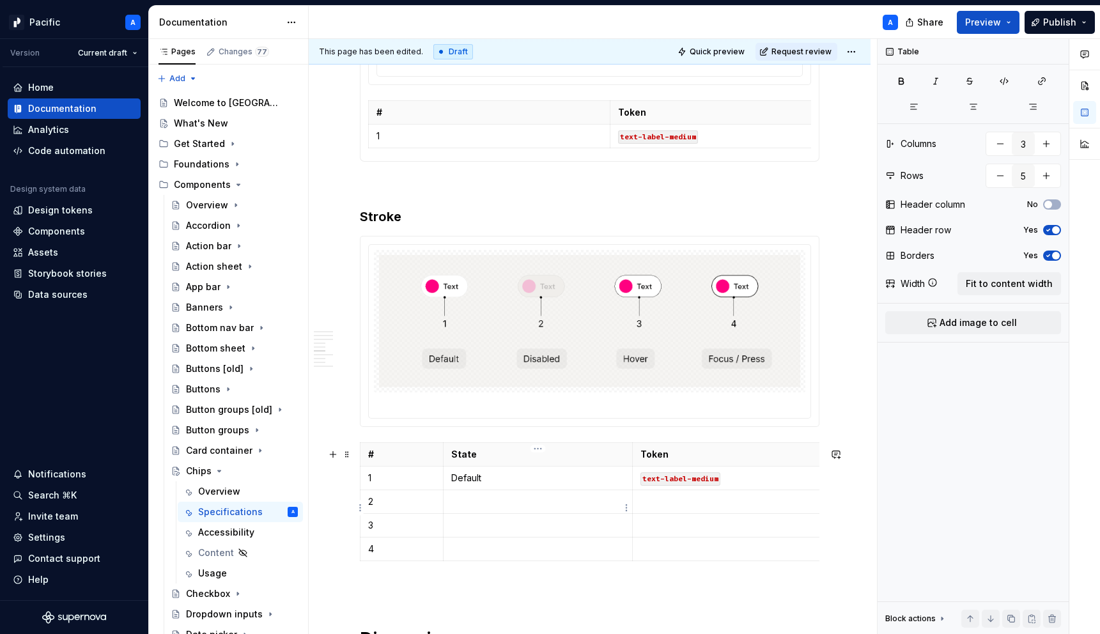
click at [509, 508] on p at bounding box center [538, 501] width 174 height 13
click at [494, 532] on p at bounding box center [538, 525] width 174 height 13
click at [486, 545] on td at bounding box center [538, 549] width 190 height 24
click at [692, 508] on p at bounding box center [754, 501] width 226 height 13
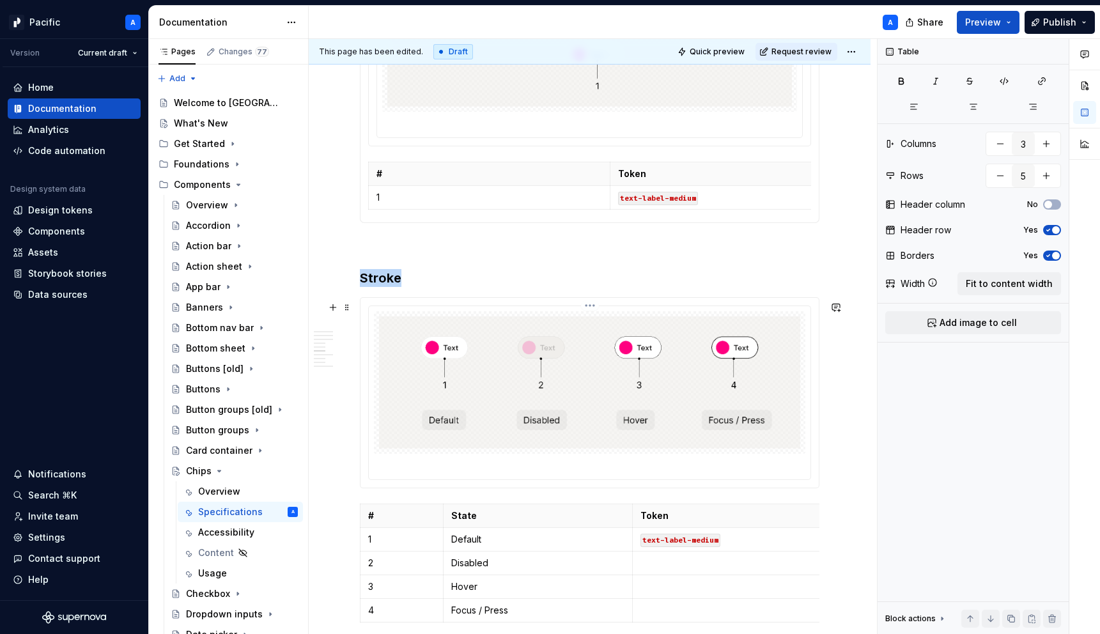
click at [687, 421] on img at bounding box center [589, 382] width 421 height 132
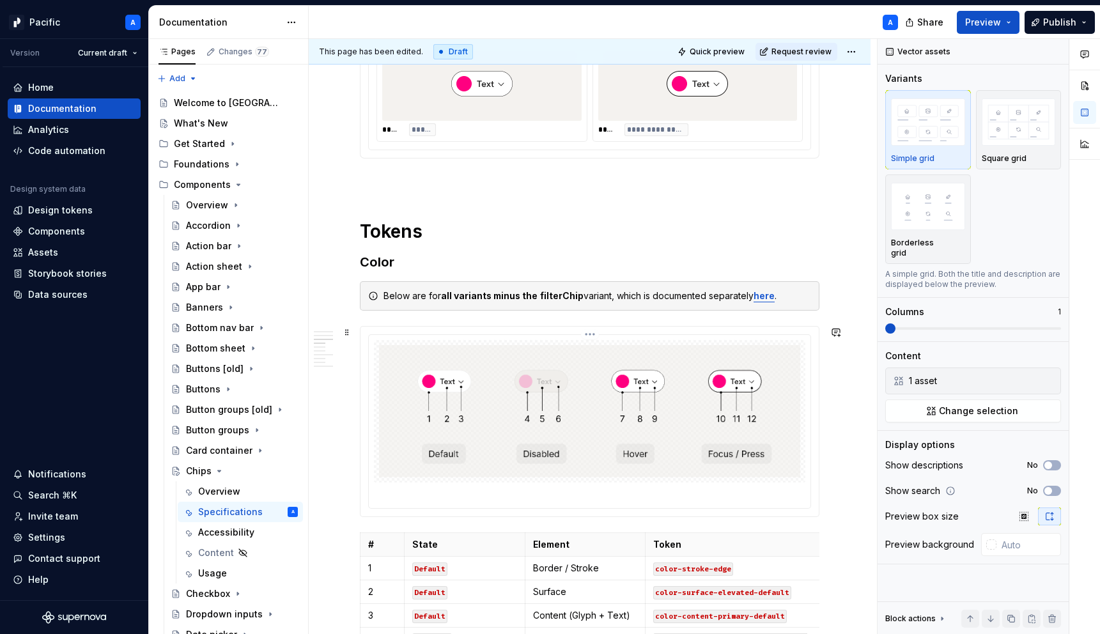
scroll to position [831, 0]
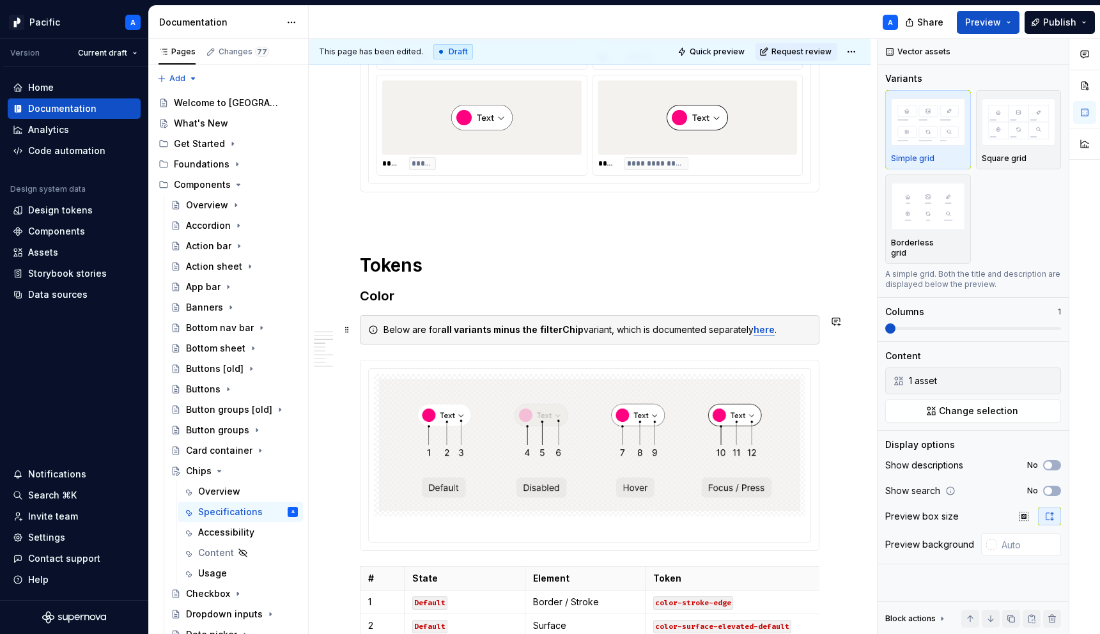
click at [398, 331] on div "Below are for all variants minus the filterChip variant, which is documented se…" at bounding box center [598, 329] width 428 height 13
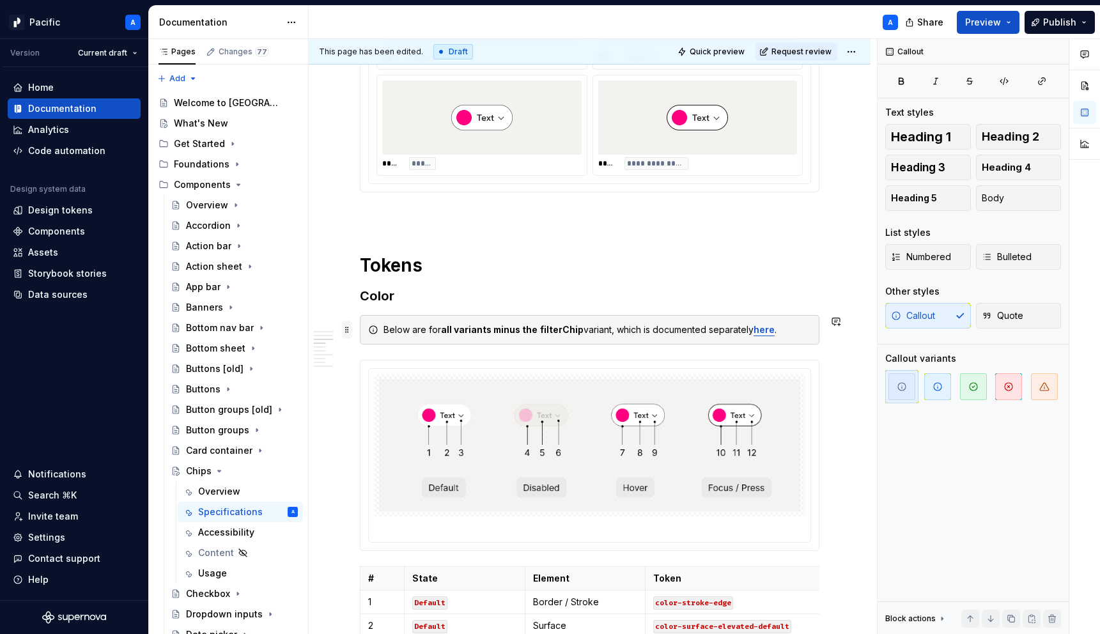
click at [348, 329] on span at bounding box center [347, 330] width 10 height 18
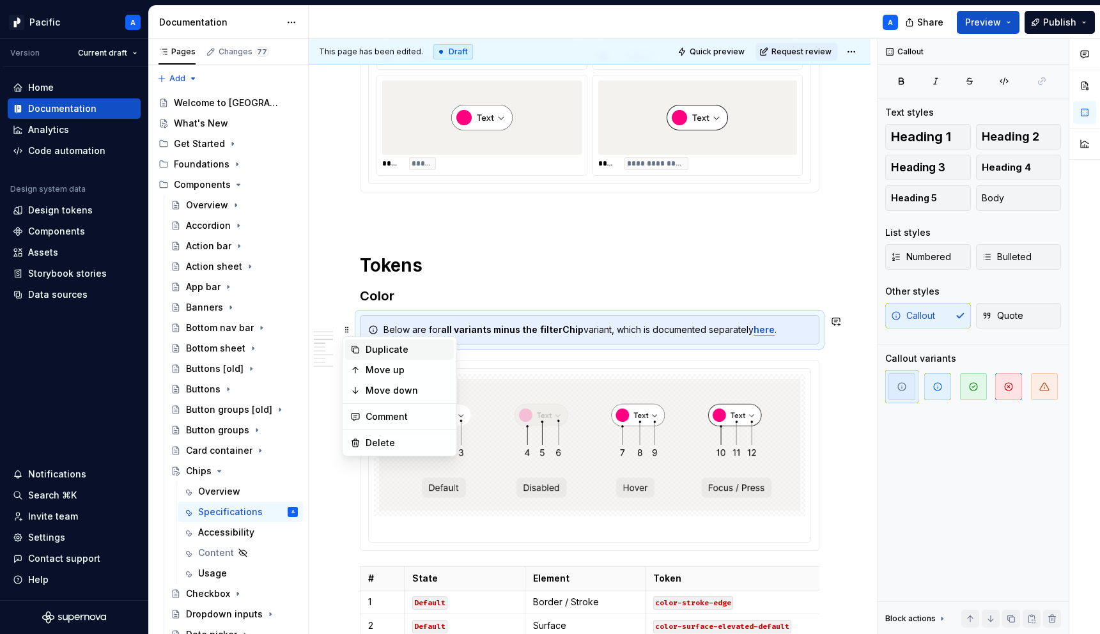
click at [405, 348] on div "Duplicate" at bounding box center [407, 349] width 83 height 13
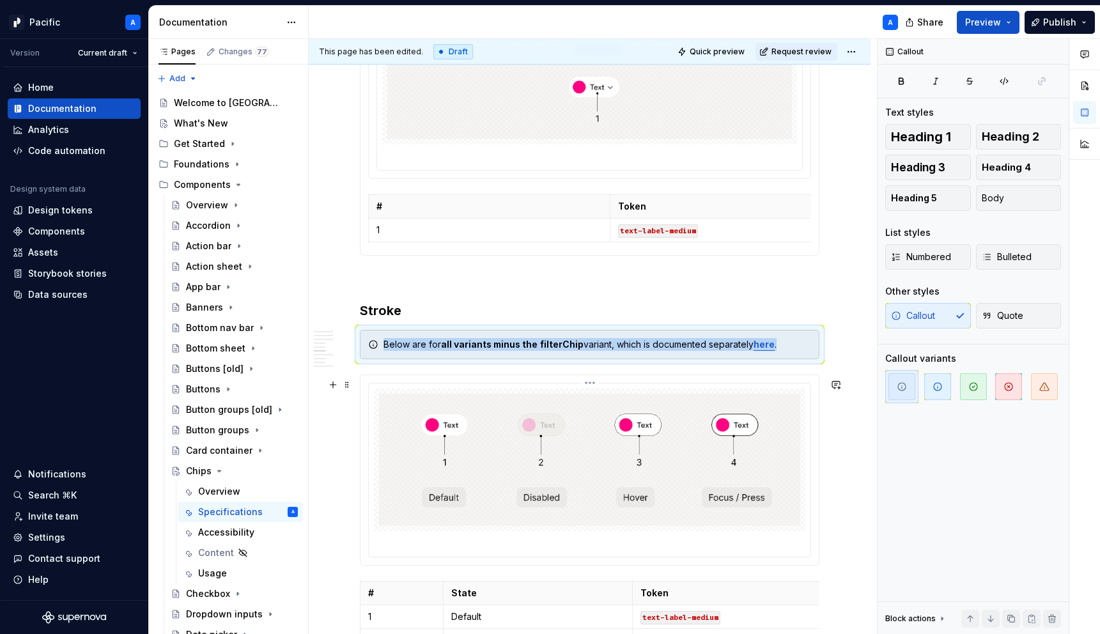
click at [497, 437] on img at bounding box center [589, 460] width 421 height 132
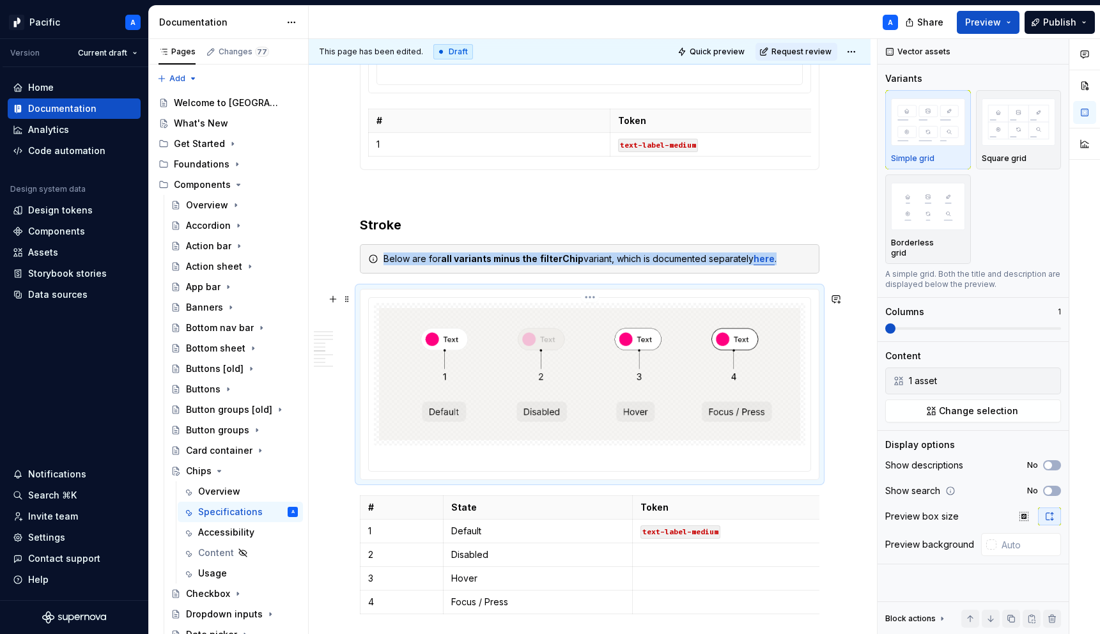
scroll to position [1960, 0]
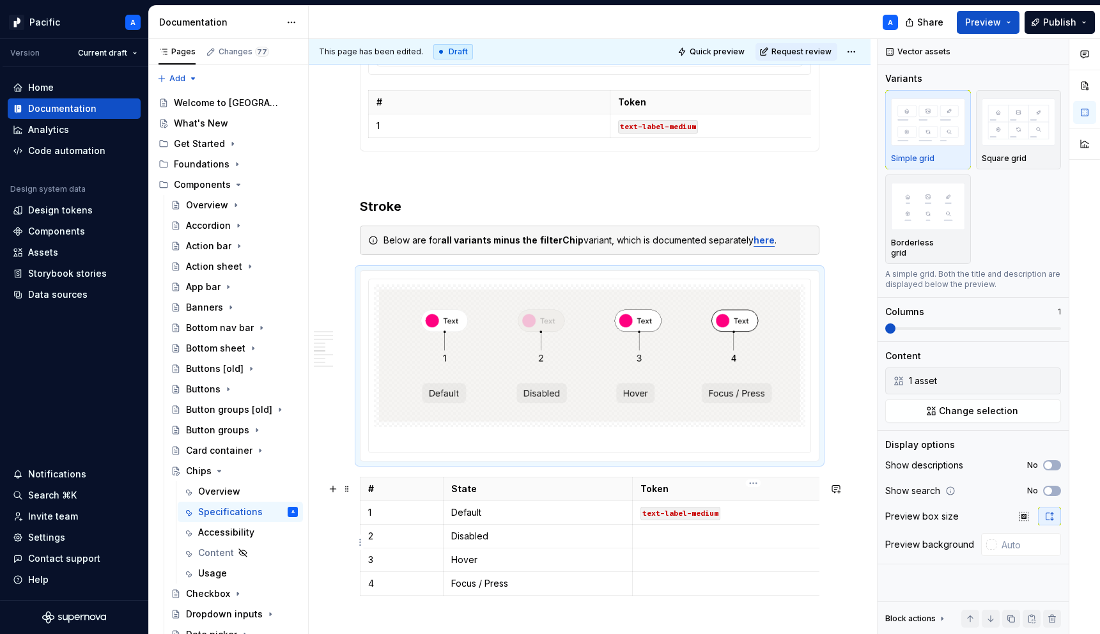
click at [650, 543] on p at bounding box center [754, 536] width 226 height 13
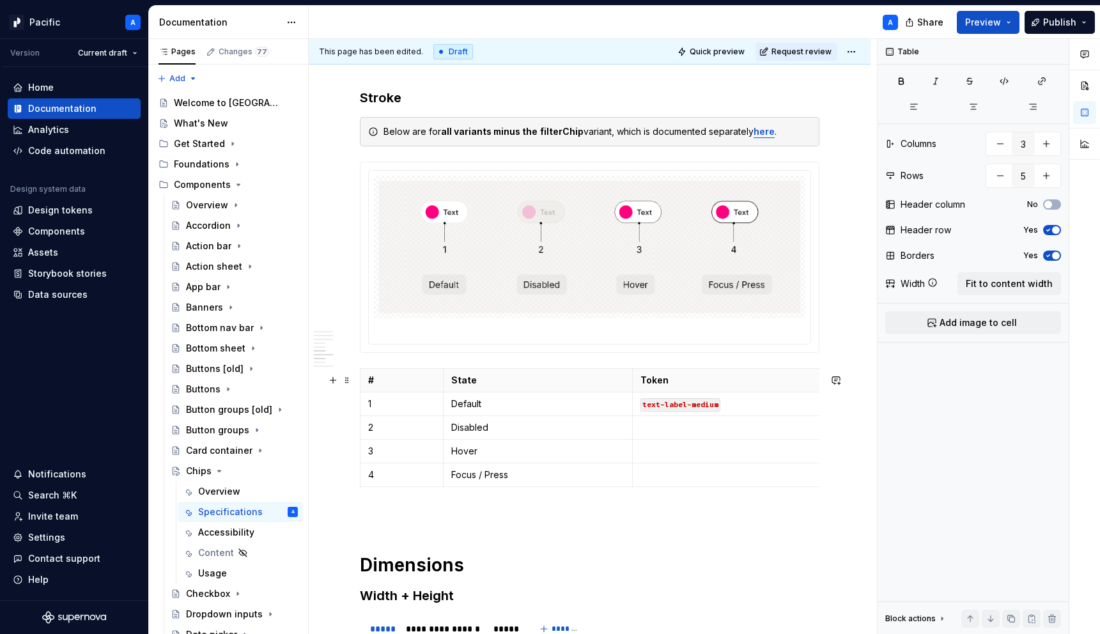
scroll to position [2071, 0]
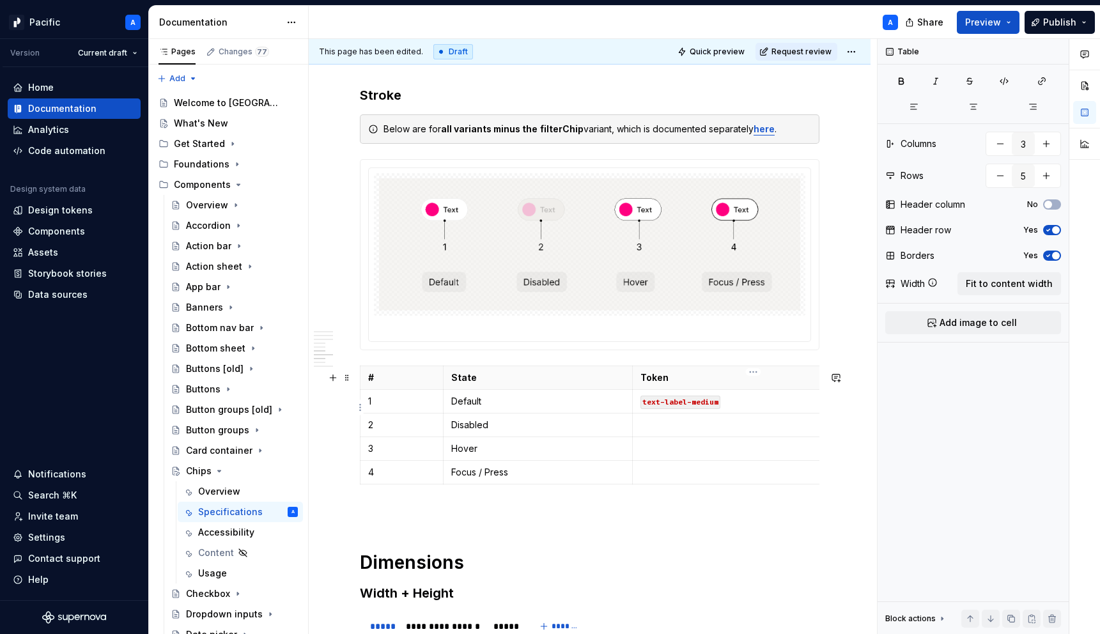
click at [672, 404] on code "text-label-medium" at bounding box center [681, 402] width 80 height 13
click at [677, 409] on code "stroke-extraSmall" at bounding box center [681, 402] width 80 height 13
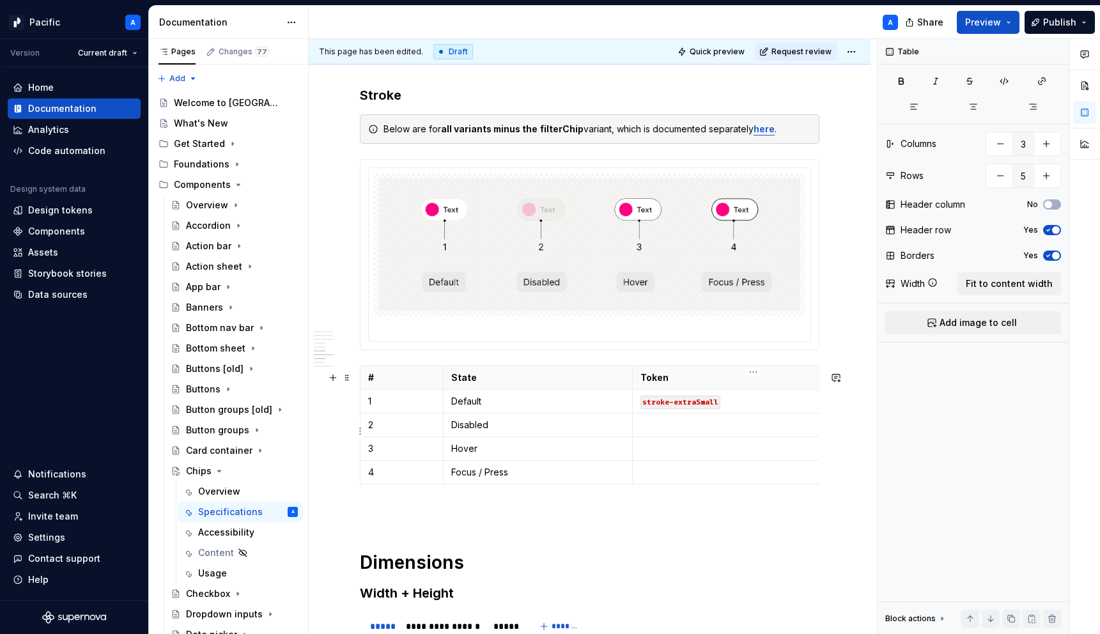
click at [680, 428] on p at bounding box center [754, 425] width 226 height 13
click at [711, 409] on code "stroke-extraSmall" at bounding box center [681, 402] width 80 height 13
click at [697, 427] on p at bounding box center [754, 425] width 226 height 13
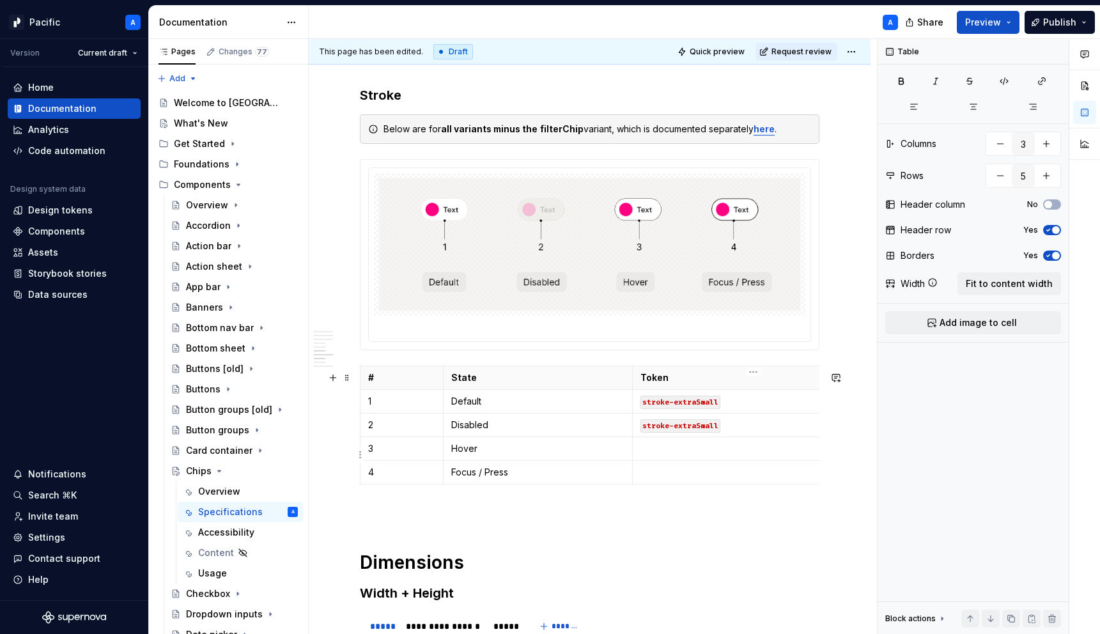
click at [687, 452] on p at bounding box center [754, 448] width 226 height 13
click at [683, 471] on p at bounding box center [754, 472] width 226 height 13
click at [682, 478] on code "stroke-extraSmall" at bounding box center [681, 473] width 80 height 13
click at [699, 479] on code "stroke-extraSmall" at bounding box center [681, 473] width 80 height 13
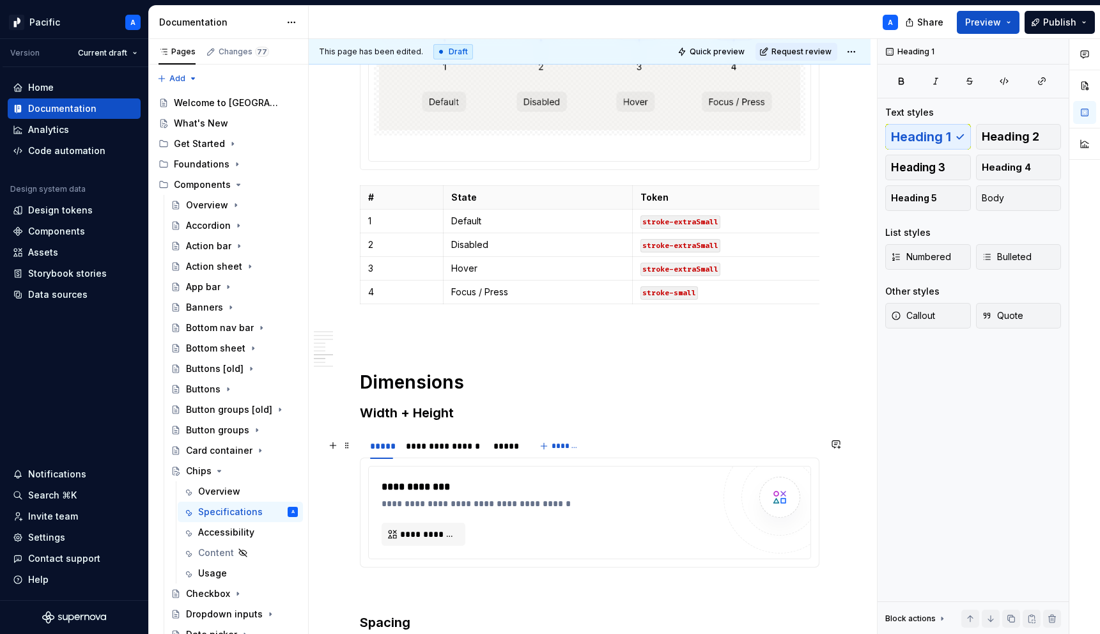
scroll to position [2463, 0]
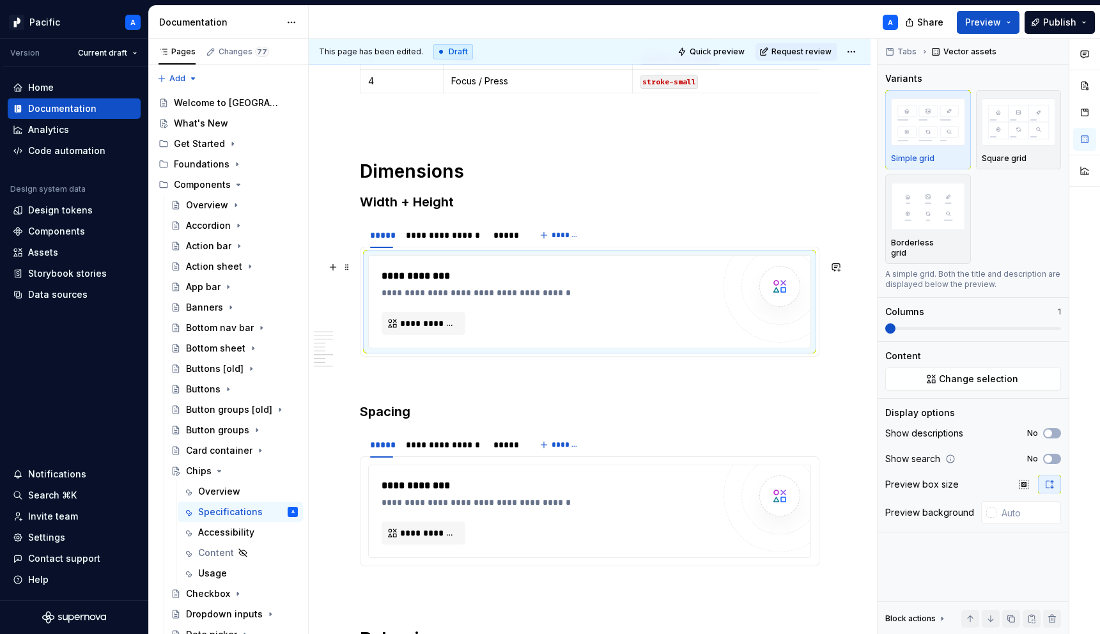
click at [572, 306] on div "**********" at bounding box center [548, 302] width 332 height 66
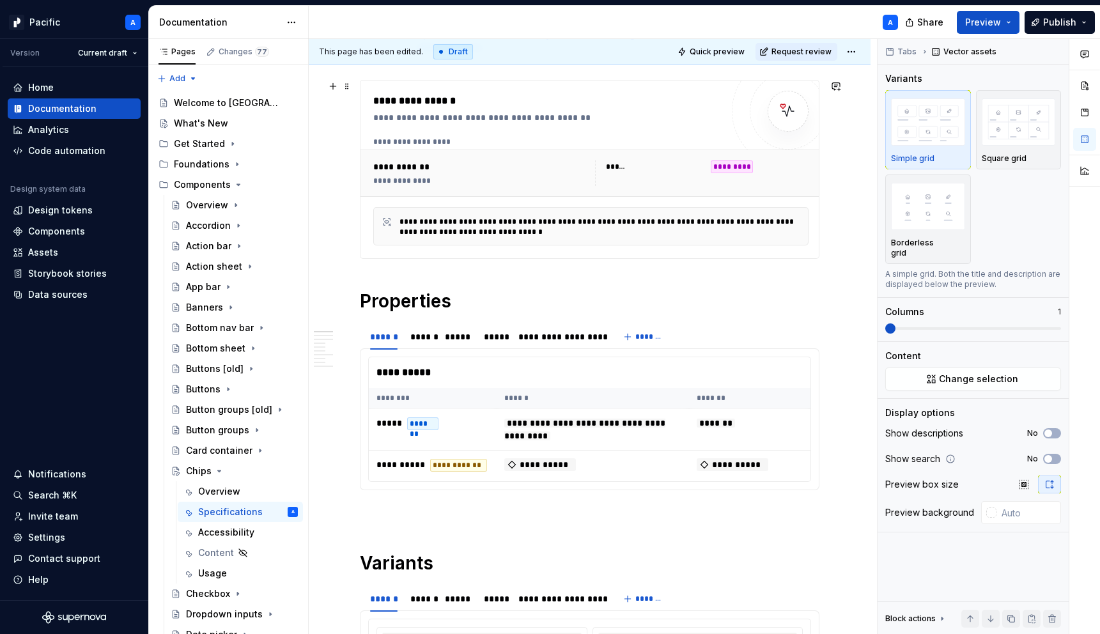
scroll to position [181, 0]
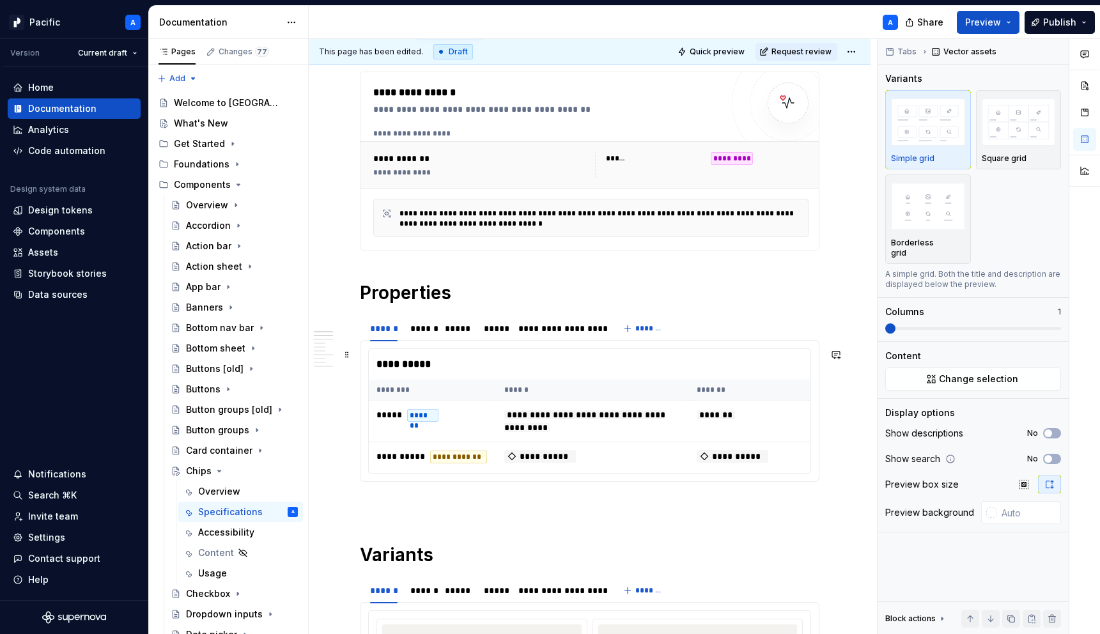
click at [529, 377] on div "**********" at bounding box center [593, 364] width 448 height 31
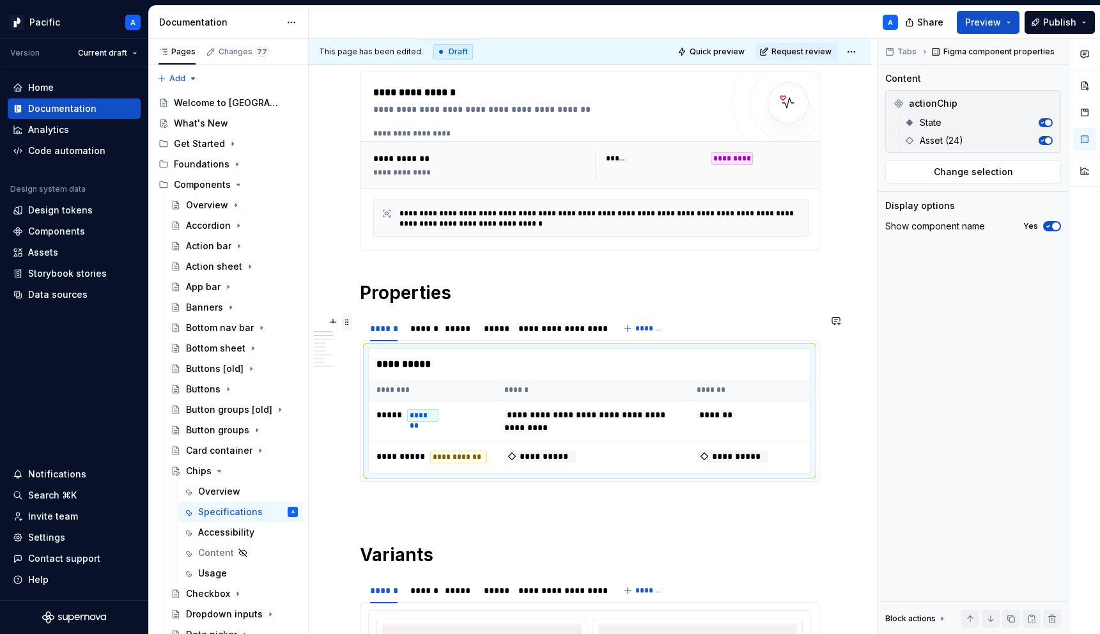
click at [349, 323] on span at bounding box center [347, 322] width 10 height 18
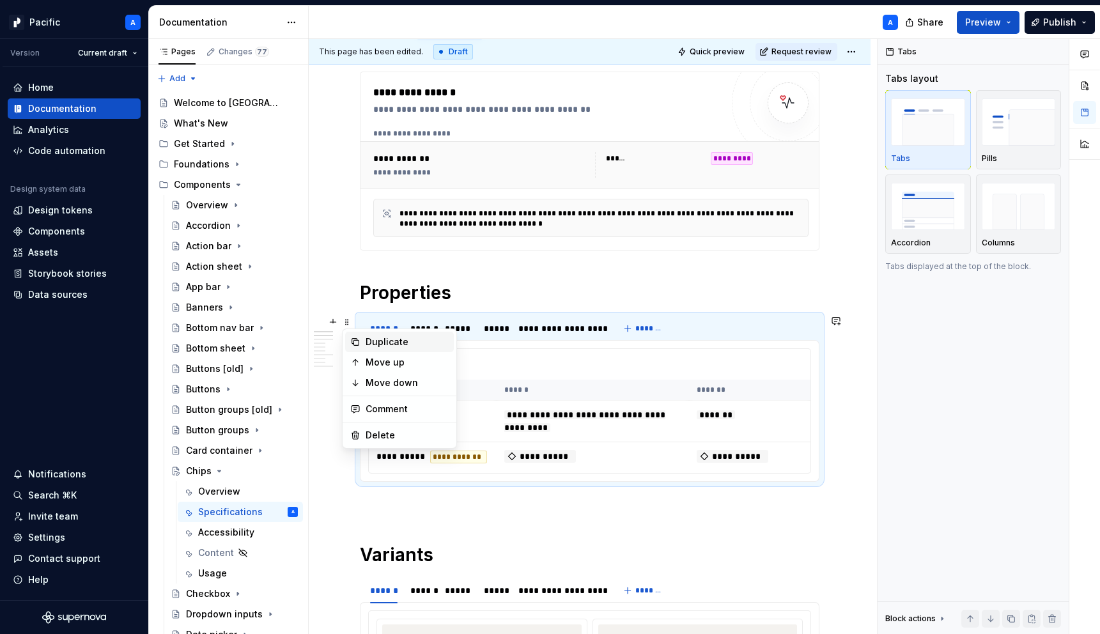
click at [380, 340] on div "Duplicate" at bounding box center [407, 342] width 83 height 13
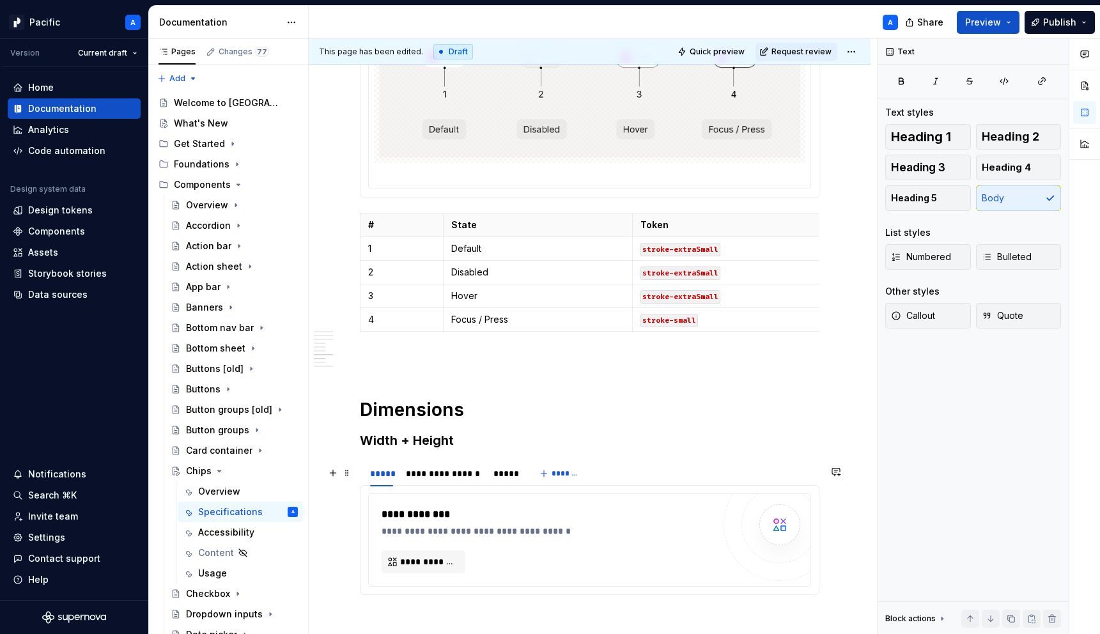
scroll to position [2226, 0]
click at [504, 444] on h3 "Width + Height" at bounding box center [590, 439] width 460 height 18
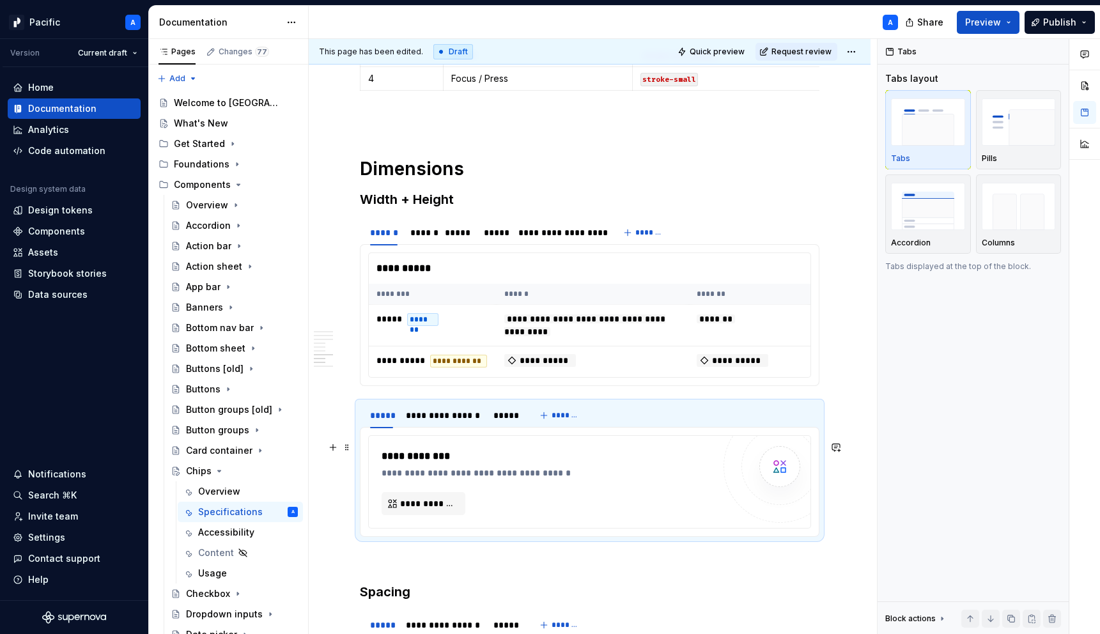
scroll to position [2467, 0]
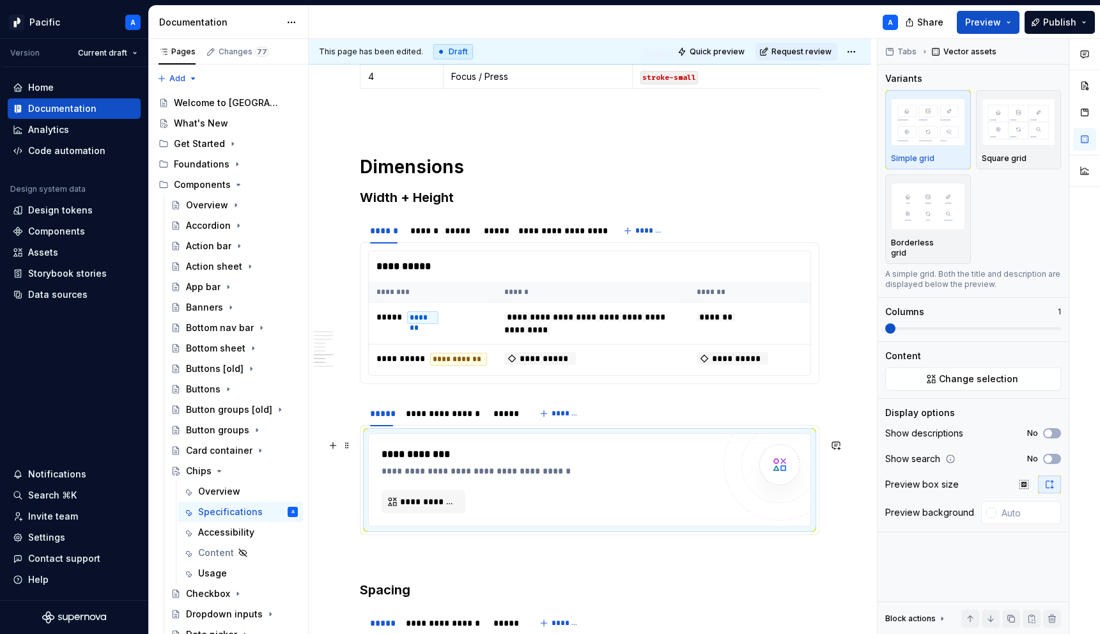
click at [513, 471] on div "**********" at bounding box center [551, 471] width 338 height 13
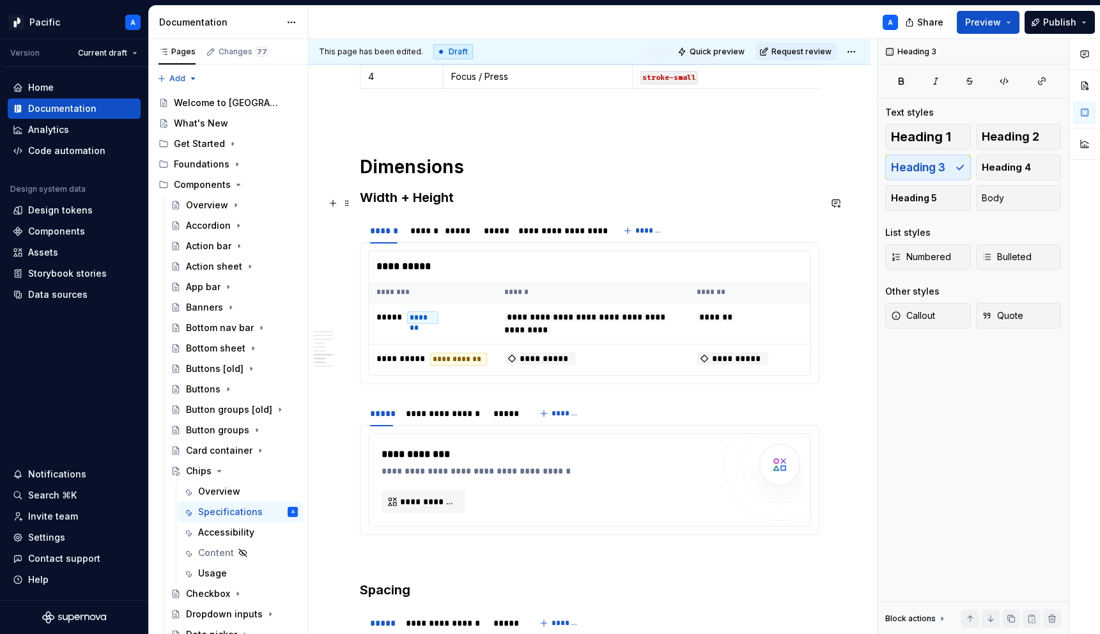
click at [407, 205] on h3 "Width + Height" at bounding box center [590, 198] width 460 height 18
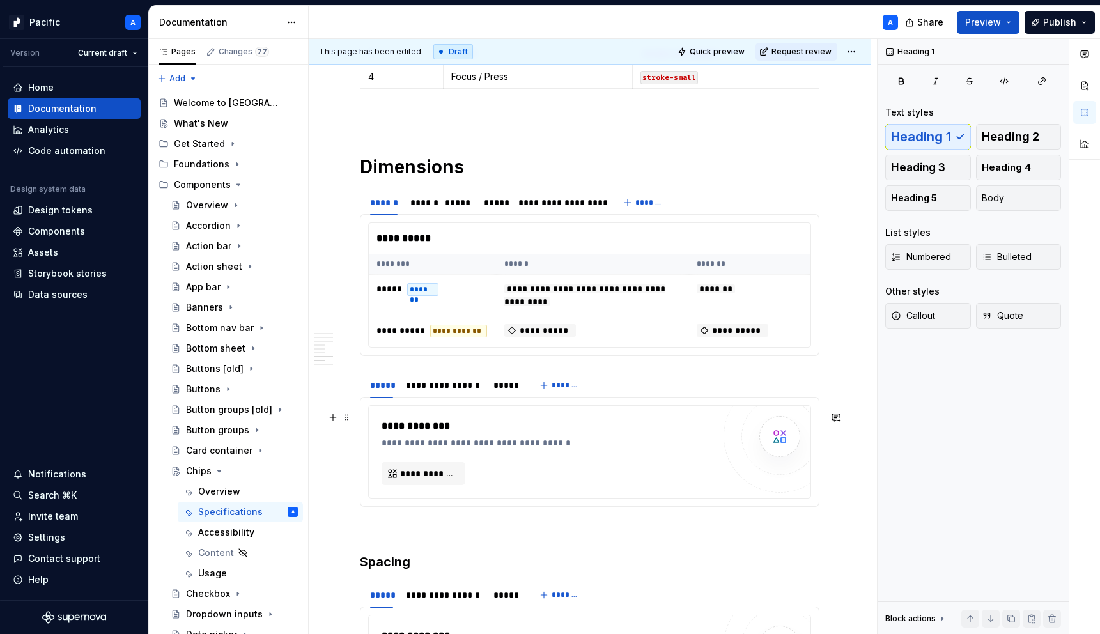
click at [379, 422] on div "**********" at bounding box center [590, 452] width 442 height 92
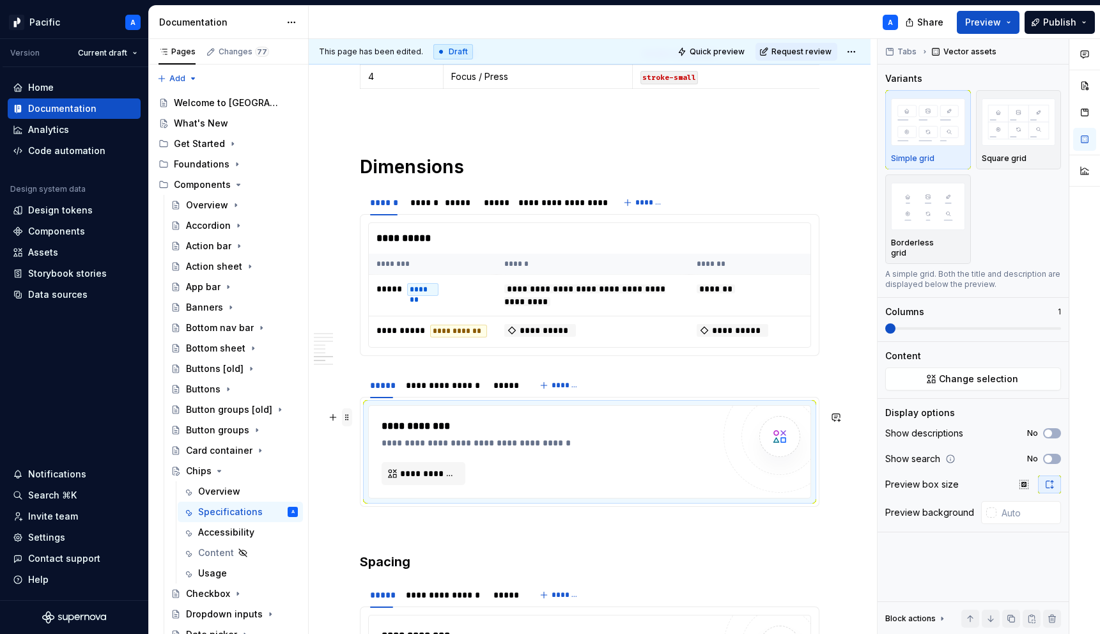
click at [348, 412] on span at bounding box center [347, 418] width 10 height 18
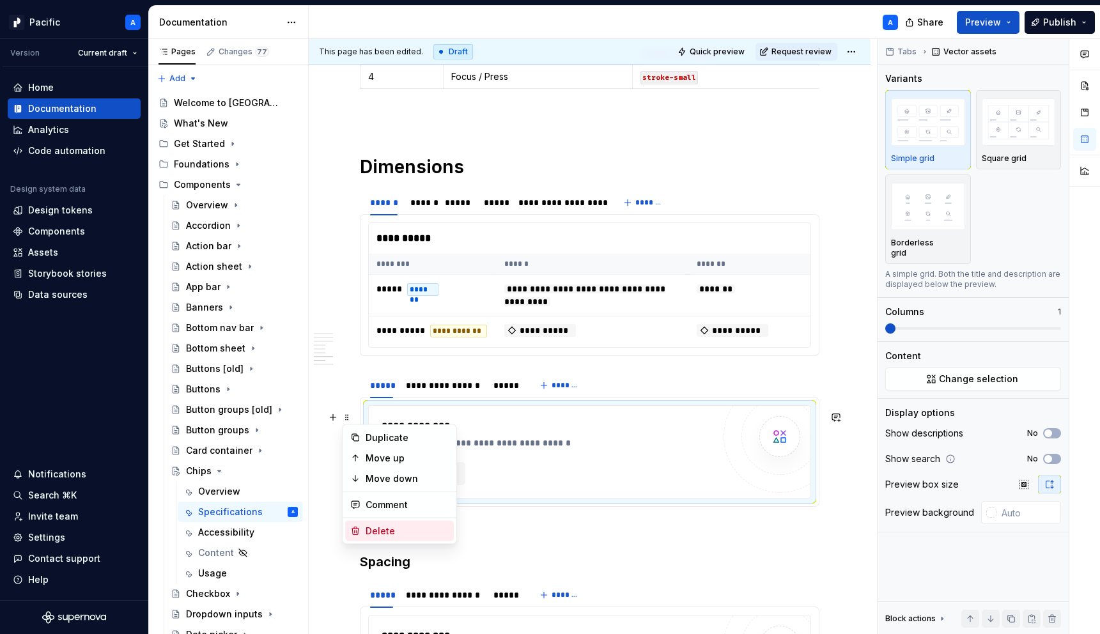
click at [406, 526] on div "Delete" at bounding box center [407, 531] width 83 height 13
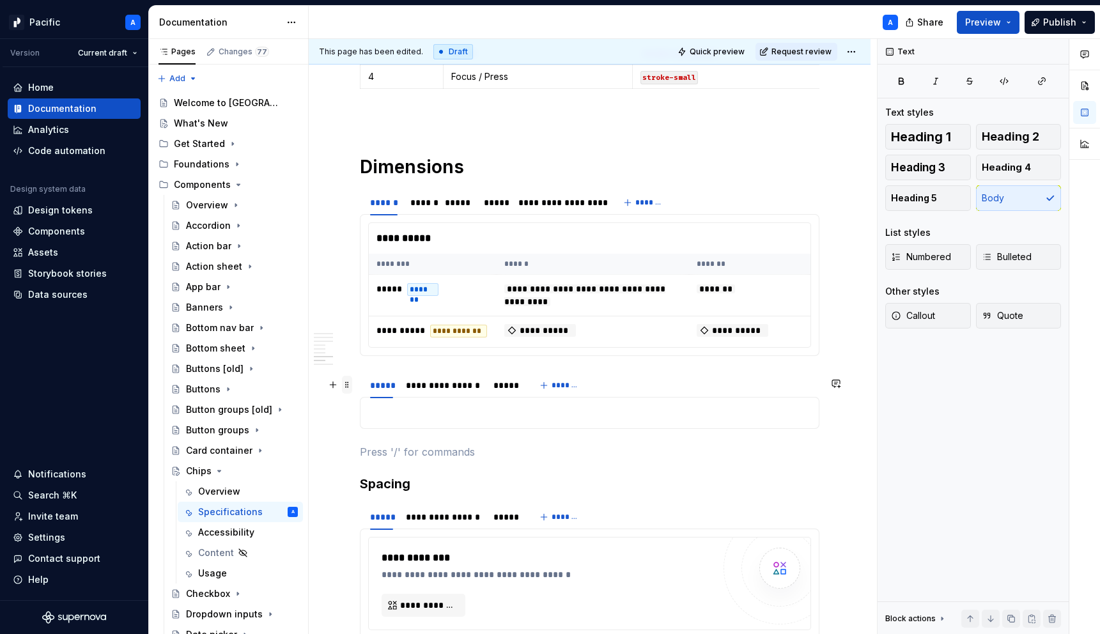
click at [348, 389] on span at bounding box center [347, 385] width 10 height 18
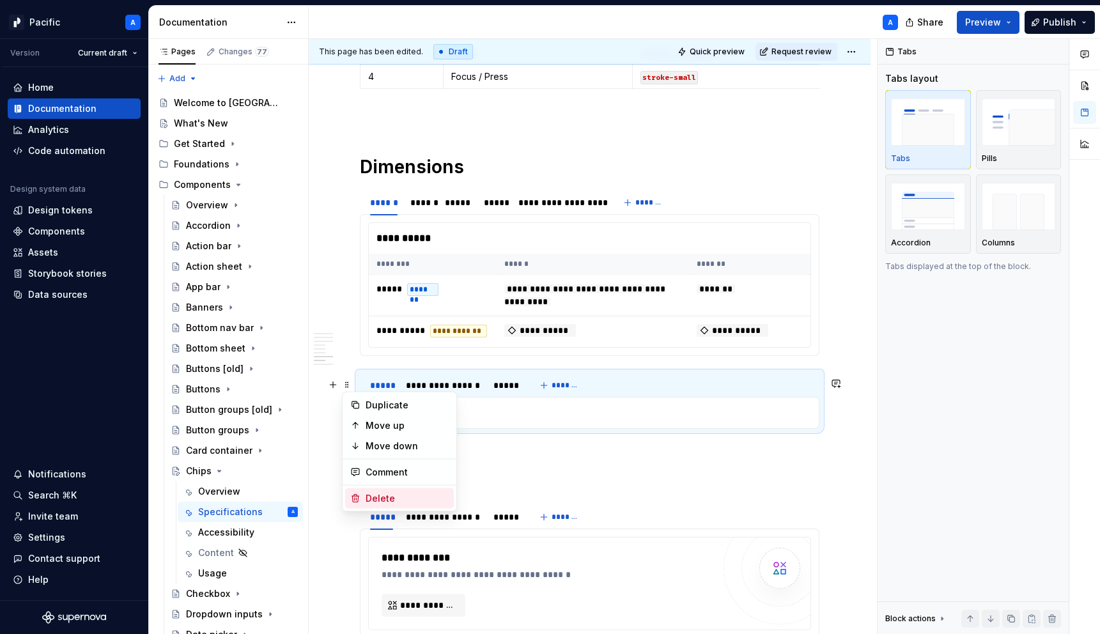
click at [416, 494] on div "Delete" at bounding box center [407, 498] width 83 height 13
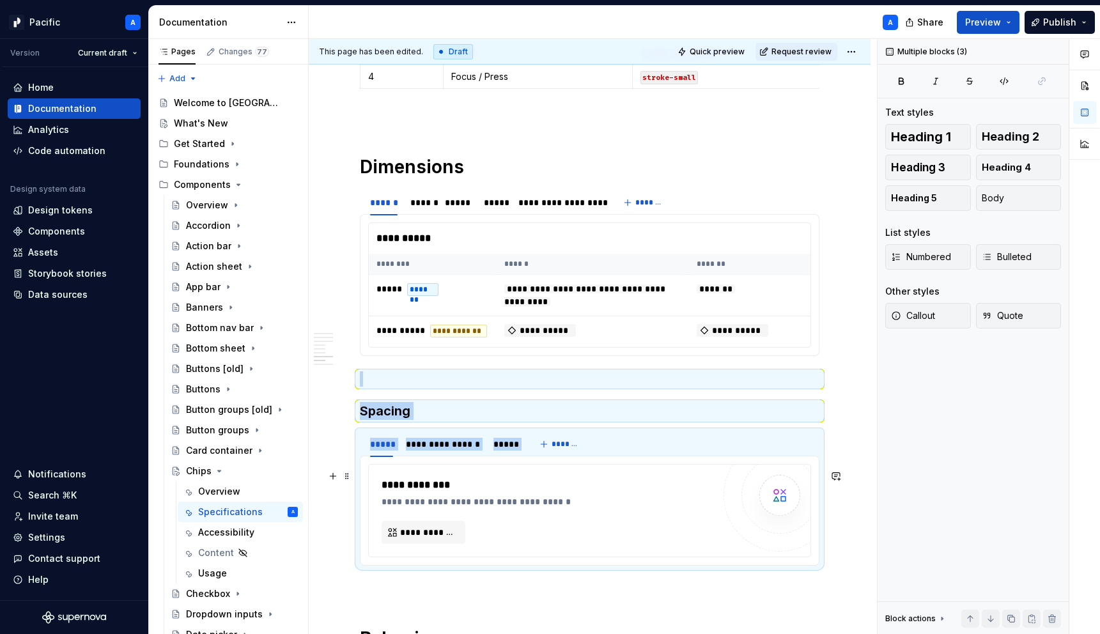
drag, startPoint x: 379, startPoint y: 386, endPoint x: 481, endPoint y: 523, distance: 170.4
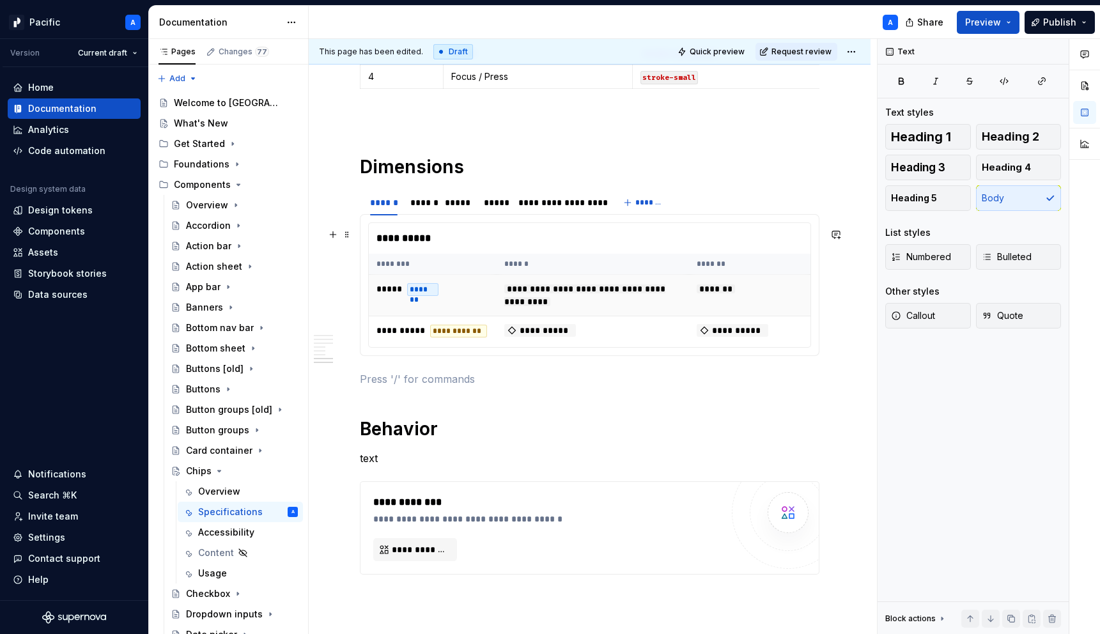
click at [462, 290] on td "***** *******" at bounding box center [433, 295] width 128 height 42
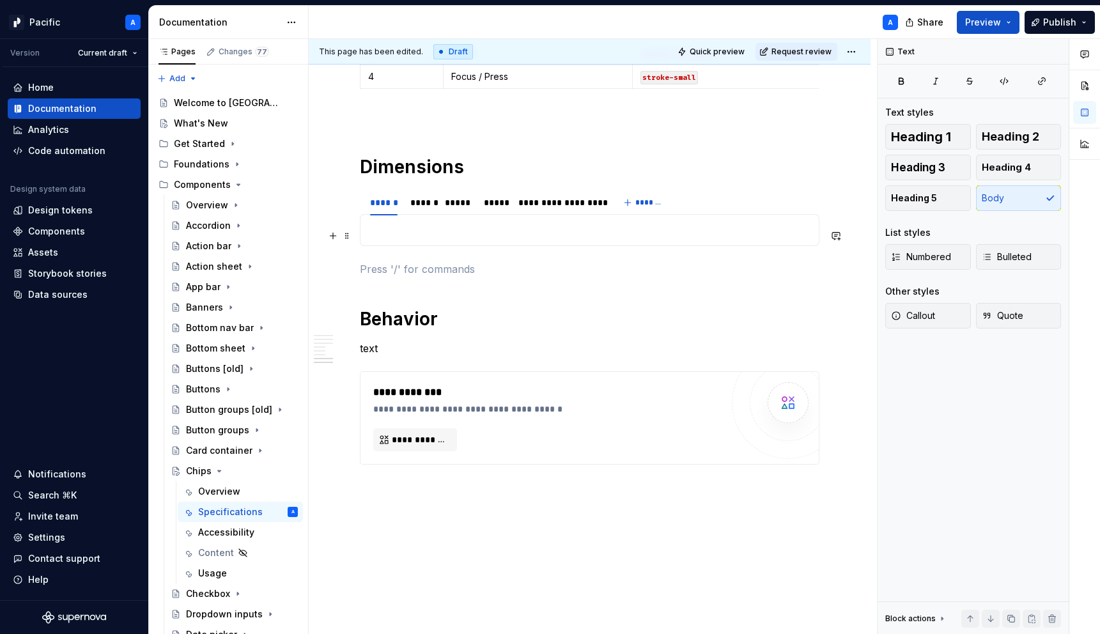
click at [467, 238] on p at bounding box center [589, 229] width 443 height 15
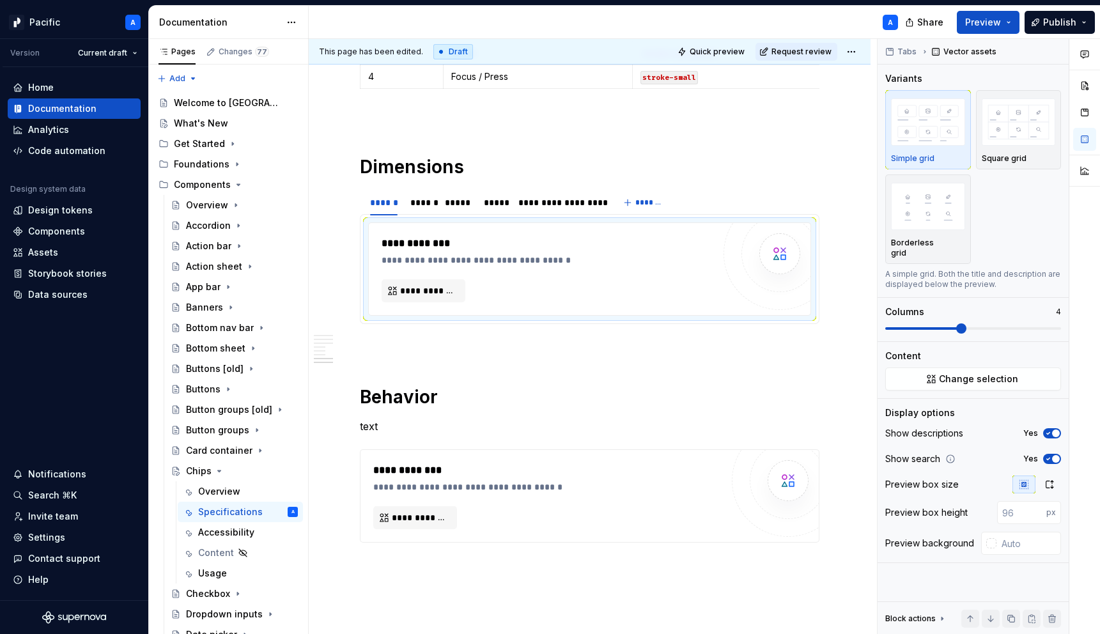
type textarea "*"
click at [1058, 430] on span "button" at bounding box center [1056, 434] width 8 height 8
click at [1056, 455] on span "button" at bounding box center [1056, 459] width 8 height 8
click at [885, 327] on span at bounding box center [885, 328] width 0 height 3
click at [579, 292] on div "**********" at bounding box center [548, 269] width 332 height 66
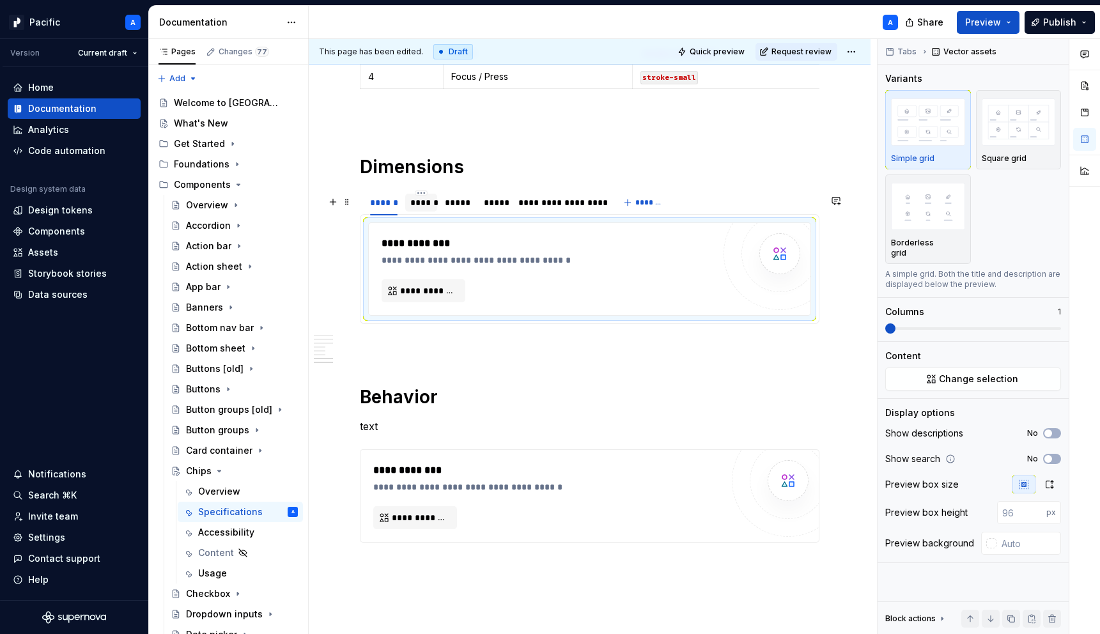
click at [428, 205] on div "******" at bounding box center [421, 202] width 22 height 13
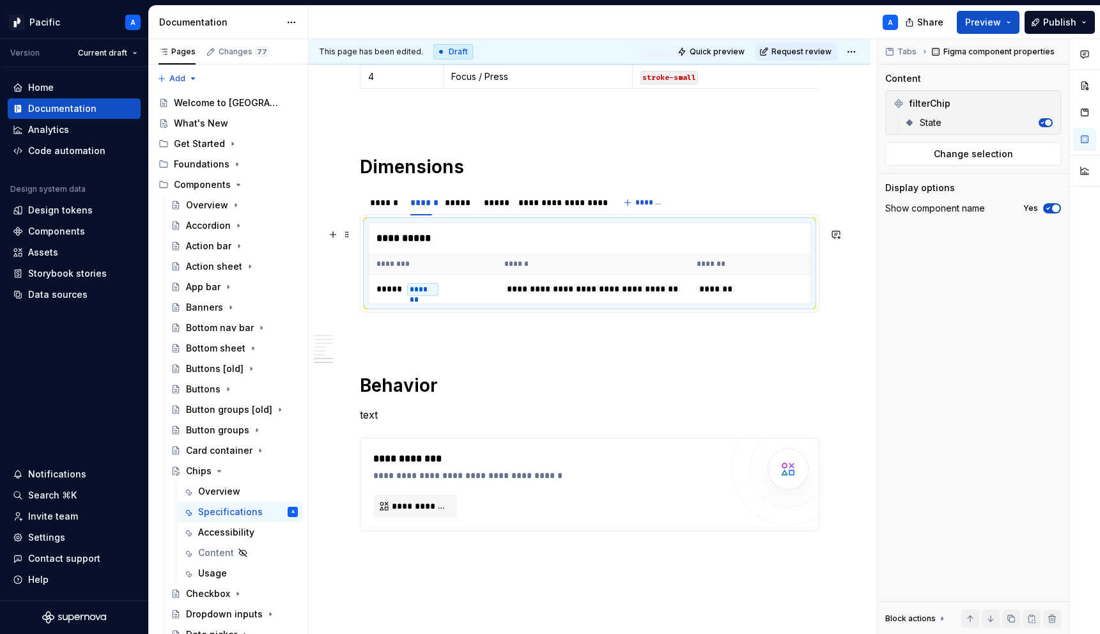
click at [432, 254] on div "**********" at bounding box center [593, 238] width 448 height 31
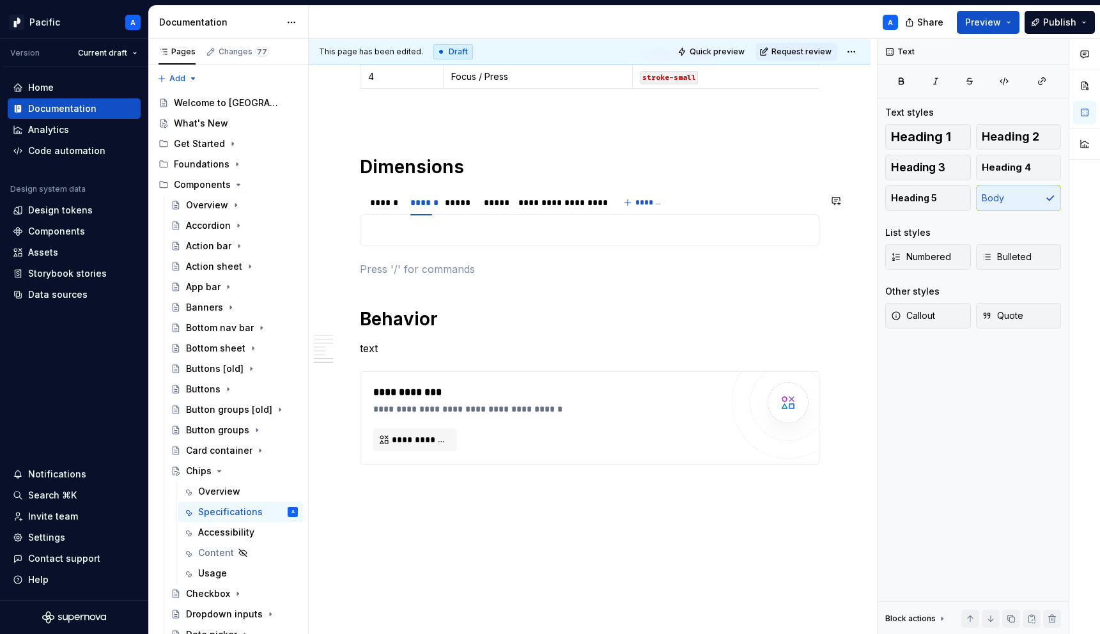
click at [433, 245] on div "**********" at bounding box center [590, 230] width 460 height 32
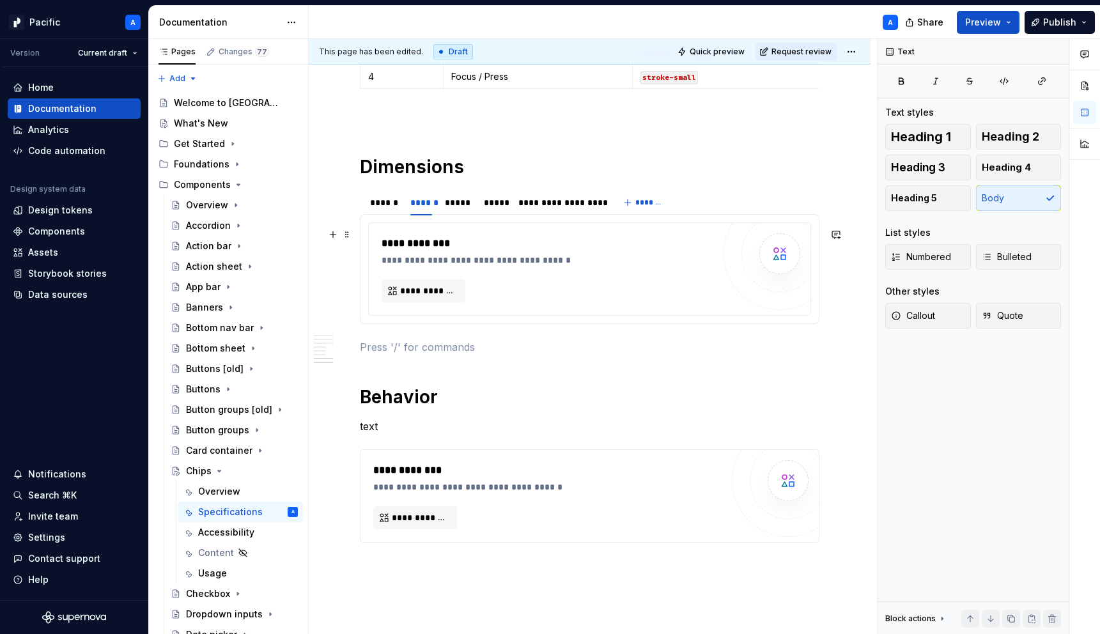
click at [438, 261] on div "**********" at bounding box center [551, 260] width 338 height 13
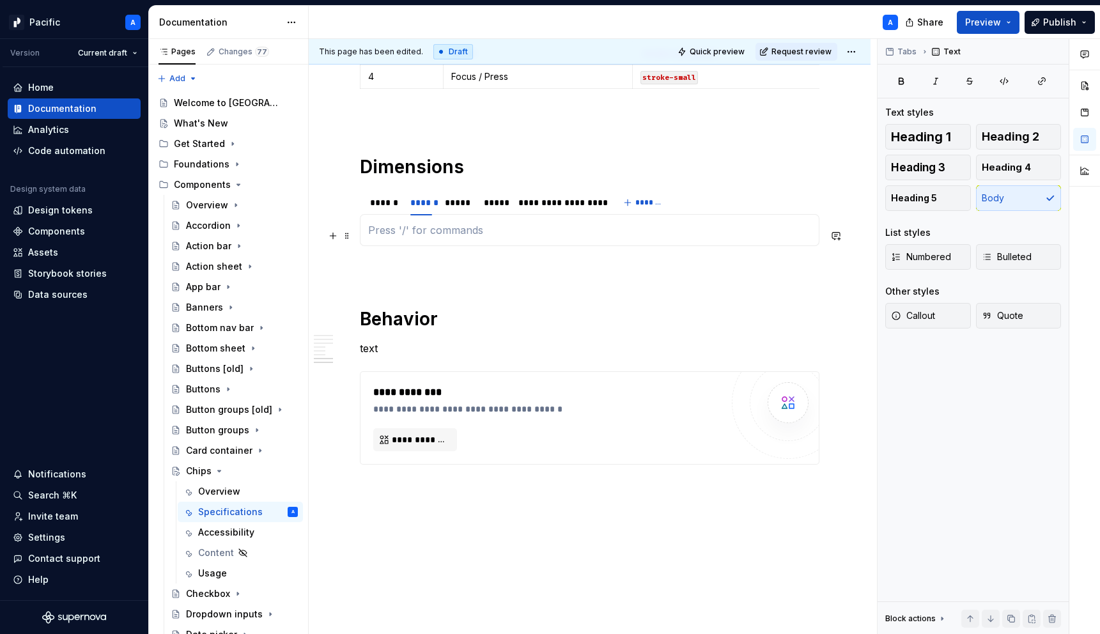
click at [460, 238] on p at bounding box center [589, 229] width 443 height 15
click at [462, 209] on div "*****" at bounding box center [458, 202] width 26 height 13
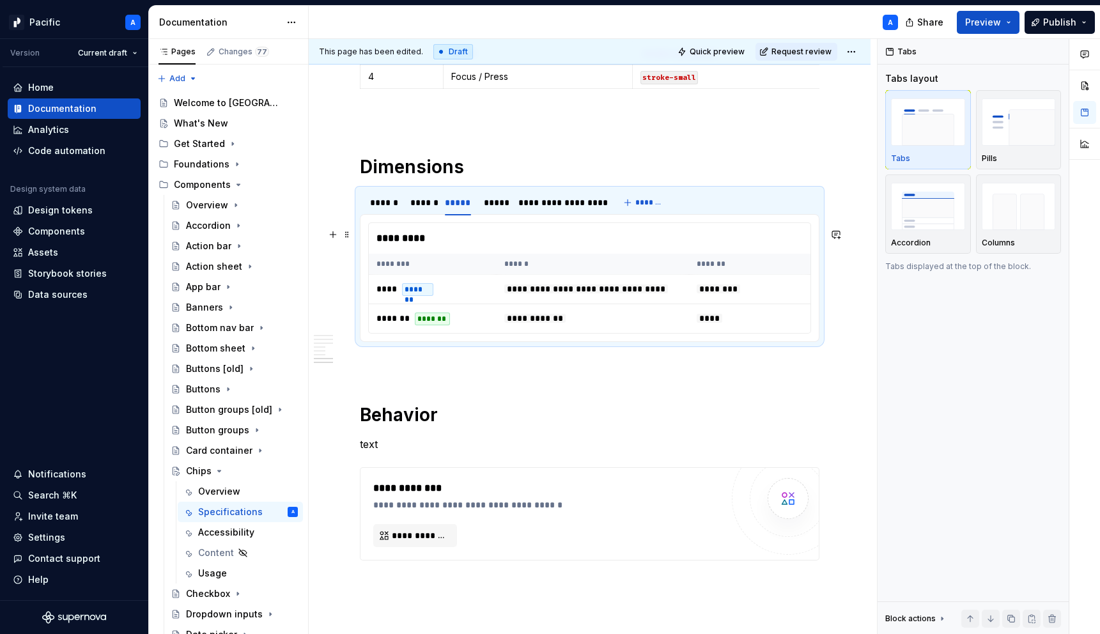
click at [462, 245] on div "*********" at bounding box center [593, 238] width 448 height 31
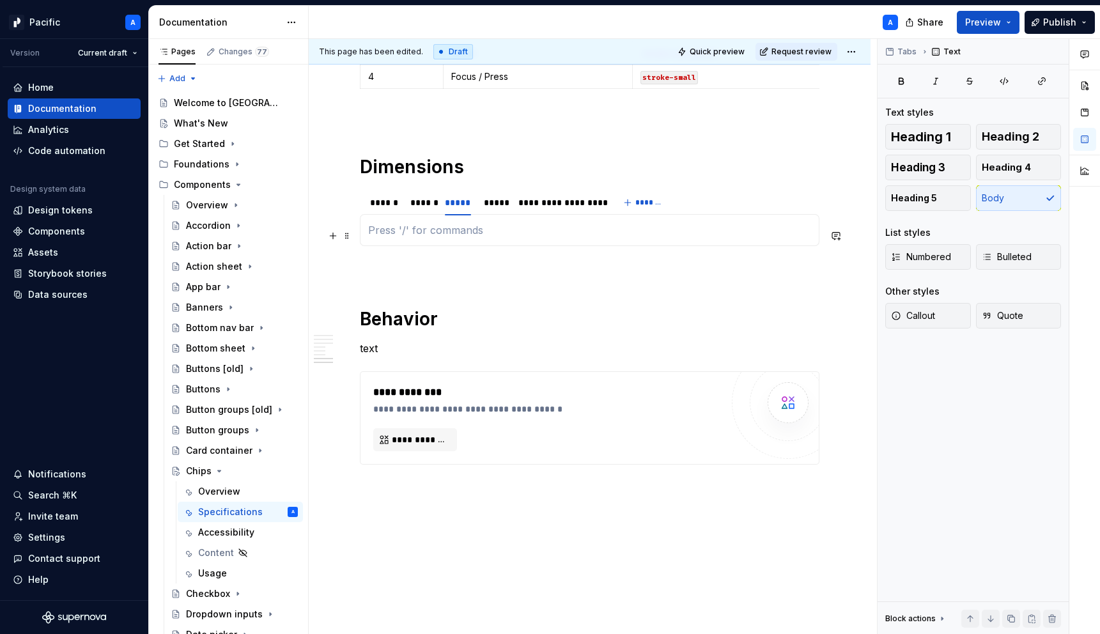
click at [462, 238] on p at bounding box center [589, 229] width 443 height 15
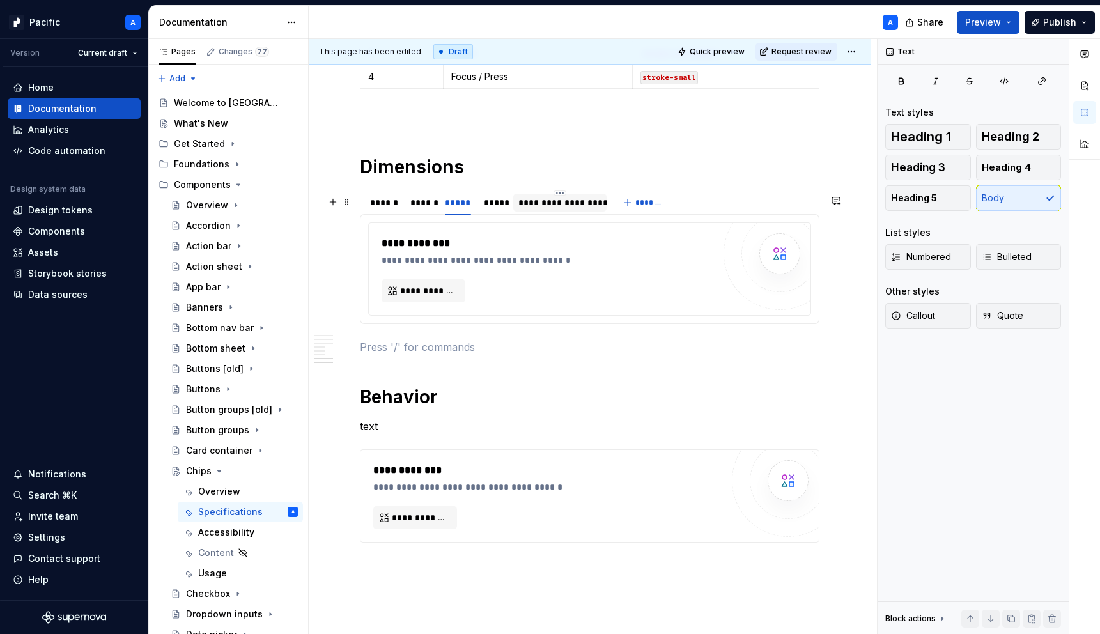
click at [529, 208] on div "**********" at bounding box center [559, 202] width 83 height 13
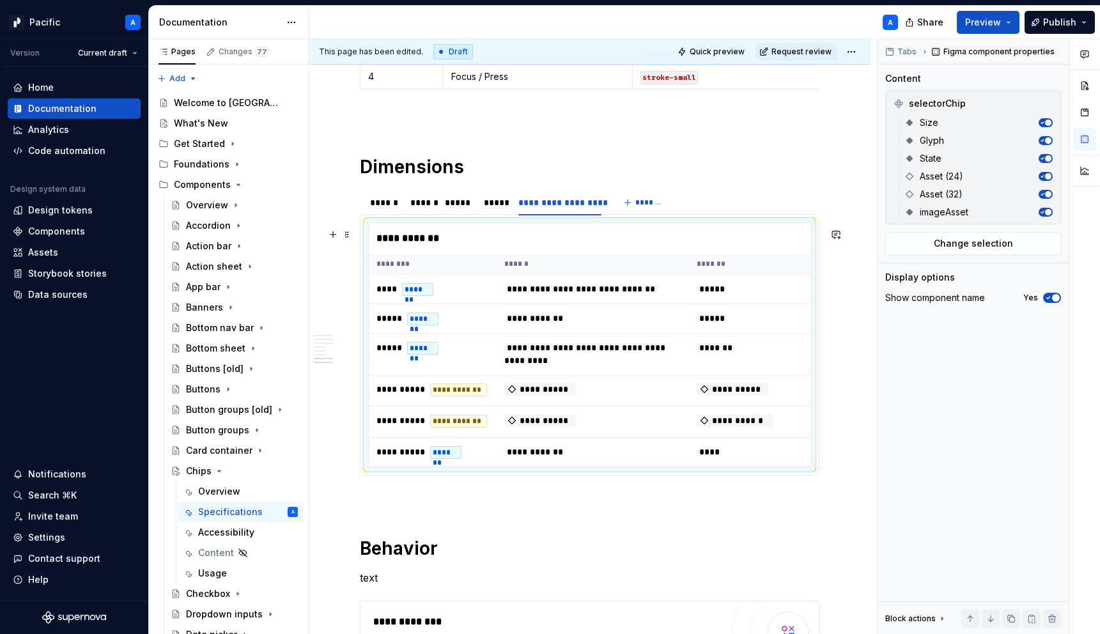
click at [497, 247] on div "**********" at bounding box center [593, 238] width 448 height 31
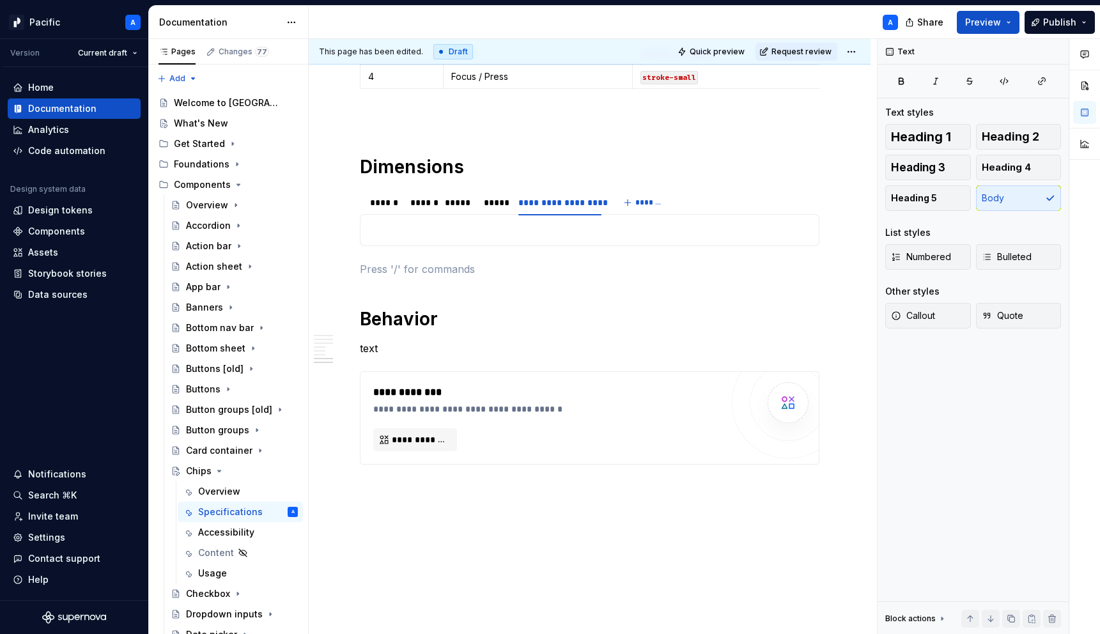
click at [497, 246] on div "**********" at bounding box center [590, 230] width 460 height 32
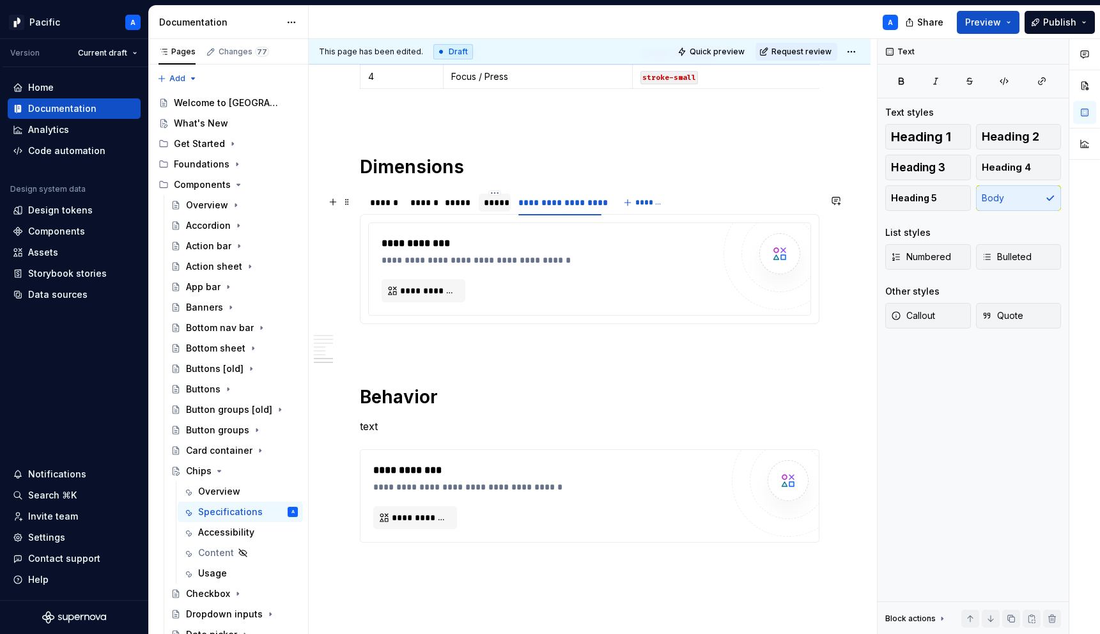
click at [499, 205] on div "*****" at bounding box center [495, 202] width 22 height 13
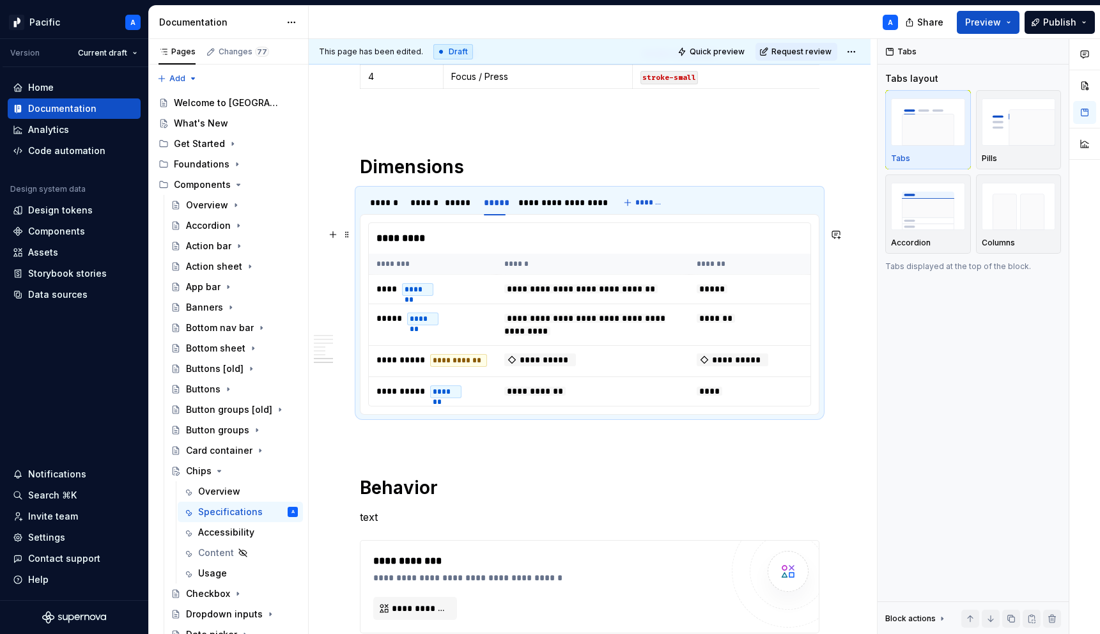
click at [500, 247] on div "*********" at bounding box center [593, 238] width 448 height 31
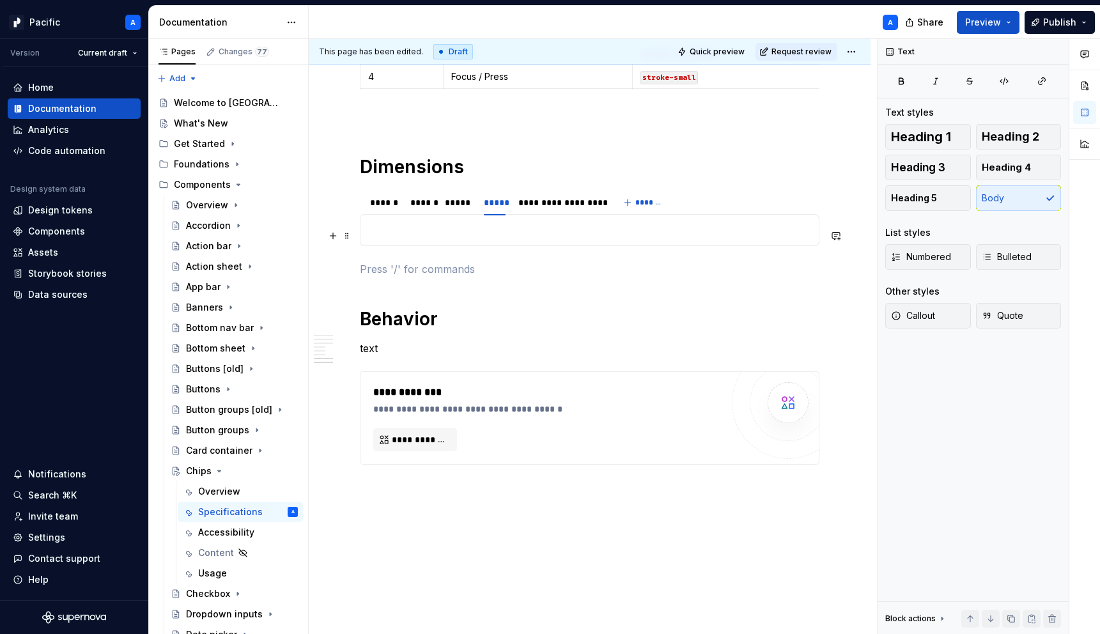
click at [499, 235] on p at bounding box center [589, 229] width 443 height 15
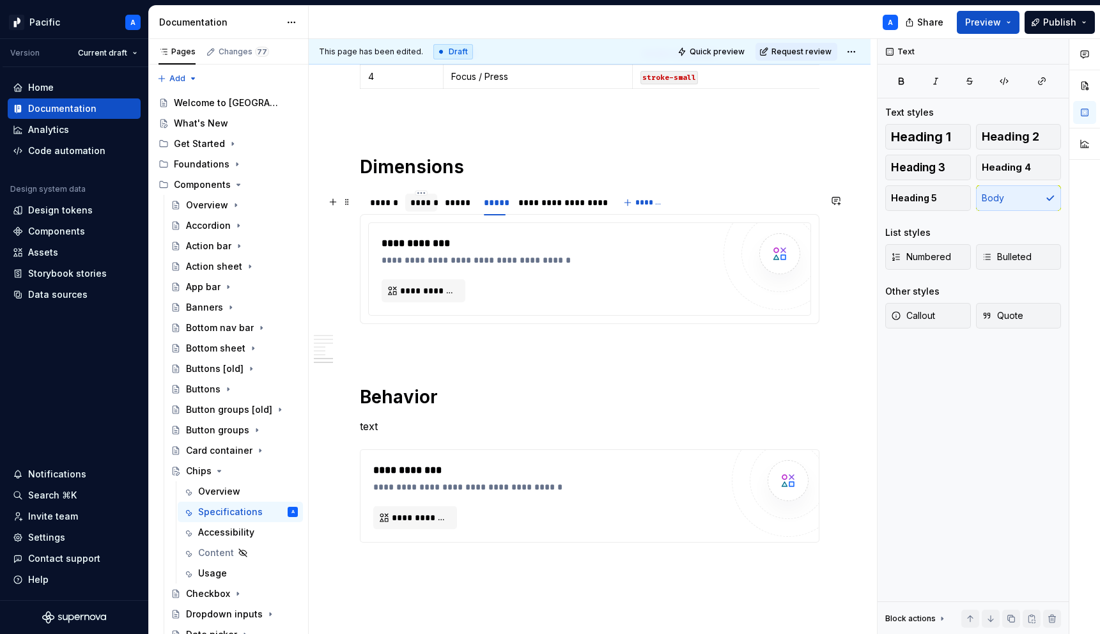
click at [416, 213] on div "******" at bounding box center [421, 202] width 32 height 20
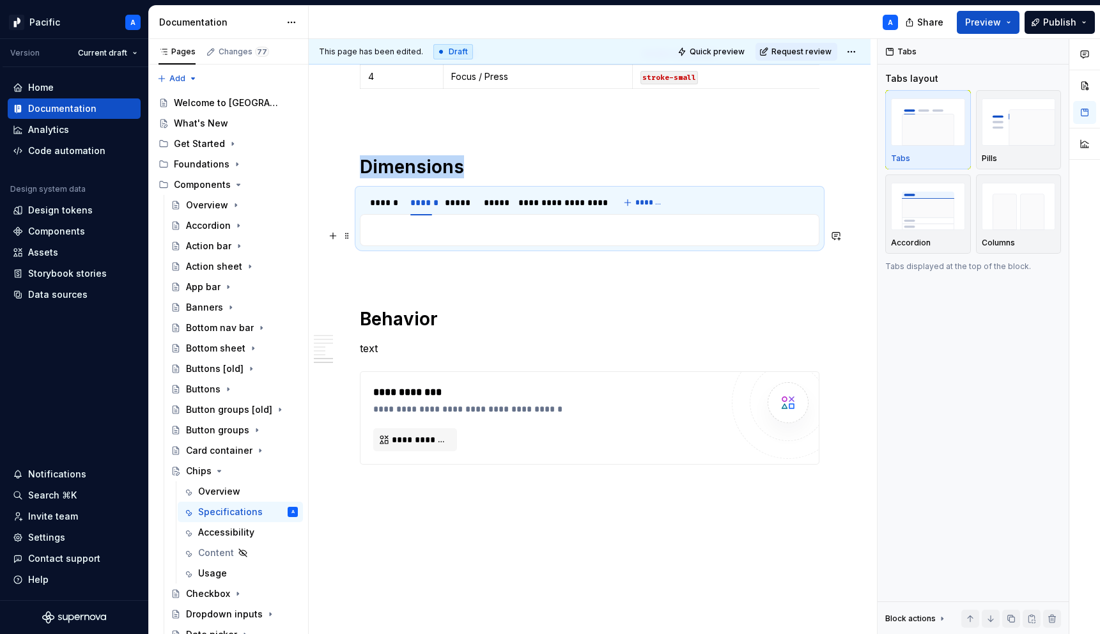
click at [418, 238] on p at bounding box center [589, 229] width 443 height 15
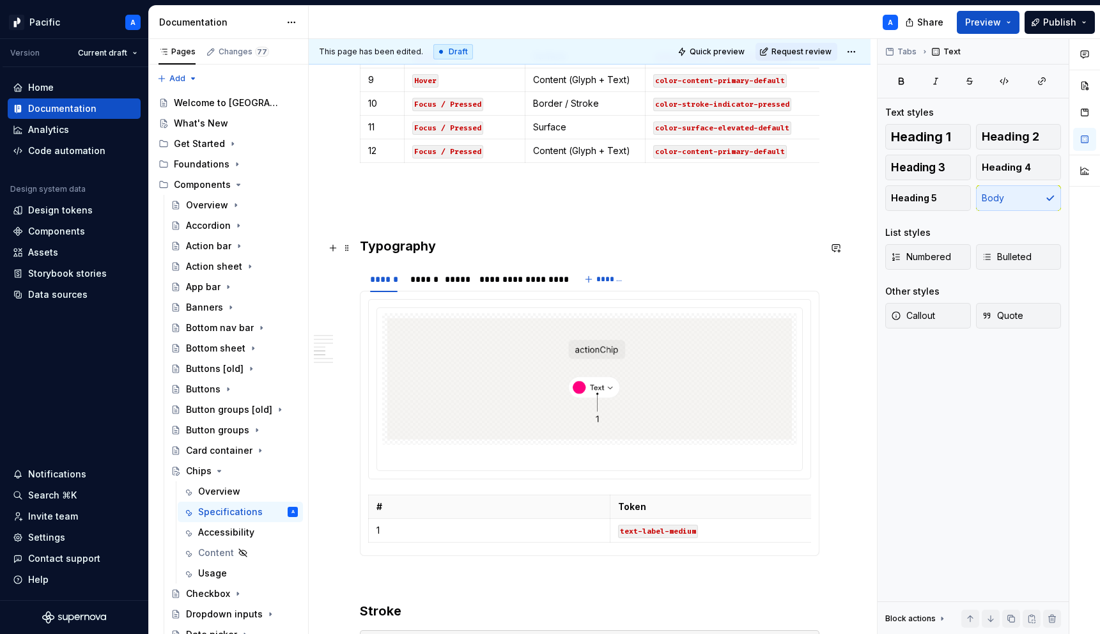
scroll to position [1557, 0]
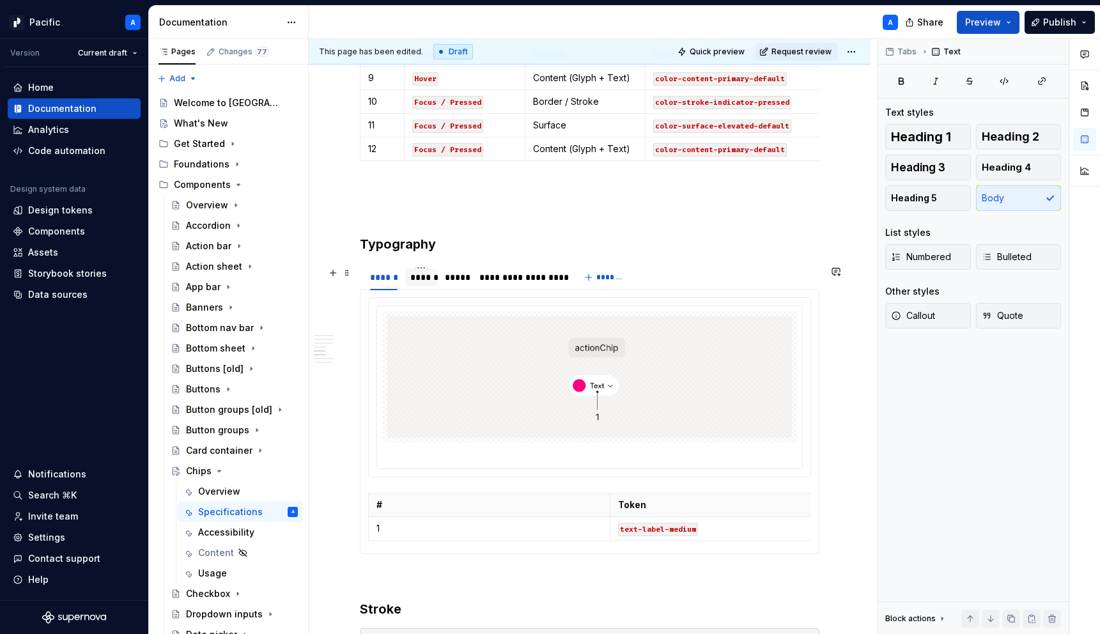
click at [419, 281] on div "******" at bounding box center [421, 277] width 22 height 13
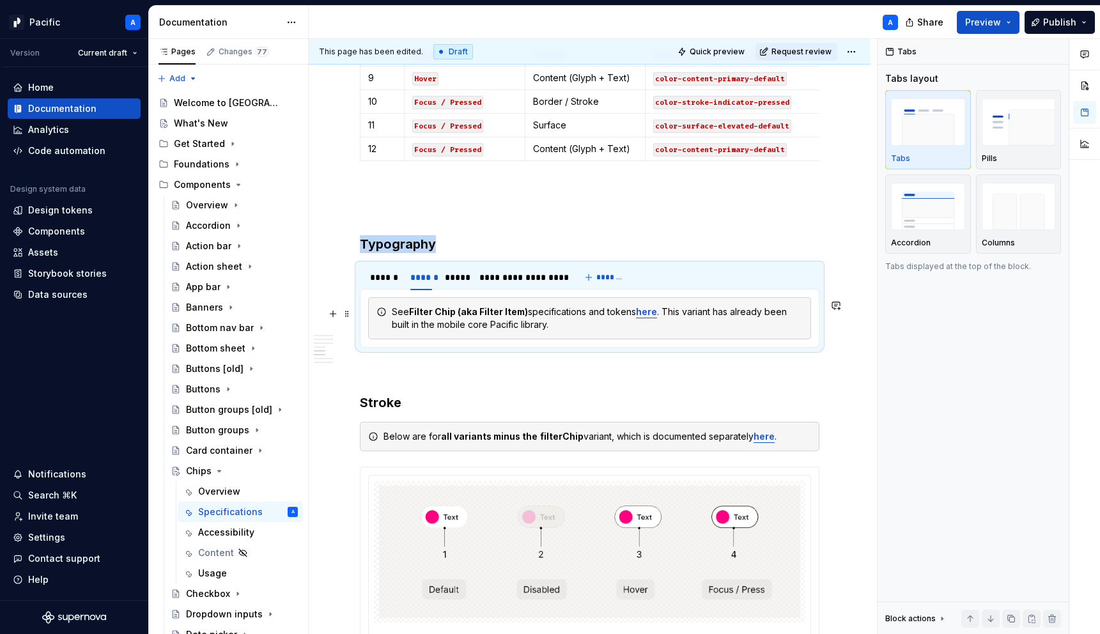
click at [455, 325] on div "See Filter Chip (aka Filter Item) specifications and tokens here . This variant…" at bounding box center [597, 319] width 411 height 26
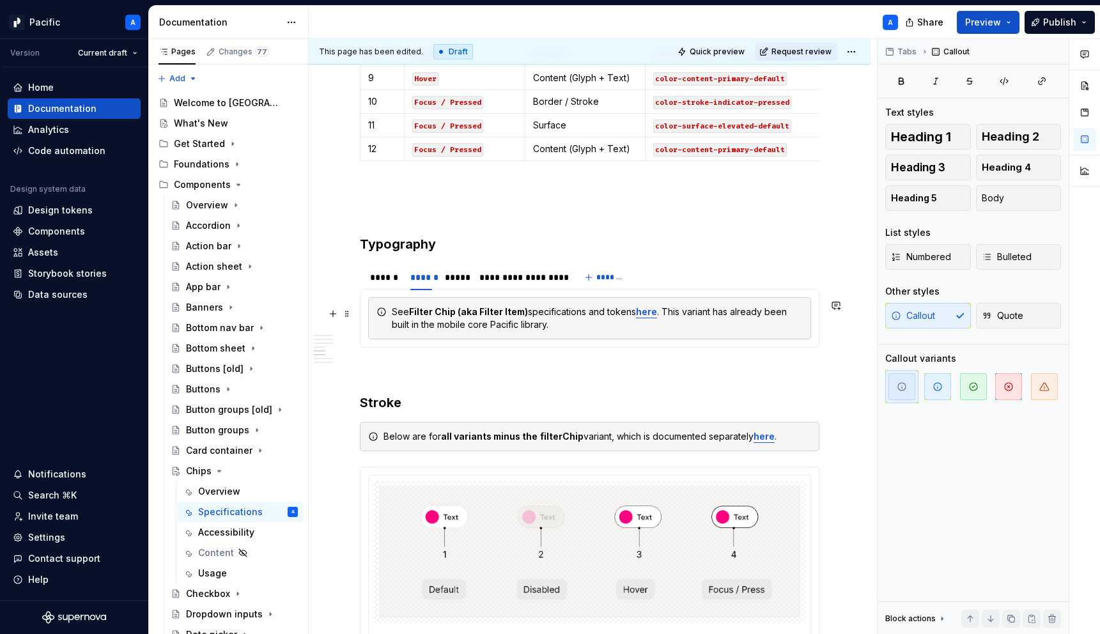
click at [382, 338] on div "See Filter Chip (aka Filter Item) specifications and tokens here . This variant…" at bounding box center [589, 318] width 443 height 42
click at [352, 311] on span at bounding box center [347, 314] width 10 height 18
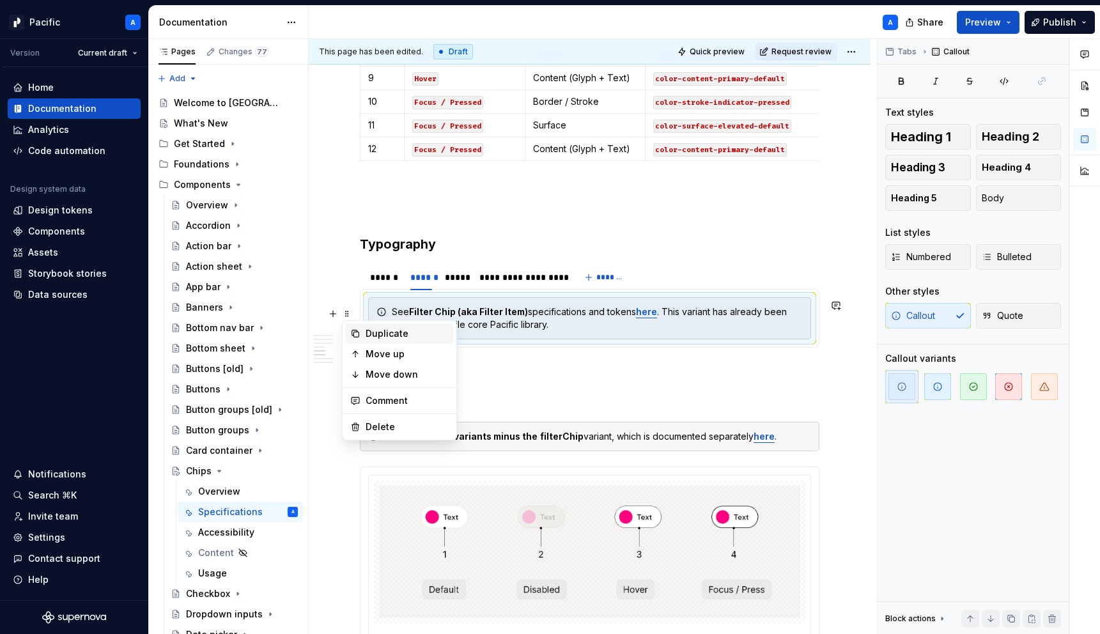
click at [398, 331] on div "Duplicate" at bounding box center [407, 333] width 83 height 13
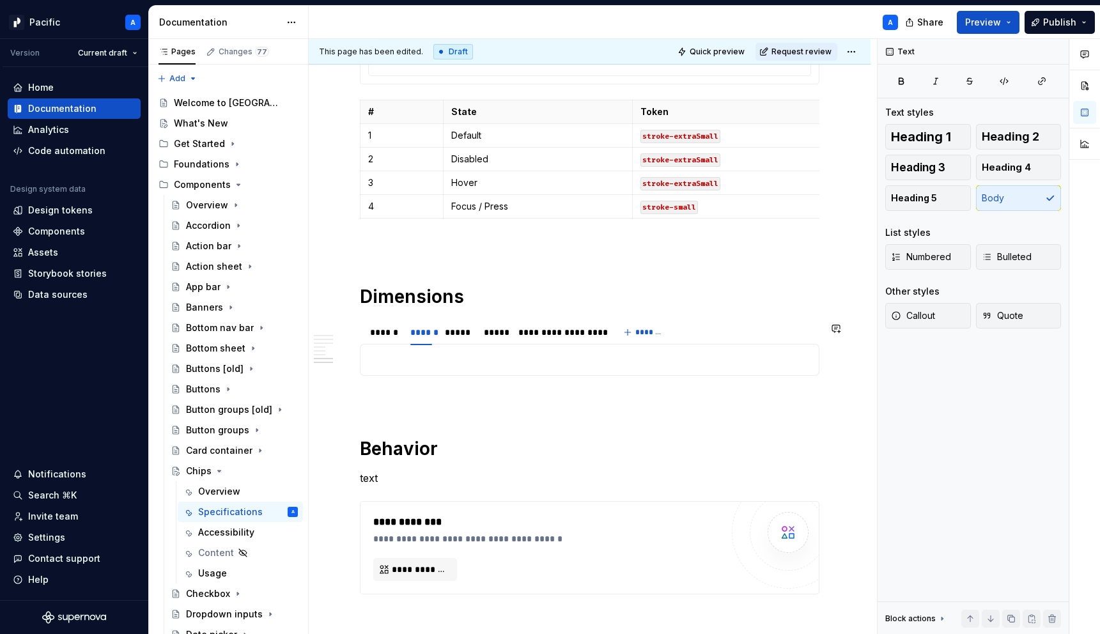
scroll to position [2129, 0]
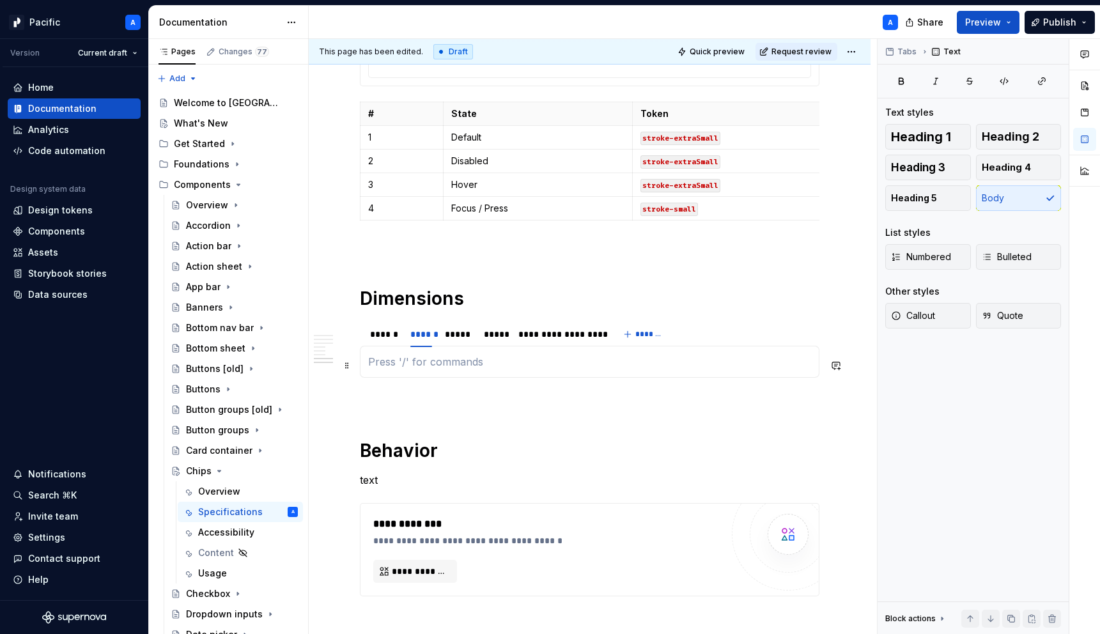
click at [428, 361] on p at bounding box center [589, 361] width 443 height 15
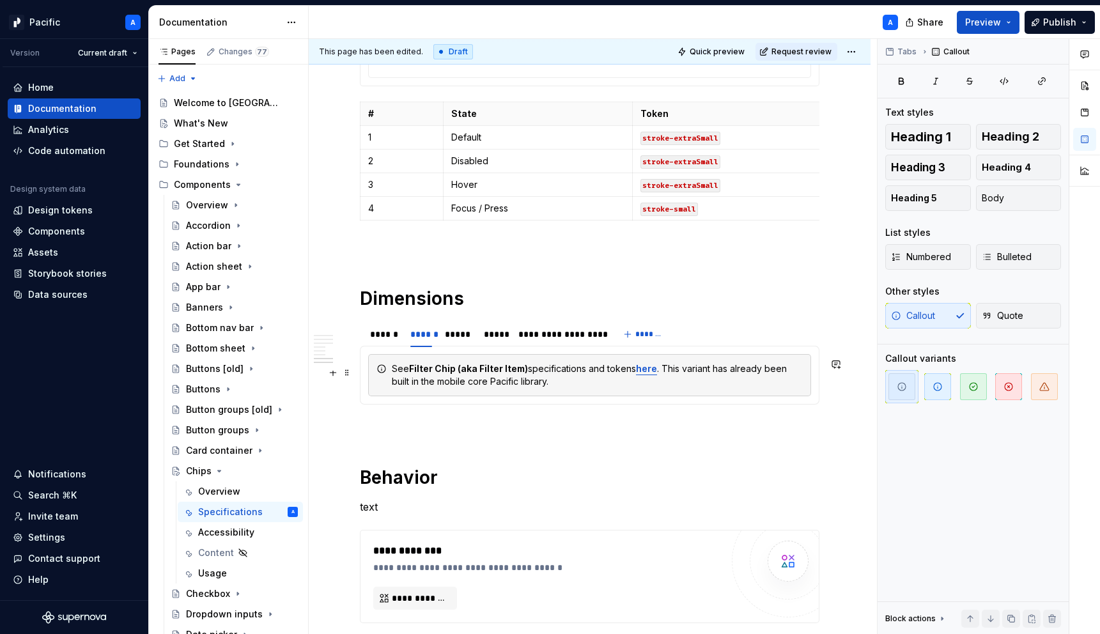
click at [588, 373] on div "See Filter Chip (aka Filter Item) specifications and tokens here . This variant…" at bounding box center [597, 375] width 411 height 26
click at [620, 375] on div "See Filter Chip (aka Filter Item) specifications and tokens here . This variant…" at bounding box center [597, 375] width 411 height 26
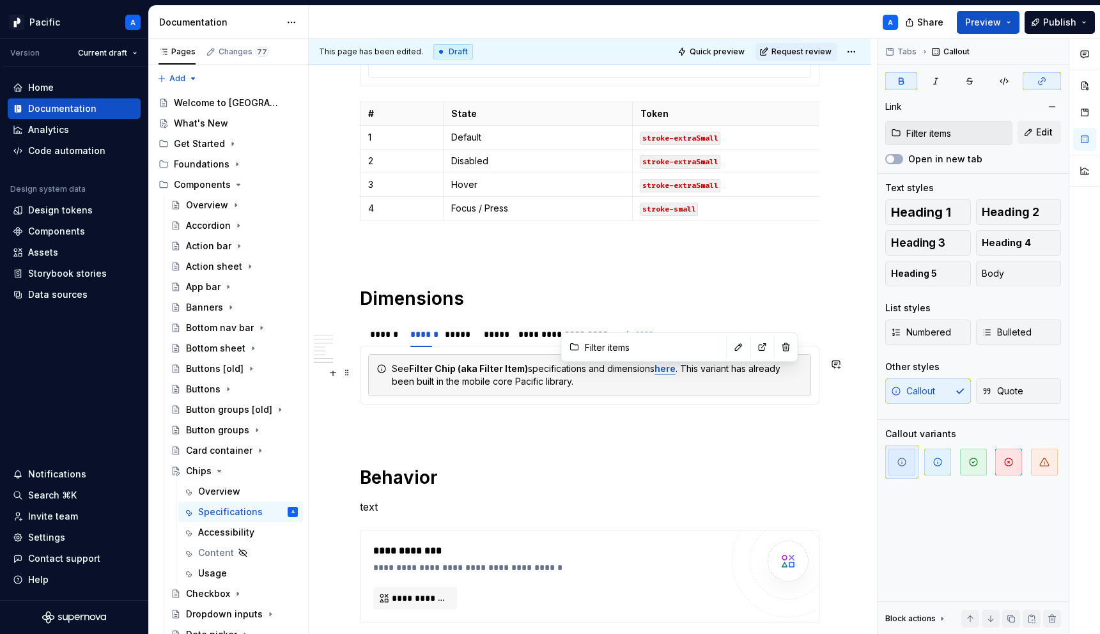
click at [666, 369] on strong "here" at bounding box center [665, 368] width 21 height 11
click at [730, 348] on button "button" at bounding box center [739, 347] width 18 height 18
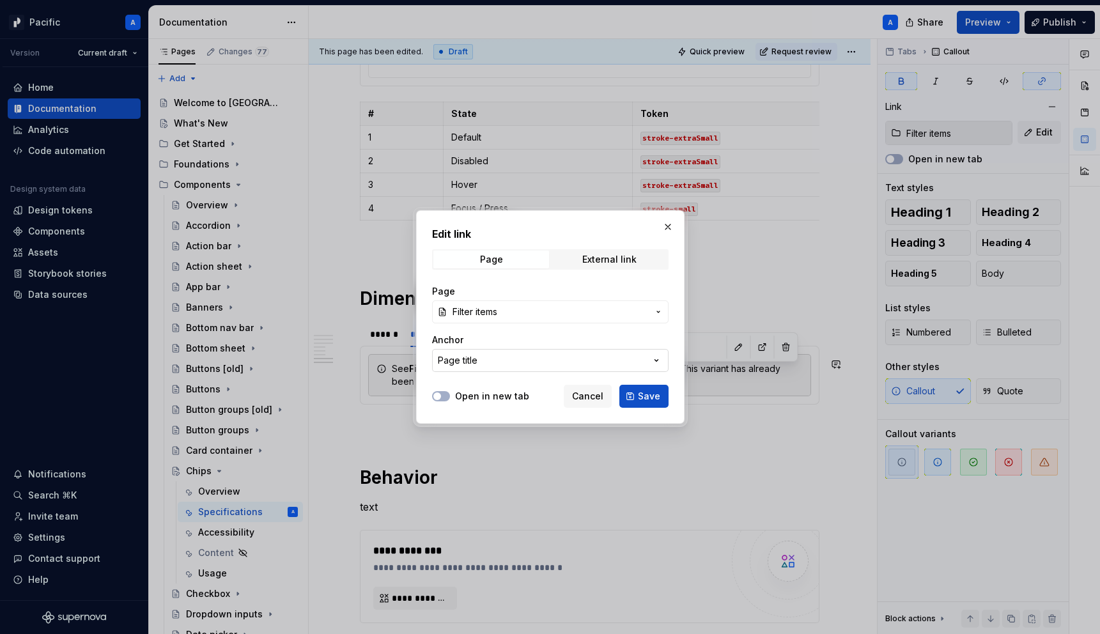
click at [553, 364] on button "Page title" at bounding box center [550, 360] width 237 height 23
click at [497, 311] on div "Edit link Page External link Page Filter items Anchor Page title Open in new ta…" at bounding box center [550, 317] width 1100 height 634
click at [497, 311] on span "Filter items" at bounding box center [475, 312] width 45 height 13
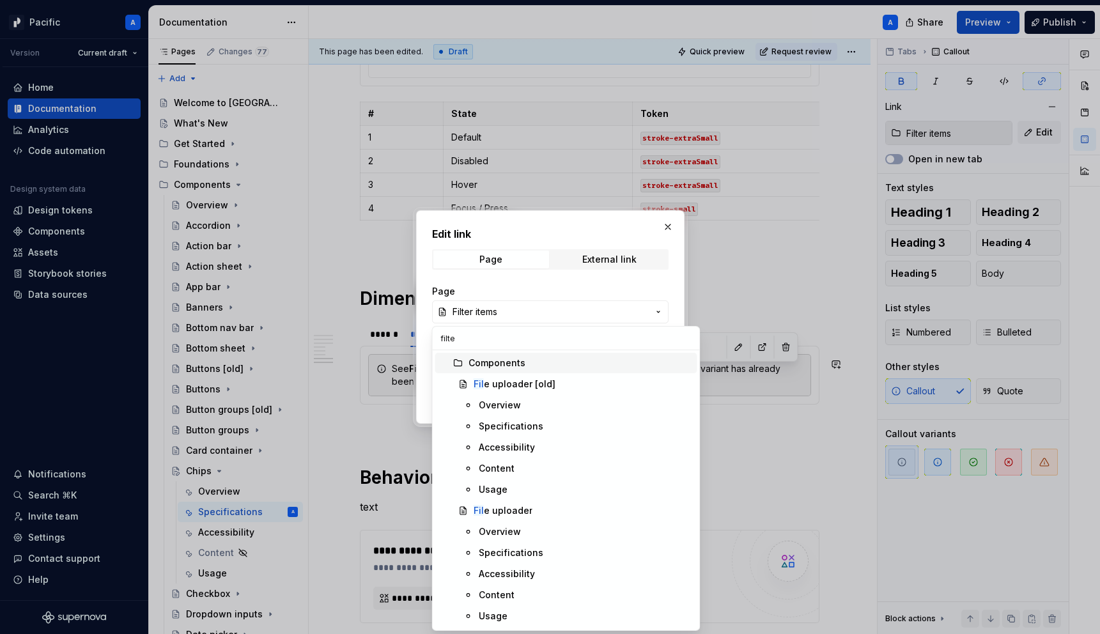
type input "filter"
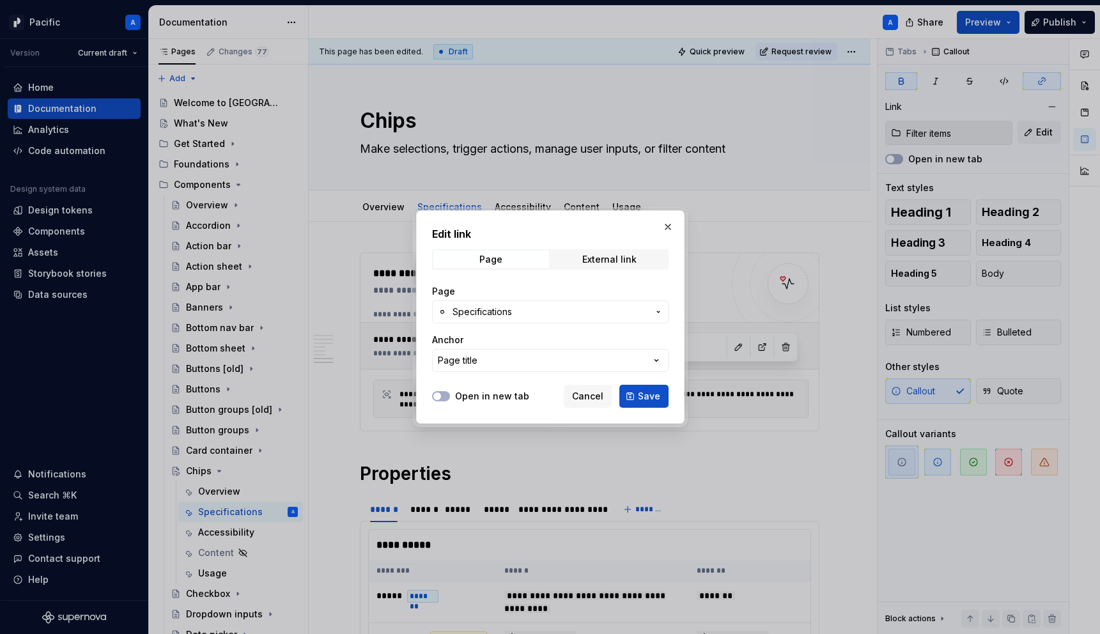
scroll to position [2129, 0]
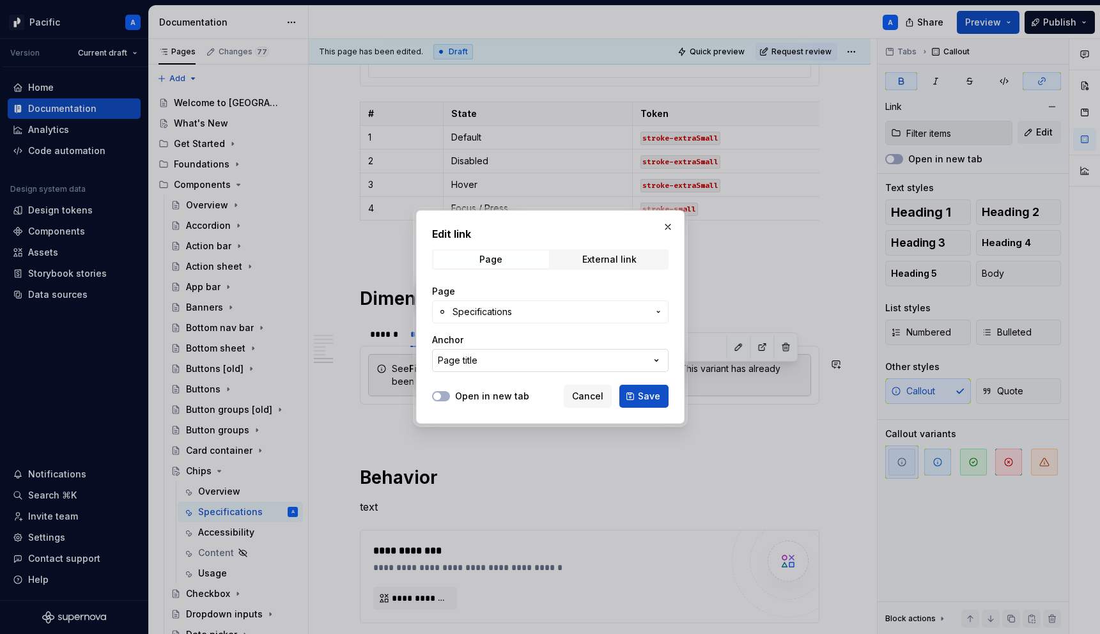
click at [472, 361] on div "Page title" at bounding box center [458, 360] width 40 height 13
click at [506, 413] on div "Page title" at bounding box center [574, 411] width 237 height 13
click at [649, 396] on span "Save" at bounding box center [649, 396] width 22 height 13
type input "Filter items / Specifications"
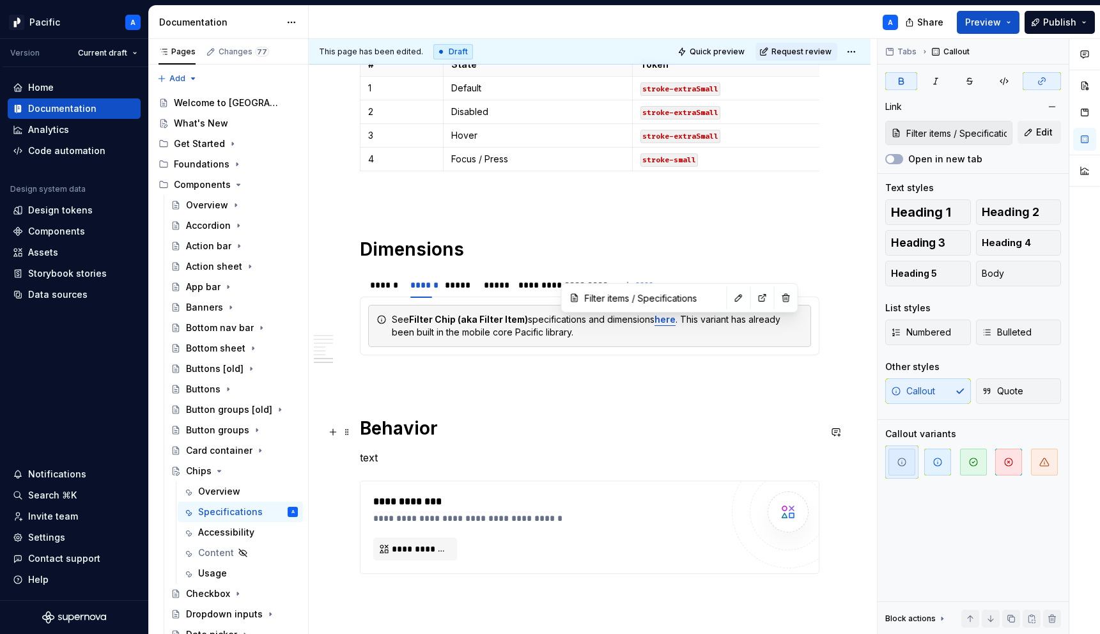
scroll to position [2180, 0]
click at [605, 430] on h1 "Behavior" at bounding box center [590, 426] width 460 height 23
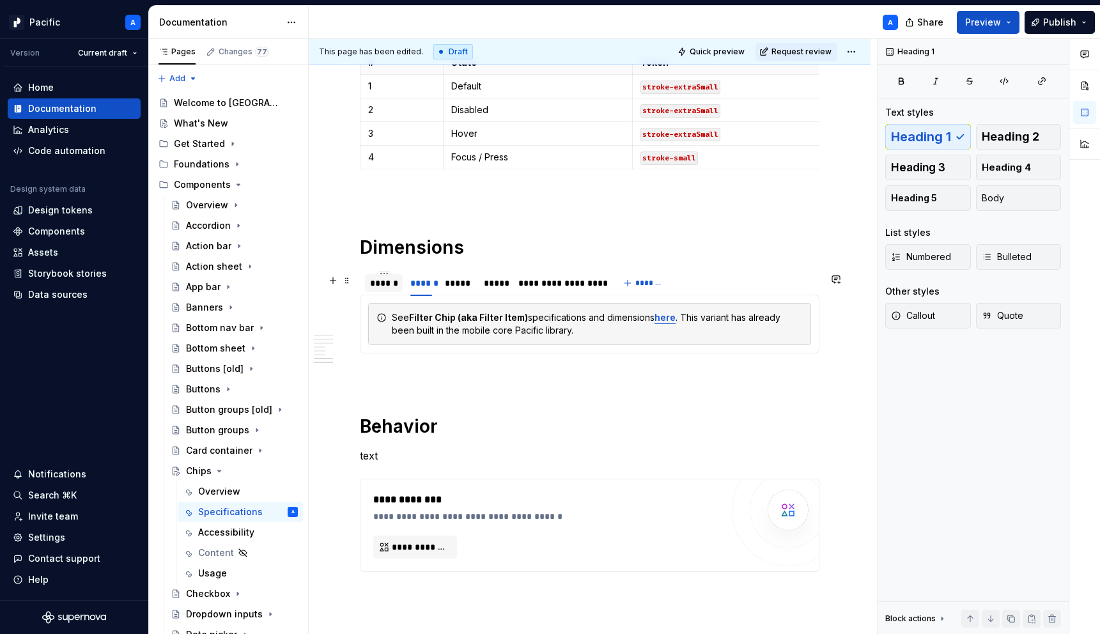
click at [393, 292] on div "******" at bounding box center [384, 283] width 38 height 18
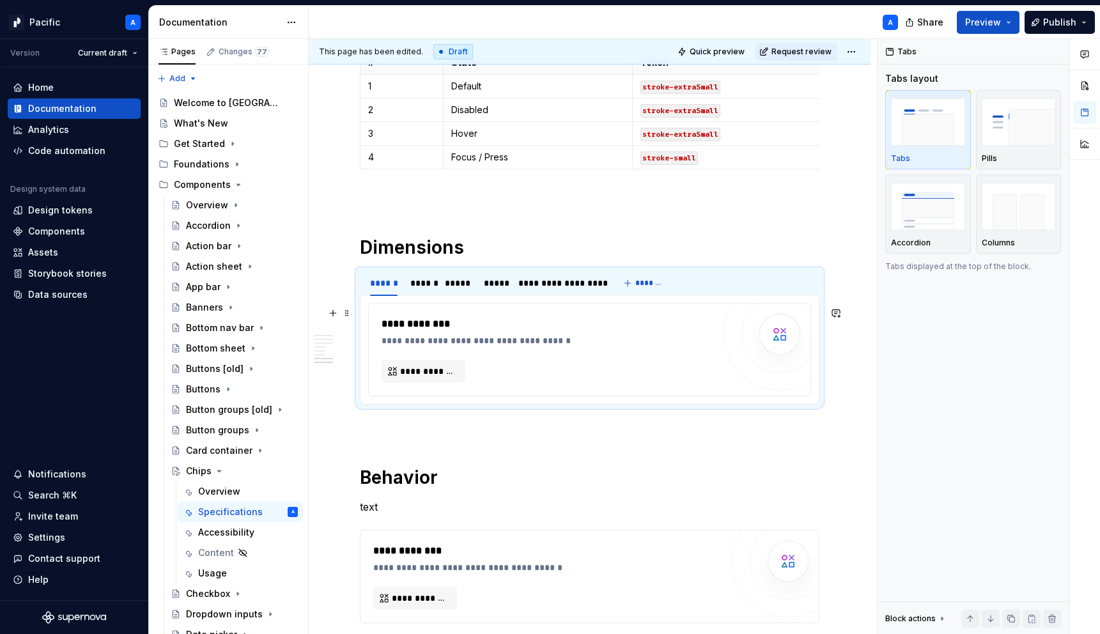
click at [424, 347] on div "**********" at bounding box center [551, 340] width 338 height 13
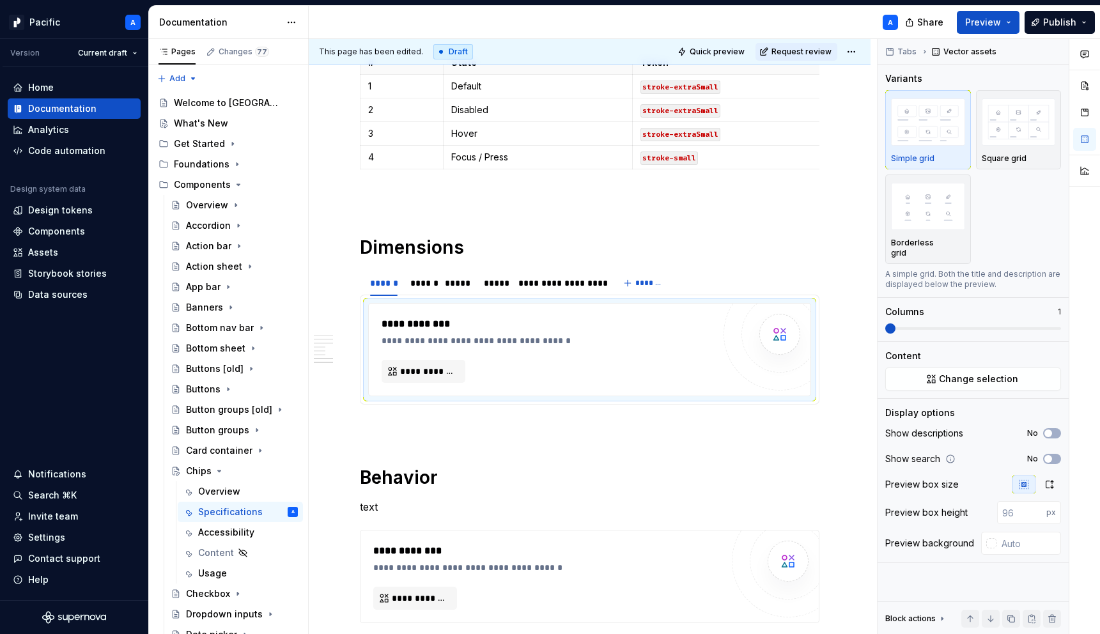
type textarea "*"
